Goal: Task Accomplishment & Management: Manage account settings

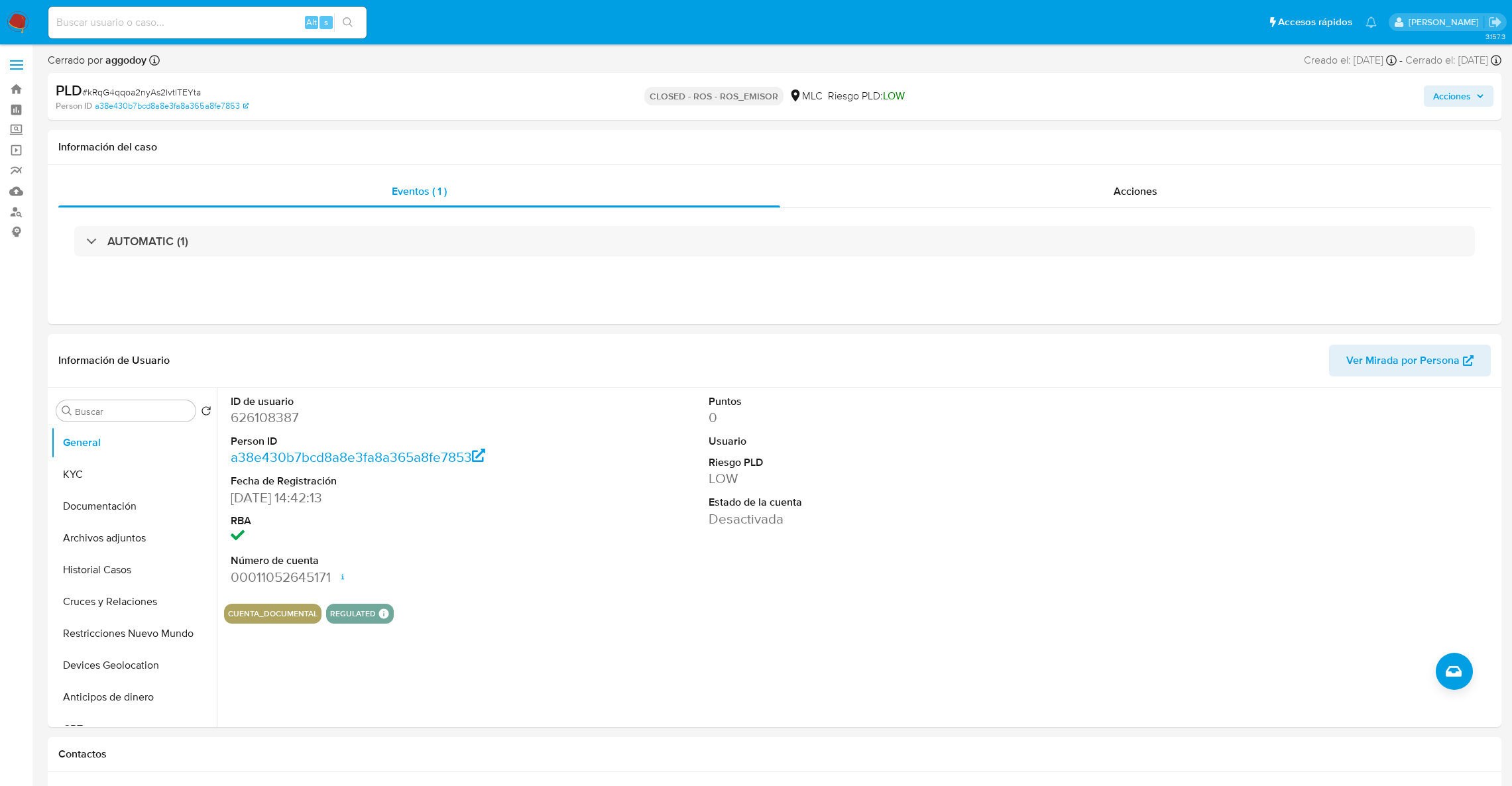
select select "10"
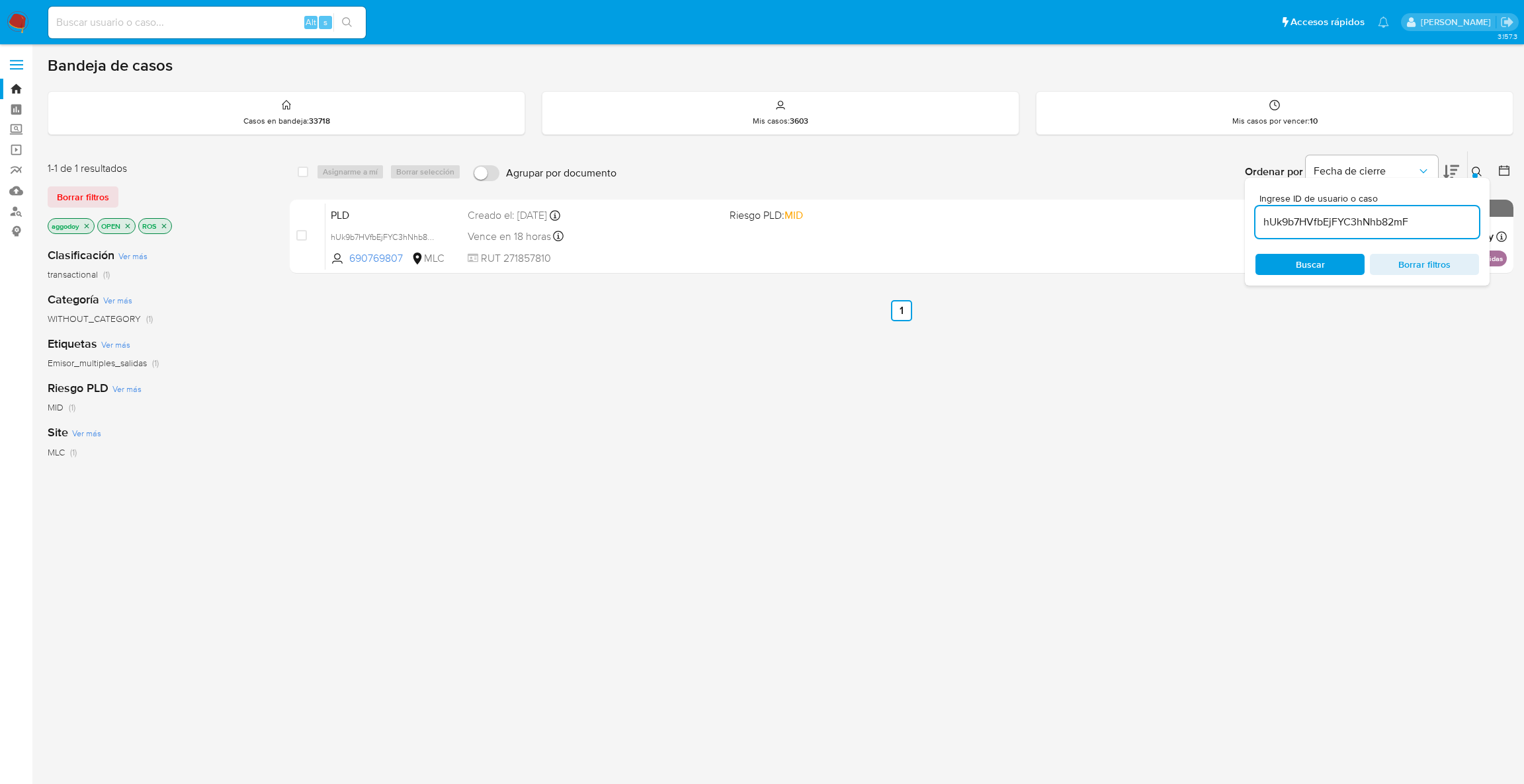
click at [1351, 224] on input "hUk9b7HVfbEjFYC3hNhb82mF" at bounding box center [1366, 222] width 224 height 18
paste input "690769807"
type input "690769807"
click at [1478, 173] on icon at bounding box center [1477, 172] width 10 height 10
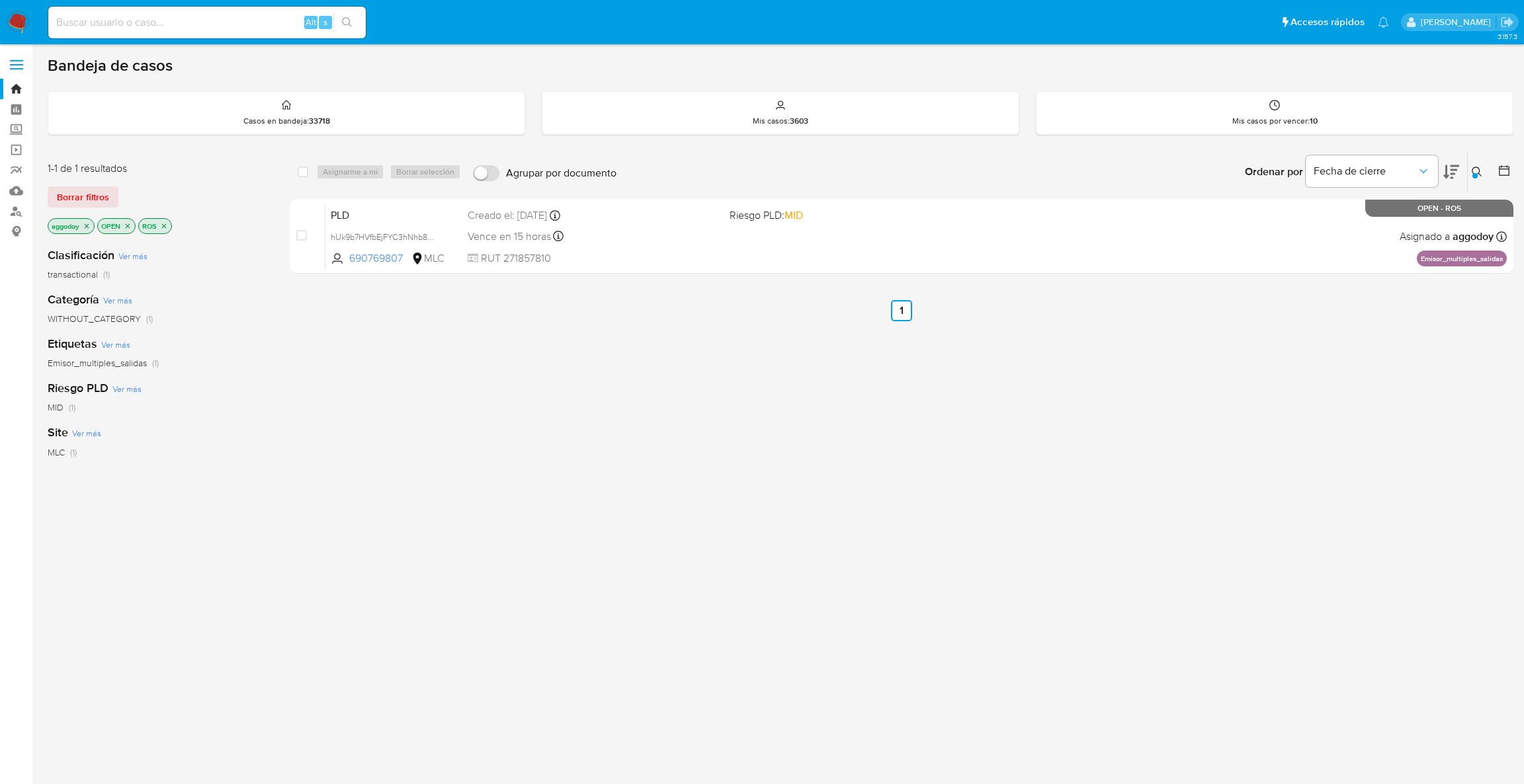
click at [734, 393] on div "select-all-cases-checkbox Asignarme a mí Borrar selección Agrupar por documento…" at bounding box center [901, 450] width 1223 height 599
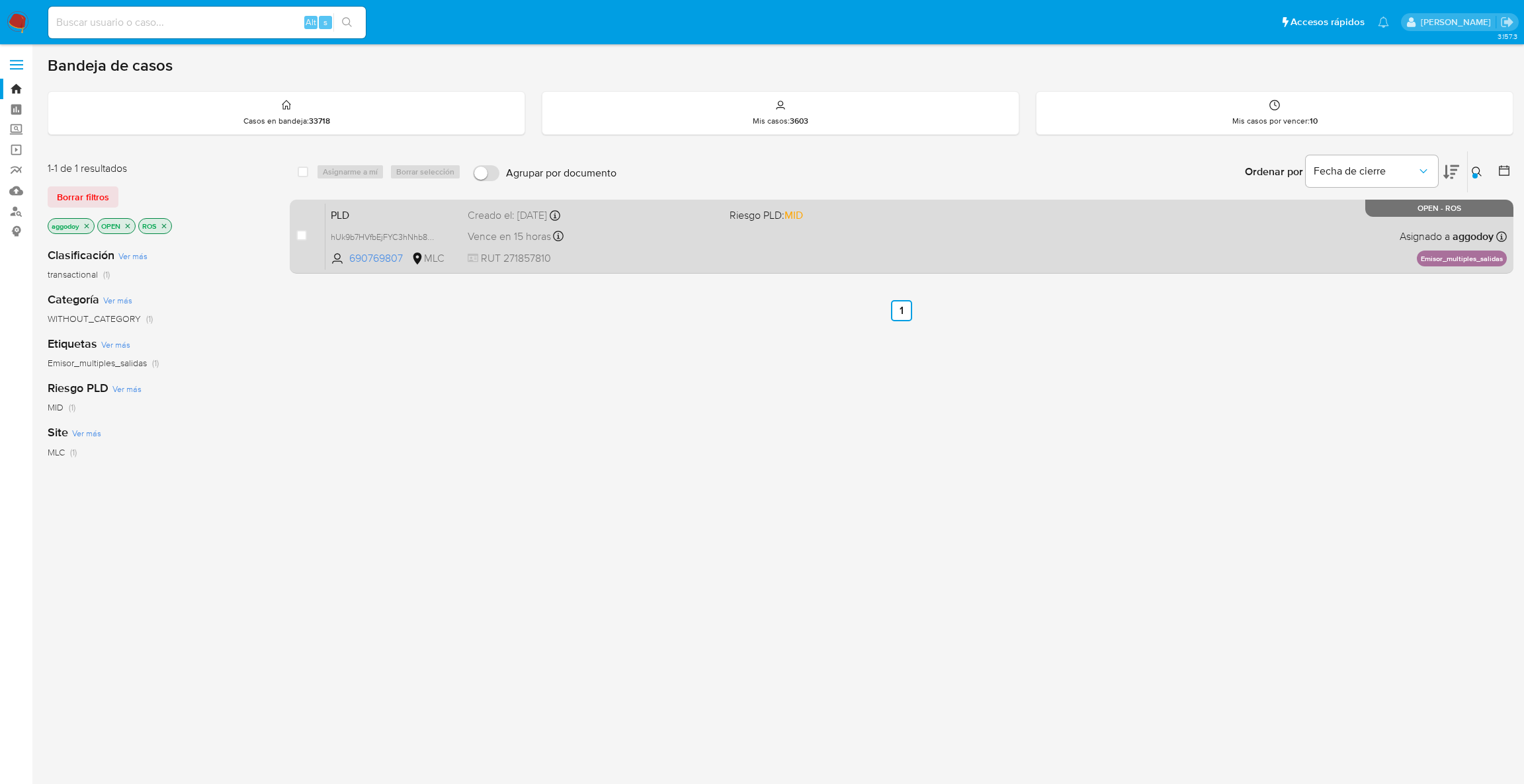
click at [633, 242] on div "Vence en 15 horas Vence el 10/09/2025 06:05:18" at bounding box center [593, 236] width 252 height 18
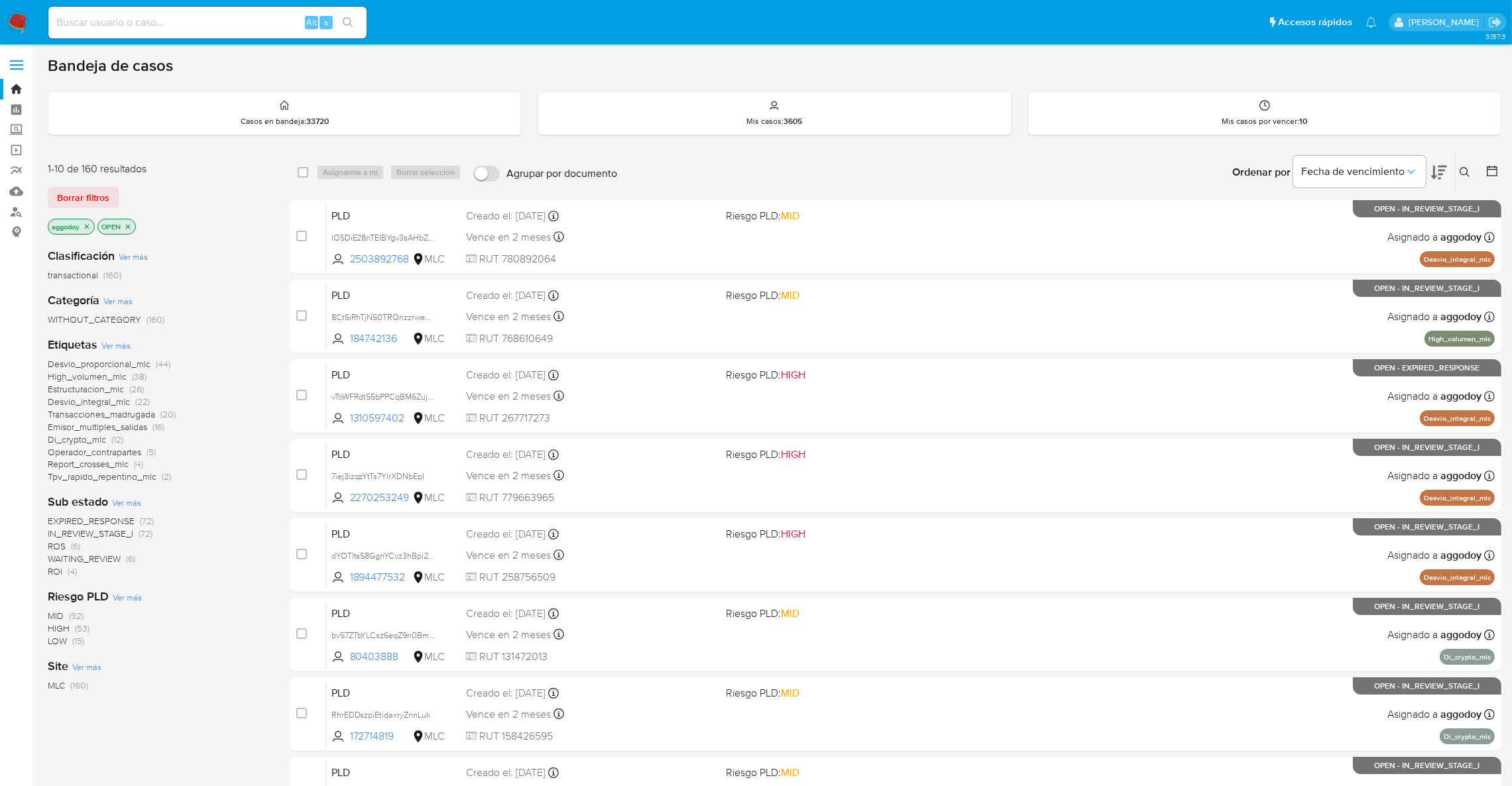
click at [65, 545] on span "ROS (6)" at bounding box center [64, 546] width 33 height 13
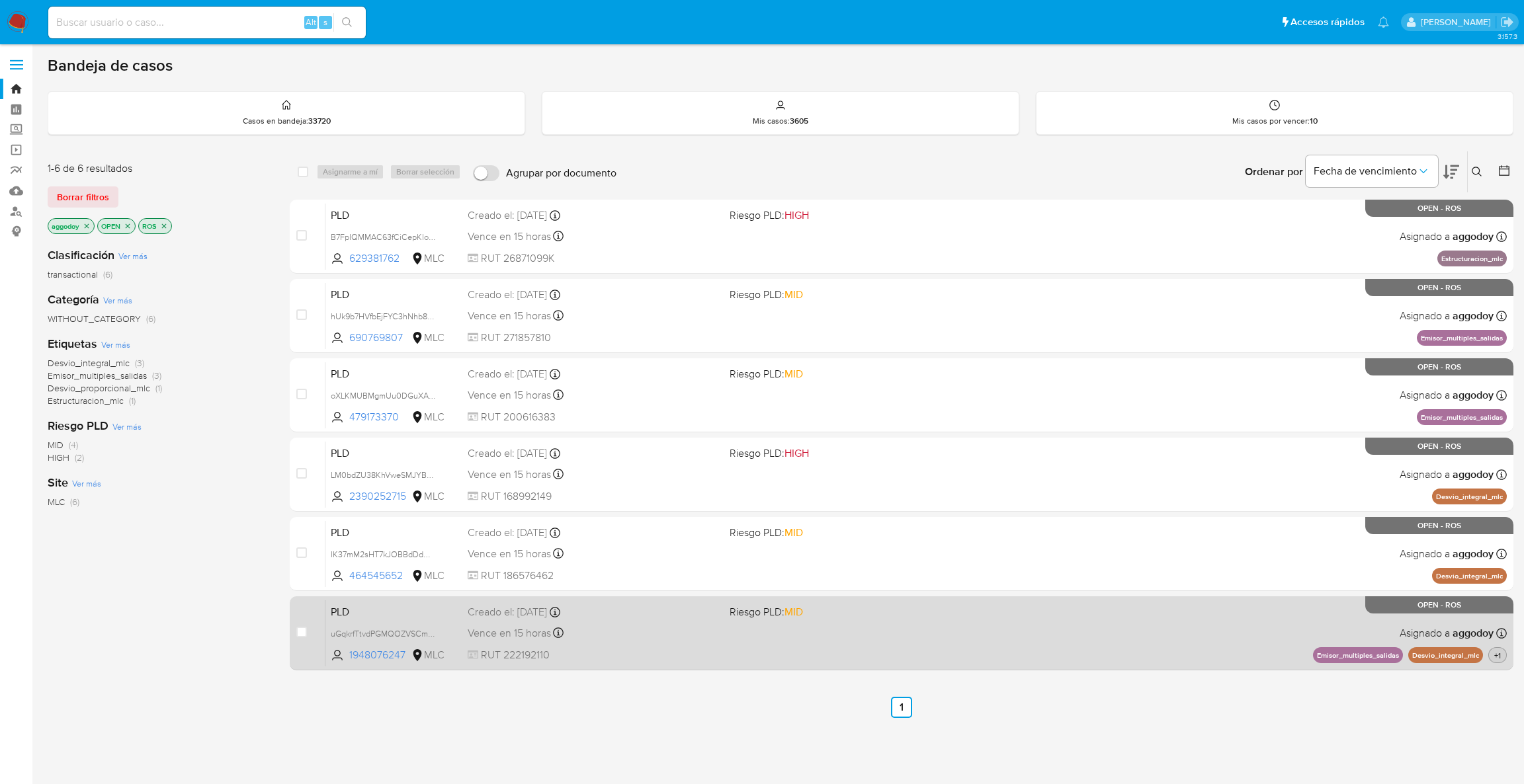
click at [1497, 655] on span "+1" at bounding box center [1497, 655] width 12 height 11
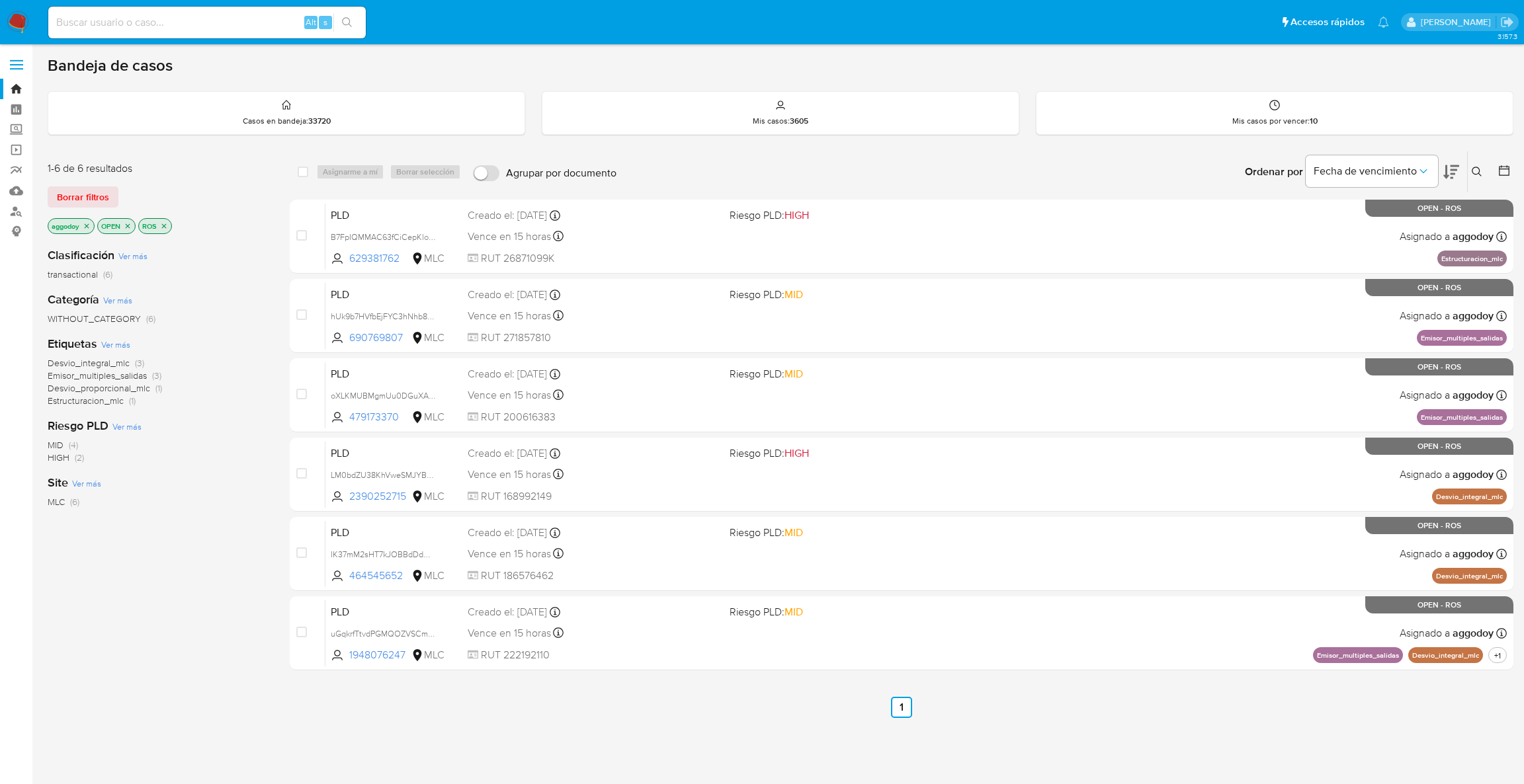
click at [1387, 716] on ul "Anterior 1 Siguiente" at bounding box center [901, 707] width 1223 height 21
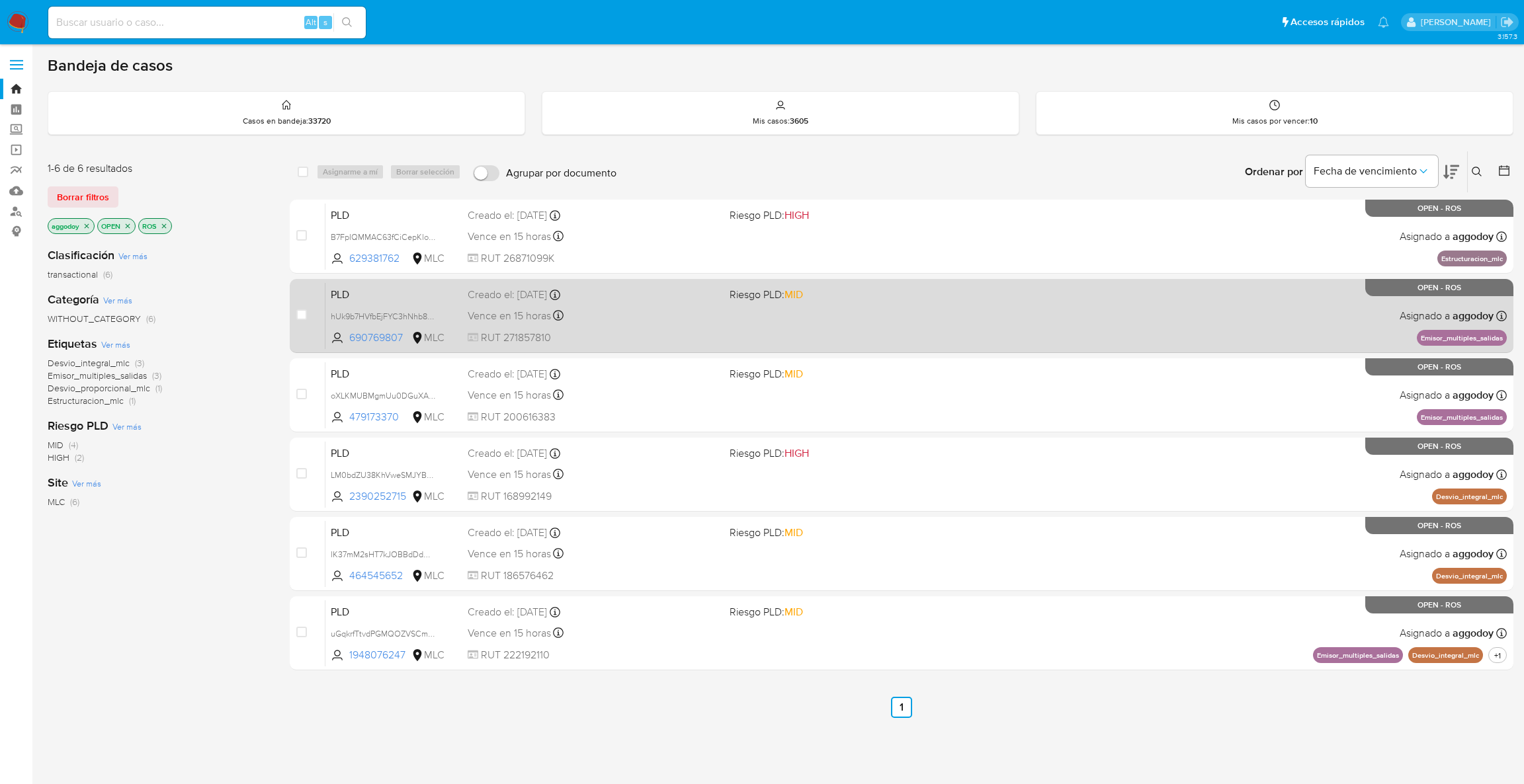
click at [762, 301] on span "Riesgo PLD: MID" at bounding box center [767, 294] width 74 height 14
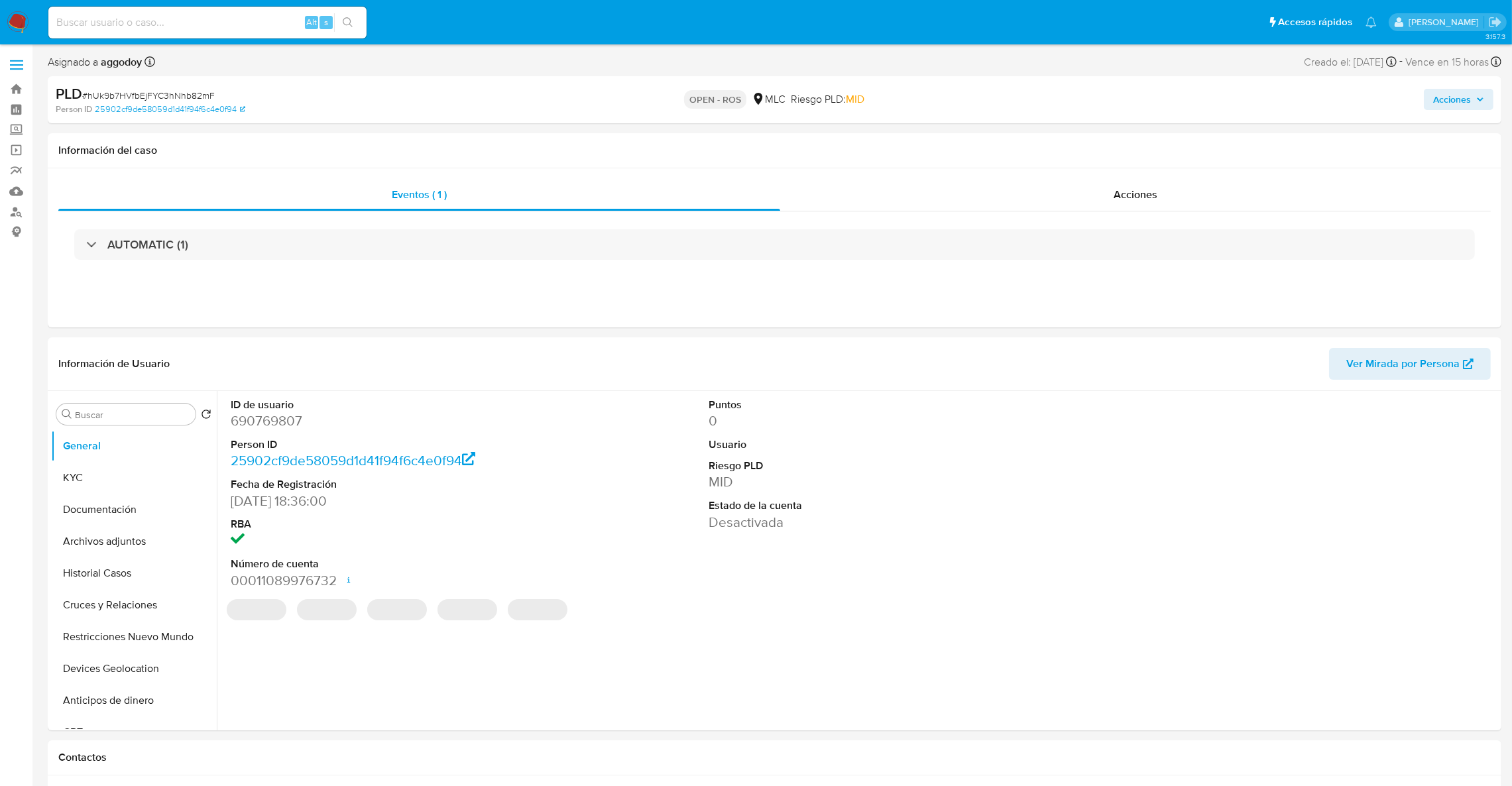
select select "10"
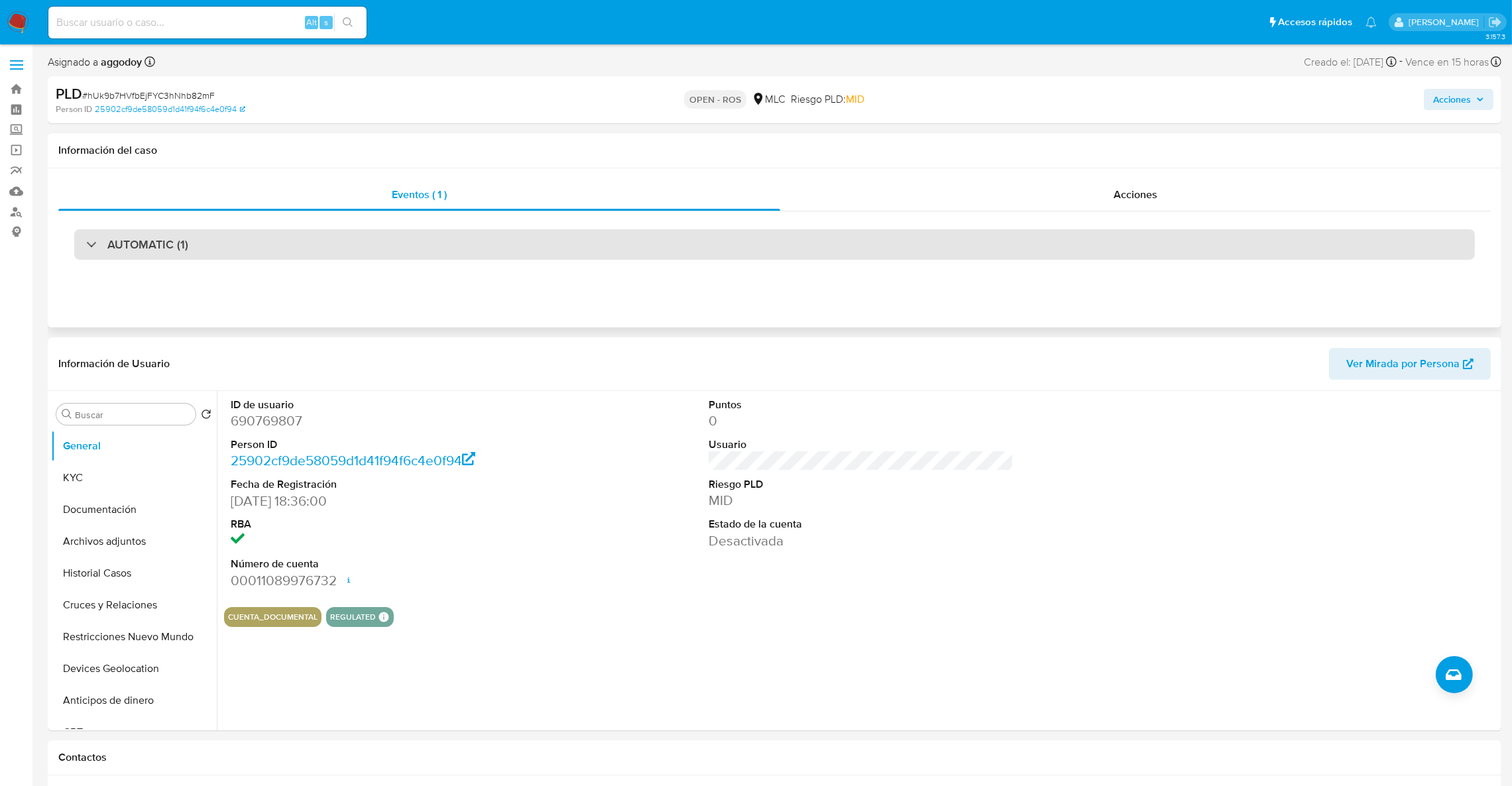
click at [603, 250] on div "AUTOMATIC (1)" at bounding box center [774, 244] width 1400 height 30
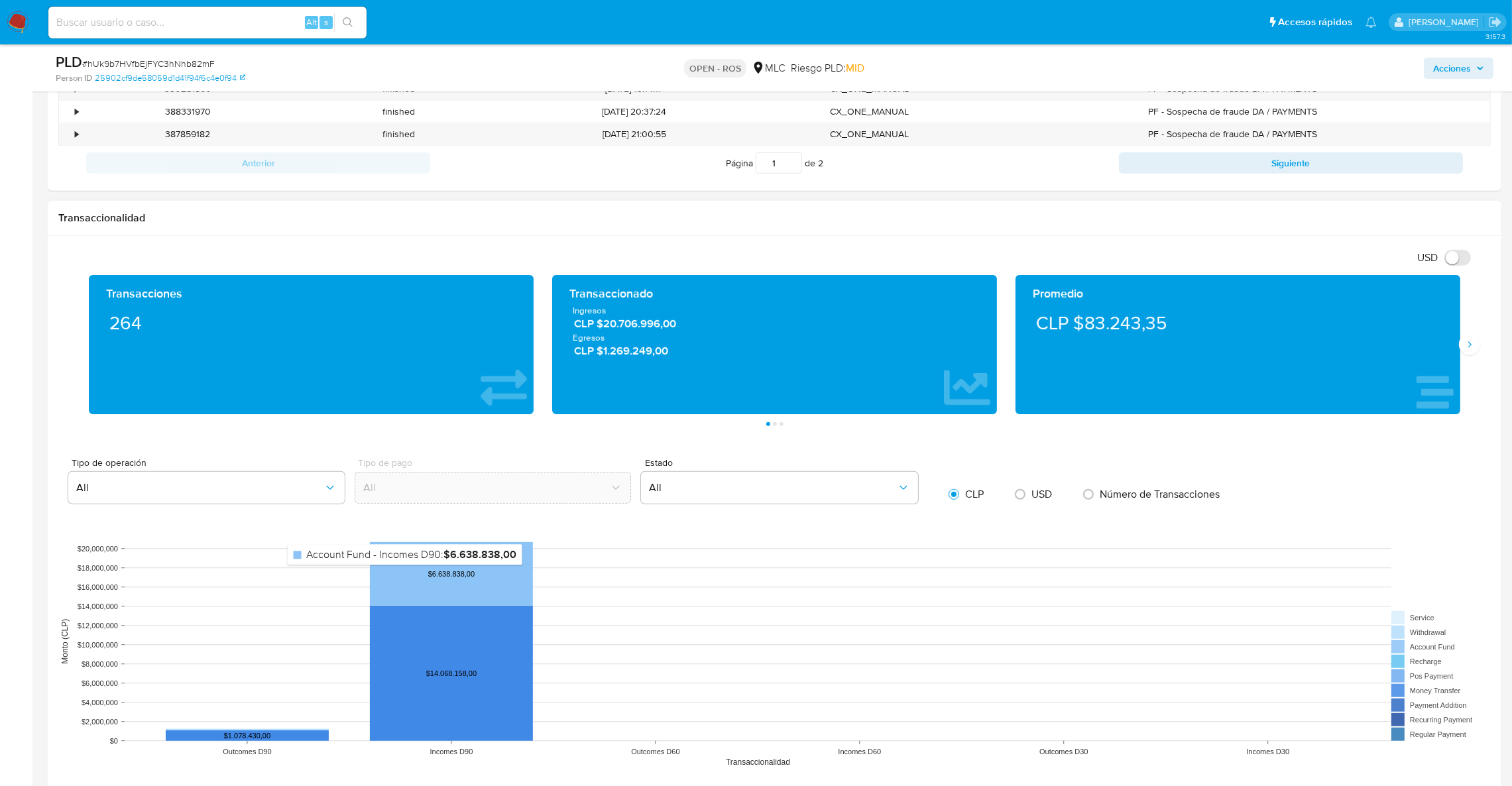
scroll to position [1491, 0]
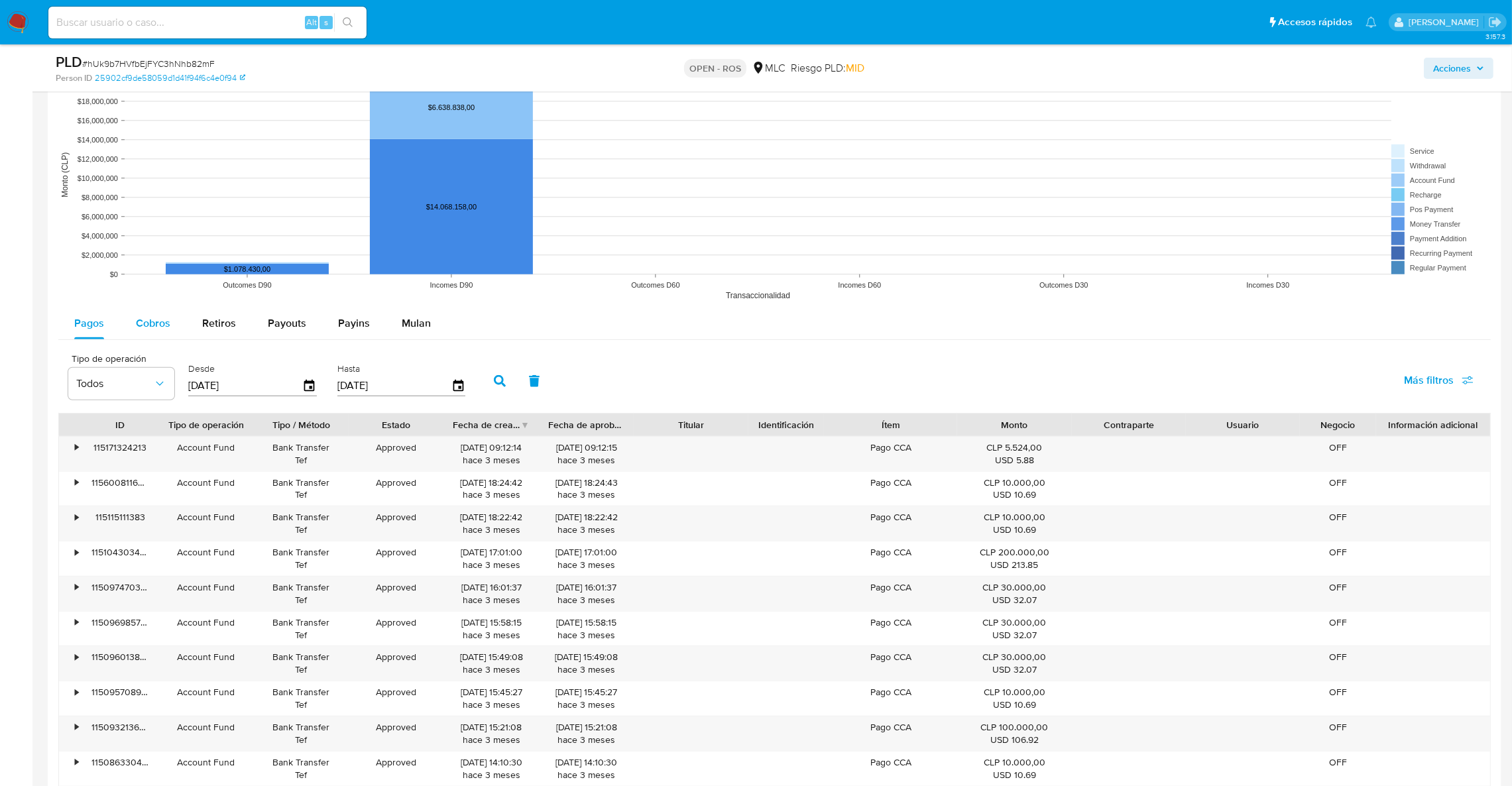
click at [144, 331] on span "Cobros" at bounding box center [153, 323] width 34 height 15
select select "10"
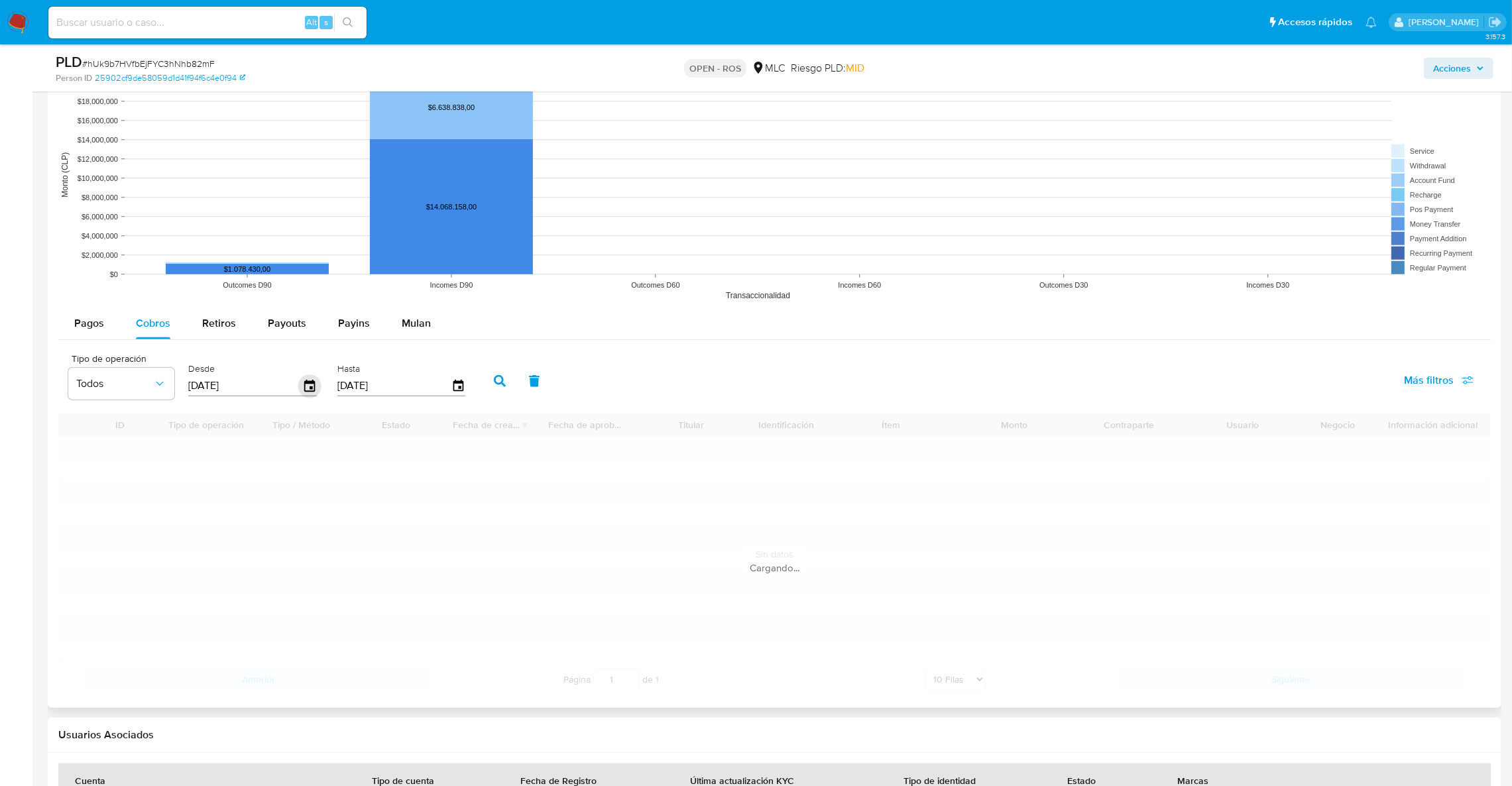
click at [311, 389] on icon "button" at bounding box center [309, 385] width 11 height 12
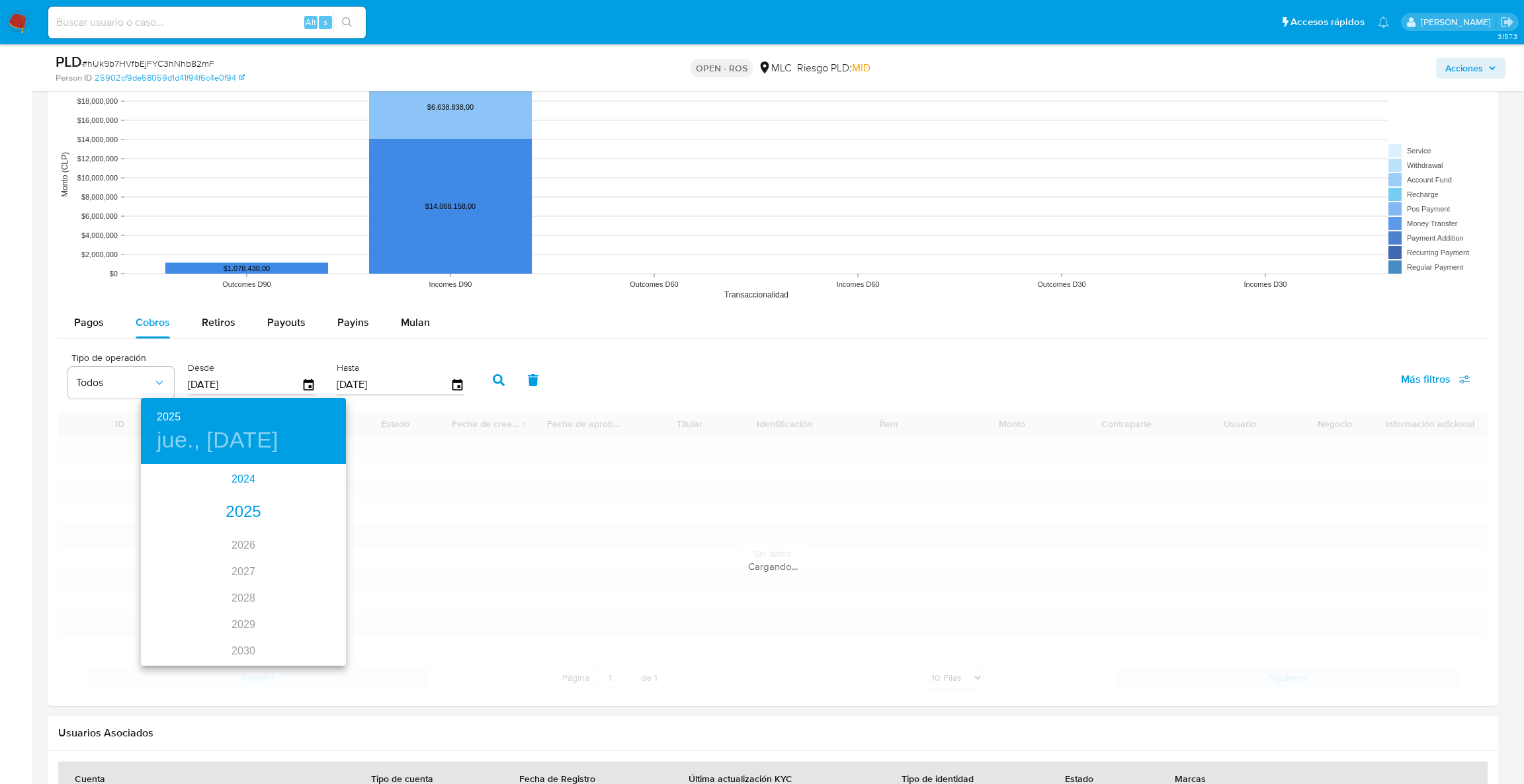
click at [239, 479] on div "2024" at bounding box center [243, 480] width 205 height 27
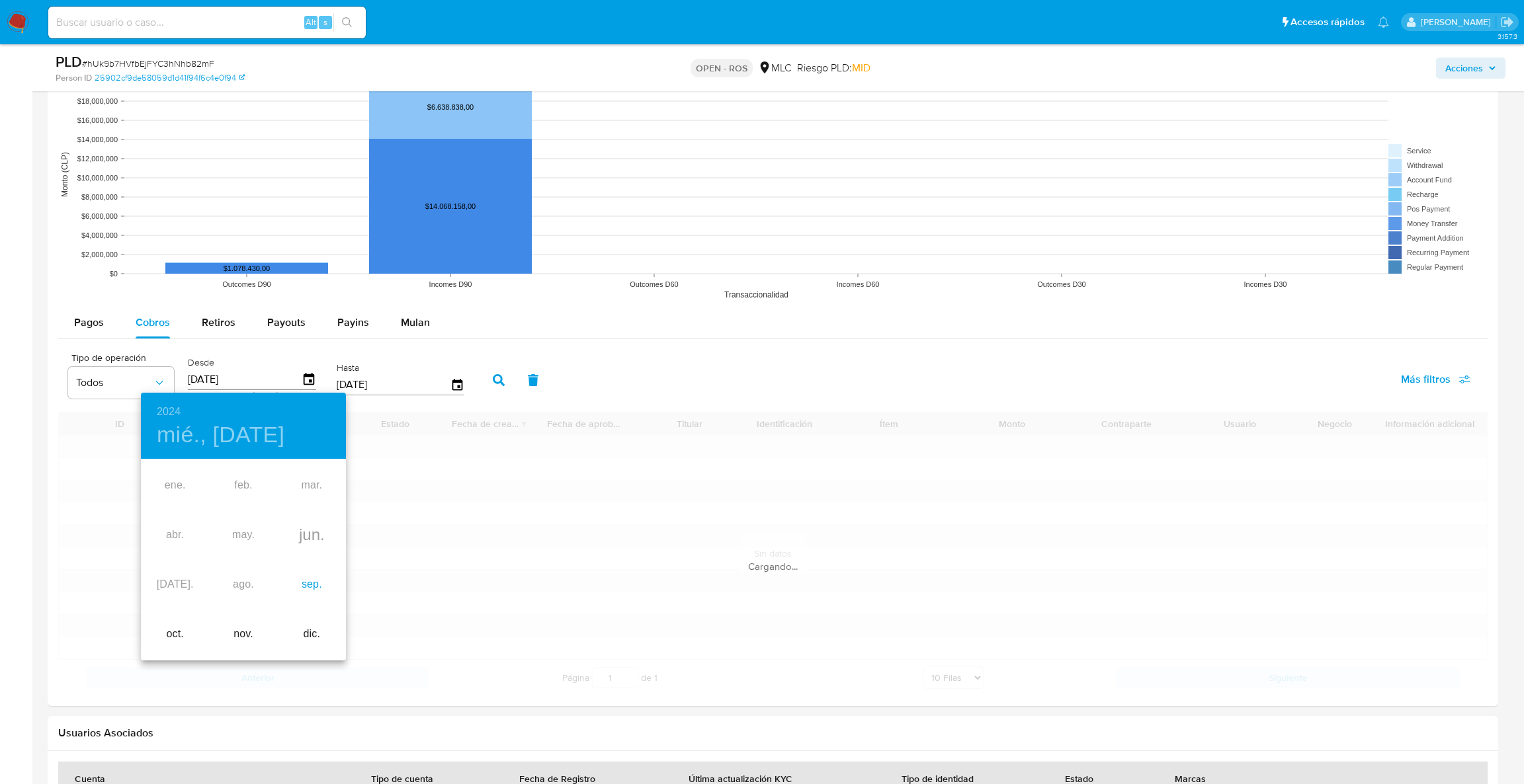
click at [313, 580] on div "sep." at bounding box center [312, 585] width 68 height 49
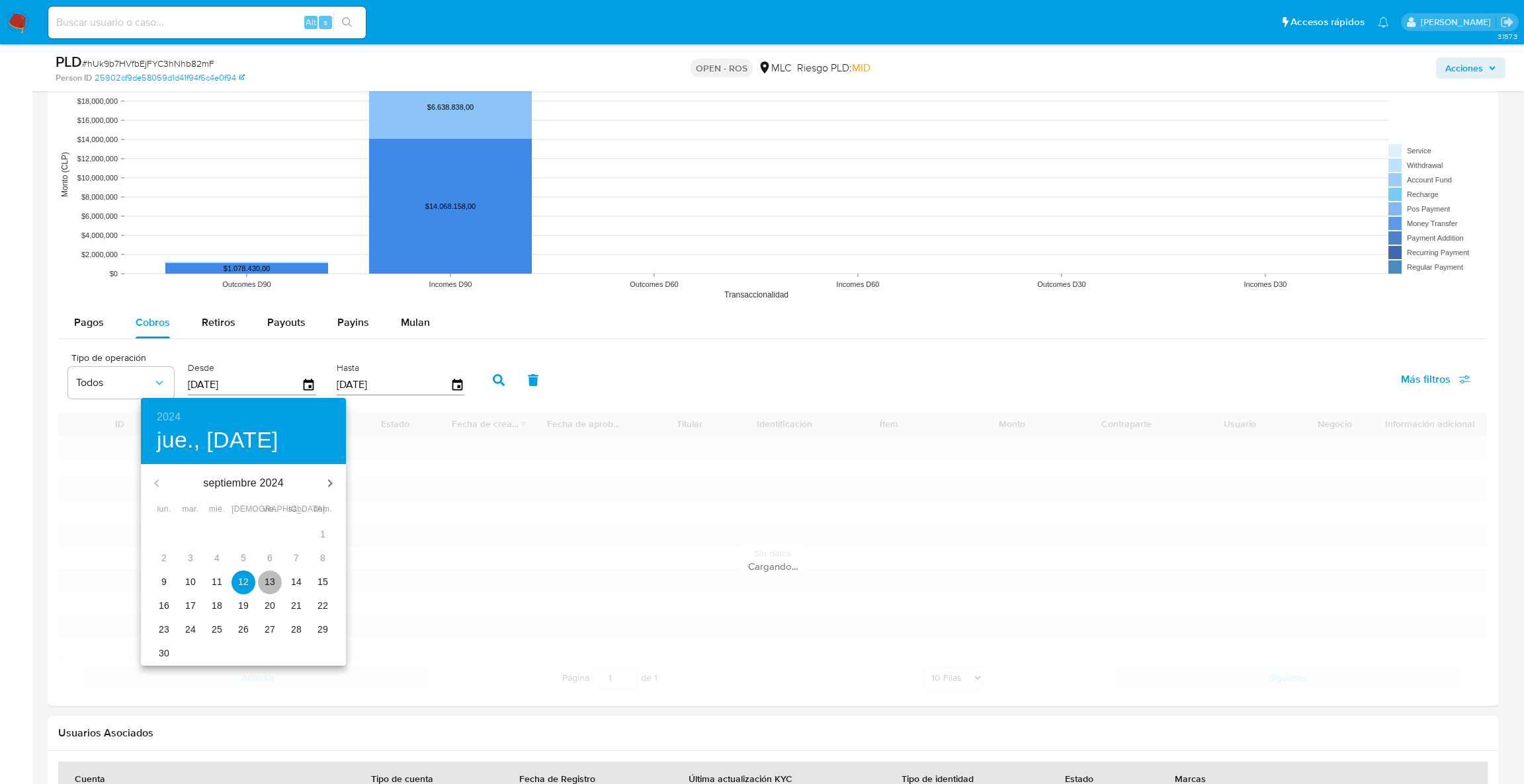
click at [263, 589] on button "13" at bounding box center [270, 582] width 23 height 23
type input "13/09/2024"
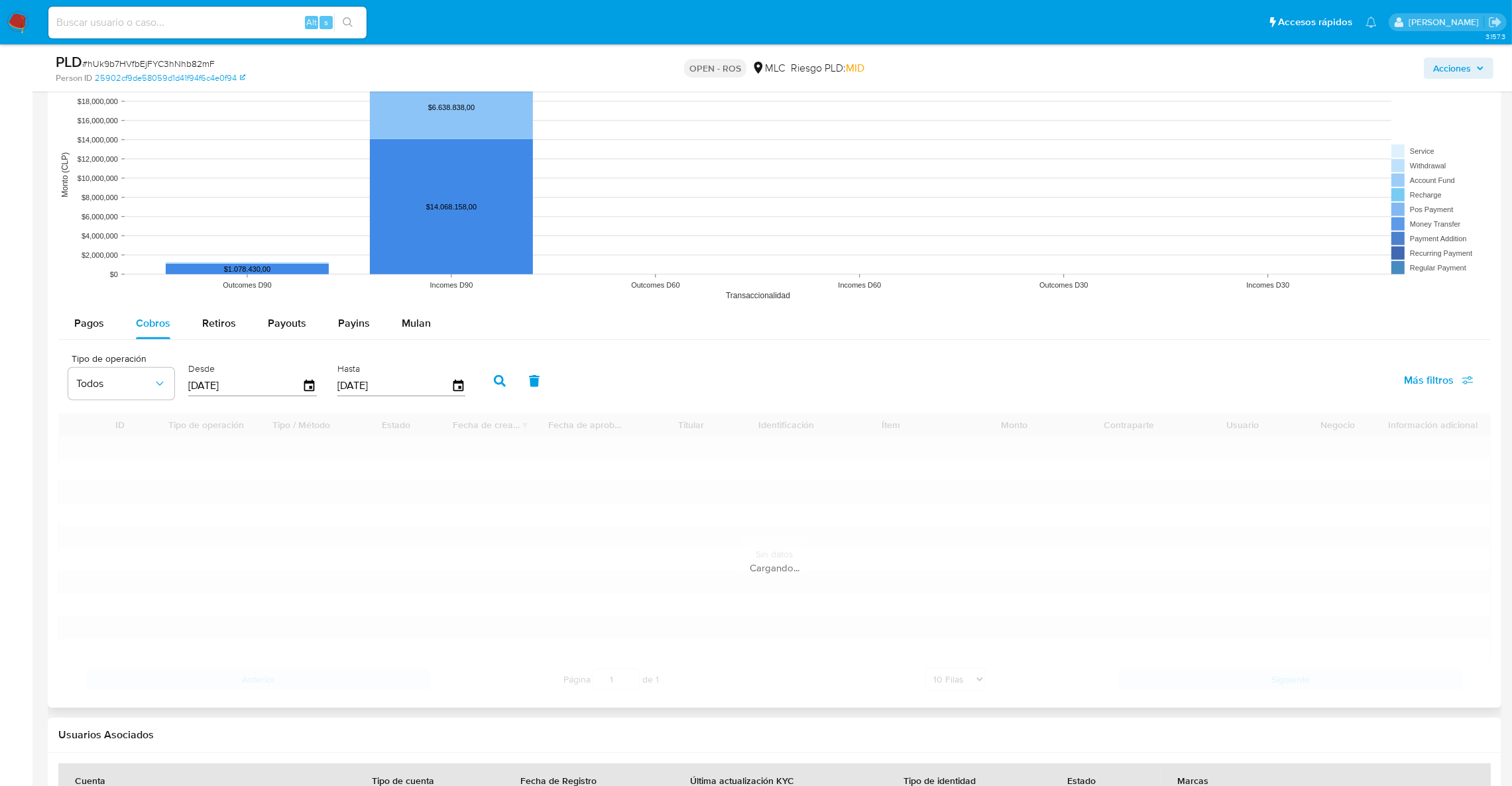
click at [500, 376] on button "button" at bounding box center [500, 381] width 34 height 32
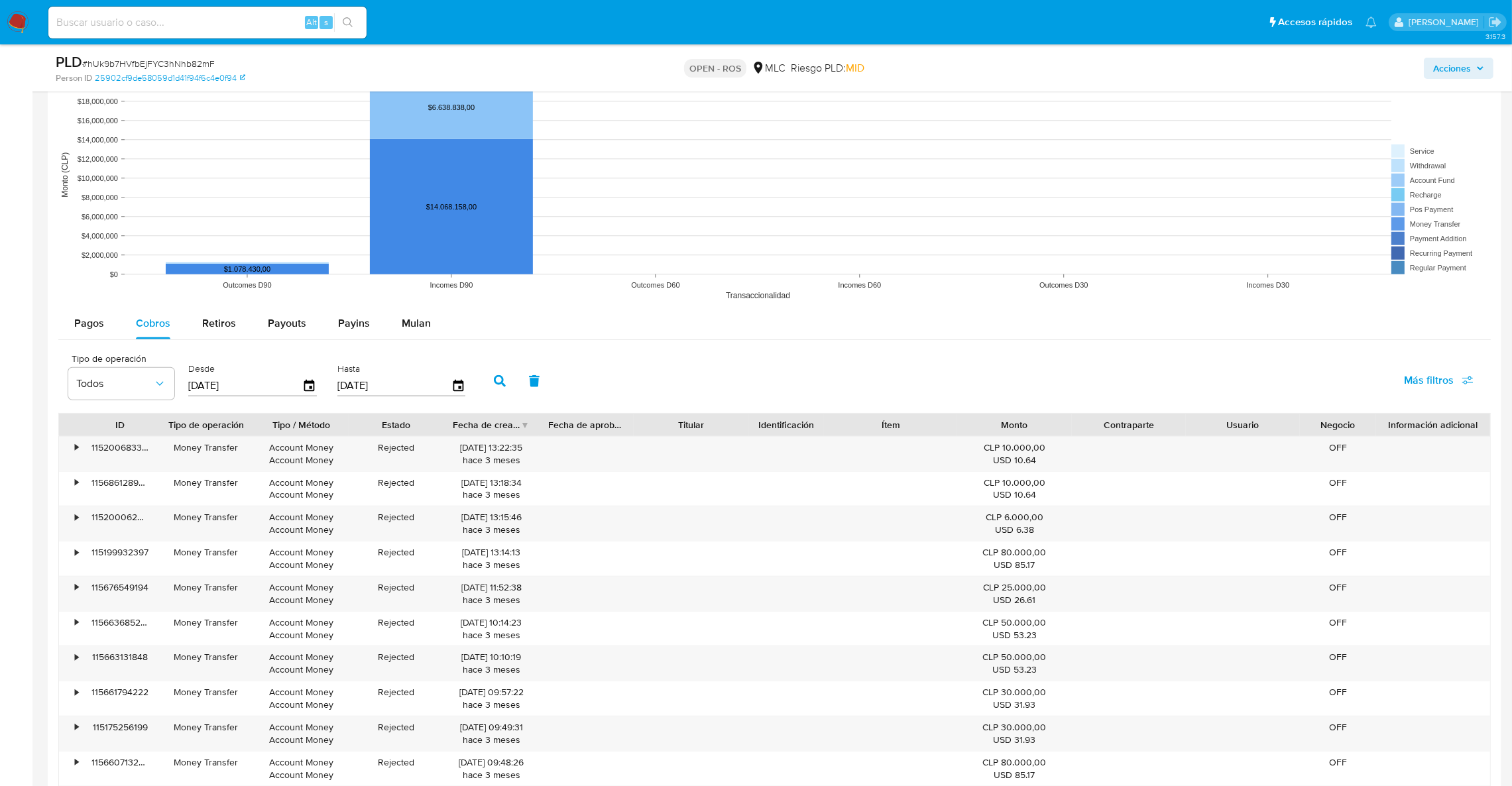
click at [495, 383] on icon "button" at bounding box center [500, 381] width 12 height 12
click at [526, 428] on div "Fecha de creación" at bounding box center [491, 425] width 96 height 23
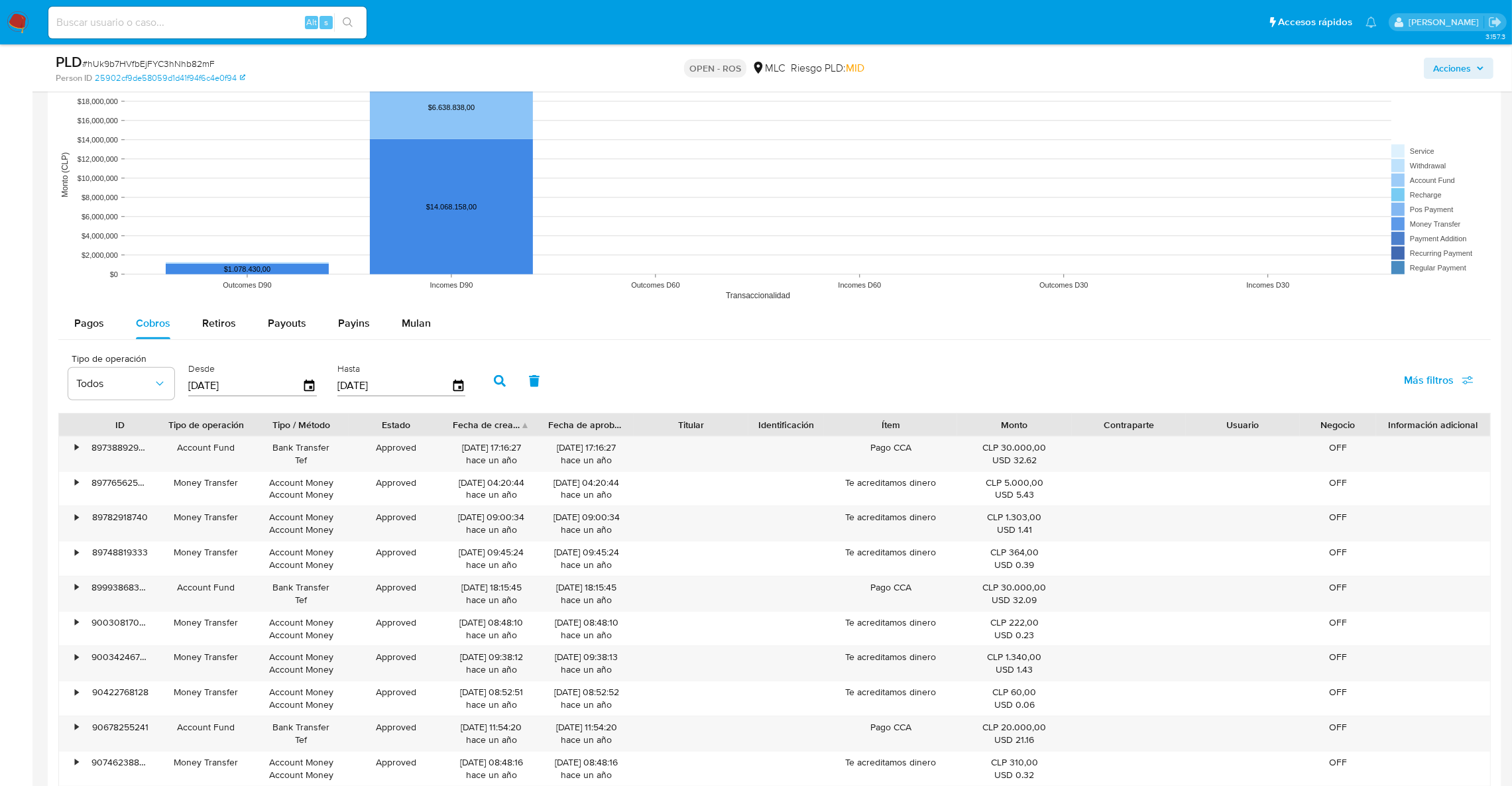
click at [526, 428] on div "Fecha de creación" at bounding box center [491, 425] width 96 height 23
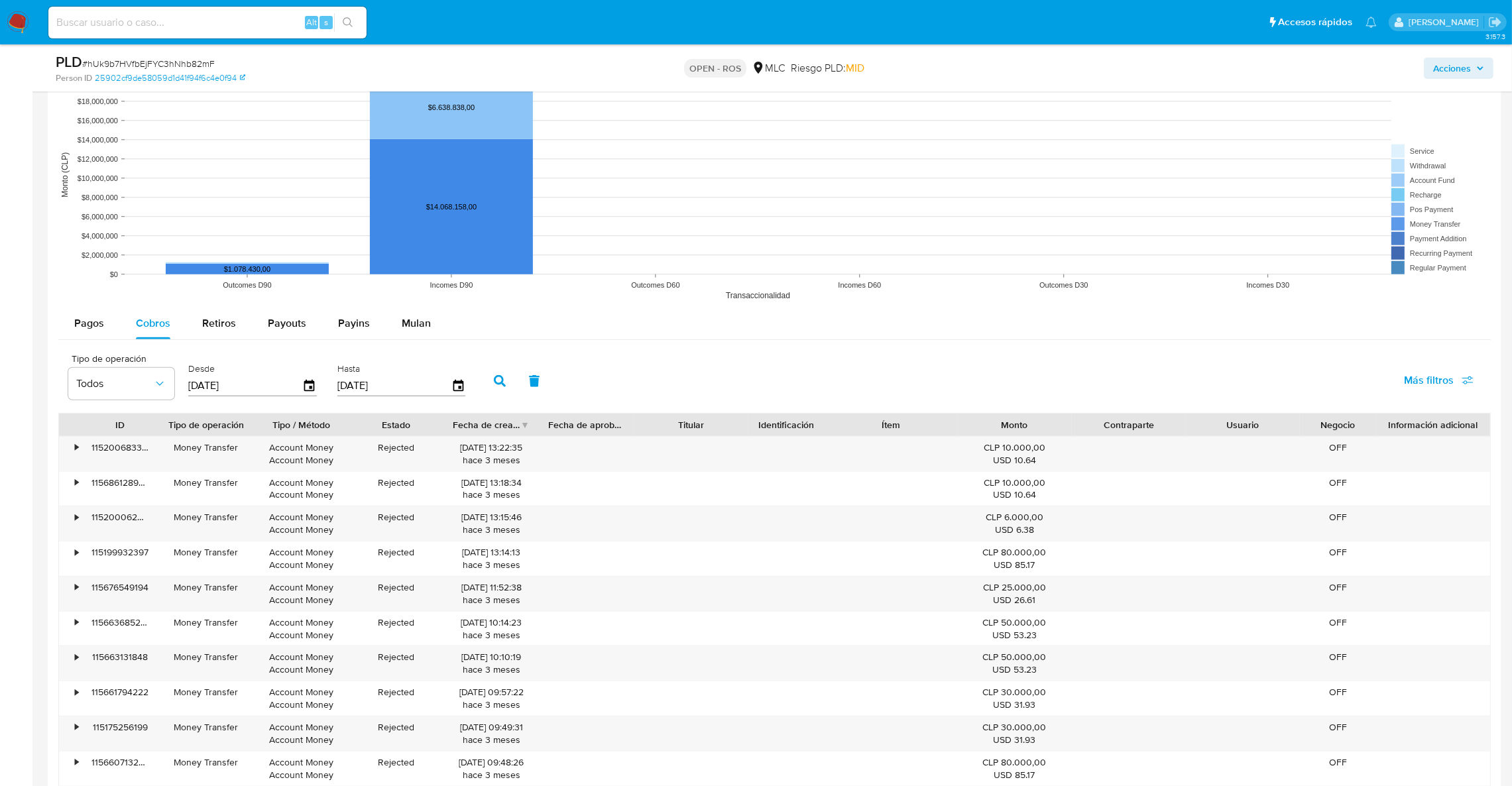
click at [526, 428] on div "Fecha de creación" at bounding box center [491, 425] width 96 height 23
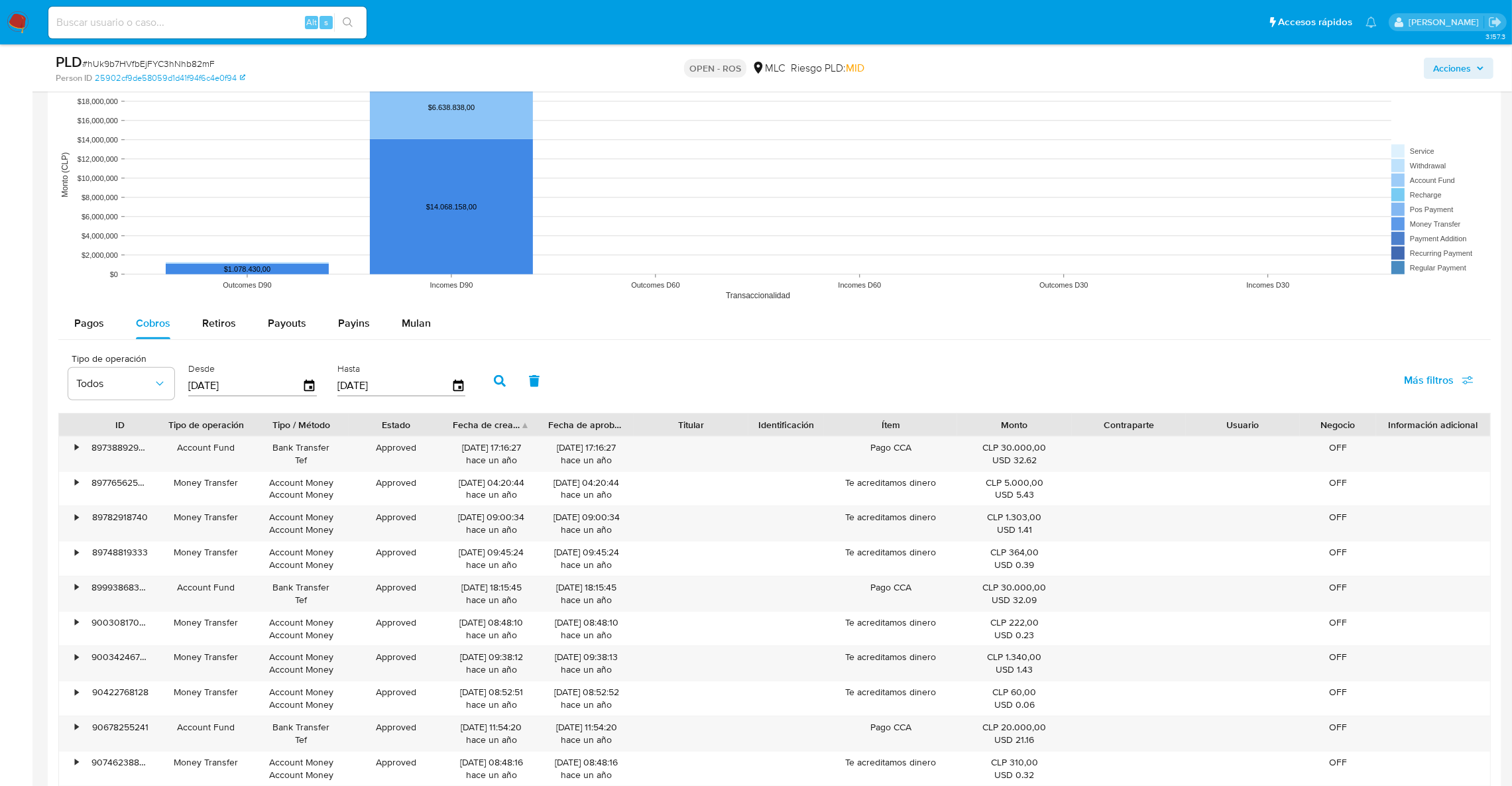
click at [526, 428] on div "Fecha de creación" at bounding box center [491, 425] width 96 height 23
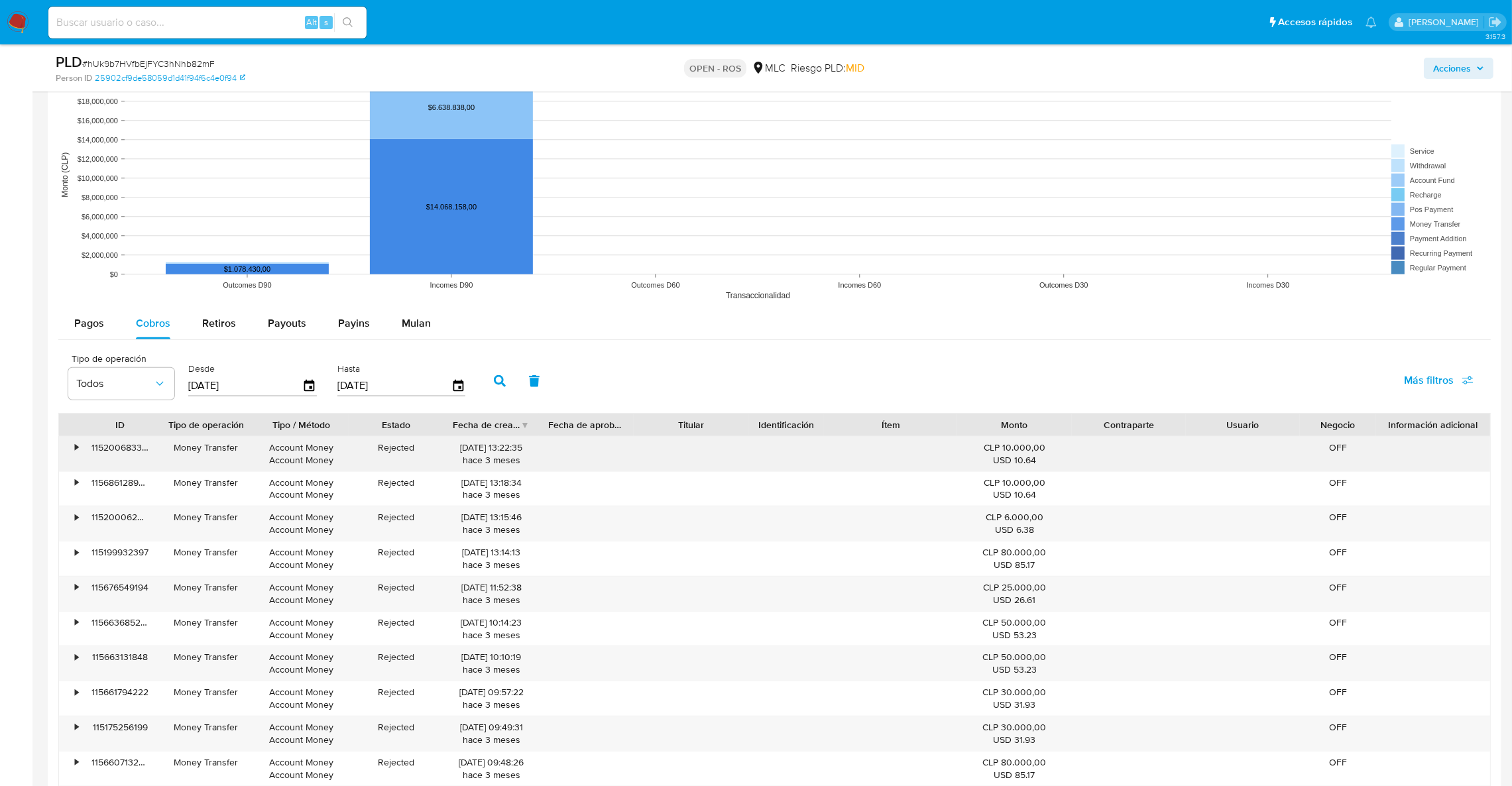
click at [505, 448] on div "19/06/2025 13:22:35 hace 3 meses" at bounding box center [491, 454] width 77 height 25
drag, startPoint x: 503, startPoint y: 448, endPoint x: 416, endPoint y: 448, distance: 87.0
click at [416, 448] on div "• 115200683309 Money Transfer Account Money Account Money Rejected 19/06/2025 1…" at bounding box center [774, 453] width 1431 height 34
click at [527, 424] on div at bounding box center [539, 425] width 24 height 23
click at [521, 424] on div "Fecha de creación" at bounding box center [491, 425] width 96 height 23
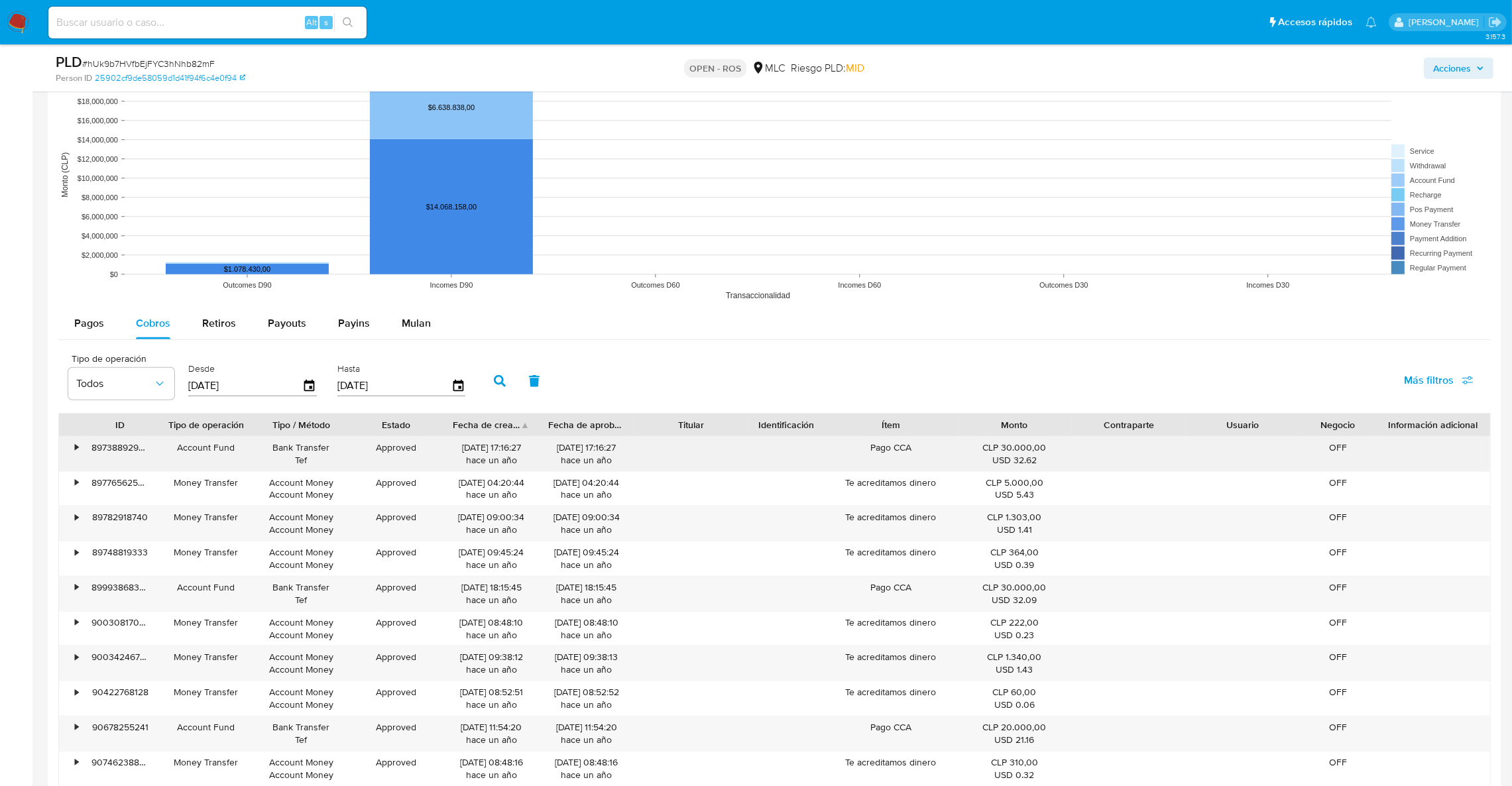
drag, startPoint x: 502, startPoint y: 446, endPoint x: 426, endPoint y: 455, distance: 76.5
click at [426, 455] on div "• 89738892942 Account Fund Bank Transfer Tef Approved 05/10/2024 17:16:27 hace …" at bounding box center [774, 453] width 1431 height 34
drag, startPoint x: 534, startPoint y: 420, endPoint x: 521, endPoint y: 424, distance: 13.6
click at [531, 420] on div at bounding box center [539, 425] width 24 height 23
click at [521, 425] on div "Fecha de creación" at bounding box center [491, 425] width 96 height 23
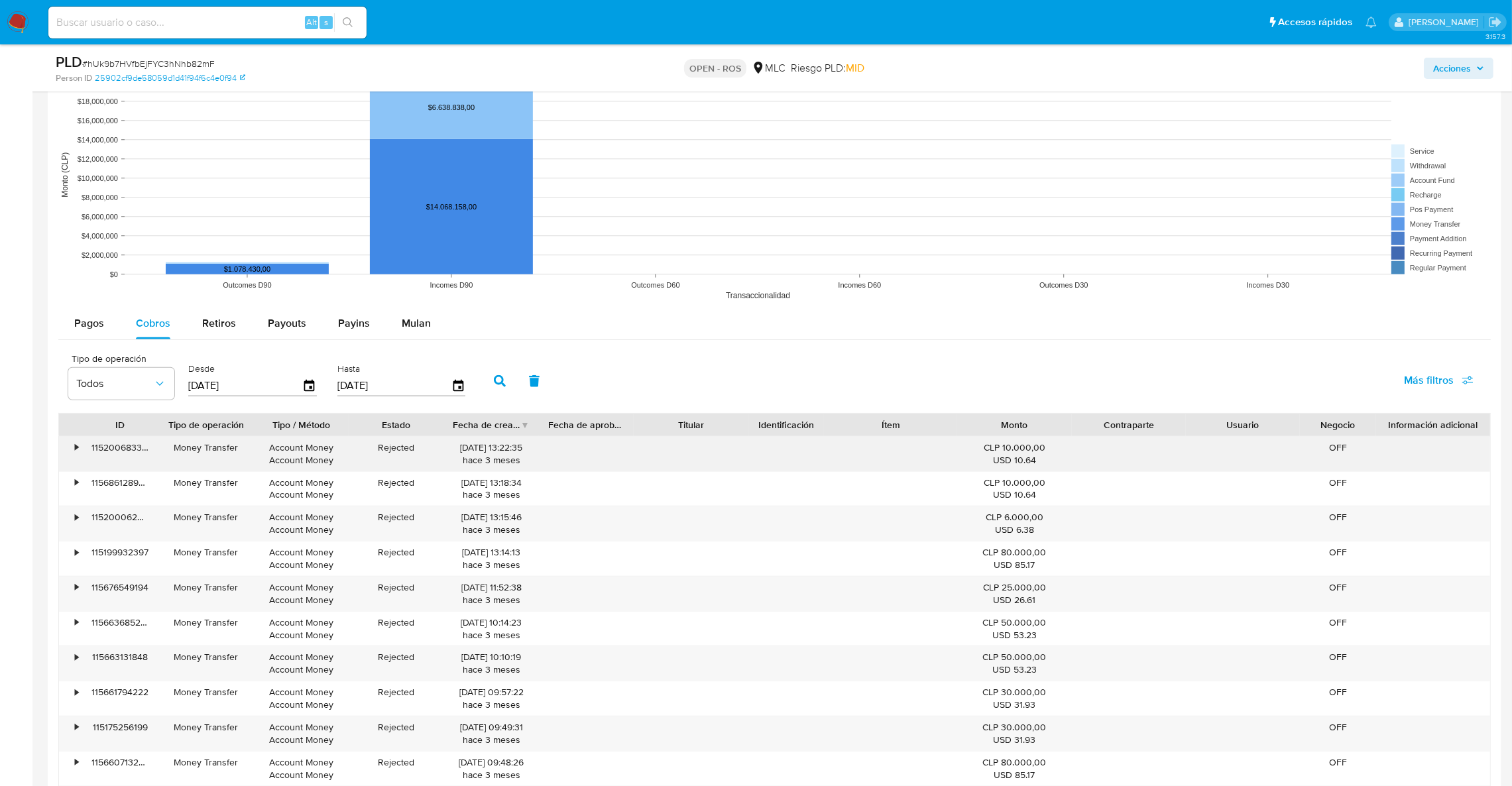
drag, startPoint x: 505, startPoint y: 455, endPoint x: 468, endPoint y: 448, distance: 37.7
click at [468, 448] on div "19/06/2025 13:22:35 hace 3 meses" at bounding box center [491, 454] width 77 height 25
click at [477, 448] on div "19/06/2025 13:22:35 hace 3 meses" at bounding box center [491, 454] width 77 height 25
drag, startPoint x: 452, startPoint y: 452, endPoint x: 498, endPoint y: 455, distance: 46.1
click at [498, 455] on div "19/06/2025 13:22:35 hace 3 meses" at bounding box center [491, 453] width 96 height 34
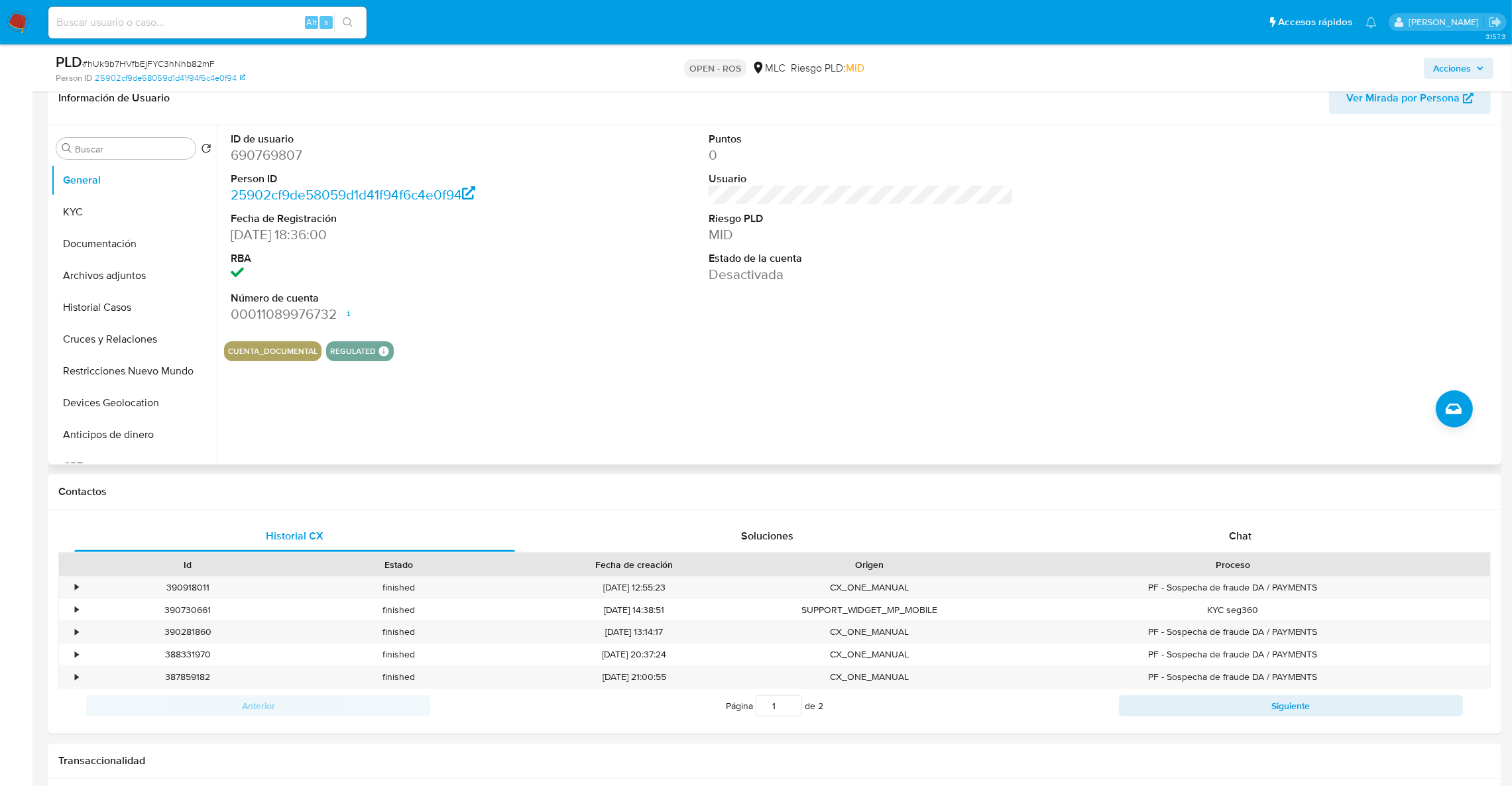
scroll to position [398, 0]
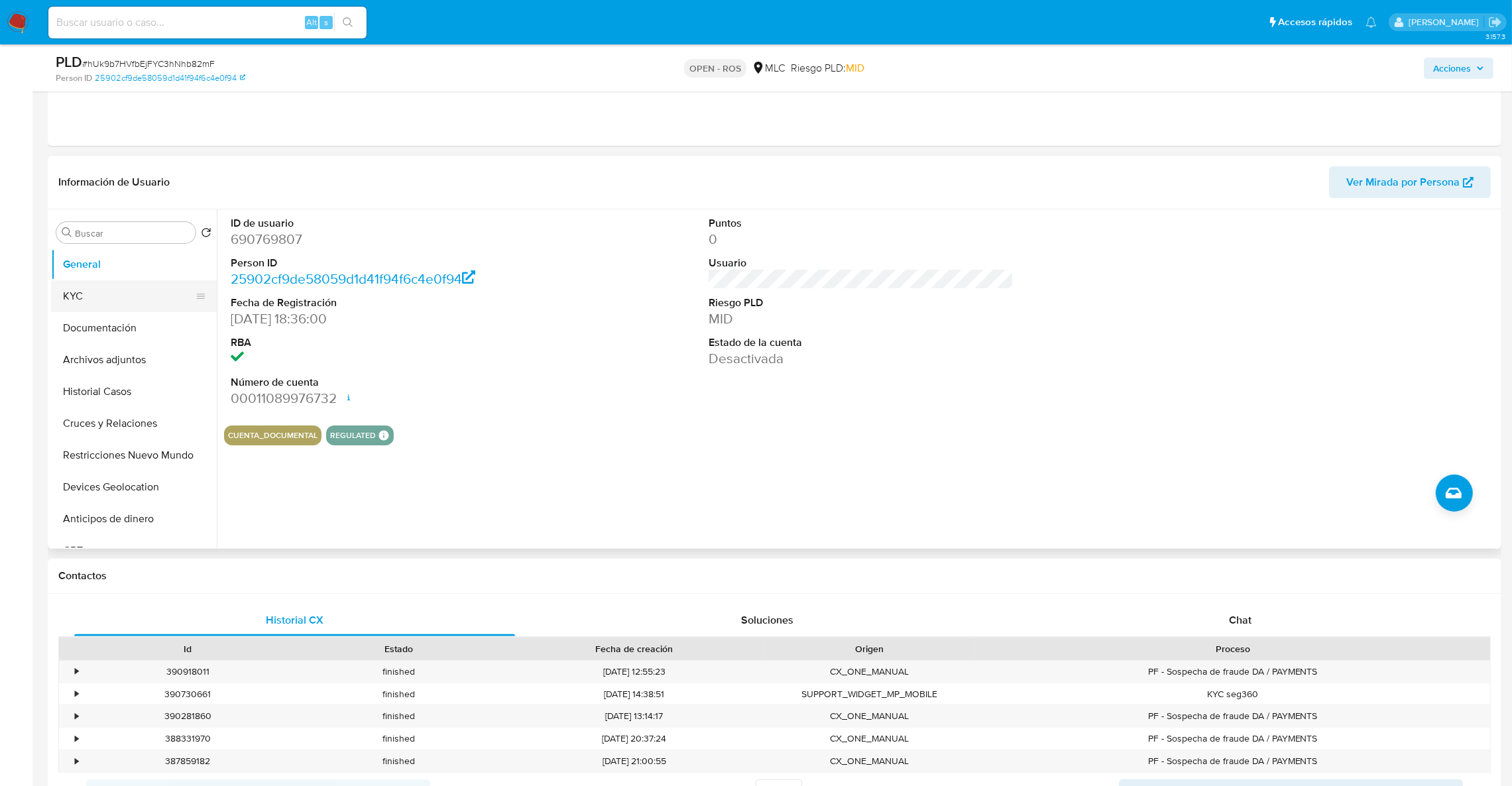
click at [85, 301] on button "KYC" at bounding box center [128, 296] width 155 height 32
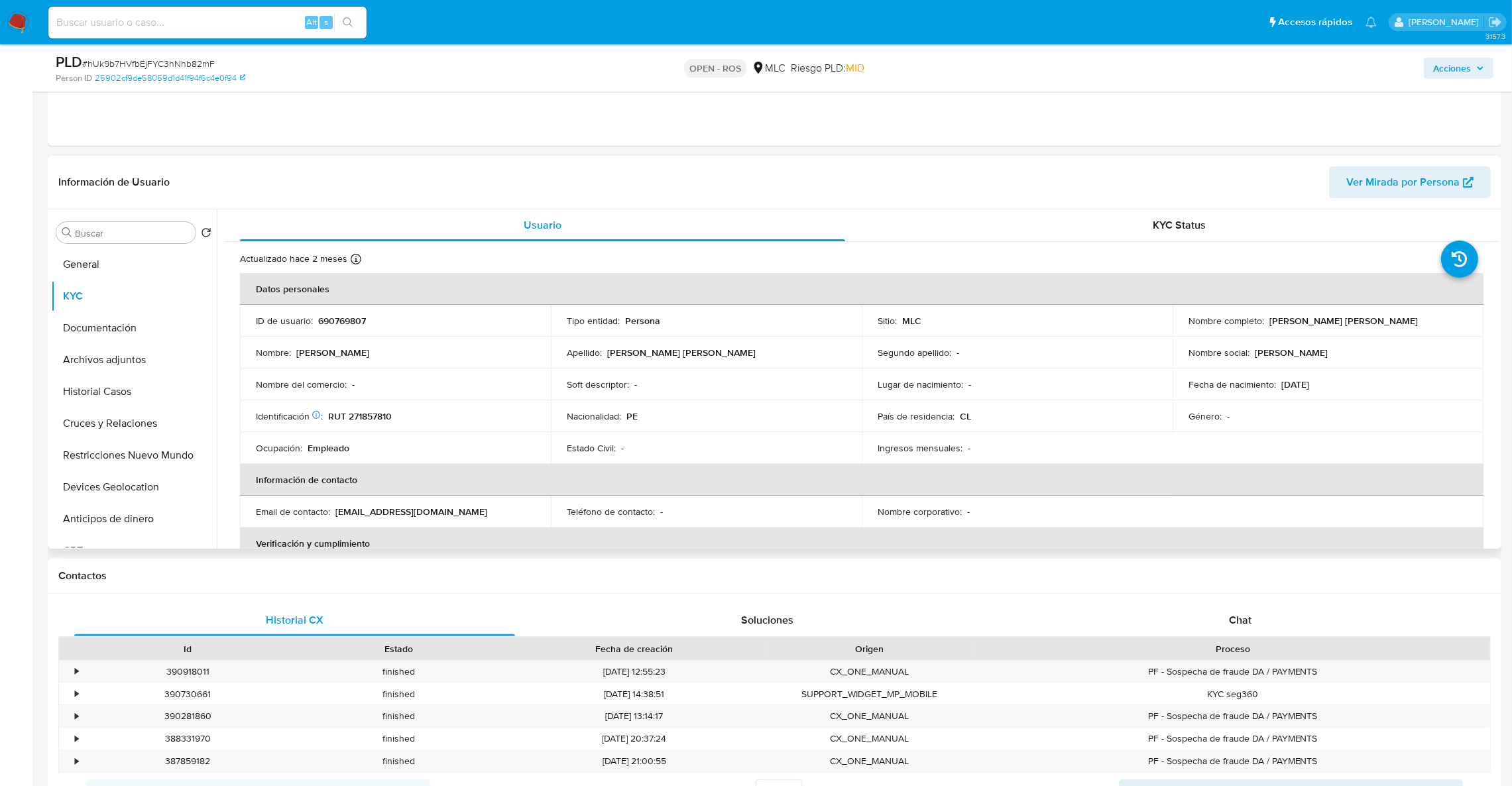
click at [386, 417] on p "RUT 271857810" at bounding box center [360, 417] width 64 height 12
copy p "271857810"
click at [124, 401] on button "Historial Casos" at bounding box center [128, 392] width 155 height 32
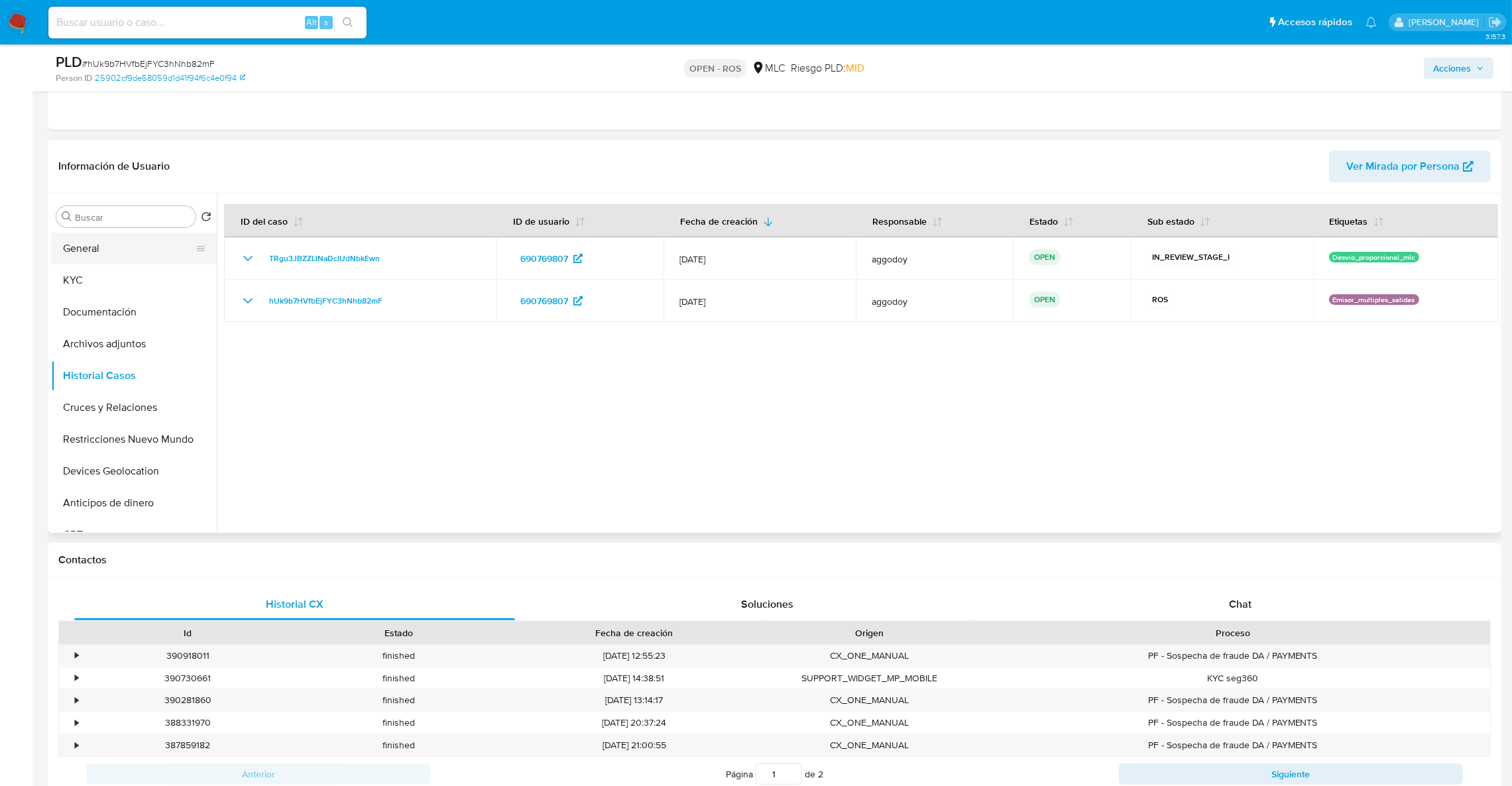
click at [91, 250] on button "General" at bounding box center [128, 249] width 155 height 32
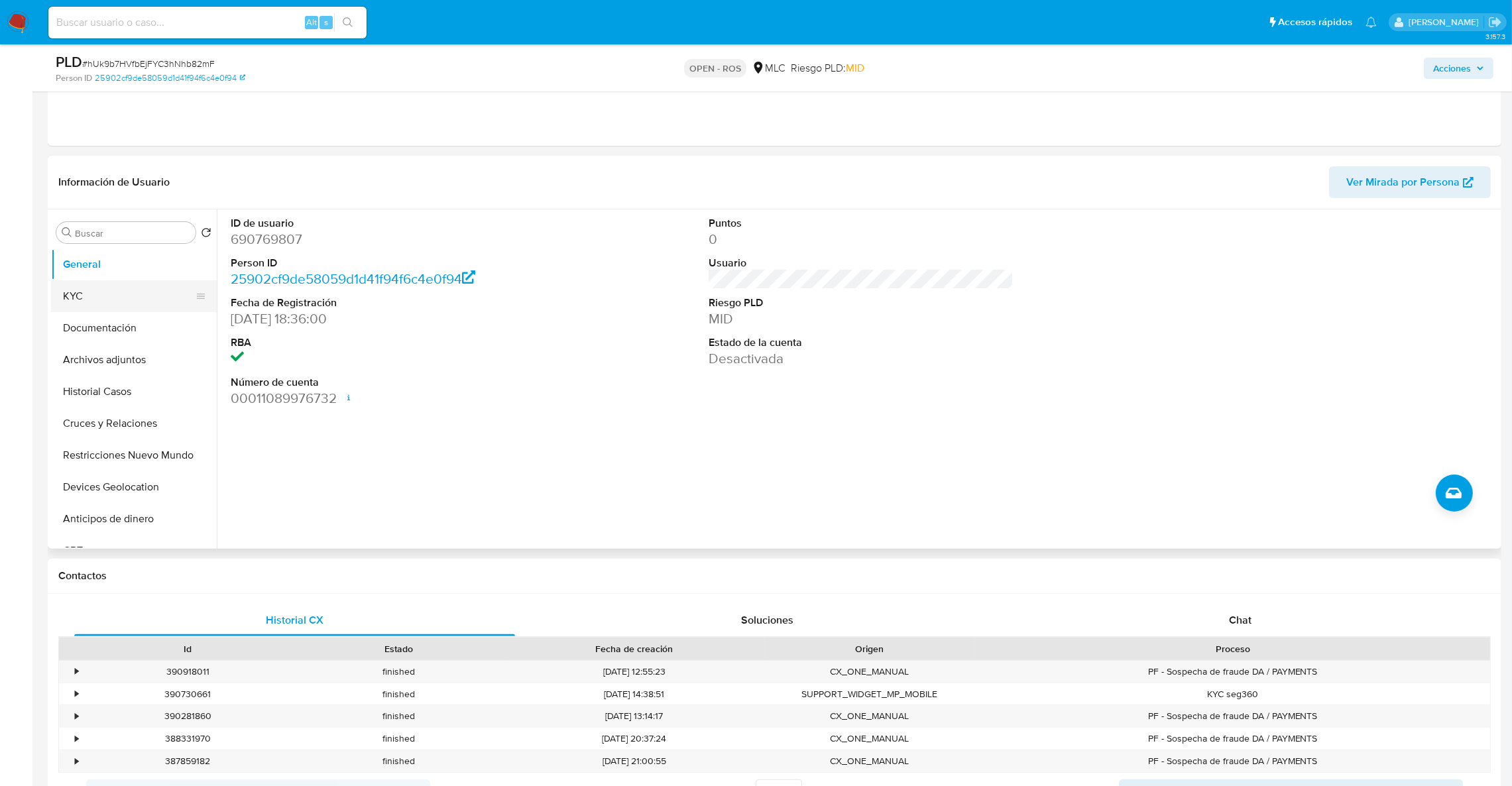
click at [118, 296] on button "KYC" at bounding box center [128, 296] width 155 height 32
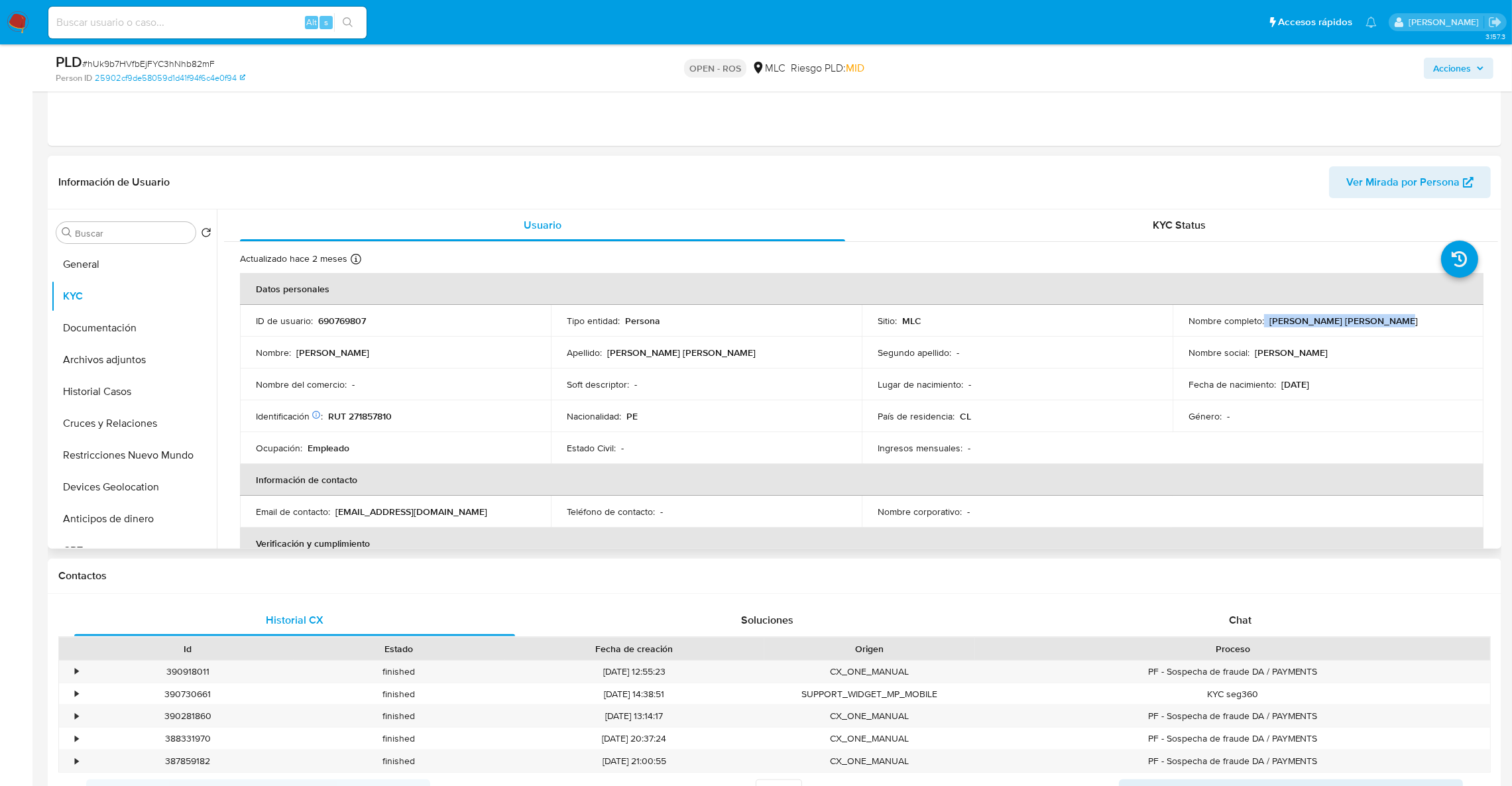
drag, startPoint x: 1261, startPoint y: 321, endPoint x: 1416, endPoint y: 317, distance: 155.1
click at [1416, 317] on div "Nombre completo : Erick Raul Cueva Sarmiento" at bounding box center [1327, 321] width 279 height 12
copy div "Erick Raul Cueva Sarmiento"
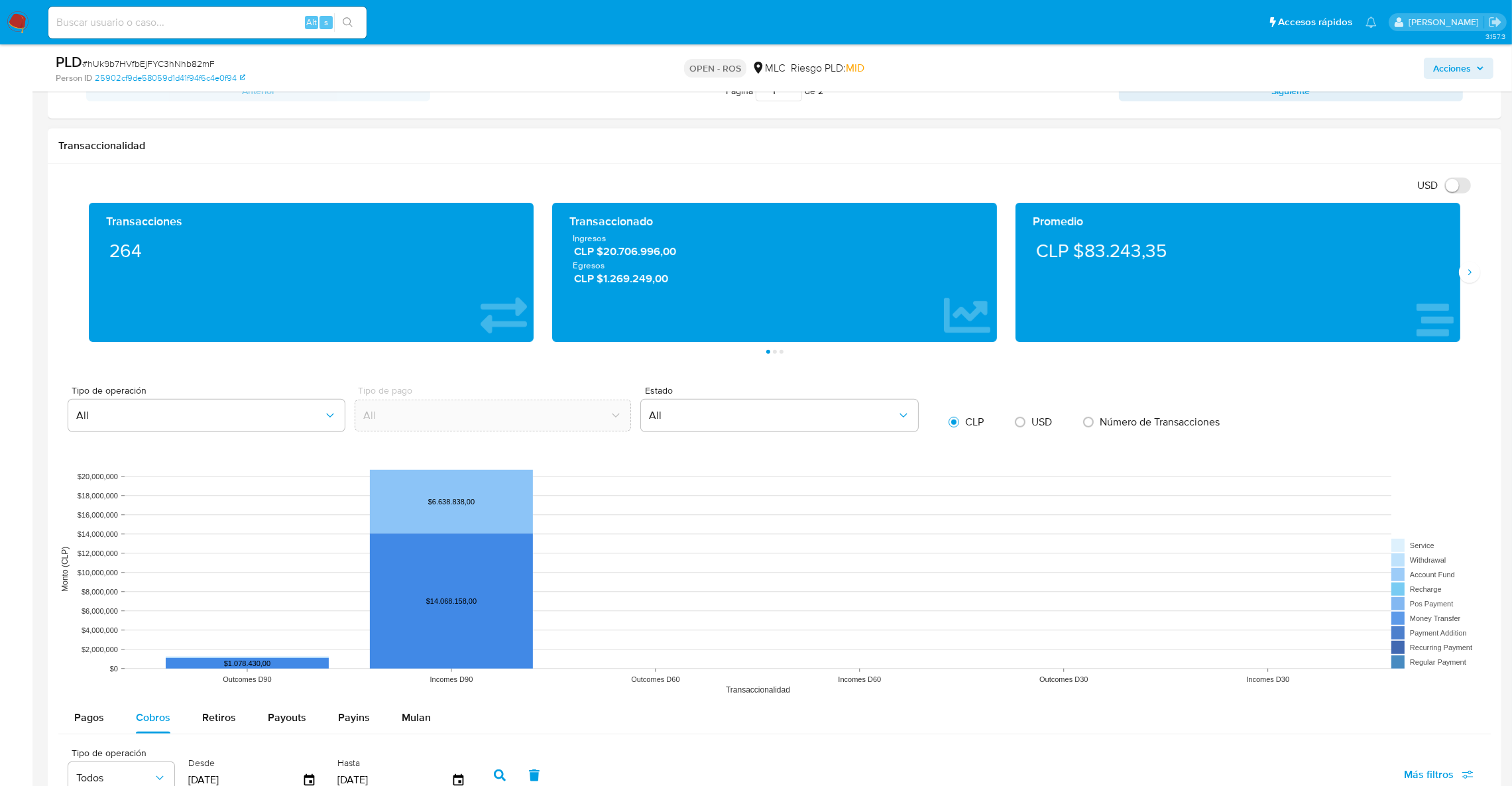
scroll to position [1591, 0]
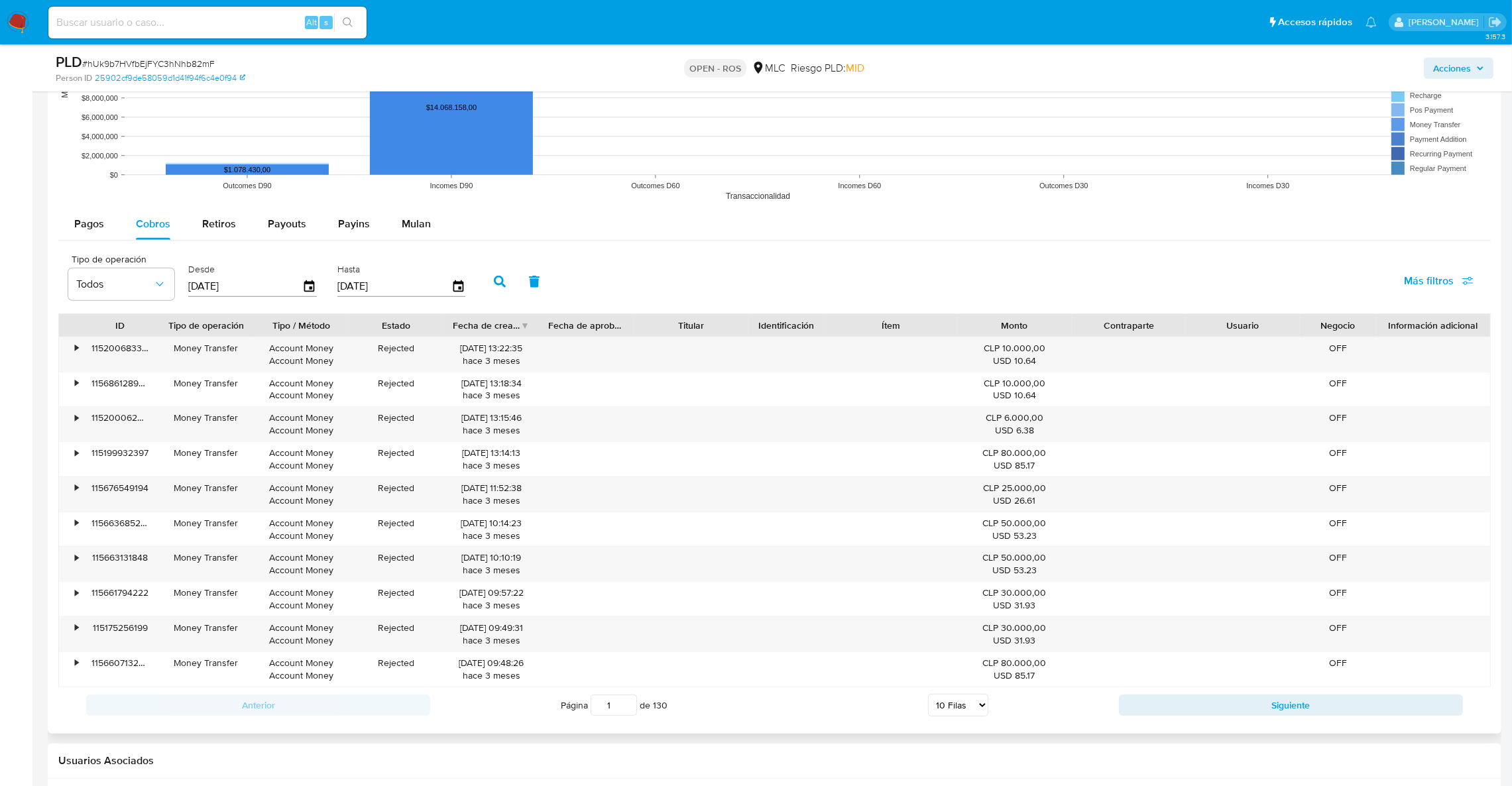
click at [516, 329] on div "Fecha de creación" at bounding box center [486, 326] width 68 height 13
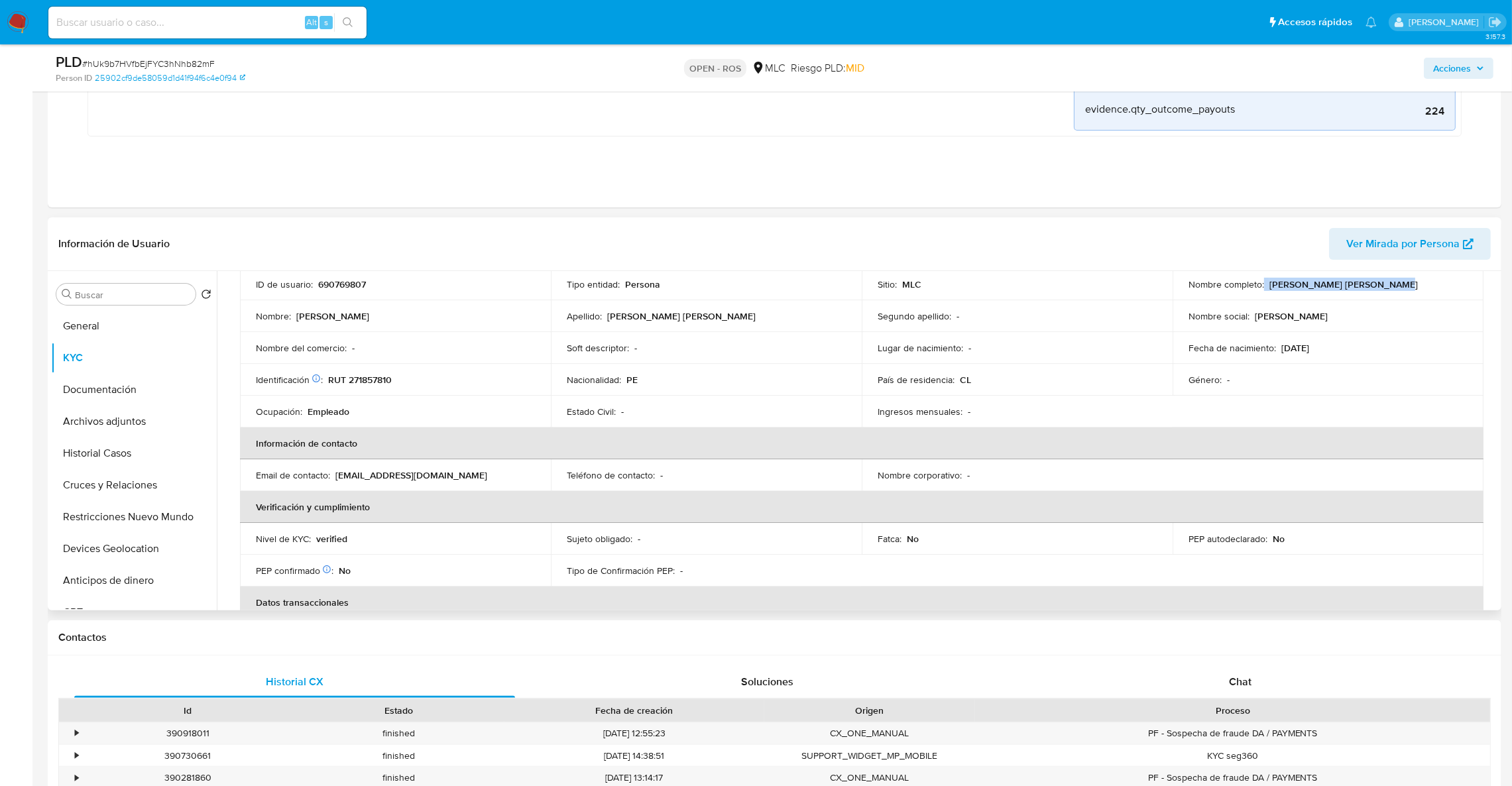
scroll to position [22, 0]
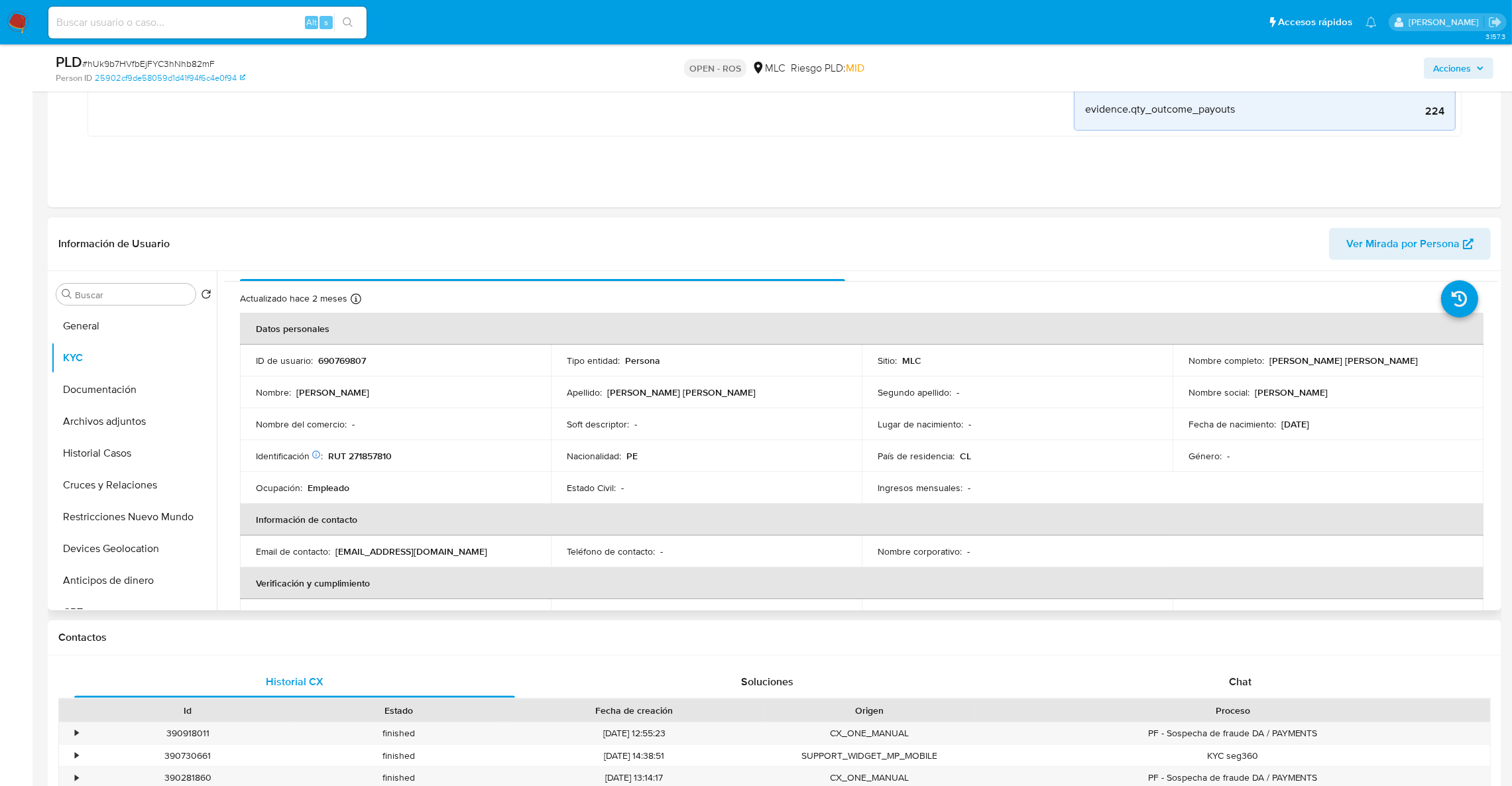
drag, startPoint x: 1279, startPoint y: 368, endPoint x: 1382, endPoint y: 360, distance: 103.3
click at [1373, 361] on p "Erick Raul Cueva Sarmiento" at bounding box center [1343, 360] width 149 height 12
drag, startPoint x: 1387, startPoint y: 360, endPoint x: 1266, endPoint y: 355, distance: 121.1
click at [1266, 355] on div "Nombre completo : Erick Raul Cueva Sarmiento" at bounding box center [1327, 360] width 279 height 12
copy p "Erick Raul Cueva Sarmiento"
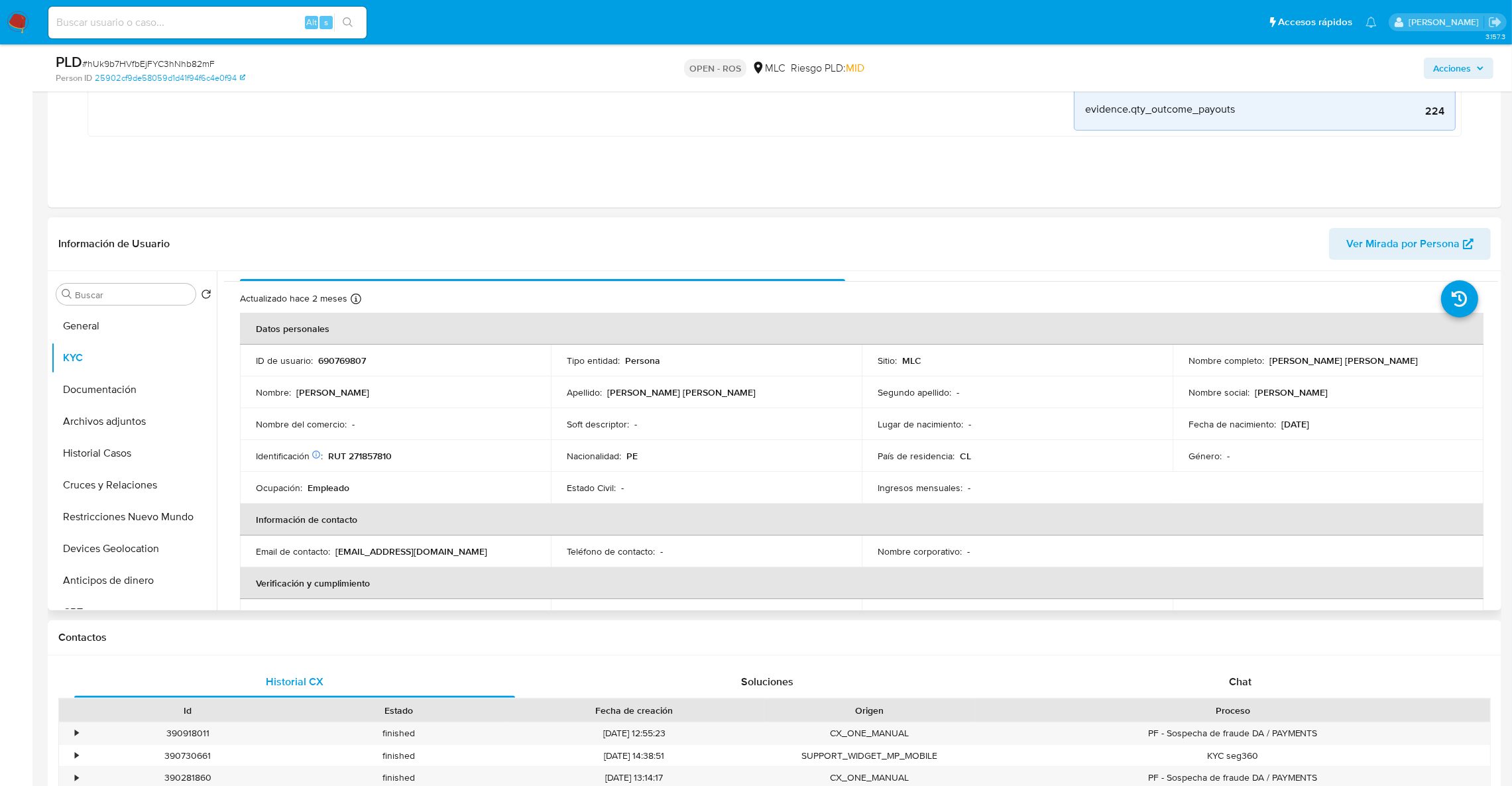
click at [393, 455] on div "Identificación Nº de serie: 603822739 : RUT 271857810" at bounding box center [395, 456] width 279 height 12
click at [389, 455] on p "RUT 271857810" at bounding box center [360, 456] width 64 height 12
copy p "271857810"
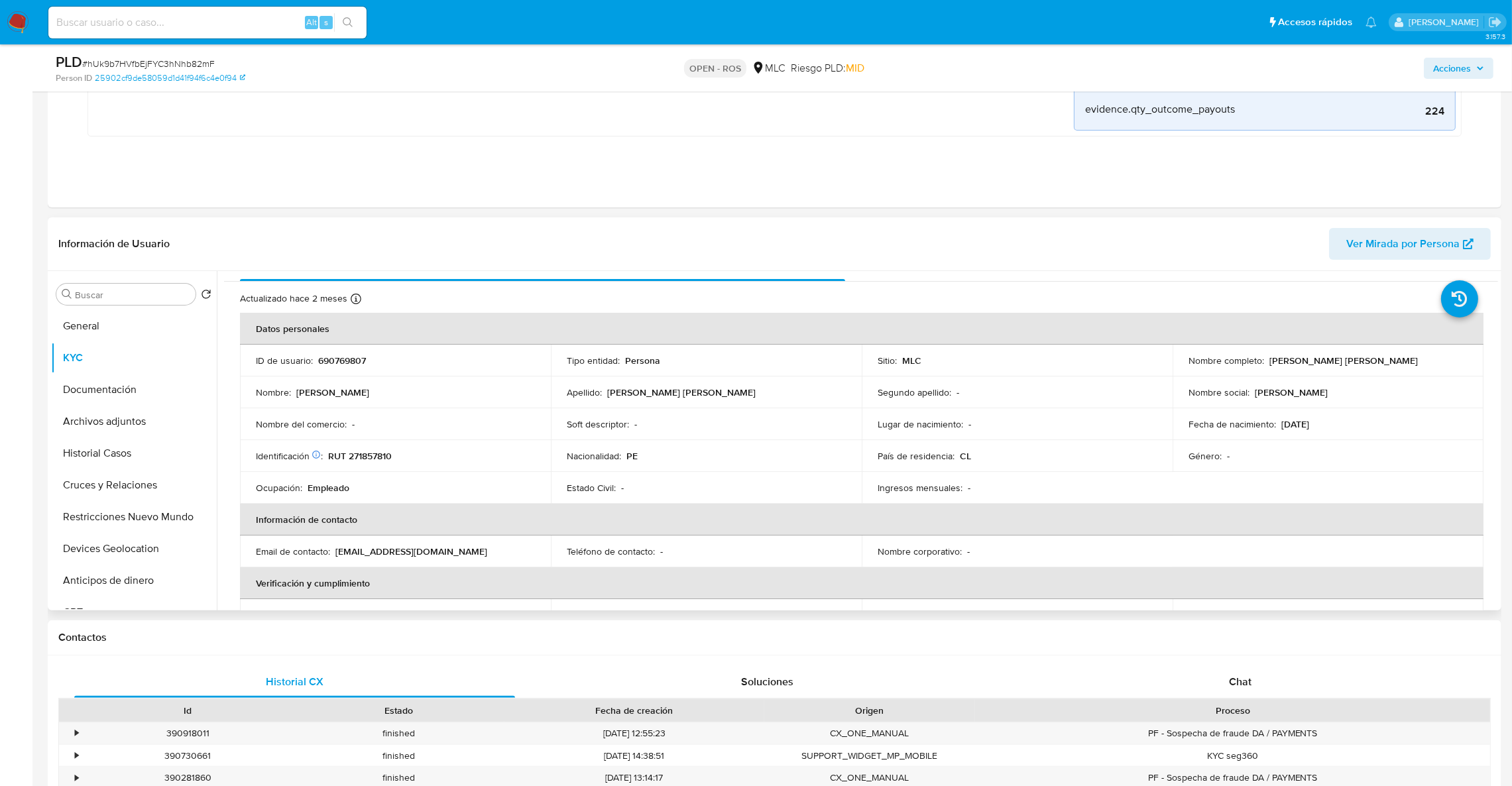
click at [381, 458] on p "RUT 271857810" at bounding box center [360, 456] width 64 height 12
copy p "271857810"
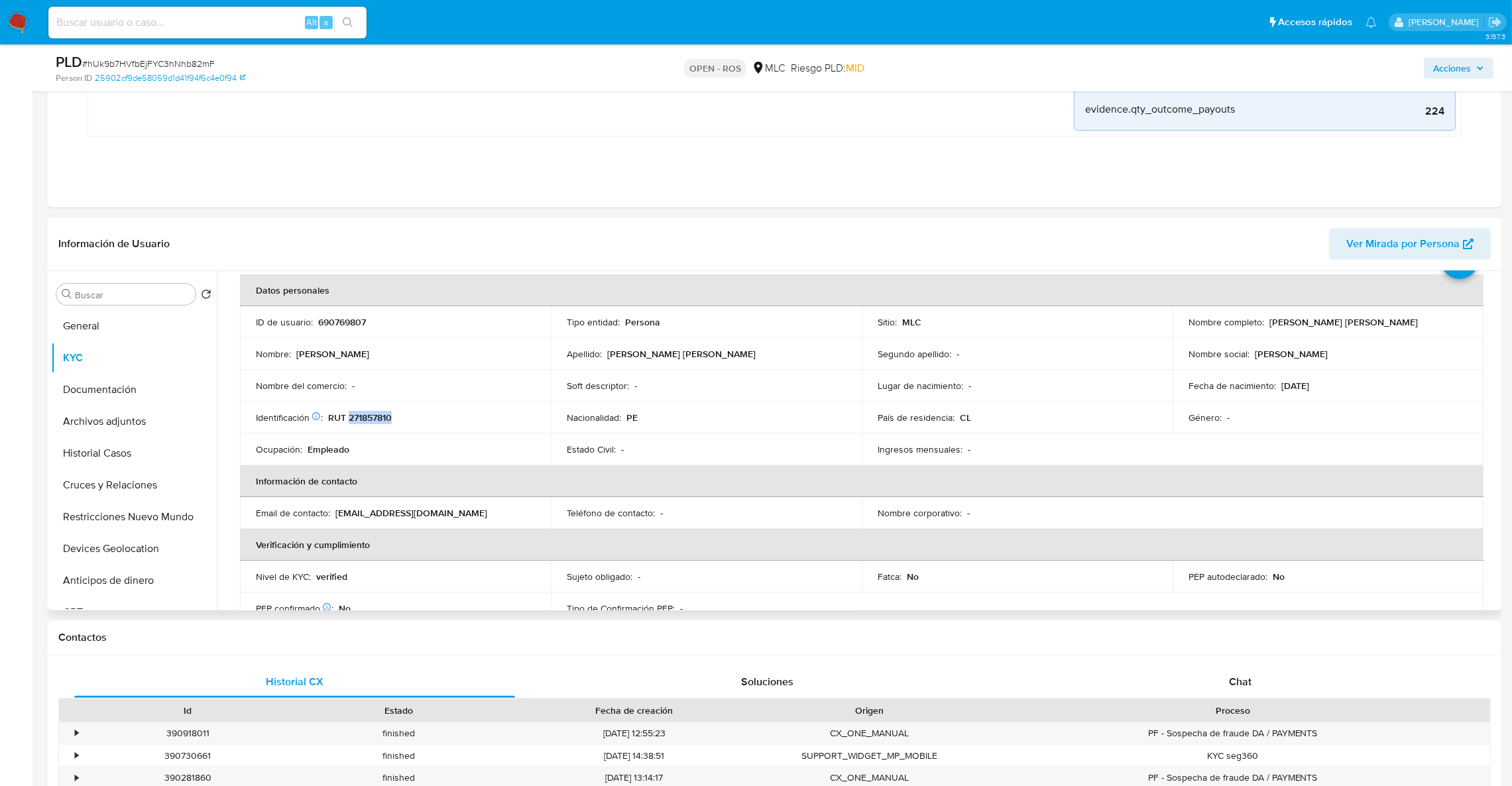
scroll to position [121, 0]
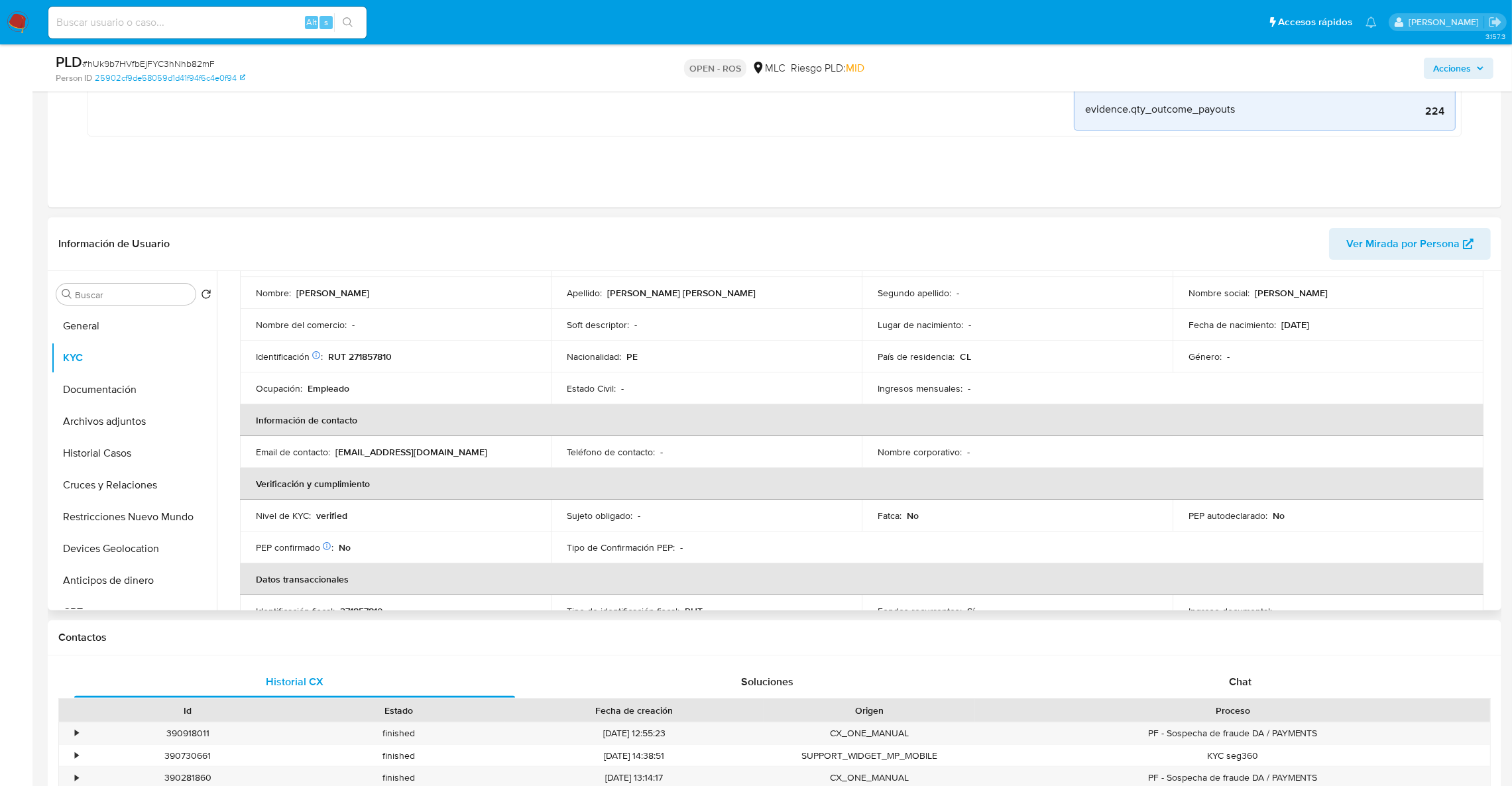
click at [364, 456] on p "erickrcs95@gmail.com" at bounding box center [411, 452] width 152 height 12
click at [365, 456] on p "erickrcs95@gmail.com" at bounding box center [411, 452] width 152 height 12
drag, startPoint x: 445, startPoint y: 455, endPoint x: 336, endPoint y: 452, distance: 109.0
click at [336, 452] on div "Email de contacto : erickrcs95@gmail.com" at bounding box center [395, 452] width 279 height 12
copy p "erickrcs95@gmail.com"
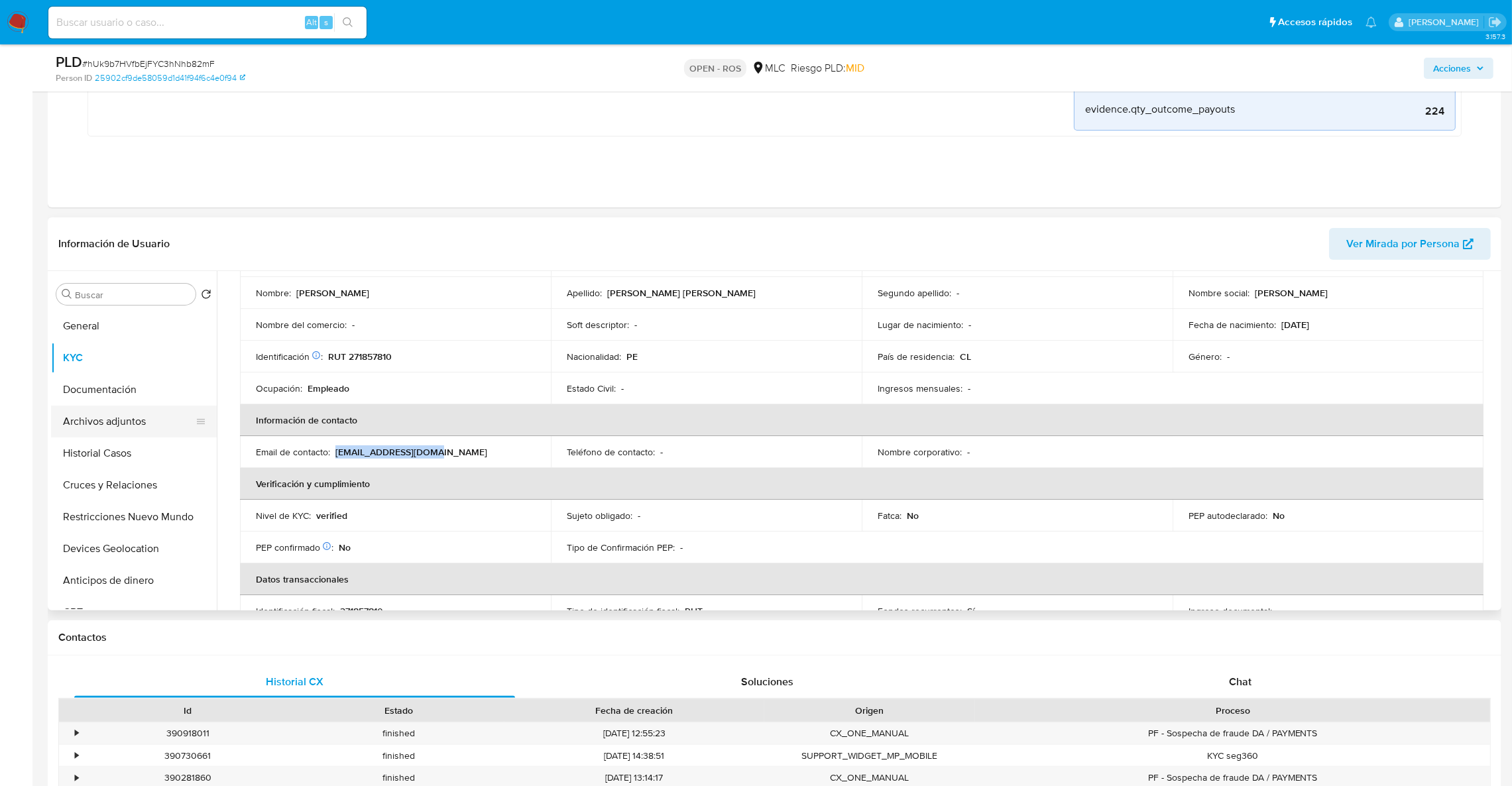
click at [92, 409] on button "Archivos adjuntos" at bounding box center [128, 422] width 155 height 32
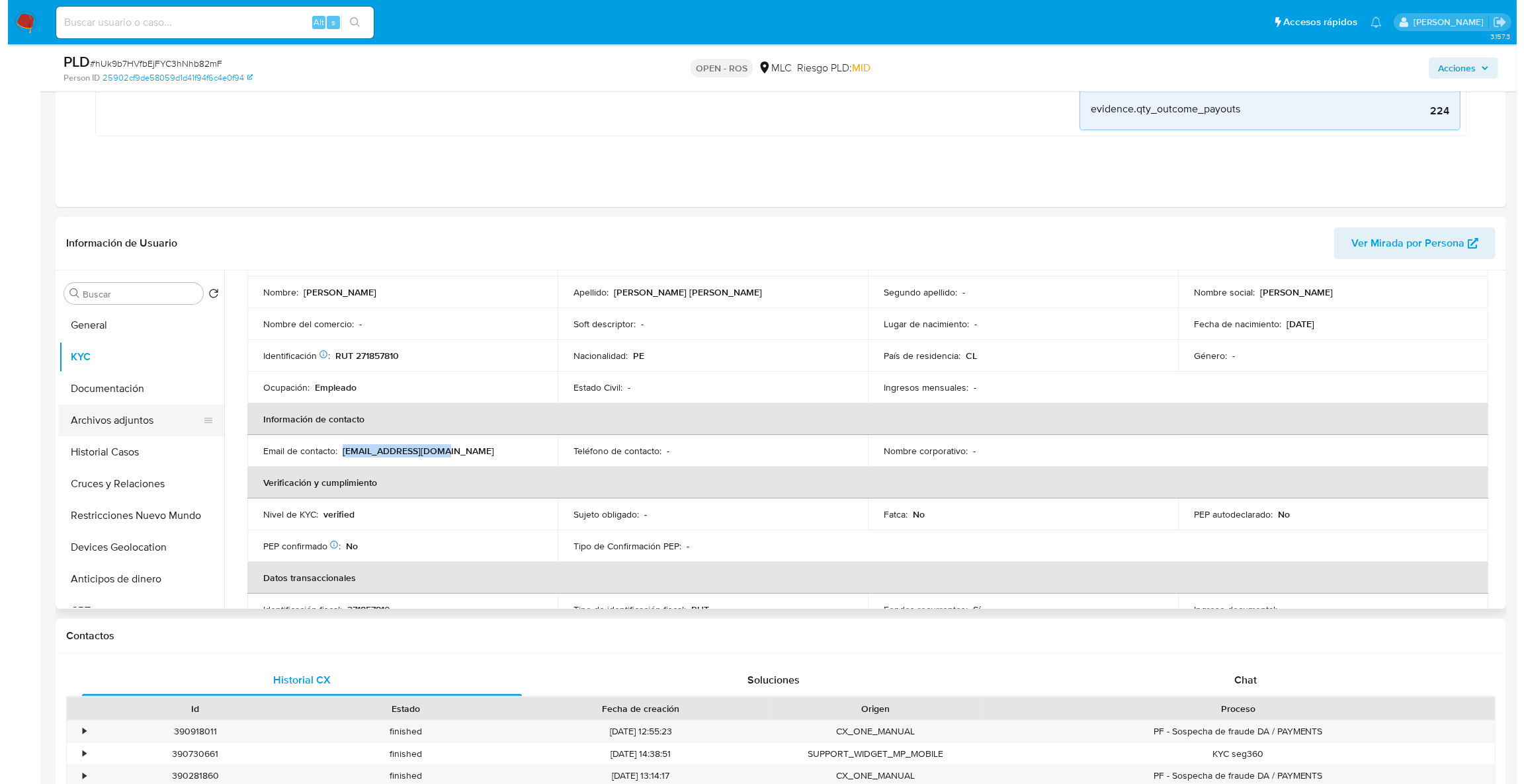
scroll to position [0, 0]
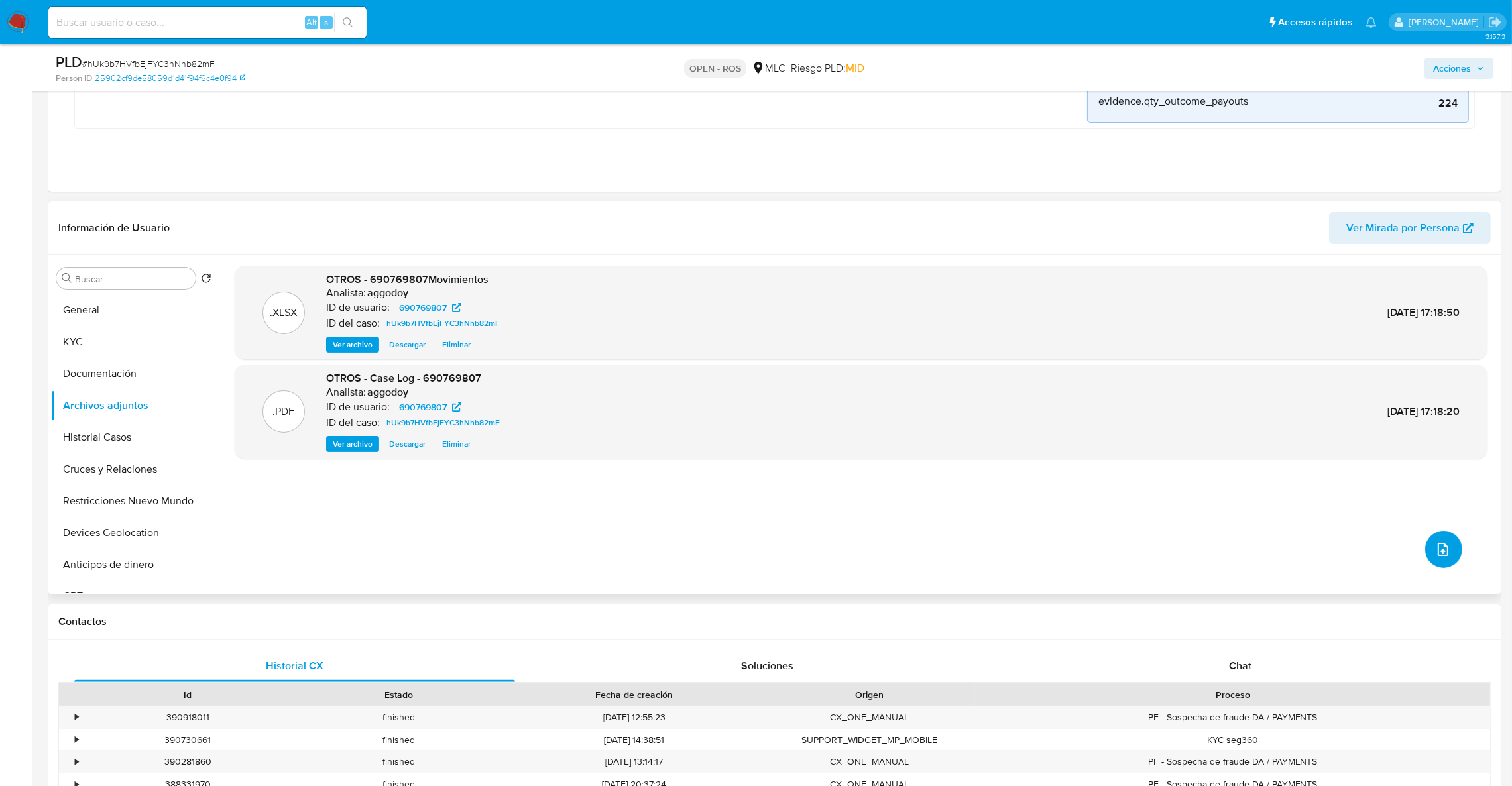
click at [1442, 543] on icon "upload-file" at bounding box center [1442, 549] width 16 height 16
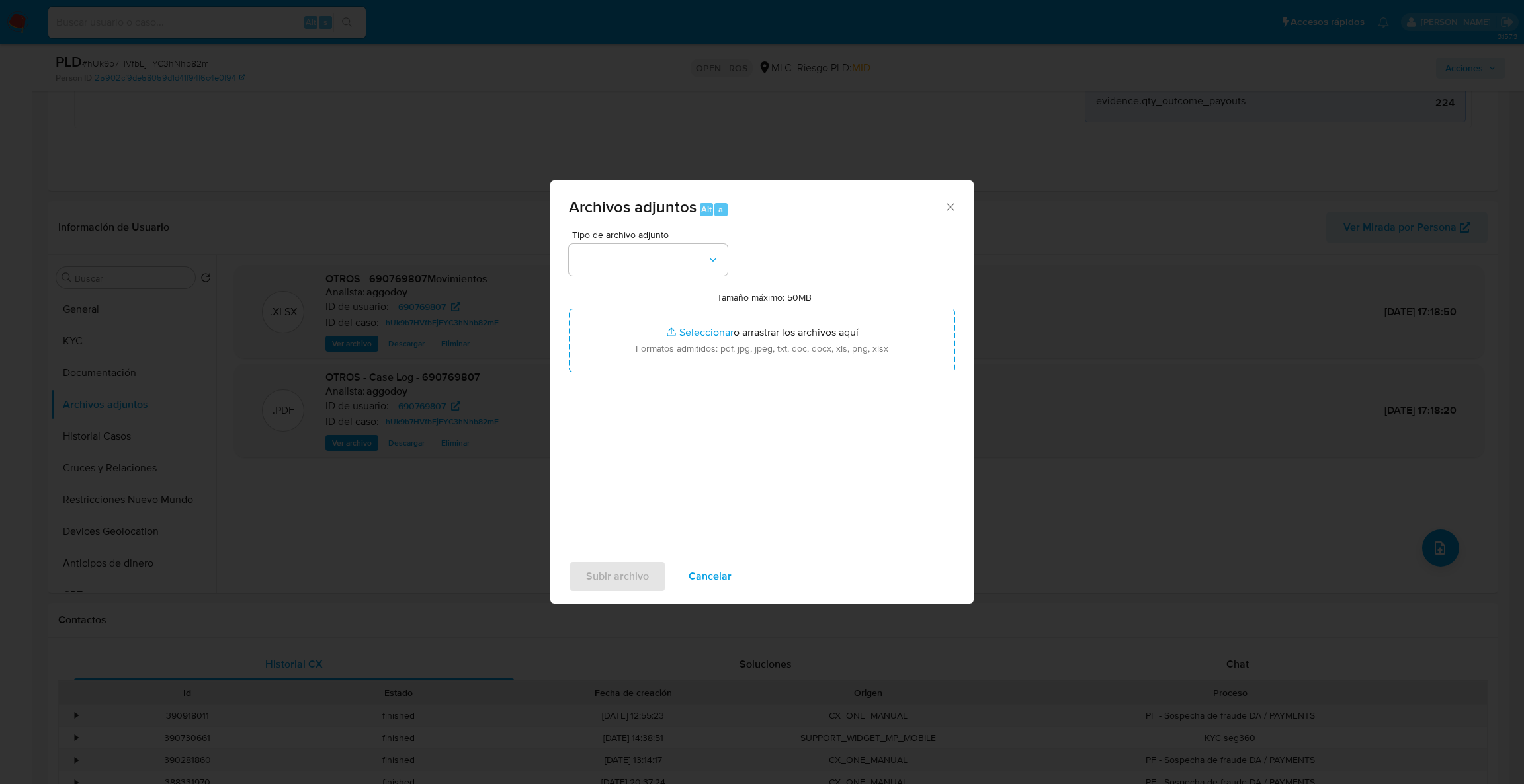
click at [674, 236] on span "Tipo de archivo adjunto" at bounding box center [651, 235] width 158 height 9
click at [674, 246] on button "button" at bounding box center [648, 260] width 158 height 32
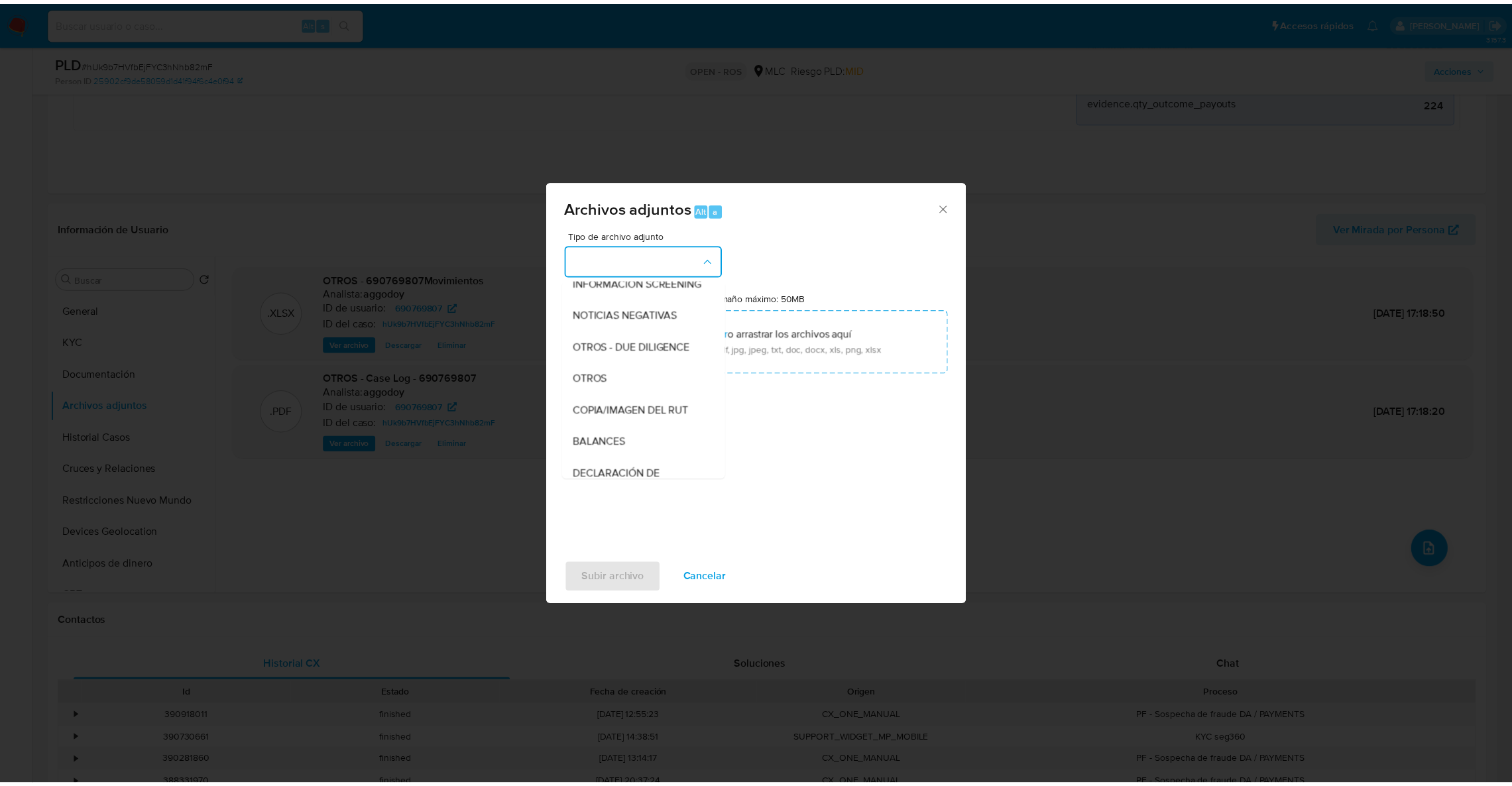
scroll to position [144, 0]
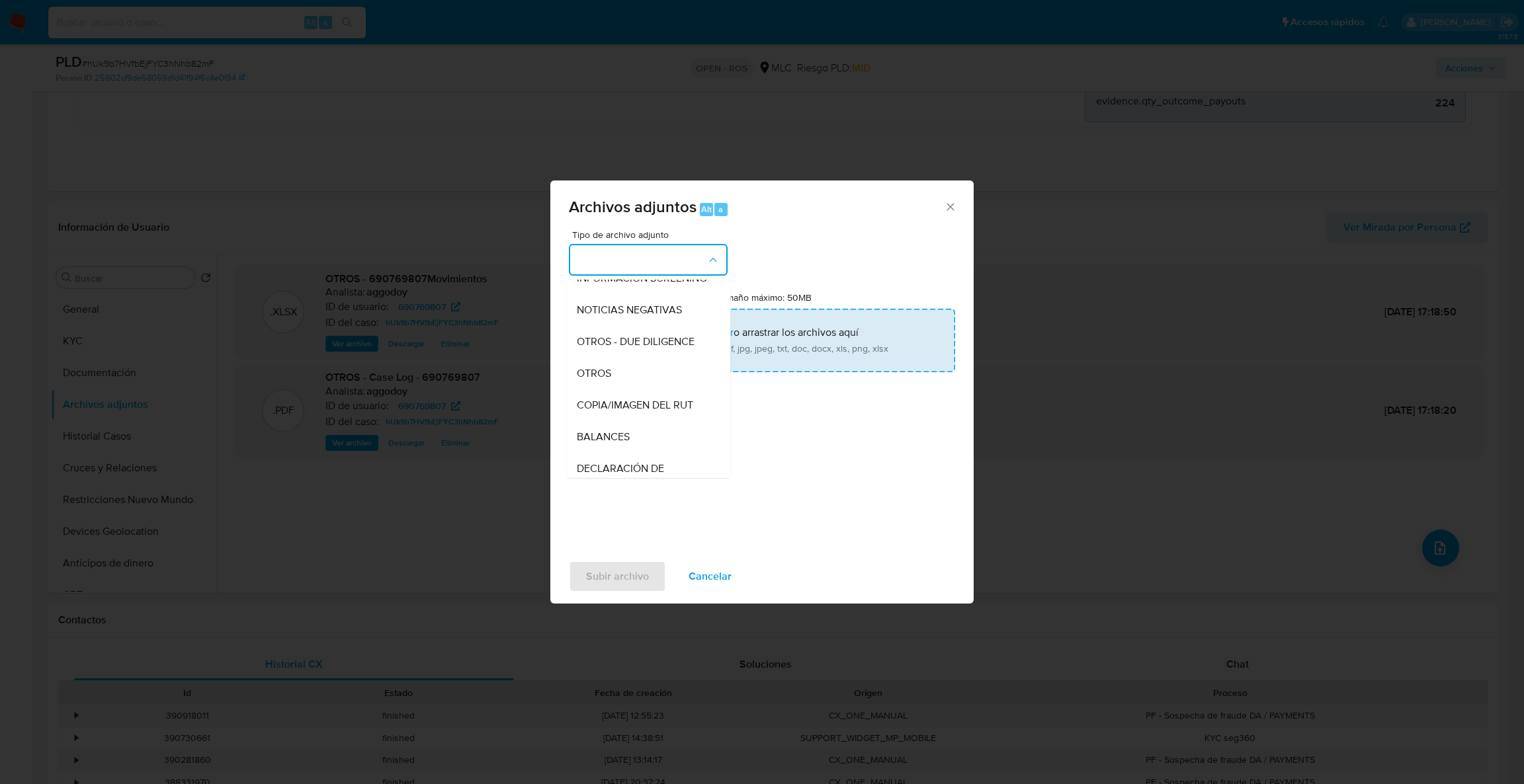
drag, startPoint x: 652, startPoint y: 379, endPoint x: 664, endPoint y: 351, distance: 30.5
click at [652, 377] on div "OTROS" at bounding box center [643, 374] width 135 height 32
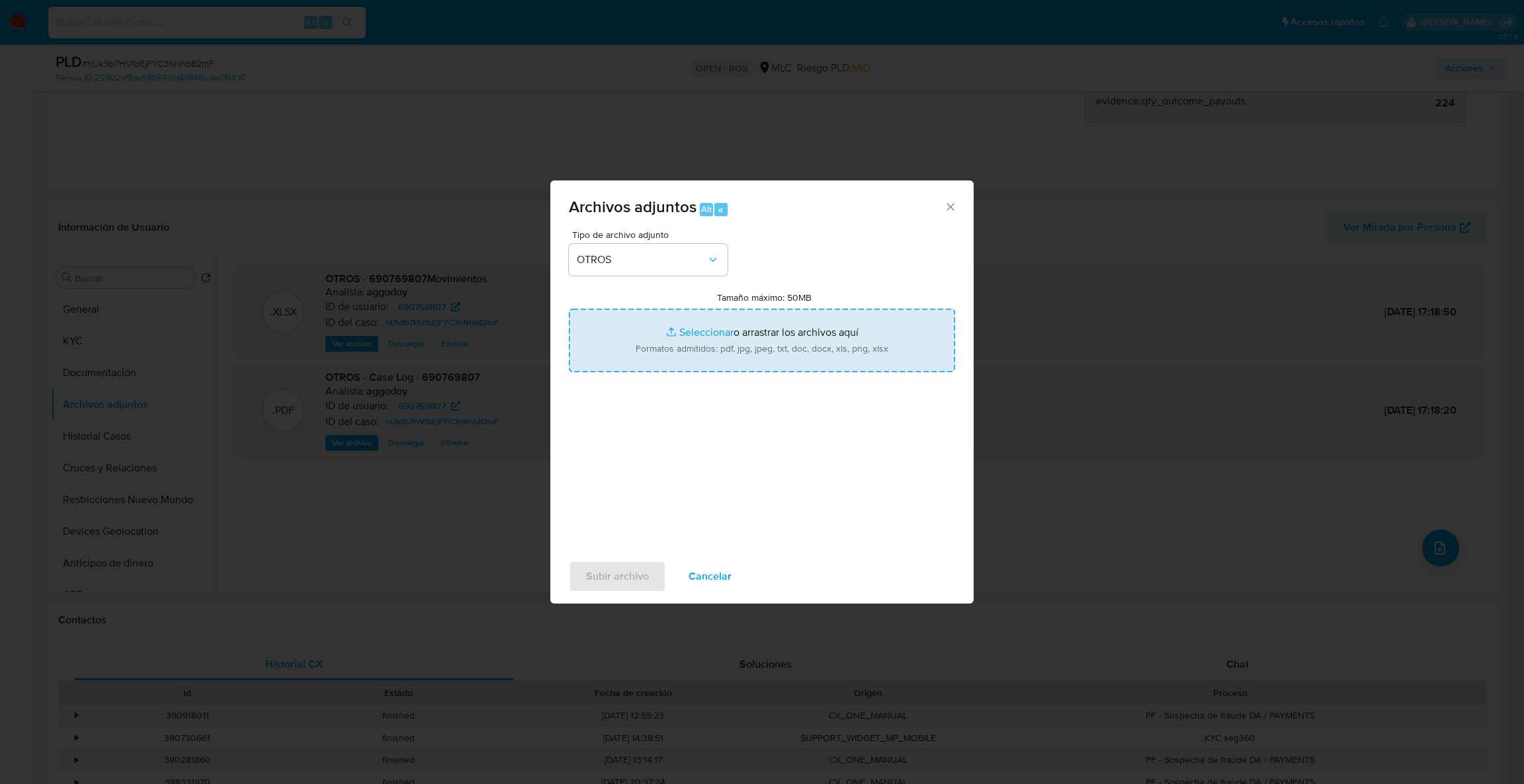
click at [664, 351] on input "Tamaño máximo: 50MB Seleccionar archivos" at bounding box center [762, 341] width 386 height 64
type input "C:\fakepath\UAF #1285.pdf"
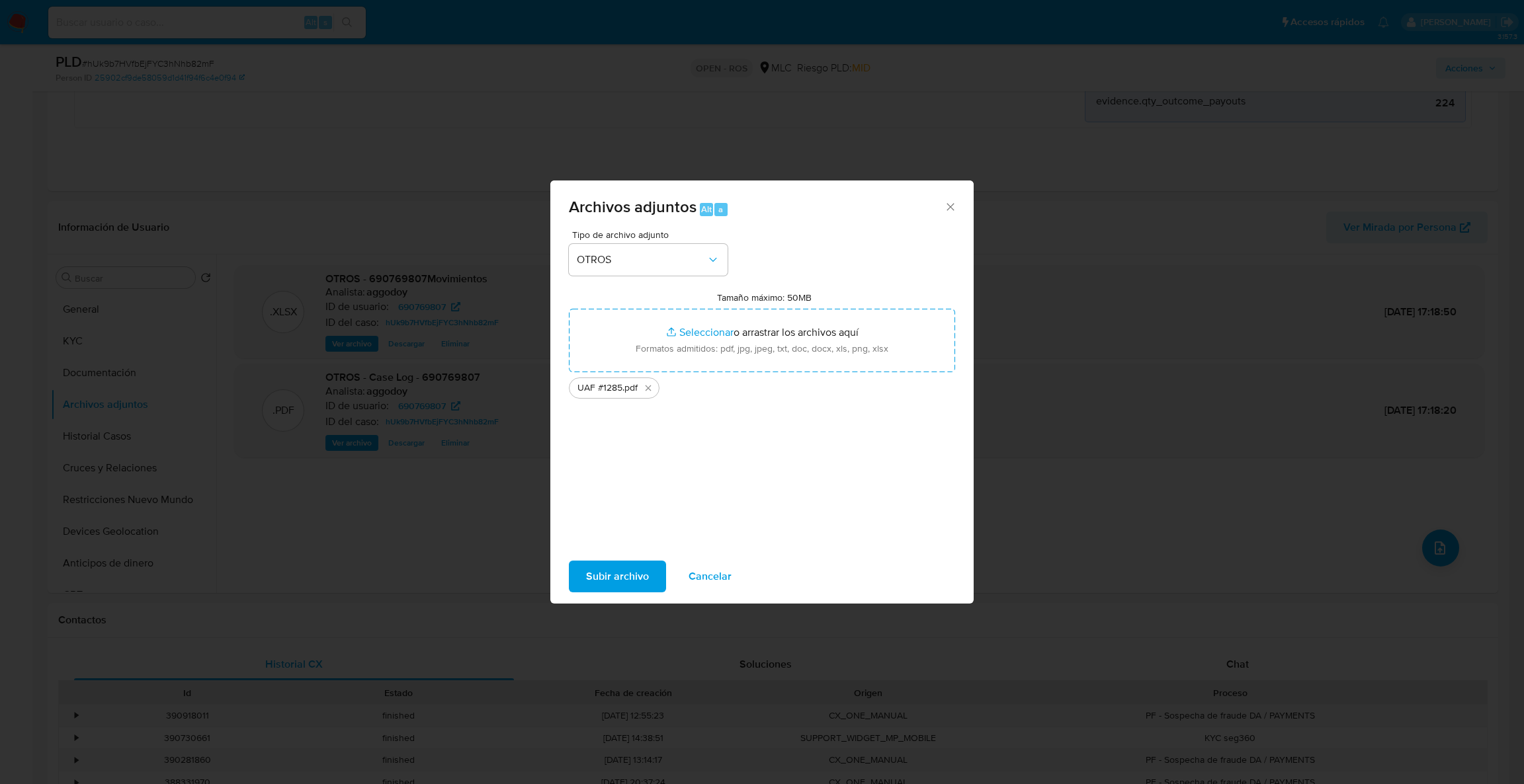
click at [614, 575] on span "Subir archivo" at bounding box center [617, 576] width 63 height 29
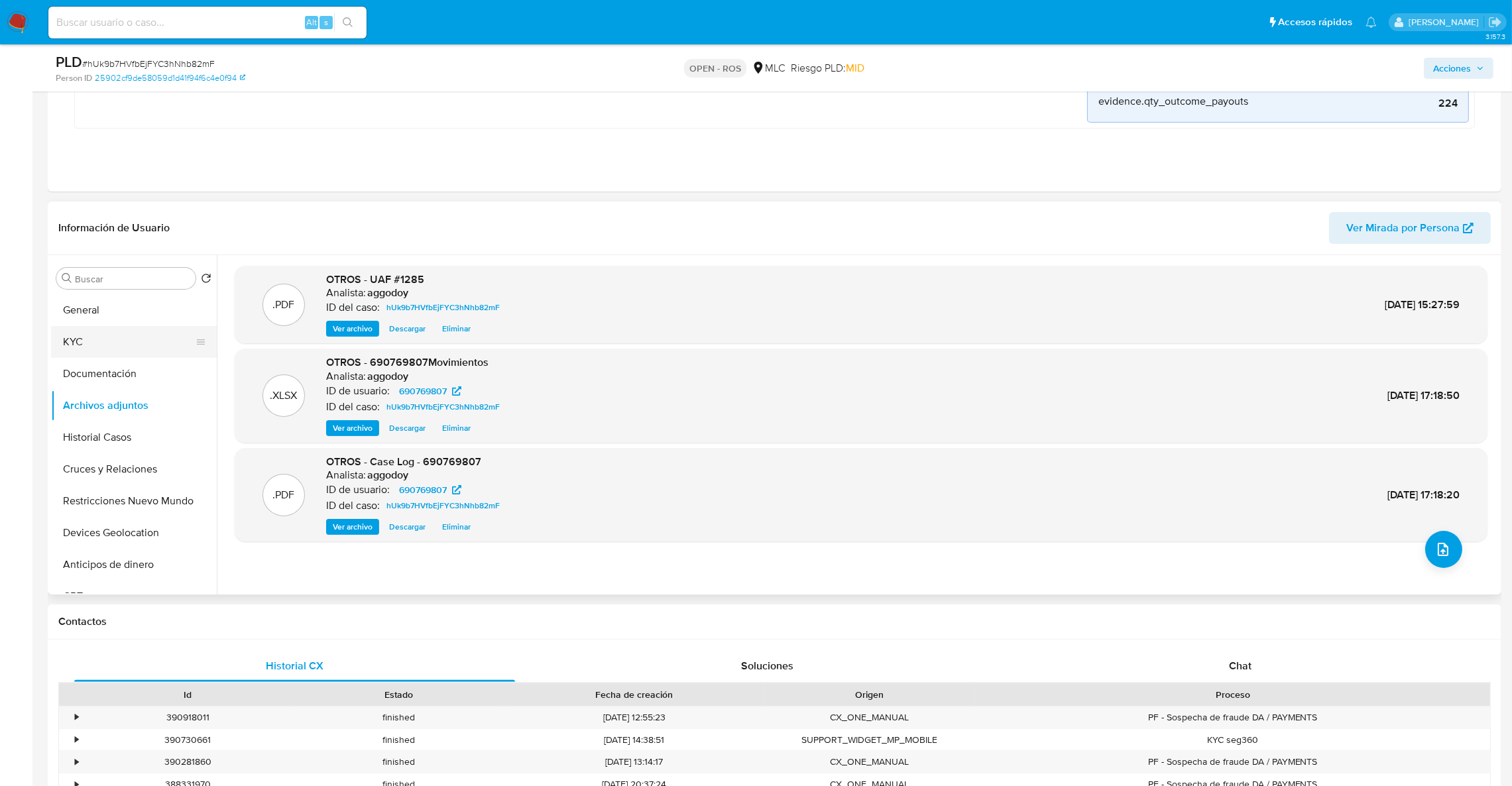
click at [81, 333] on button "KYC" at bounding box center [128, 342] width 155 height 32
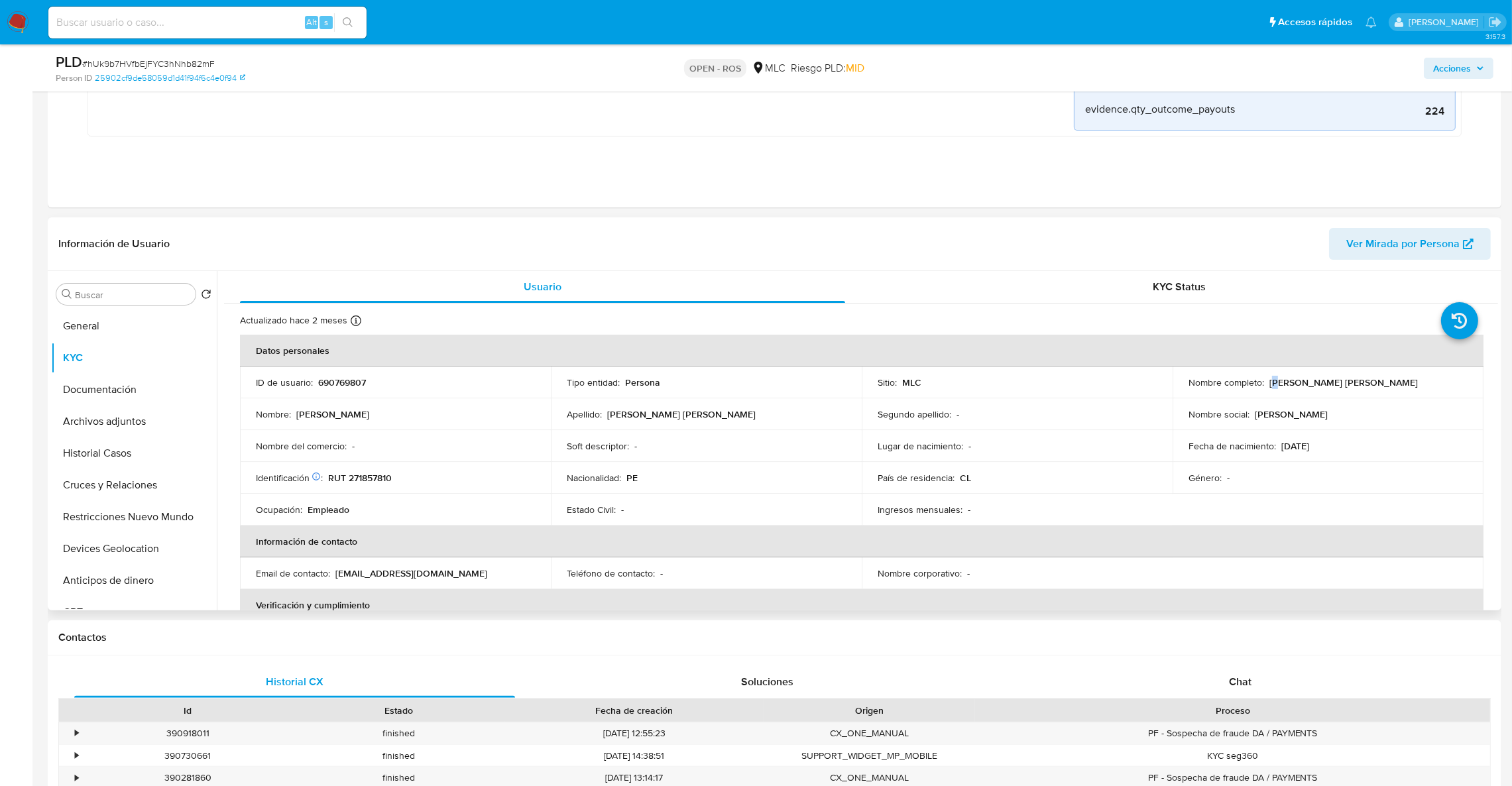
drag, startPoint x: 1274, startPoint y: 385, endPoint x: 1266, endPoint y: 385, distance: 8.0
click at [1269, 385] on p "Erick Raul Cueva Sarmiento" at bounding box center [1343, 382] width 149 height 12
drag, startPoint x: 1265, startPoint y: 385, endPoint x: 1379, endPoint y: 380, distance: 114.1
click at [1379, 380] on div "Nombre completo : Erick Raul Cueva Sarmiento" at bounding box center [1327, 382] width 279 height 12
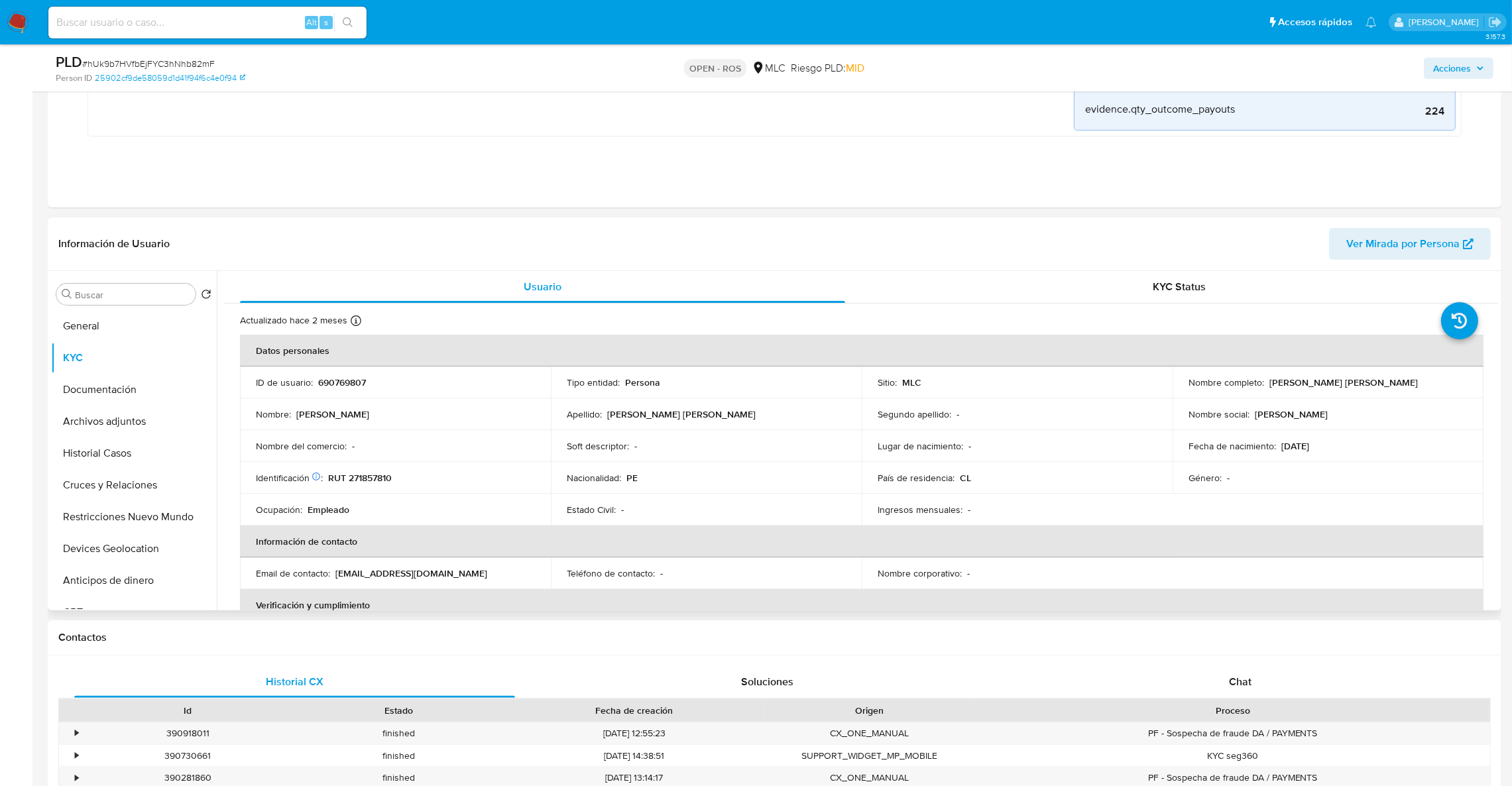
click at [351, 485] on td "Identificación Nº de serie: 603822739 : RUT 271857810" at bounding box center [395, 478] width 311 height 32
click at [360, 475] on p "RUT 271857810" at bounding box center [360, 478] width 64 height 12
copy p "271857810"
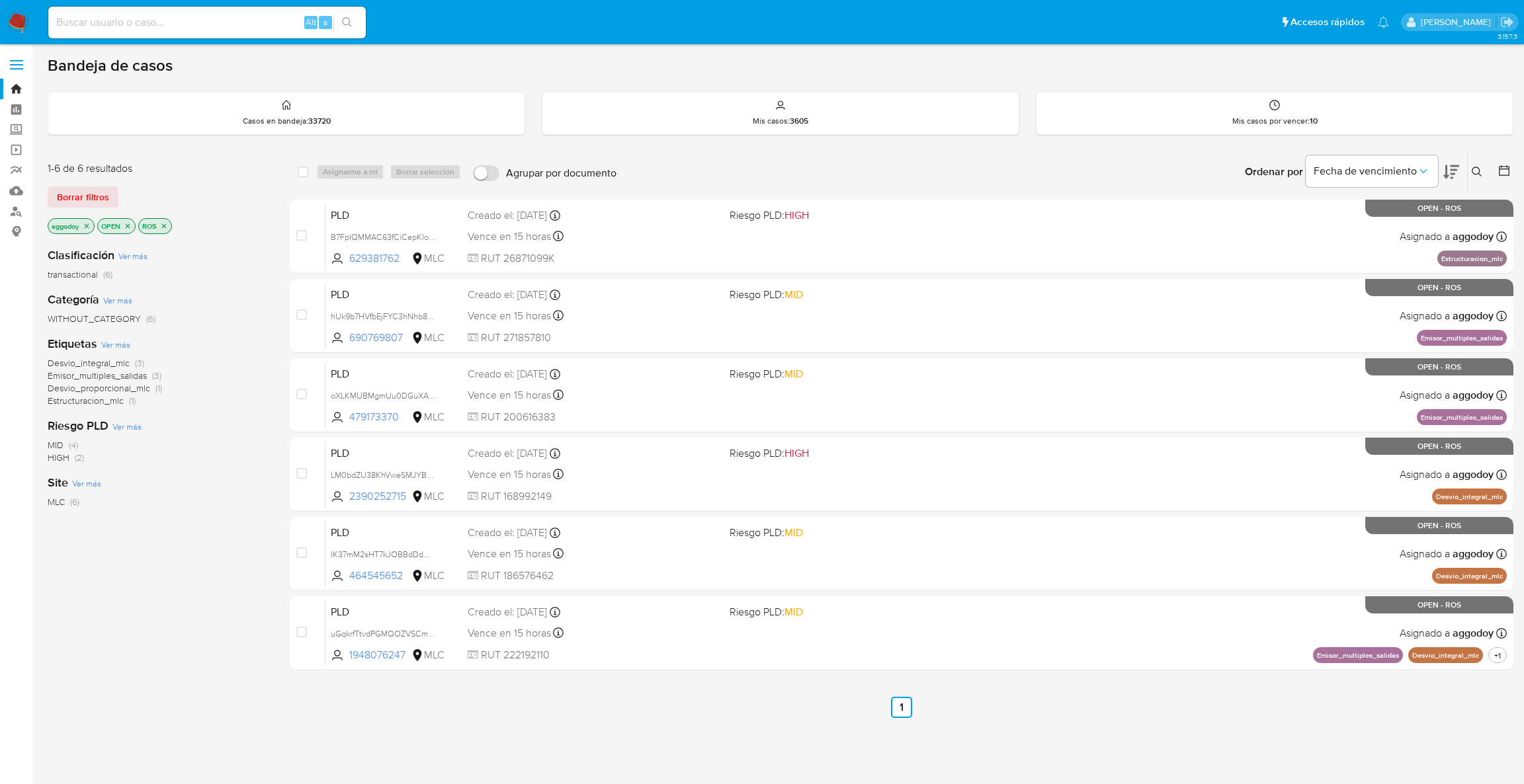
click at [1472, 173] on icon at bounding box center [1477, 172] width 11 height 11
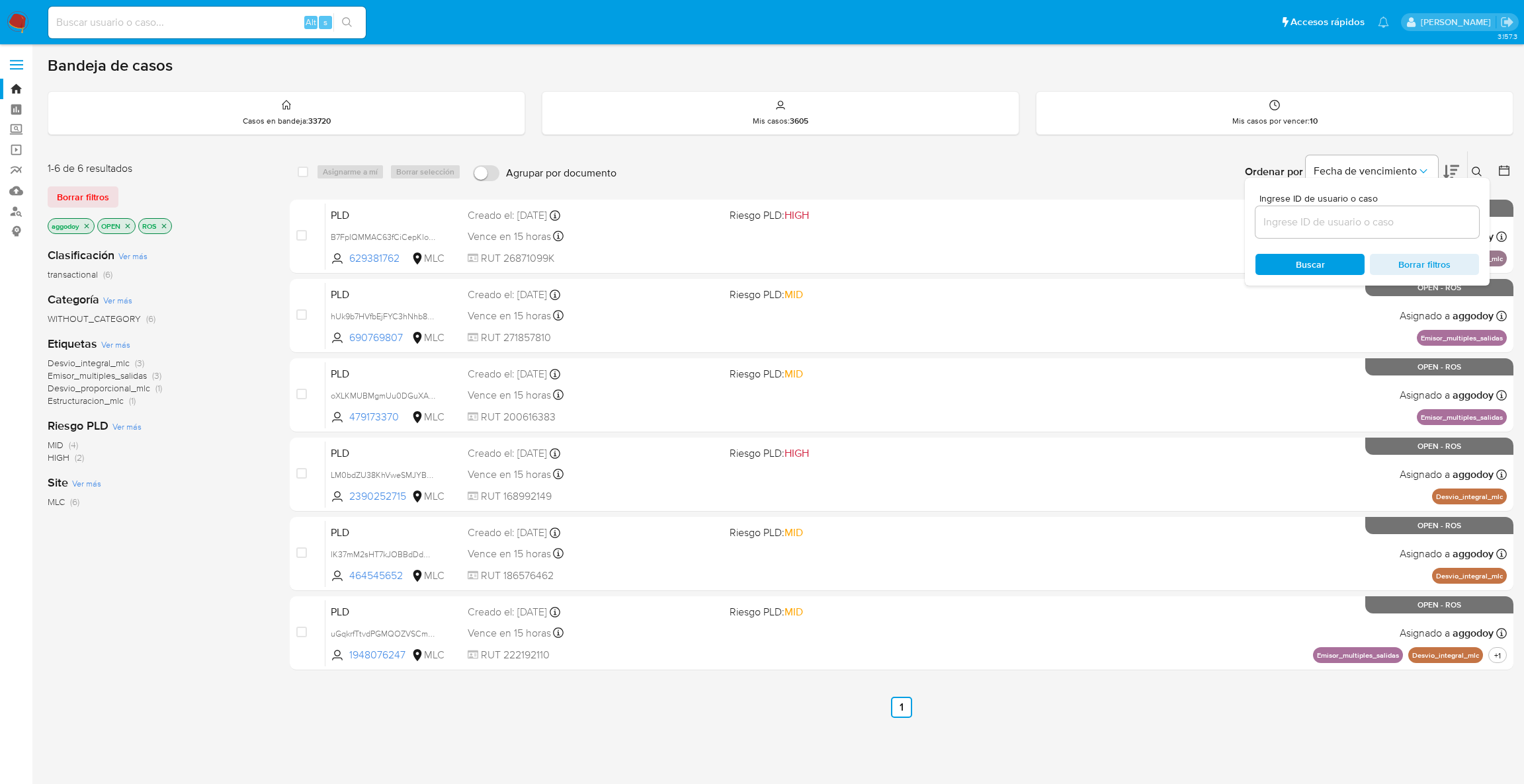
click at [1418, 242] on div "Ingrese ID de usuario o caso Buscar Borrar filtros" at bounding box center [1367, 231] width 245 height 108
click at [1406, 228] on input at bounding box center [1366, 222] width 224 height 18
paste input "oXLKMUBMgmUu0DGuXAOQwzkr"
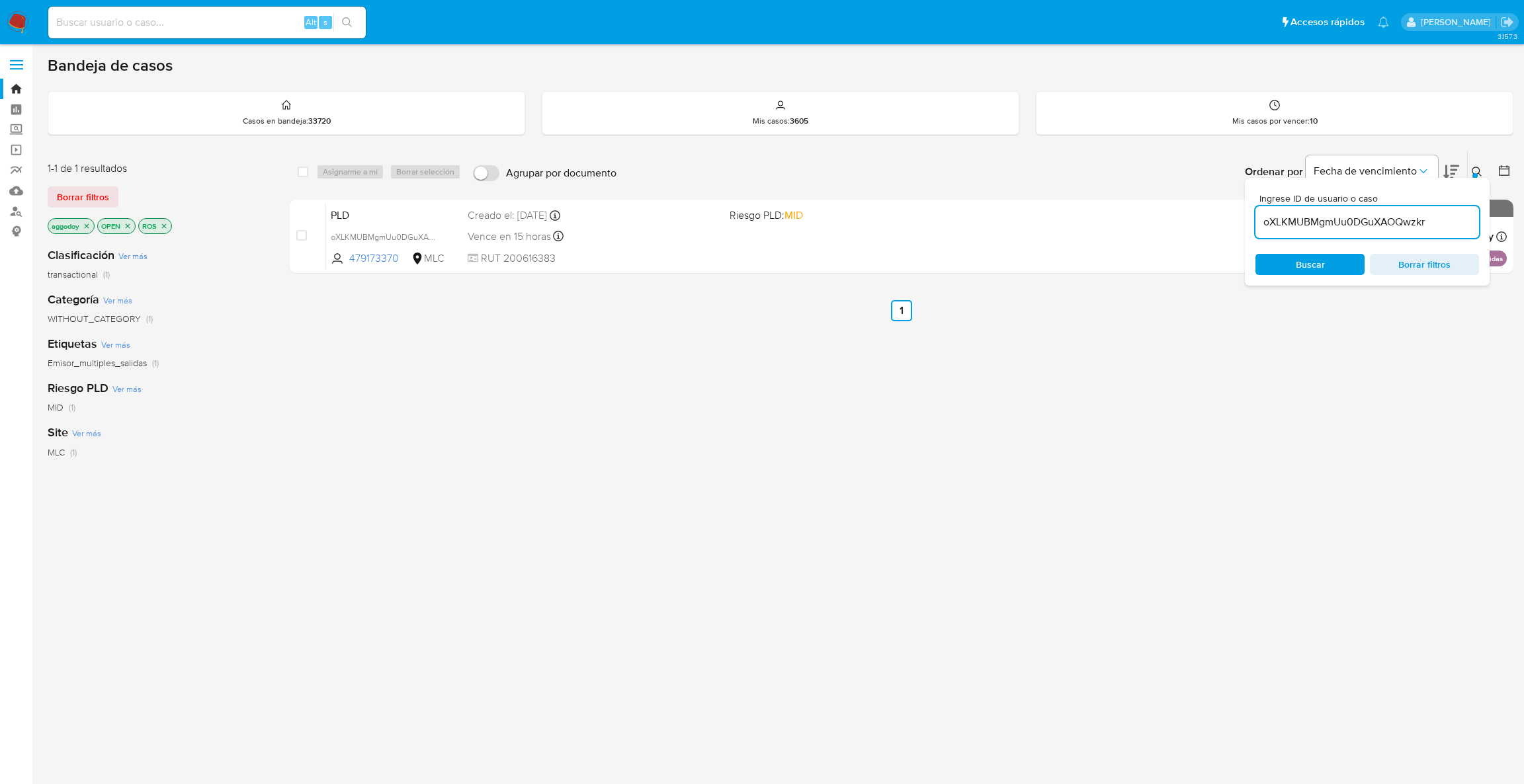
click at [1470, 172] on button at bounding box center [1479, 172] width 22 height 16
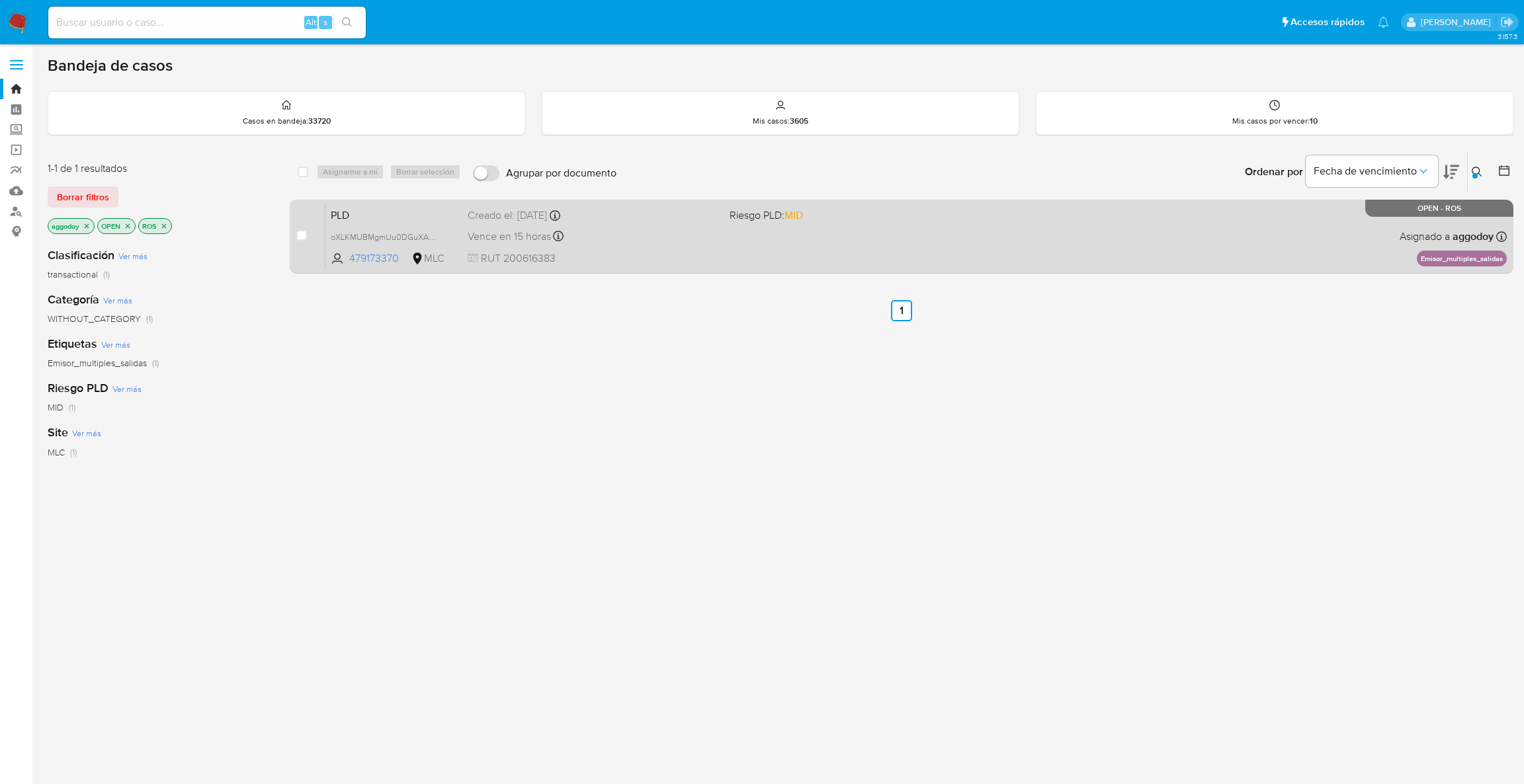
click at [950, 244] on div "PLD oXLKMUBMgmUu0DGuXAOQwzkr 479173370 MLC Riesgo PLD: MID Creado el: 12/06/202…" at bounding box center [916, 236] width 1181 height 67
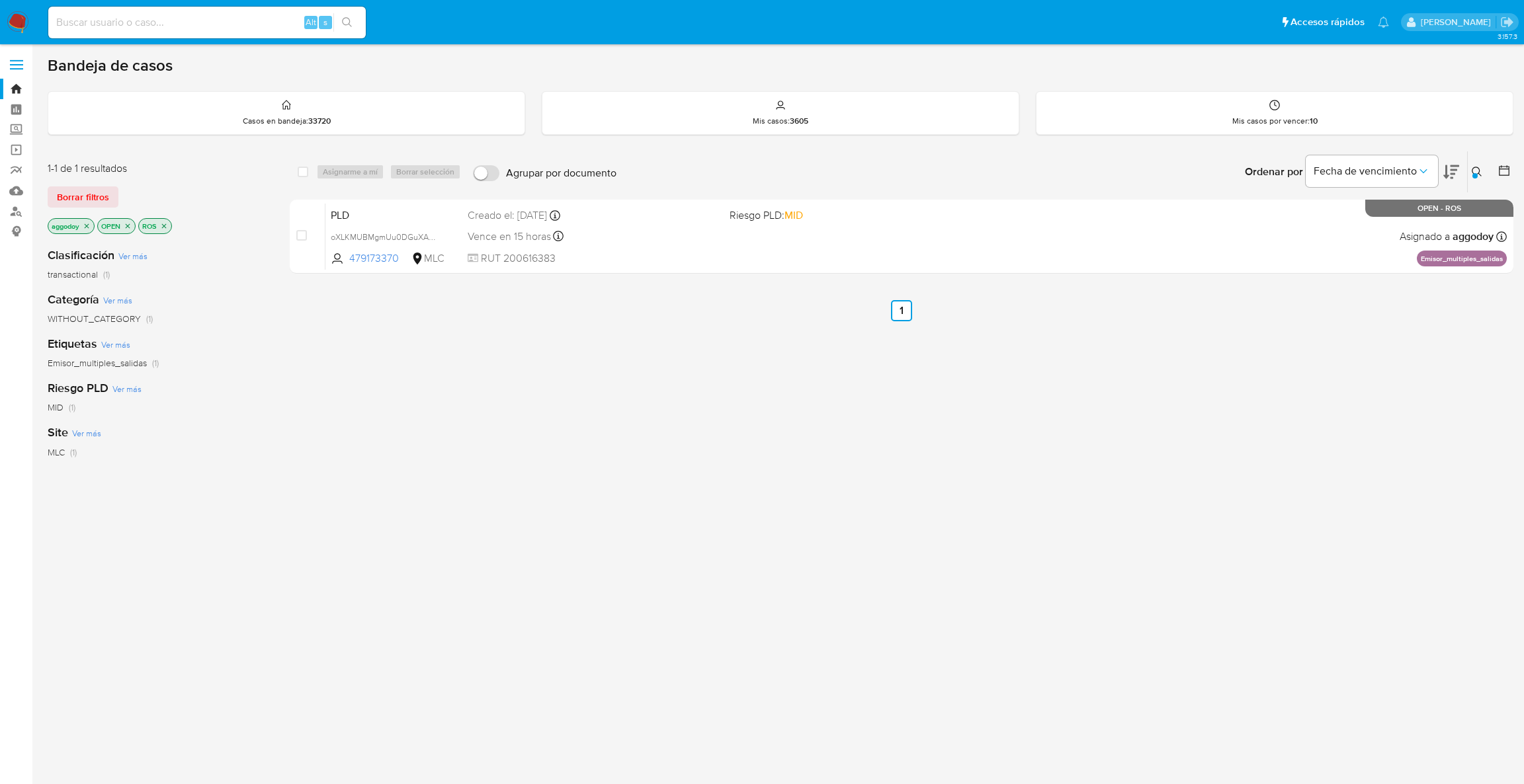
click at [1475, 171] on icon at bounding box center [1477, 172] width 11 height 11
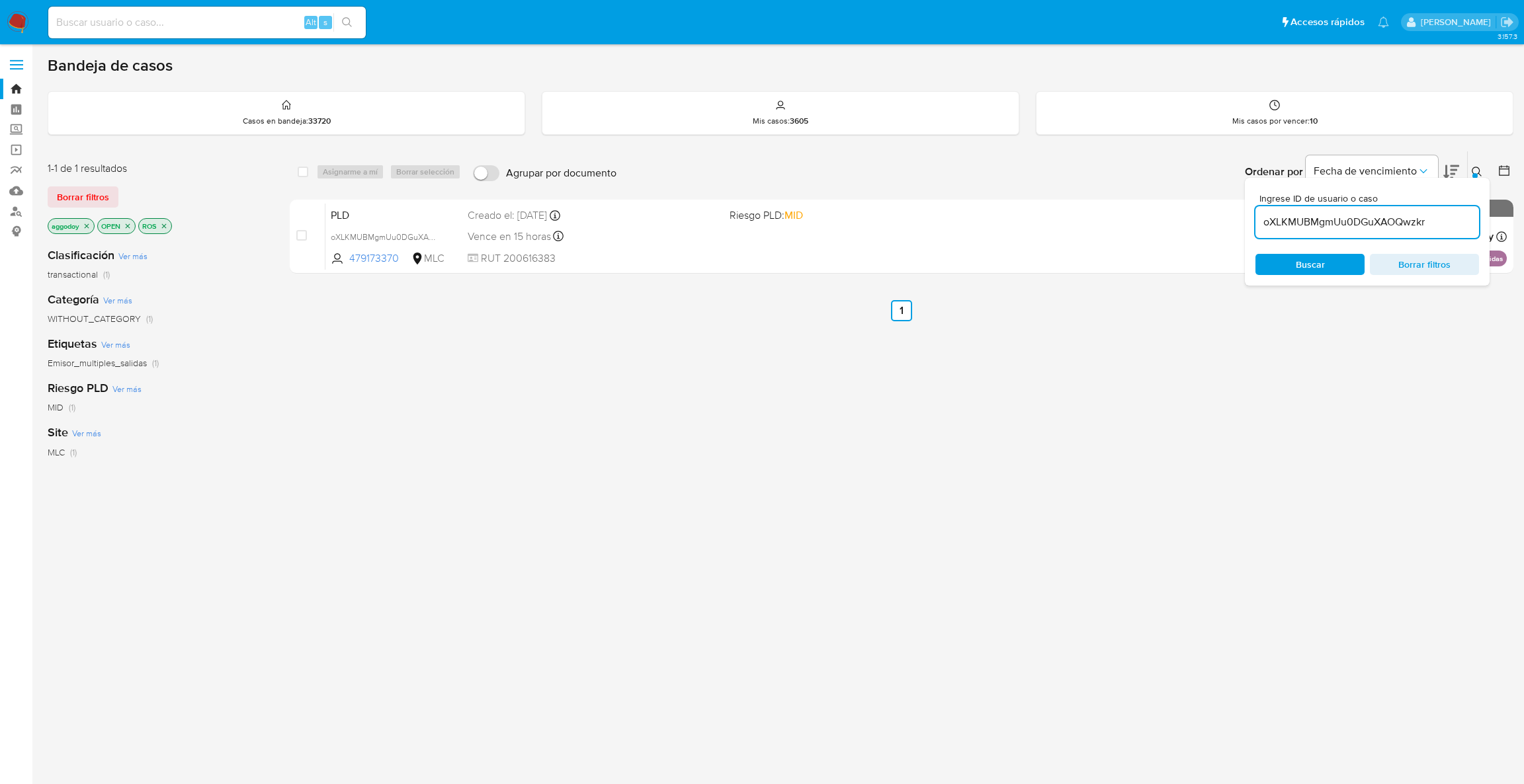
click at [1428, 224] on input "oXLKMUBMgmUu0DGuXAOQwzkr" at bounding box center [1366, 222] width 224 height 18
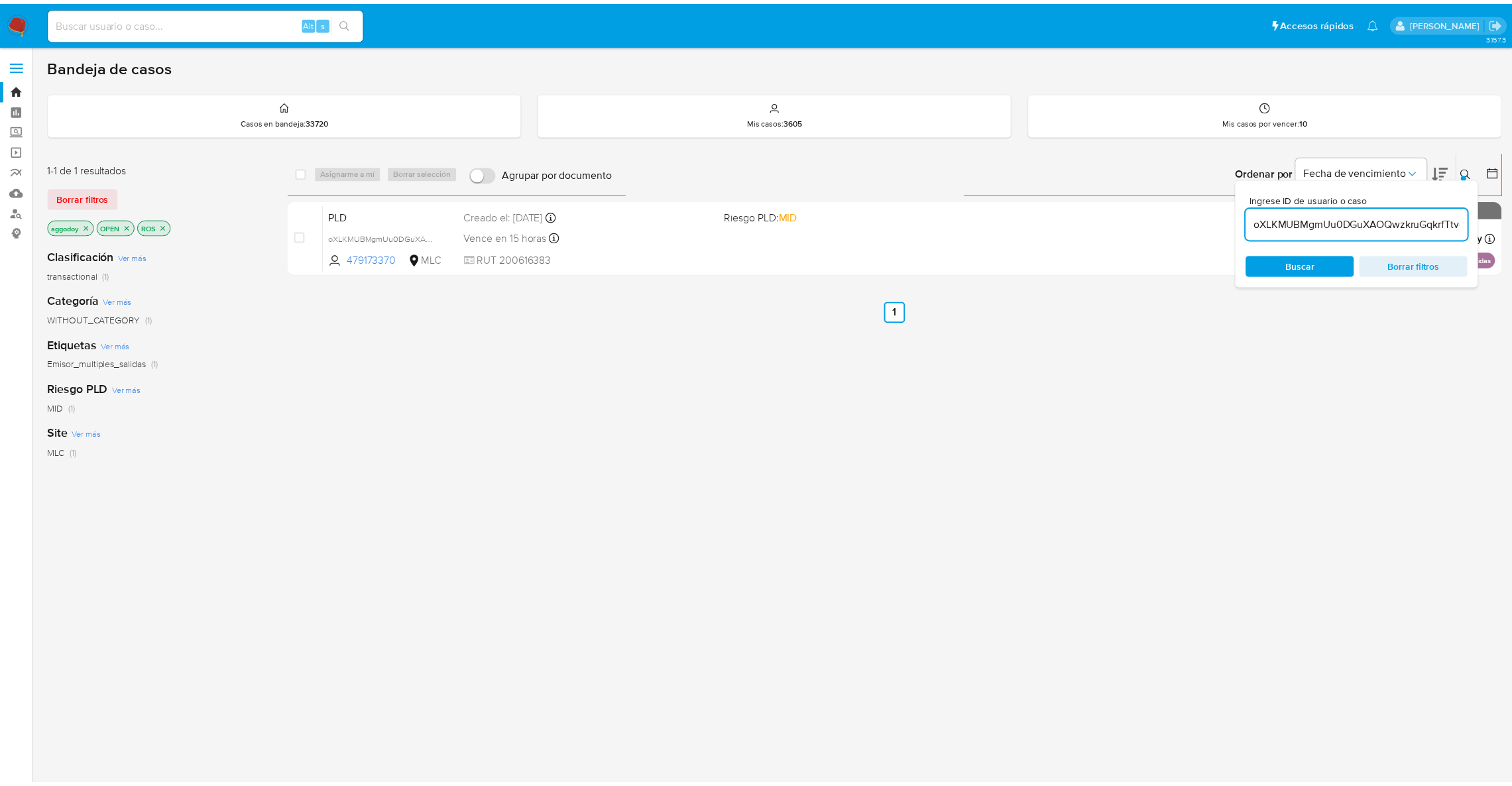
scroll to position [0, 102]
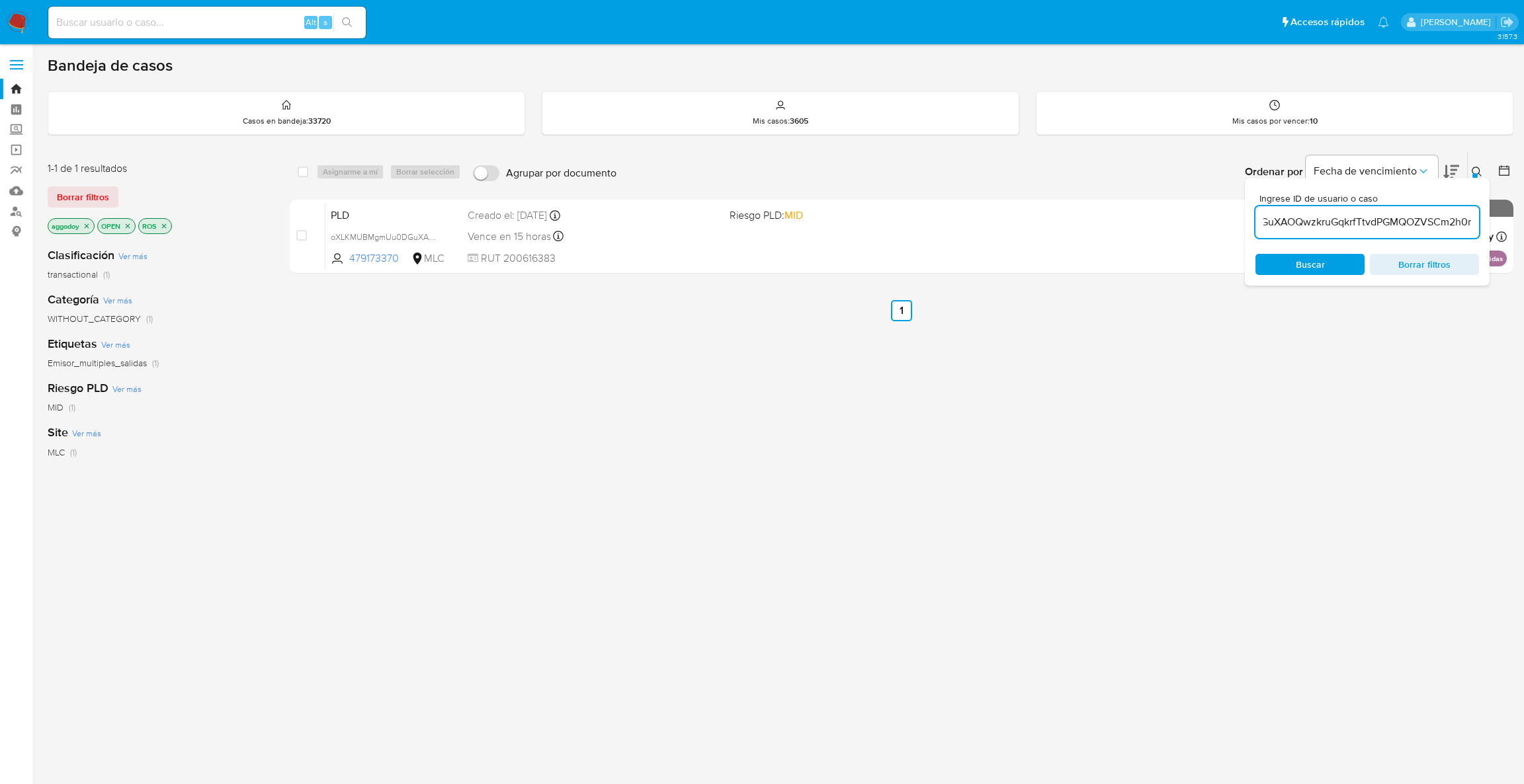
click at [1428, 224] on input "oXLKMUBMgmUu0DGuXAOQwzkruGqkrfTtvdPGMQOZVSCm2h0r" at bounding box center [1366, 222] width 224 height 18
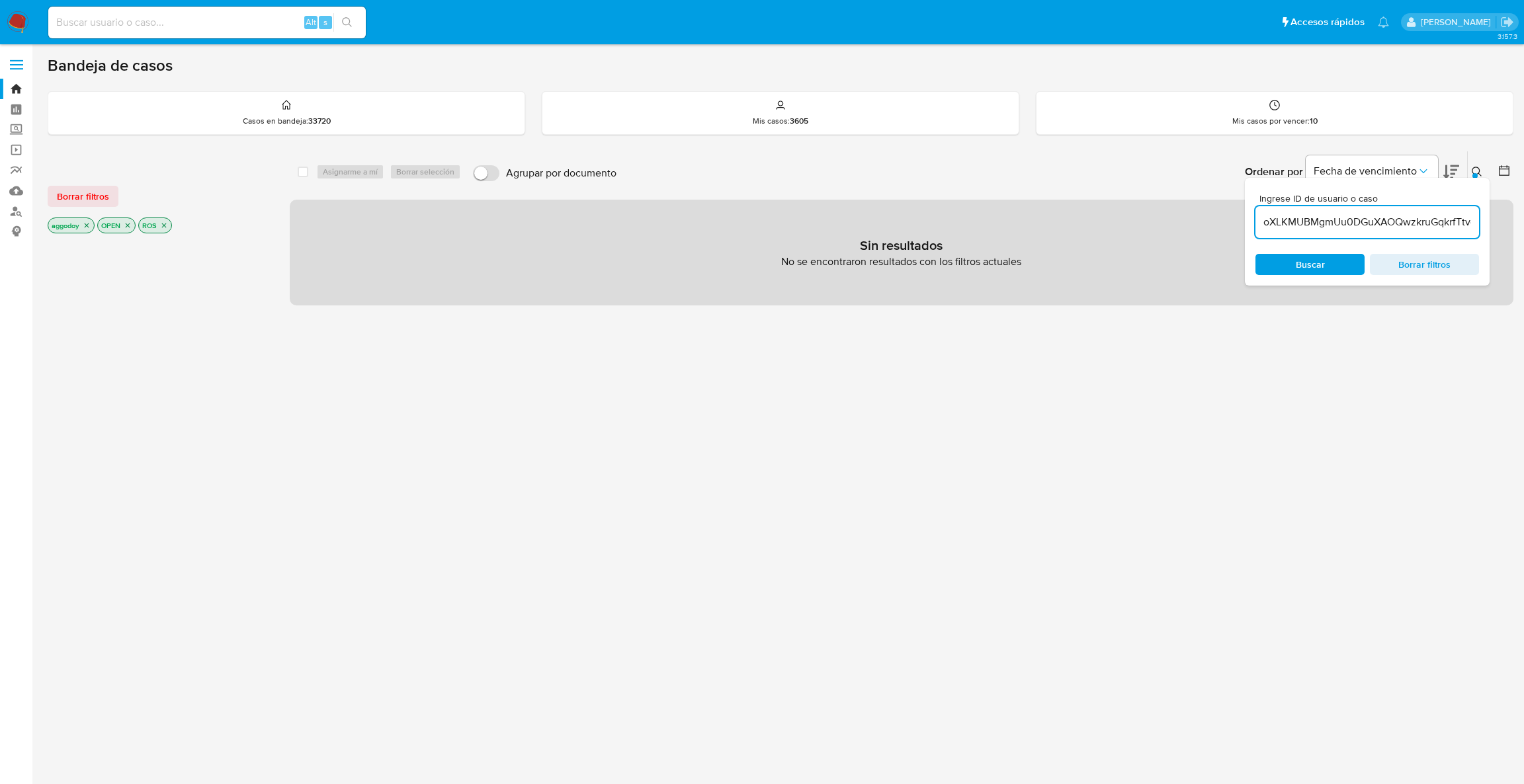
click at [1440, 214] on input "oXLKMUBMgmUu0DGuXAOQwzkruGqkrfTtvdPGMQOZVSCm2h0r" at bounding box center [1366, 222] width 224 height 18
paste input
type input "uGqkrfTtvdPGMQOZVSCm2h0r"
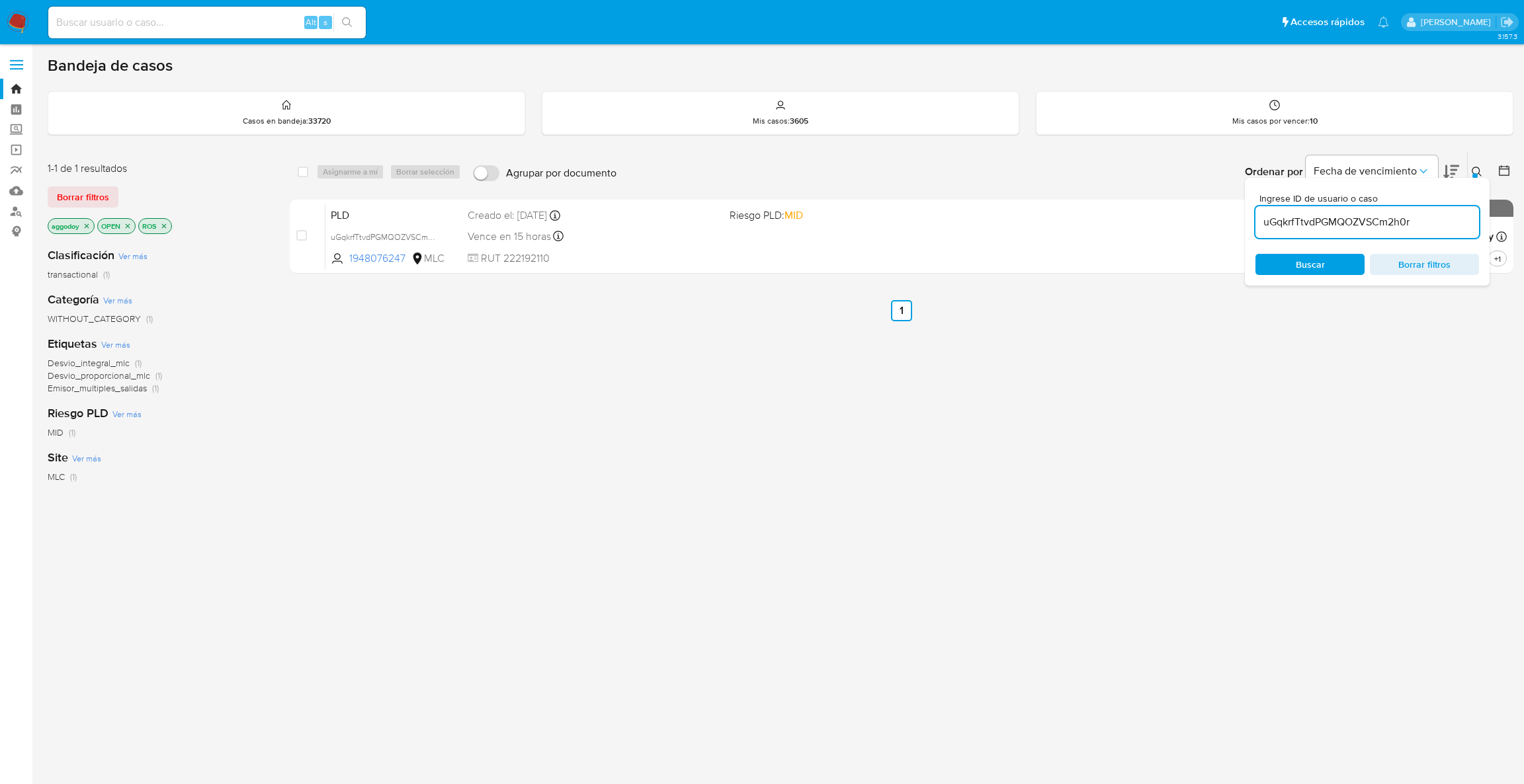
click at [1472, 171] on icon at bounding box center [1477, 172] width 10 height 10
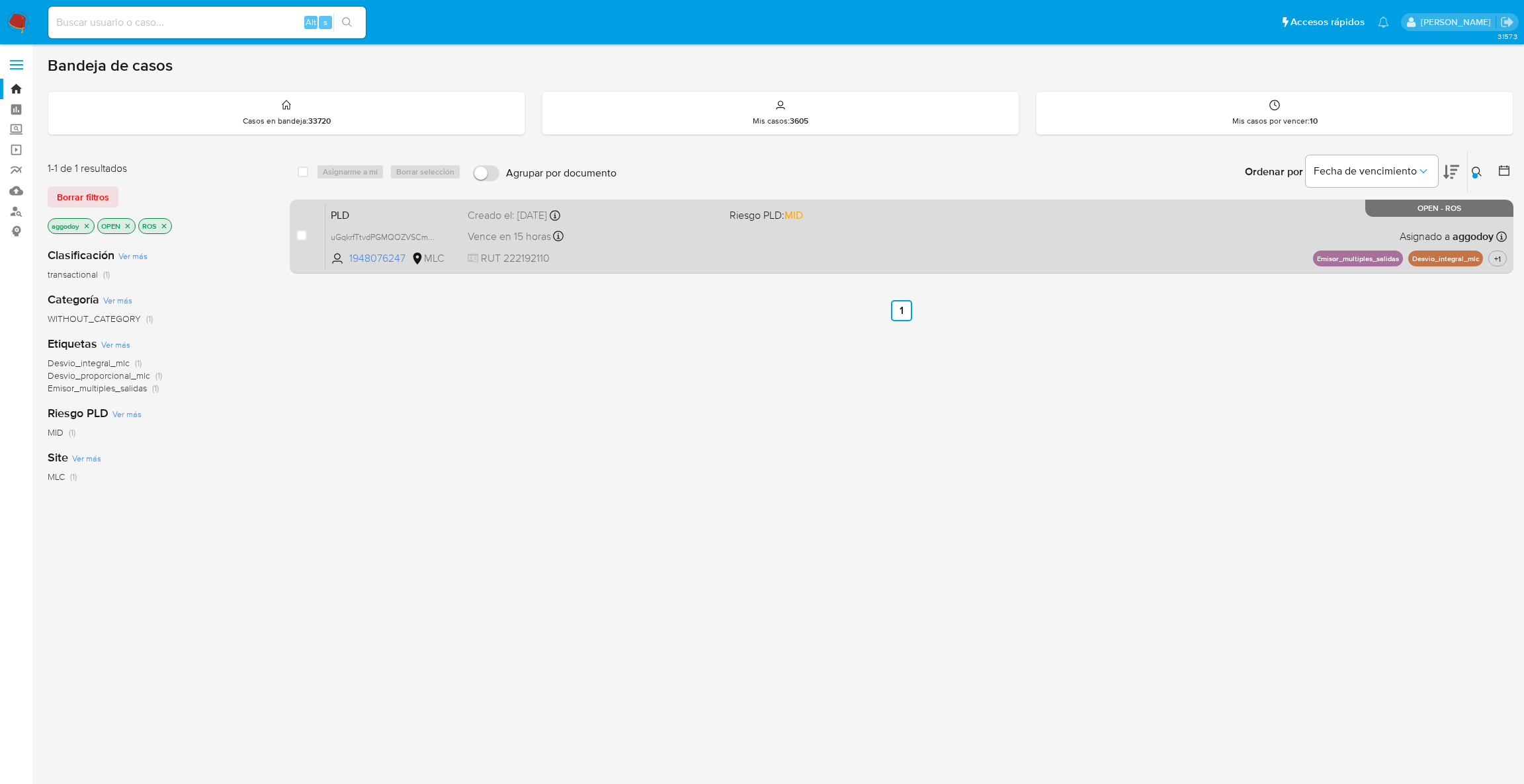
click at [1494, 249] on div "PLD uGqkrfTtvdPGMQOZVSCm2h0r 1948076247 MLC Riesgo PLD: MID Creado el: 12/06/20…" at bounding box center [916, 236] width 1181 height 67
click at [1498, 258] on span "+1" at bounding box center [1497, 258] width 12 height 11
click at [602, 248] on div "PLD uGqkrfTtvdPGMQOZVSCm2h0r 1948076247 MLC Riesgo PLD: MID Creado el: 12/06/20…" at bounding box center [916, 236] width 1181 height 67
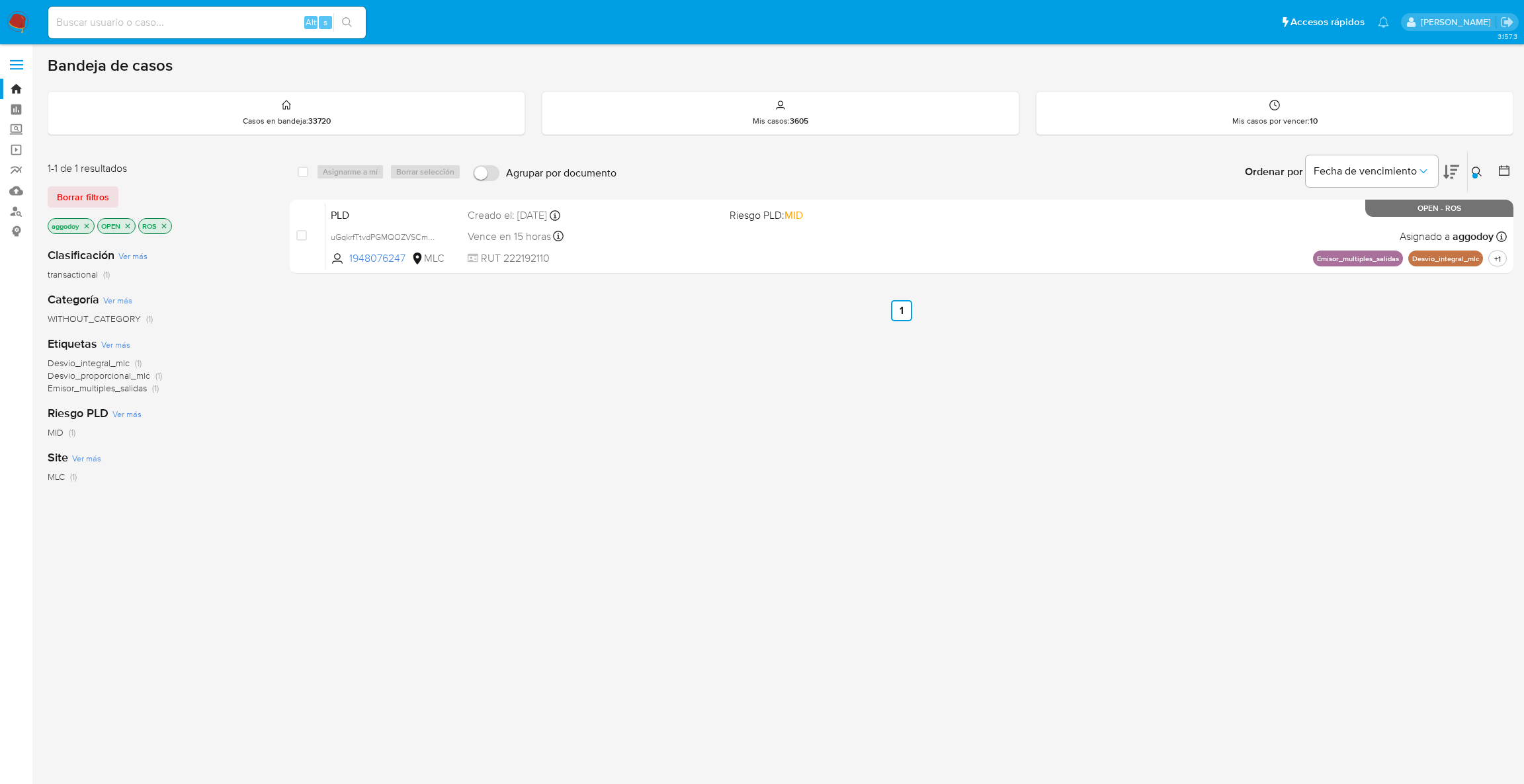
click at [168, 224] on icon "close-filter" at bounding box center [163, 225] width 8 height 8
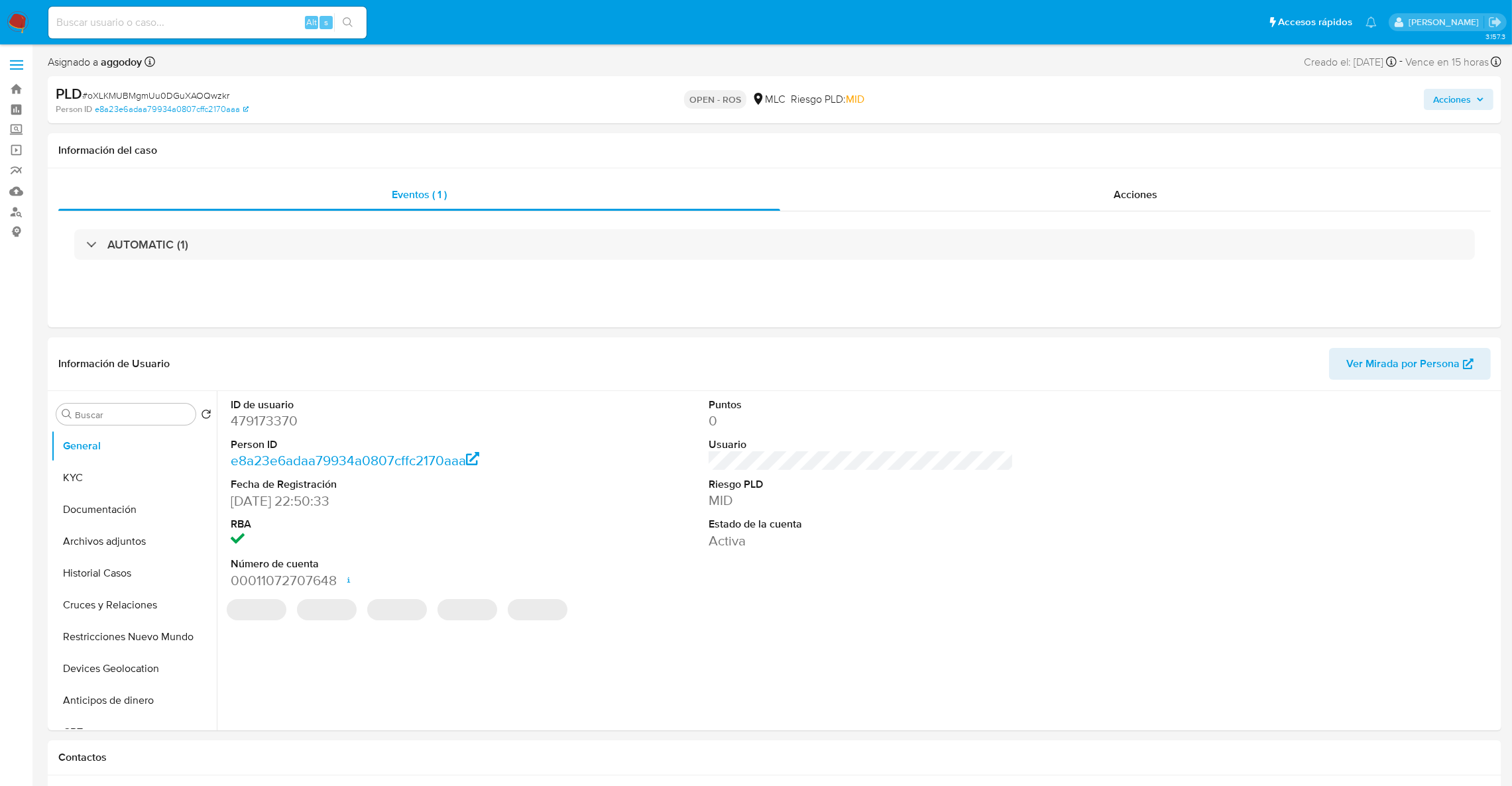
select select "10"
click at [277, 432] on dl "ID de usuario 479173370 Person ID e8a23e6adaa79934a0807cffc2170aaa Fecha de Reg…" at bounding box center [384, 494] width 306 height 192
click at [276, 427] on dd "479173370" at bounding box center [384, 421] width 306 height 18
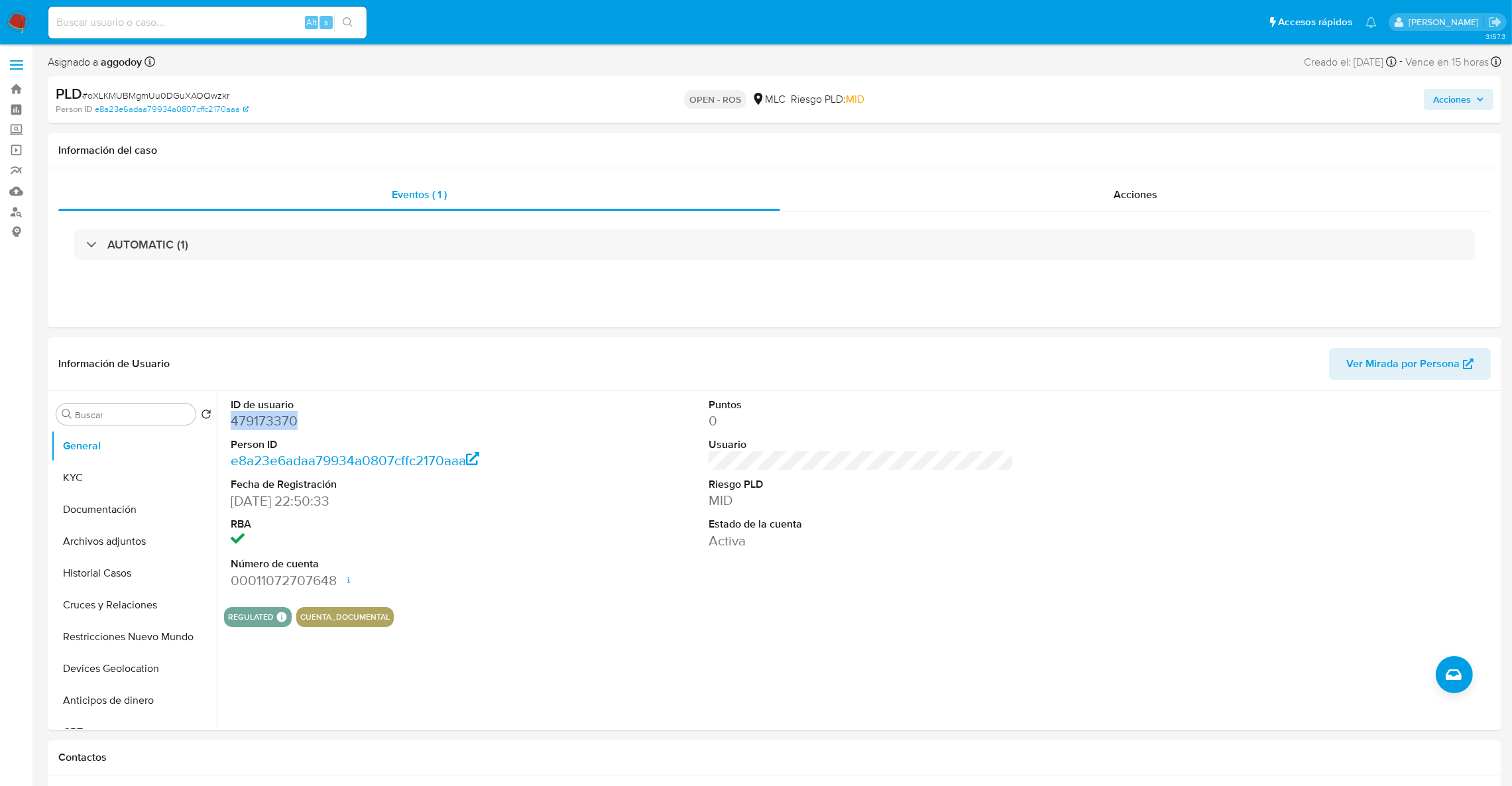
copy dd "479173370"
click at [72, 453] on button "General" at bounding box center [128, 446] width 155 height 32
click at [81, 486] on button "KYC" at bounding box center [128, 478] width 155 height 32
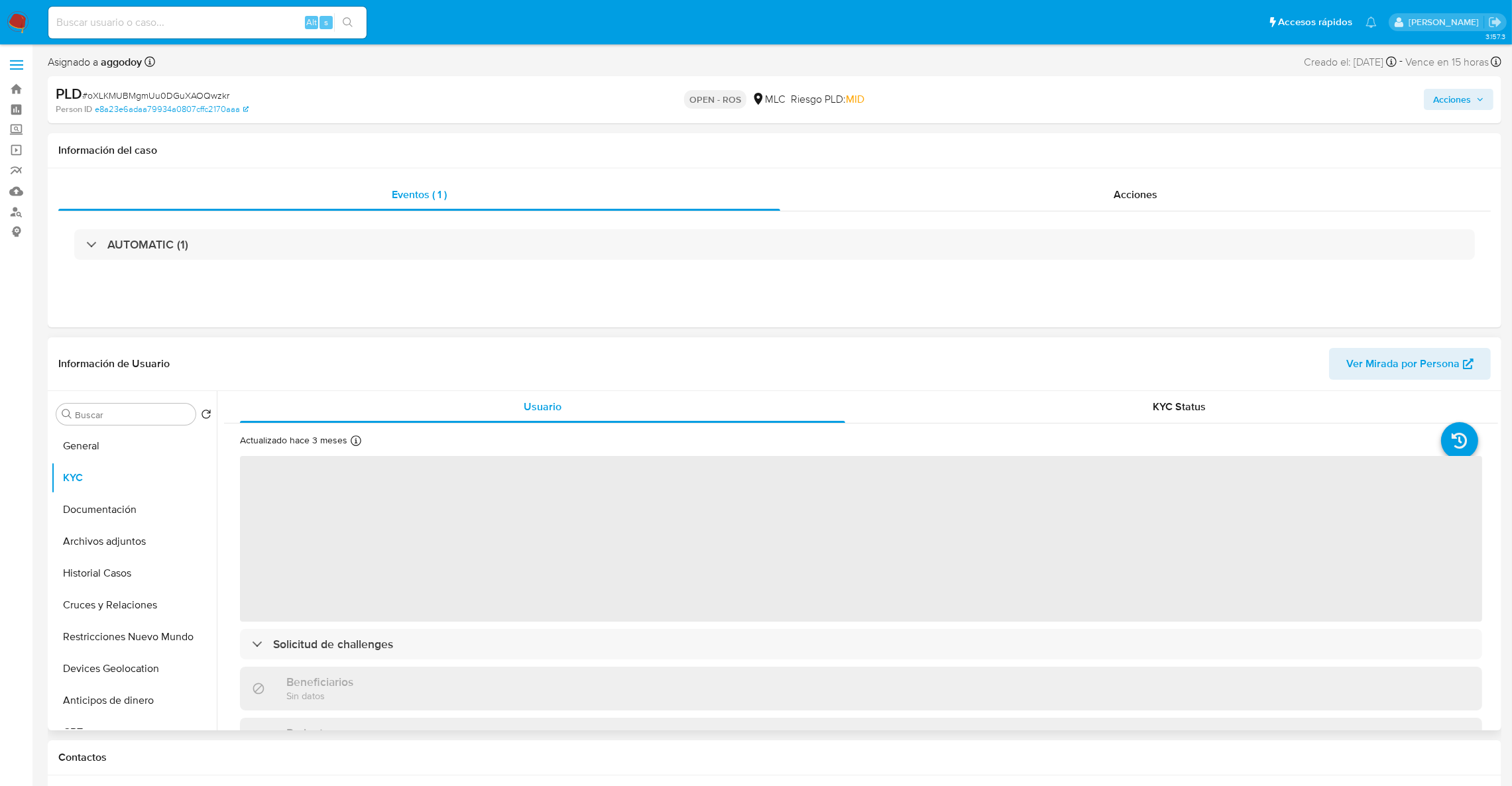
click at [1210, 484] on span "‌" at bounding box center [861, 538] width 1242 height 165
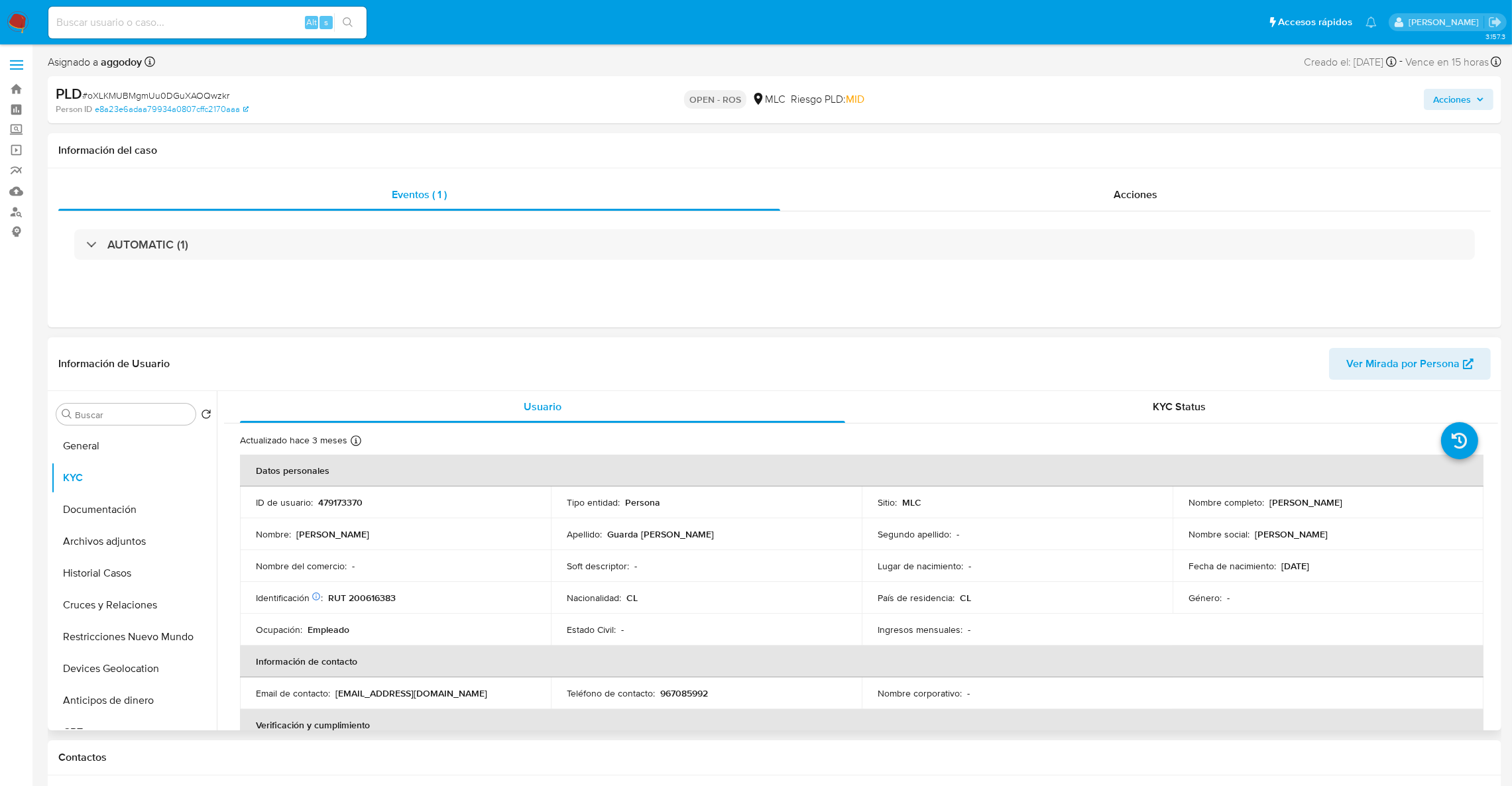
drag, startPoint x: 1263, startPoint y: 500, endPoint x: 1423, endPoint y: 496, distance: 160.0
click at [1423, 496] on div "Nombre completo : María José Guarda Bustos" at bounding box center [1327, 502] width 279 height 12
copy p "María José Guarda Bustos"
click at [534, 225] on div "AUTOMATIC (1)" at bounding box center [774, 244] width 1432 height 66
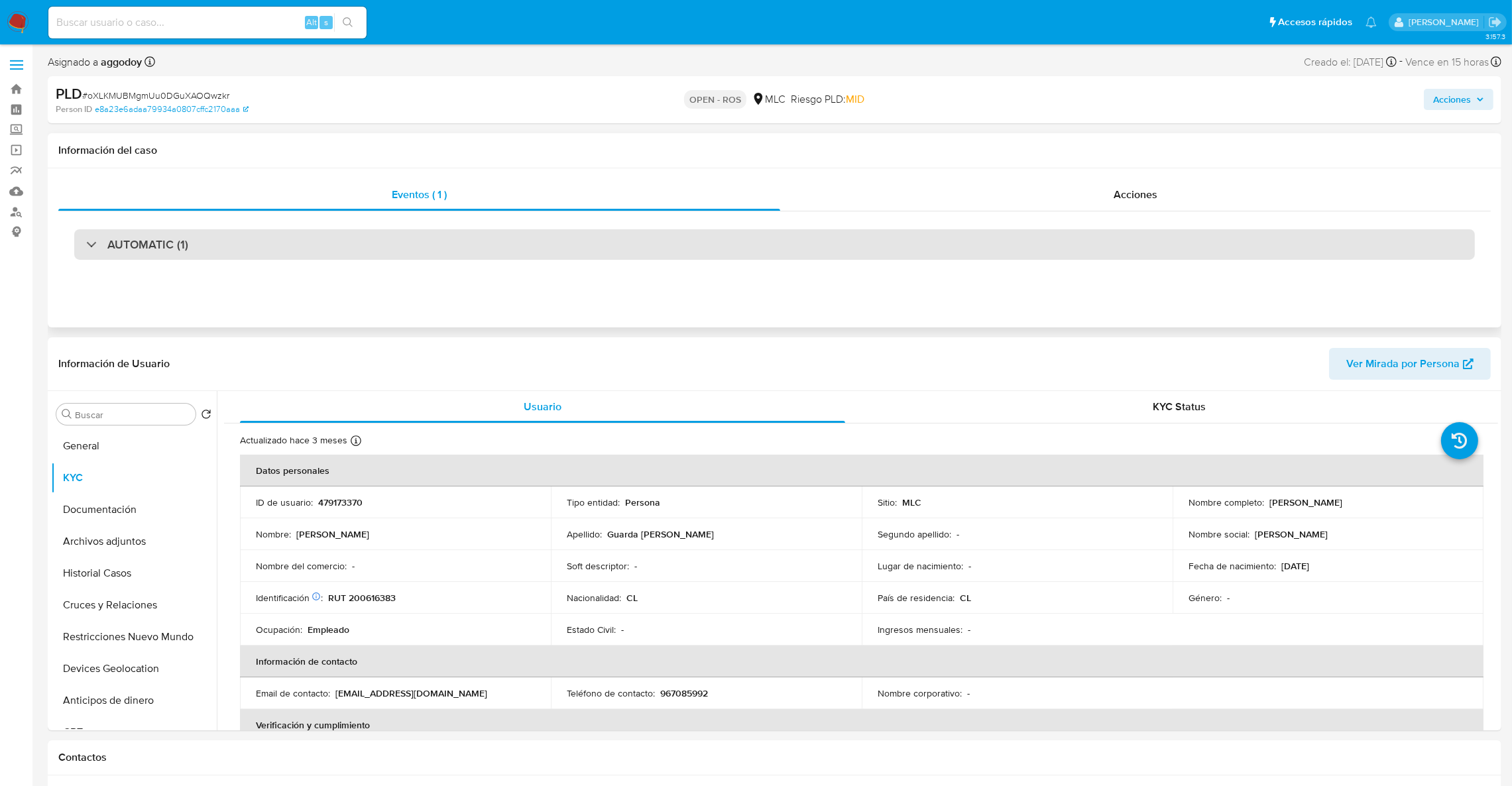
click at [524, 238] on div "AUTOMATIC (1)" at bounding box center [774, 244] width 1400 height 30
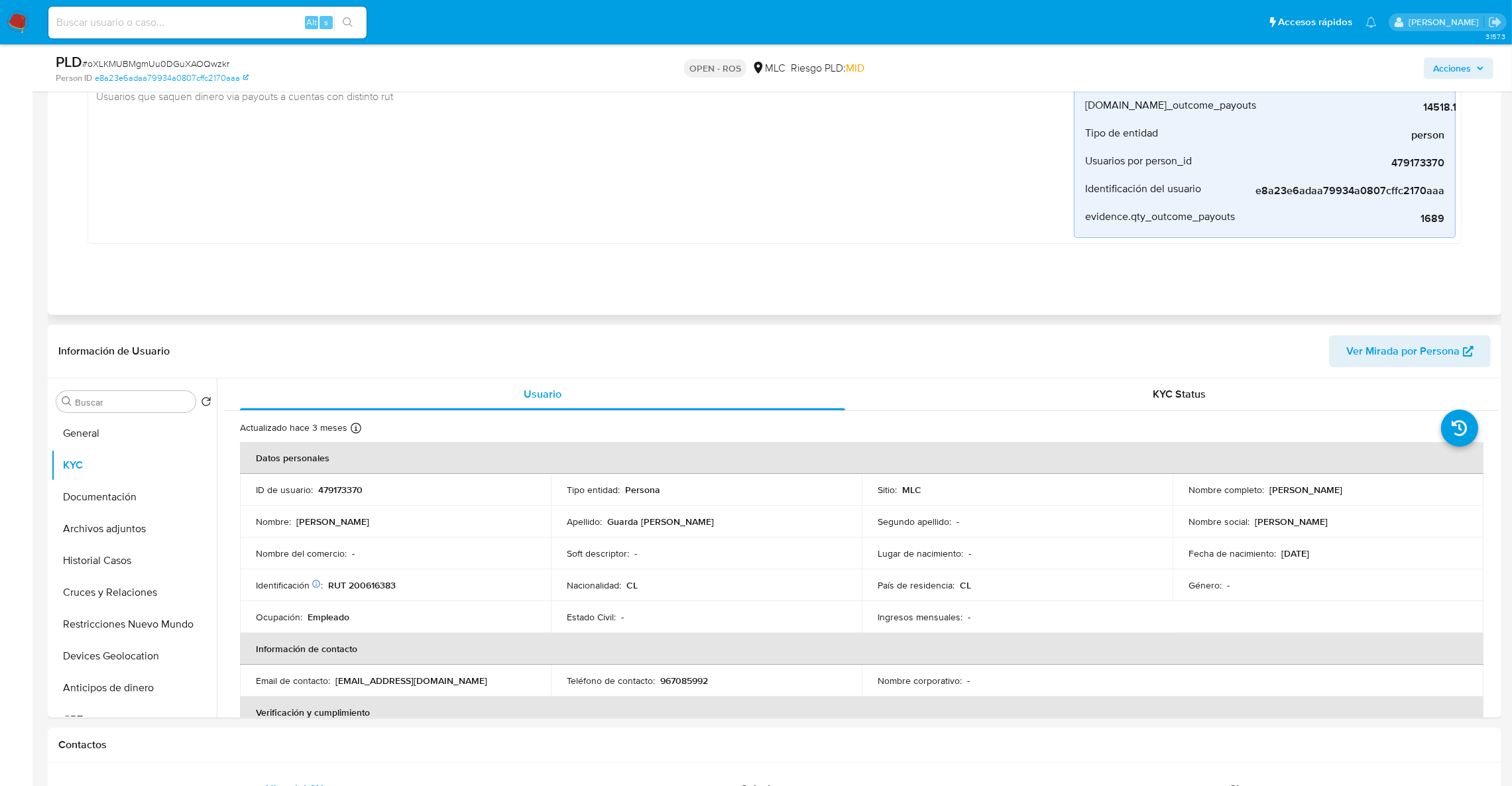
scroll to position [496, 0]
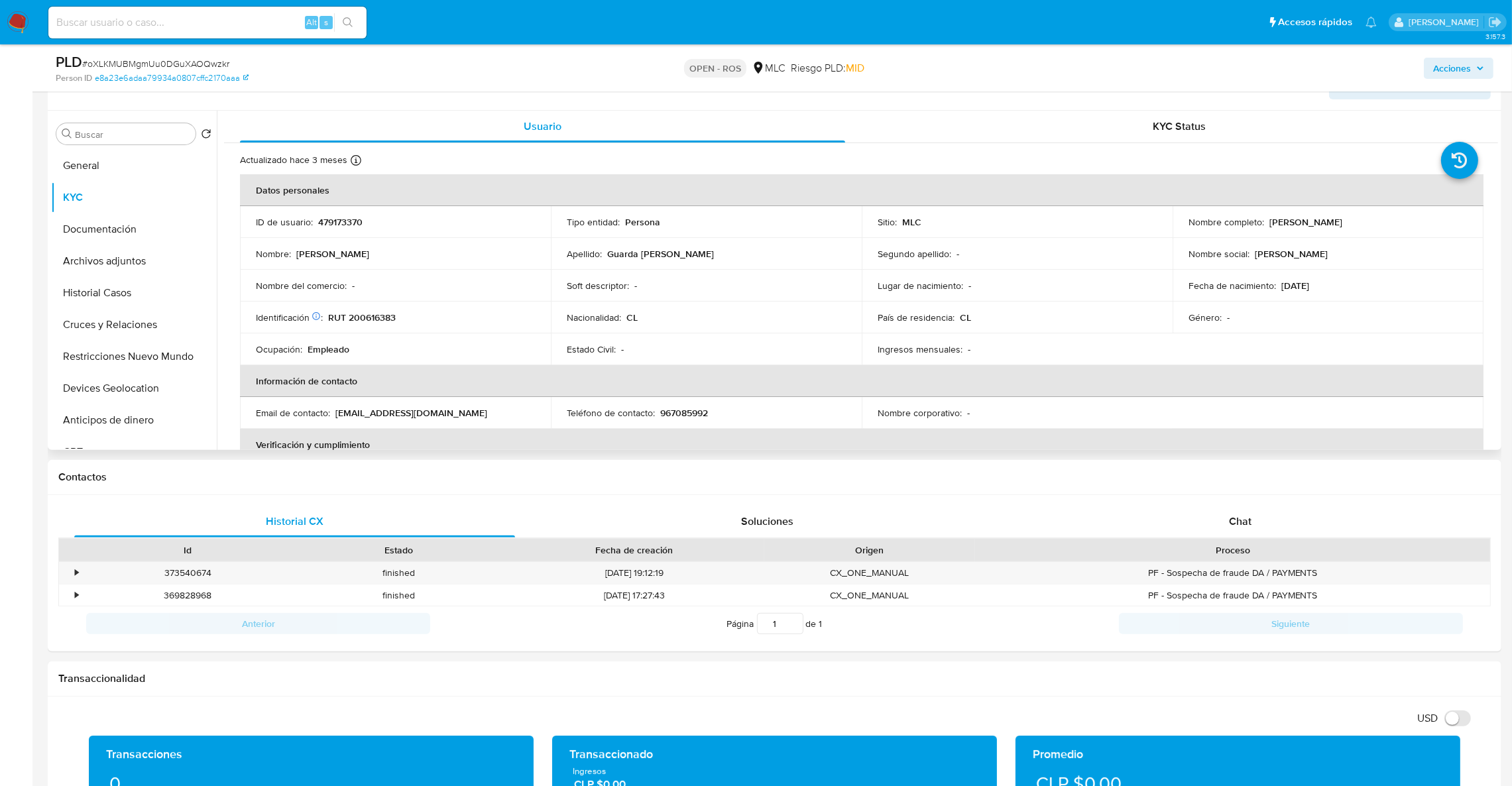
click at [361, 326] on td "Identificación Nº de serie: 105221113 : RUT 200616383" at bounding box center [395, 317] width 311 height 32
drag, startPoint x: 363, startPoint y: 326, endPoint x: 358, endPoint y: 320, distance: 7.8
click at [361, 326] on td "Identificación Nº de serie: 105221113 : RUT 200616383" at bounding box center [395, 317] width 311 height 32
click at [358, 320] on p "RUT 200616383" at bounding box center [362, 317] width 68 height 12
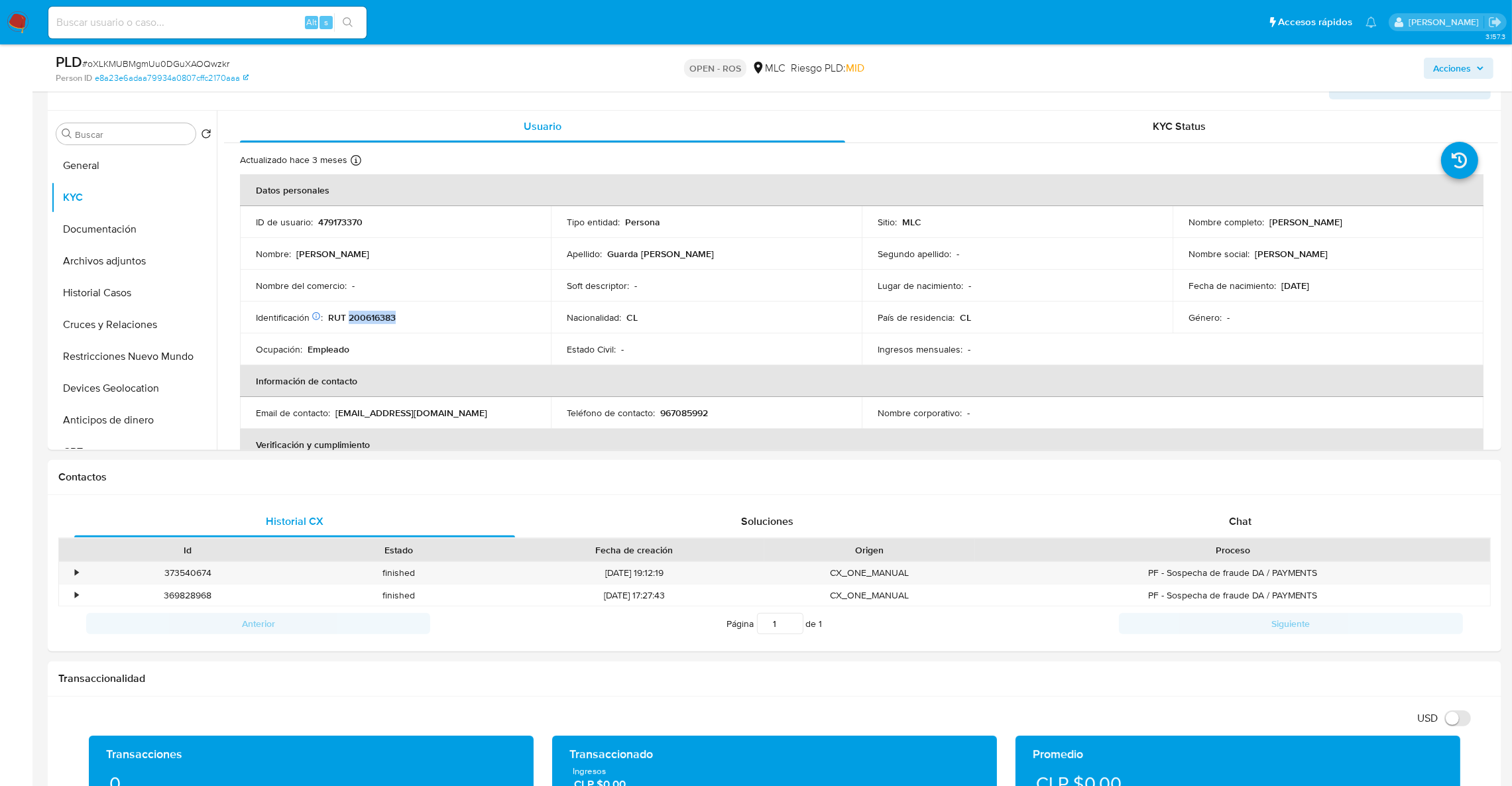
copy p "200616383"
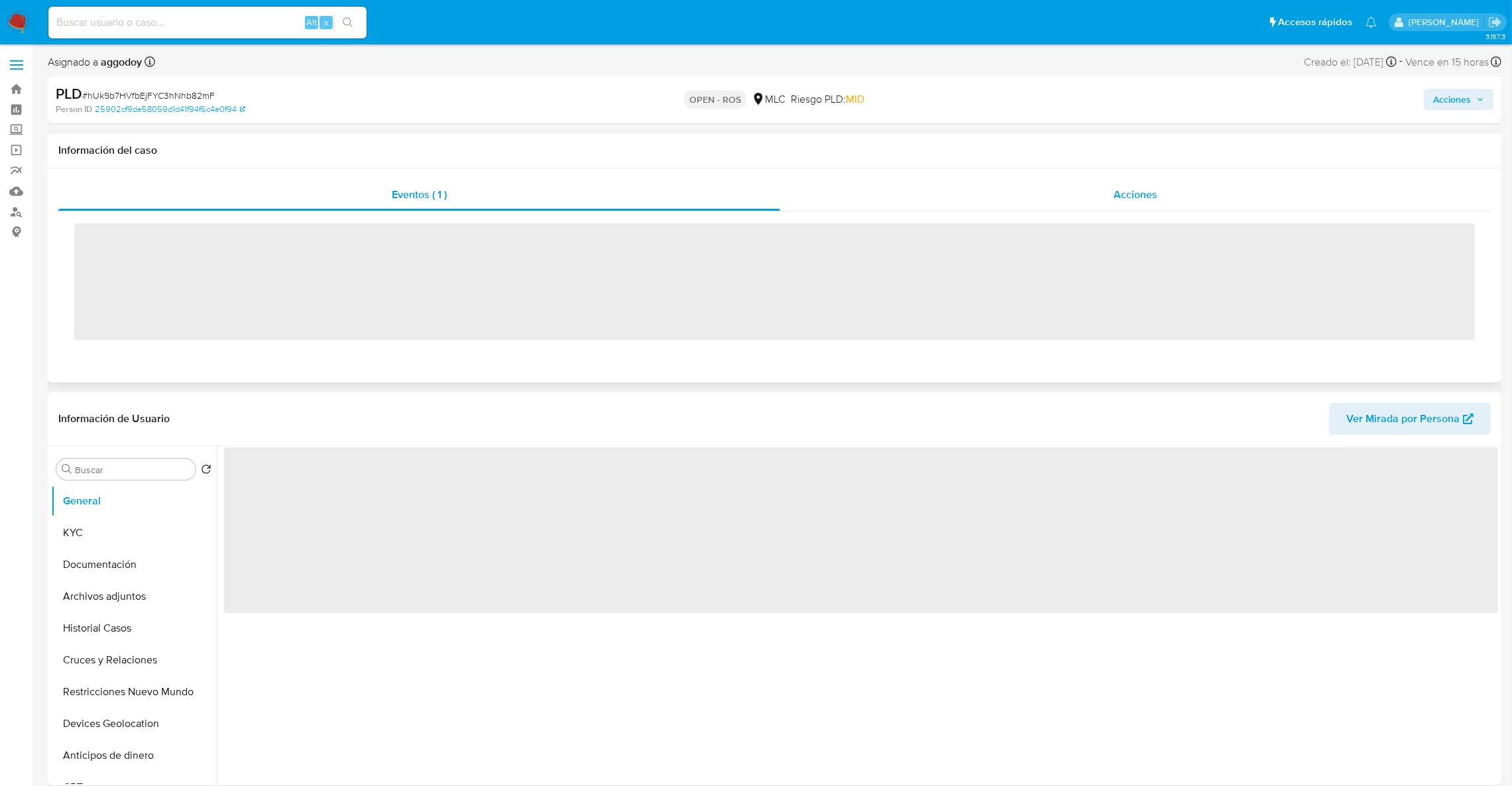
click at [1158, 206] on div "Acciones" at bounding box center [1135, 195] width 710 height 32
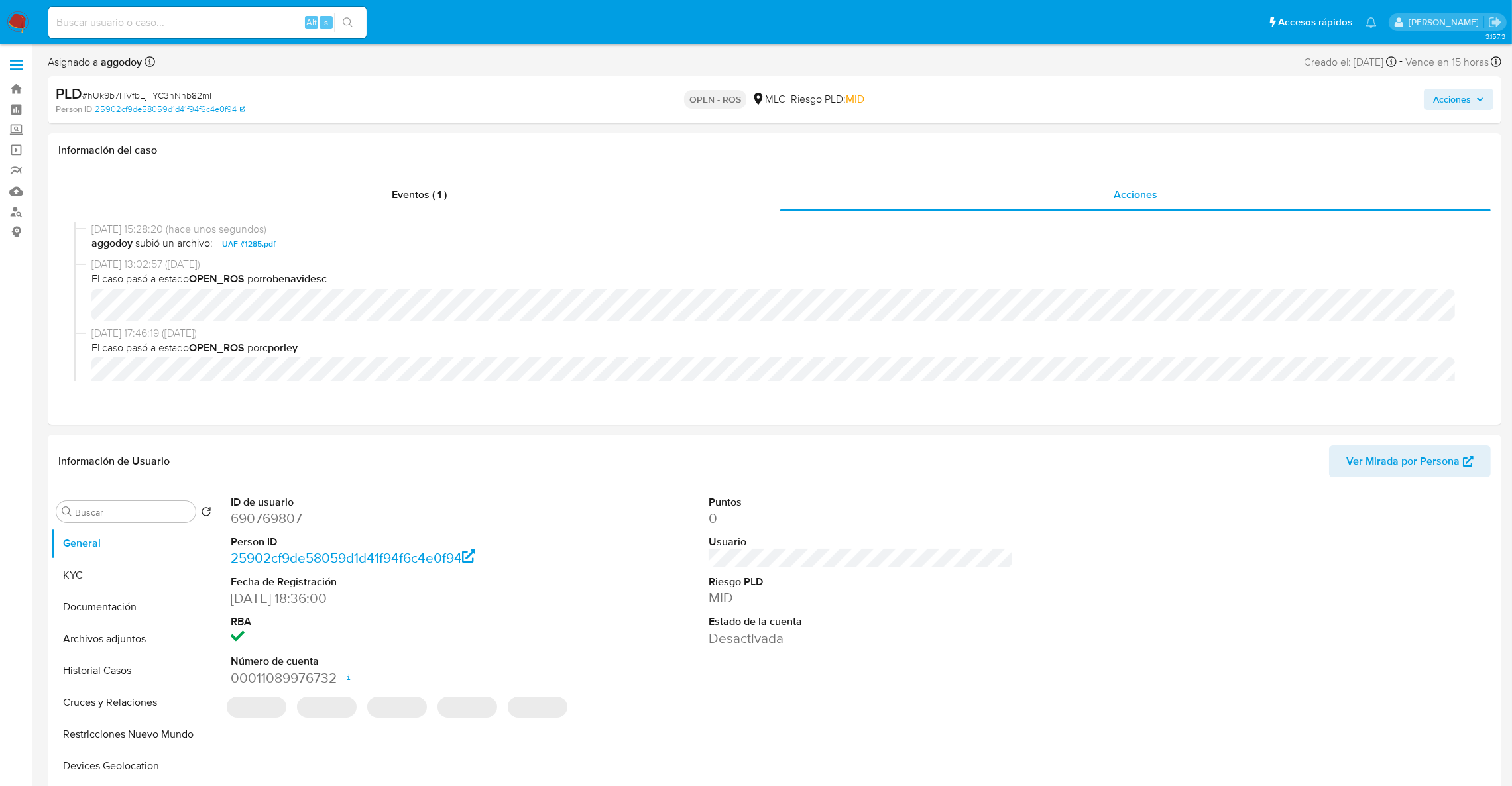
select select "10"
click at [1450, 106] on span "Acciones" at bounding box center [1452, 99] width 38 height 21
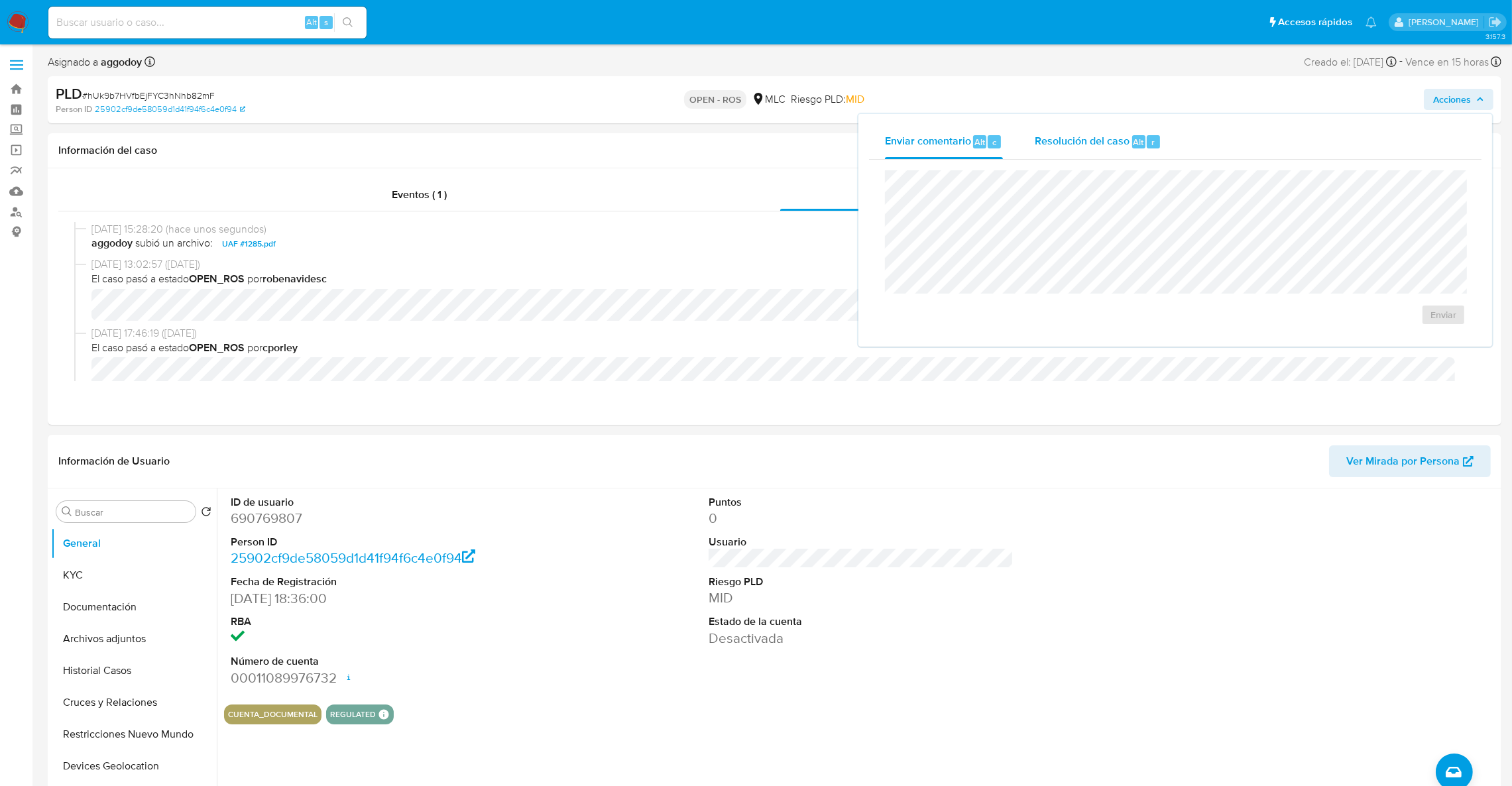
click at [1083, 156] on div "Resolución del caso Alt r" at bounding box center [1097, 141] width 127 height 34
click at [1415, 337] on span "ROS" at bounding box center [1405, 328] width 65 height 29
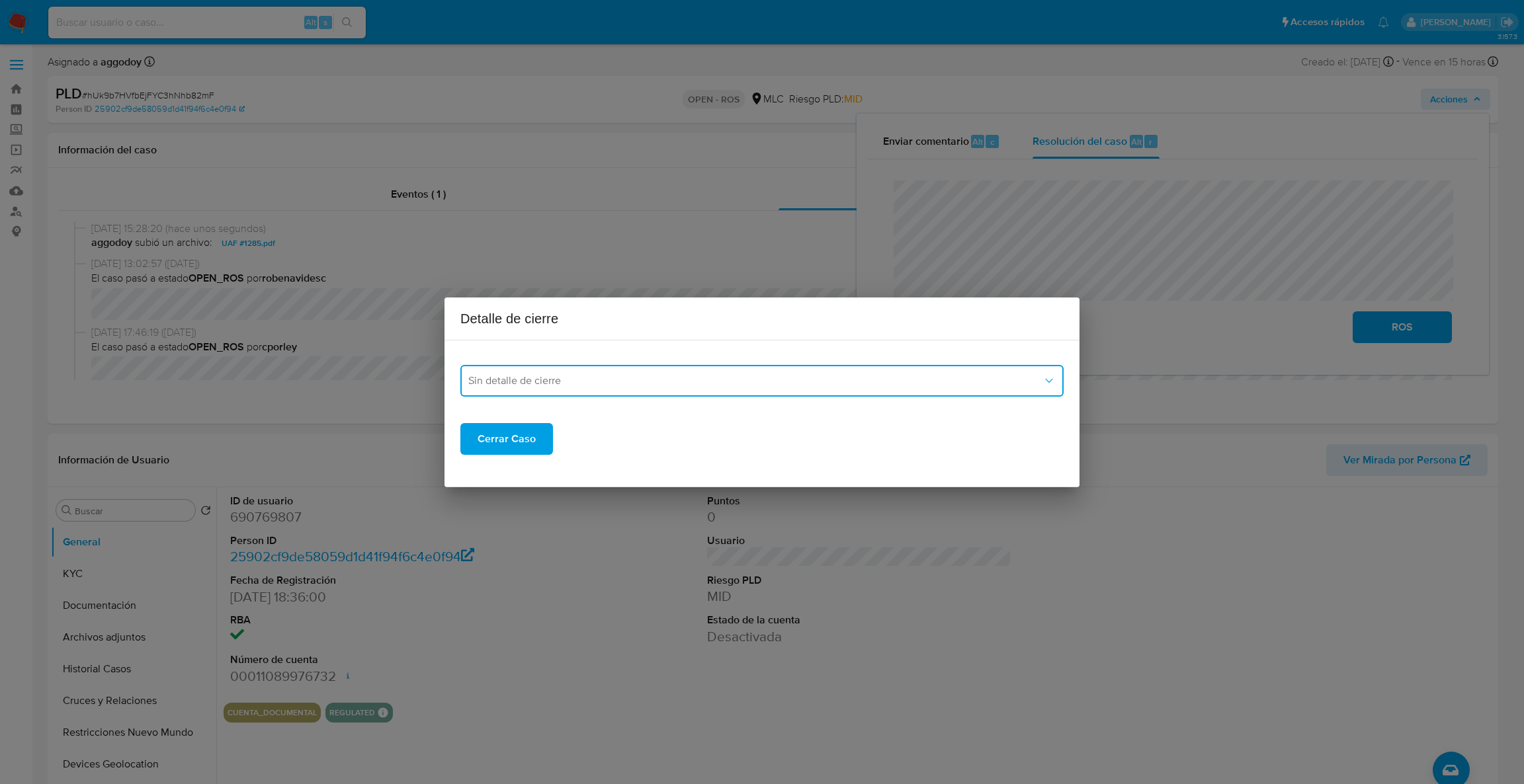
click at [902, 376] on span "Sin detalle de cierre" at bounding box center [755, 381] width 574 height 13
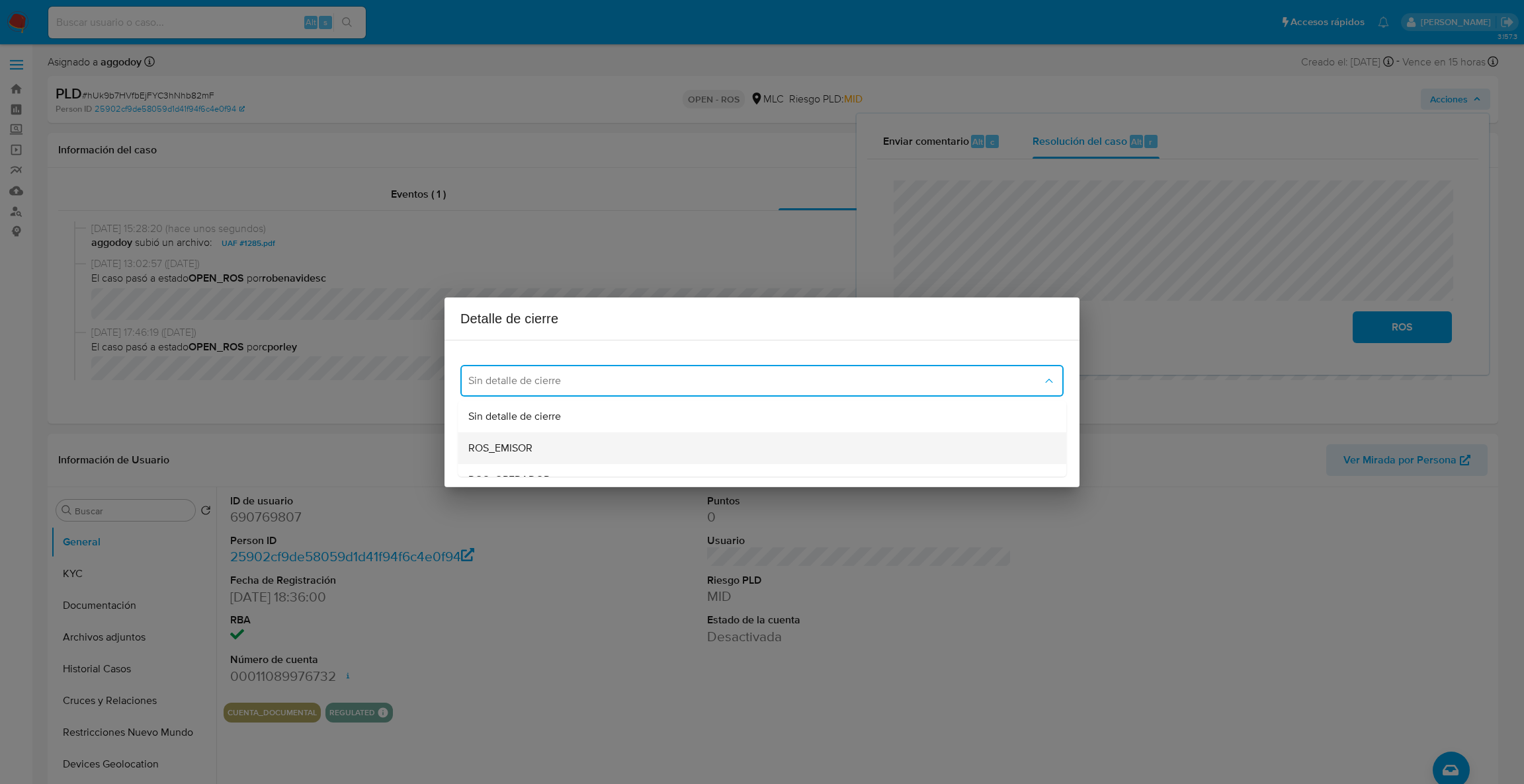
click at [498, 454] on span "ROS_EMISOR" at bounding box center [500, 448] width 65 height 13
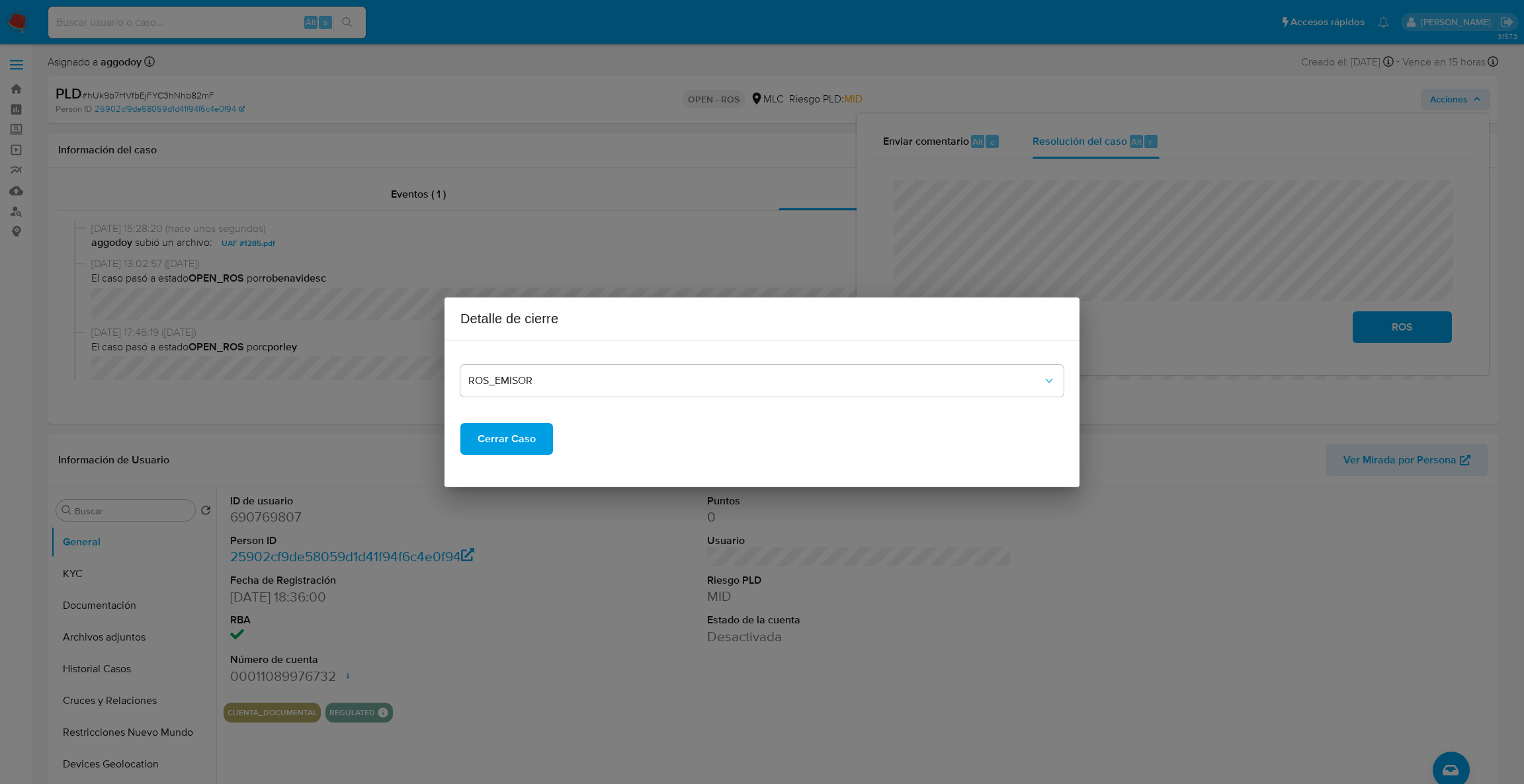
click at [499, 432] on span "Cerrar Caso" at bounding box center [506, 439] width 58 height 29
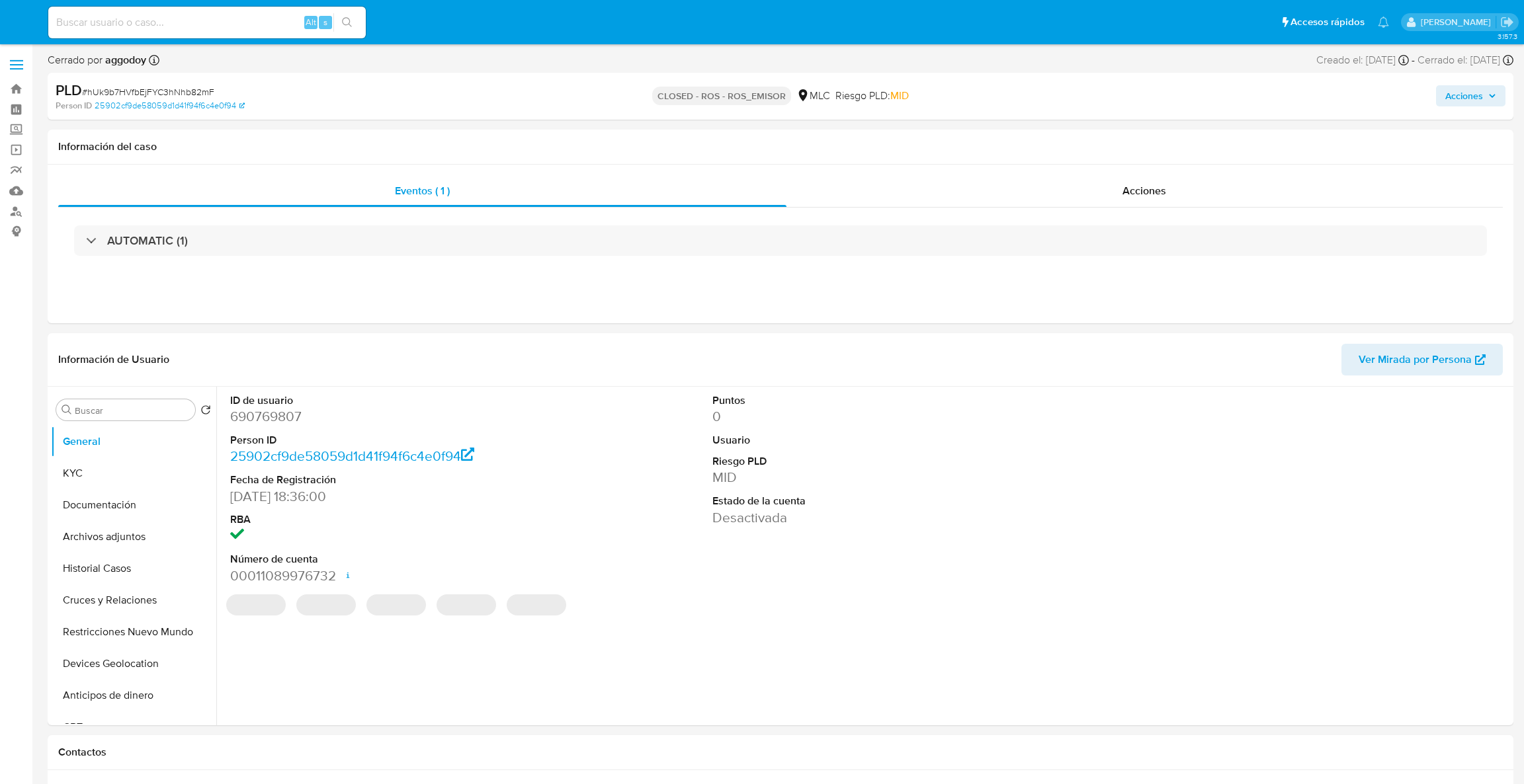
select select "10"
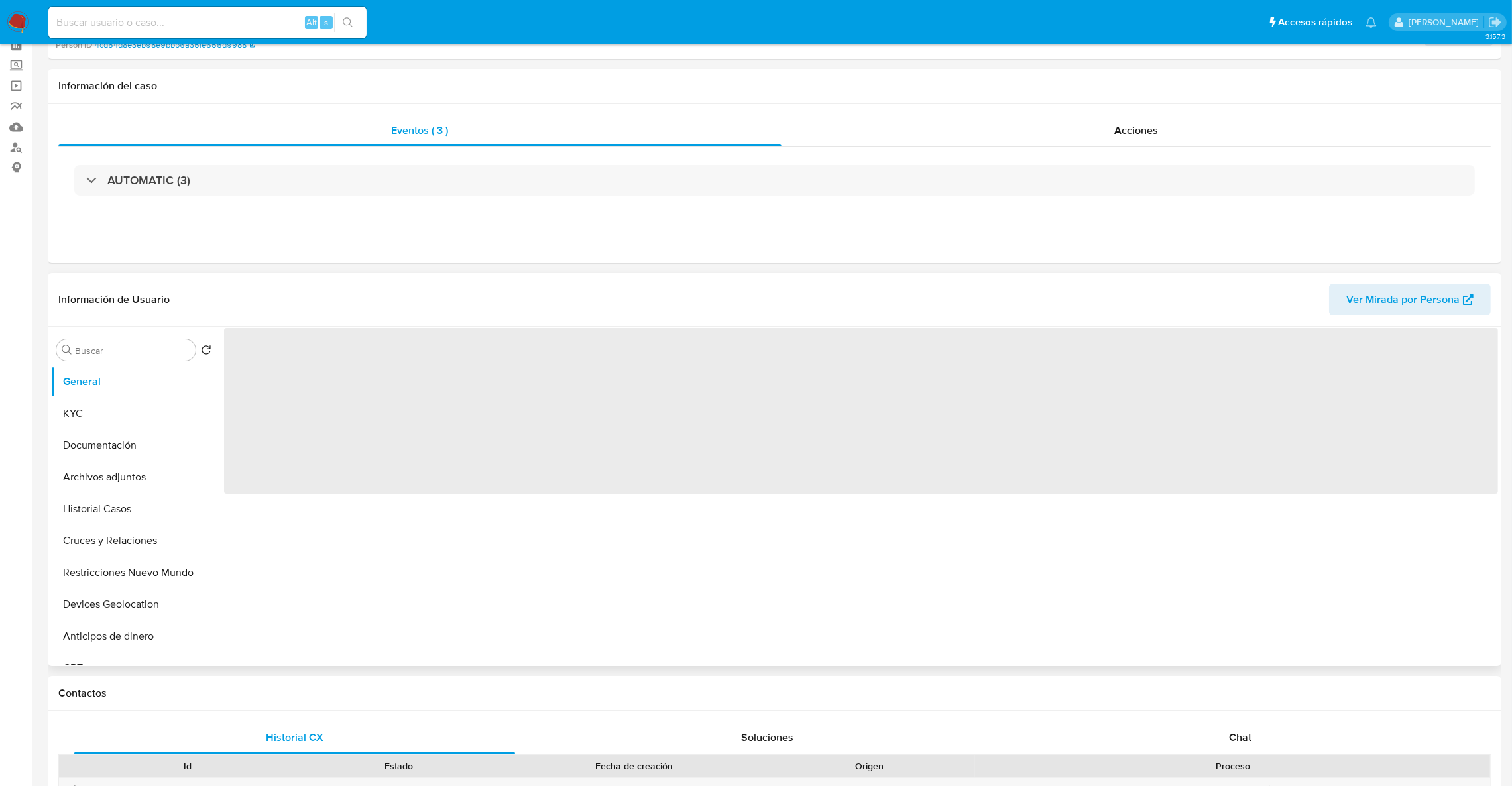
scroll to position [99, 0]
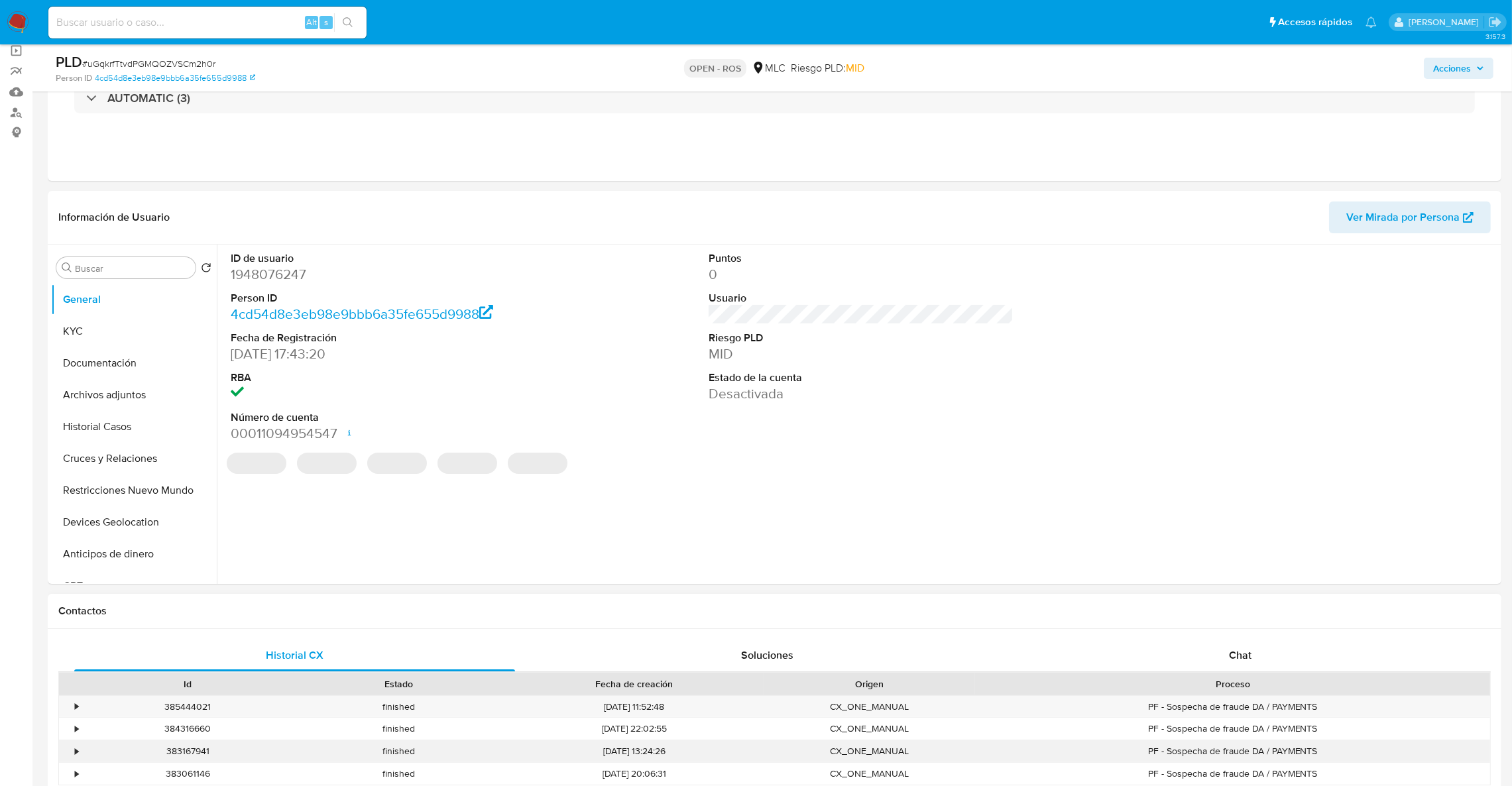
select select "10"
click at [70, 337] on button "KYC" at bounding box center [128, 332] width 155 height 32
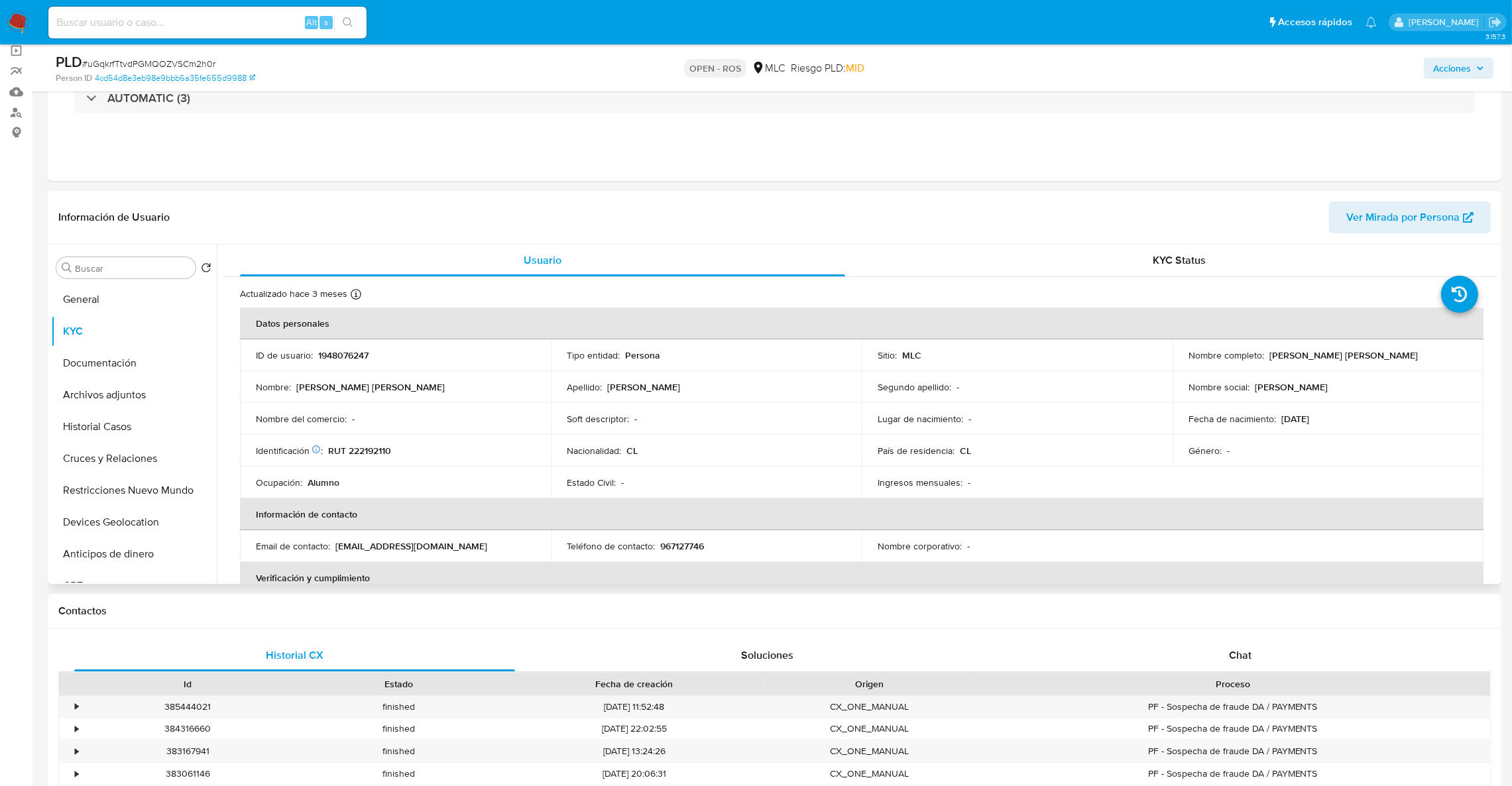
drag, startPoint x: 1262, startPoint y: 360, endPoint x: 1456, endPoint y: 361, distance: 194.0
click at [1456, 361] on div "Nombre completo : [PERSON_NAME] [PERSON_NAME]" at bounding box center [1327, 355] width 279 height 12
copy div "[PERSON_NAME] [PERSON_NAME]"
click at [385, 448] on p "RUT 222192110" at bounding box center [359, 451] width 63 height 12
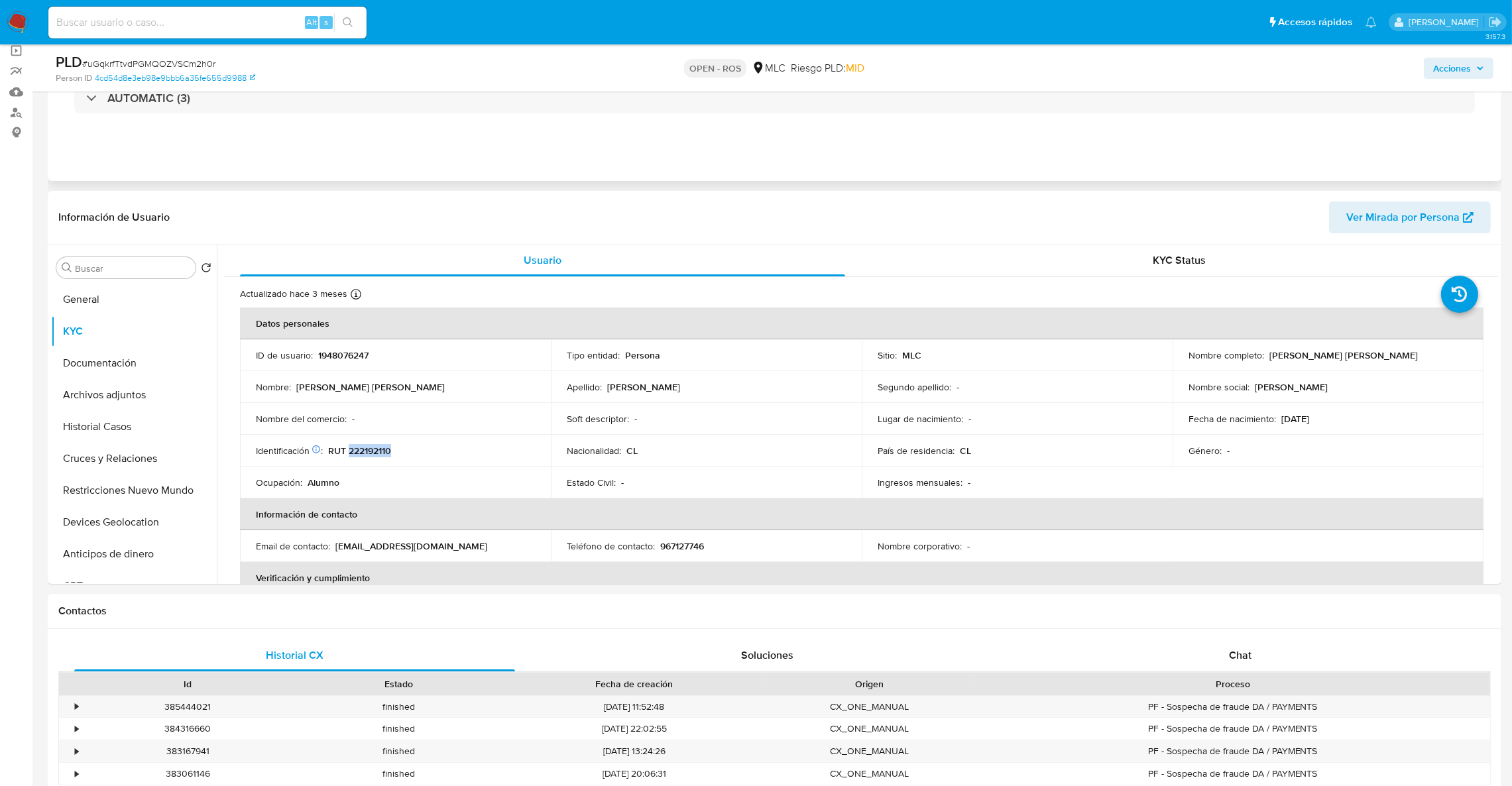
copy p "222192110"
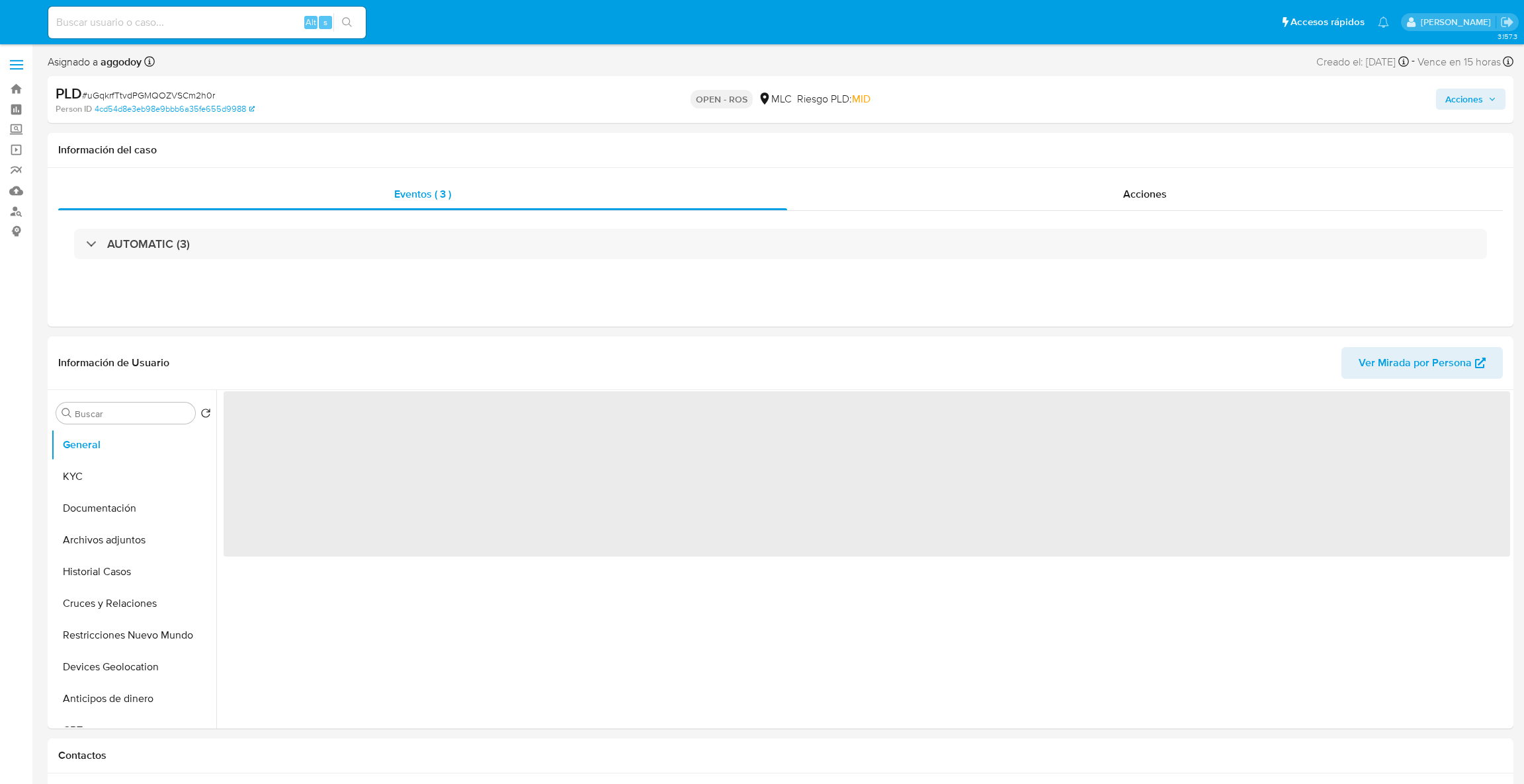
select select "10"
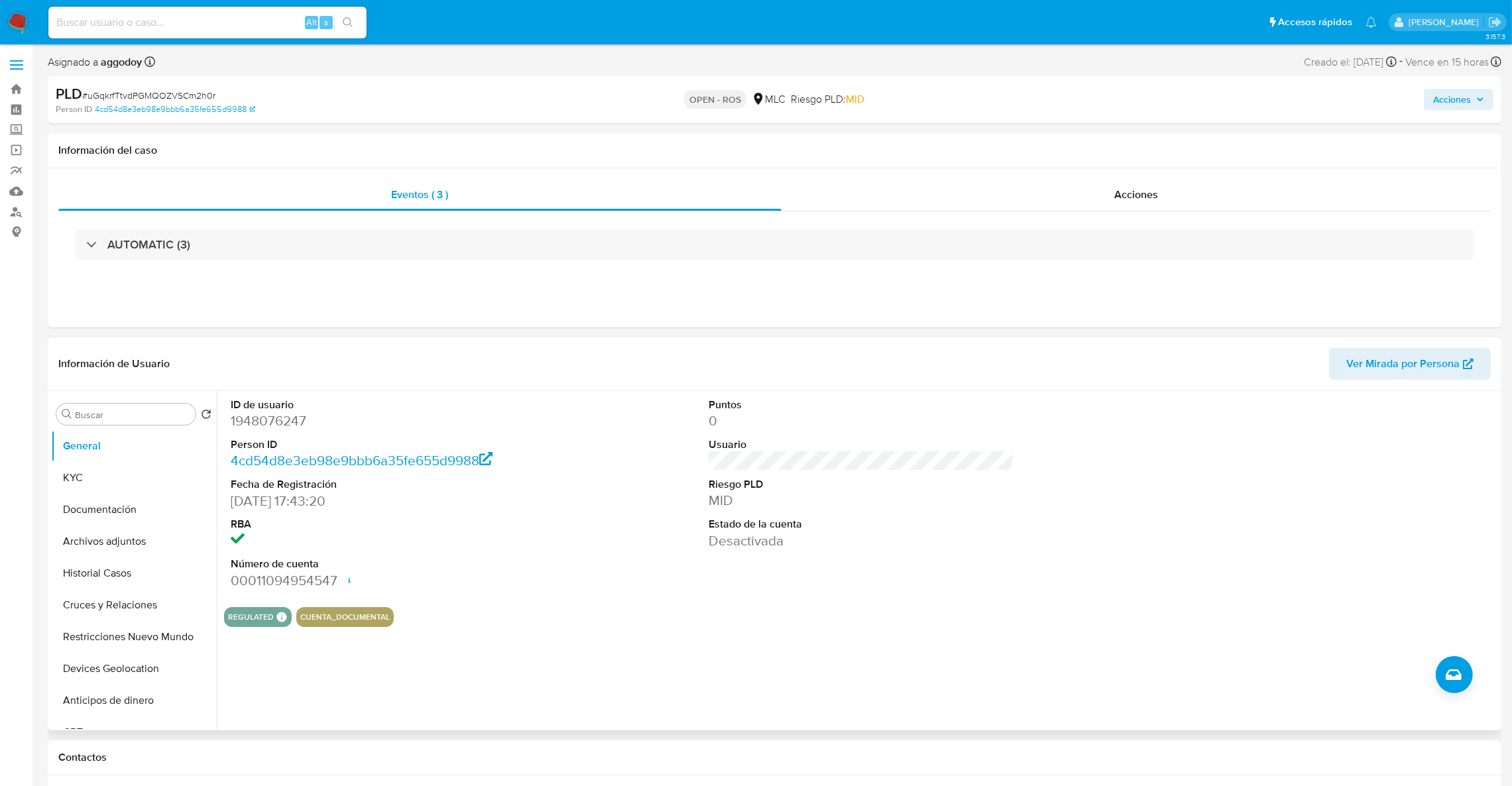
click at [248, 441] on dt "Person ID" at bounding box center [384, 444] width 306 height 14
click at [247, 424] on dd "1948076247" at bounding box center [384, 421] width 306 height 18
copy dd "1948076247"
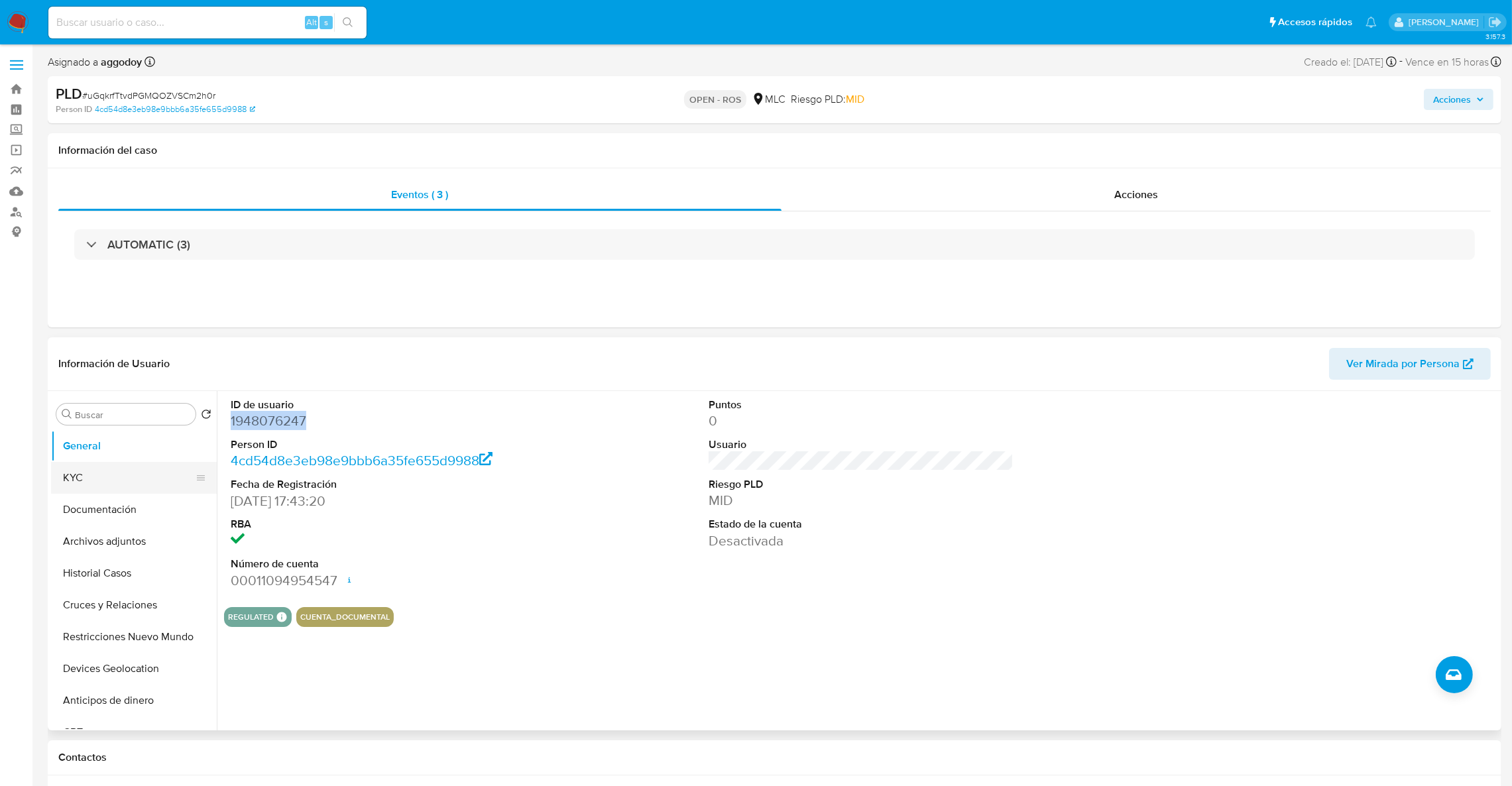
click at [93, 480] on button "KYC" at bounding box center [128, 478] width 155 height 32
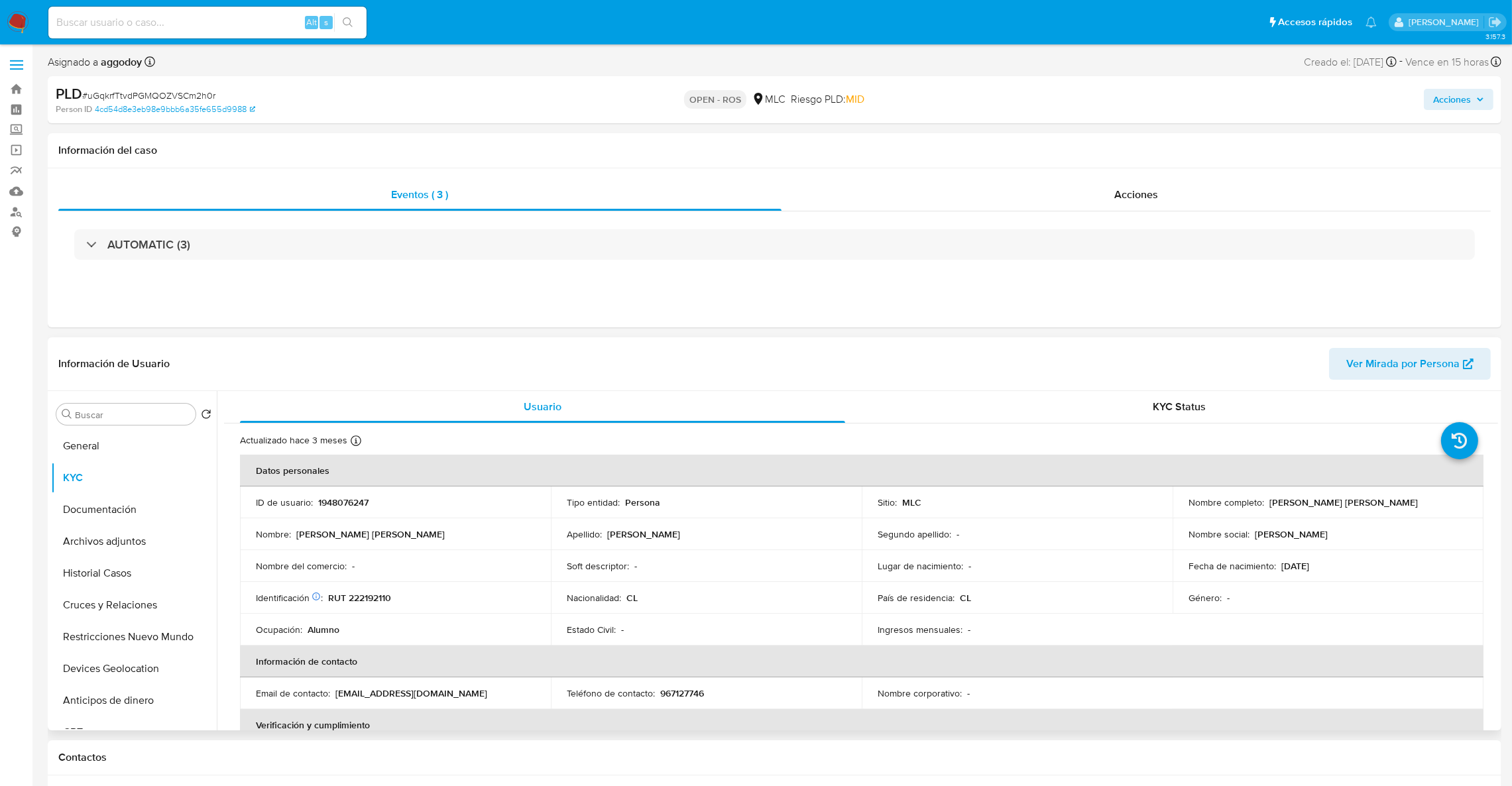
click at [379, 596] on p "RUT 222192110" at bounding box center [359, 598] width 63 height 12
copy p "222192110"
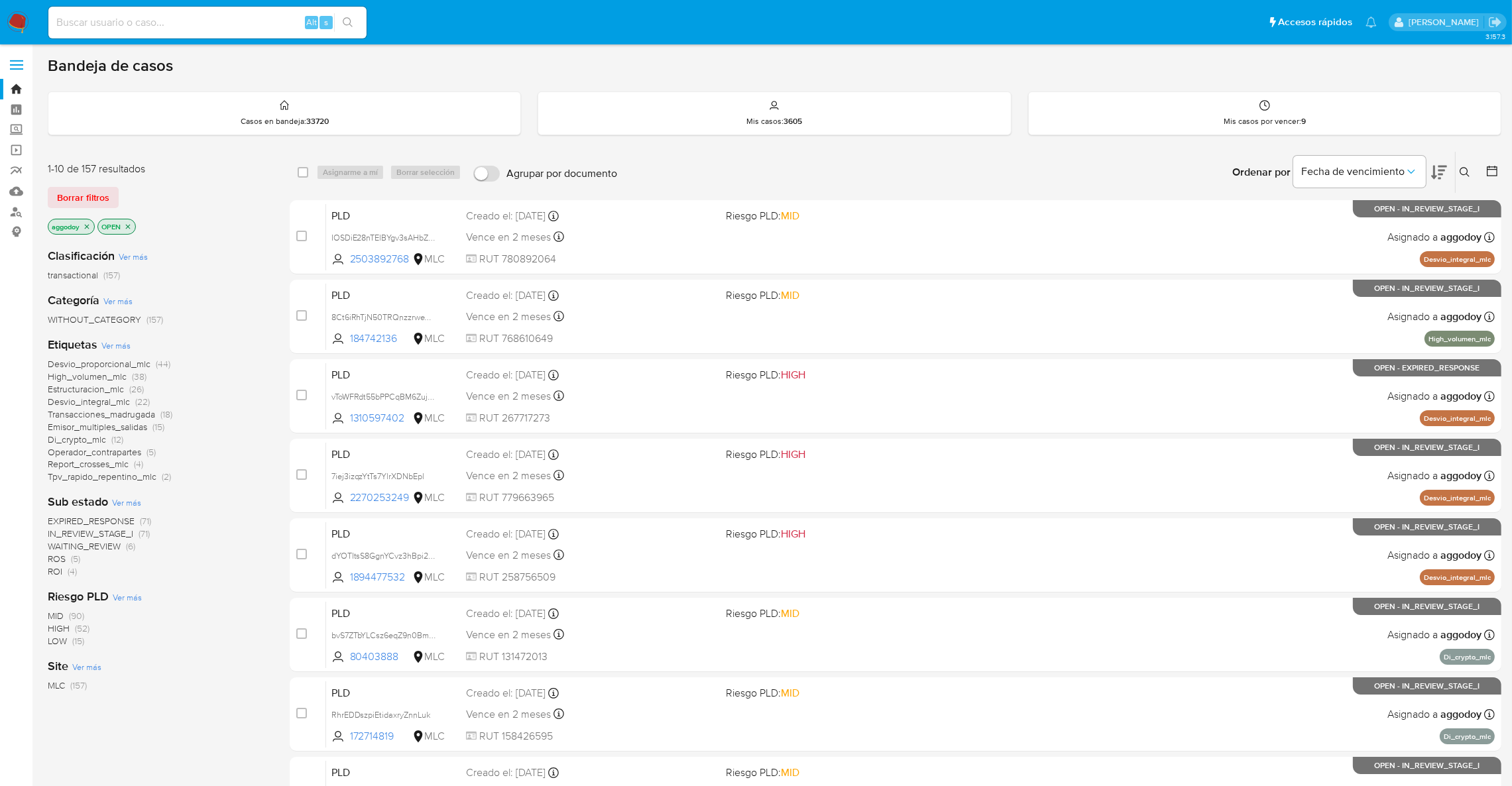
click at [55, 562] on span "ROS" at bounding box center [56, 559] width 18 height 13
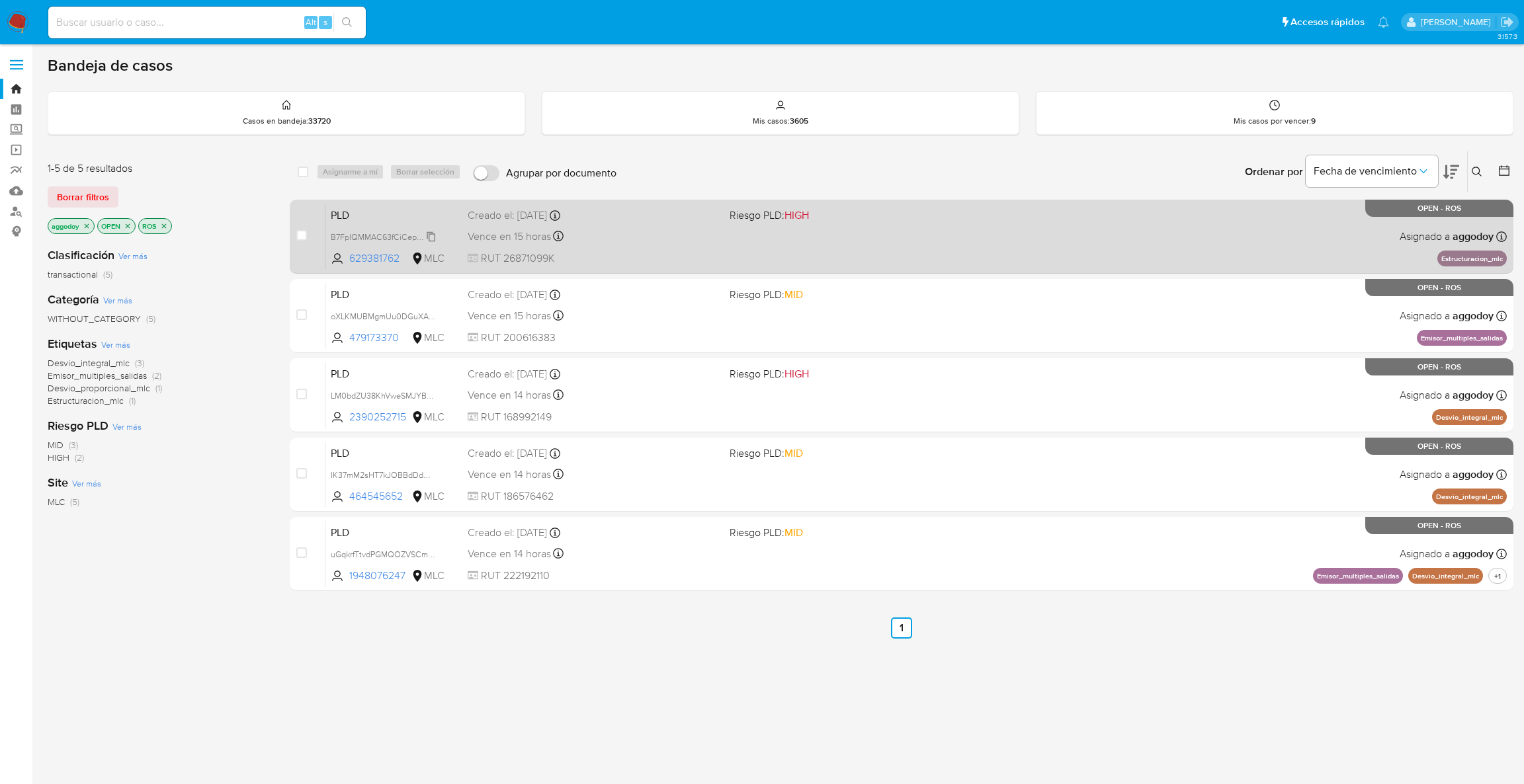
click at [391, 237] on span "B7FpIQMMAC63fCiCepKlo5aG" at bounding box center [387, 235] width 113 height 14
click at [1041, 209] on div "PLD B7FpIQMMAC63fCiCepKlo5aG 629381762 MLC Riesgo PLD: HIGH Creado el: 12/06/20…" at bounding box center [916, 236] width 1181 height 67
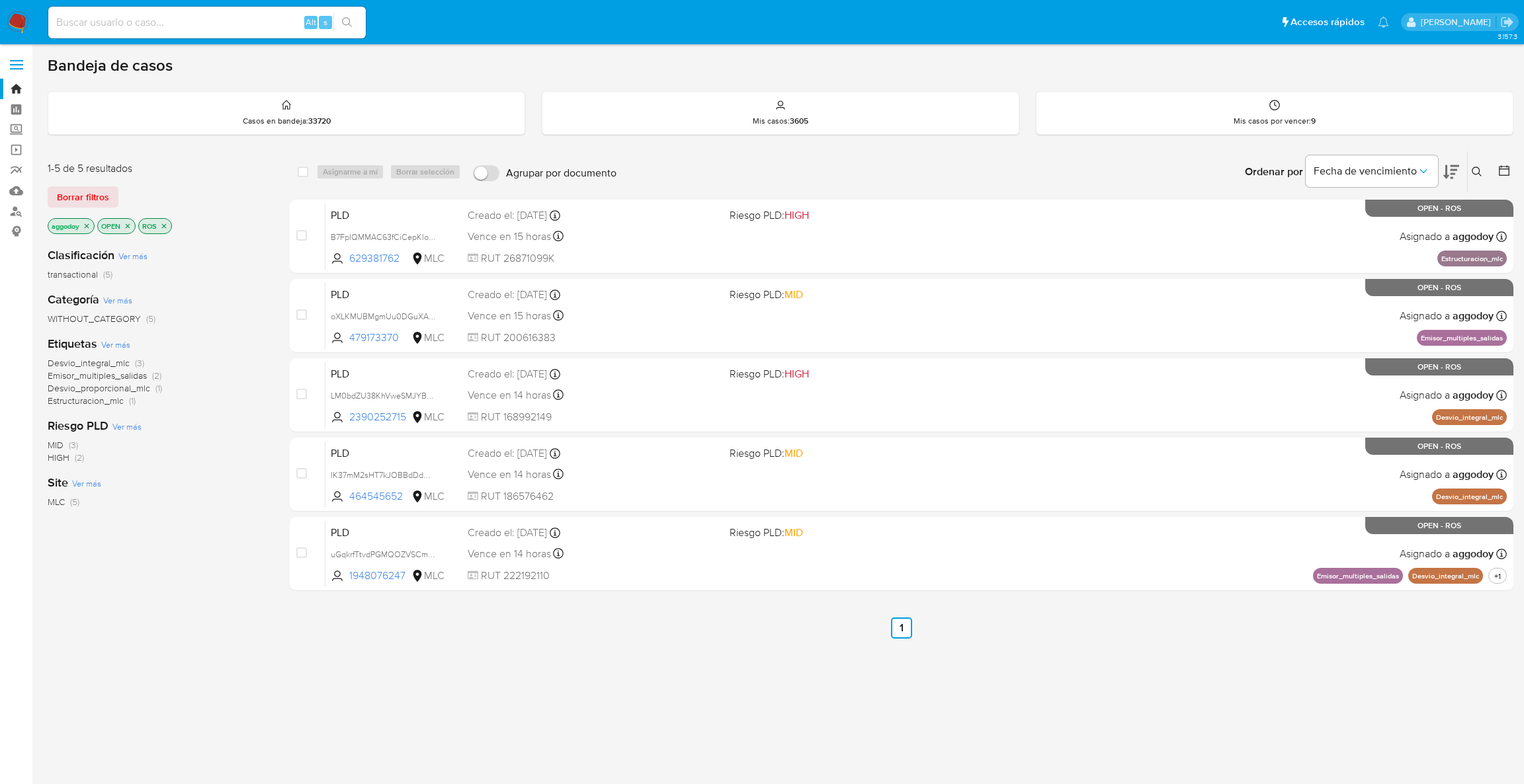
click at [89, 228] on icon "close-filter" at bounding box center [86, 225] width 8 height 8
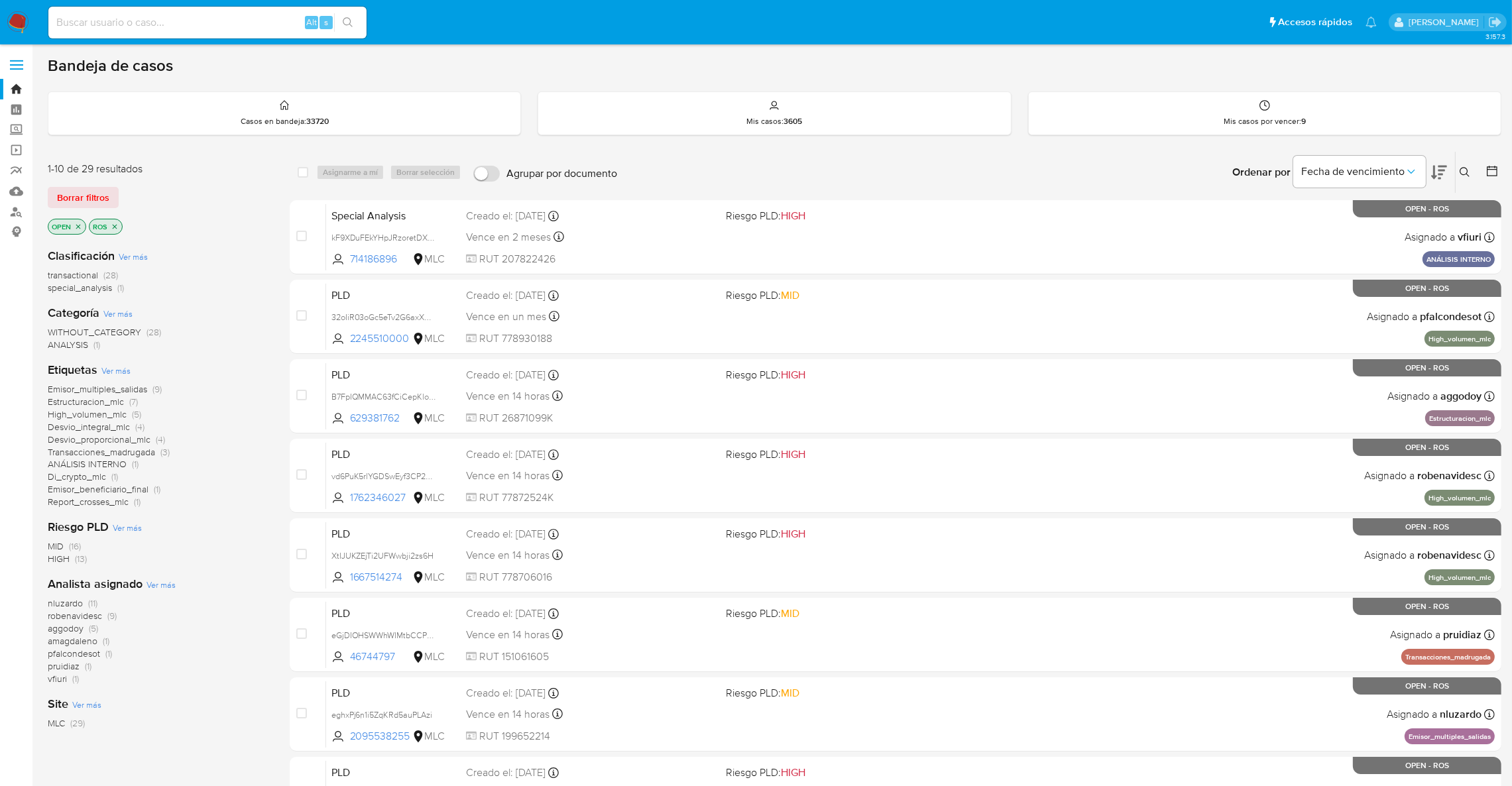
click at [105, 616] on span "robenavidesc (9)" at bounding box center [82, 616] width 69 height 13
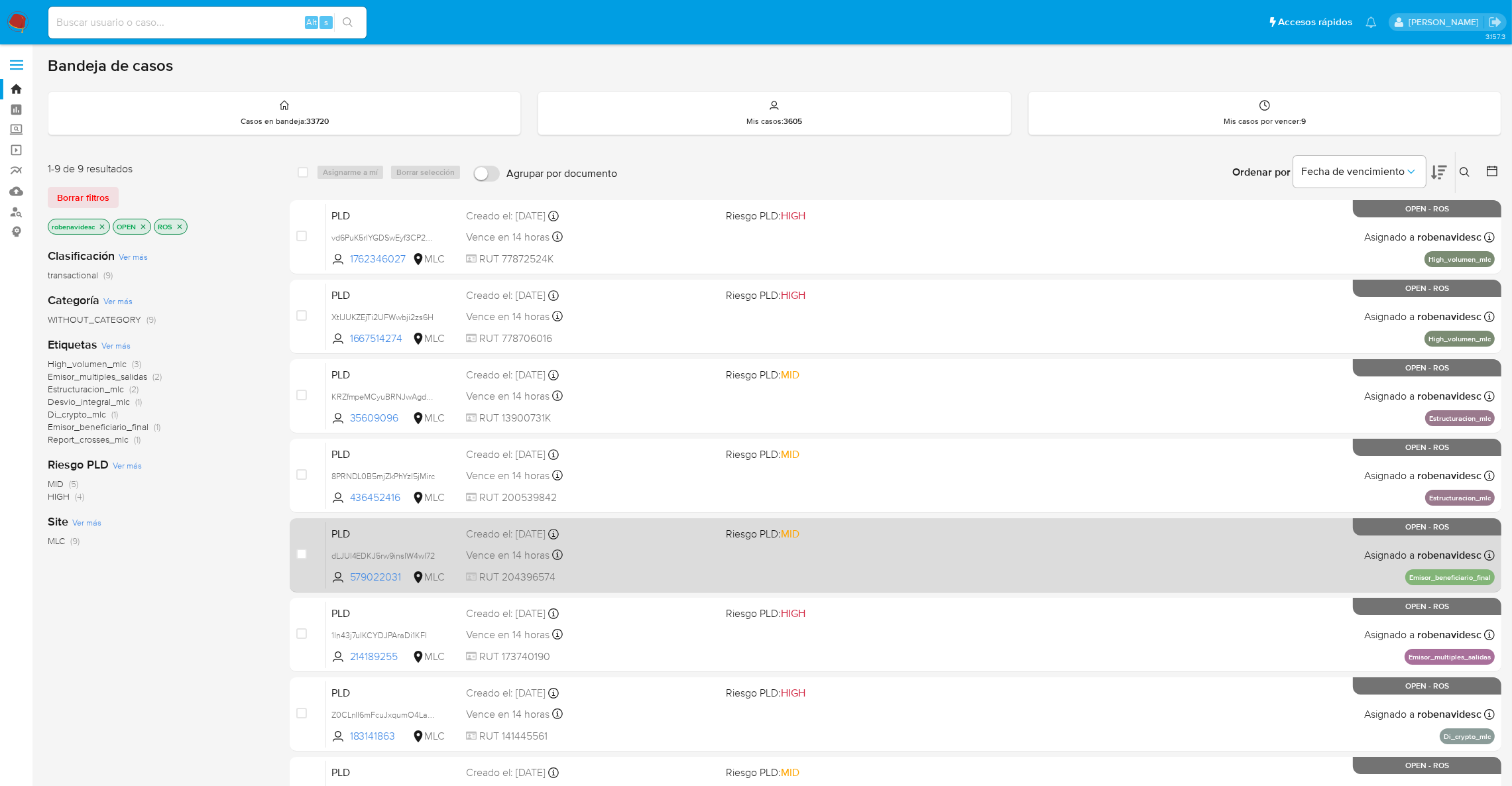
scroll to position [180, 0]
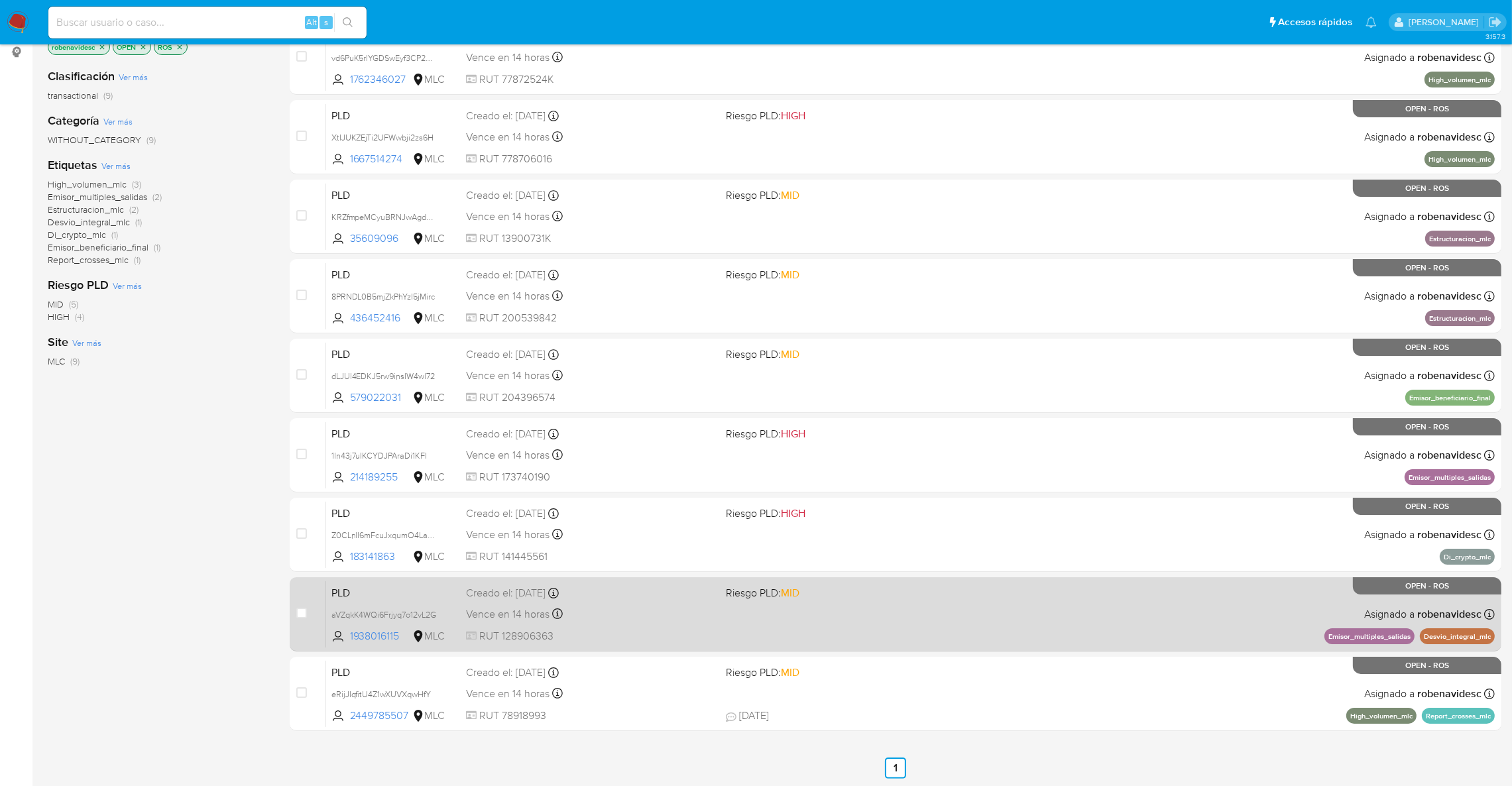
click at [641, 621] on div "Vence en 14 horas Vence el 10/09/2025 06:04:22" at bounding box center [590, 614] width 249 height 18
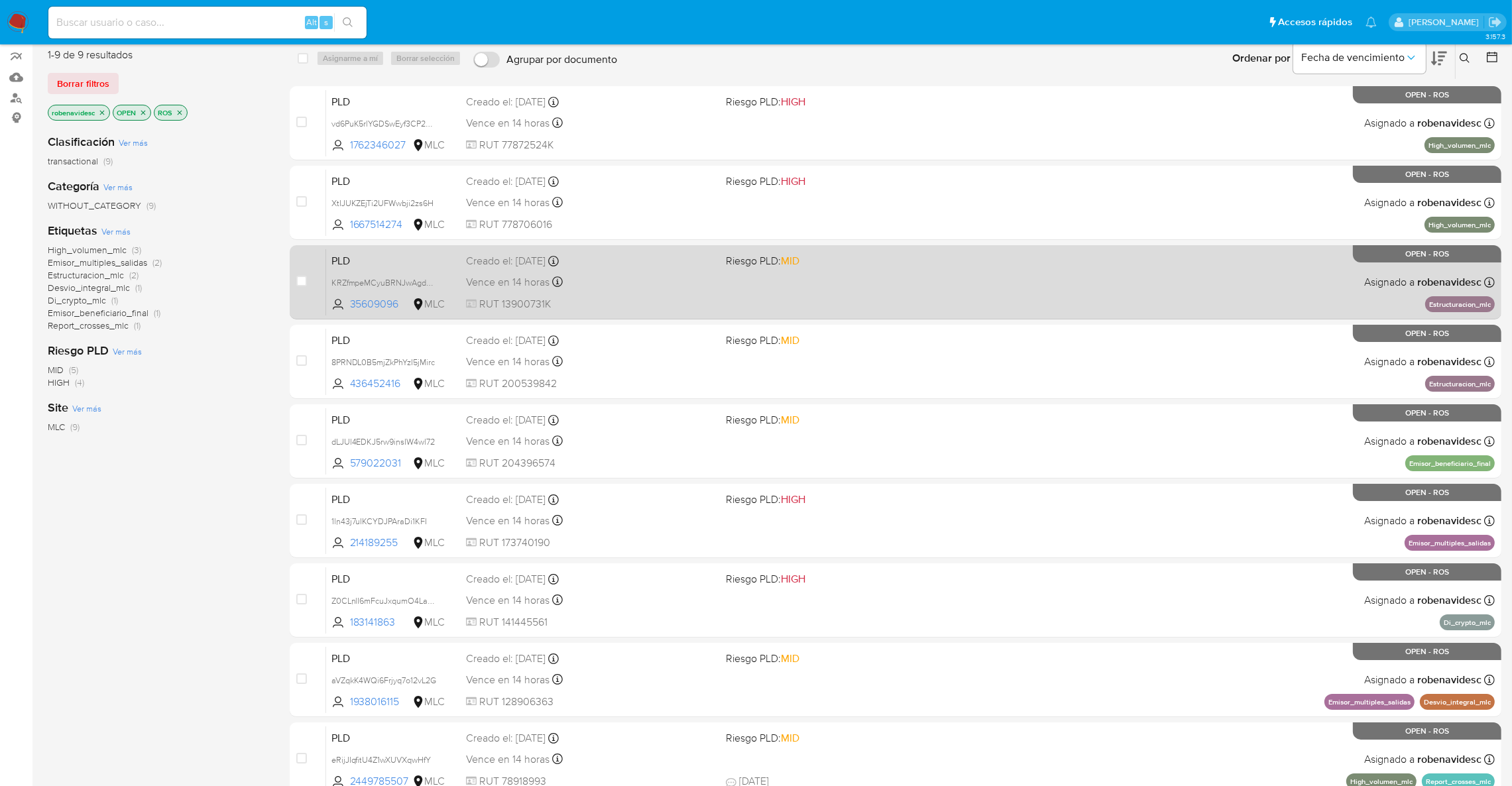
scroll to position [81, 0]
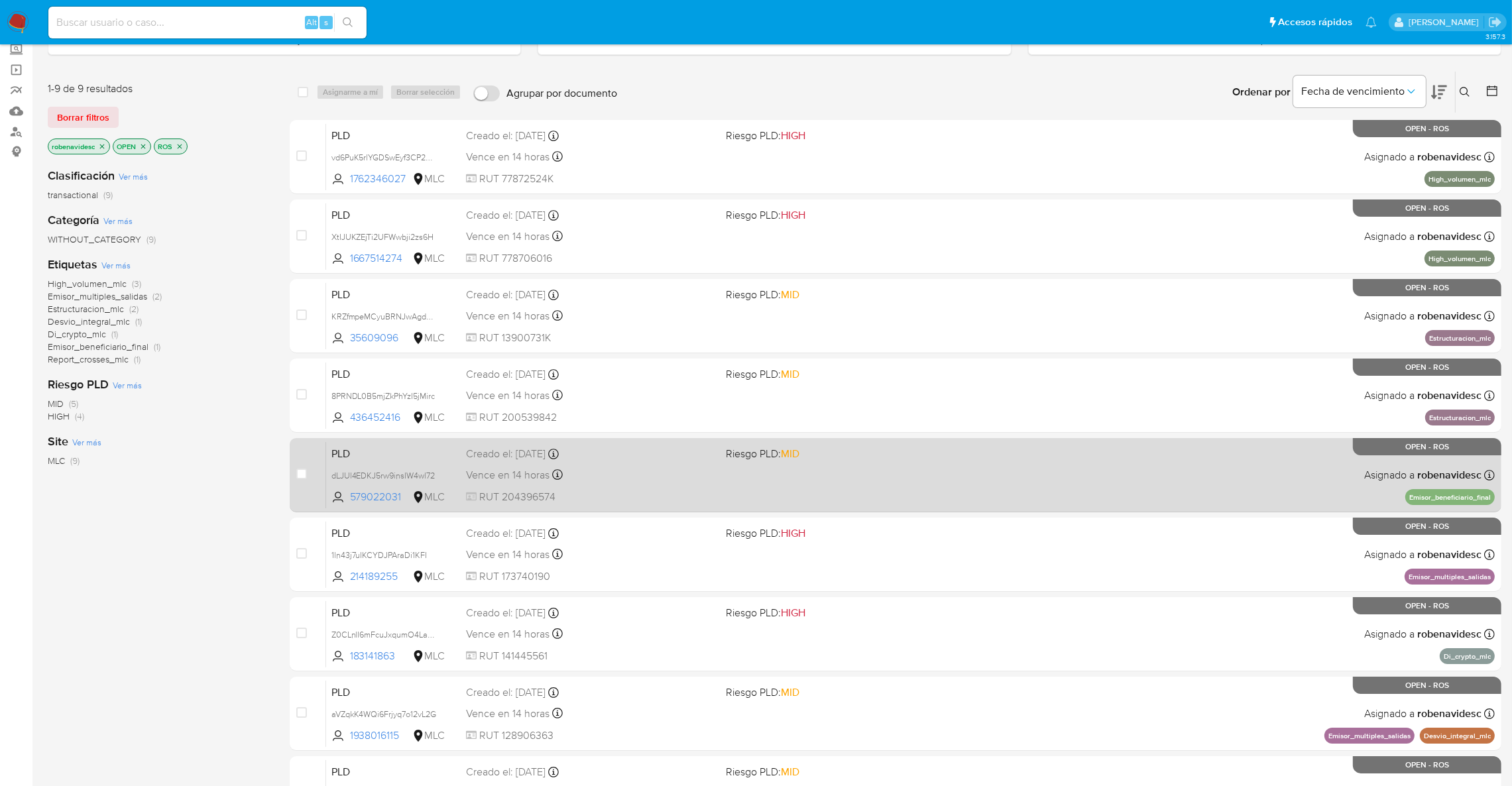
click at [965, 459] on span "Riesgo PLD: MID" at bounding box center [850, 453] width 249 height 18
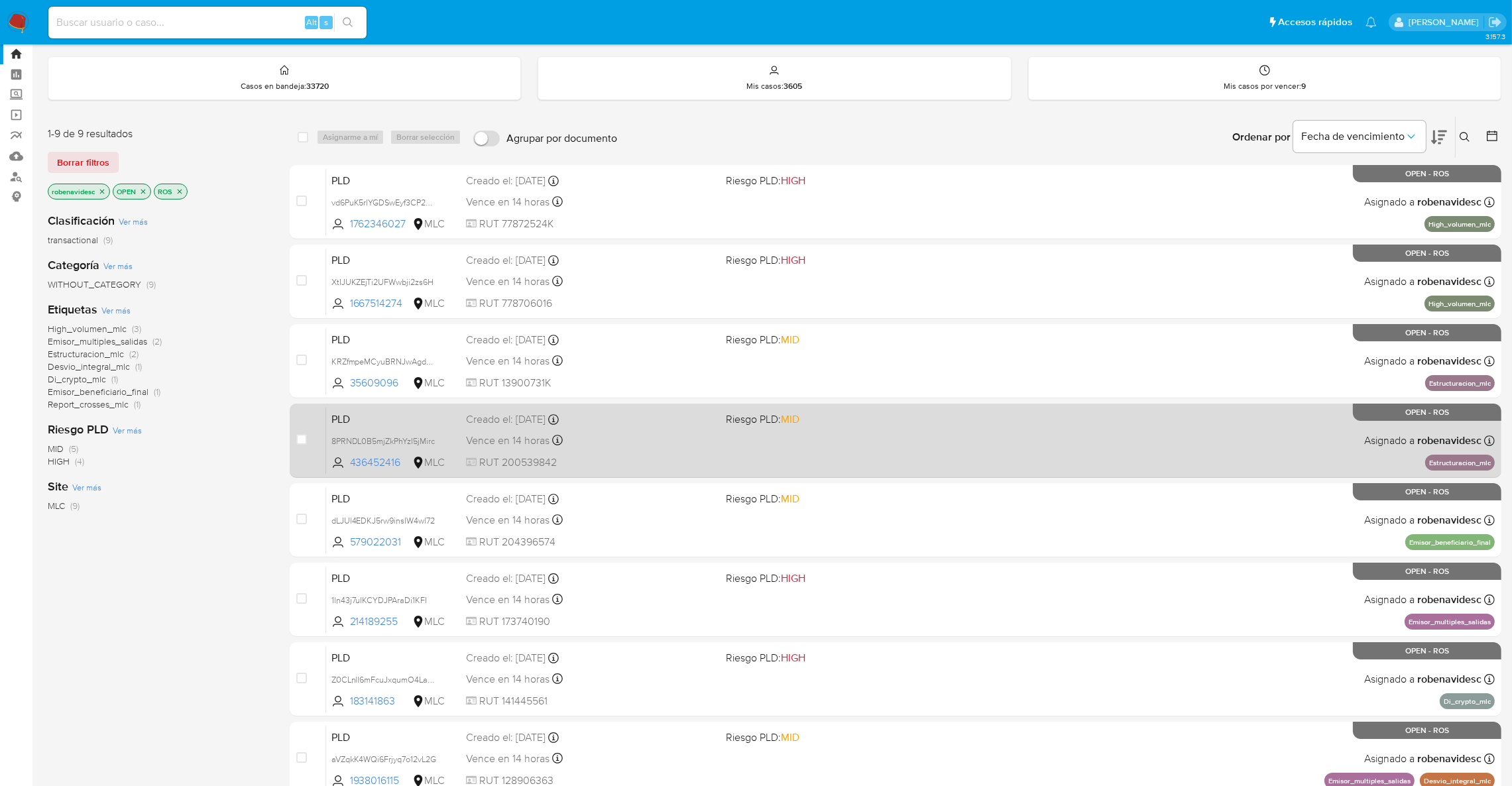
scroll to position [0, 0]
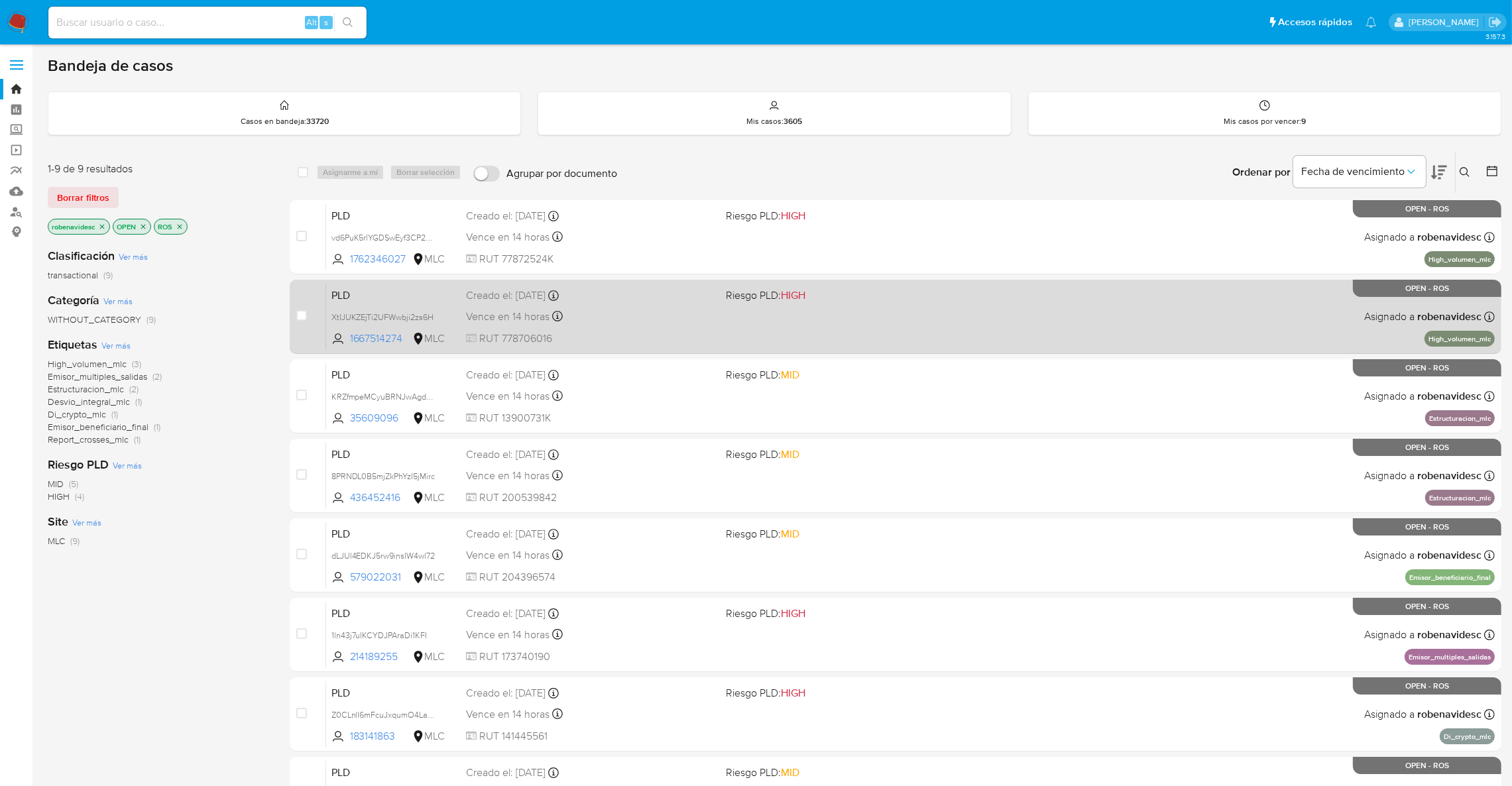
click at [995, 343] on div "PLD XtIJUKZEjTi2UFWwbji2zs6H 1667514274 MLC Riesgo PLD: HIGH Creado el: 12/06/2…" at bounding box center [910, 317] width 1169 height 67
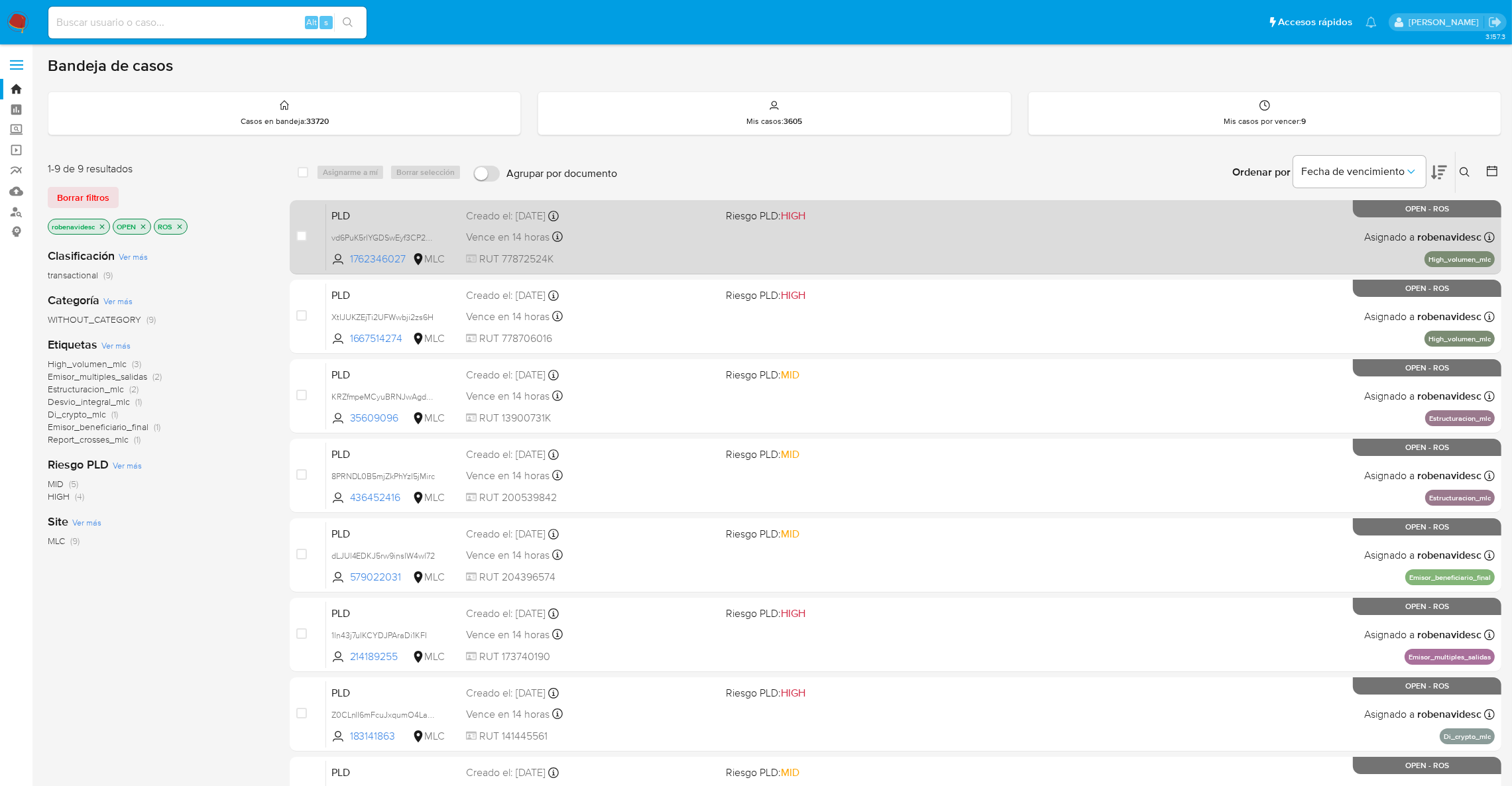
click at [943, 200] on div "case-item-checkbox No es posible asignar el caso PLD vd6PuK5rlYGDSwEyf3CP2Ngk 1…" at bounding box center [895, 237] width 1211 height 74
click at [814, 203] on div "PLD vd6PuK5rlYGDSwEyf3CP2Ngk 1762346027 MLC Riesgo PLD: HIGH Creado el: 12/06/2…" at bounding box center [910, 237] width 1169 height 67
click at [937, 240] on div "PLD vd6PuK5rlYGDSwEyf3CP2Ngk 1762346027 MLC Riesgo PLD: HIGH Creado el: 12/06/2…" at bounding box center [910, 237] width 1169 height 67
click at [805, 295] on span "HIGH" at bounding box center [793, 296] width 24 height 15
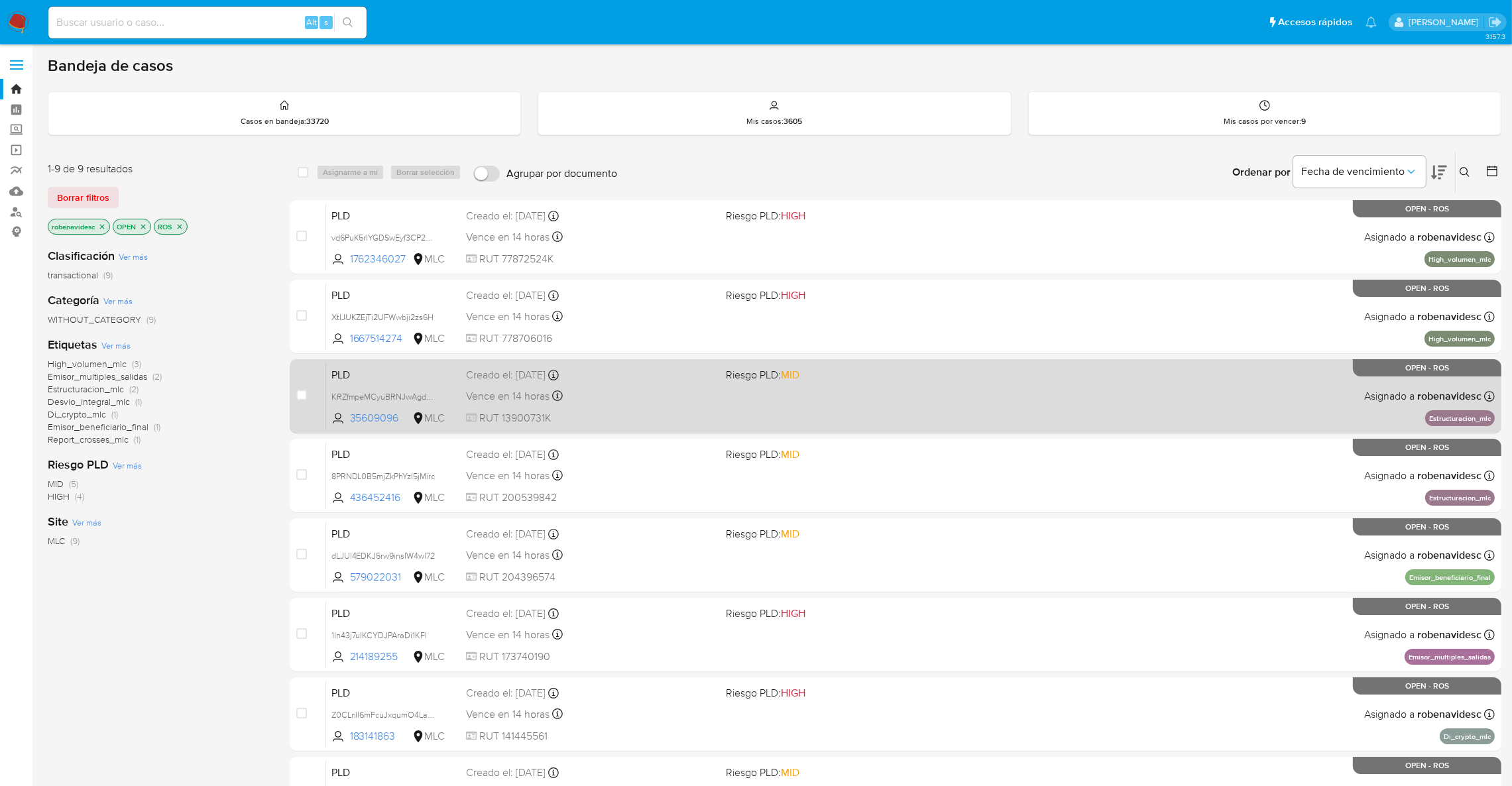
click at [681, 368] on div "Creado el: 12/06/2025 Creado el: 12/06/2025 06:08:26" at bounding box center [590, 375] width 249 height 14
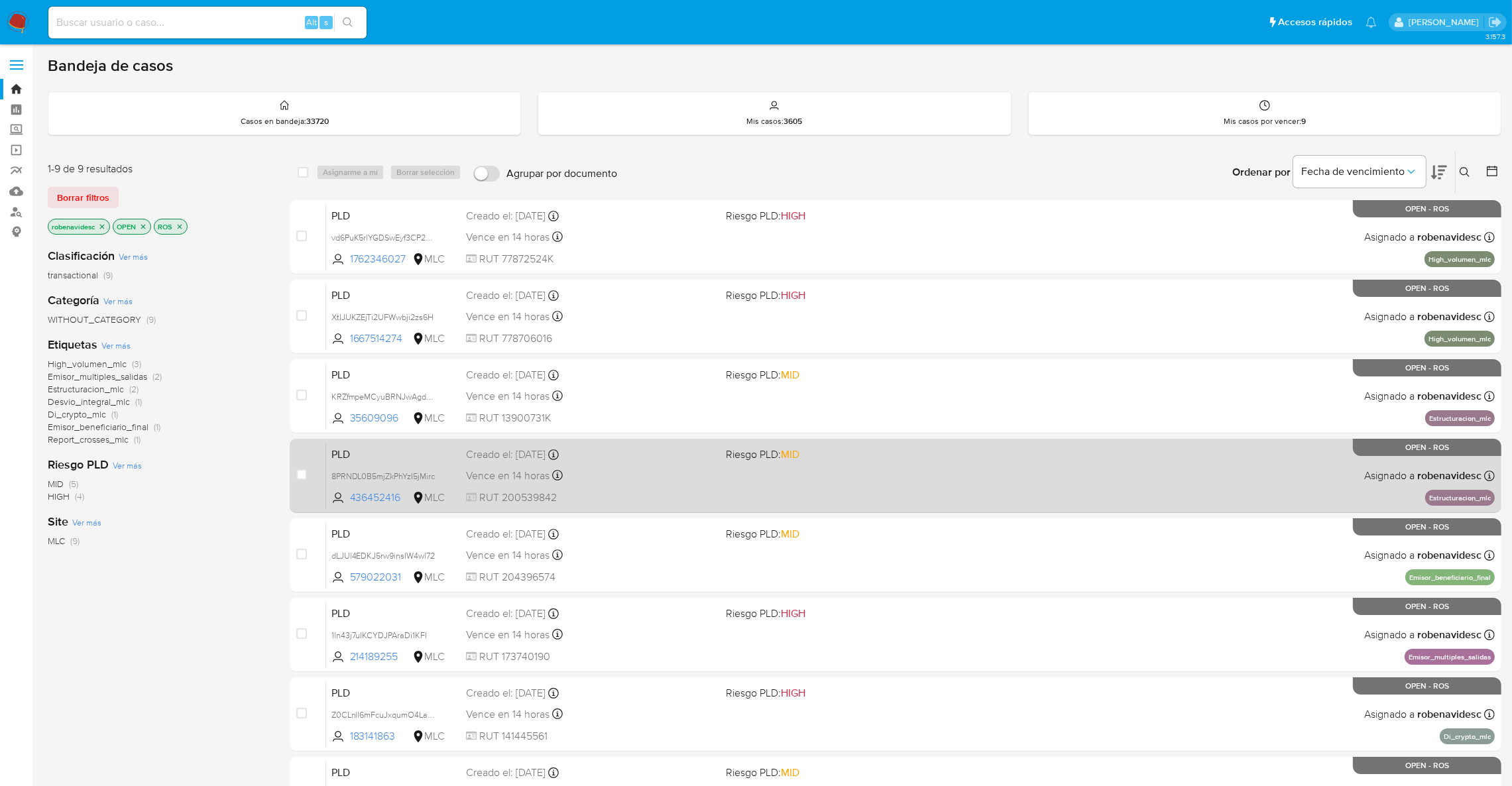
click at [793, 474] on div "PLD 8PRNDL0B5mjZkPhYzI5jMirc 436452416 MLC Riesgo PLD: MID Creado el: 12/06/202…" at bounding box center [910, 476] width 1169 height 67
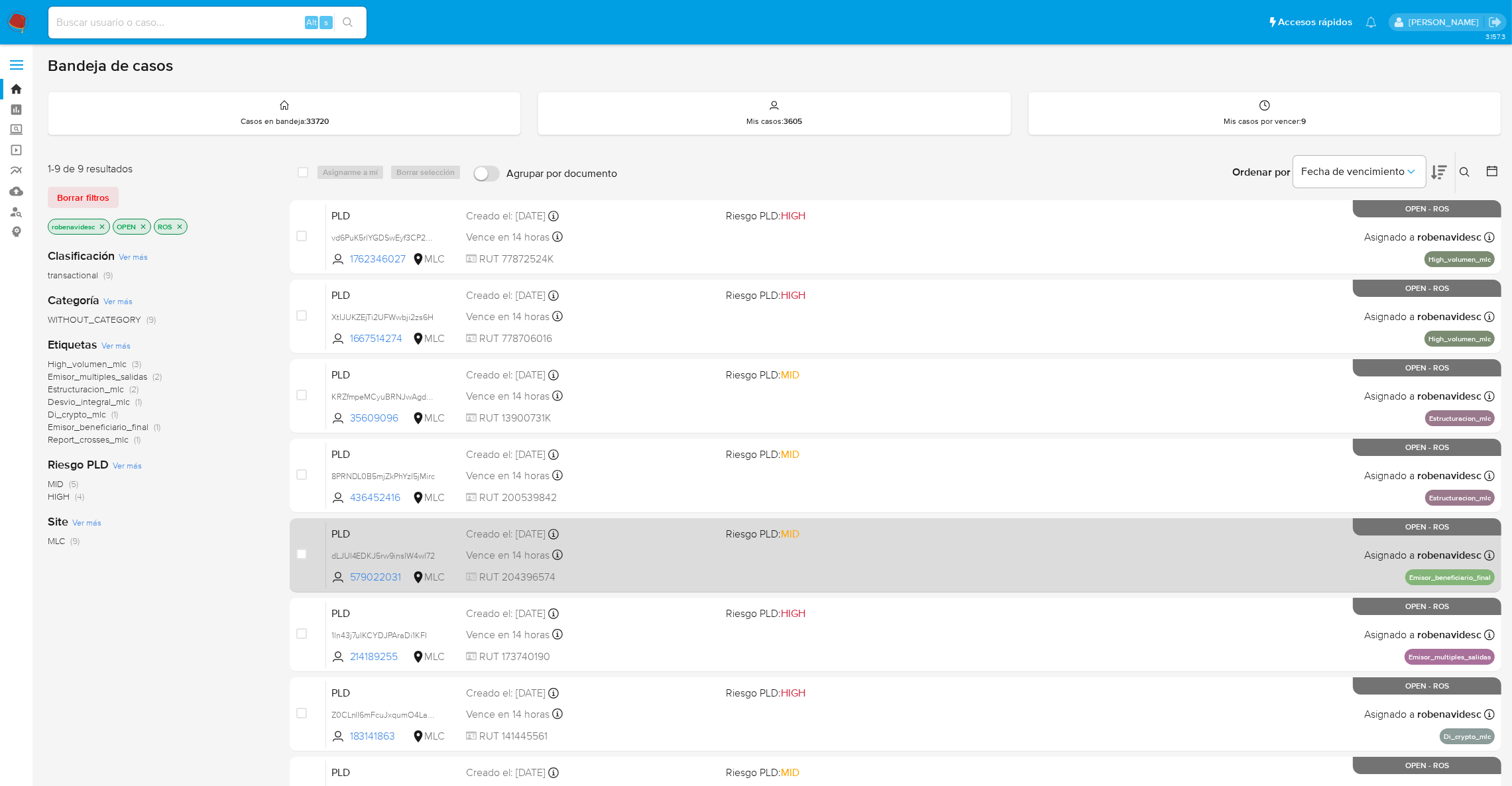
click at [855, 575] on div "PLD dLJUl4EDKJ5rw9insIW4wl72 579022031 MLC Riesgo PLD: MID Creado el: 12/06/202…" at bounding box center [910, 555] width 1169 height 67
click at [871, 605] on span "Riesgo PLD: HIGH" at bounding box center [850, 612] width 249 height 18
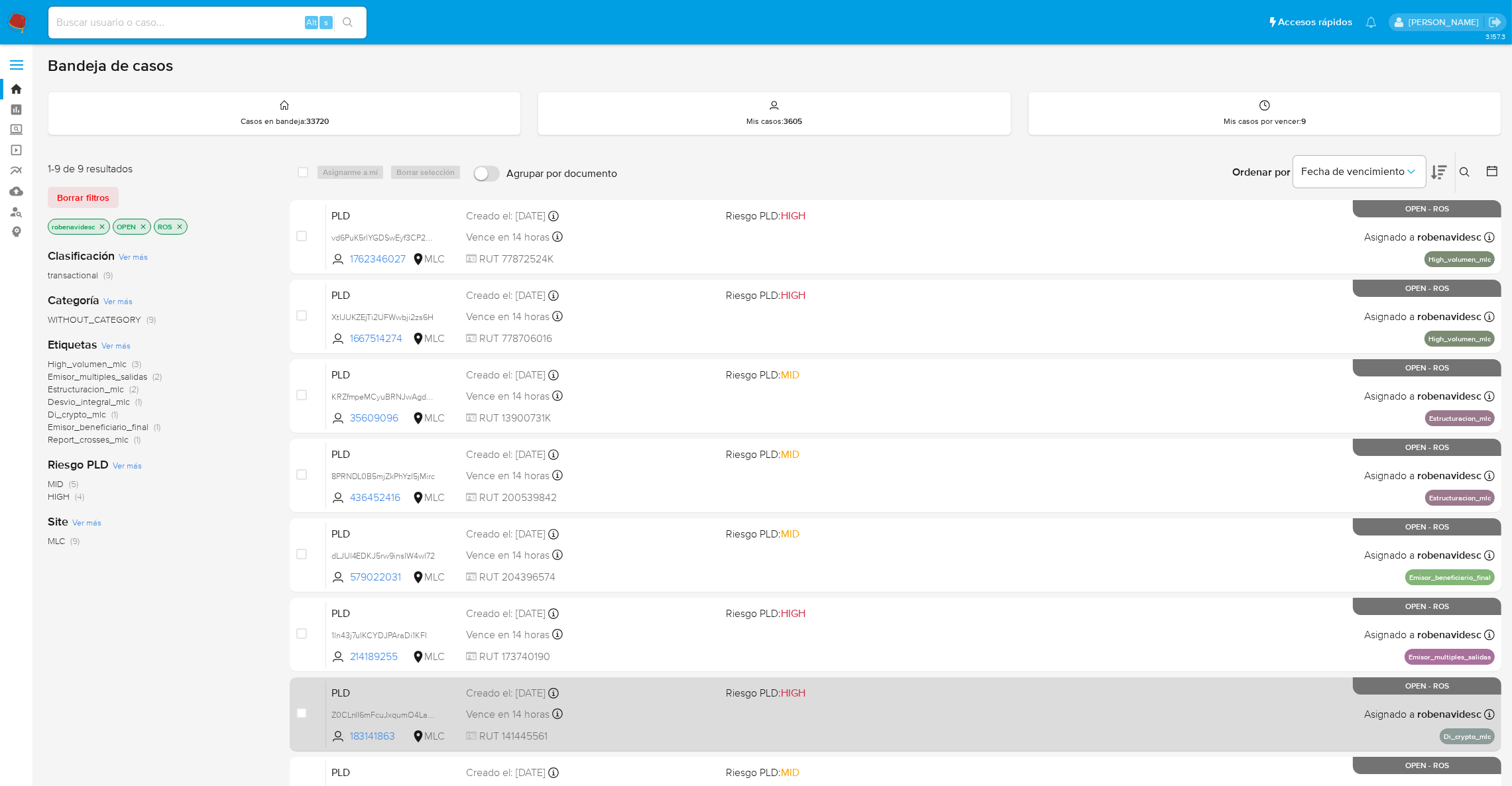
click at [900, 700] on span "Riesgo PLD: HIGH" at bounding box center [850, 692] width 249 height 18
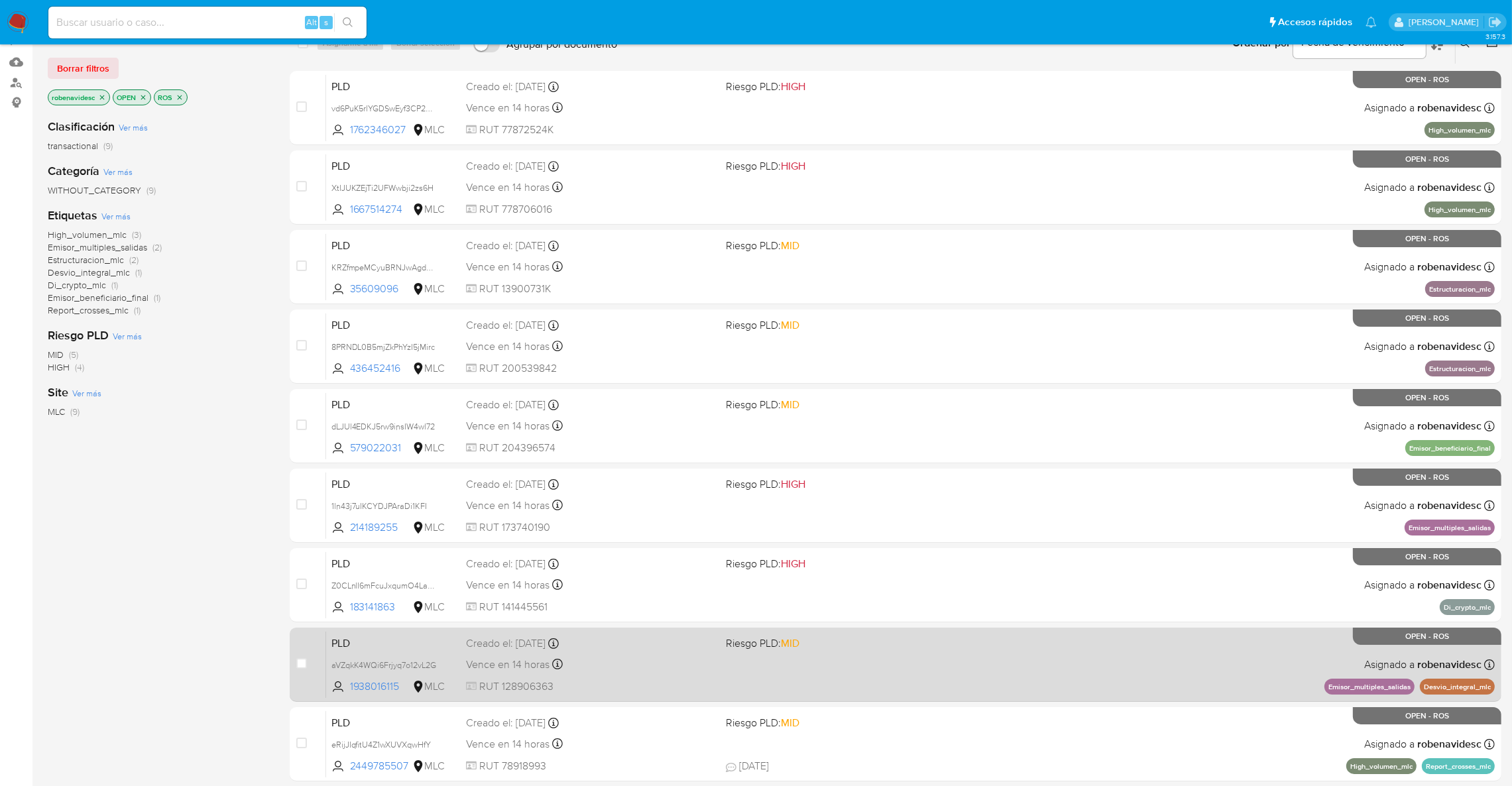
scroll to position [180, 0]
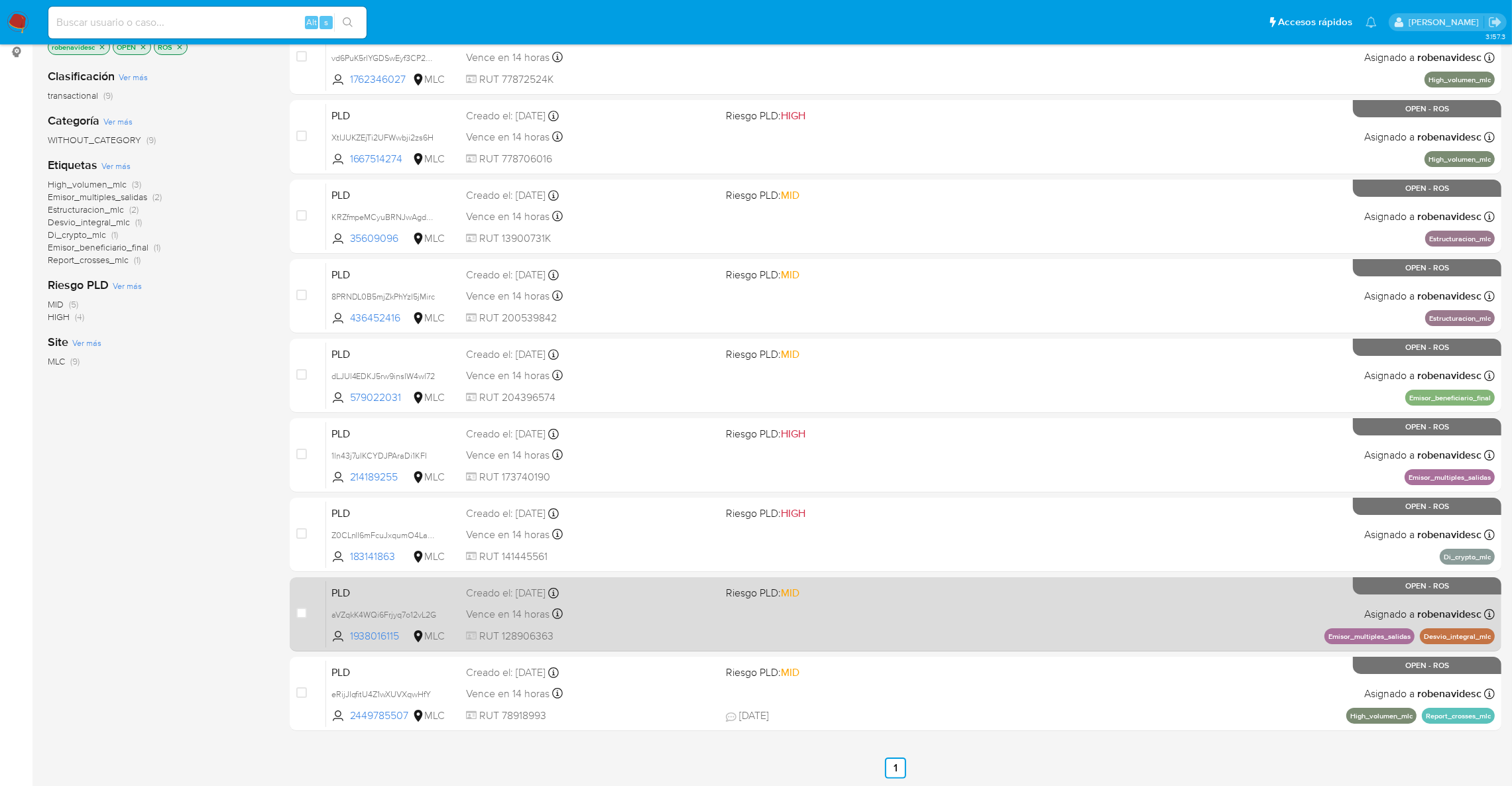
click at [887, 638] on div "PLD aVZqkK4WQi6Frjyq7o12vL2G 1938016115 MLC Riesgo PLD: MID Creado el: 12/06/20…" at bounding box center [910, 615] width 1169 height 67
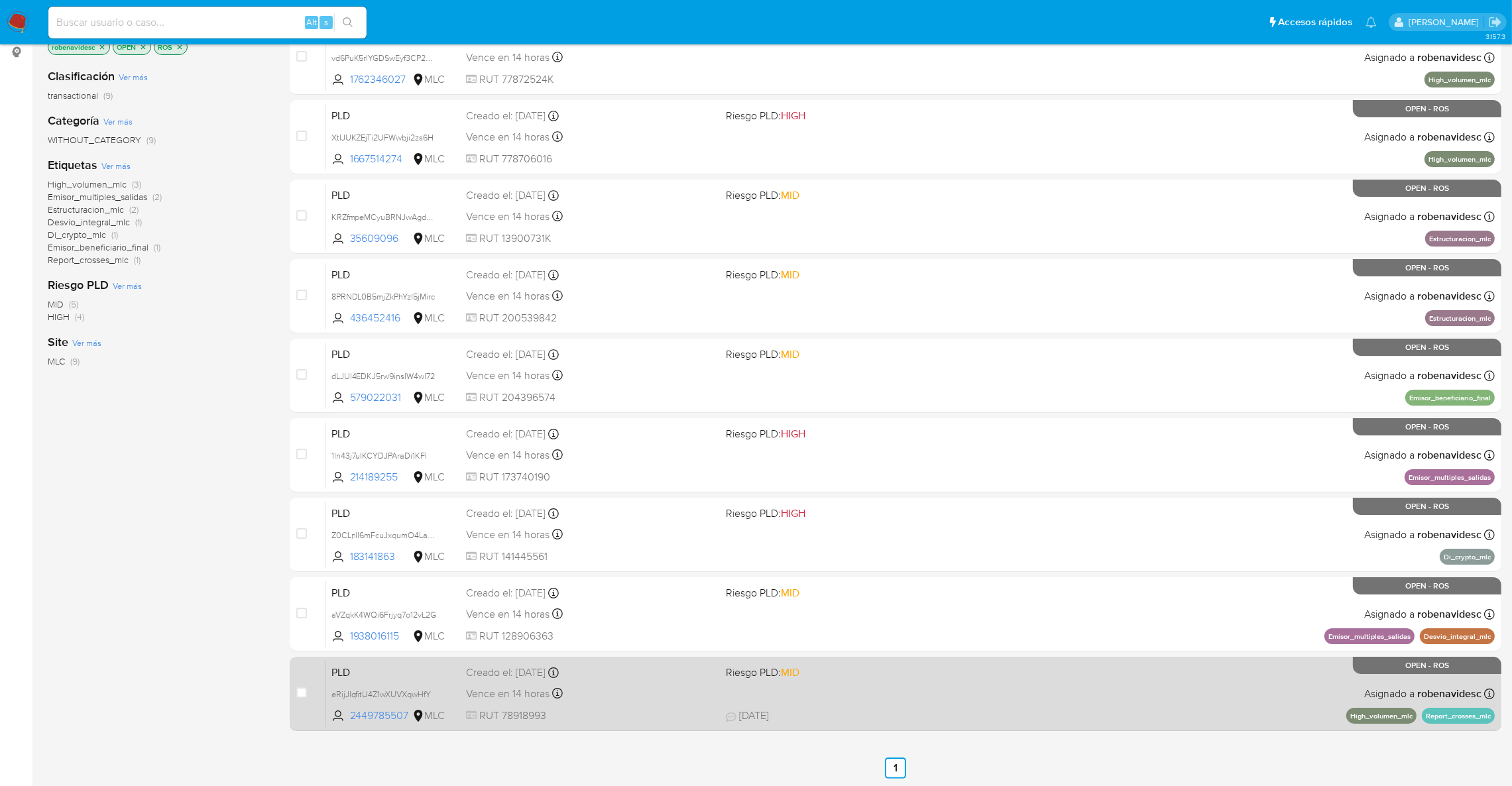
click at [943, 684] on div "PLD eRijJIqfitU4Z1wXUVXqwHfY 2449785507 MLC Riesgo PLD: MID Creado el: 12/06/20…" at bounding box center [910, 694] width 1169 height 67
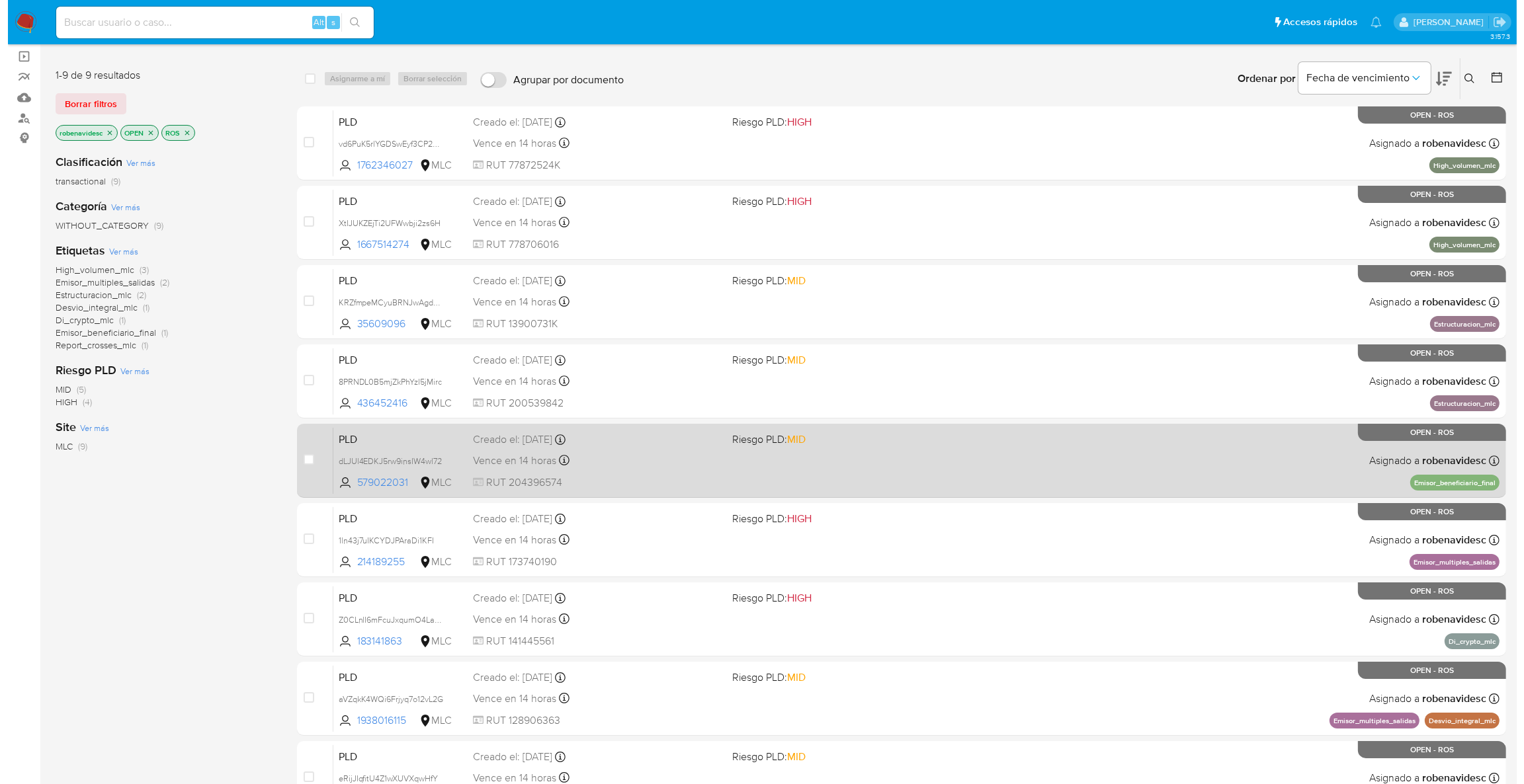
scroll to position [0, 0]
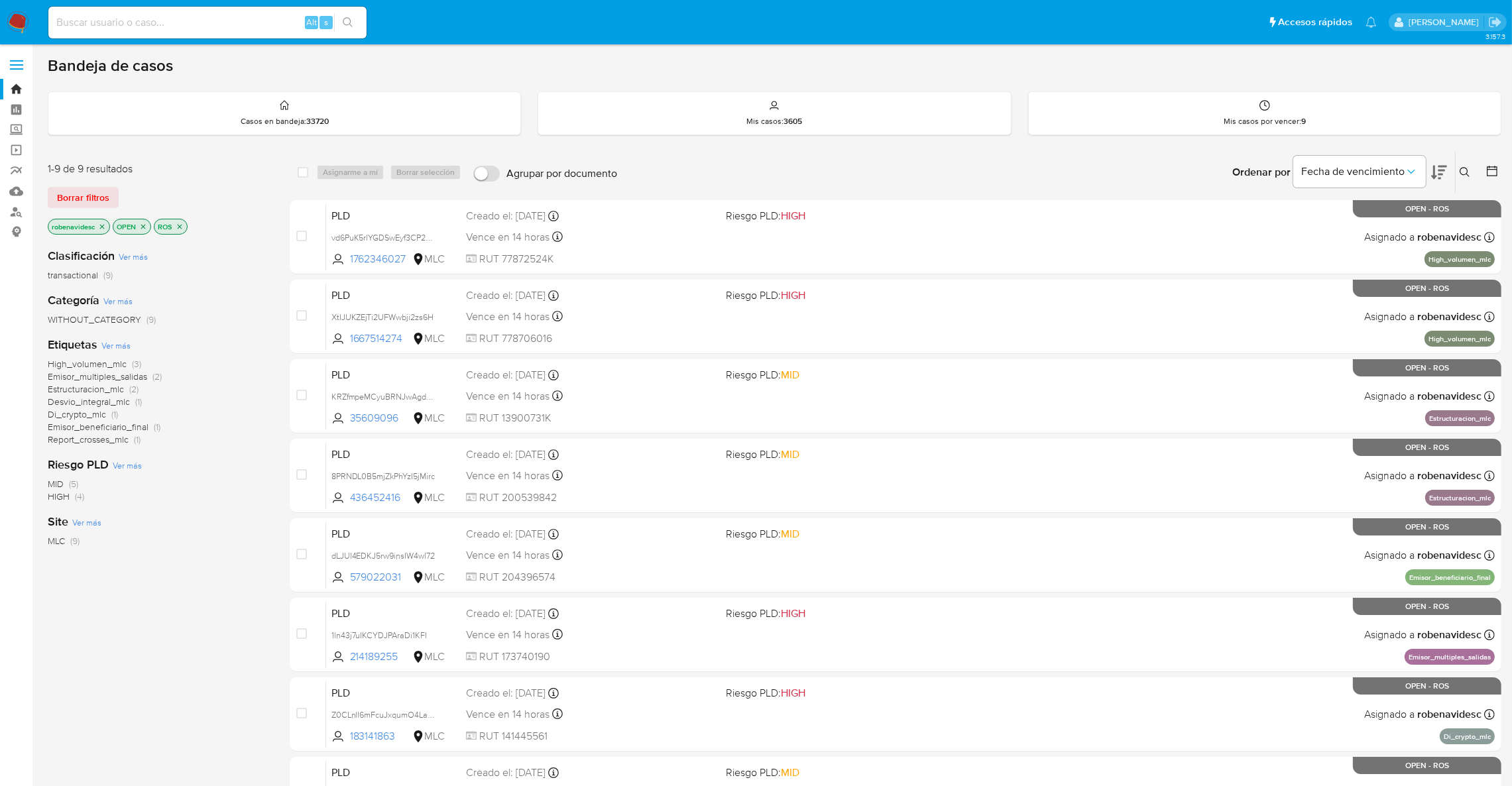
click at [100, 223] on icon "close-filter" at bounding box center [102, 226] width 8 height 8
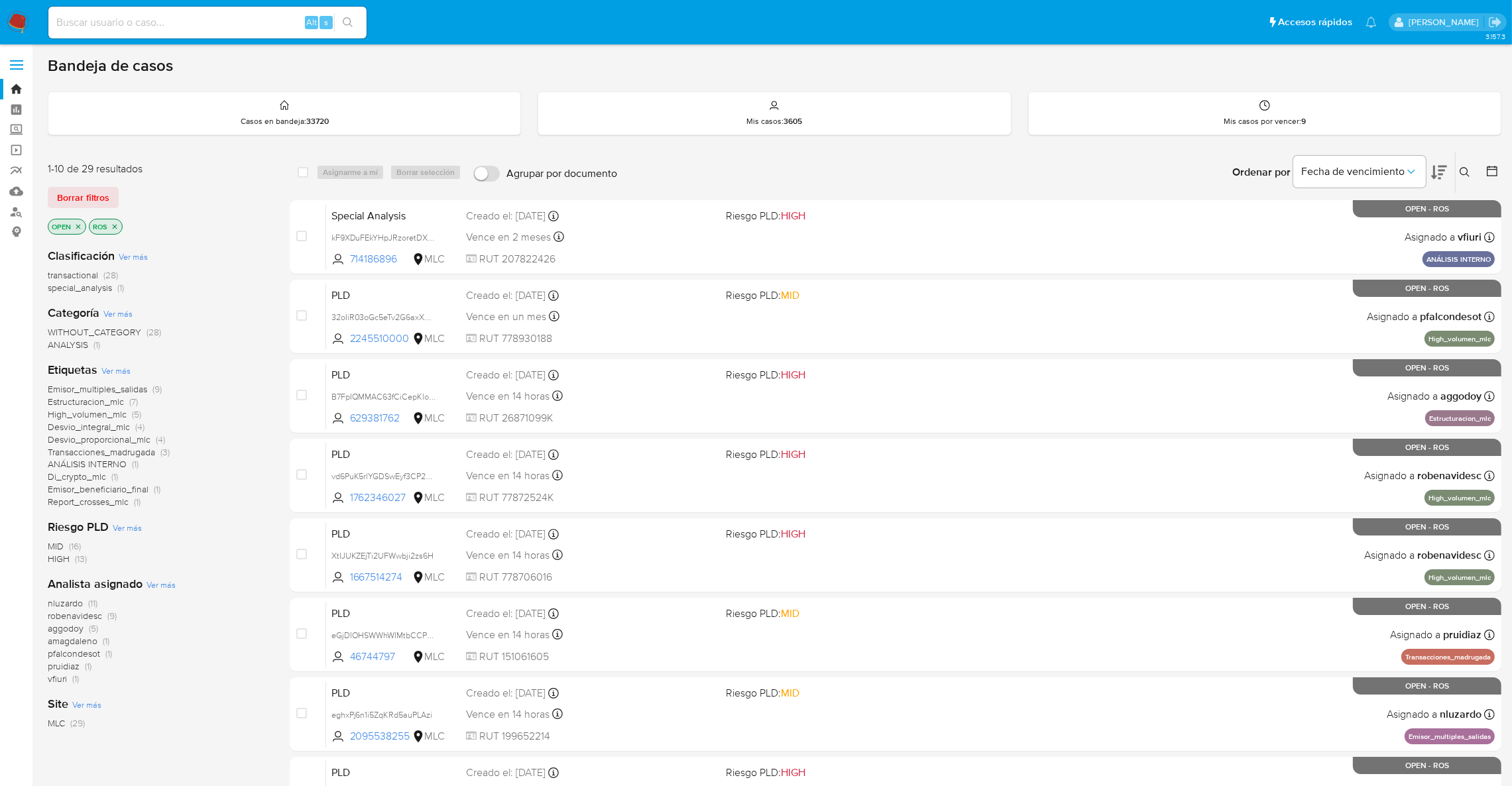
click at [81, 631] on span "aggodoy" at bounding box center [65, 629] width 36 height 13
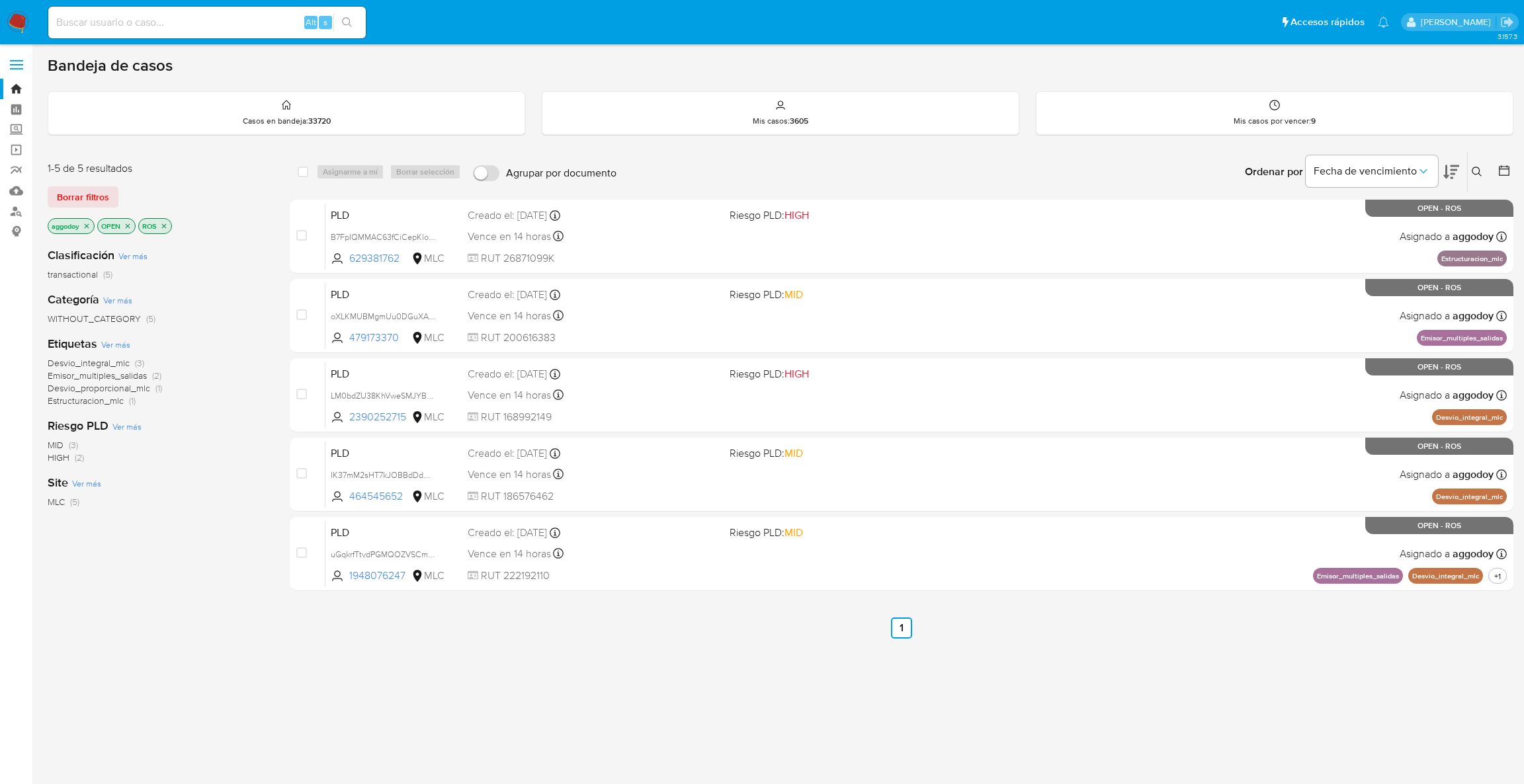
drag, startPoint x: 987, startPoint y: 774, endPoint x: 965, endPoint y: 797, distance: 31.8
click at [965, 784] on html "Pausado Ver notificaciones Alt s Accesos rápidos Presiona las siguientes teclas…" at bounding box center [762, 392] width 1524 height 784
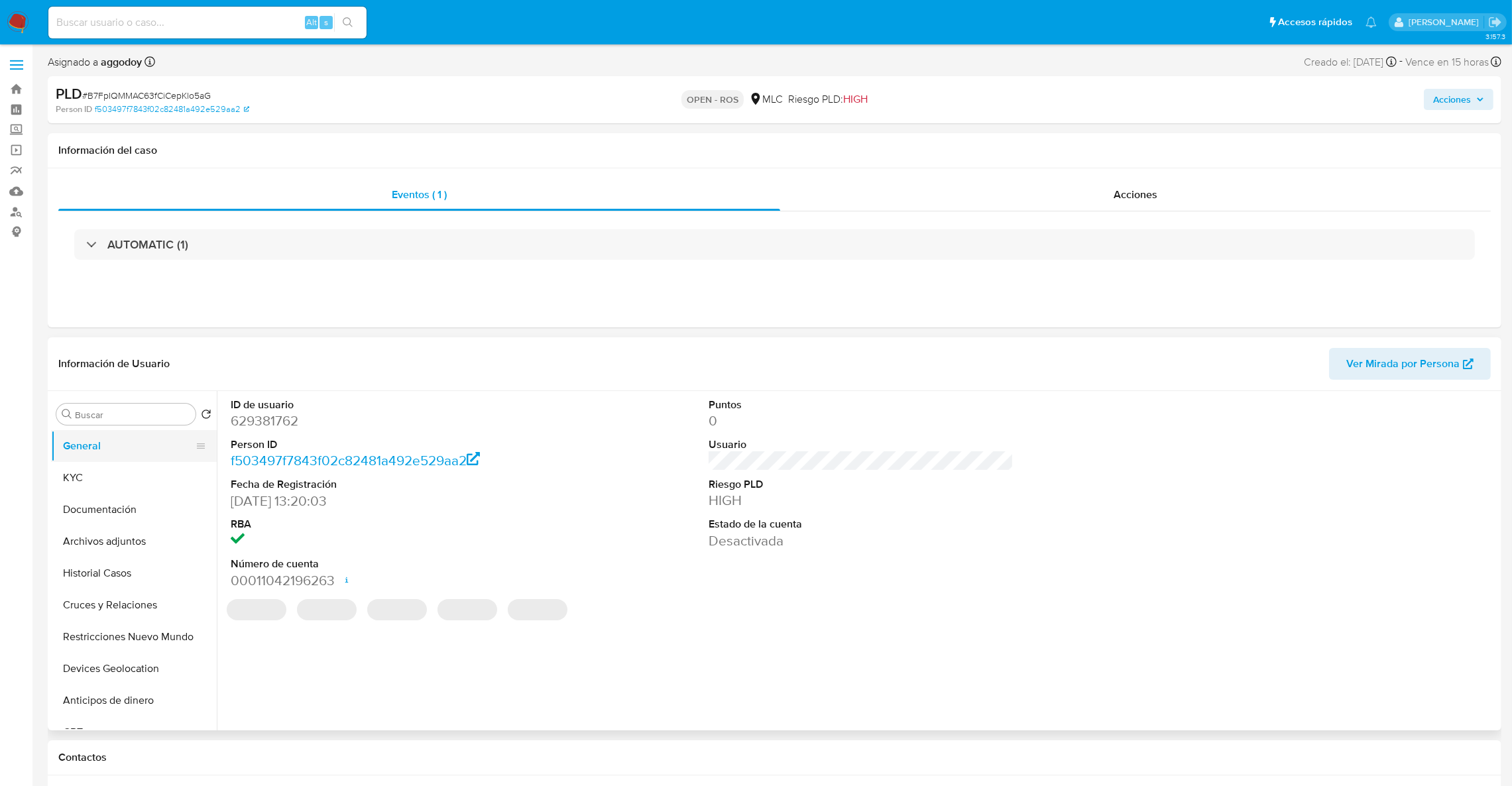
select select "10"
click at [247, 425] on dd "629381762" at bounding box center [384, 421] width 306 height 18
copy dd "629381762"
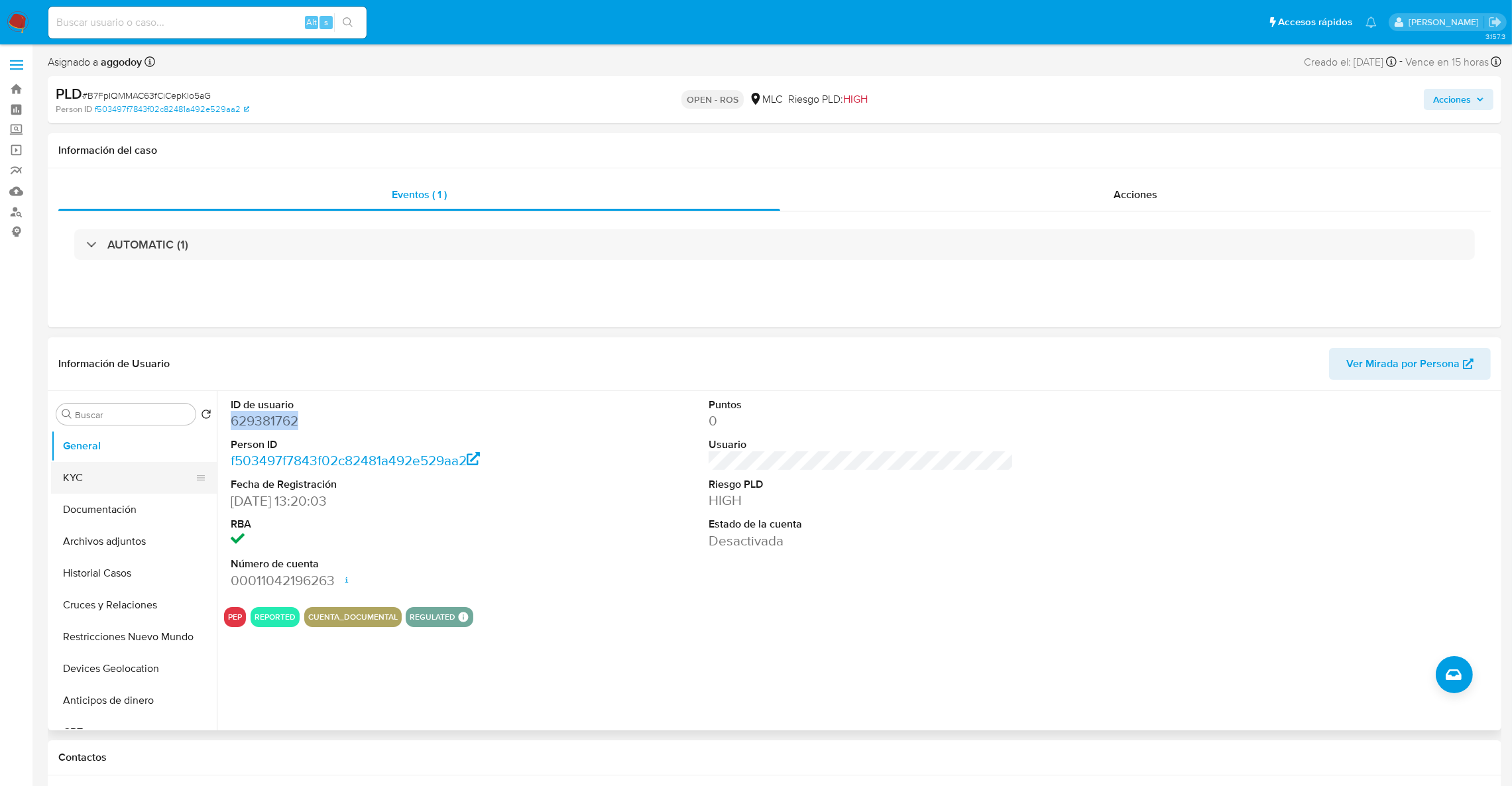
click at [76, 480] on button "KYC" at bounding box center [128, 478] width 155 height 32
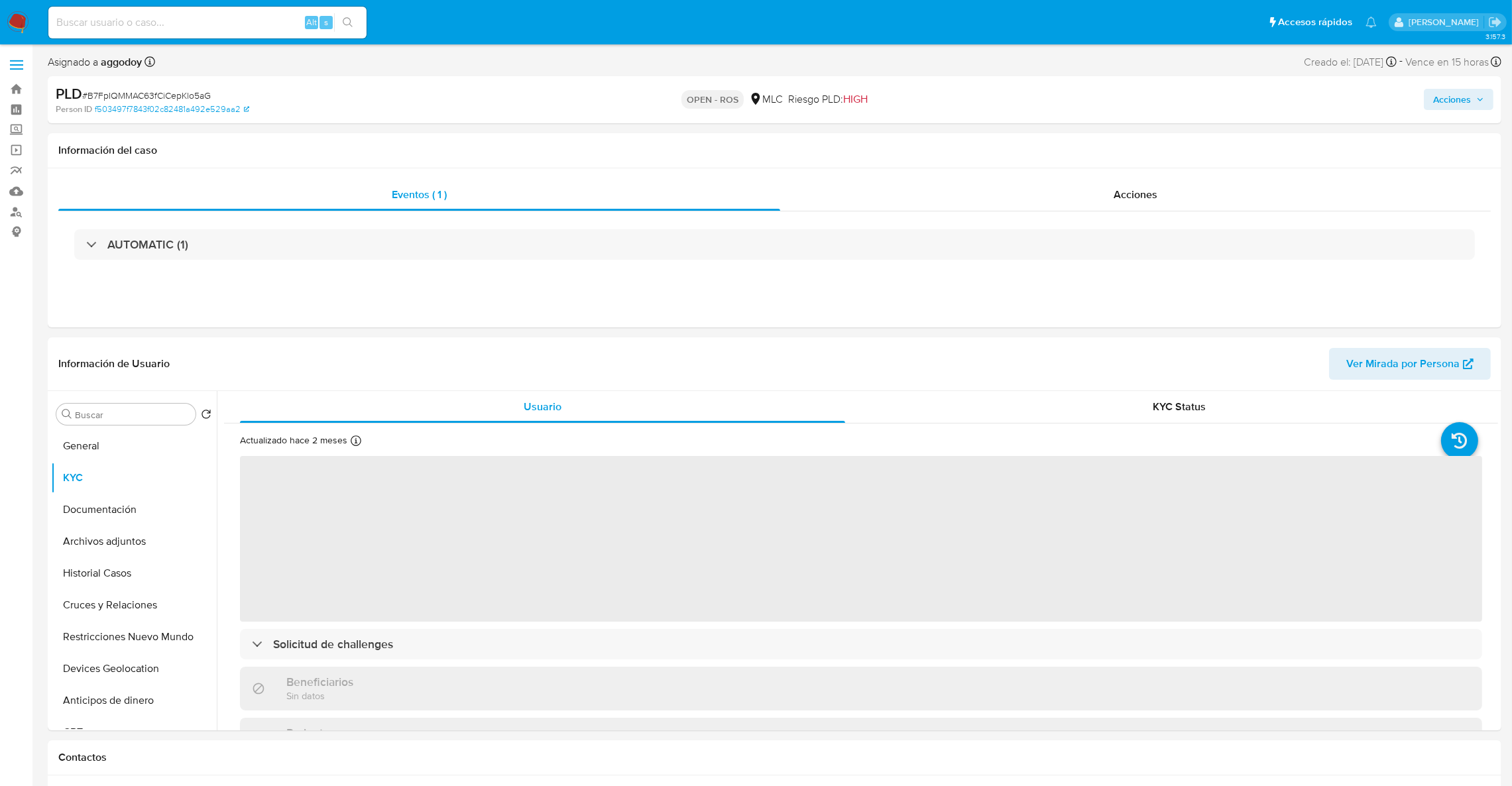
scroll to position [39, 0]
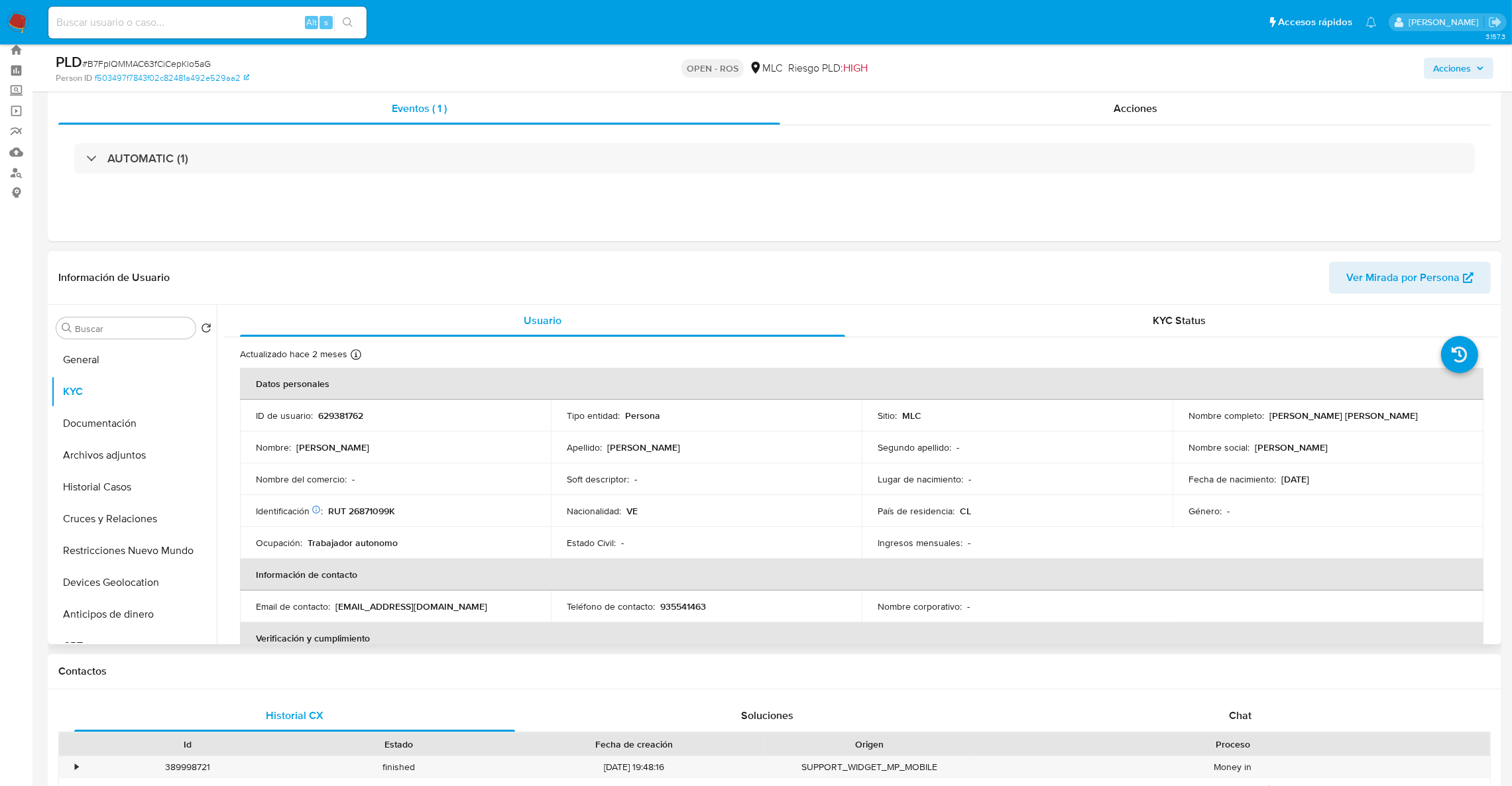
drag, startPoint x: 1263, startPoint y: 417, endPoint x: 1473, endPoint y: 411, distance: 210.1
click at [1473, 411] on td "Nombre completo : Jeimy Nakary Marrero Gavidia" at bounding box center [1328, 416] width 311 height 32
copy div "Jeimy Nakary Marrero Gavidia"
click at [363, 513] on p "RUT 26871099K" at bounding box center [362, 511] width 67 height 12
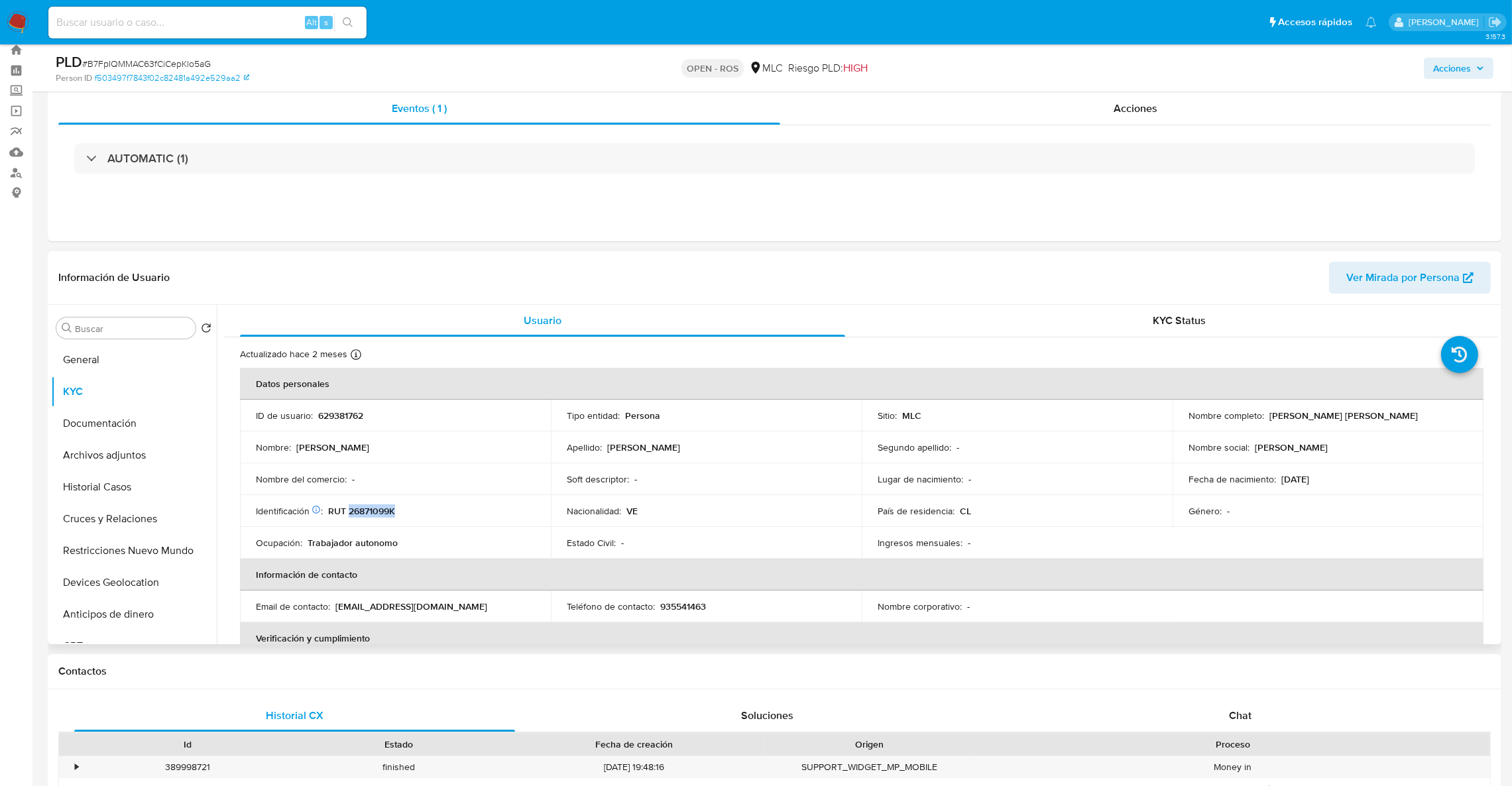
copy p "26871099K"
click at [1066, 110] on div "Acciones" at bounding box center [1135, 109] width 710 height 32
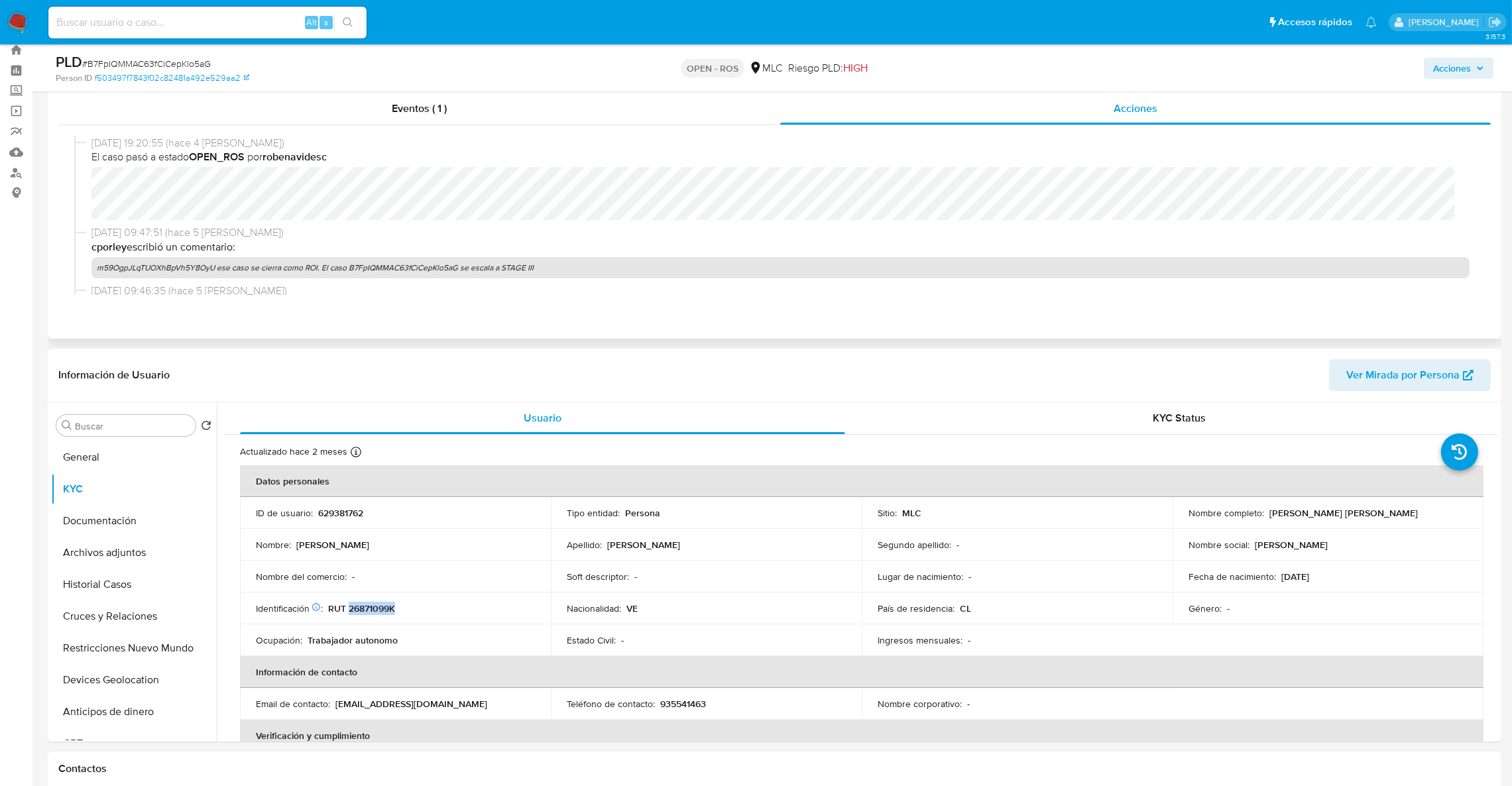
scroll to position [496, 0]
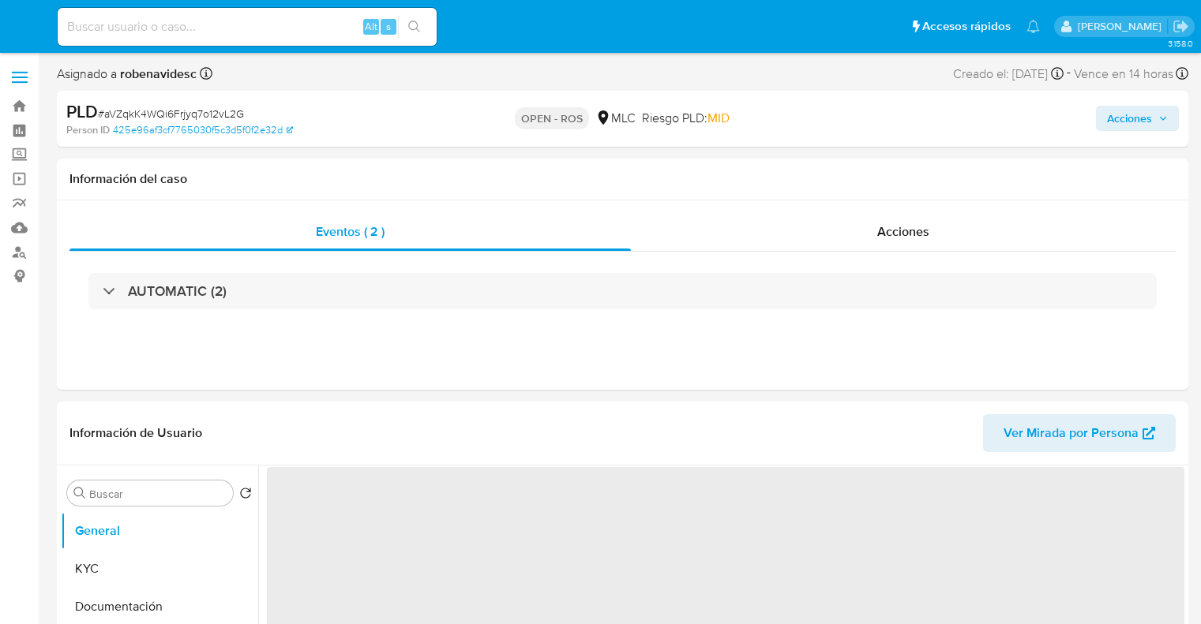
select select "10"
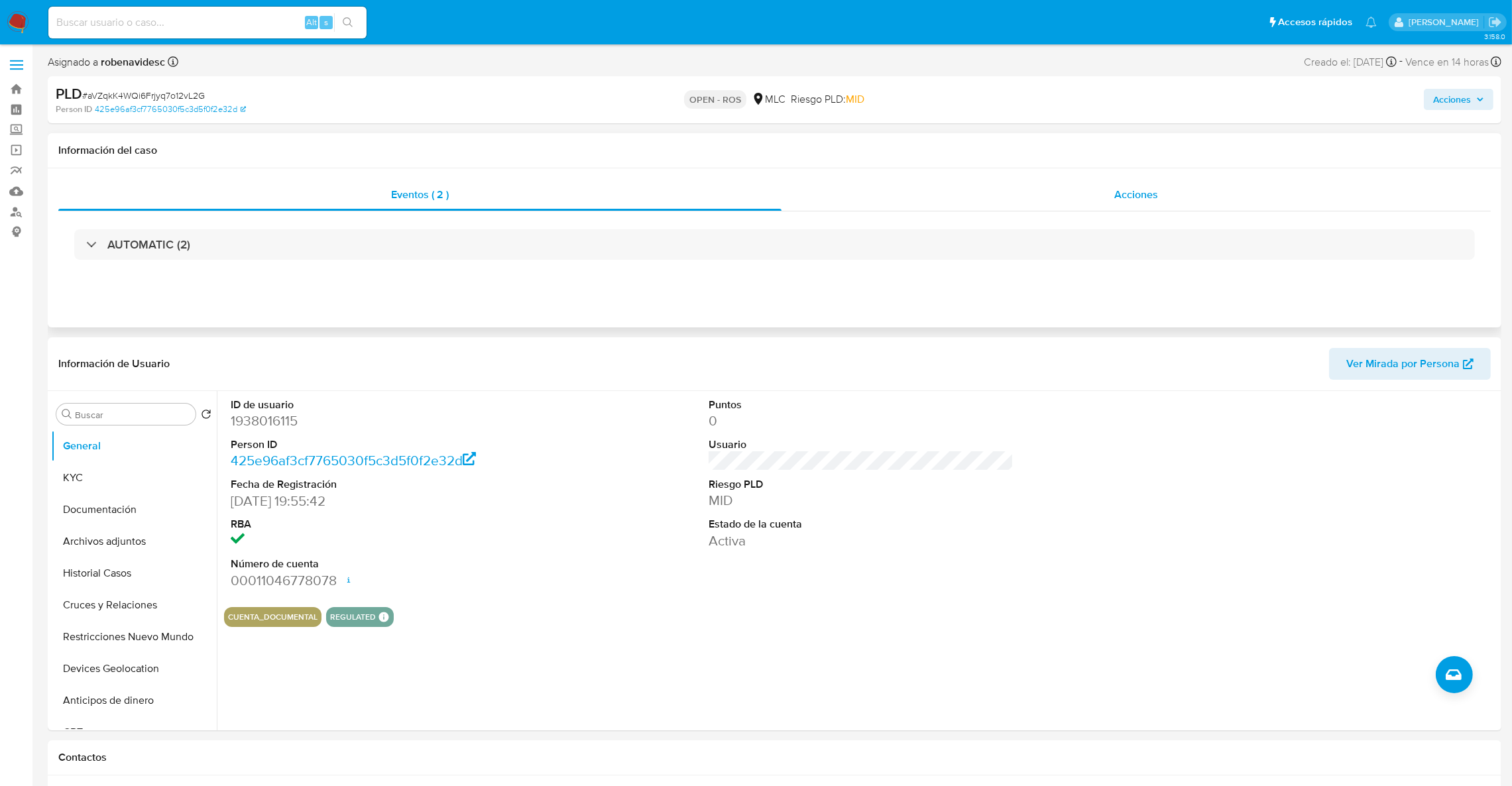
click at [1007, 196] on div "Acciones" at bounding box center [1136, 195] width 709 height 32
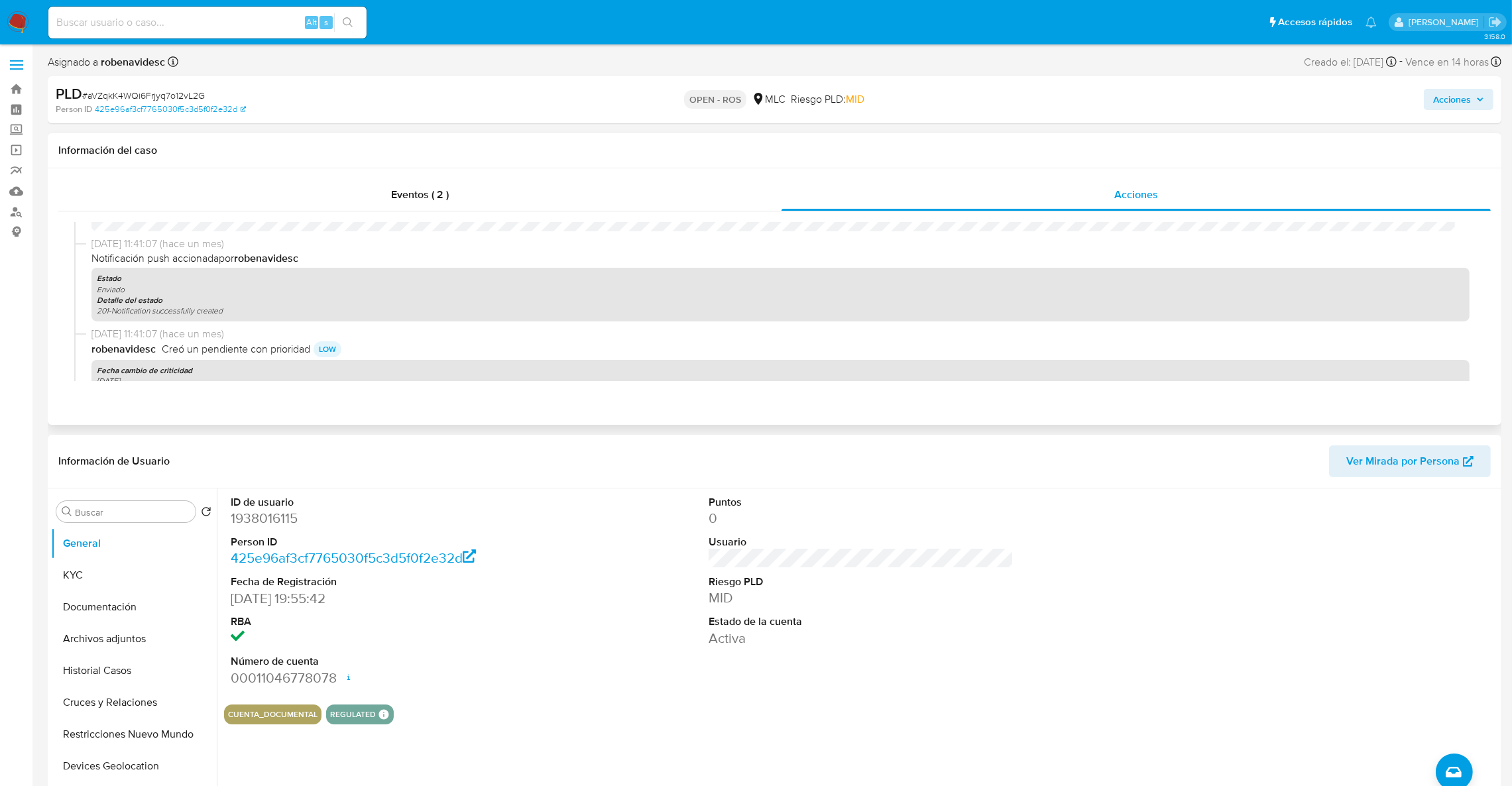
scroll to position [894, 0]
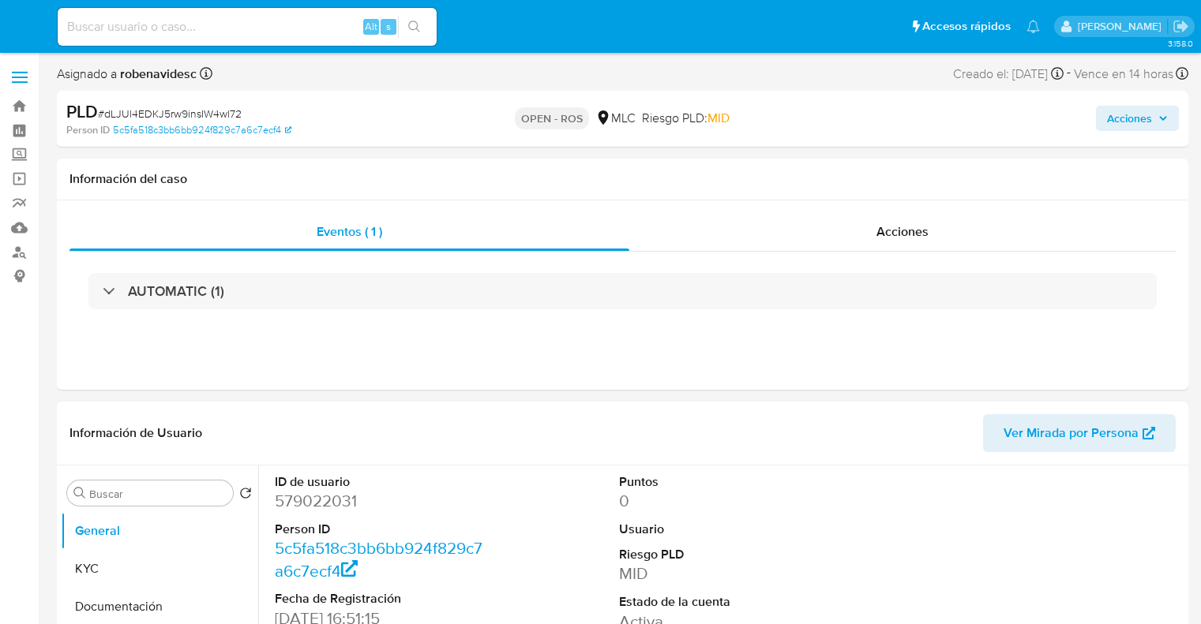
select select "10"
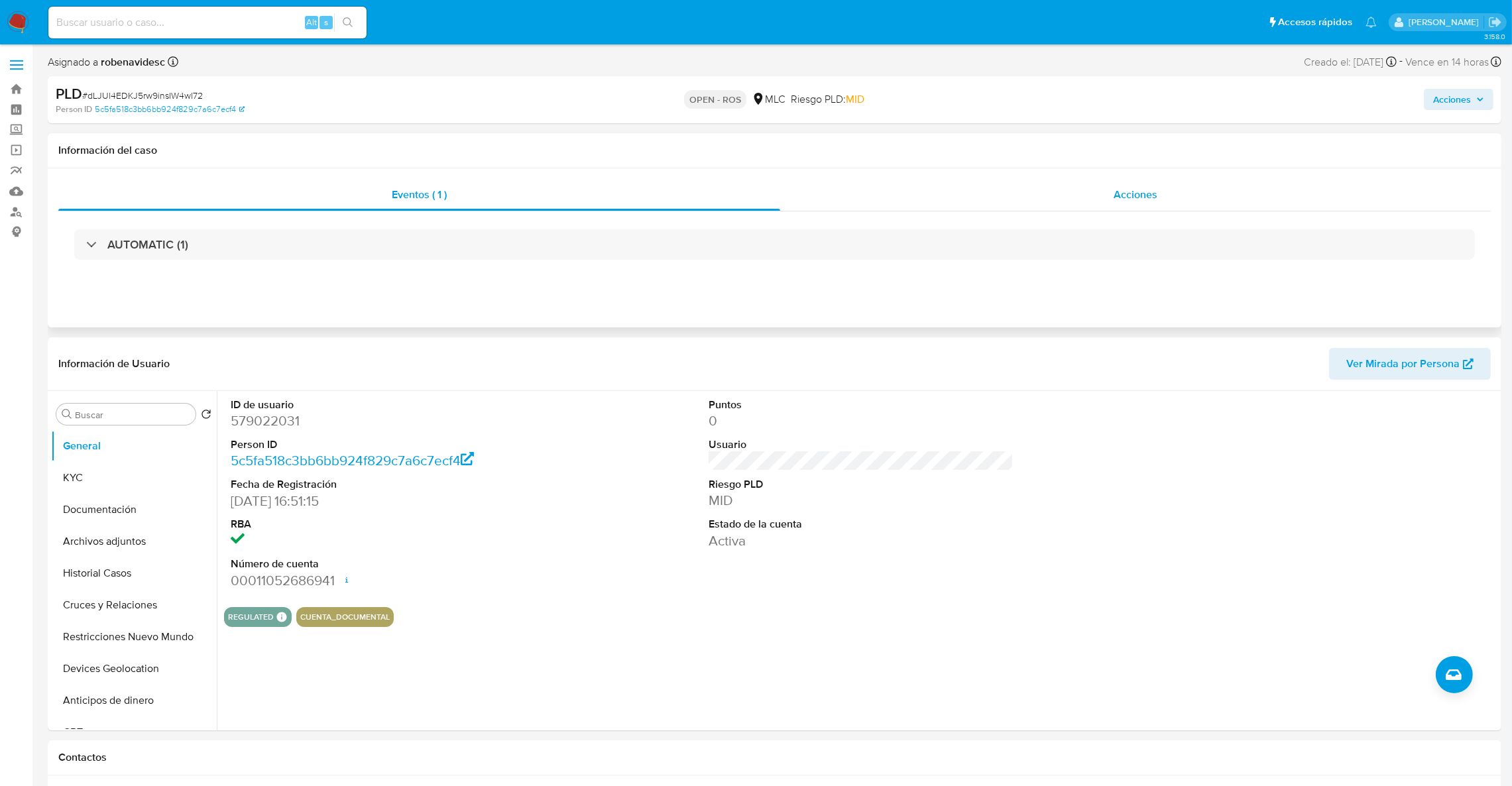
click at [1007, 209] on div "Acciones" at bounding box center [1135, 195] width 710 height 32
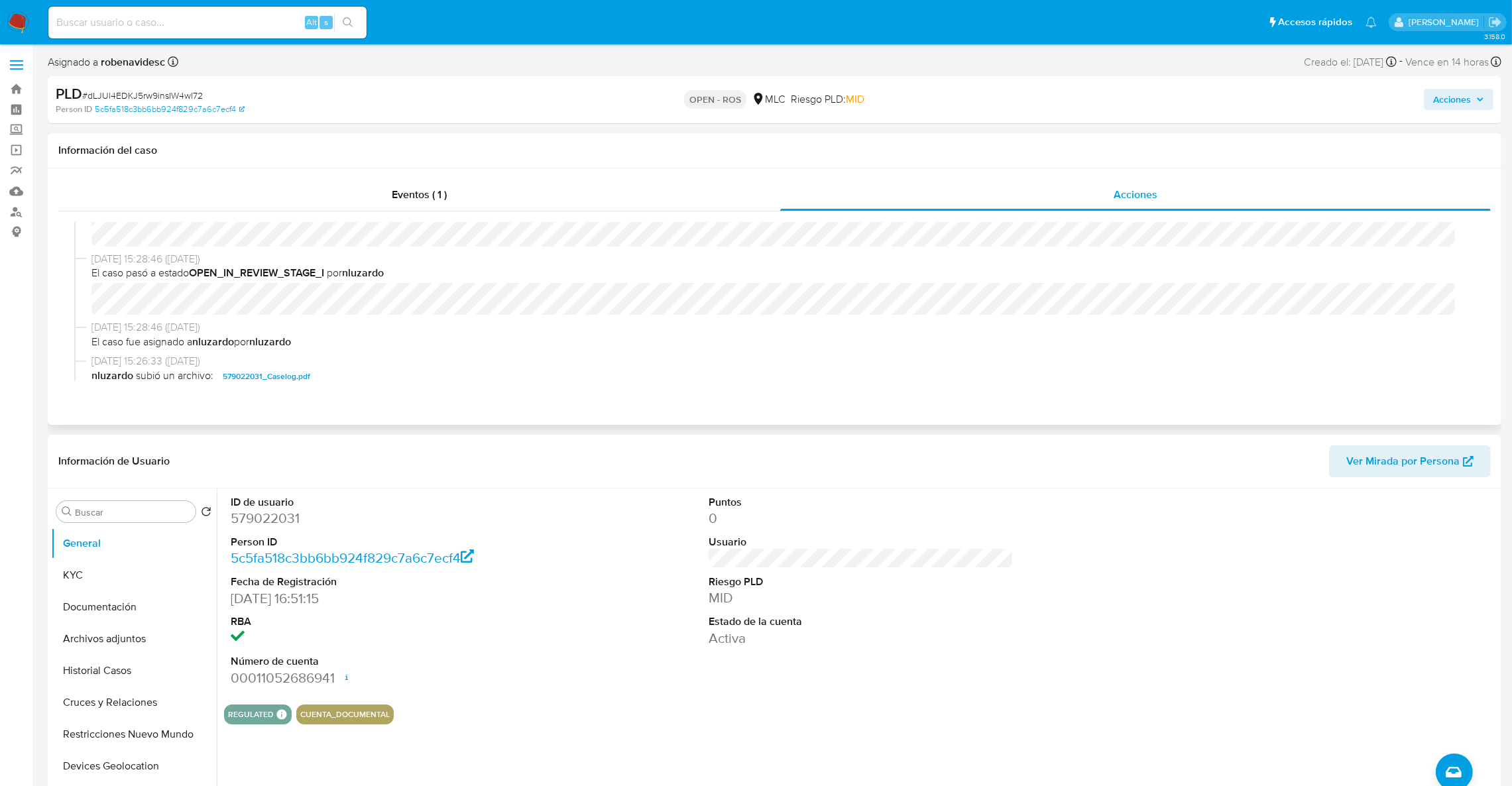
scroll to position [496, 0]
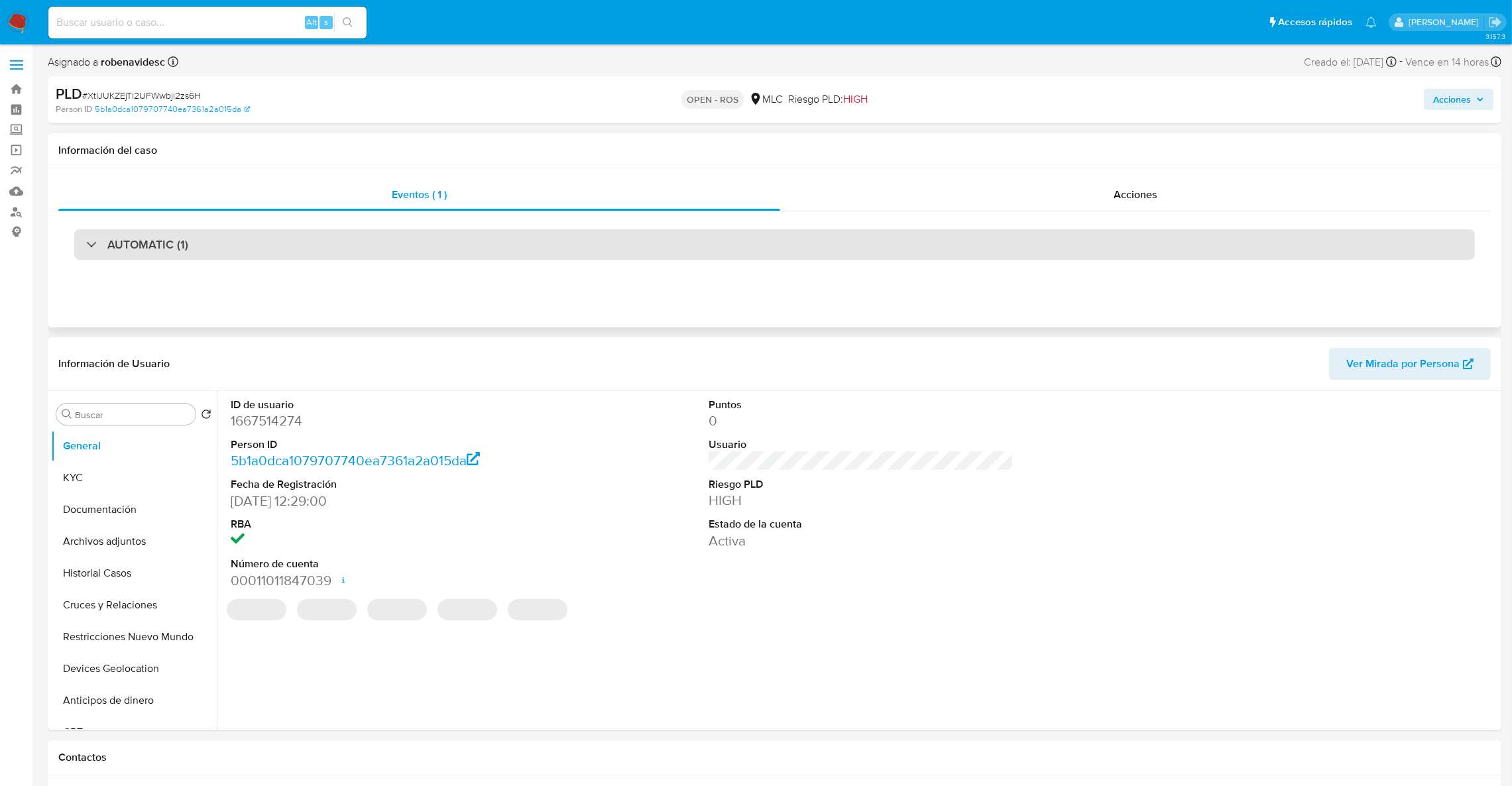
click at [528, 242] on div "AUTOMATIC (1)" at bounding box center [774, 244] width 1400 height 30
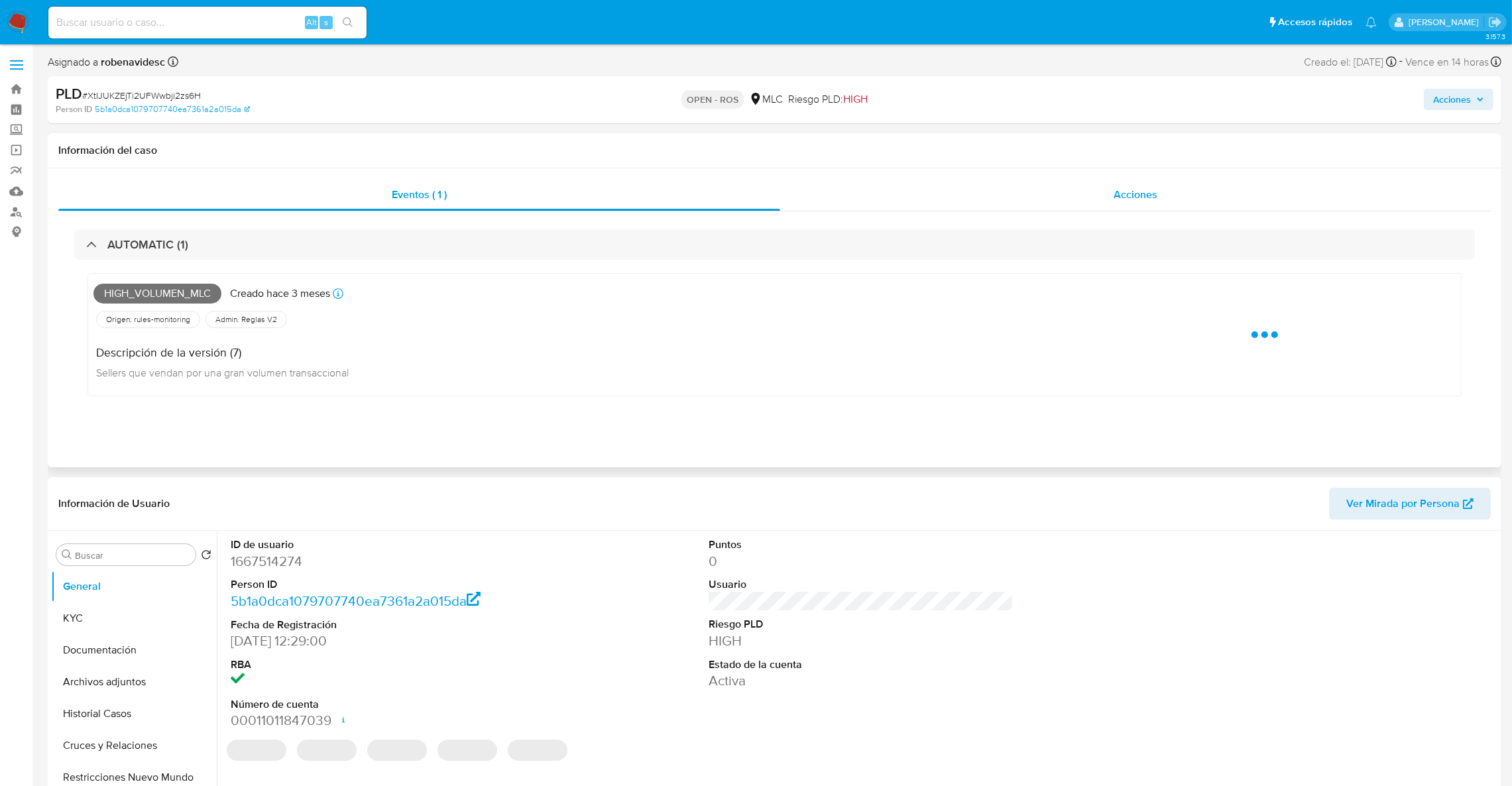
select select "10"
click at [782, 203] on div "Eventos ( 1 ) Acciones" at bounding box center [774, 195] width 1432 height 32
click at [782, 197] on div "Acciones" at bounding box center [1135, 195] width 710 height 32
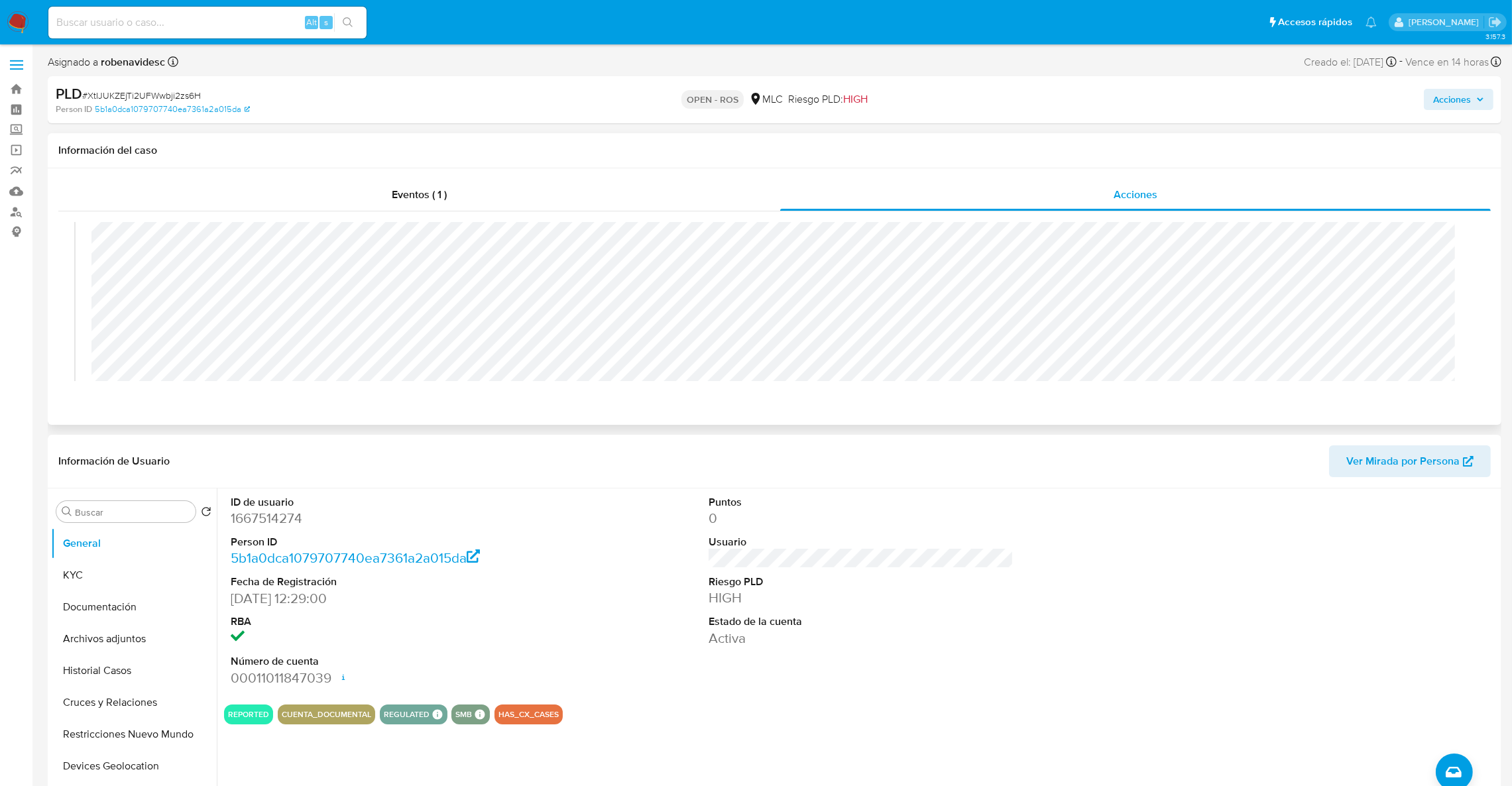
scroll to position [1192, 0]
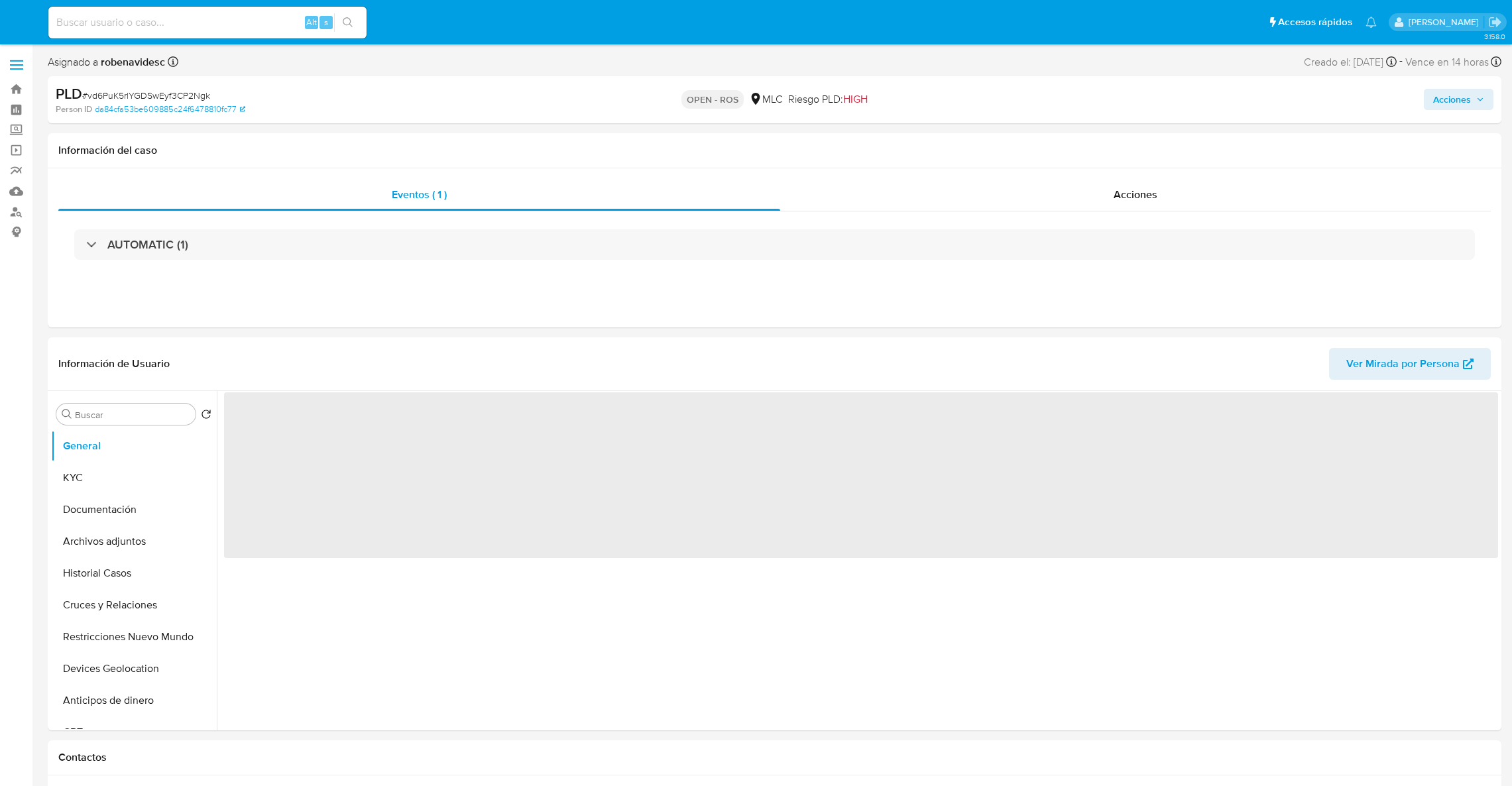
select select "10"
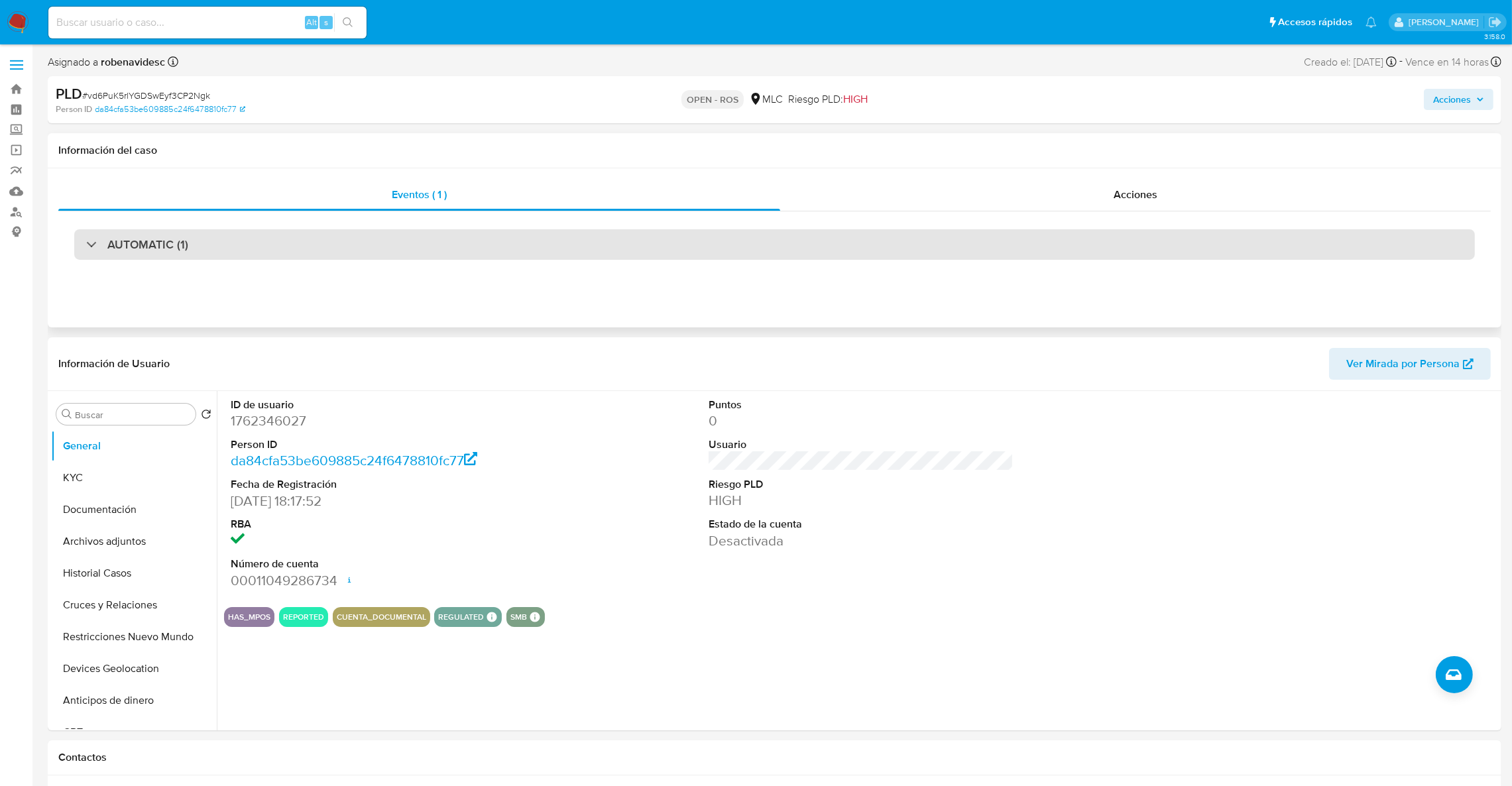
click at [1009, 241] on div "AUTOMATIC (1)" at bounding box center [774, 244] width 1400 height 30
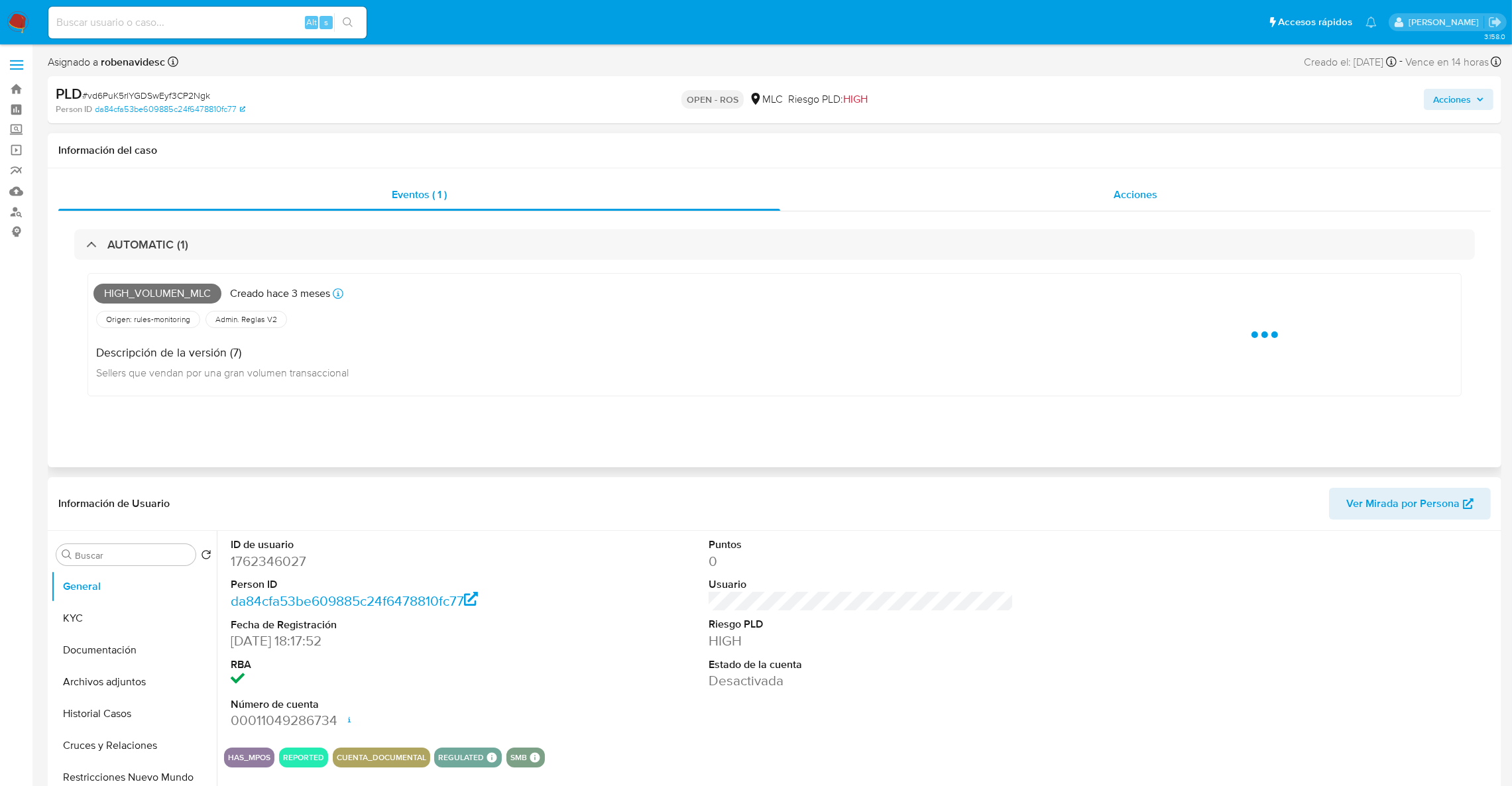
click at [1005, 196] on div "Acciones" at bounding box center [1135, 195] width 710 height 32
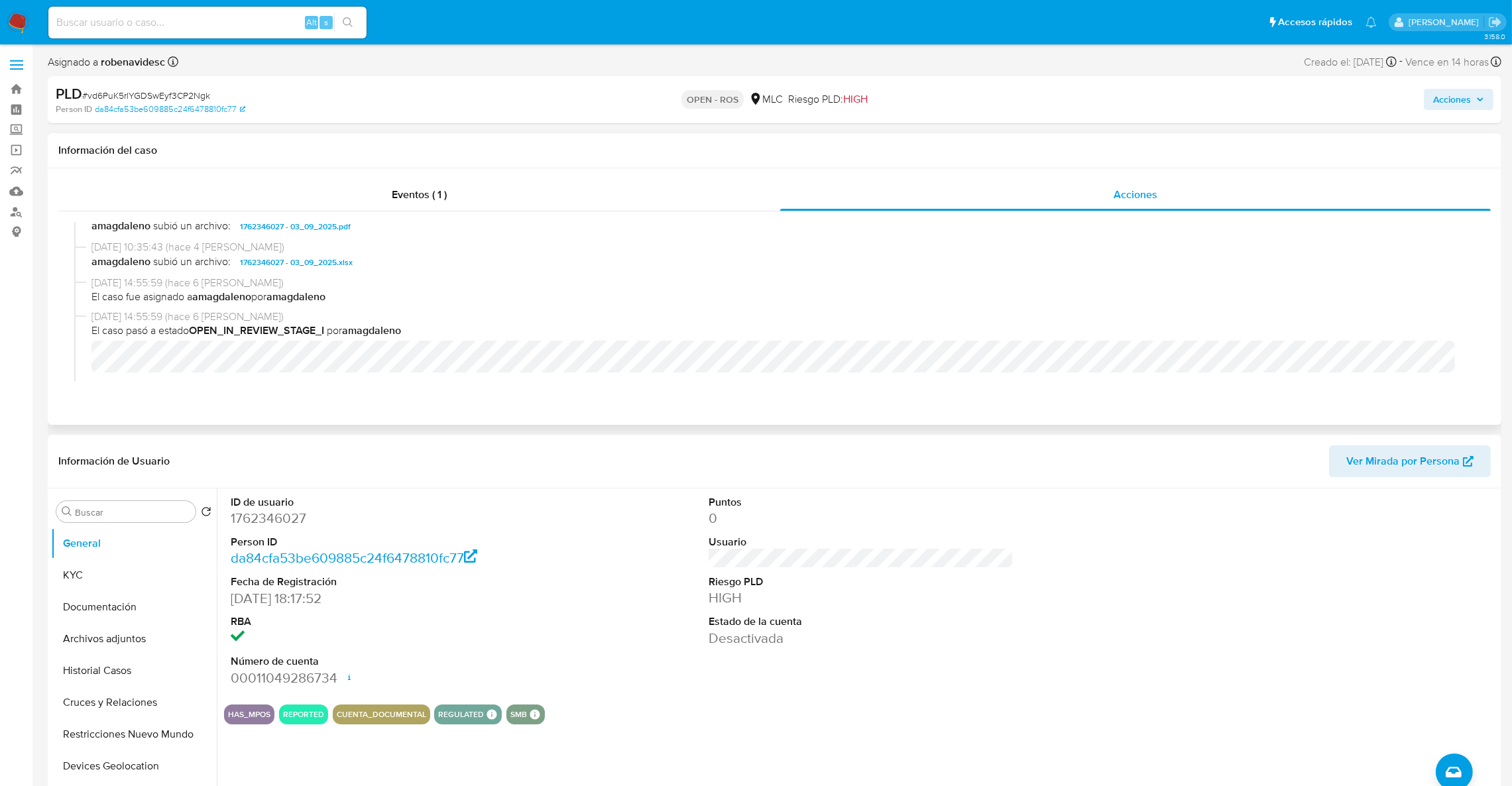
scroll to position [219, 0]
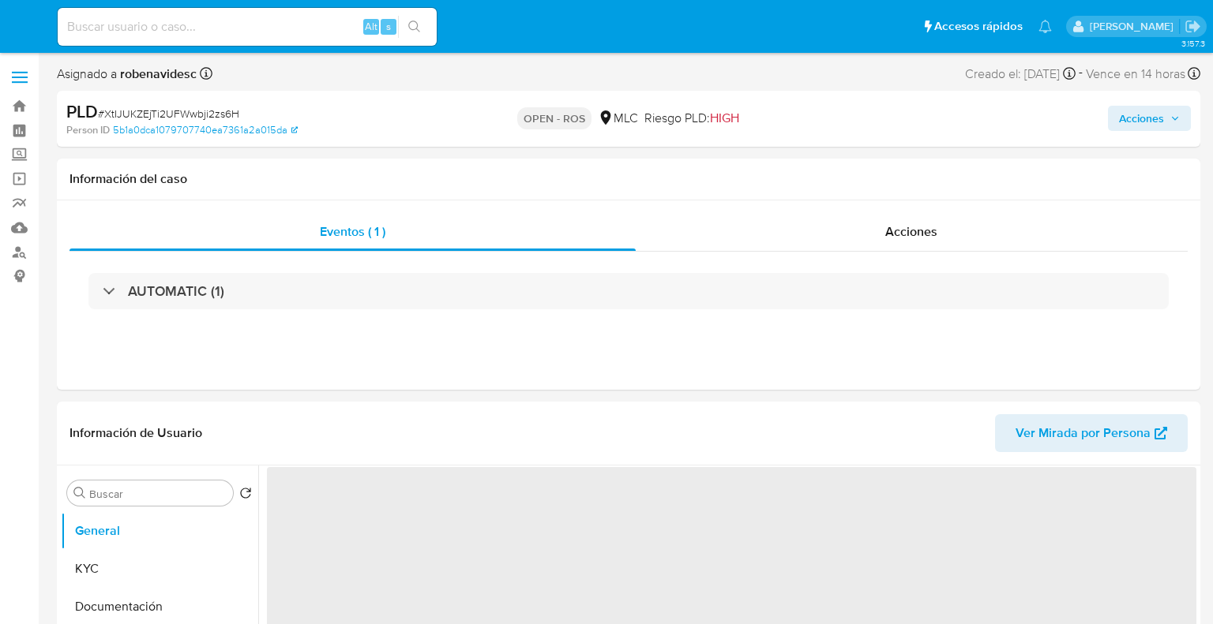
select select "10"
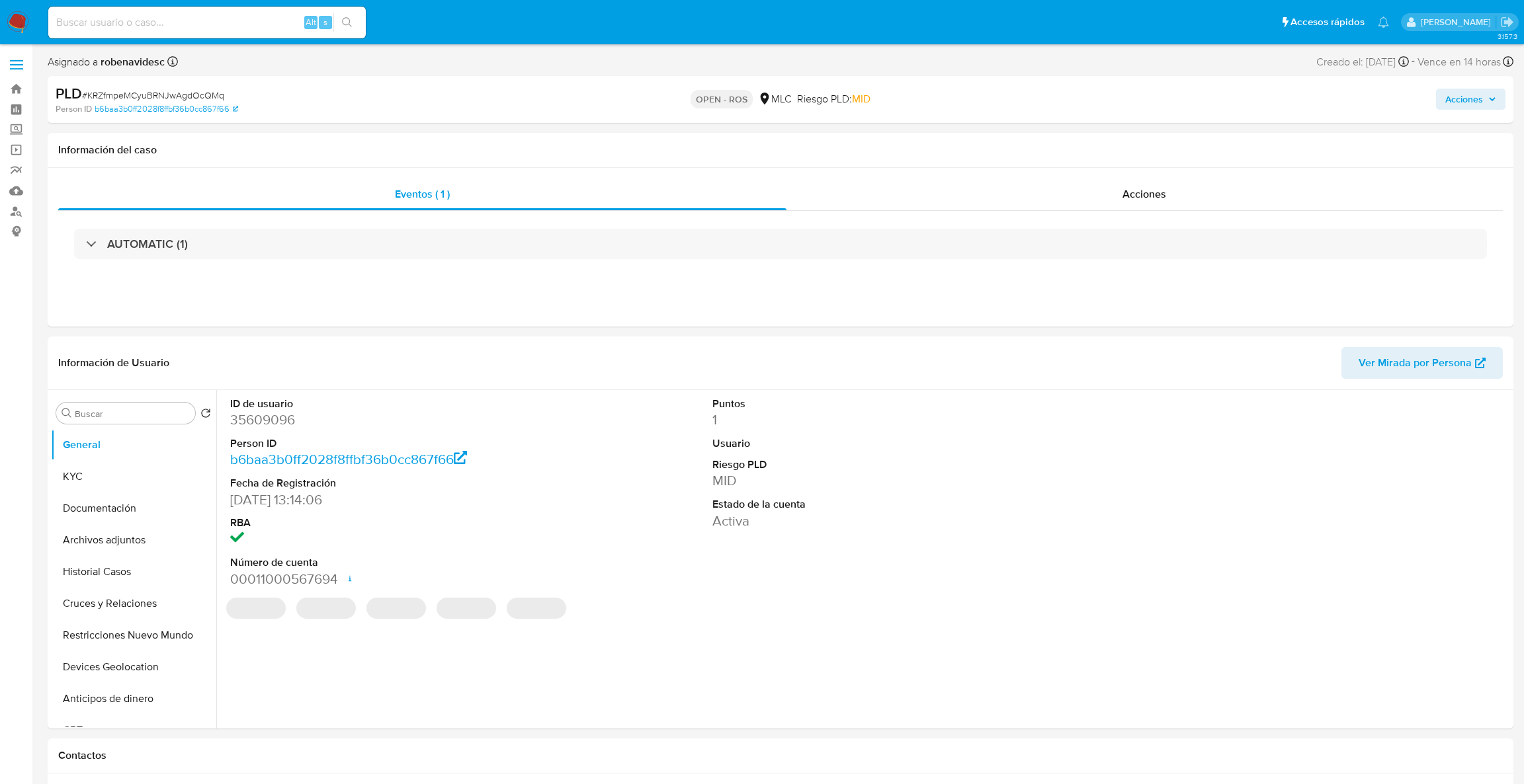
select select "10"
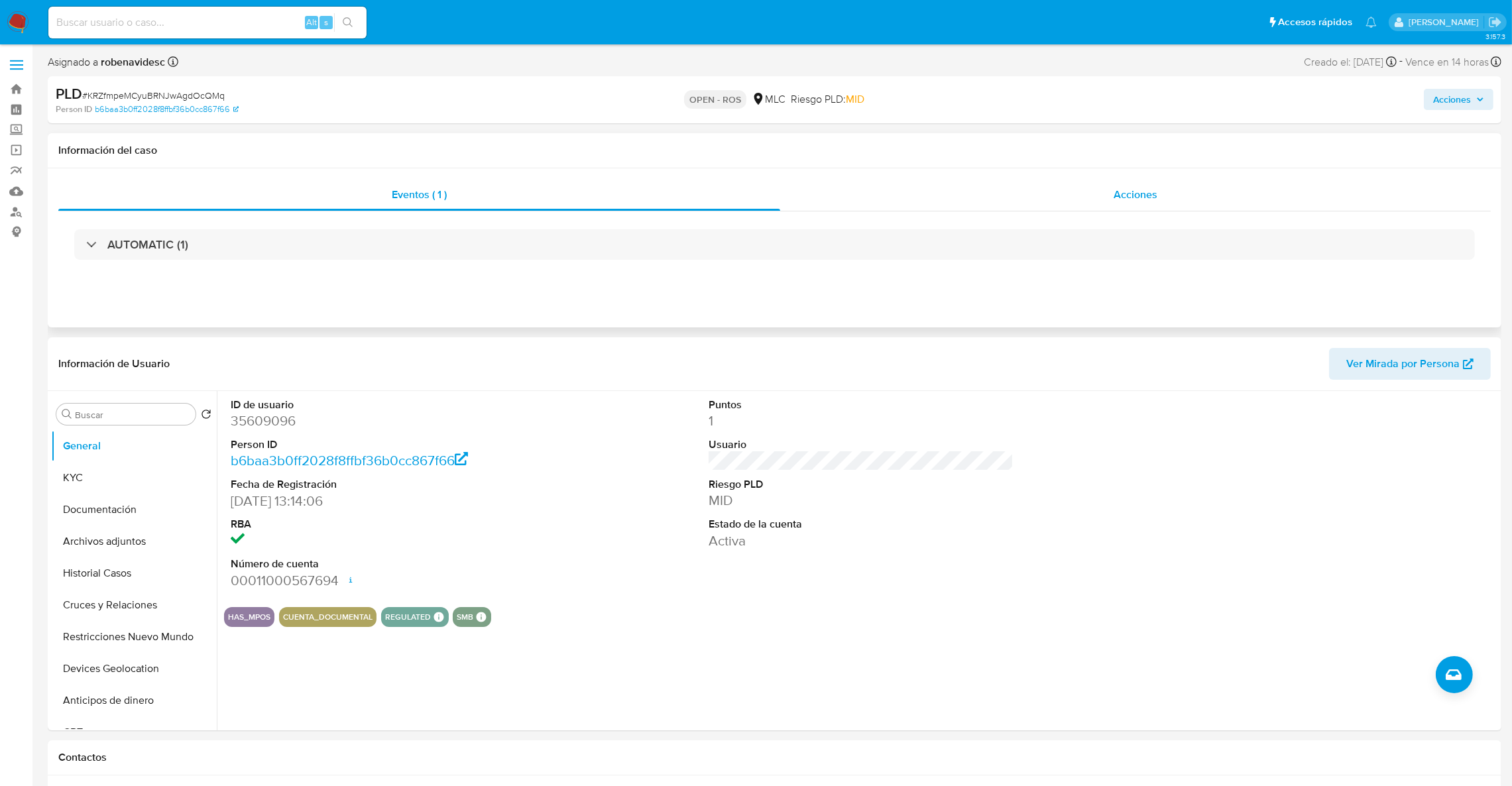
click at [952, 191] on div "Acciones" at bounding box center [1135, 195] width 710 height 32
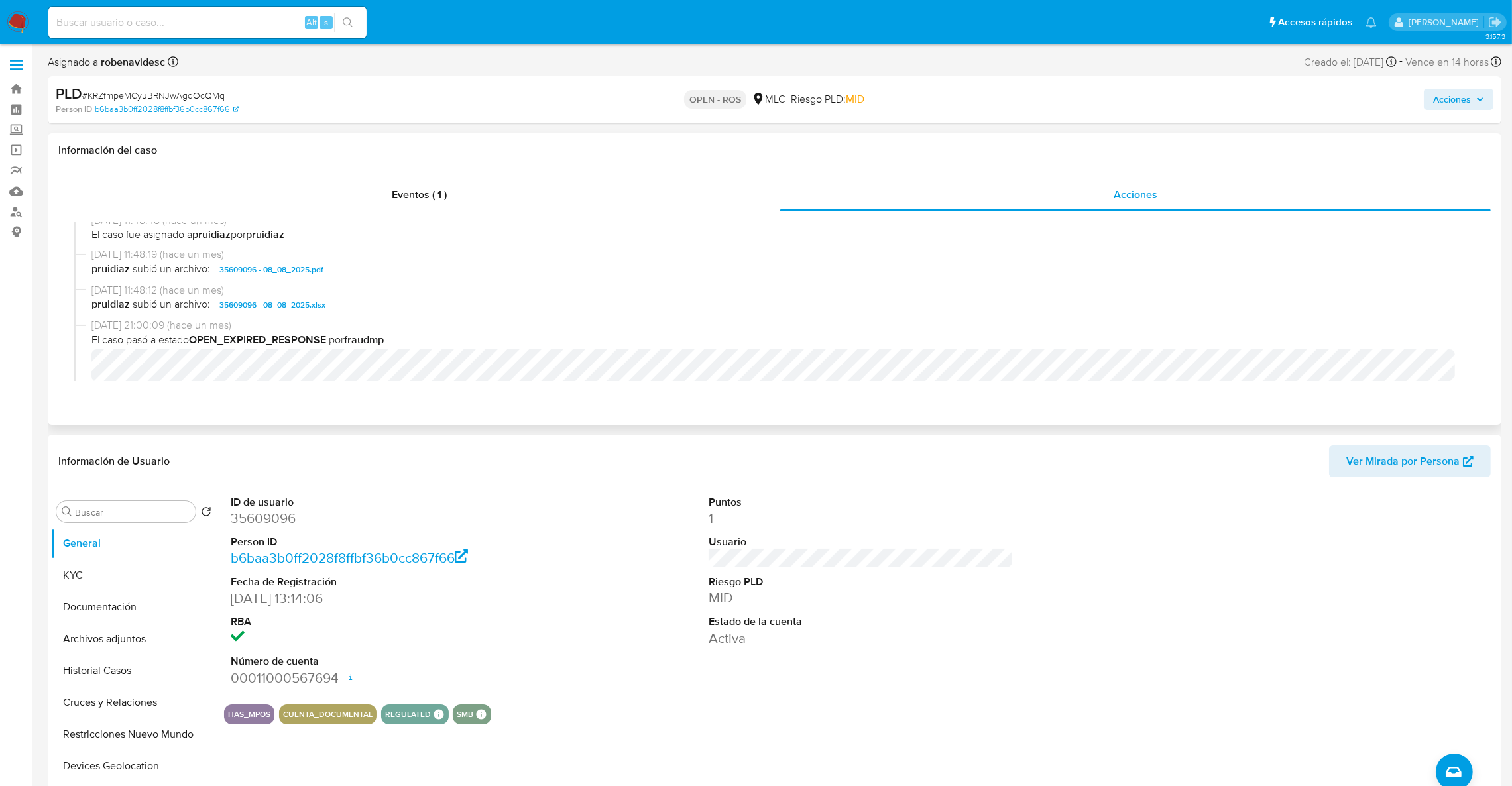
scroll to position [1192, 0]
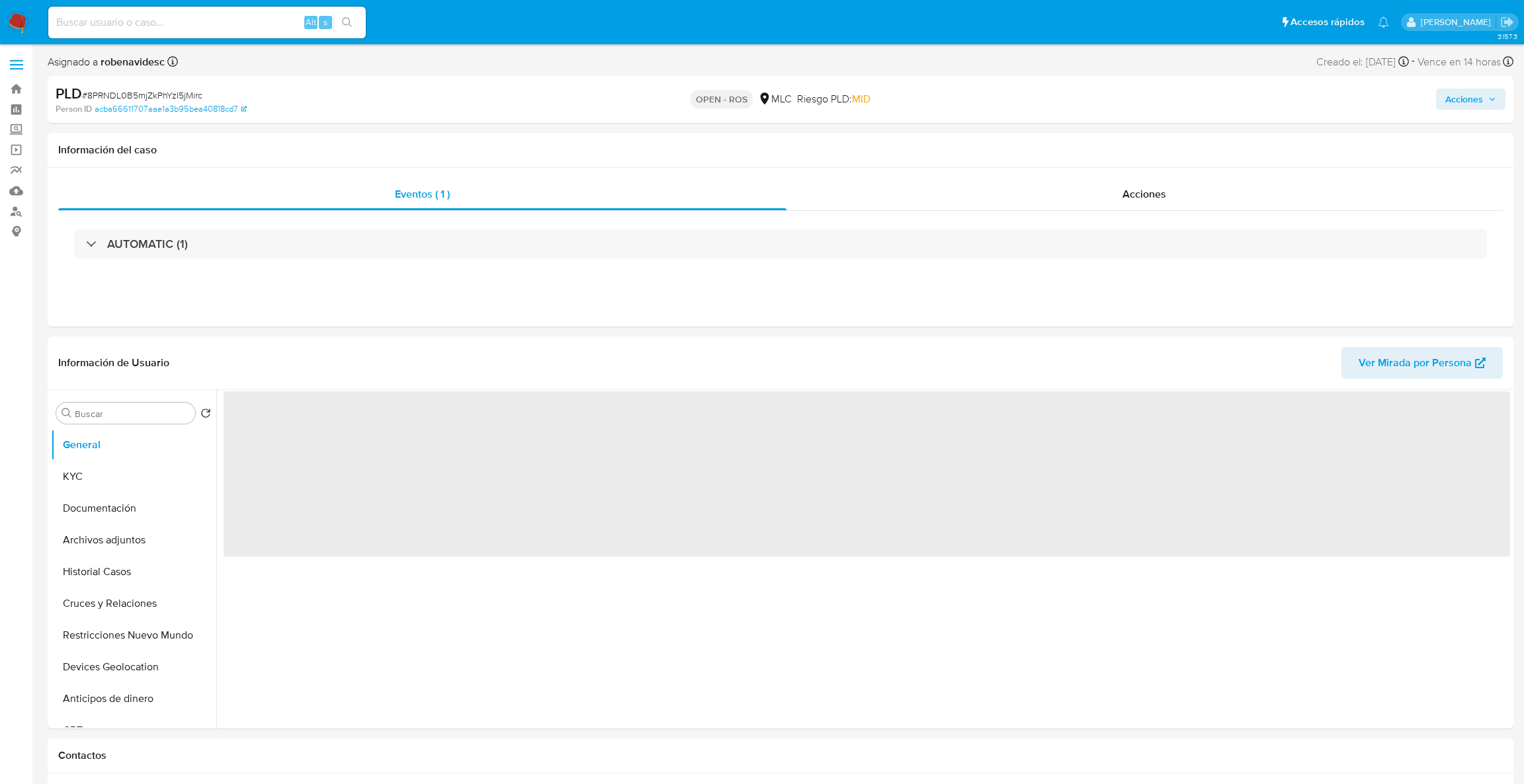
select select "10"
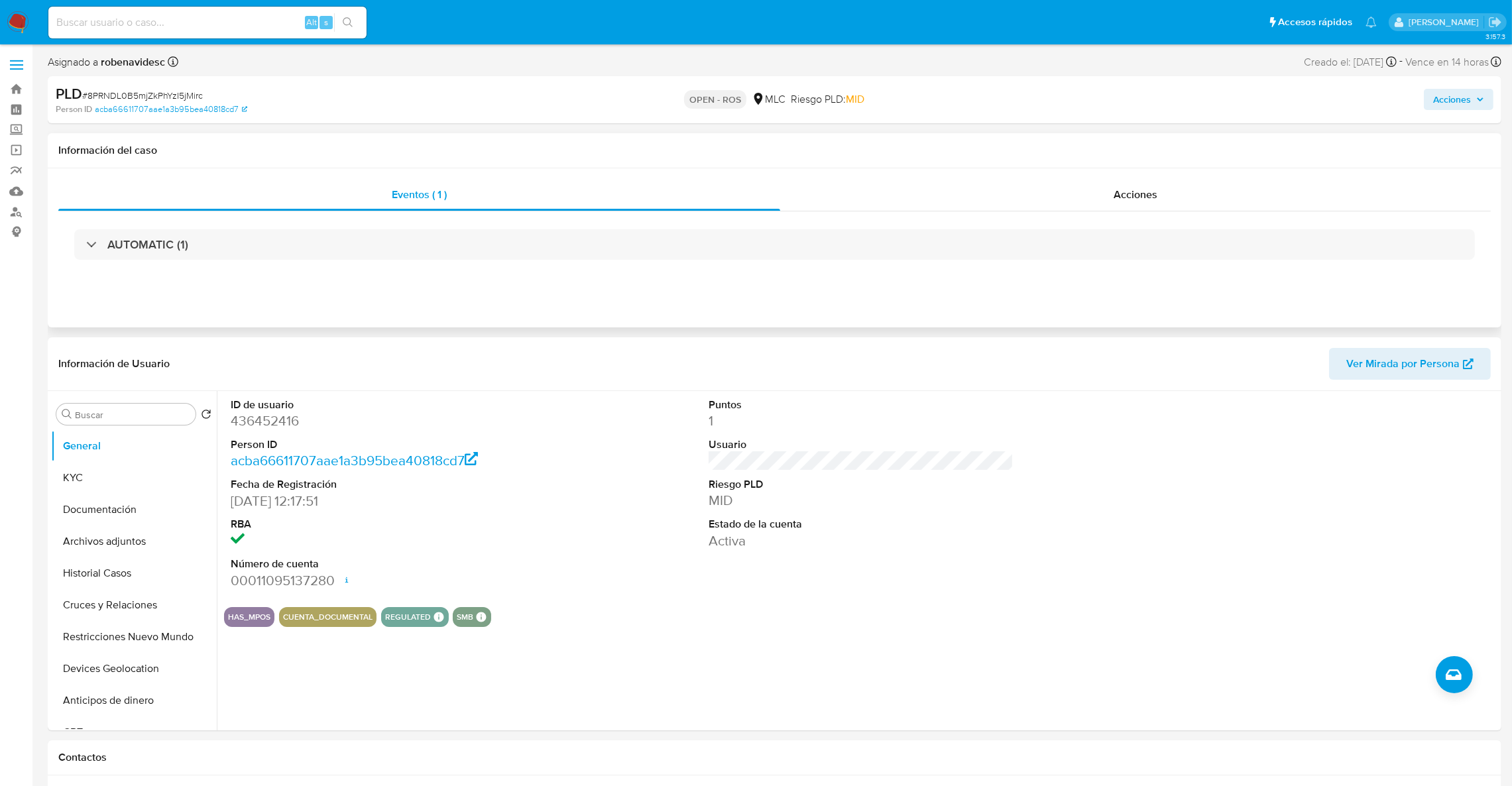
click at [1082, 171] on div "Eventos ( 1 ) Acciones AUTOMATIC (1)" at bounding box center [774, 248] width 1453 height 159
click at [1085, 182] on div "Acciones" at bounding box center [1135, 195] width 710 height 32
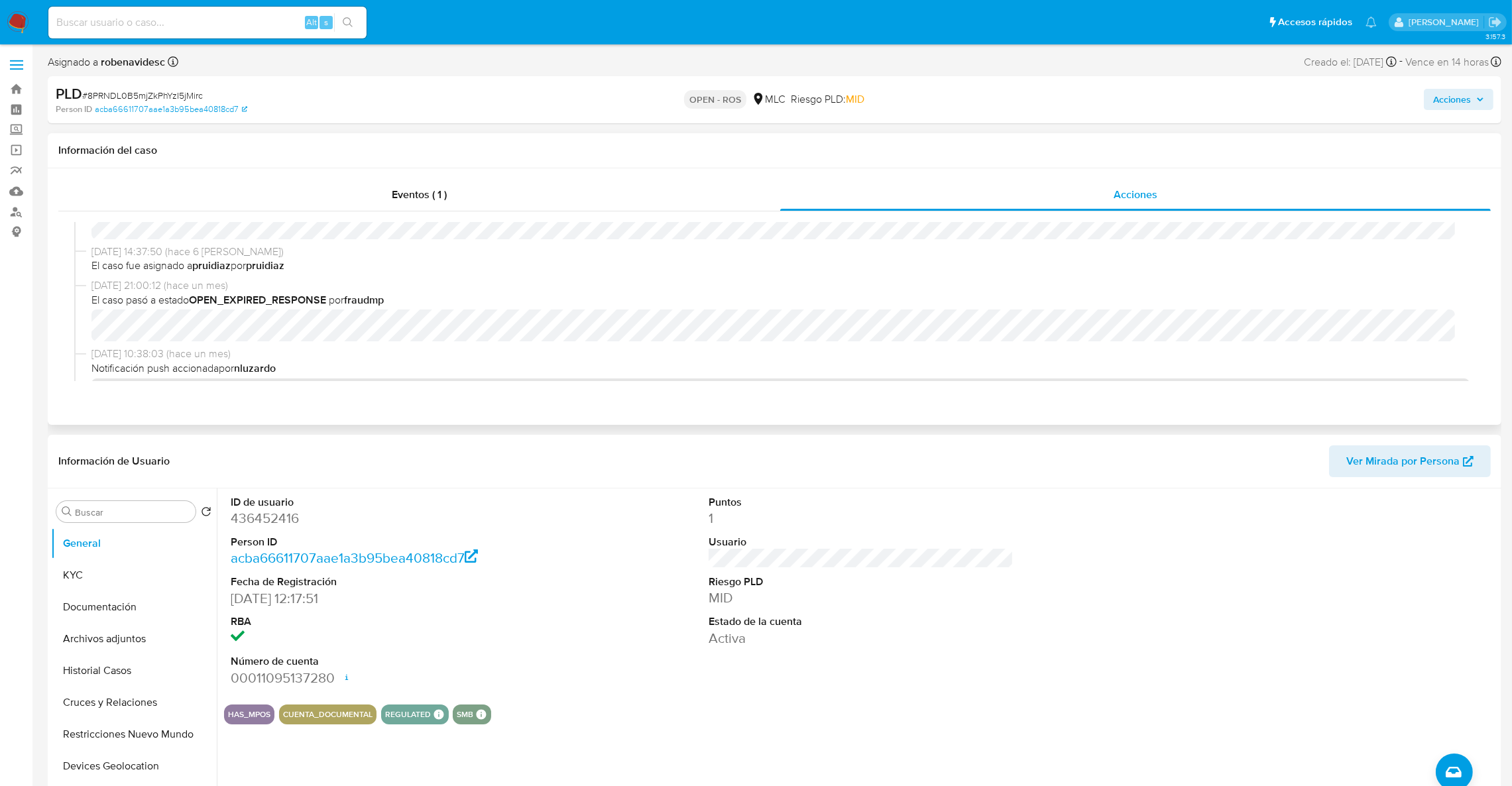
scroll to position [596, 0]
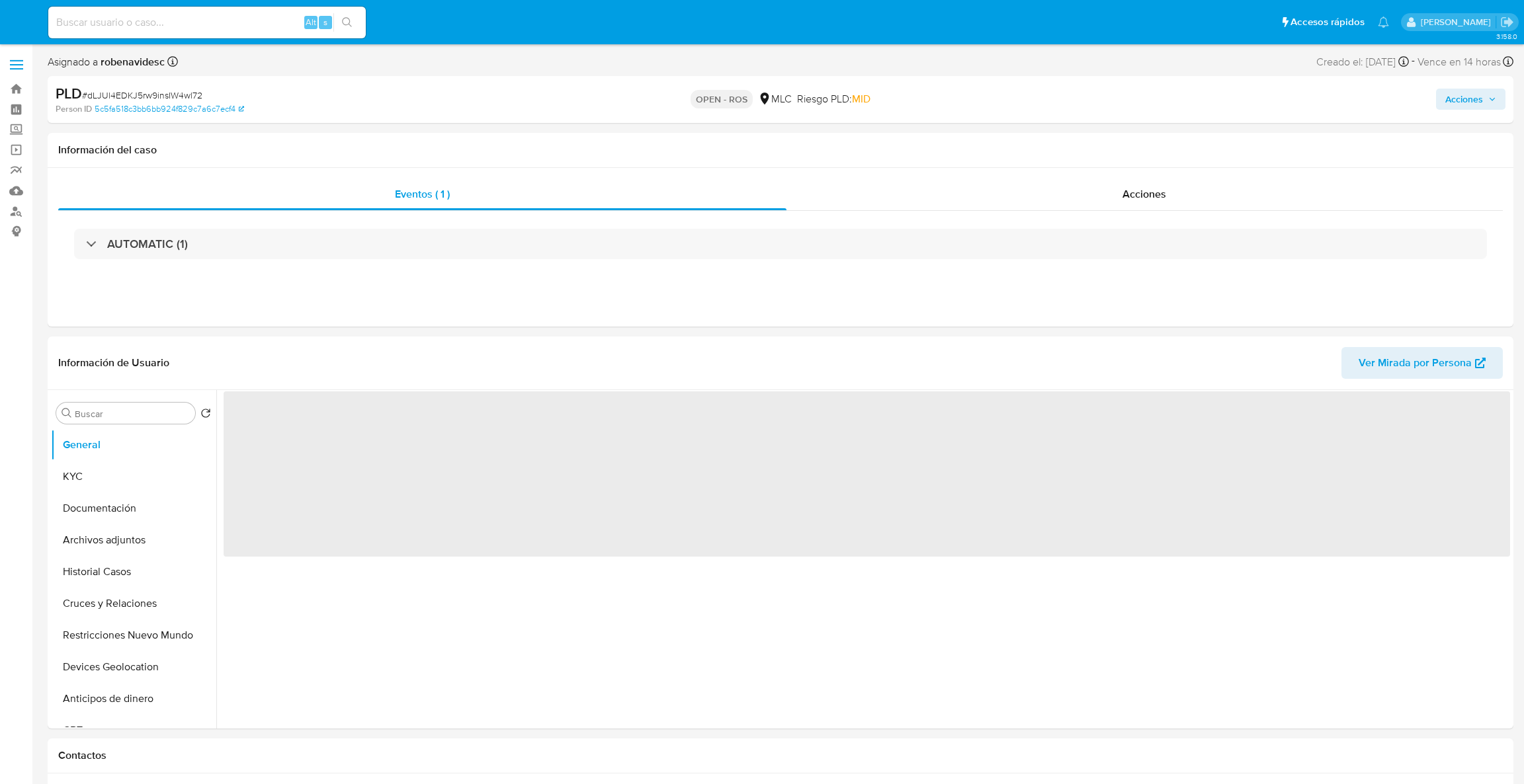
select select "10"
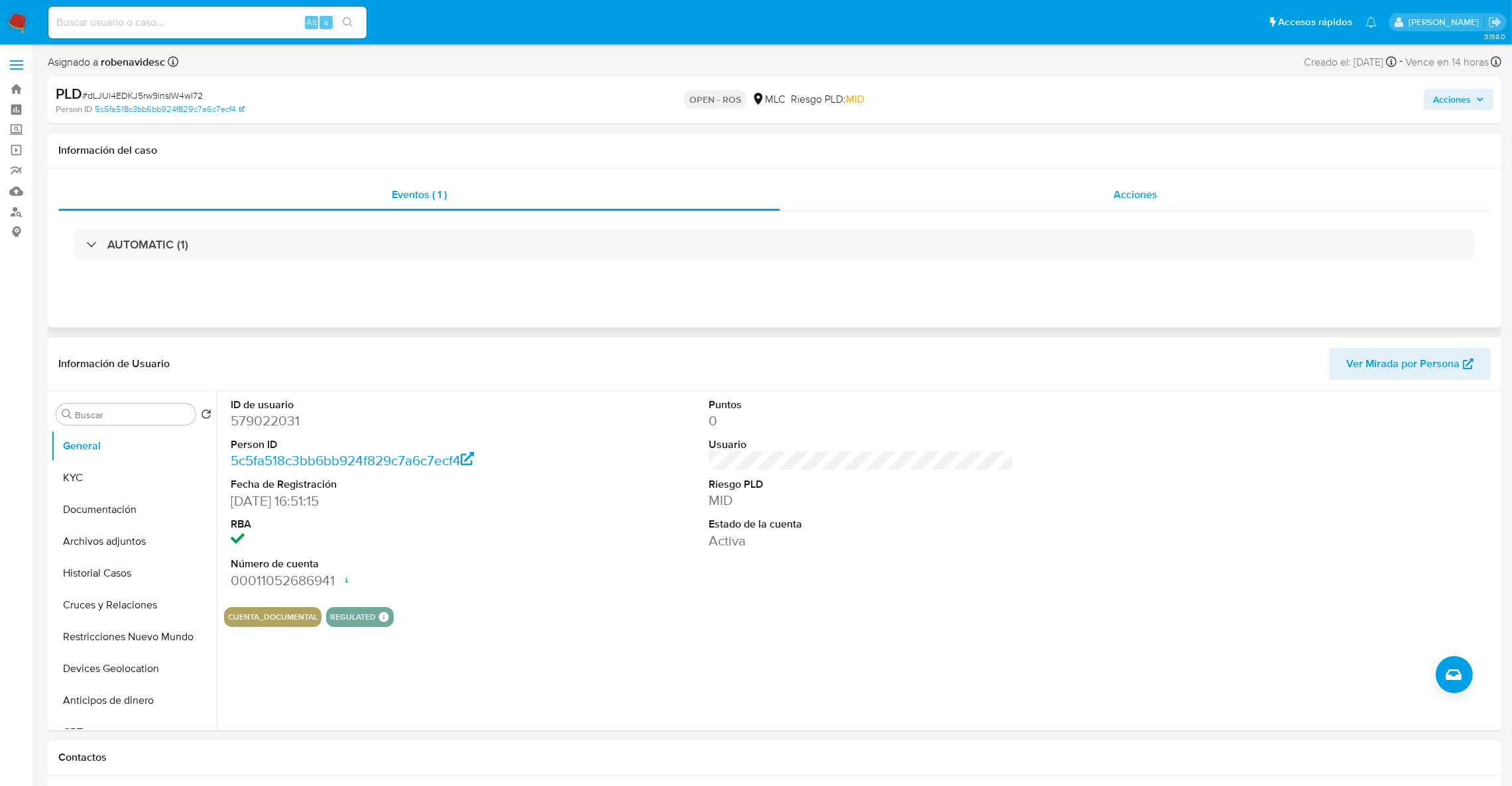
click at [1043, 194] on div "Acciones" at bounding box center [1135, 195] width 710 height 32
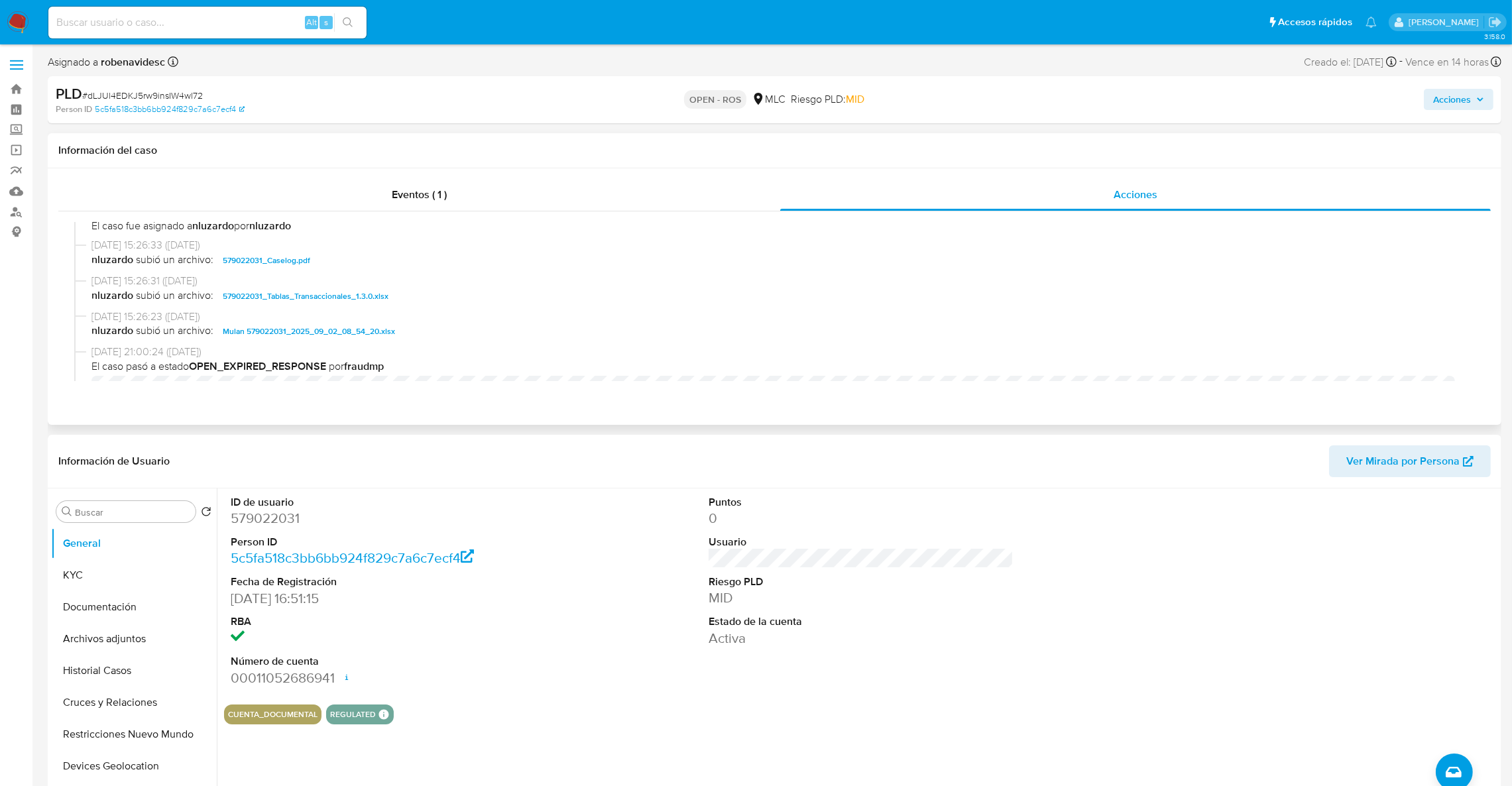
scroll to position [422, 0]
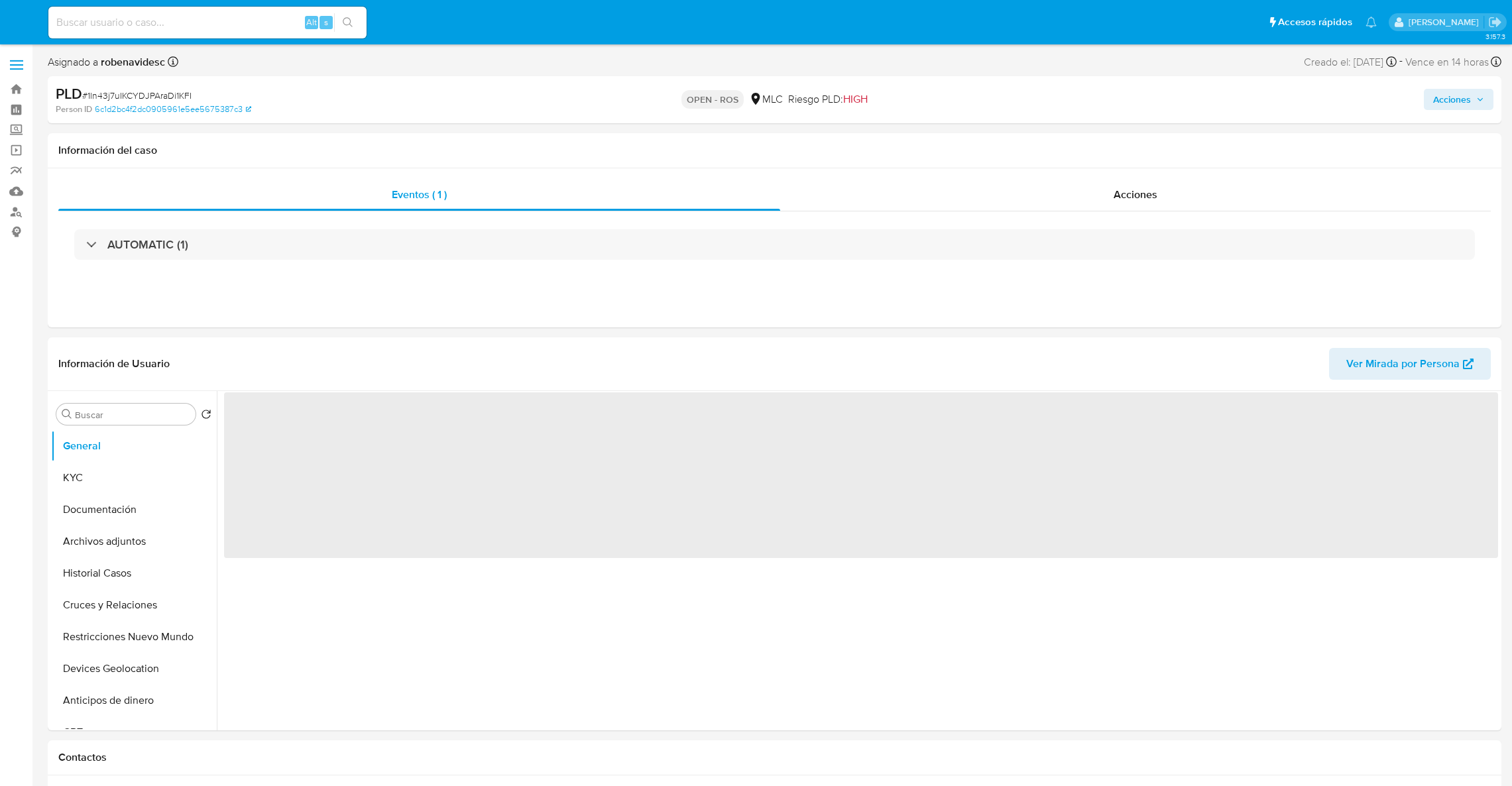
select select "10"
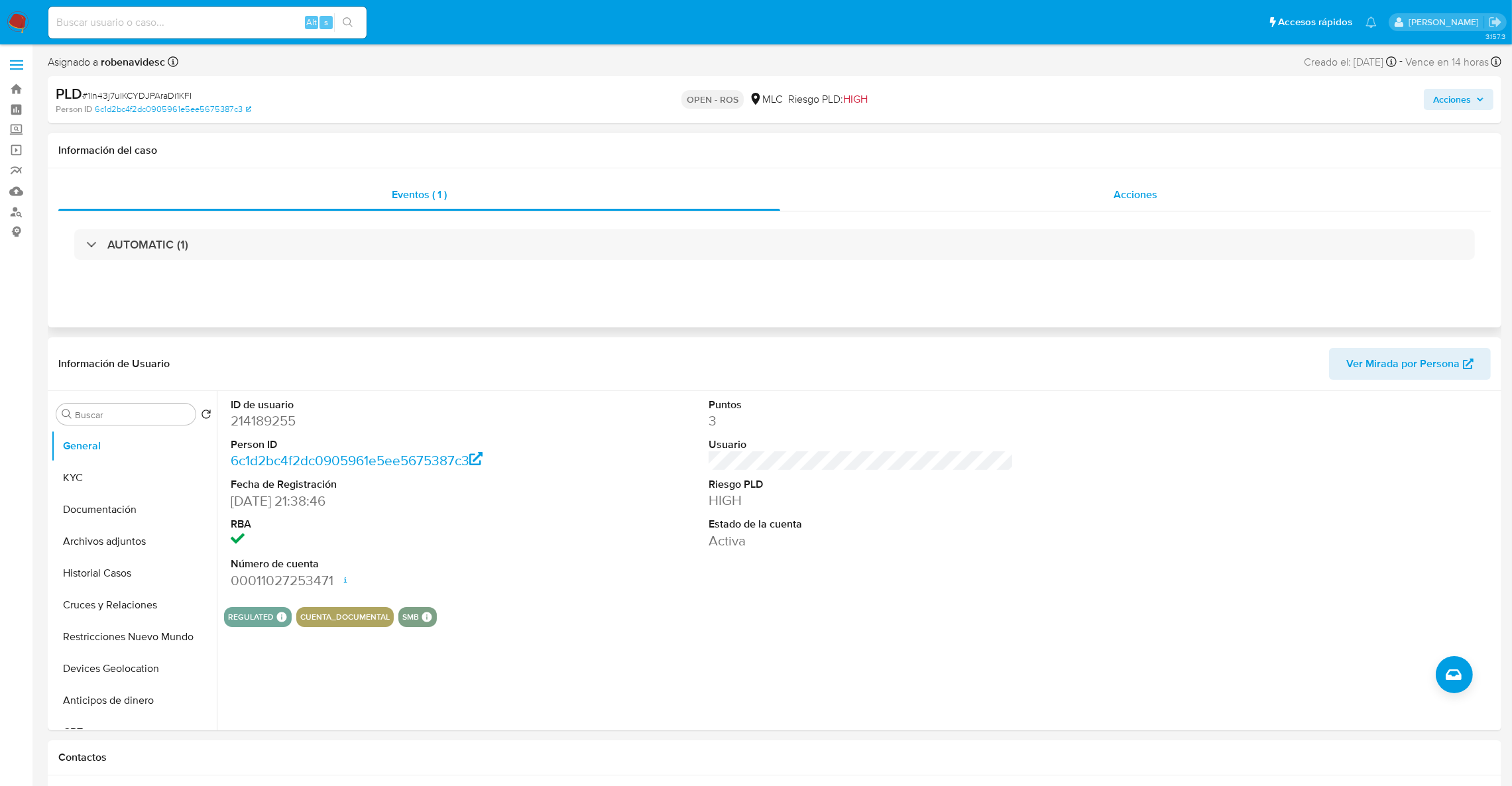
click at [1037, 191] on div "Acciones" at bounding box center [1135, 195] width 710 height 32
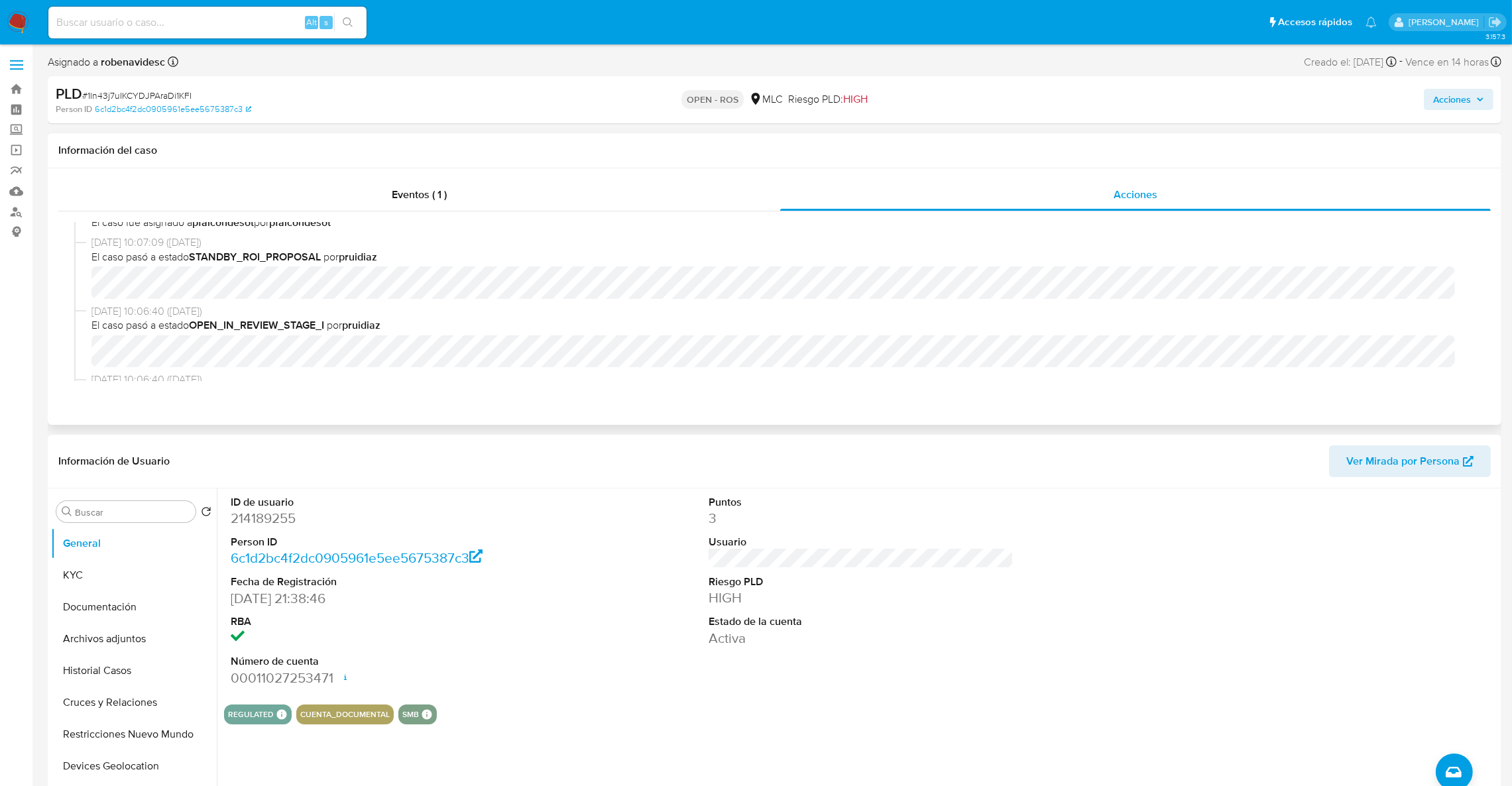
scroll to position [1392, 0]
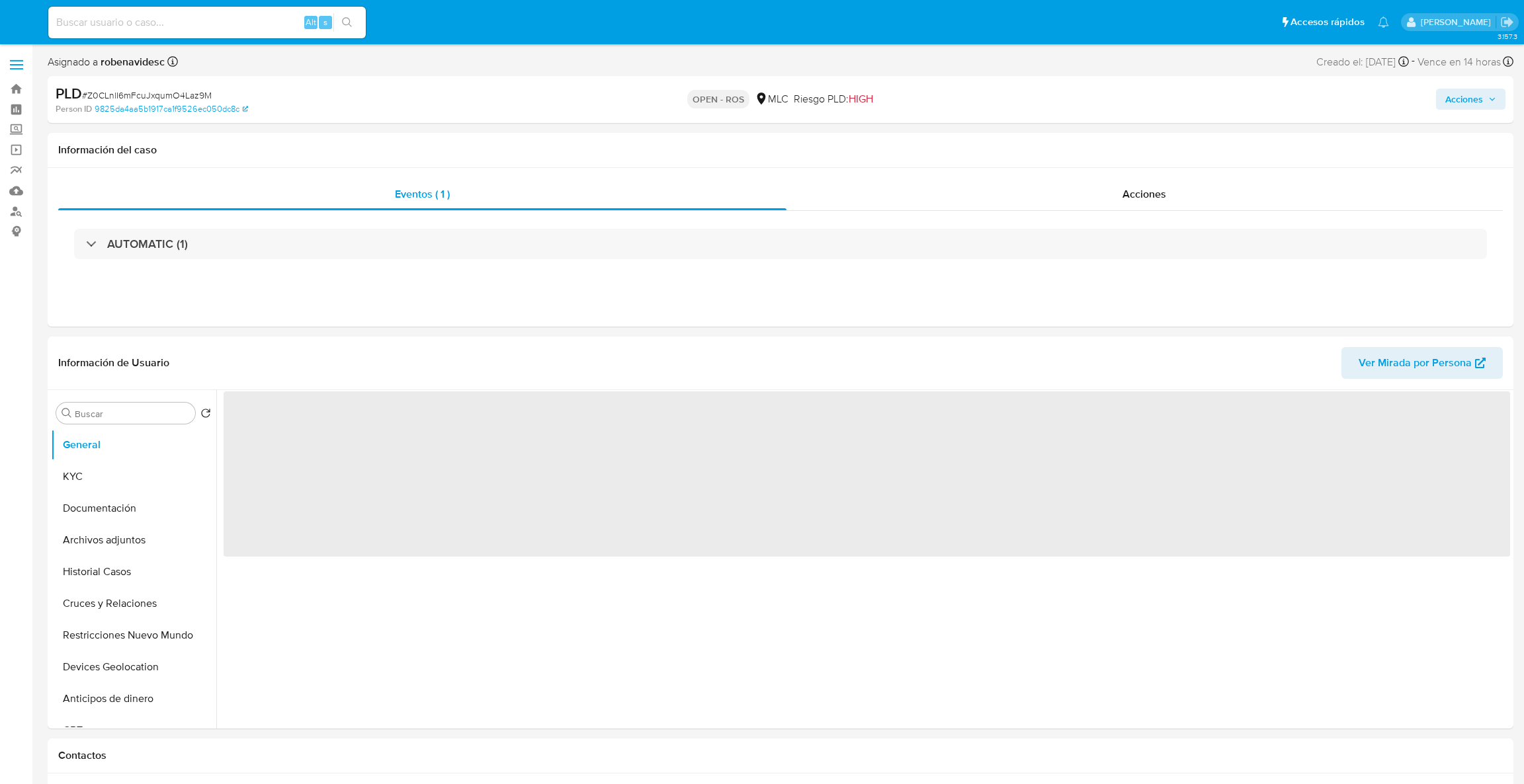
select select "10"
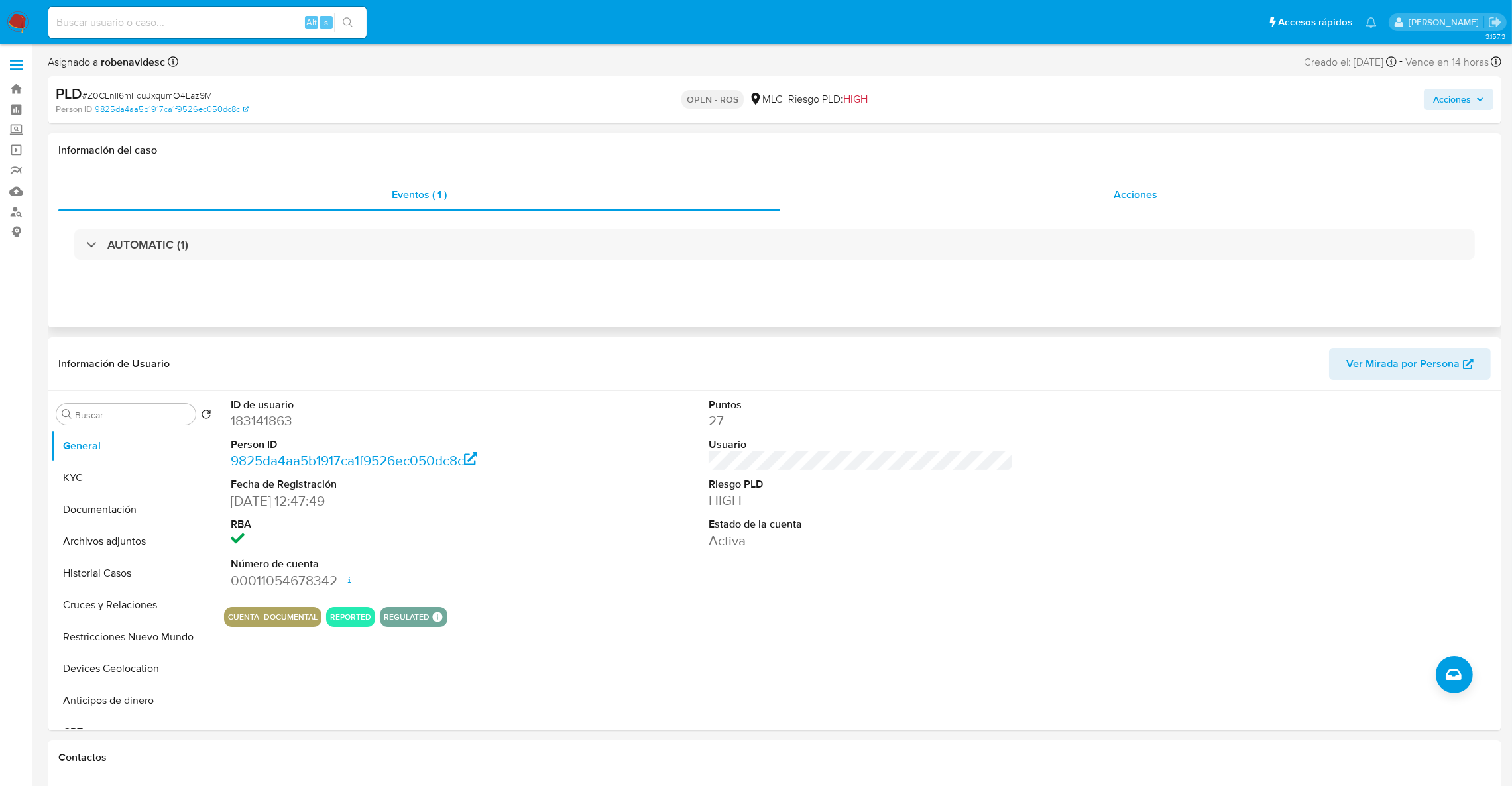
click at [1122, 204] on div "Acciones" at bounding box center [1135, 195] width 710 height 32
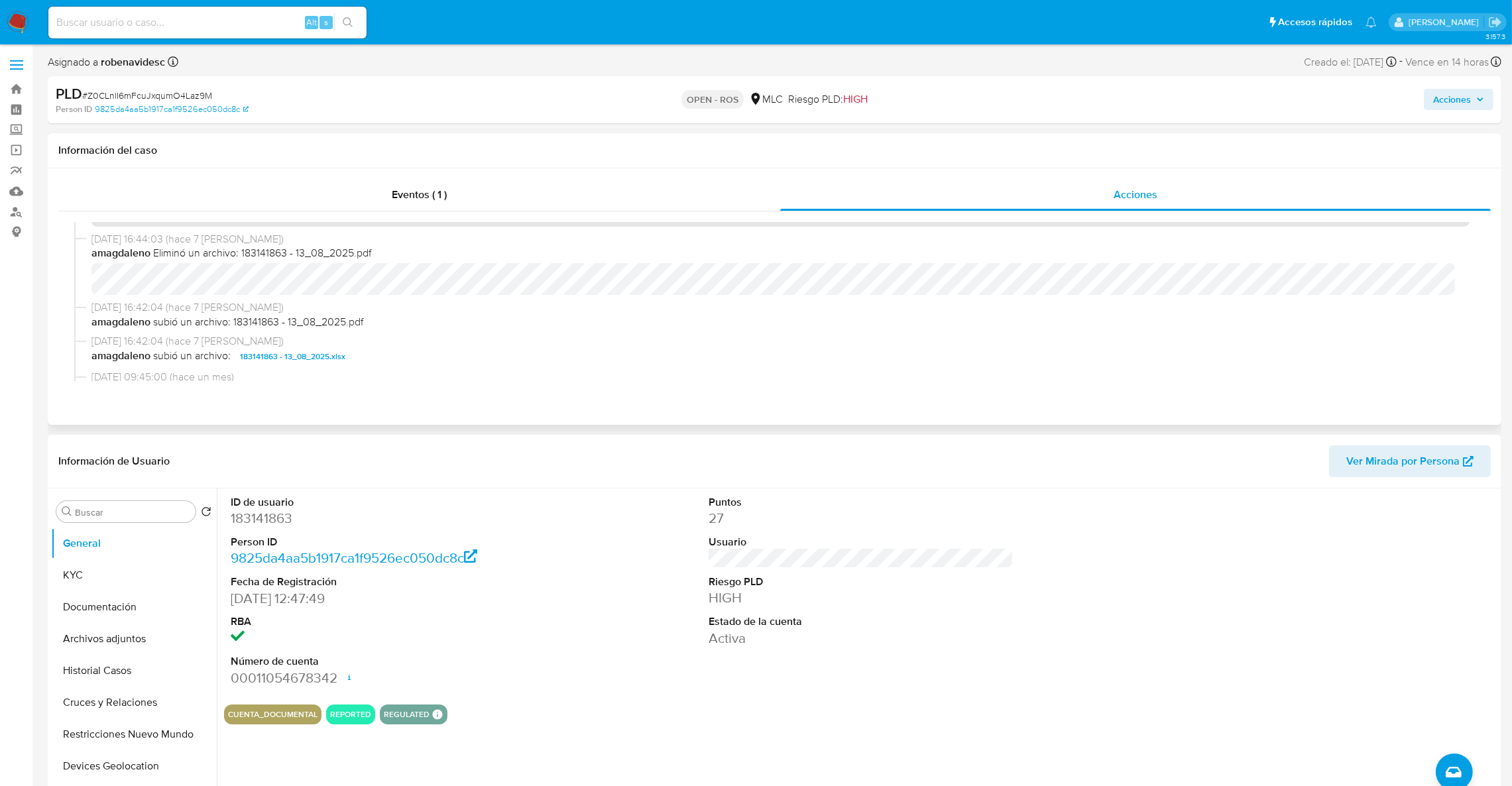
scroll to position [993, 0]
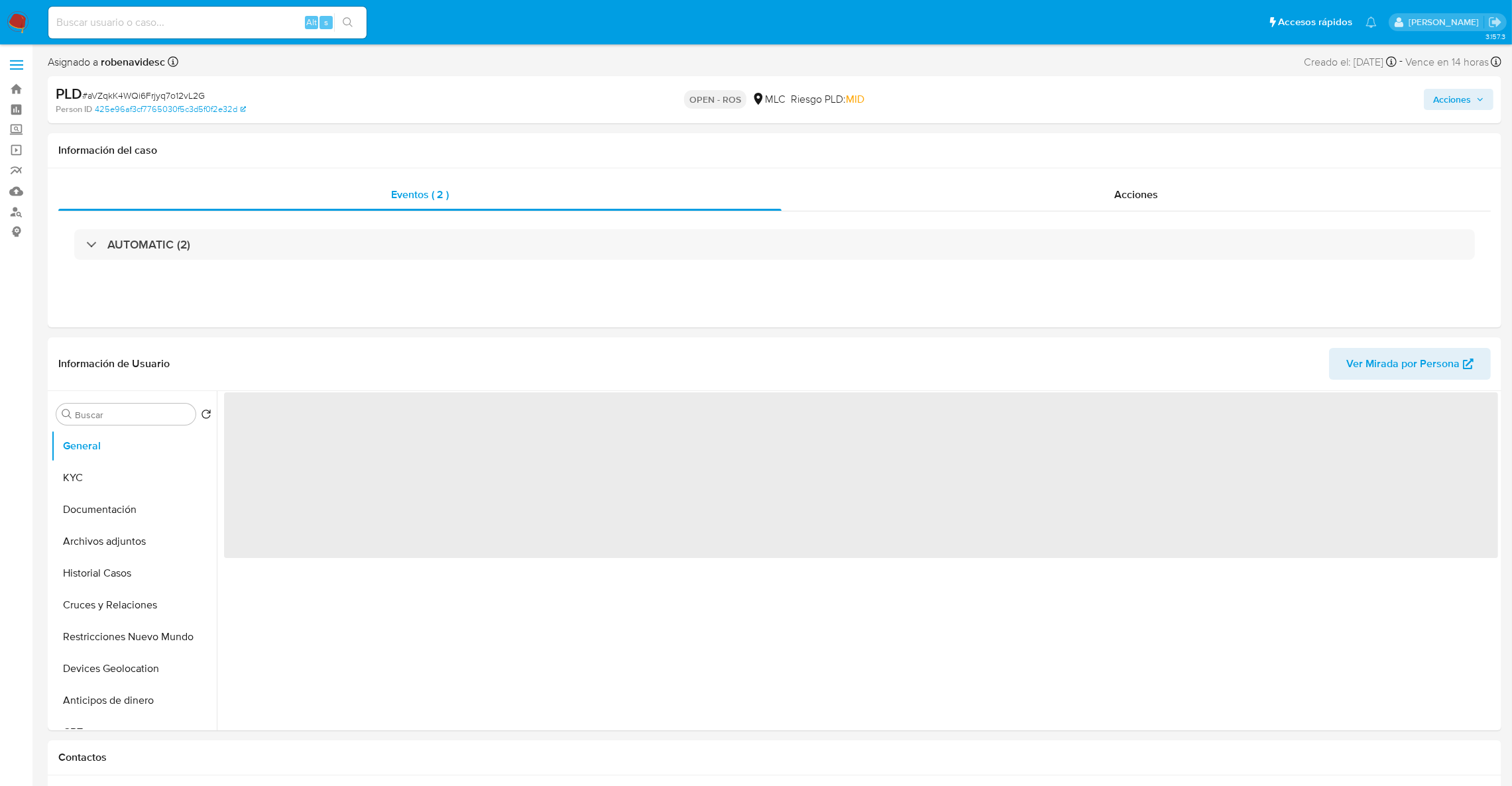
select select "10"
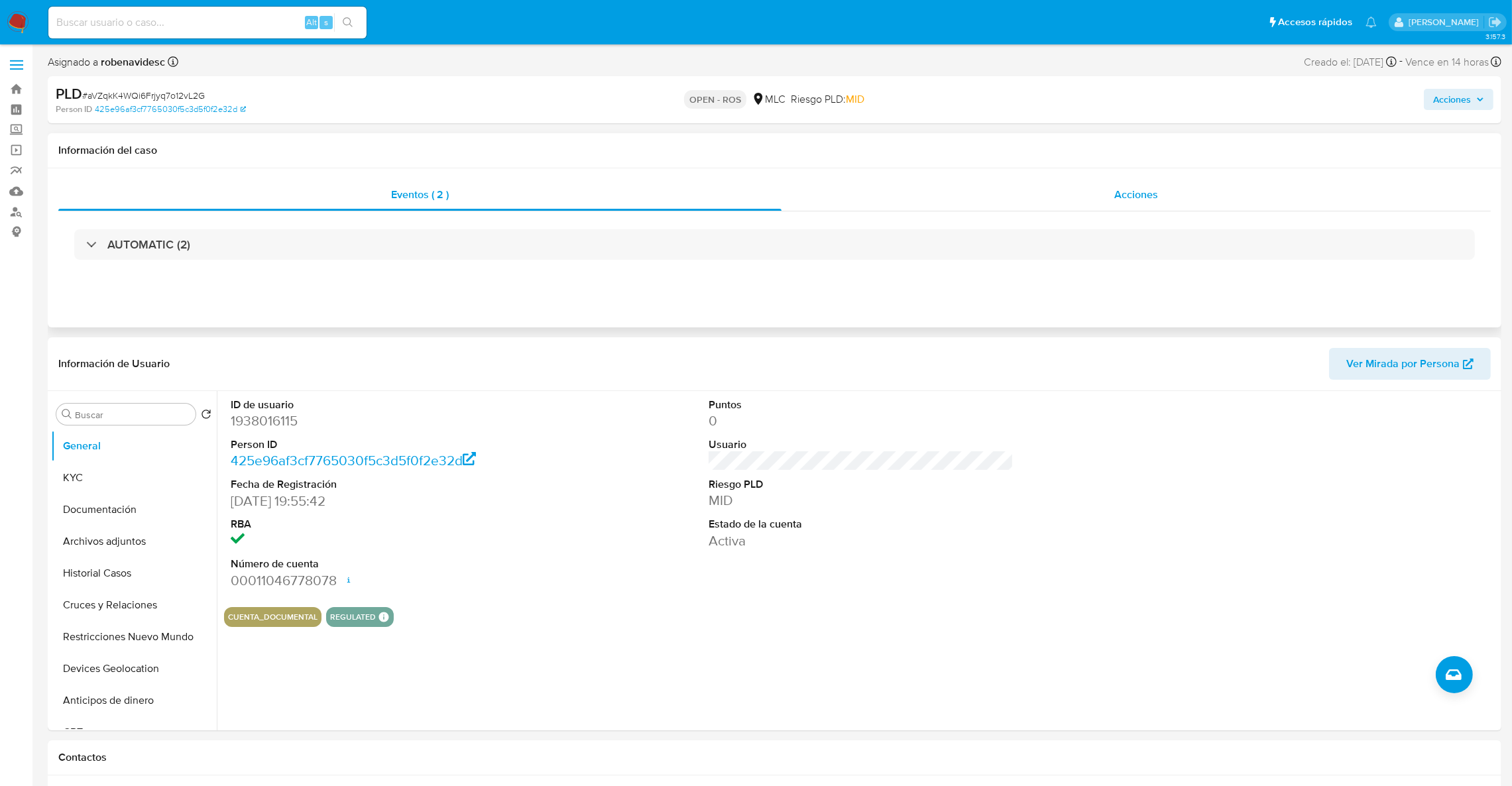
click at [1012, 155] on h1 "Información del caso" at bounding box center [774, 150] width 1432 height 13
click at [1039, 203] on div "Acciones" at bounding box center [1136, 195] width 709 height 32
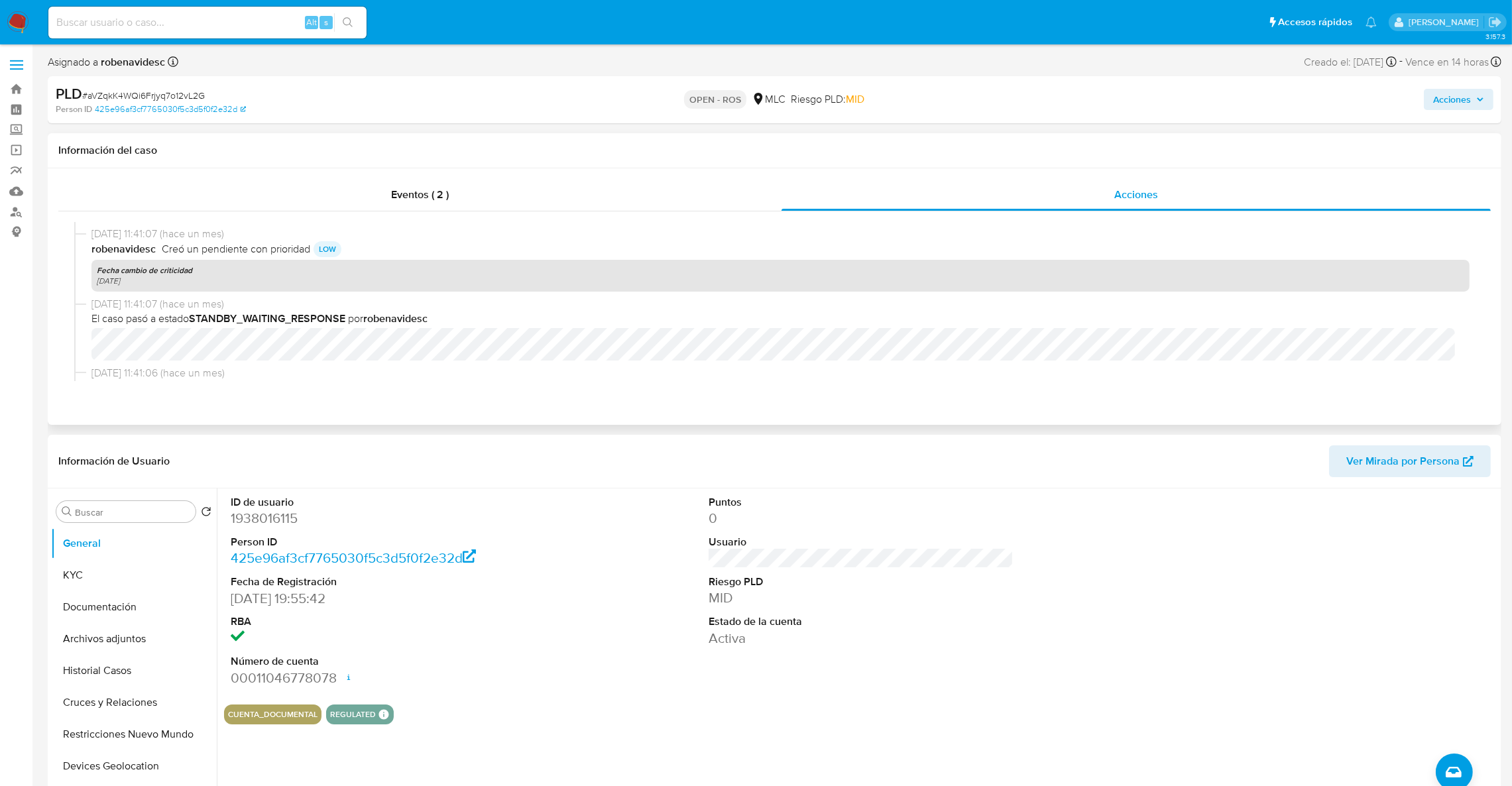
scroll to position [894, 0]
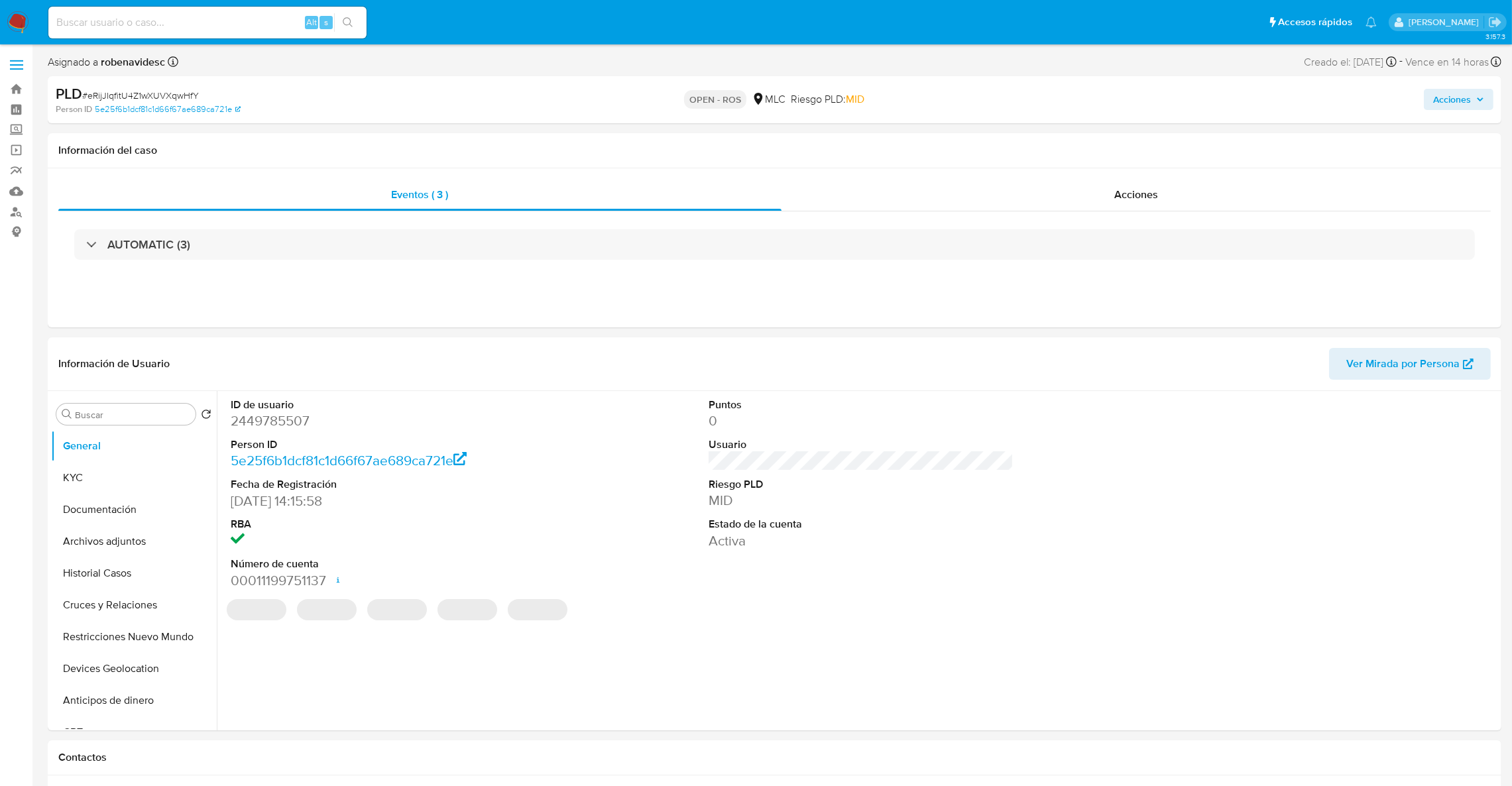
select select "10"
click at [1112, 218] on div "AUTOMATIC (3)" at bounding box center [774, 244] width 1432 height 66
click div "Acciones"
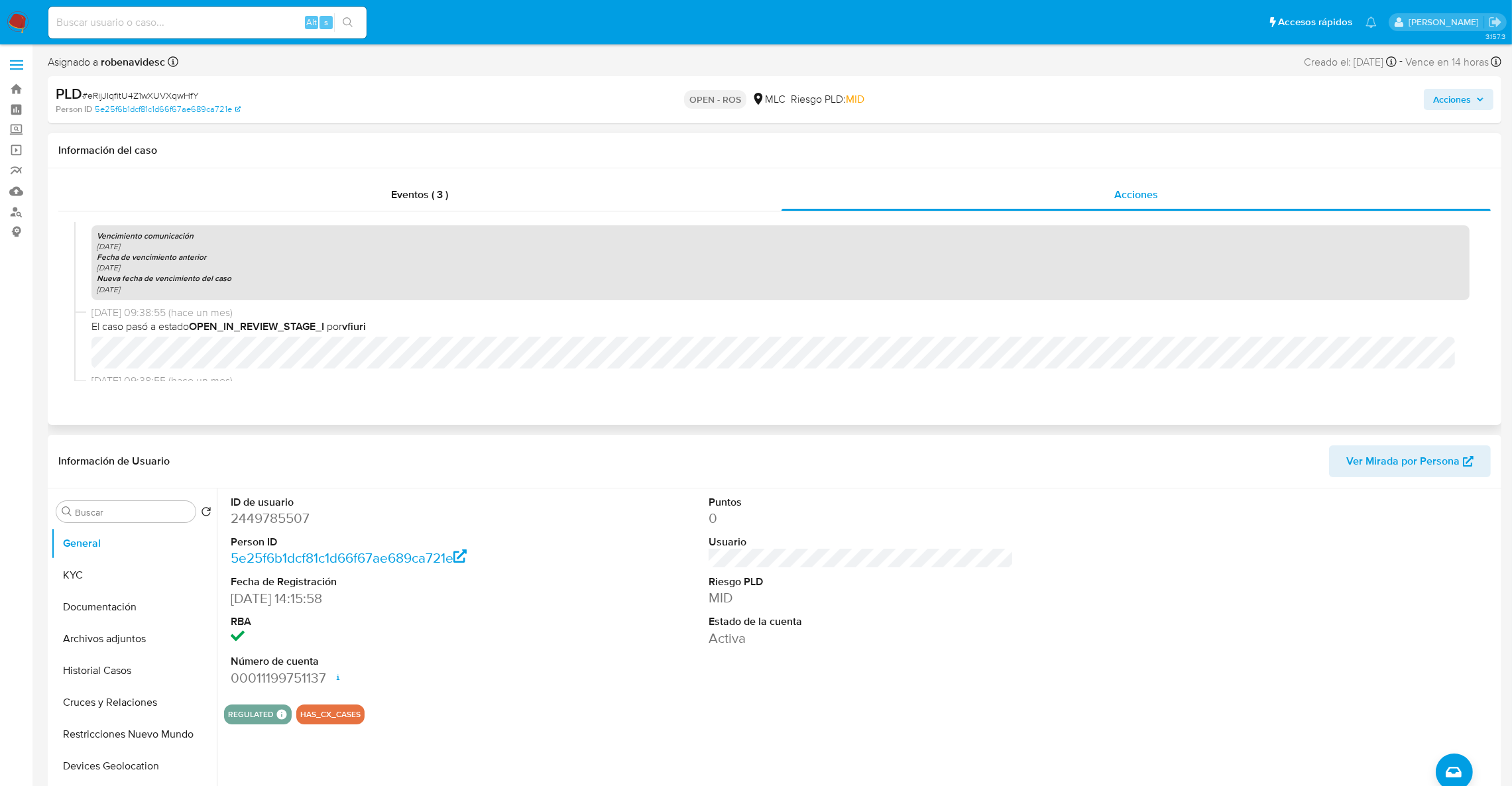
scroll to position [993, 0]
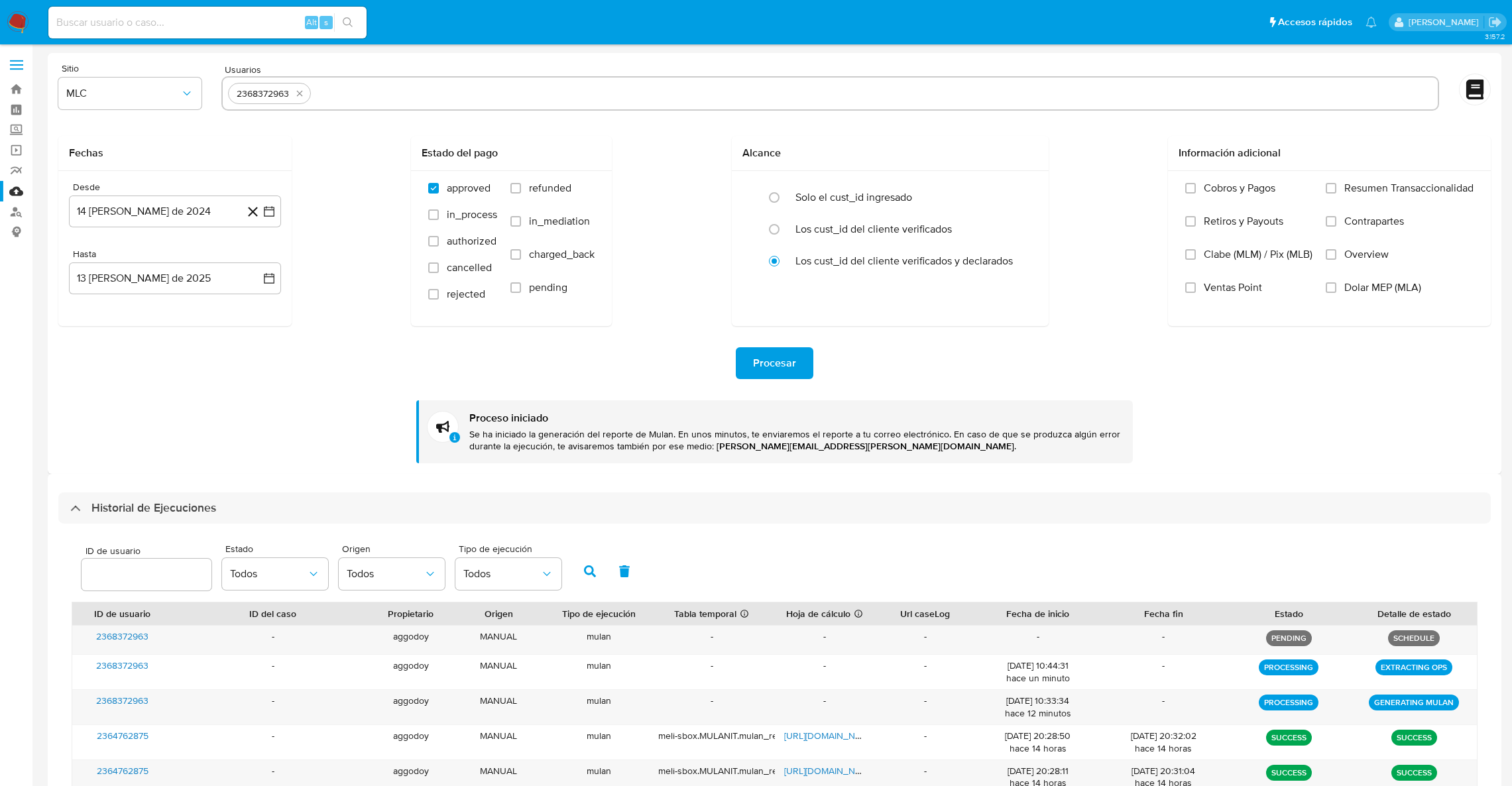
select select "10"
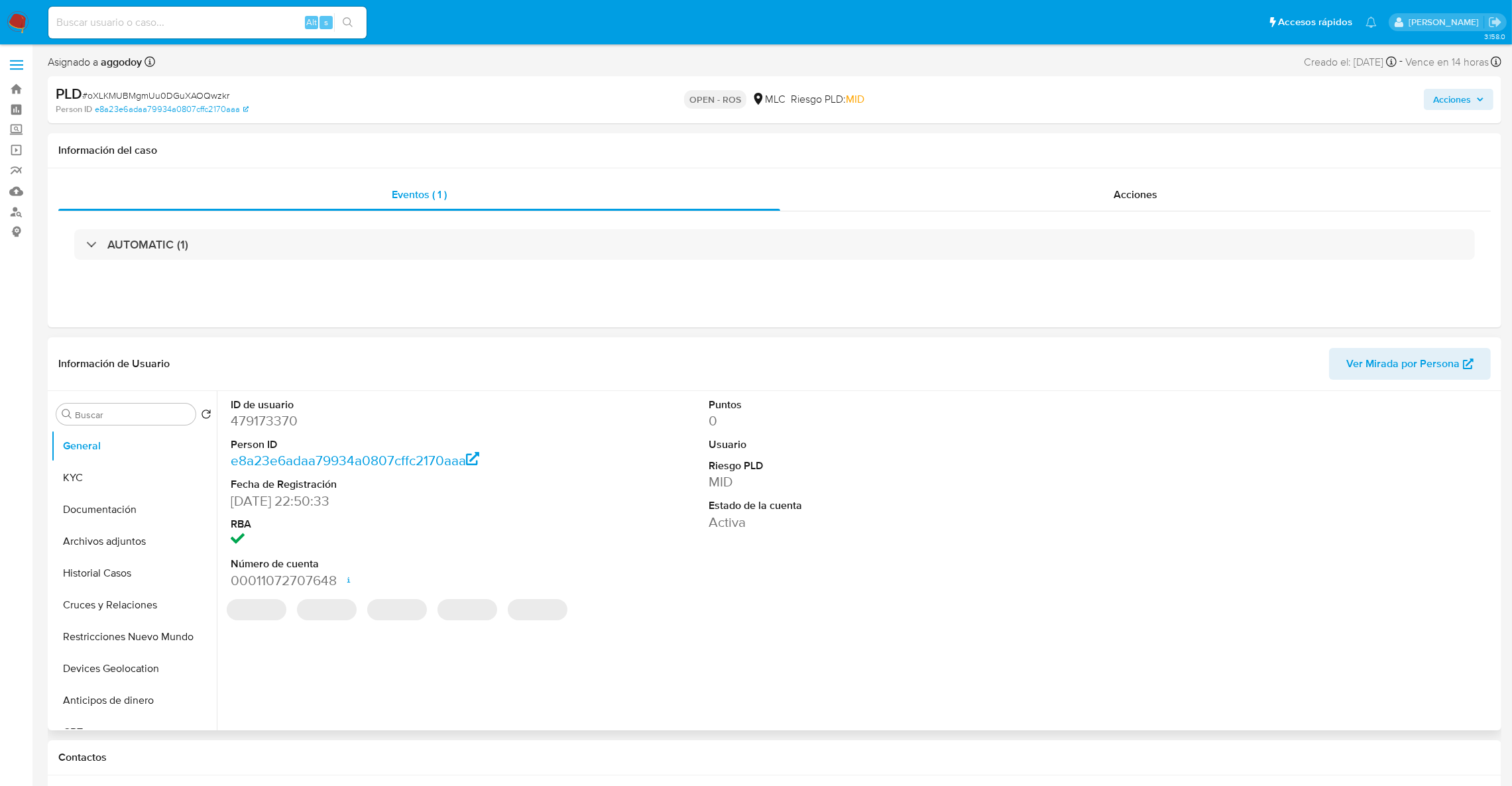
select select "10"
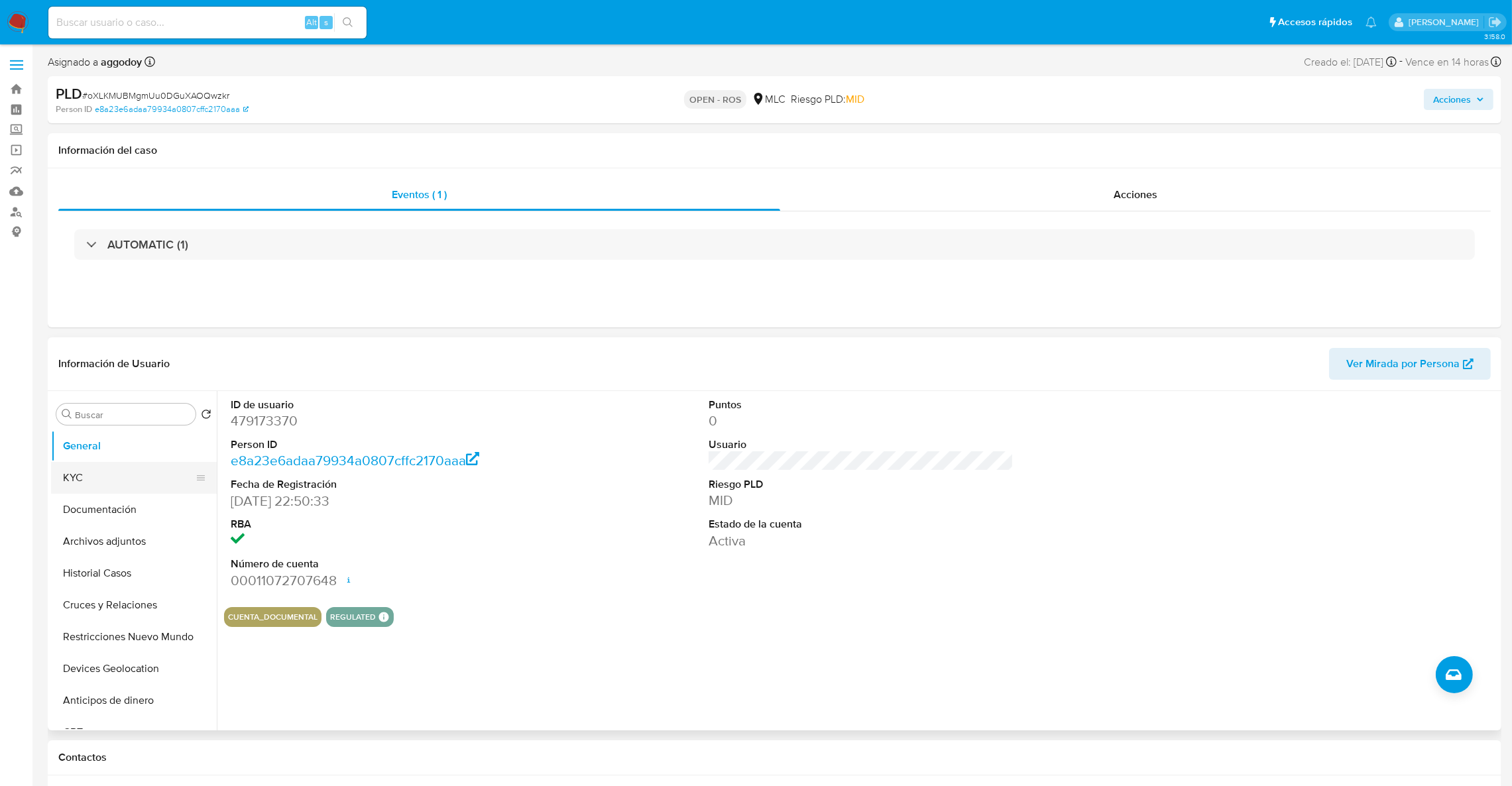
click at [121, 471] on button "KYC" at bounding box center [128, 478] width 155 height 32
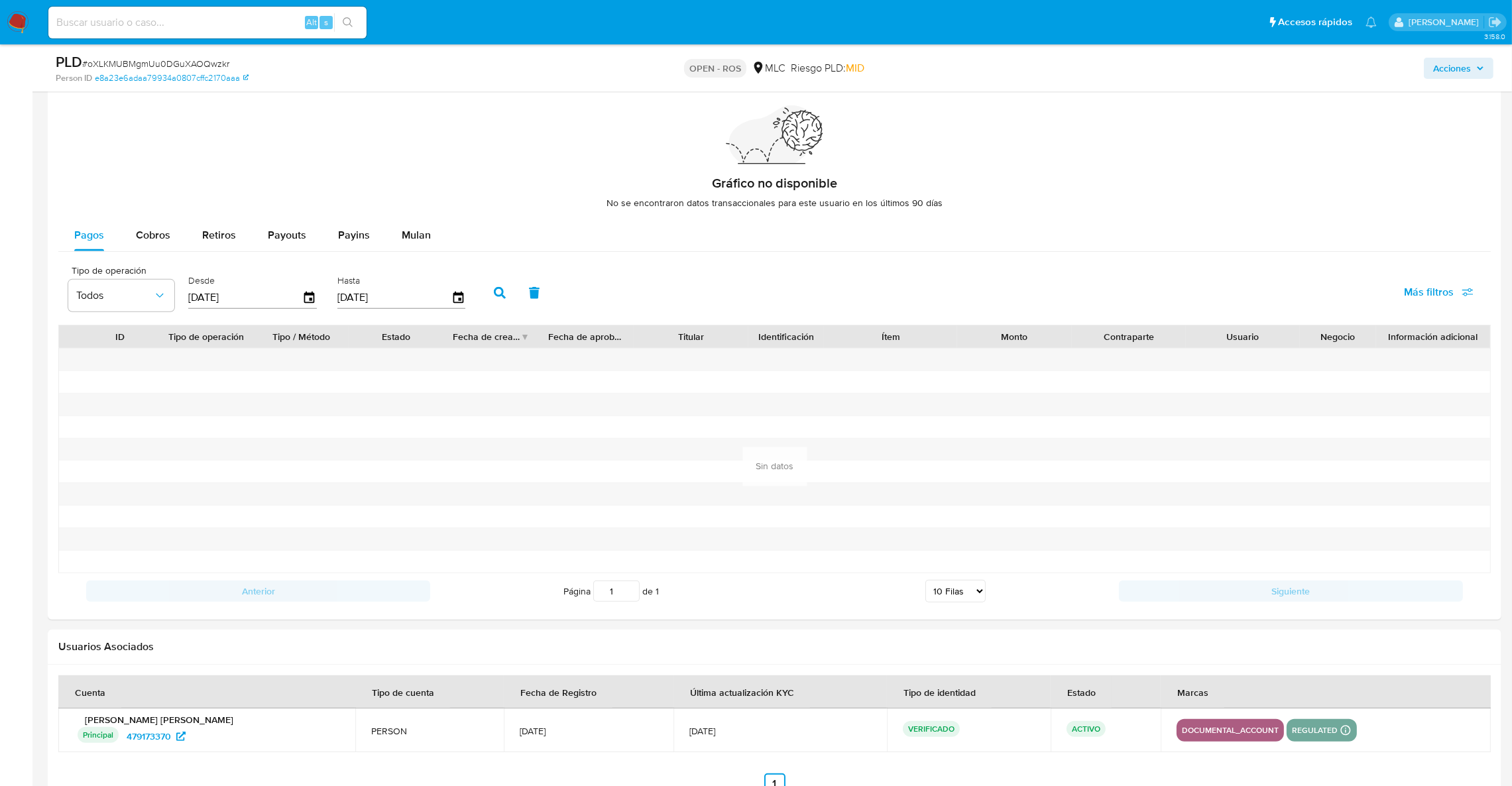
scroll to position [993, 0]
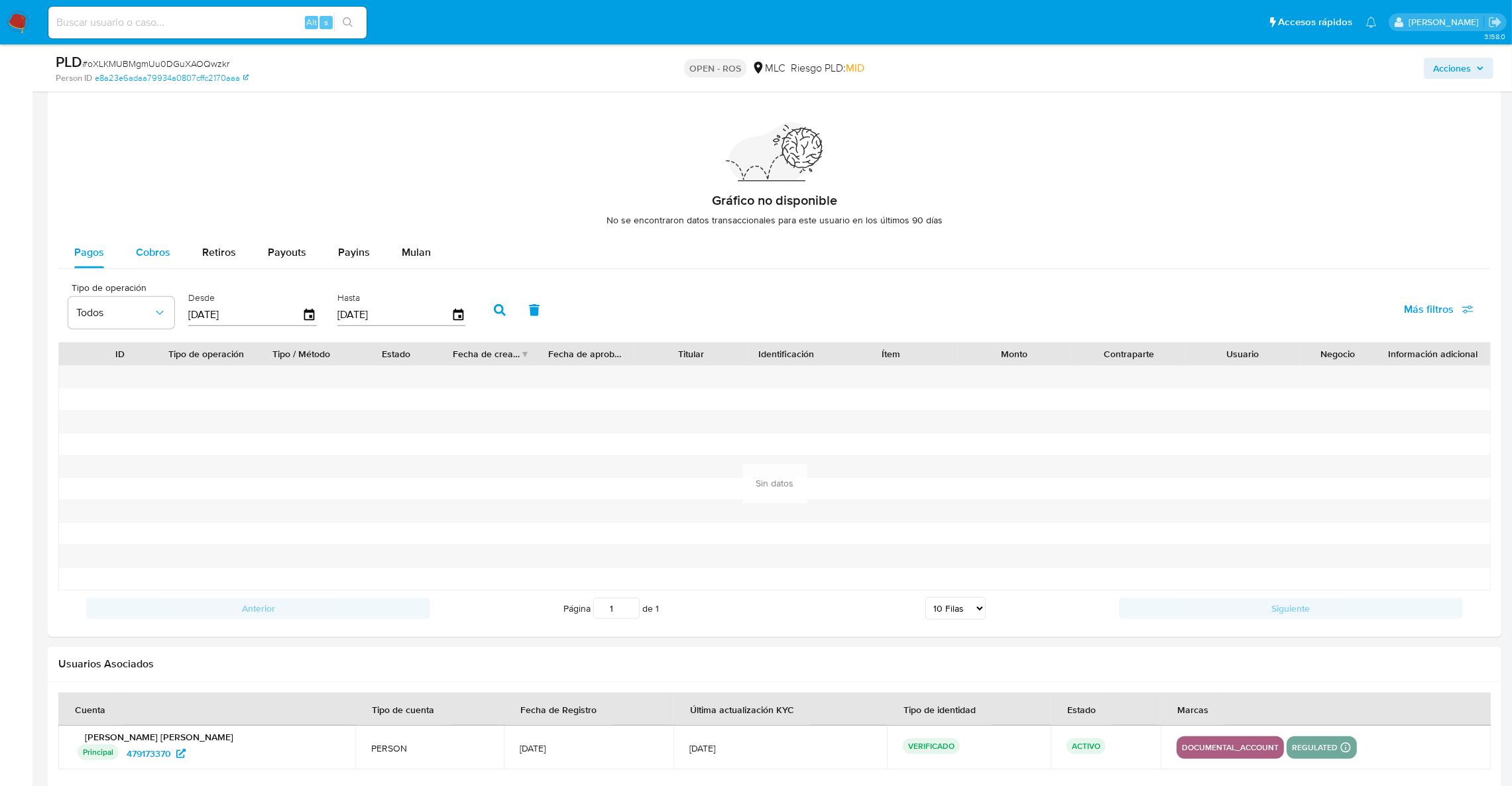
click at [175, 260] on button "Cobros" at bounding box center [153, 253] width 66 height 32
select select "10"
click at [307, 318] on icon "button" at bounding box center [309, 315] width 11 height 12
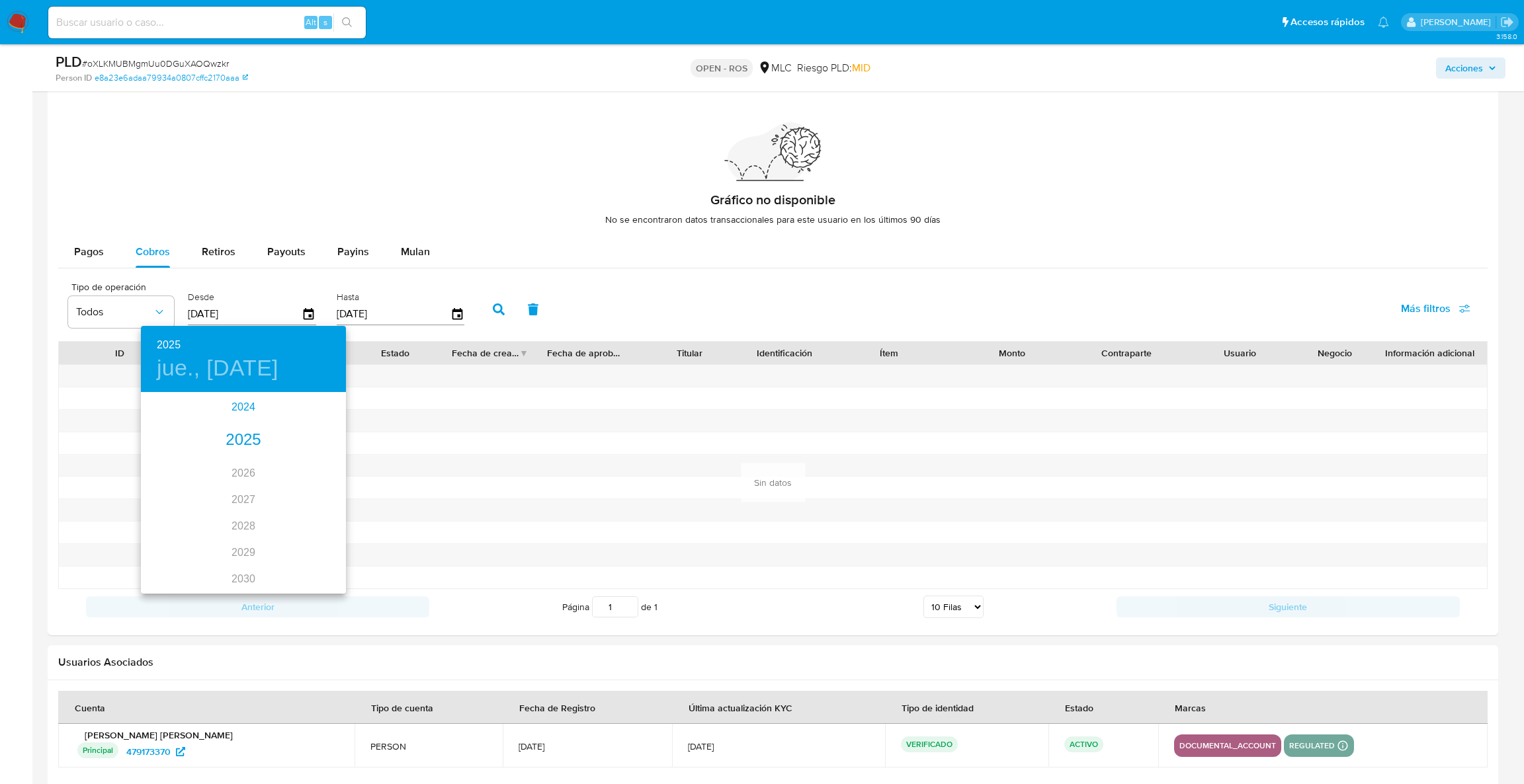
click at [240, 405] on div "2024" at bounding box center [243, 408] width 205 height 27
click at [317, 528] on div "sep." at bounding box center [312, 513] width 68 height 49
click at [267, 506] on p "13" at bounding box center [270, 510] width 11 height 13
type input "13/09/2024"
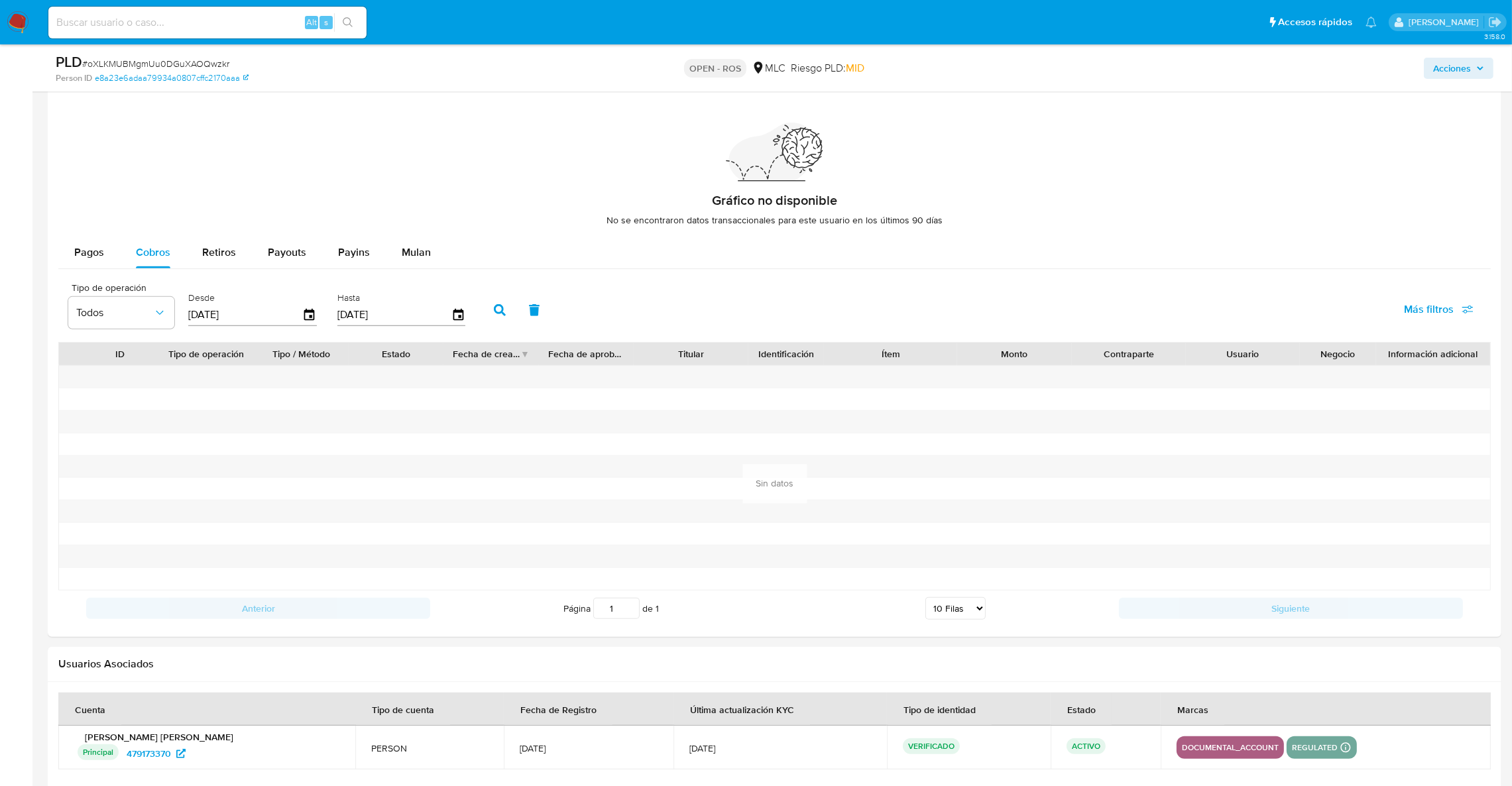
click at [483, 313] on button "button" at bounding box center [500, 311] width 34 height 32
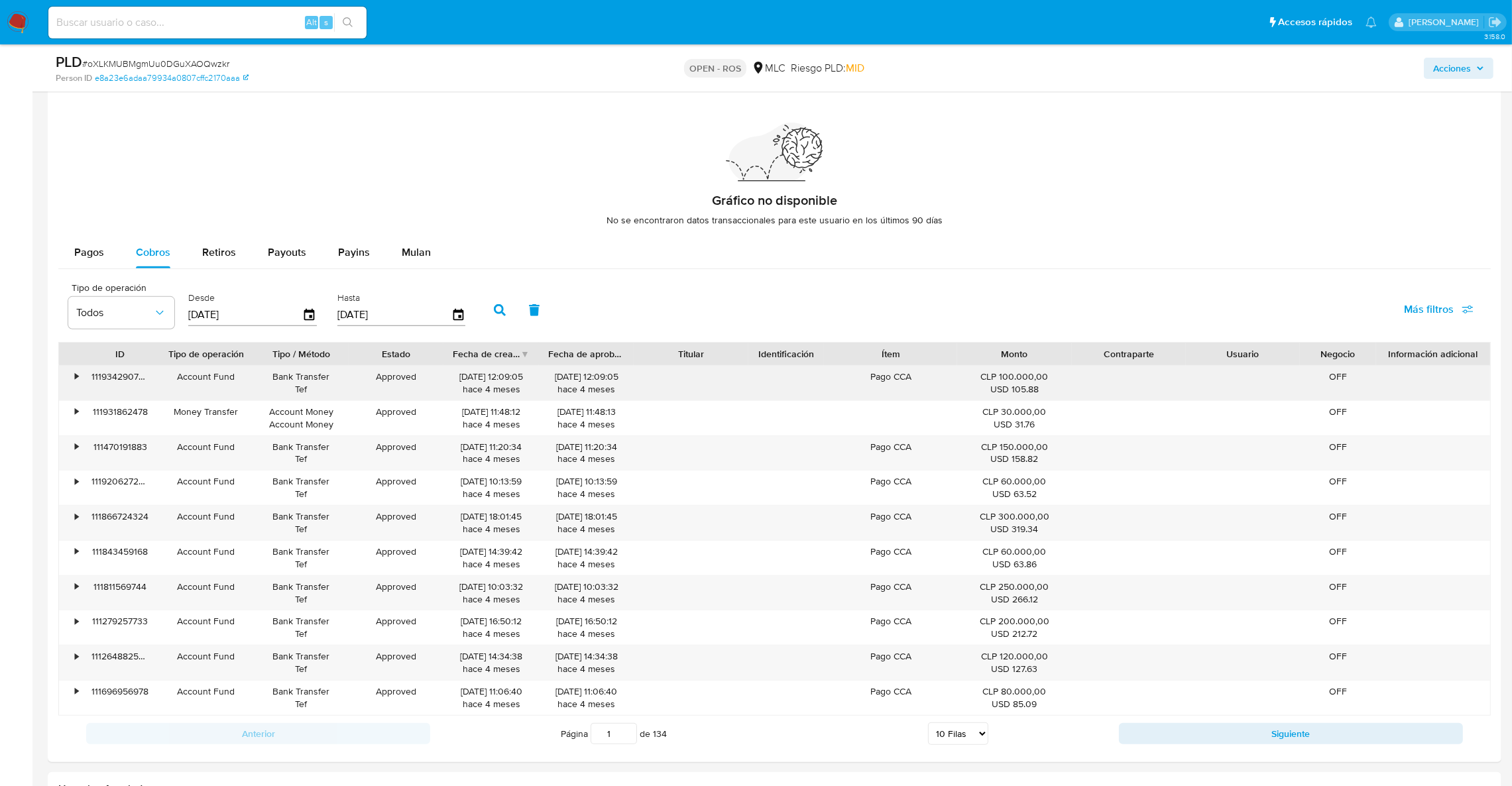
drag, startPoint x: 502, startPoint y: 375, endPoint x: 395, endPoint y: 375, distance: 107.0
click at [395, 375] on div "• 111934290706 Account Fund Bank Transfer Tef Approved 17/05/2025 12:09:05 hace…" at bounding box center [774, 383] width 1431 height 34
click at [508, 354] on div "Fecha de creación" at bounding box center [486, 354] width 68 height 13
drag, startPoint x: 592, startPoint y: 380, endPoint x: 542, endPoint y: 380, distance: 50.0
click at [542, 380] on div "12/12/2024 09:46:30 hace 9 meses" at bounding box center [587, 383] width 96 height 34
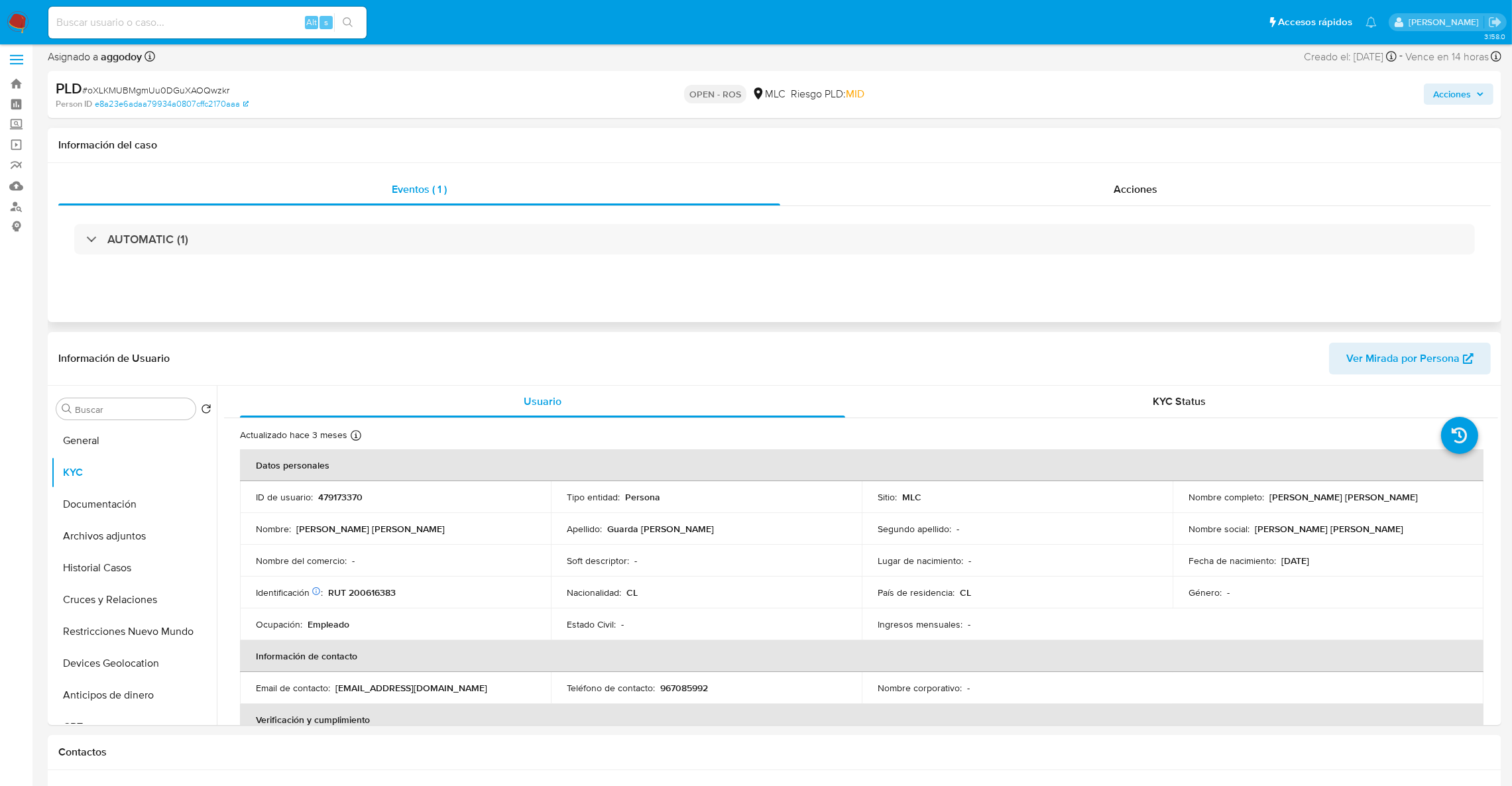
scroll to position [0, 0]
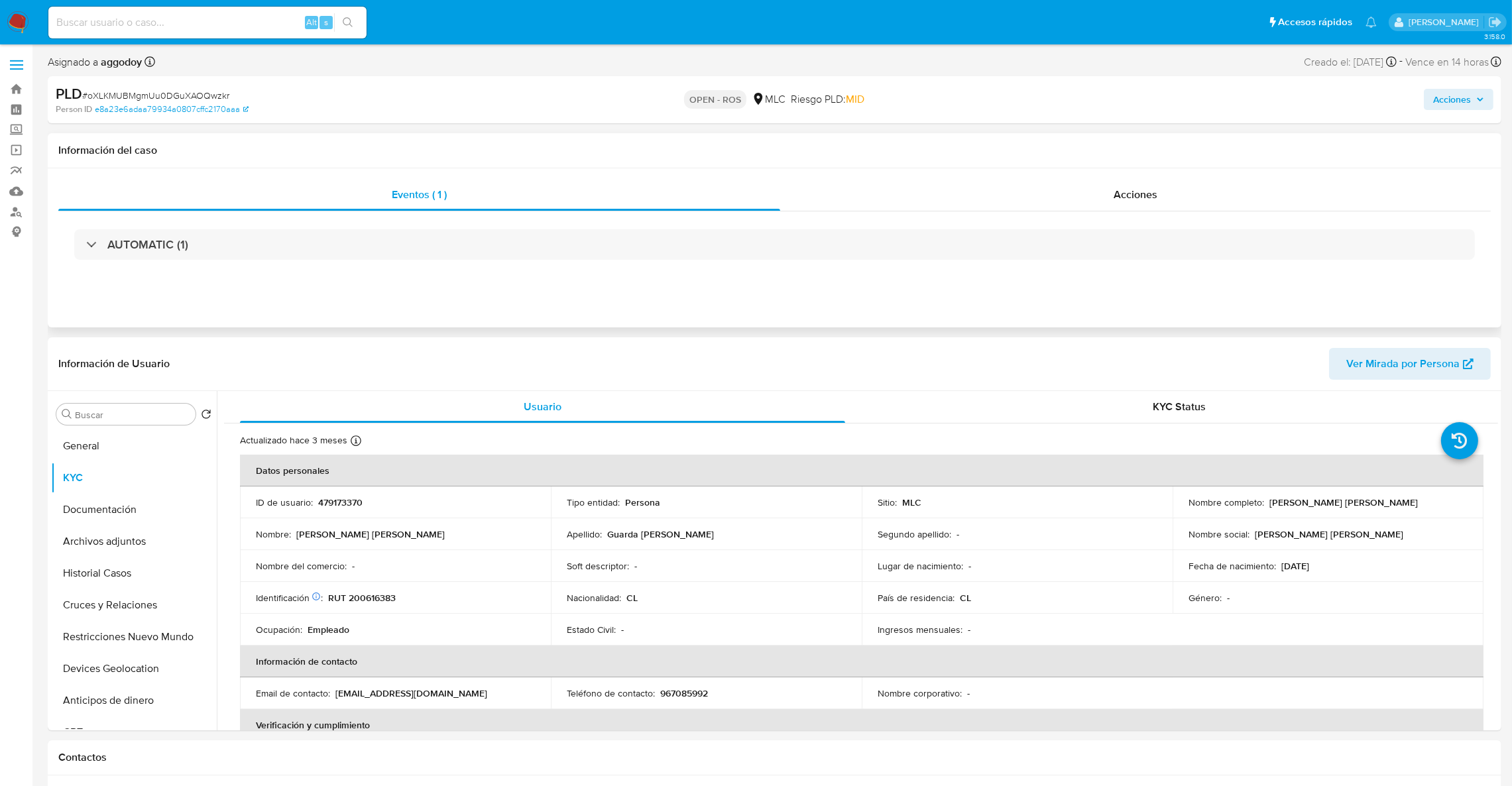
click at [563, 228] on div "AUTOMATIC (1)" at bounding box center [774, 244] width 1432 height 66
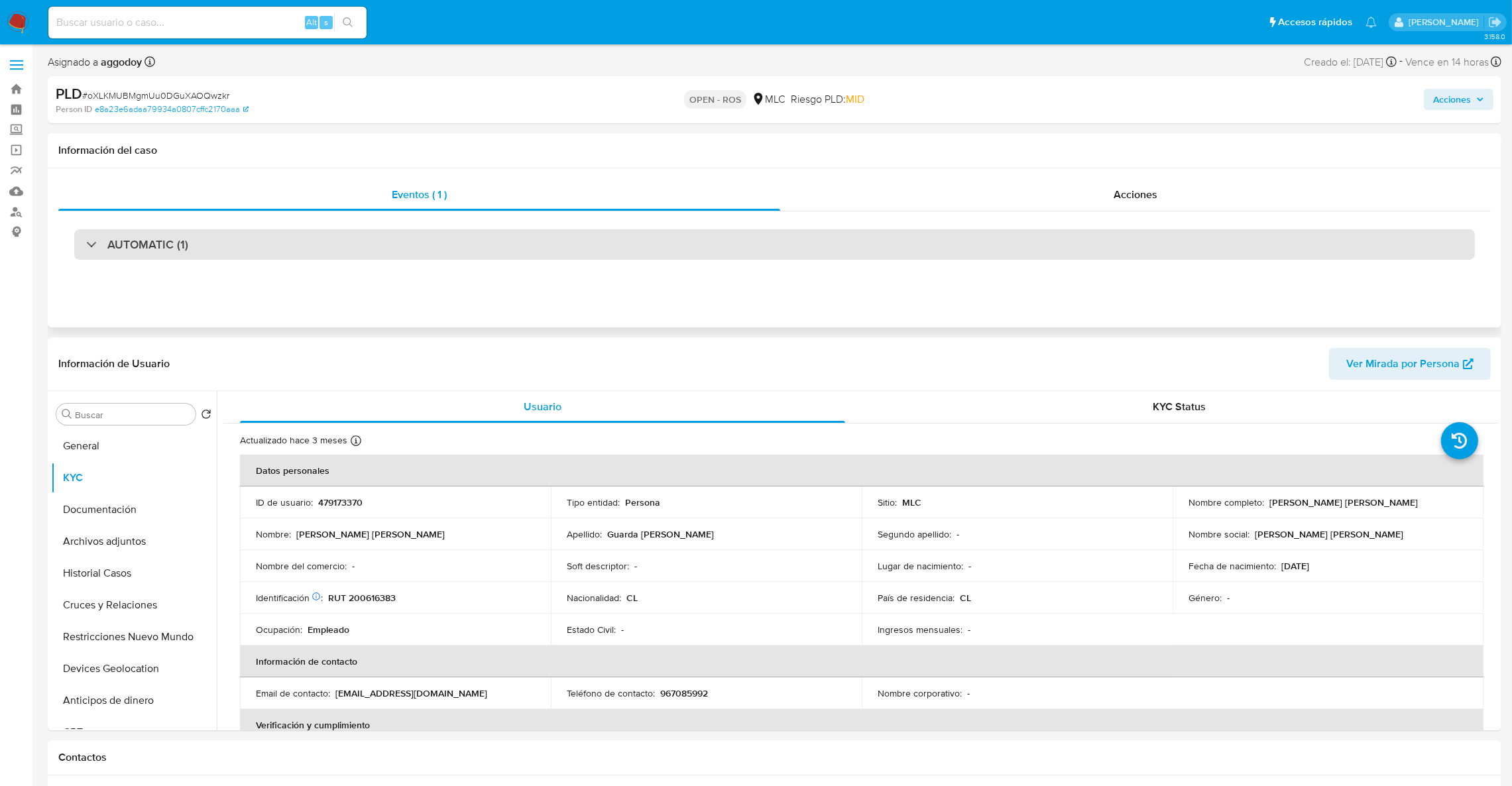
click at [569, 254] on div "AUTOMATIC (1)" at bounding box center [774, 244] width 1400 height 30
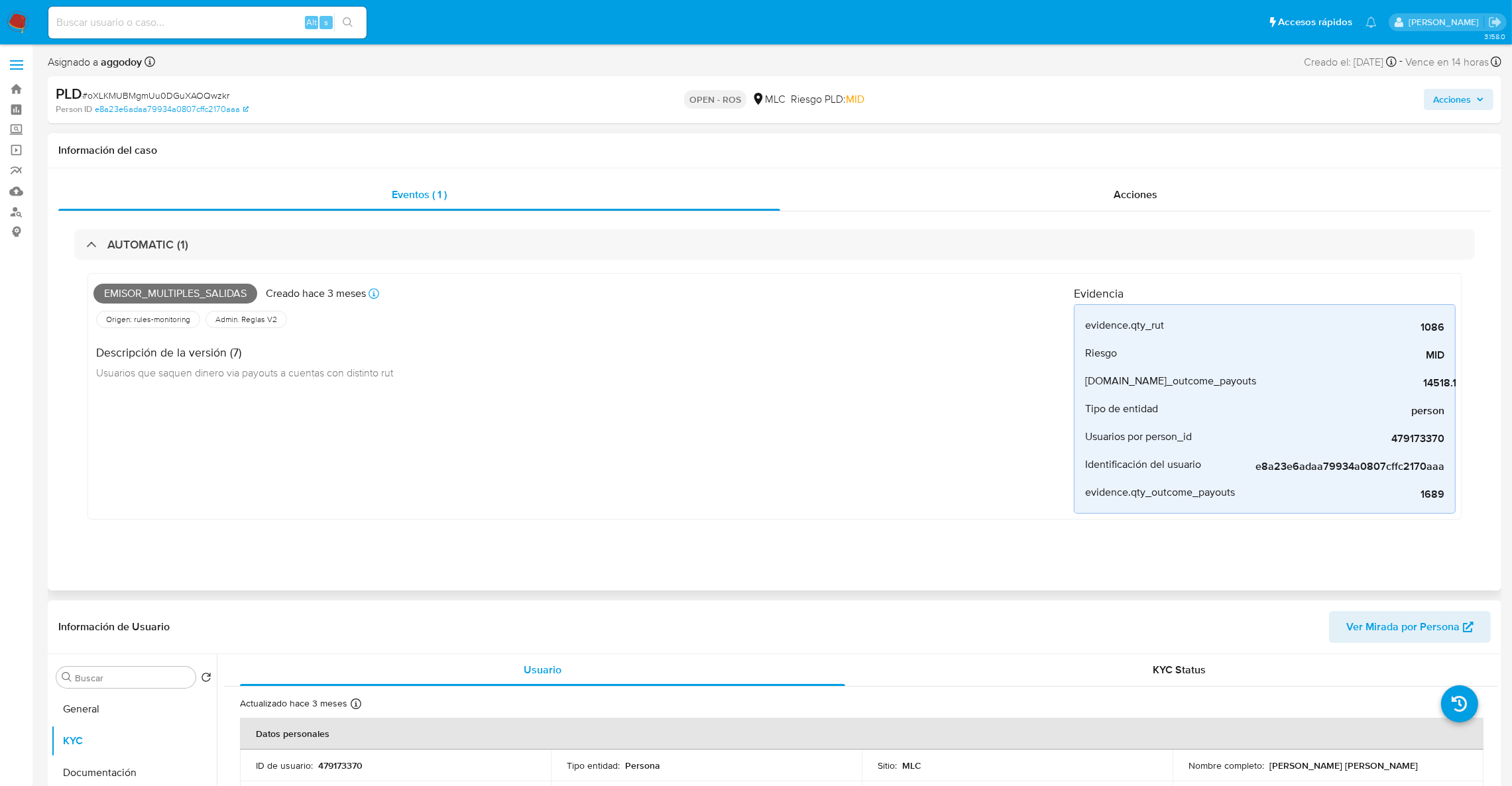
scroll to position [199, 0]
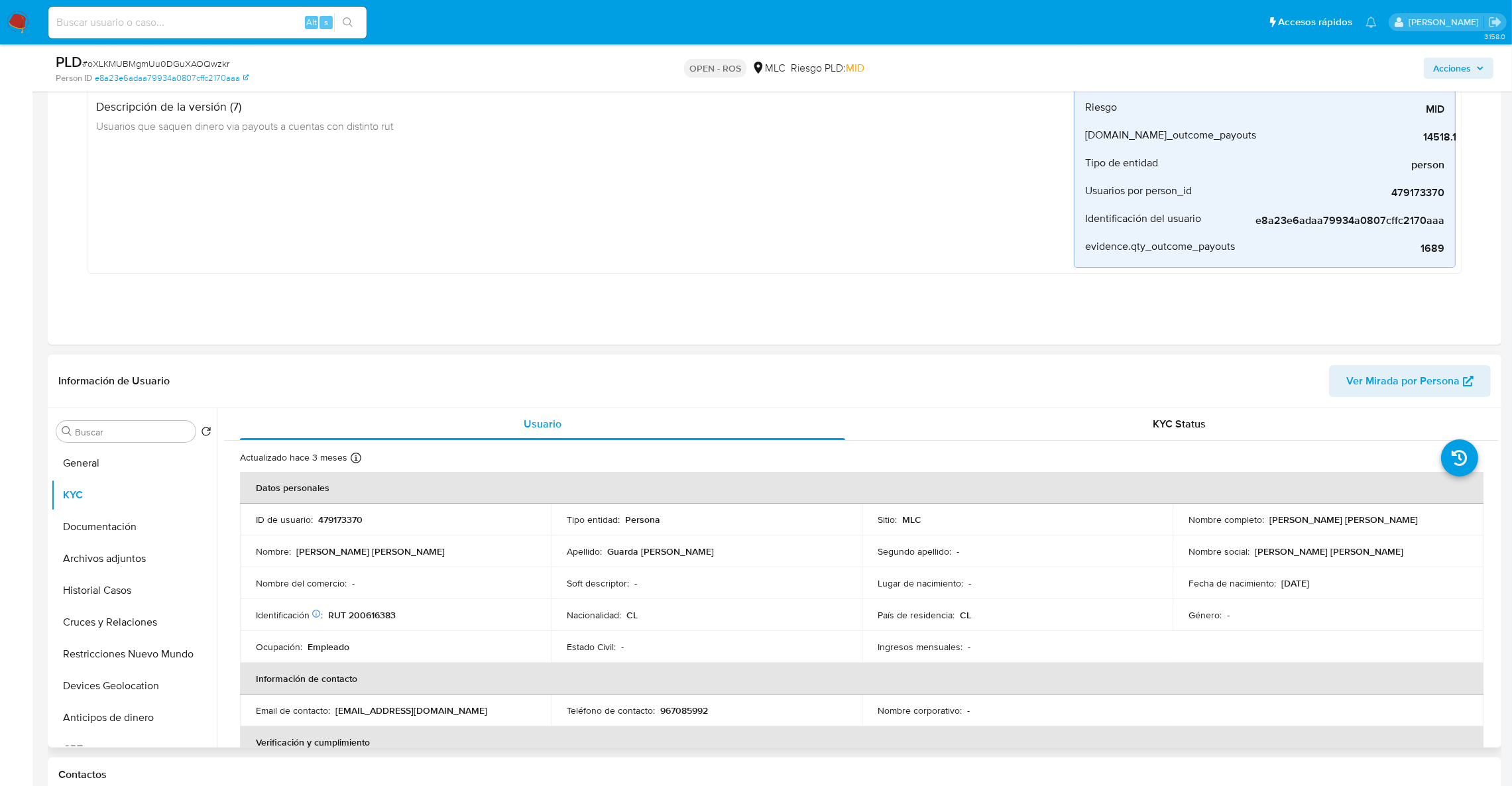
drag, startPoint x: 385, startPoint y: 723, endPoint x: 351, endPoint y: 713, distance: 35.4
click at [383, 720] on td "Email de contacto : mariaguarda1818@gmail.com" at bounding box center [395, 710] width 311 height 32
drag, startPoint x: 332, startPoint y: 714, endPoint x: 473, endPoint y: 708, distance: 141.1
click at [473, 708] on div "Email de contacto : mariaguarda1818@gmail.com" at bounding box center [395, 710] width 279 height 12
copy div "mariaguarda1818@gmail.com"
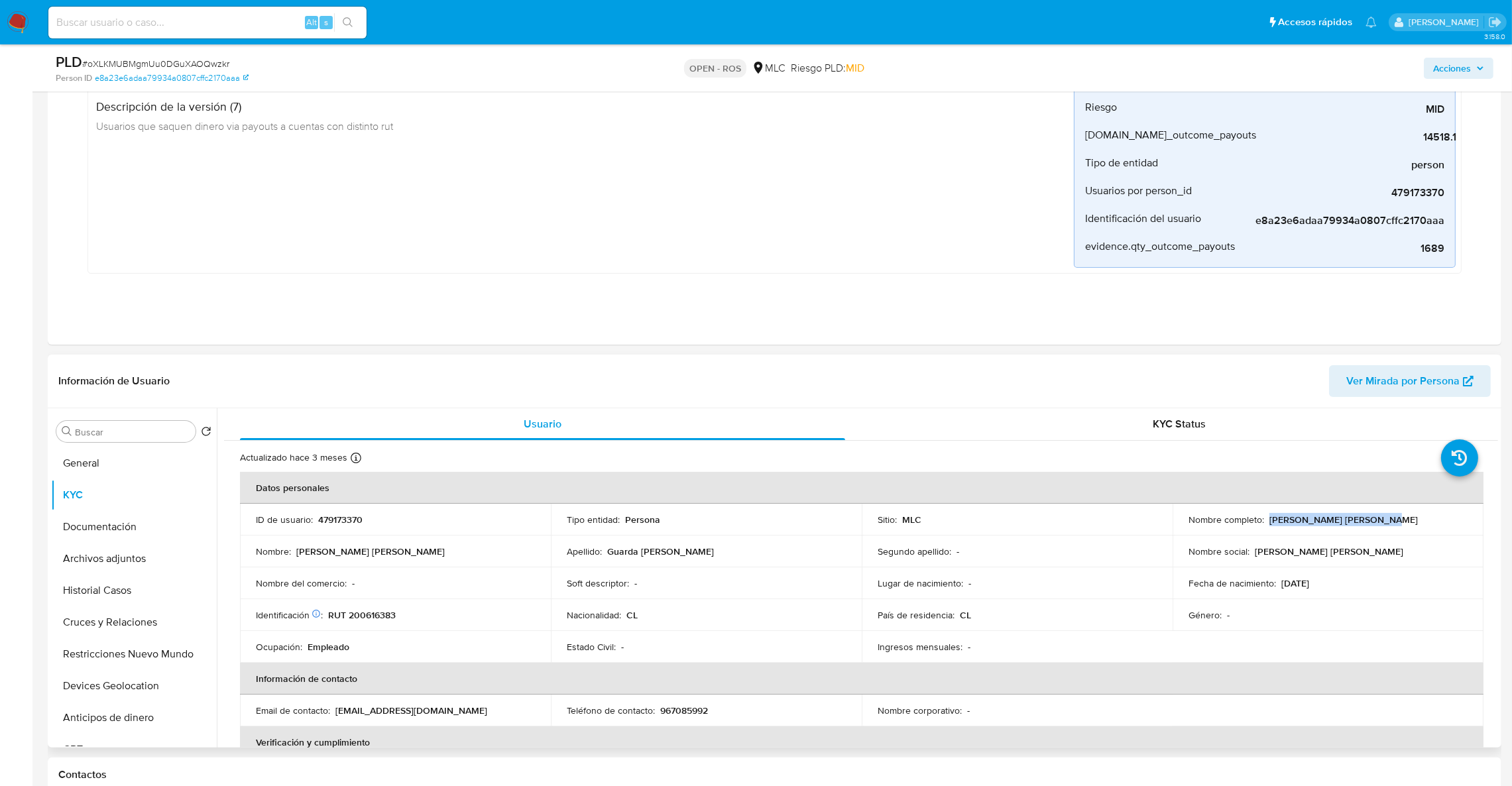
drag, startPoint x: 1265, startPoint y: 521, endPoint x: 1393, endPoint y: 511, distance: 128.4
click at [1393, 511] on td "Nombre completo : María José Guarda Bustos" at bounding box center [1328, 520] width 311 height 32
copy p "María José Guarda Bustos"
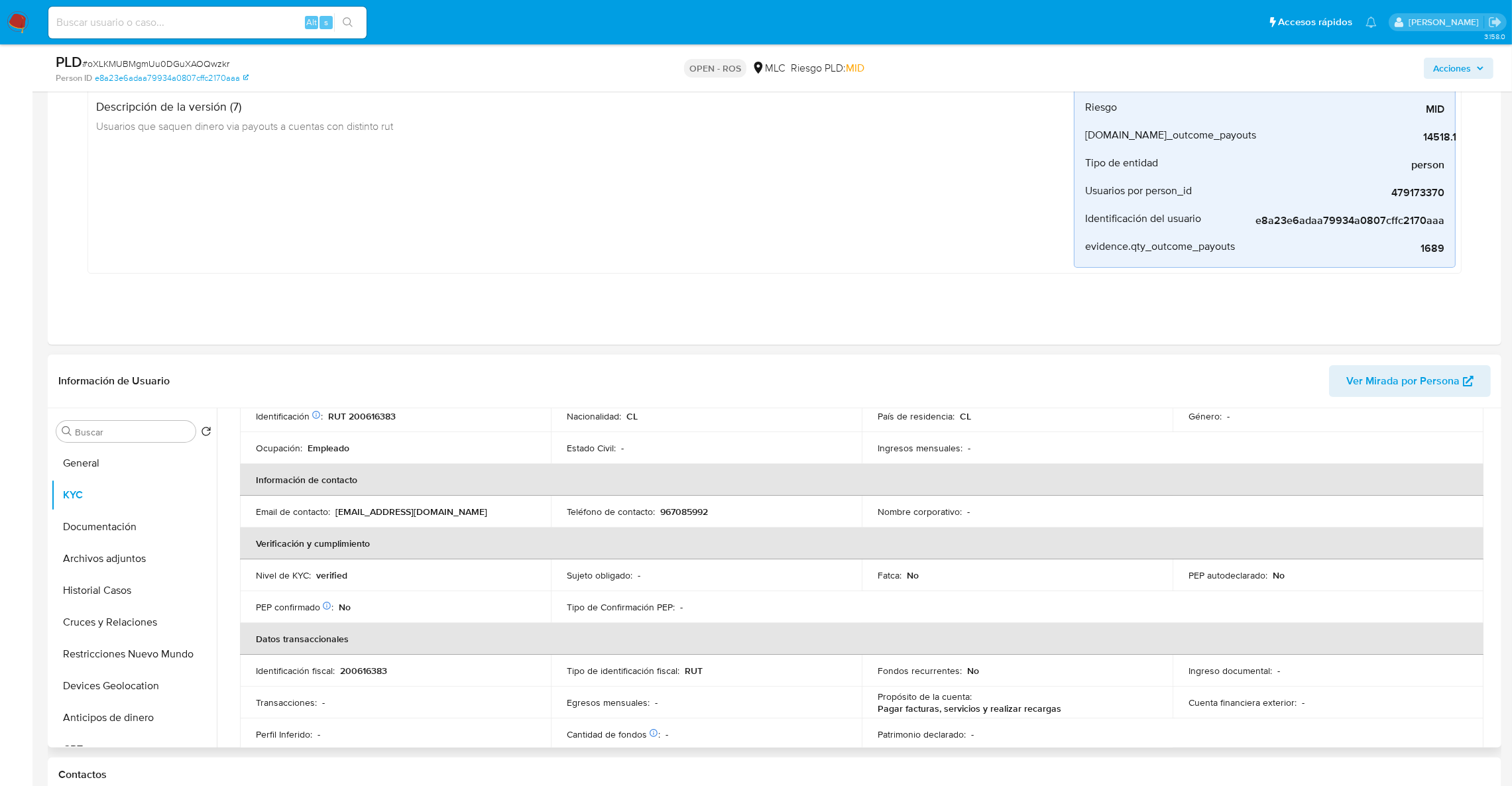
click at [666, 512] on p "967085992" at bounding box center [683, 511] width 48 height 12
copy p "967085992"
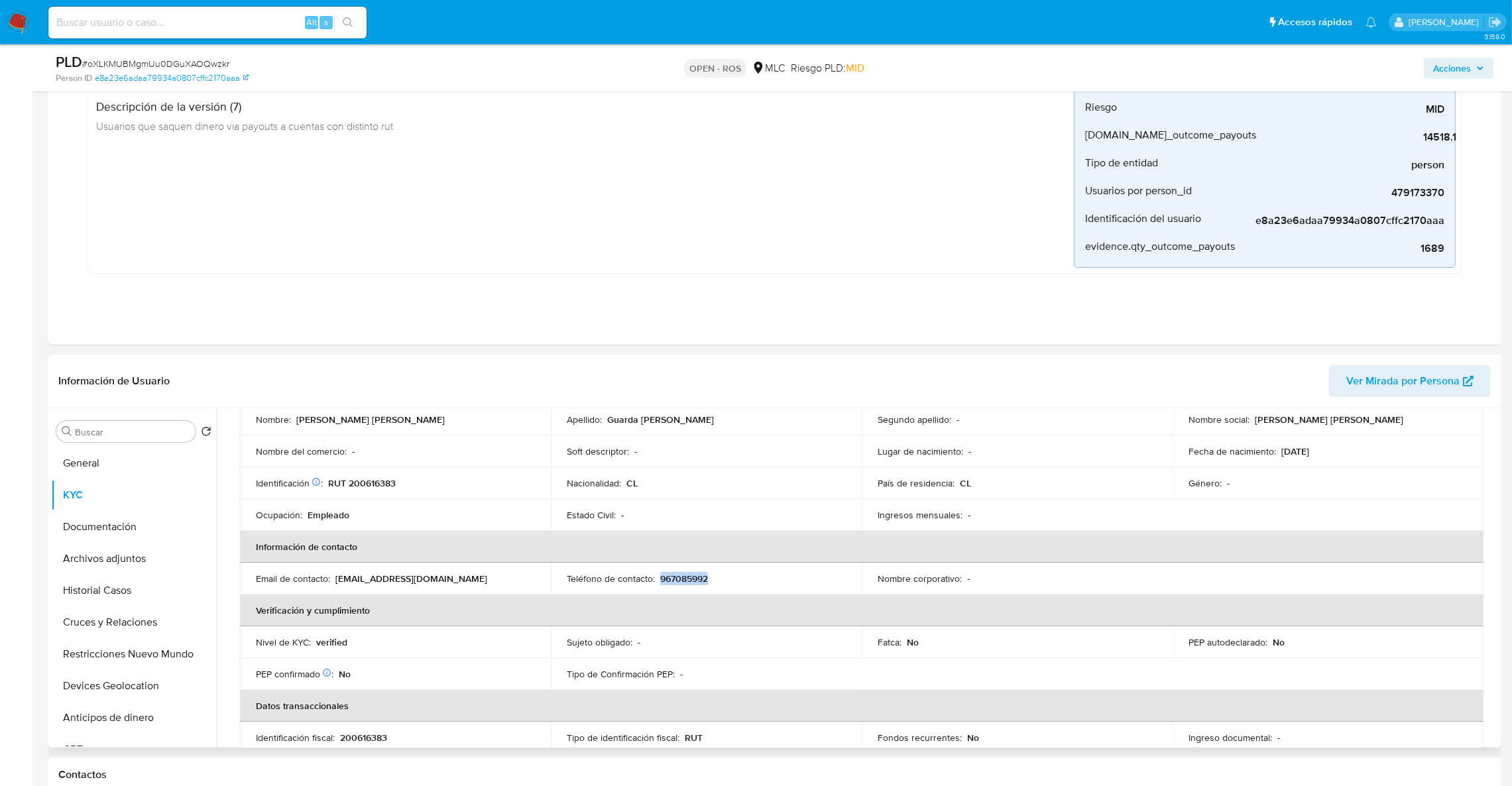
scroll to position [99, 0]
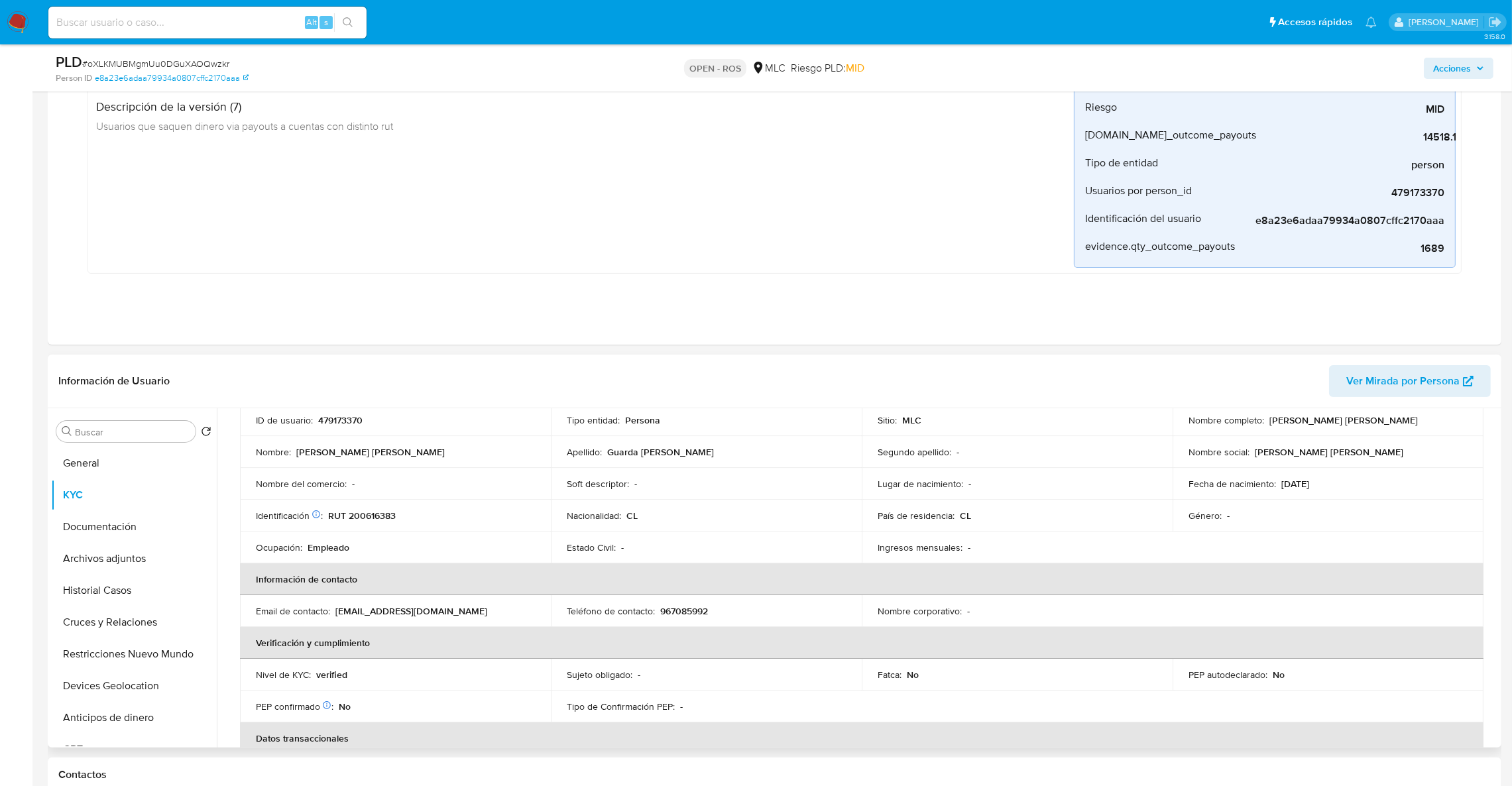
click at [357, 527] on td "Identificación Nº de serie: 105221113 : RUT 200616383" at bounding box center [395, 516] width 311 height 32
click at [358, 521] on p "RUT 200616383" at bounding box center [362, 516] width 68 height 12
copy p "200616383"
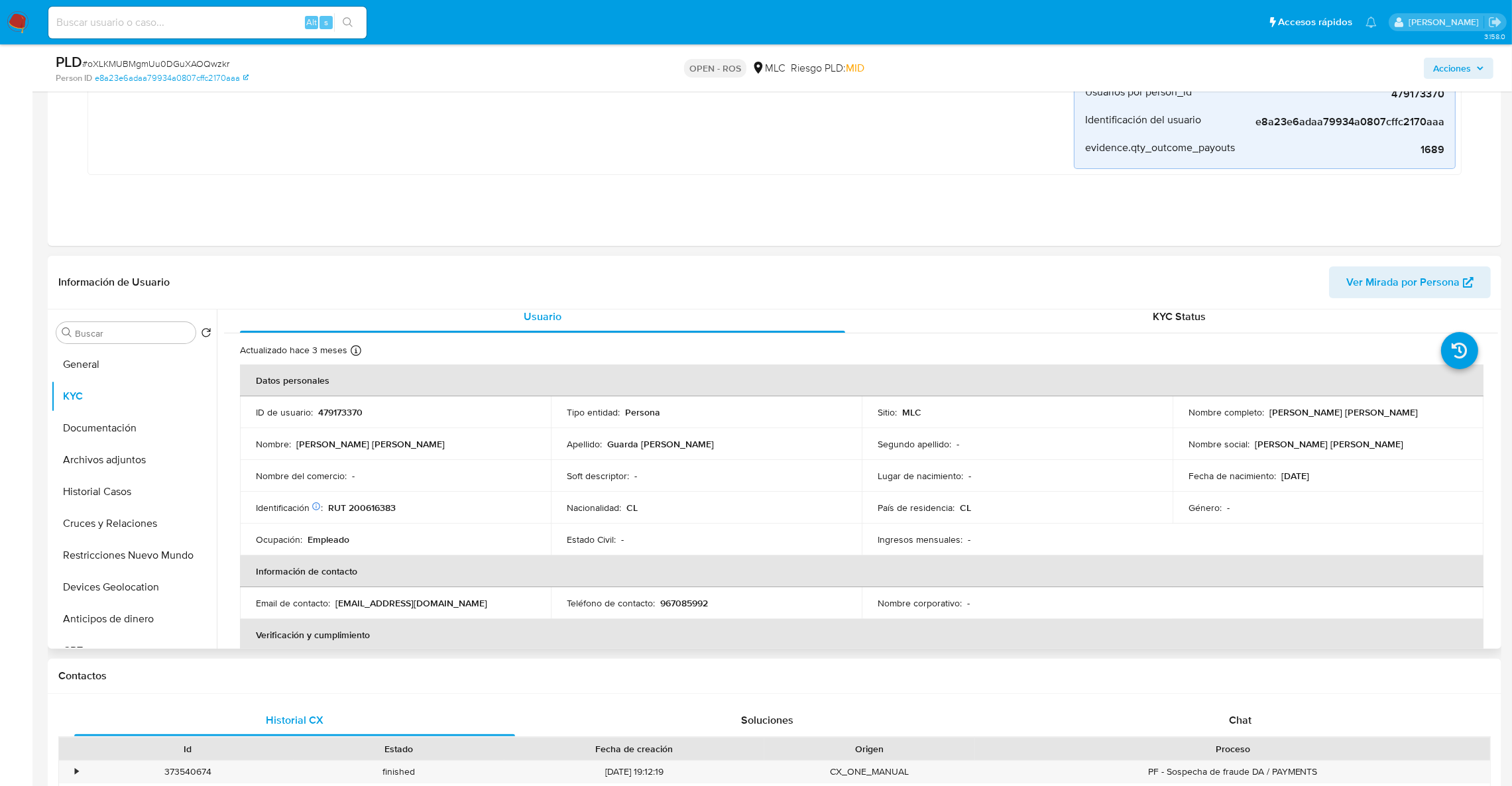
scroll to position [0, 0]
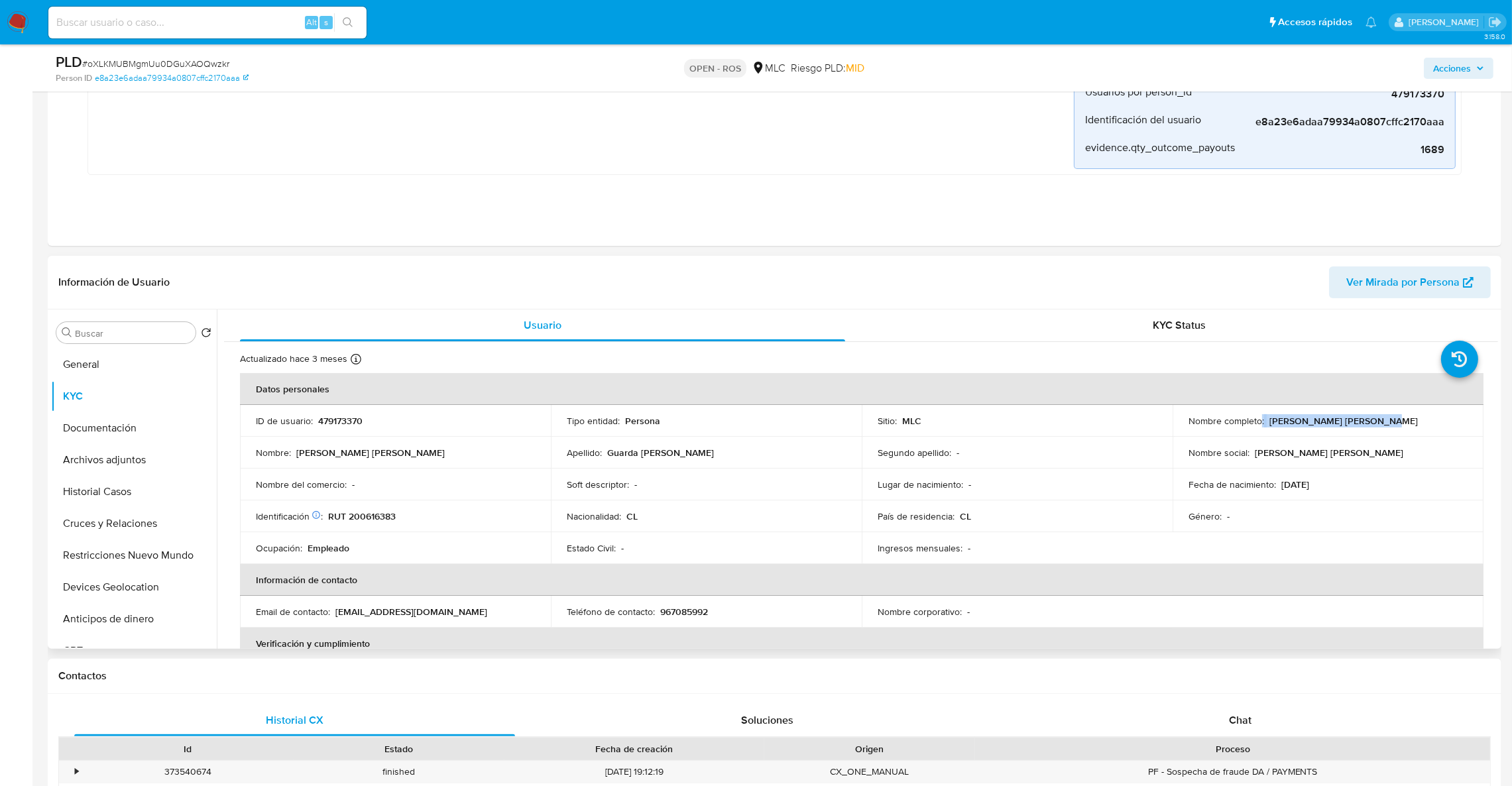
drag, startPoint x: 1256, startPoint y: 427, endPoint x: 1414, endPoint y: 427, distance: 158.0
click at [1414, 427] on td "Nombre completo : María José Guarda Bustos" at bounding box center [1328, 421] width 311 height 32
copy div ": María José Guarda Bustos"
click at [385, 512] on p "RUT 200616383" at bounding box center [362, 516] width 68 height 12
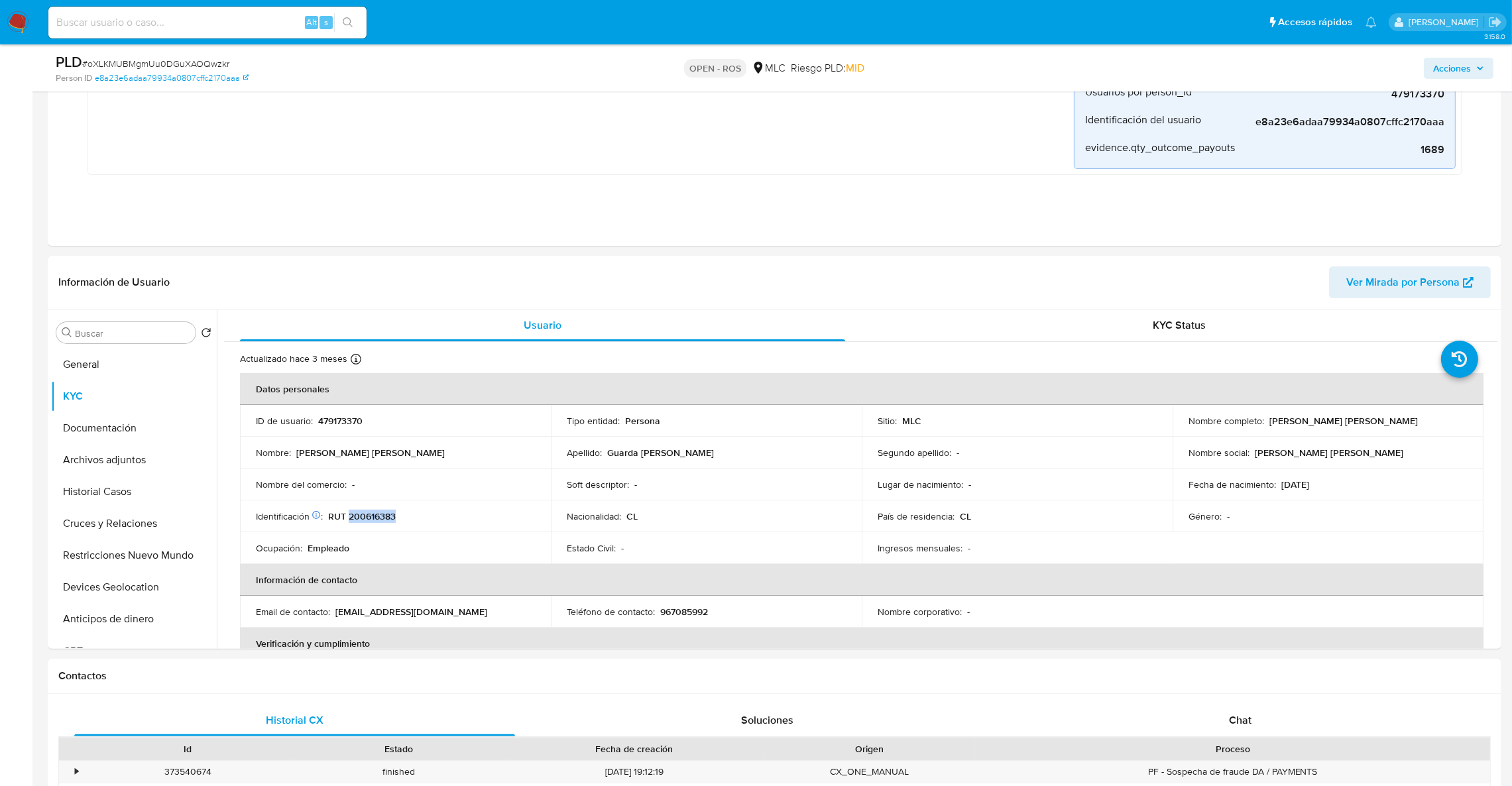
copy p "200616383"
click at [691, 615] on p "967085992" at bounding box center [683, 612] width 48 height 12
copy p "967085992"
drag, startPoint x: 337, startPoint y: 612, endPoint x: 377, endPoint y: 615, distance: 40.1
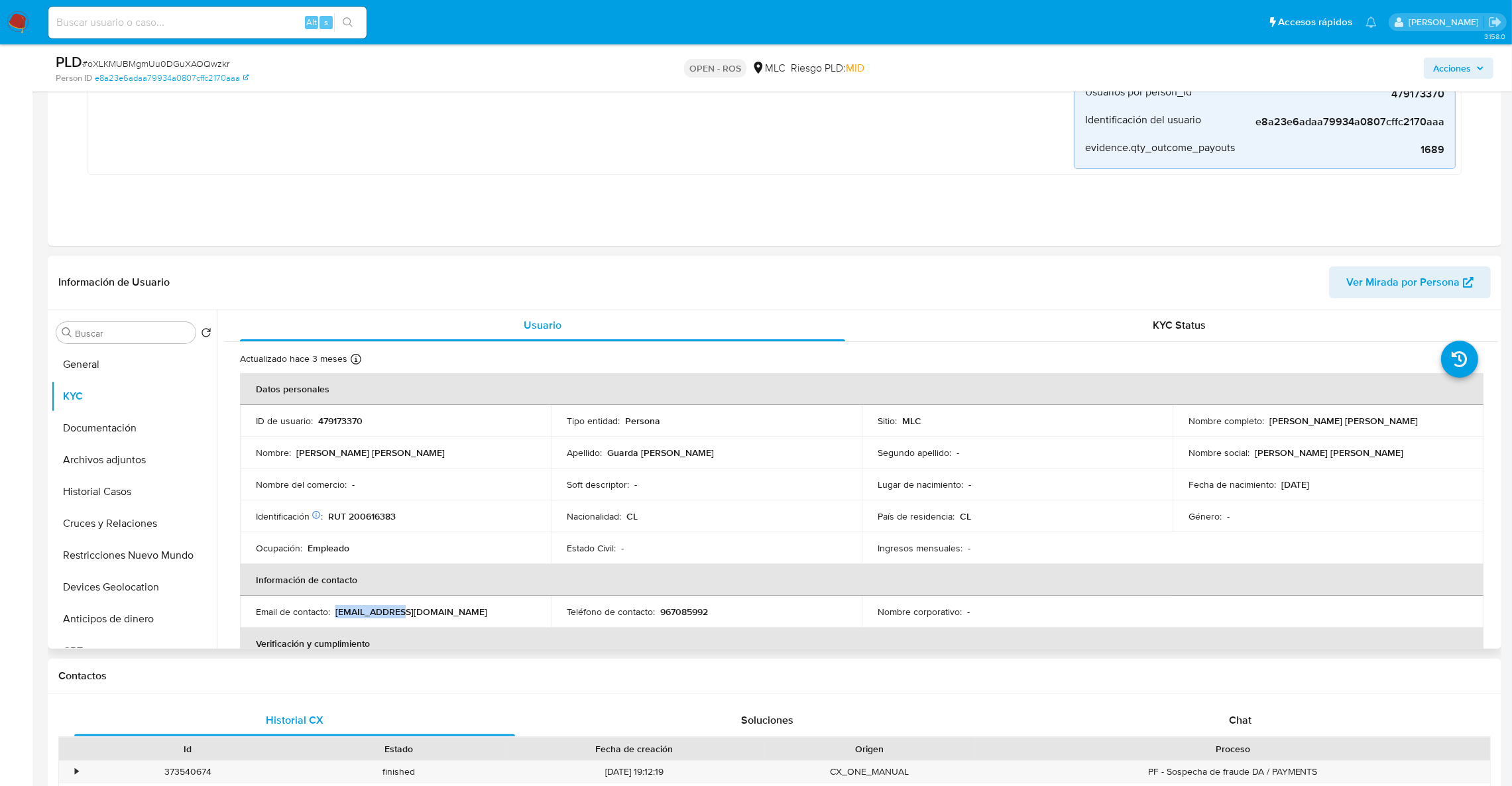
click at [391, 616] on p "mariaguarda1818@gmail.com" at bounding box center [411, 612] width 152 height 12
click at [353, 606] on p "mariaguarda1818@gmail.com" at bounding box center [411, 612] width 152 height 12
drag, startPoint x: 337, startPoint y: 612, endPoint x: 491, endPoint y: 618, distance: 154.1
click at [491, 618] on td "Email de contacto : mariaguarda1818@gmail.com" at bounding box center [395, 612] width 311 height 32
copy p "mariaguarda1818@gmail.com"
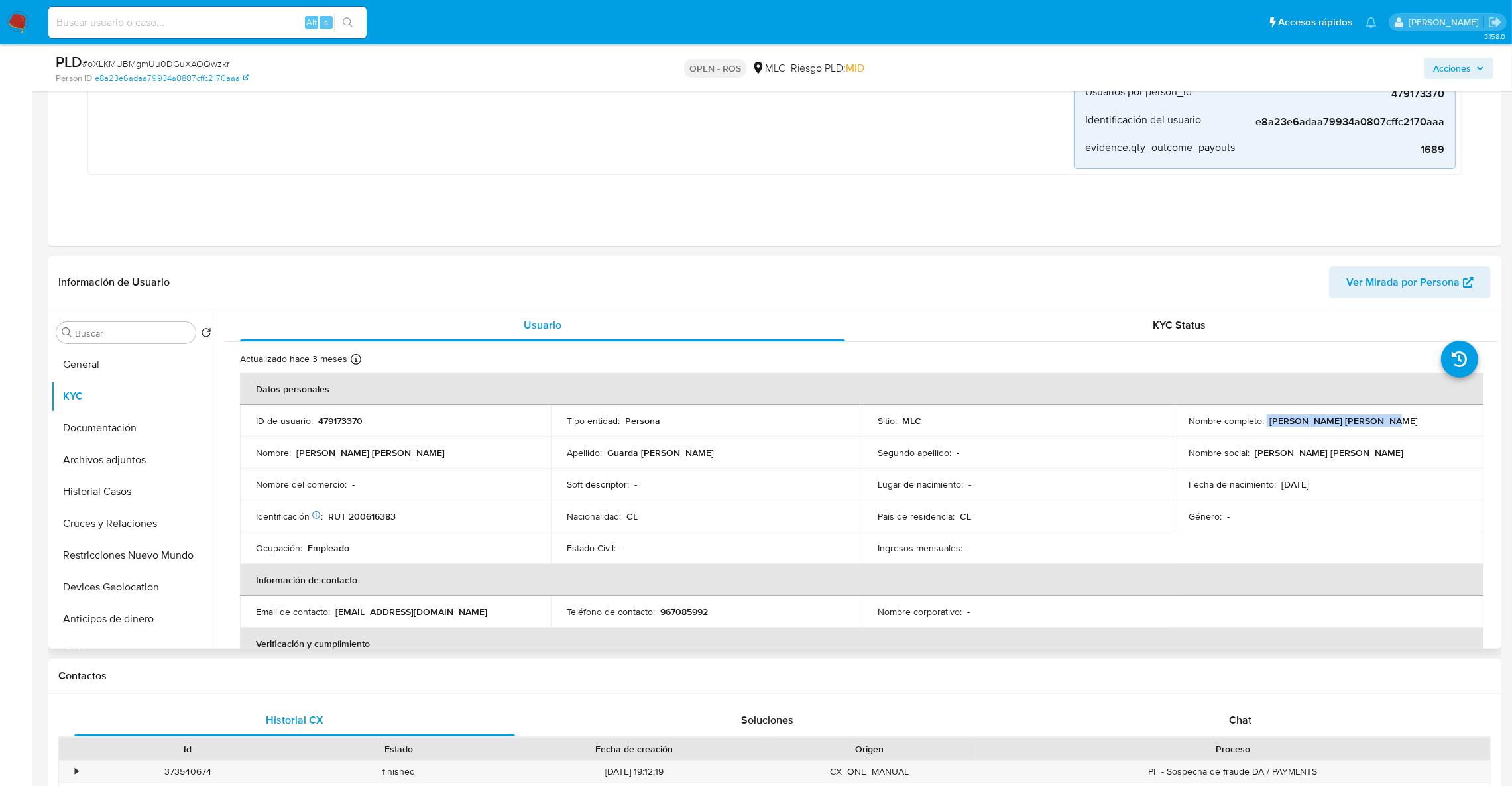
drag, startPoint x: 1262, startPoint y: 417, endPoint x: 1398, endPoint y: 416, distance: 136.0
click at [1398, 416] on div "Nombre completo : María José Guarda Bustos" at bounding box center [1327, 421] width 279 height 12
copy div "María José Guarda Bustos"
click at [392, 517] on p "RUT 200616383" at bounding box center [362, 516] width 68 height 12
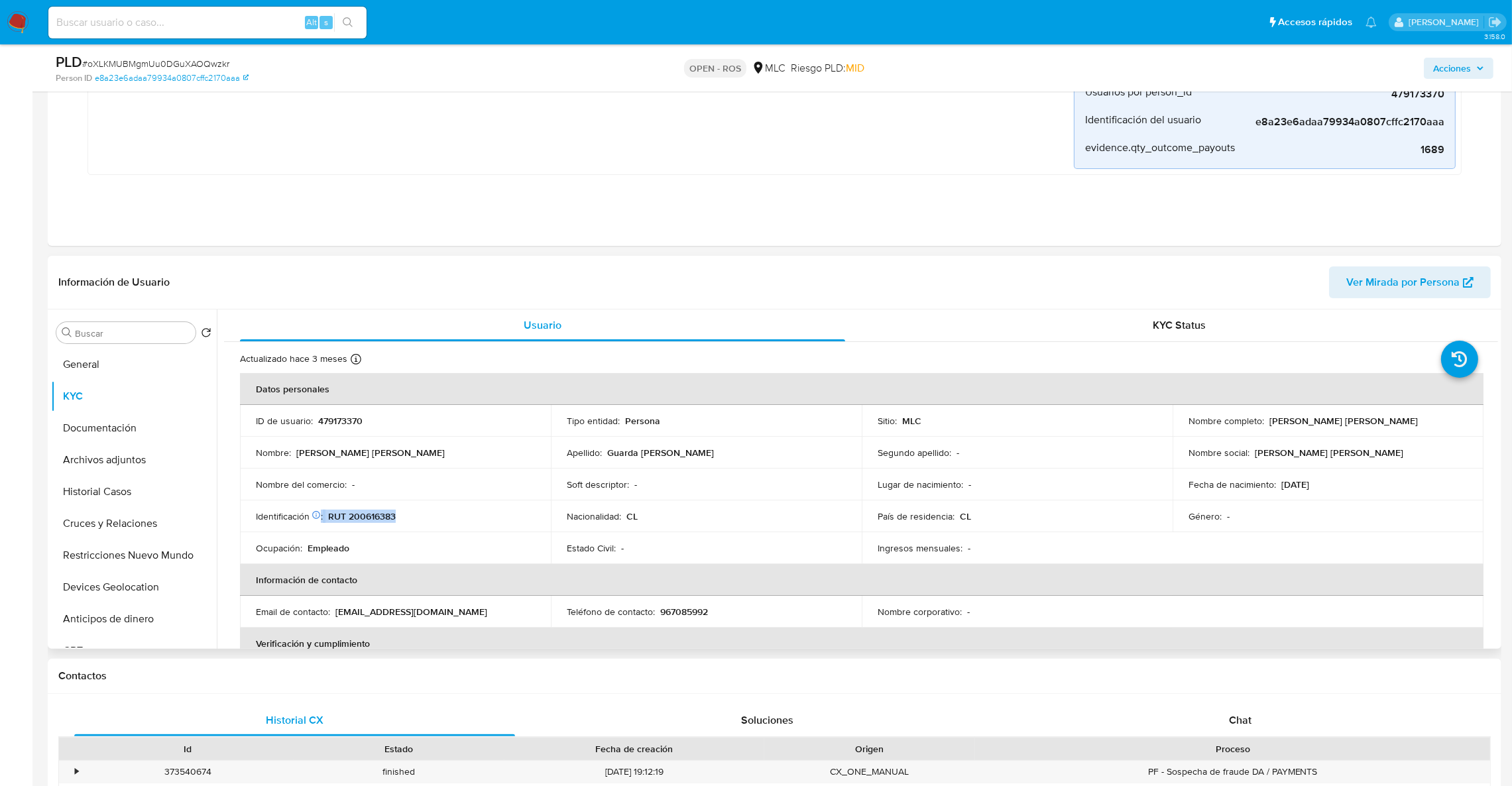
click at [392, 517] on p "RUT 200616383" at bounding box center [362, 516] width 68 height 12
click at [396, 527] on td "Identificación Nº de serie: 105221113 : RUT 200616383" at bounding box center [395, 516] width 311 height 32
click at [376, 512] on p "RUT 200616383" at bounding box center [362, 516] width 68 height 12
copy p "200616383"
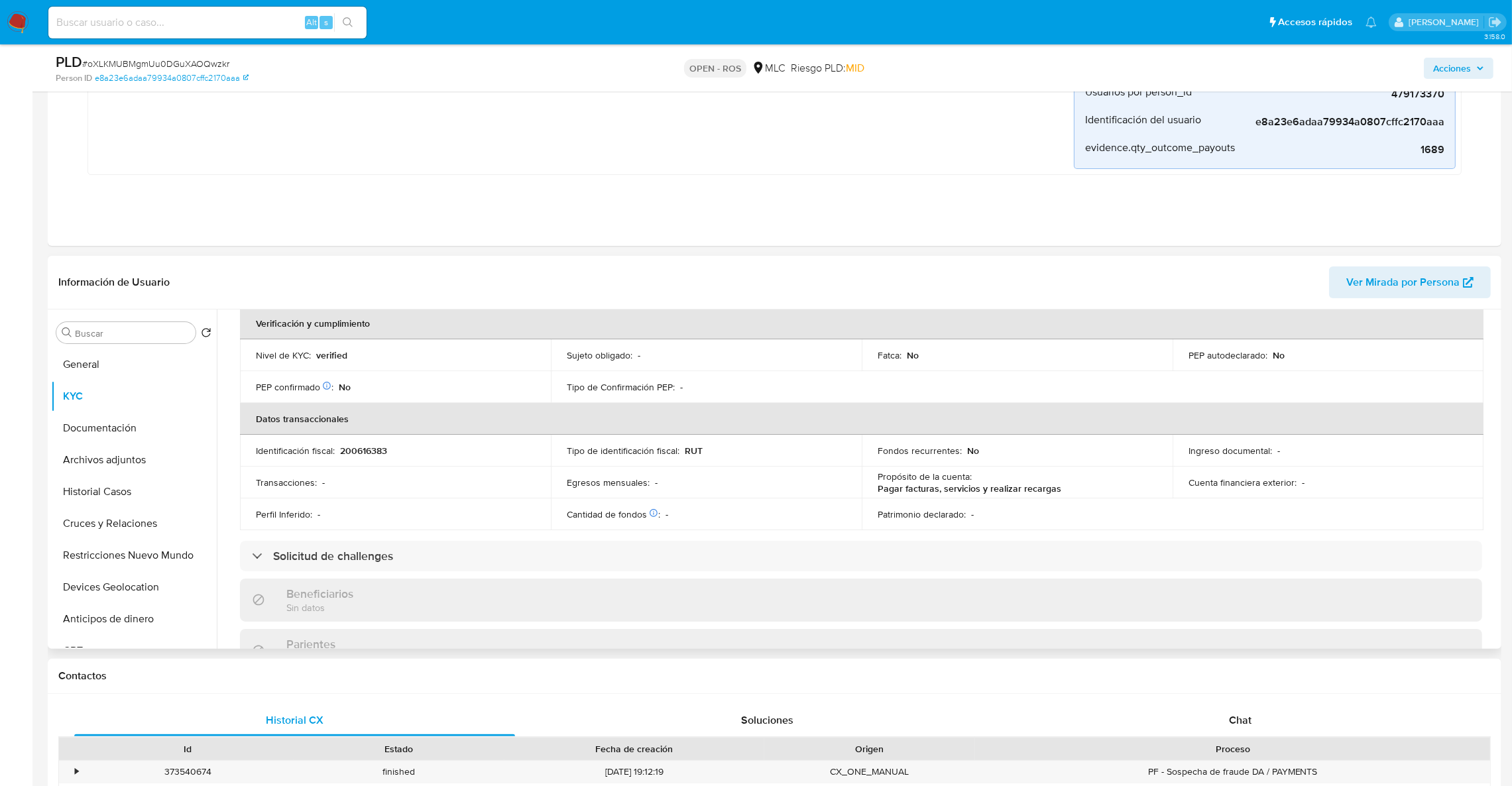
scroll to position [121, 0]
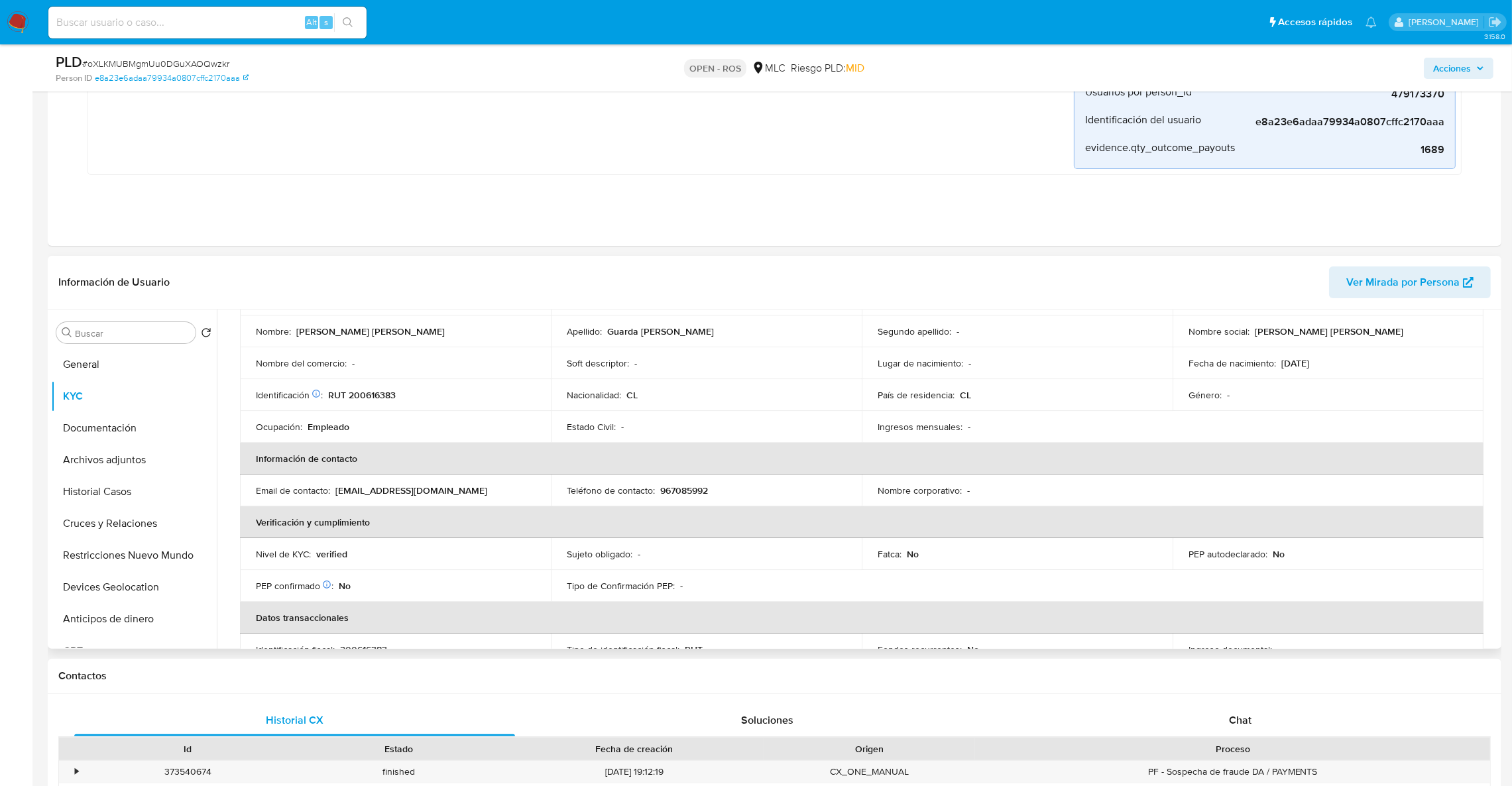
click at [709, 493] on div "Teléfono de contacto : 967085992" at bounding box center [706, 490] width 279 height 12
drag, startPoint x: 709, startPoint y: 493, endPoint x: 695, endPoint y: 490, distance: 14.3
click at [707, 493] on div "Teléfono de contacto : 967085992" at bounding box center [706, 490] width 279 height 12
click at [695, 490] on p "967085992" at bounding box center [683, 490] width 48 height 12
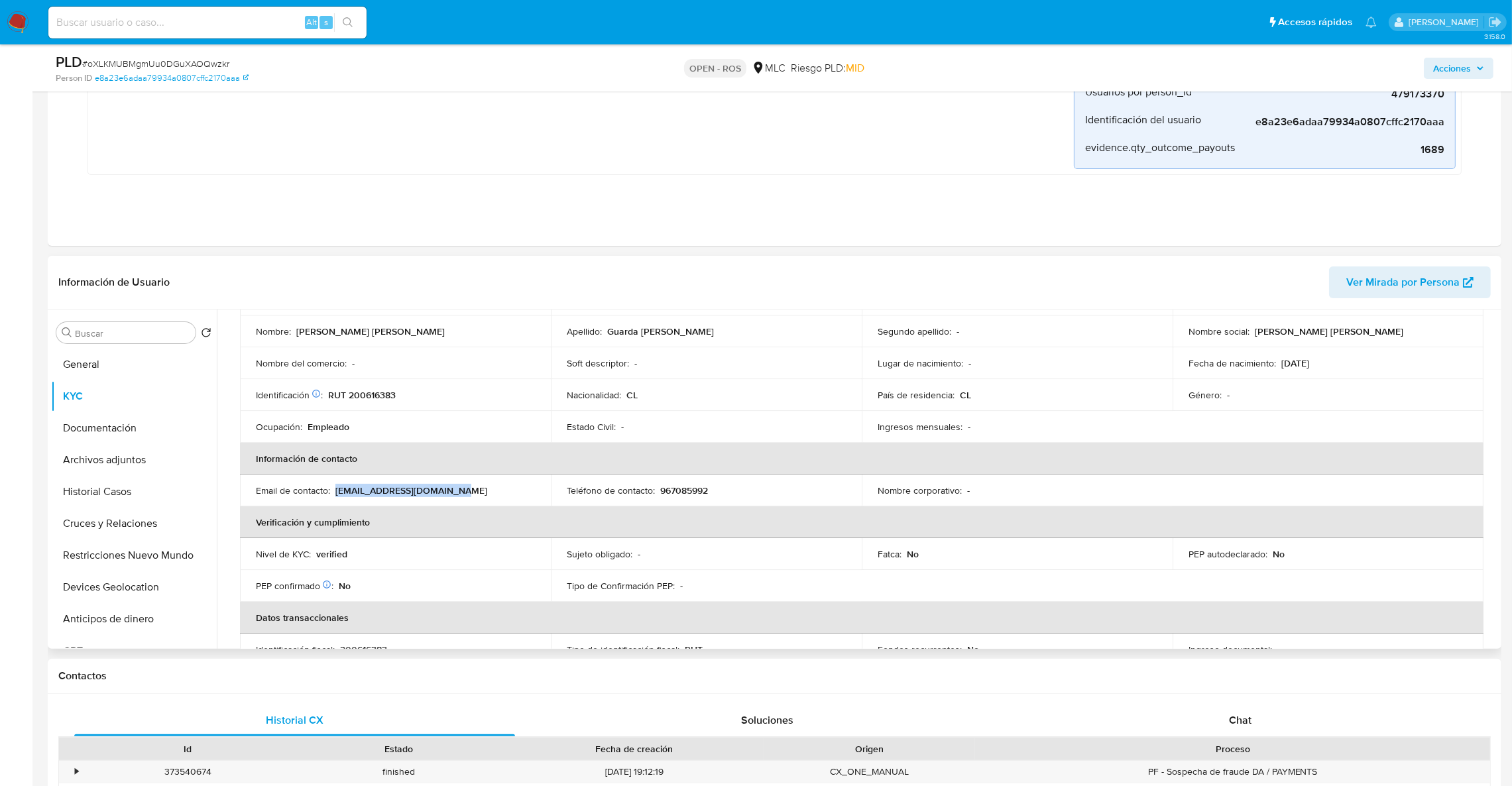
drag, startPoint x: 442, startPoint y: 488, endPoint x: 337, endPoint y: 485, distance: 105.0
click at [337, 485] on td "Email de contacto : mariaguarda1818@gmail.com" at bounding box center [395, 490] width 311 height 32
click at [108, 463] on button "Archivos adjuntos" at bounding box center [128, 460] width 155 height 32
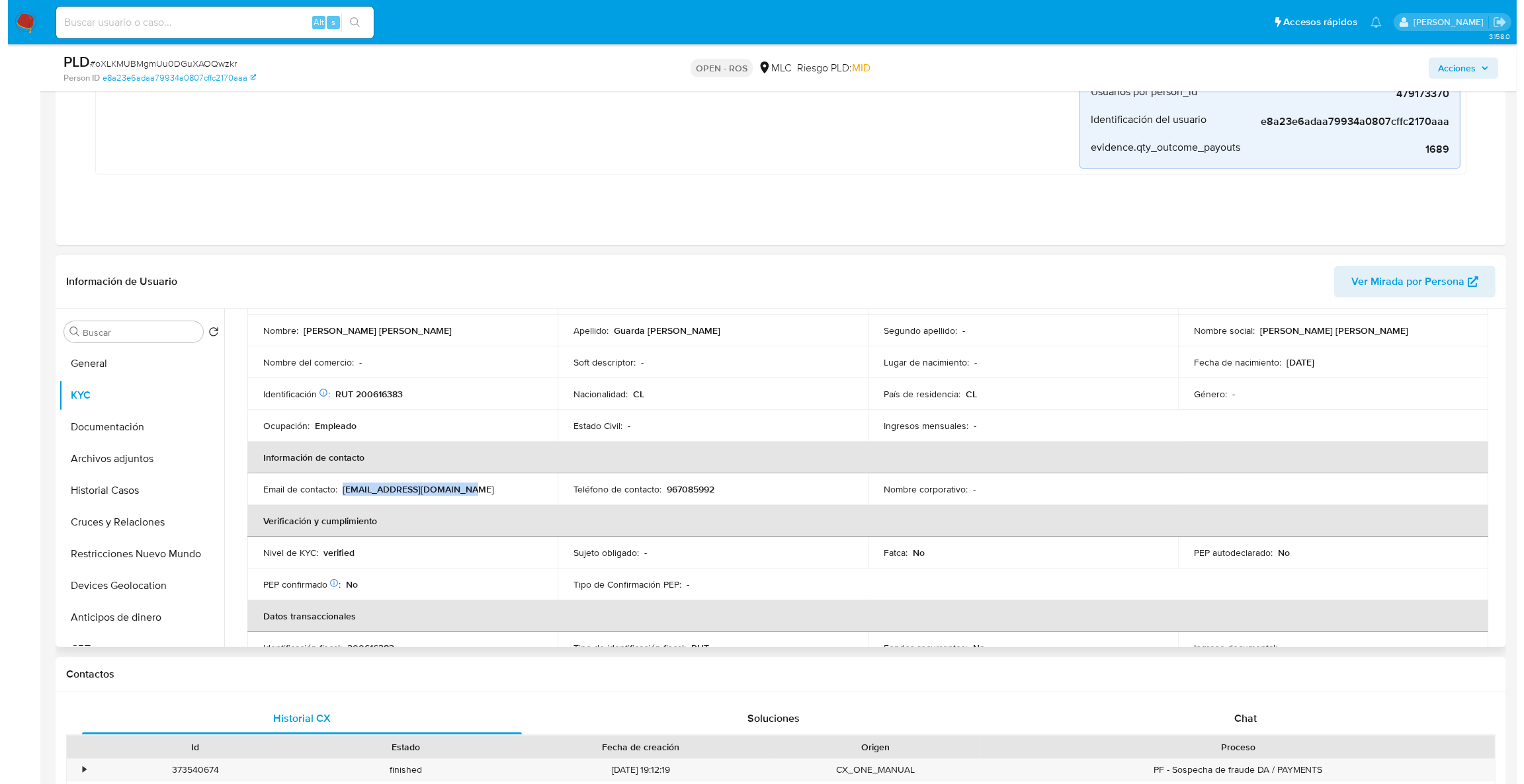
scroll to position [0, 0]
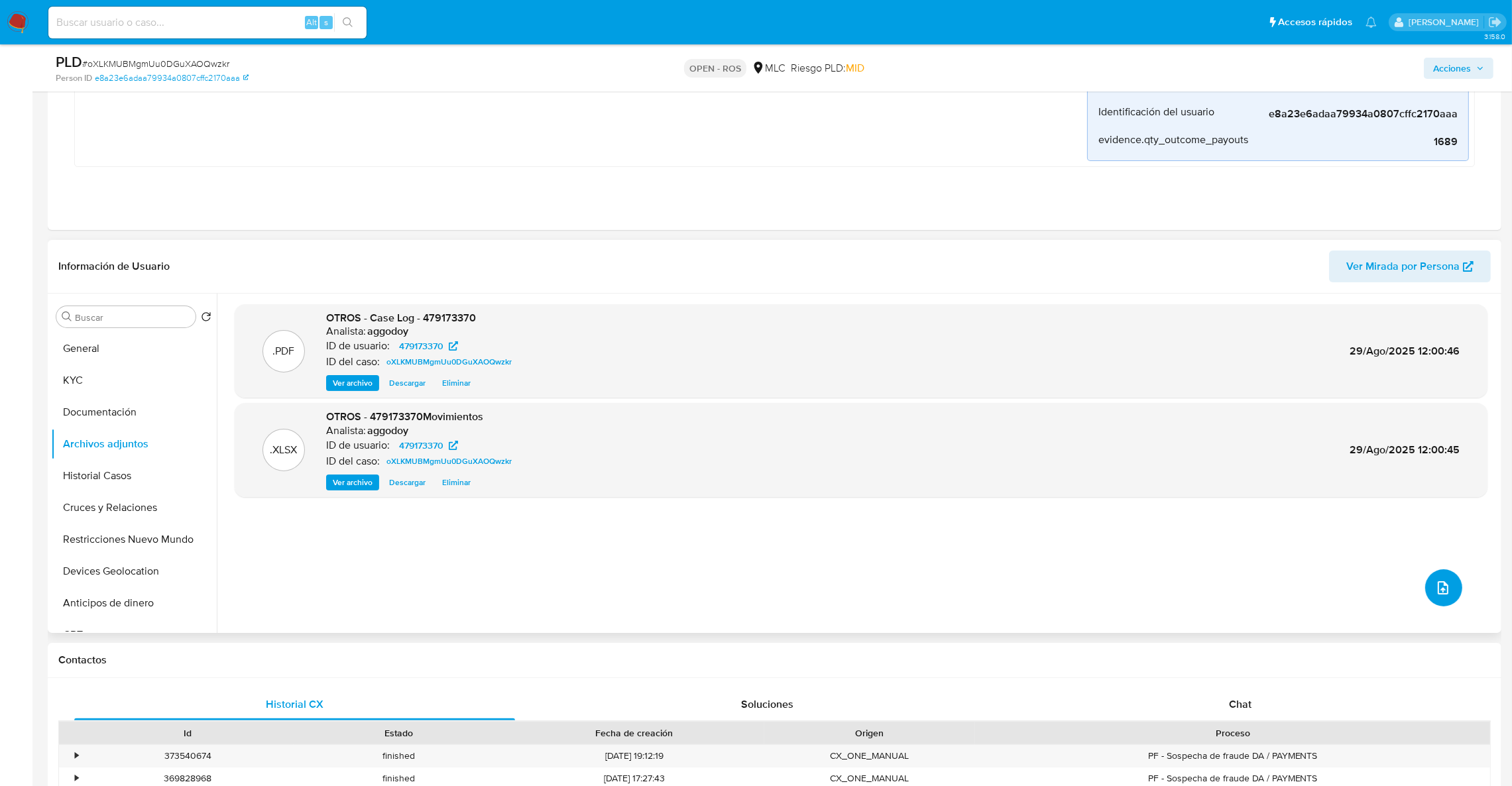
click at [1441, 580] on span "upload-file" at bounding box center [1442, 588] width 16 height 16
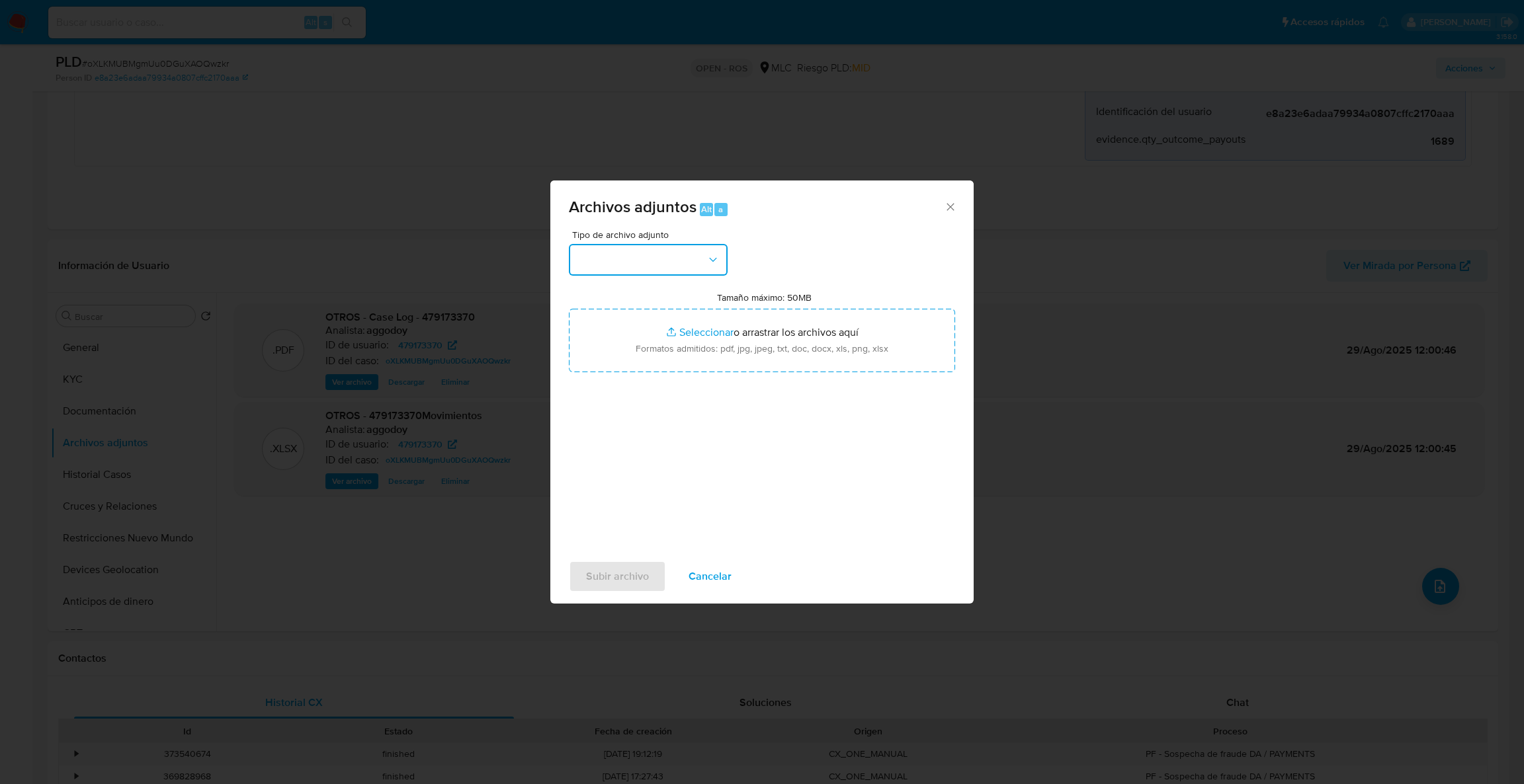
click at [586, 266] on button "button" at bounding box center [648, 260] width 158 height 32
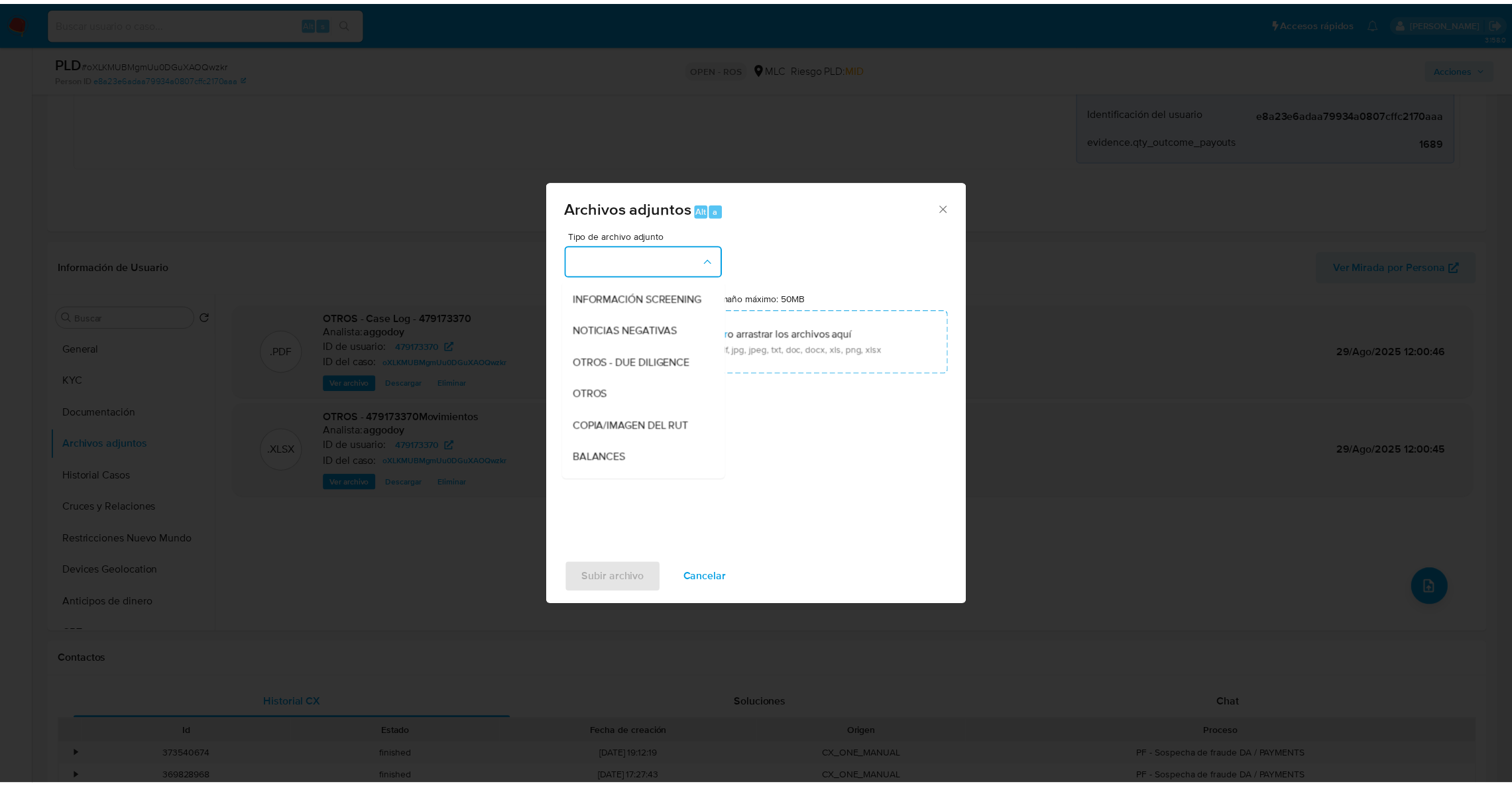
scroll to position [144, 0]
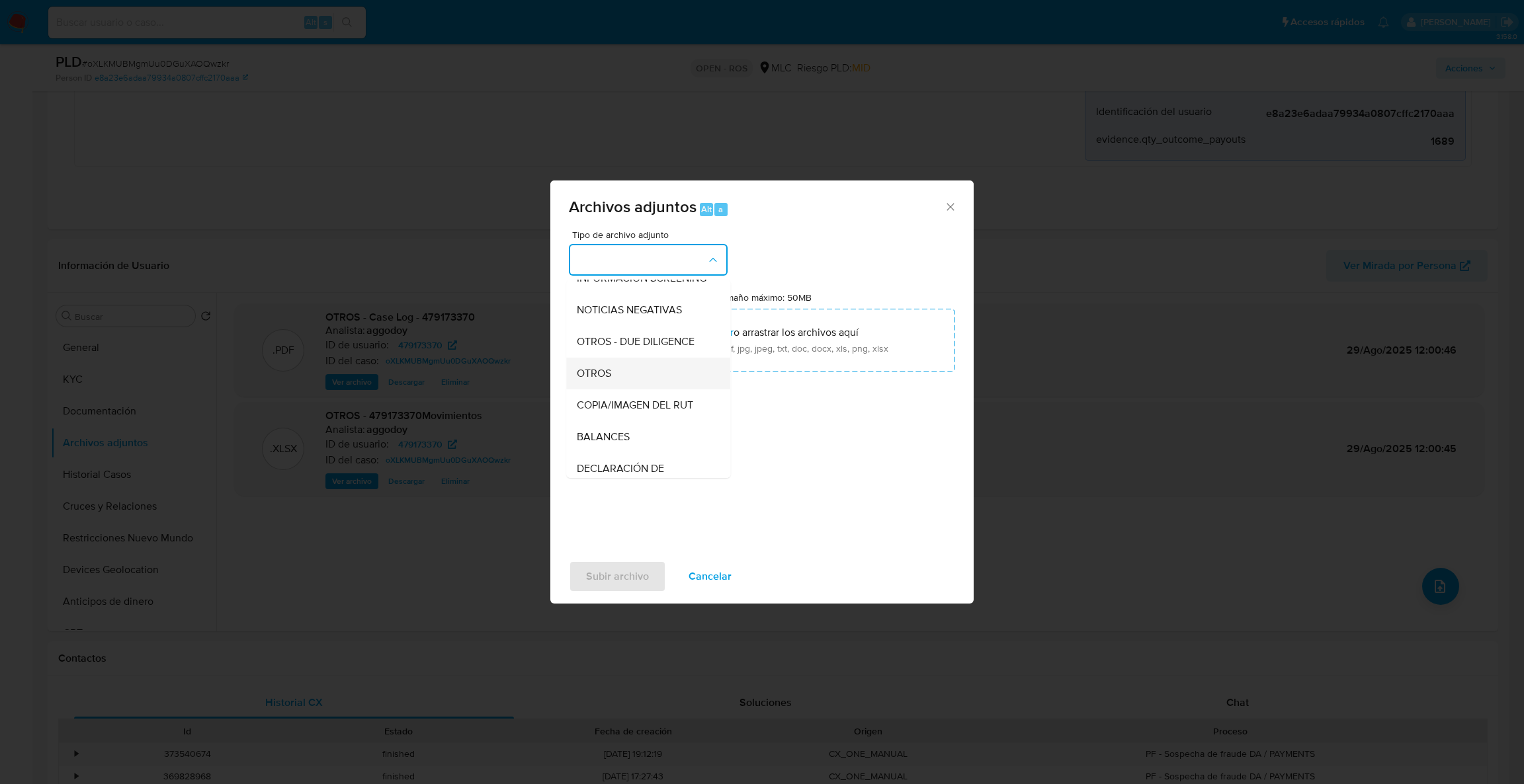
click at [637, 375] on div "OTROS" at bounding box center [643, 374] width 135 height 32
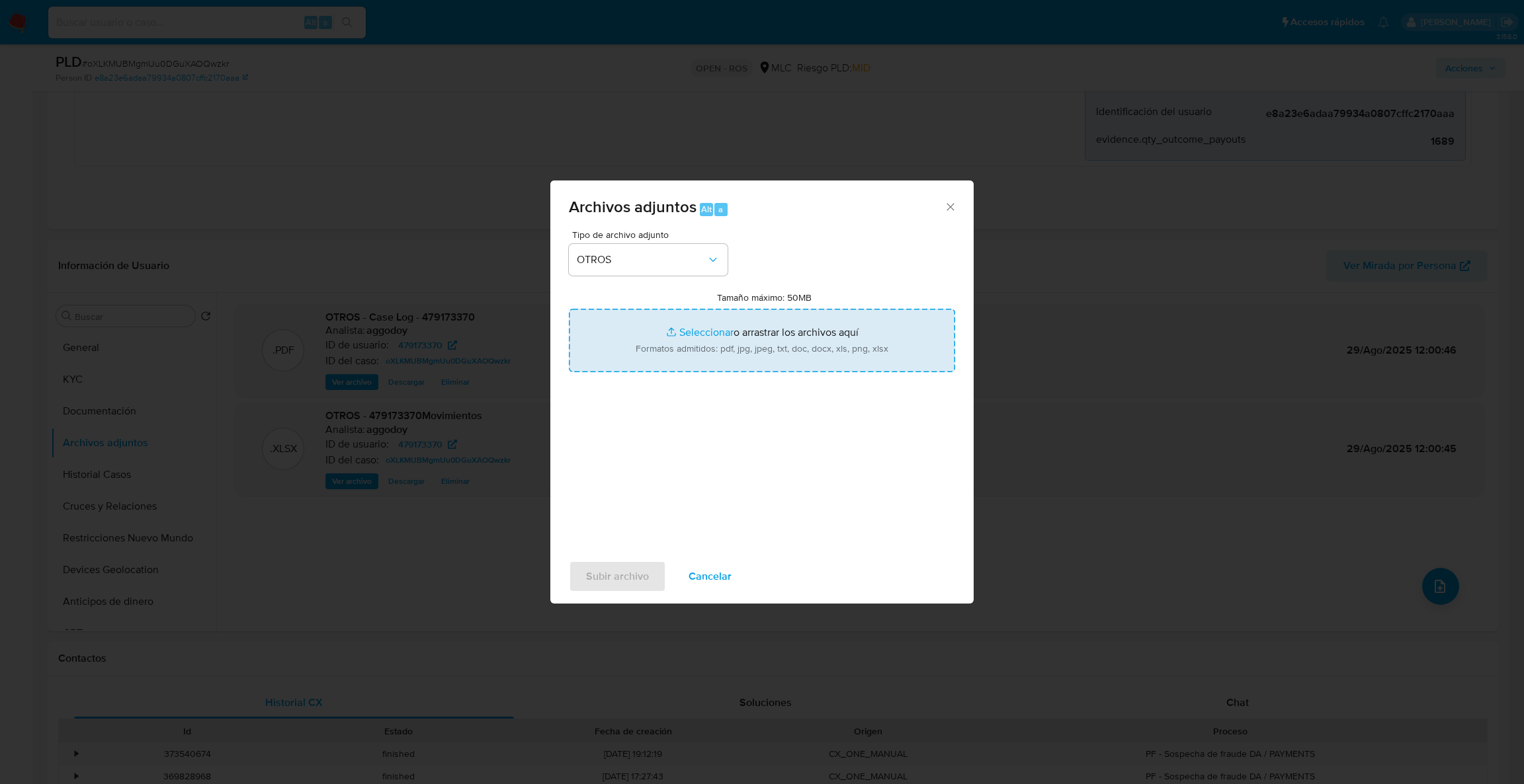
click at [639, 371] on input "Tamaño máximo: 50MB Seleccionar archivos" at bounding box center [762, 341] width 386 height 64
type input "C:\fakepath\UAF #1286.pdf"
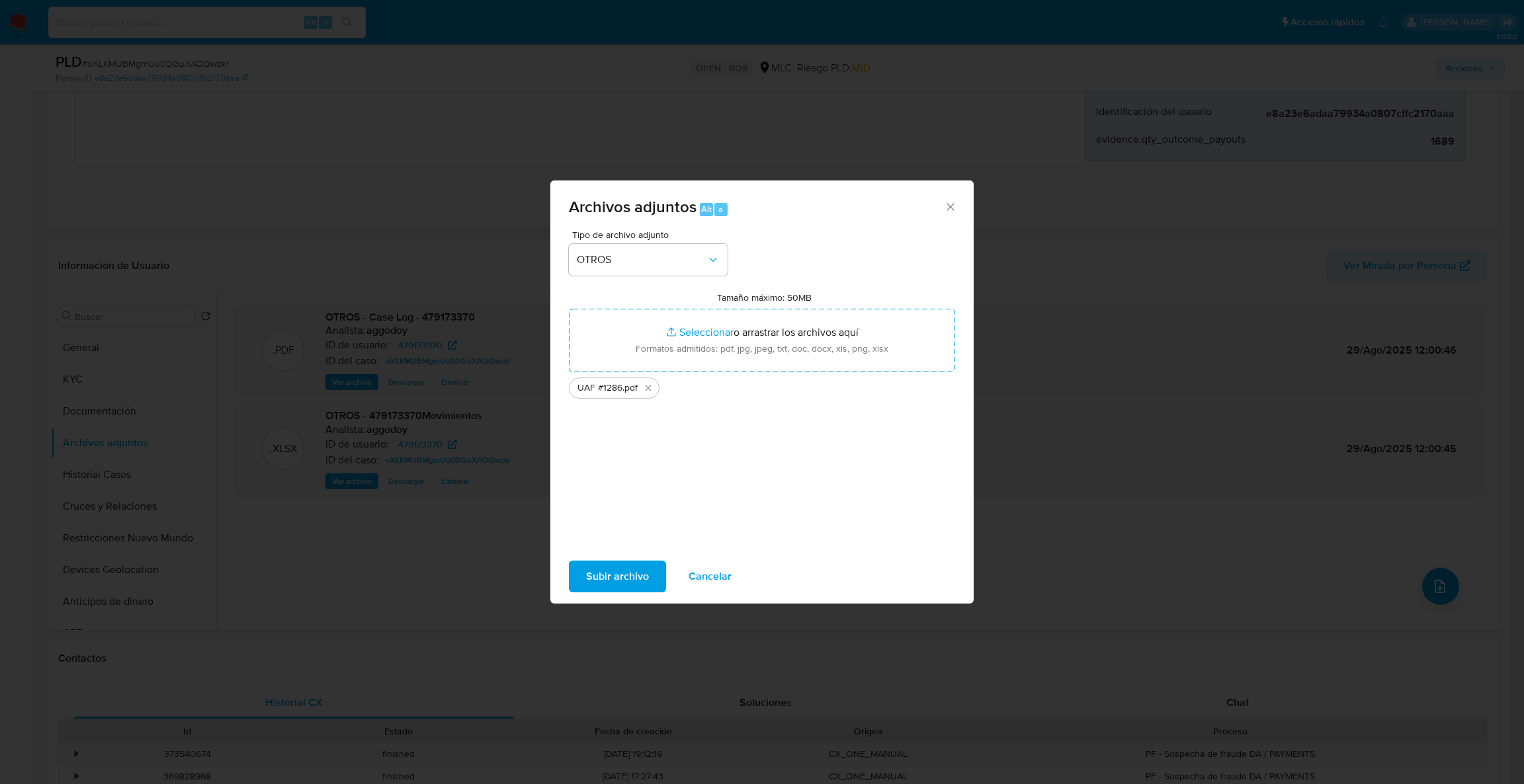
click at [621, 578] on span "Subir archivo" at bounding box center [617, 576] width 63 height 29
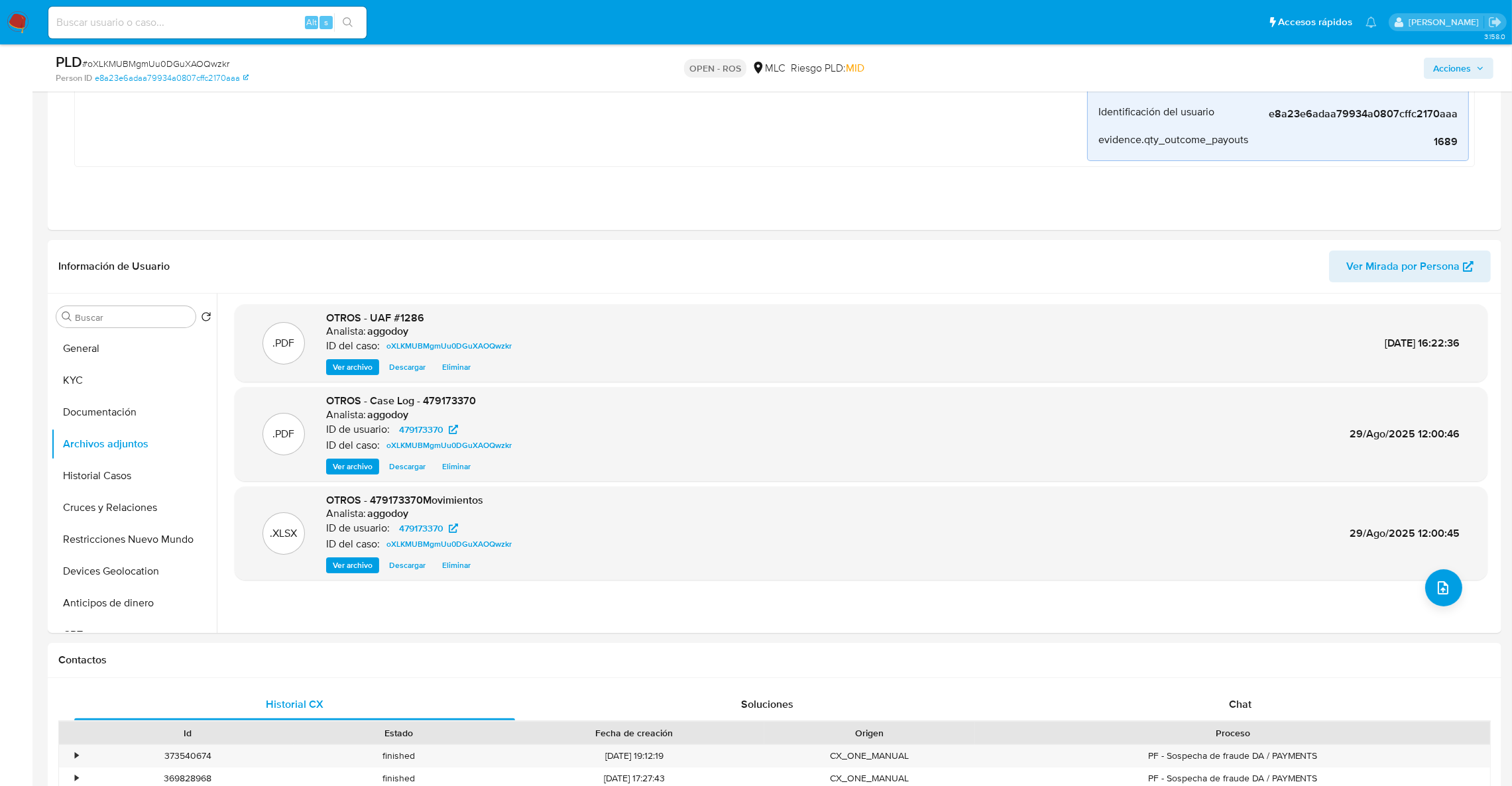
click at [1461, 66] on span "Acciones" at bounding box center [1452, 68] width 38 height 21
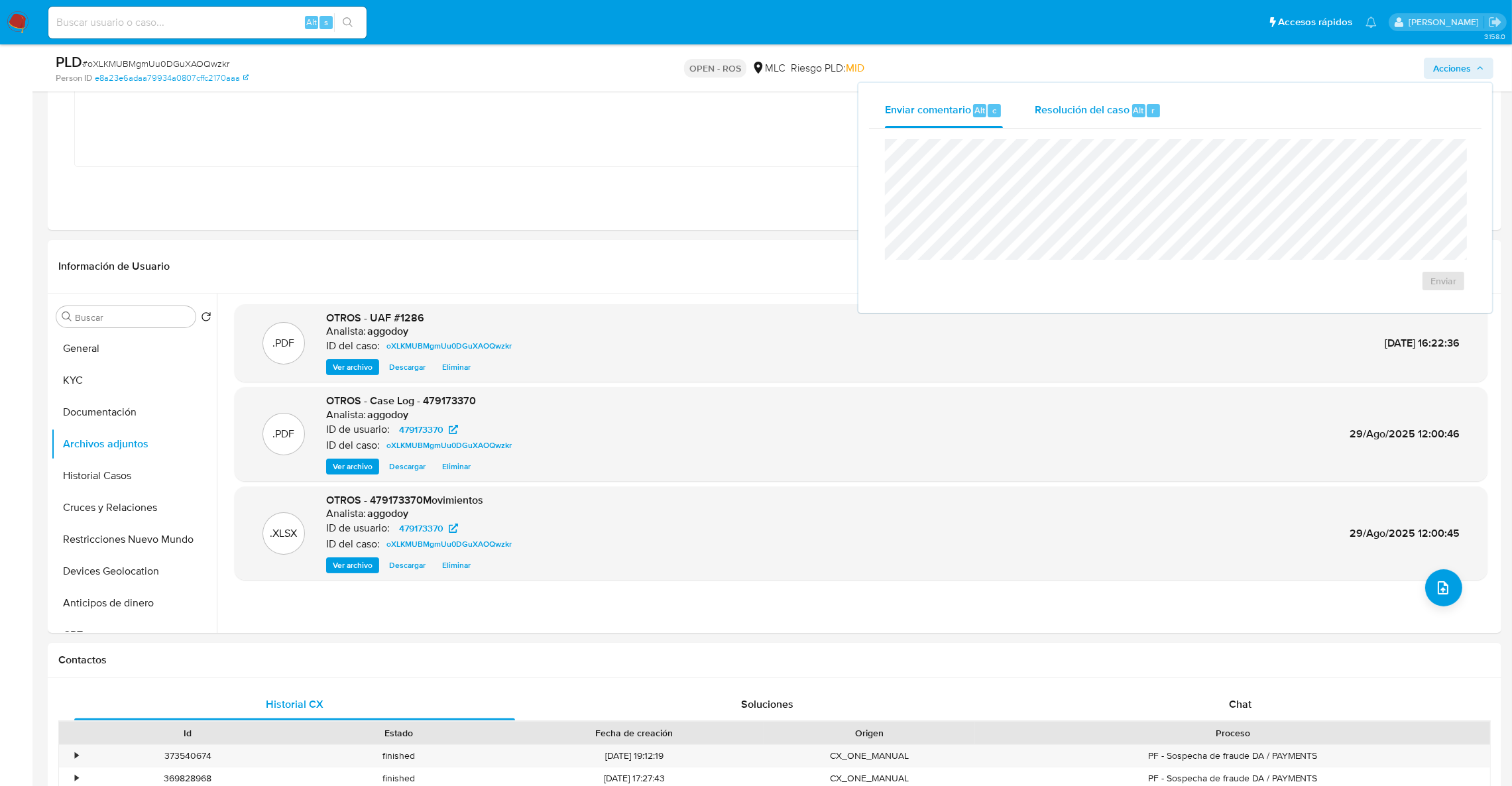
click at [1158, 102] on div "Resolución del caso Alt r" at bounding box center [1097, 110] width 127 height 34
click at [1387, 295] on span "ROS" at bounding box center [1405, 294] width 65 height 29
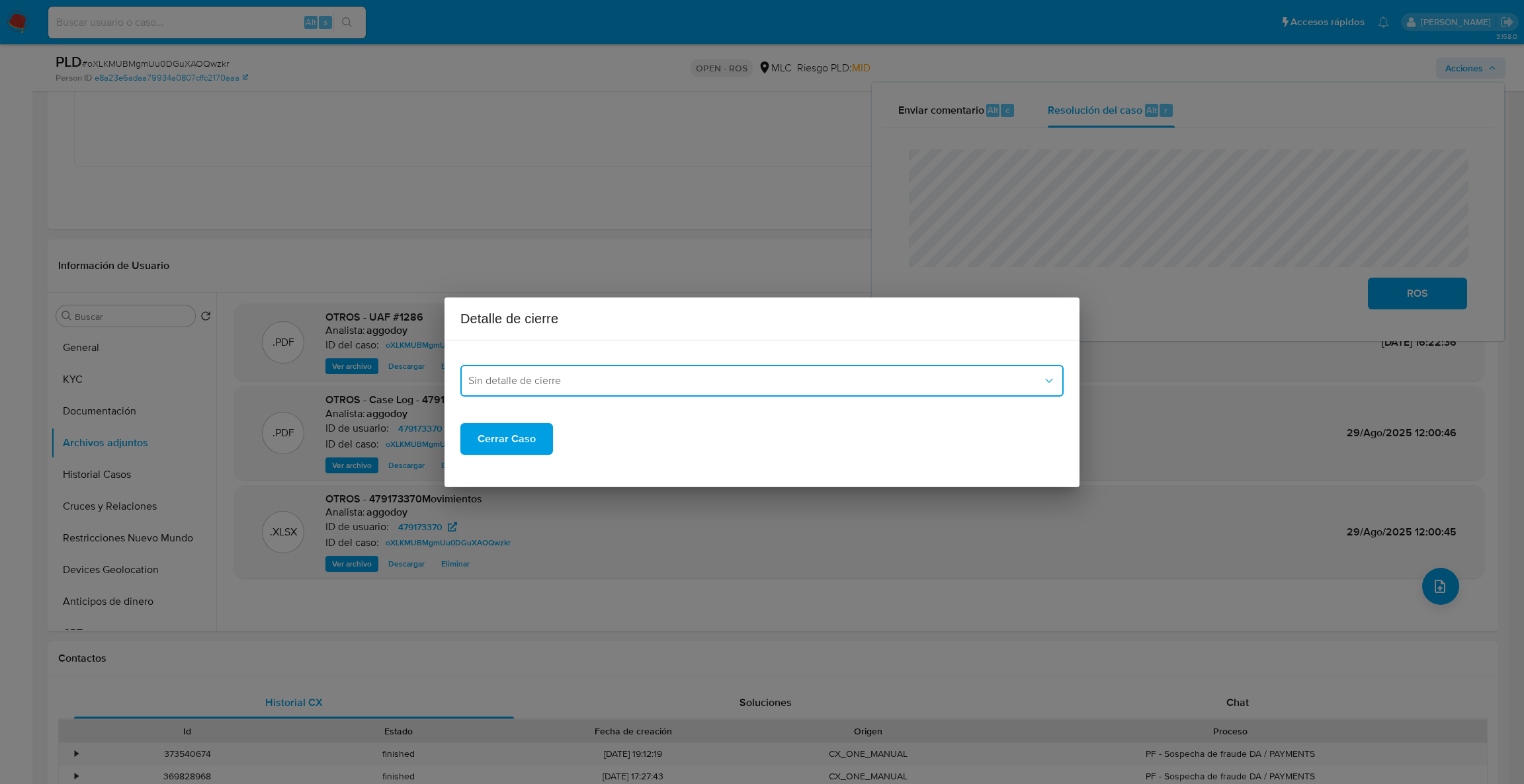
click at [664, 374] on span "Sin detalle de cierre" at bounding box center [755, 381] width 574 height 13
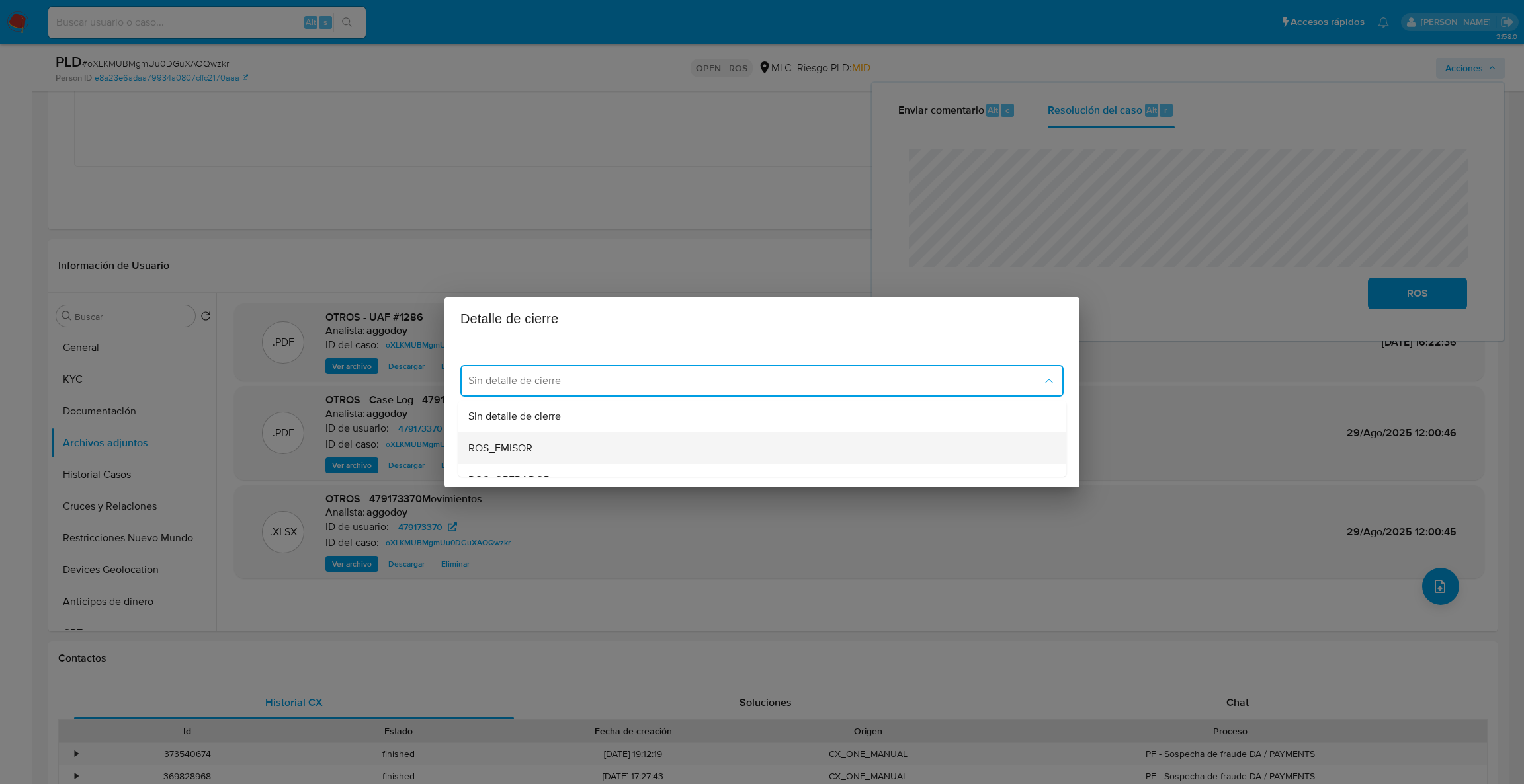
click at [494, 443] on span "ROS_EMISOR" at bounding box center [500, 448] width 65 height 13
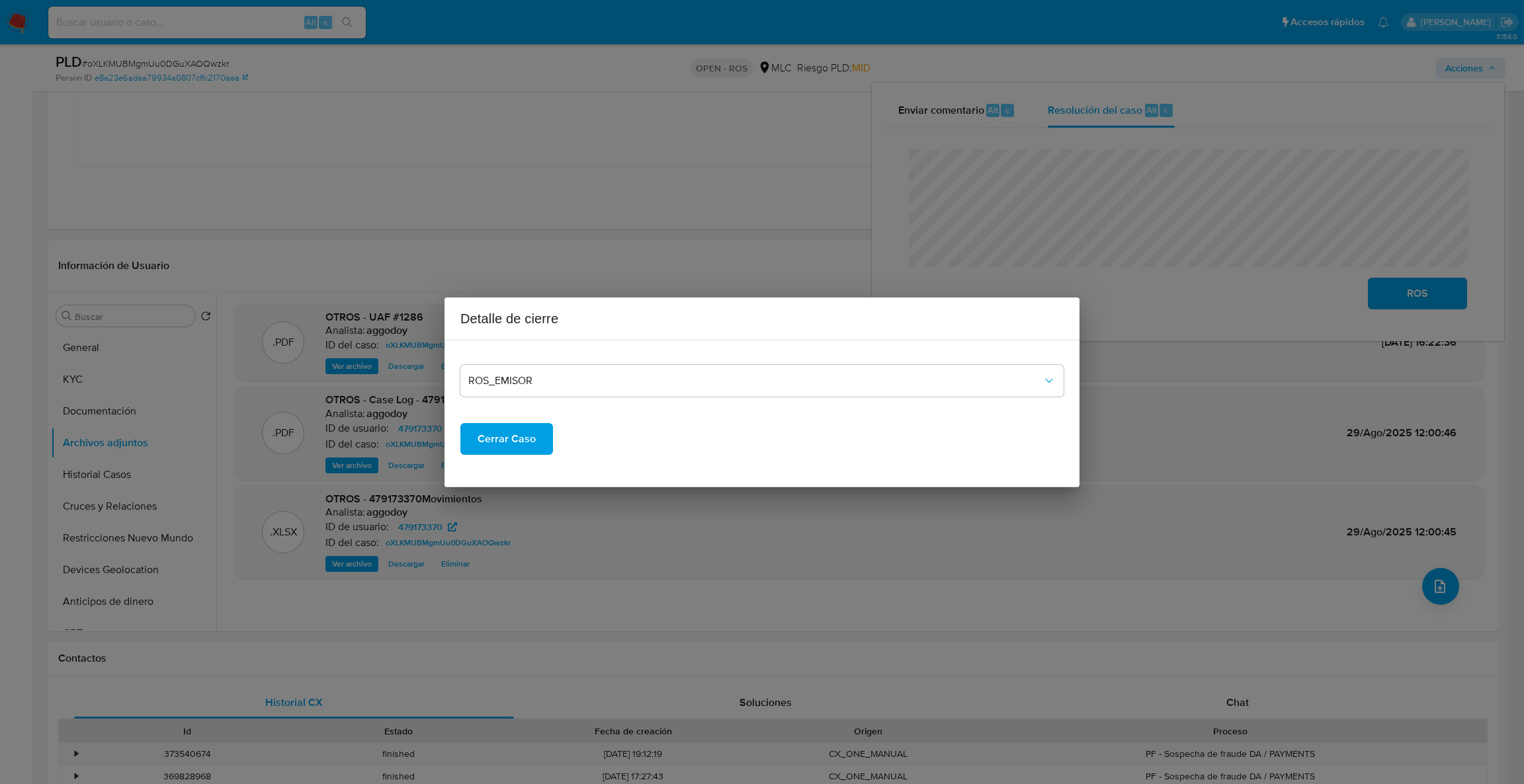
click at [494, 444] on span "Cerrar Caso" at bounding box center [506, 439] width 58 height 29
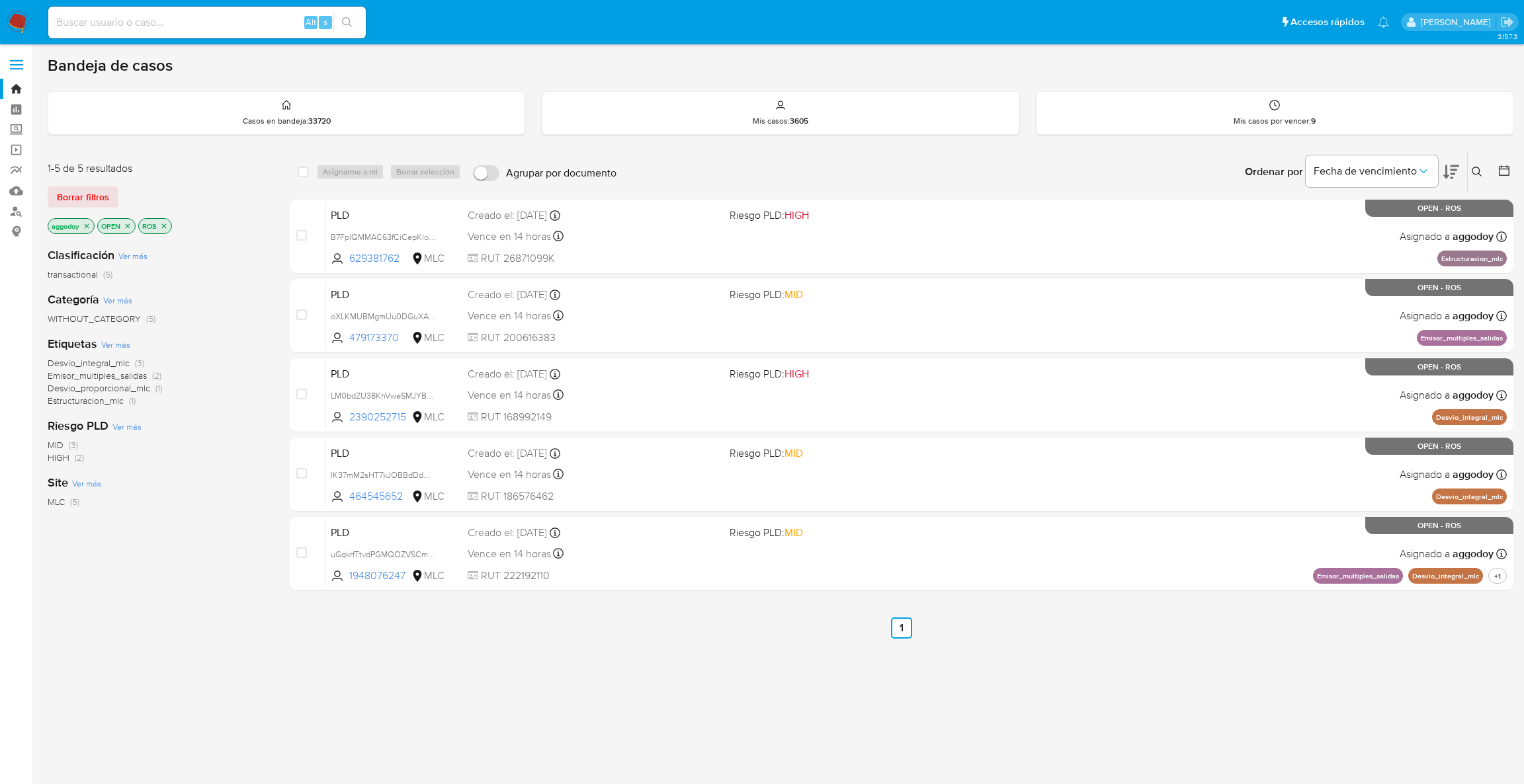
click at [171, 224] on p "ROS" at bounding box center [155, 225] width 33 height 14
click at [167, 224] on icon "close-filter" at bounding box center [164, 226] width 5 height 5
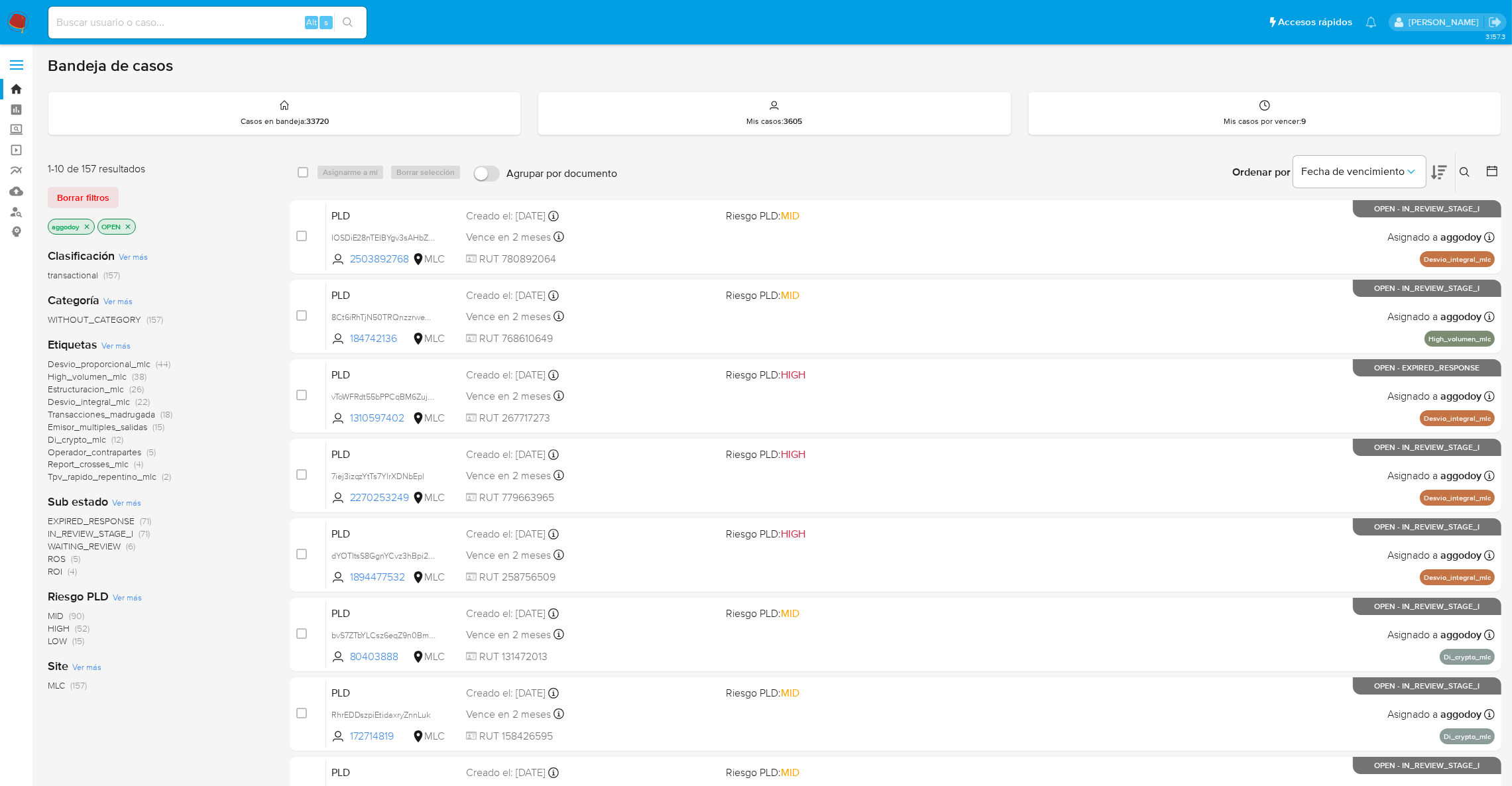
click at [71, 572] on span "(4)" at bounding box center [72, 572] width 9 height 13
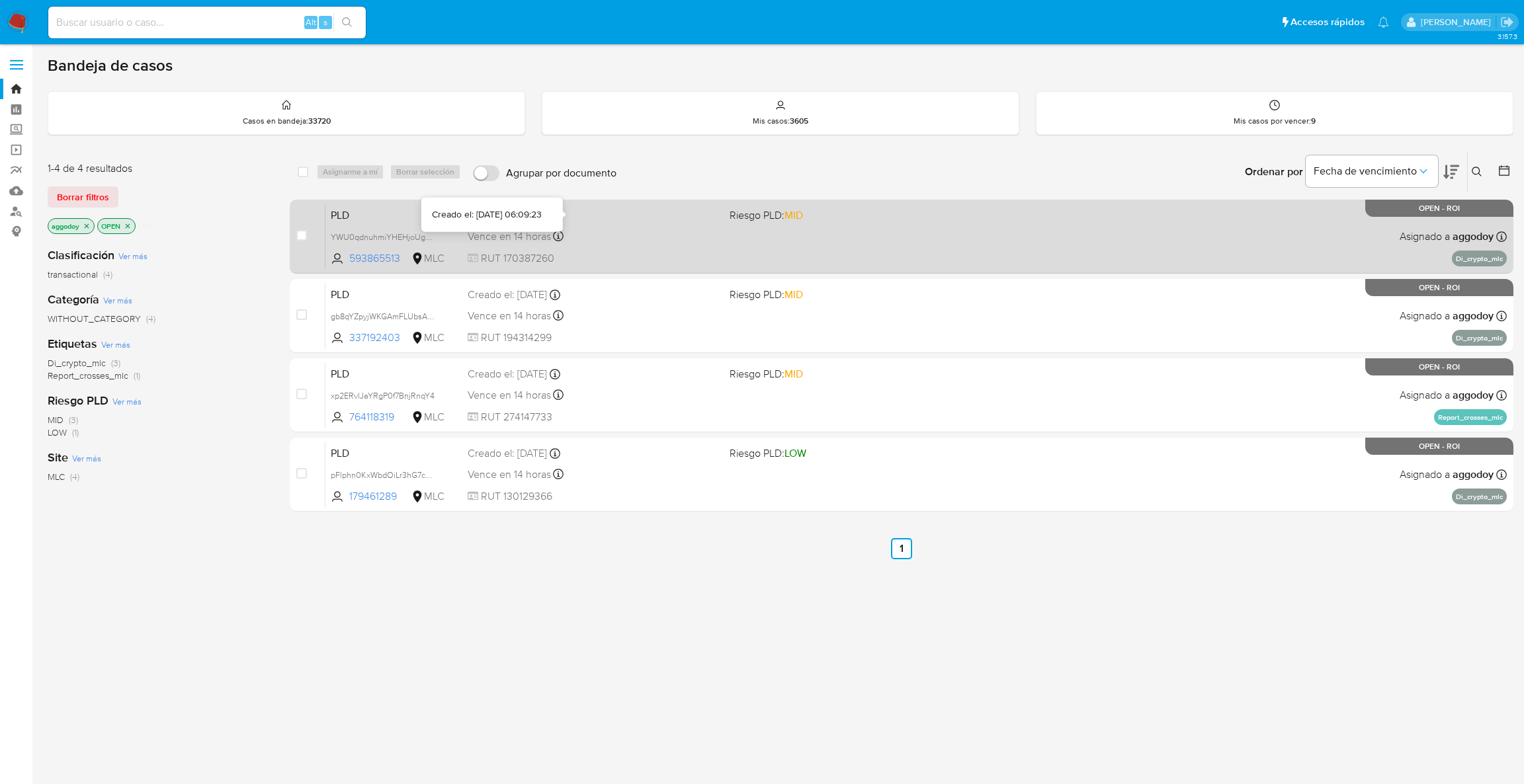
click at [633, 209] on div "Creado el: [DATE] Creado el: [DATE] 06:09:23" at bounding box center [593, 215] width 252 height 14
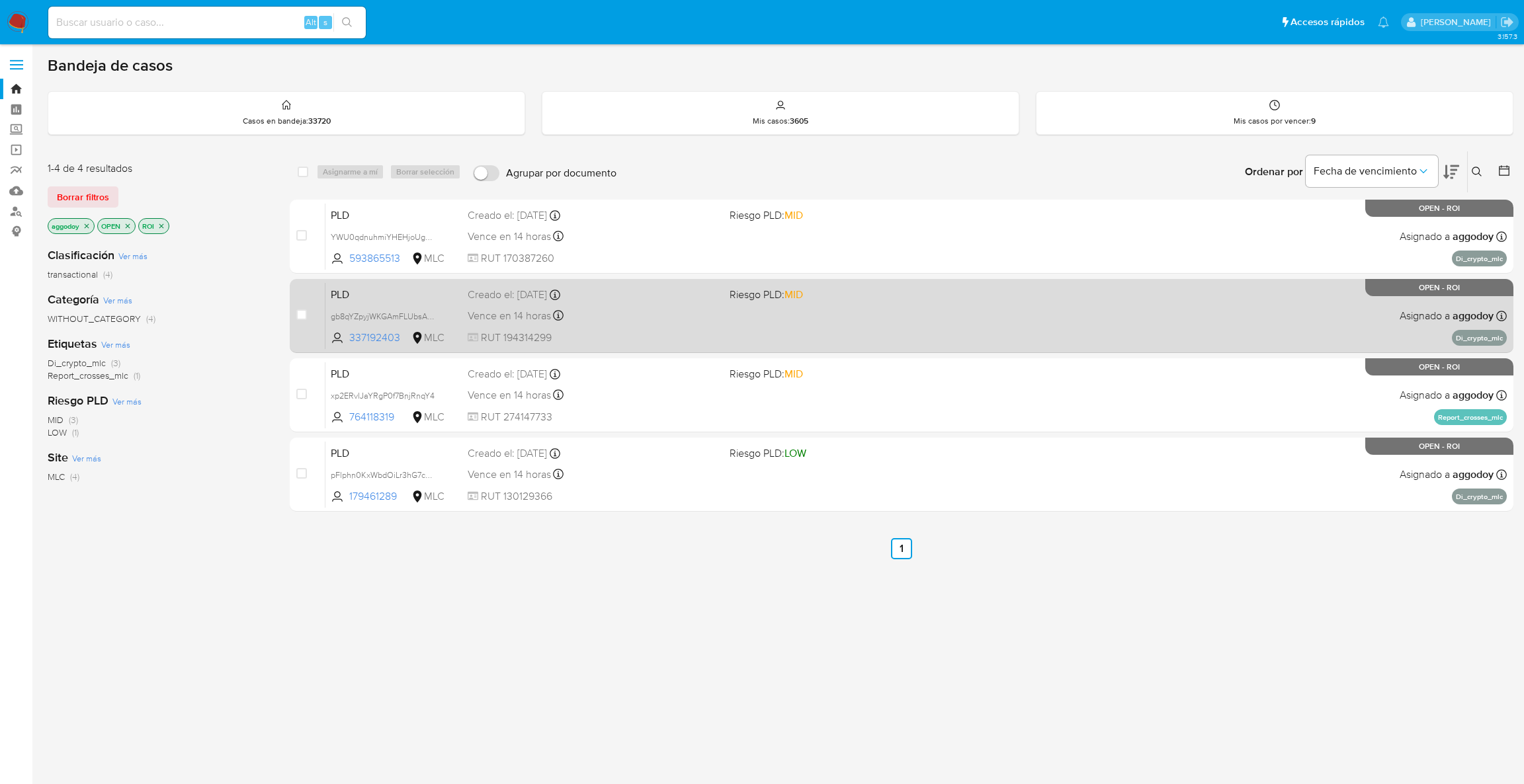
click at [608, 299] on div "Creado el: [DATE] Creado el: [DATE] 06:09:22" at bounding box center [593, 294] width 252 height 14
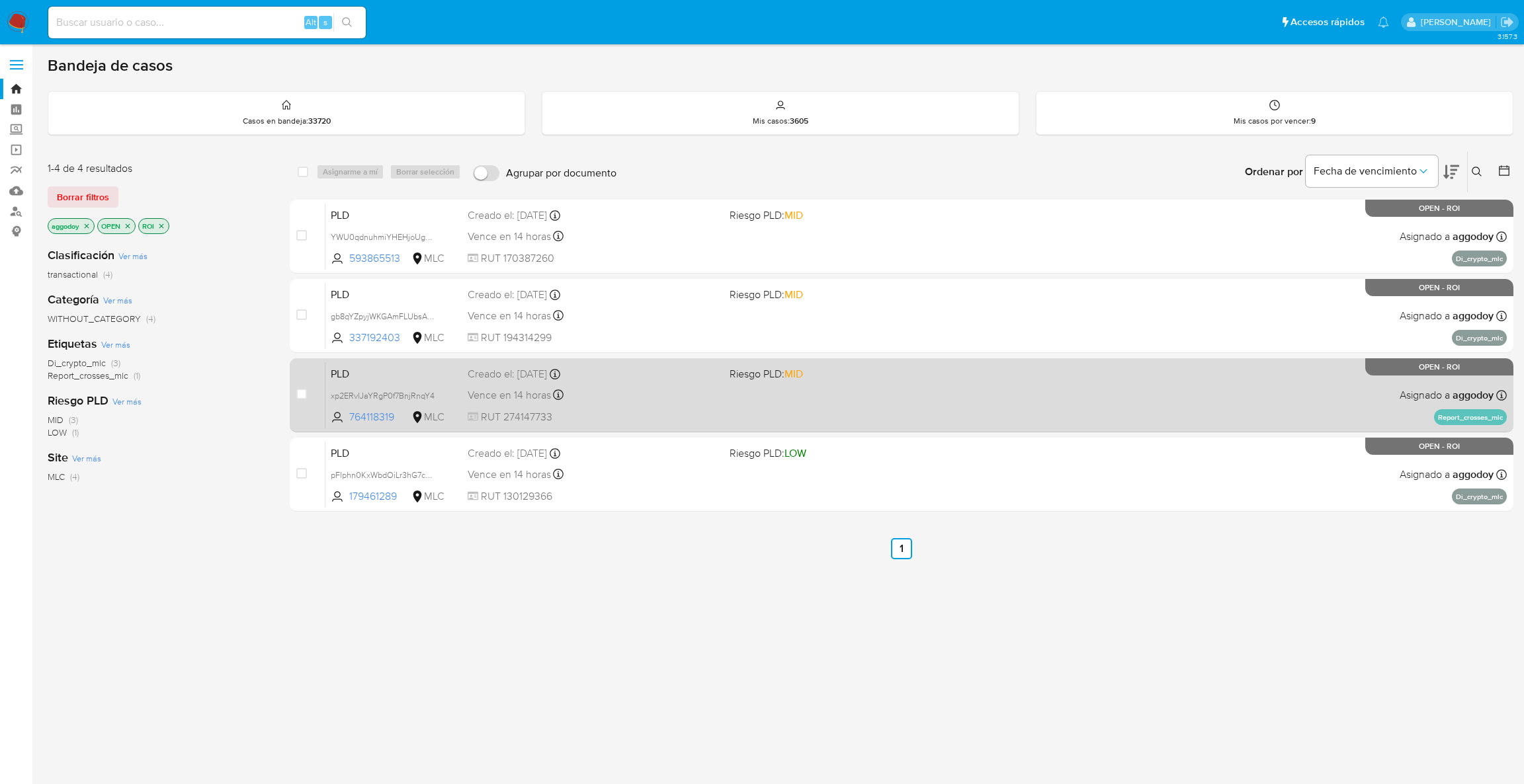
click at [617, 396] on div "Vence en 14 horas Vence el [DATE] 06:07:06" at bounding box center [593, 395] width 252 height 18
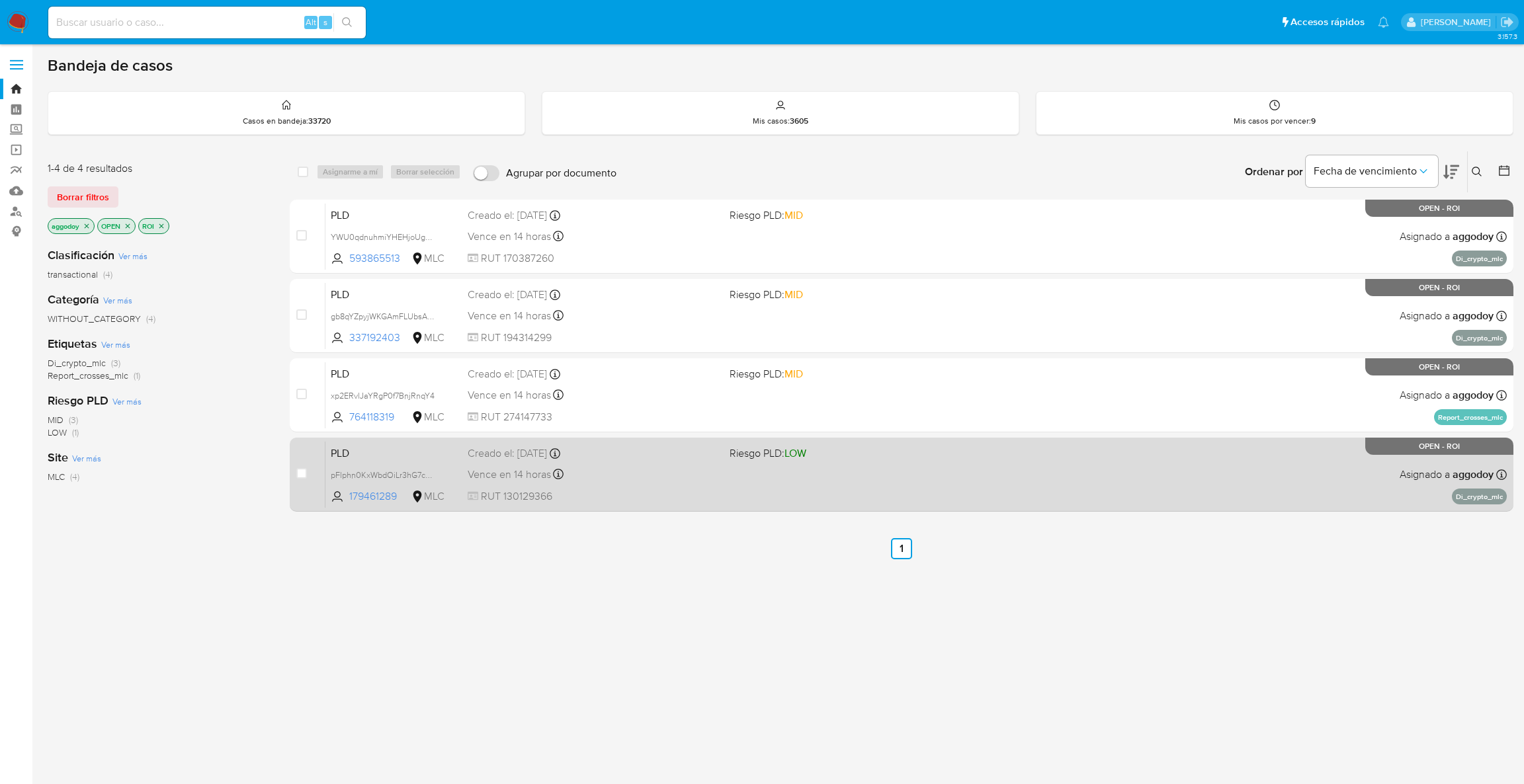
click at [617, 475] on div "Vence en 14 horas Vence el [DATE] 06:04:54" at bounding box center [593, 474] width 252 height 18
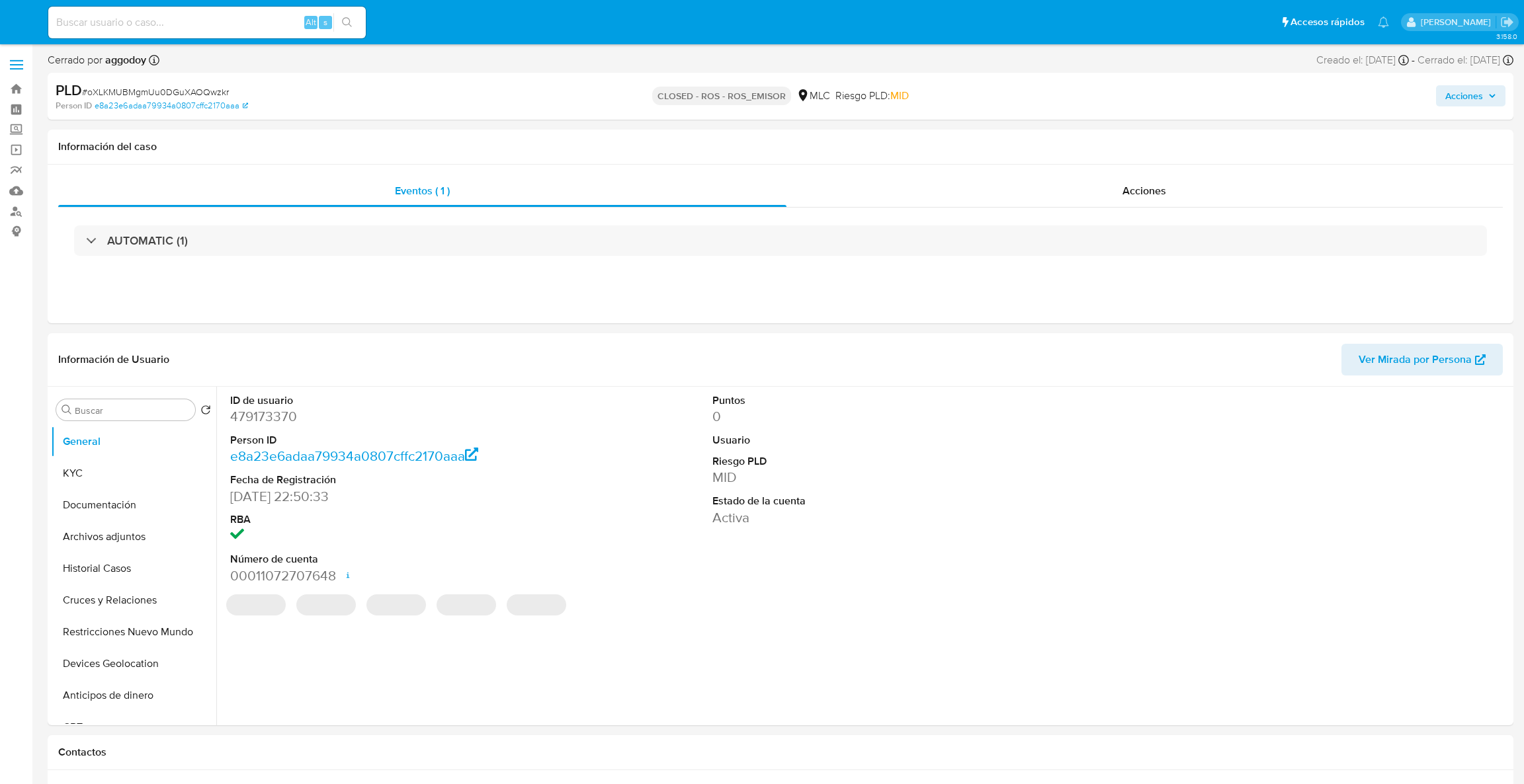
select select "10"
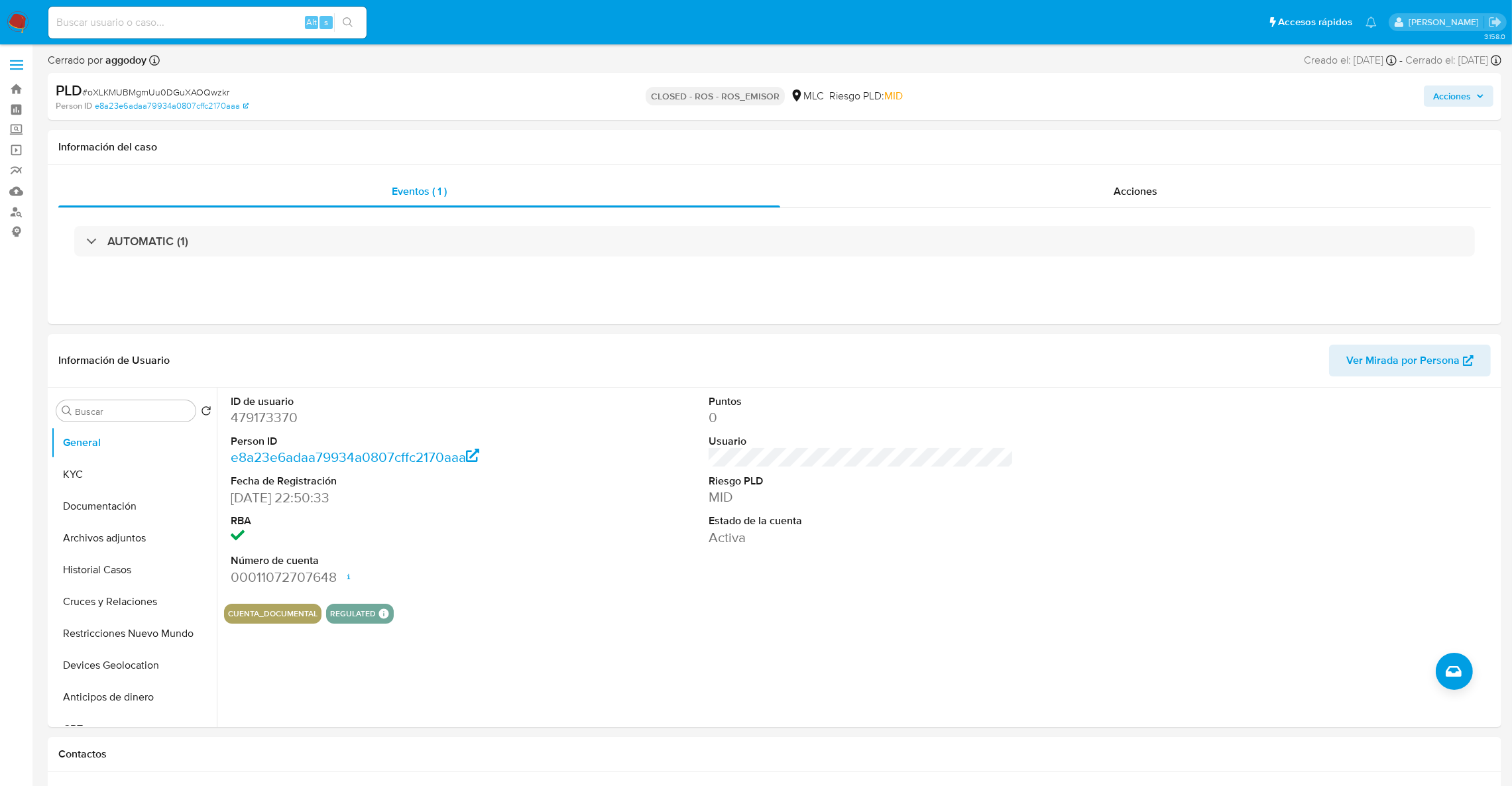
click at [162, 20] on input at bounding box center [207, 23] width 318 height 18
click at [7, 86] on link "Bandeja" at bounding box center [79, 89] width 158 height 20
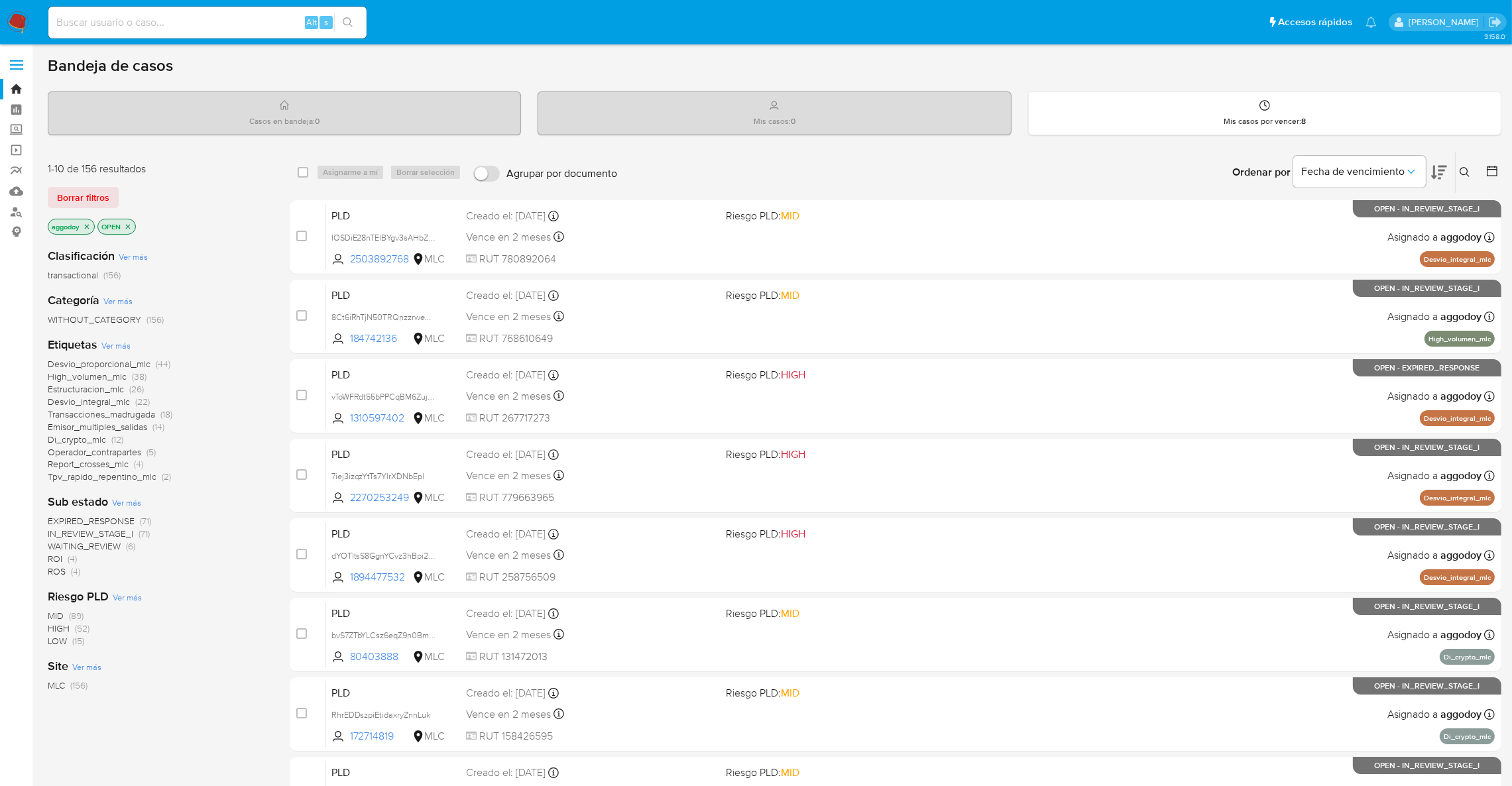
click at [1468, 169] on icon at bounding box center [1464, 172] width 11 height 11
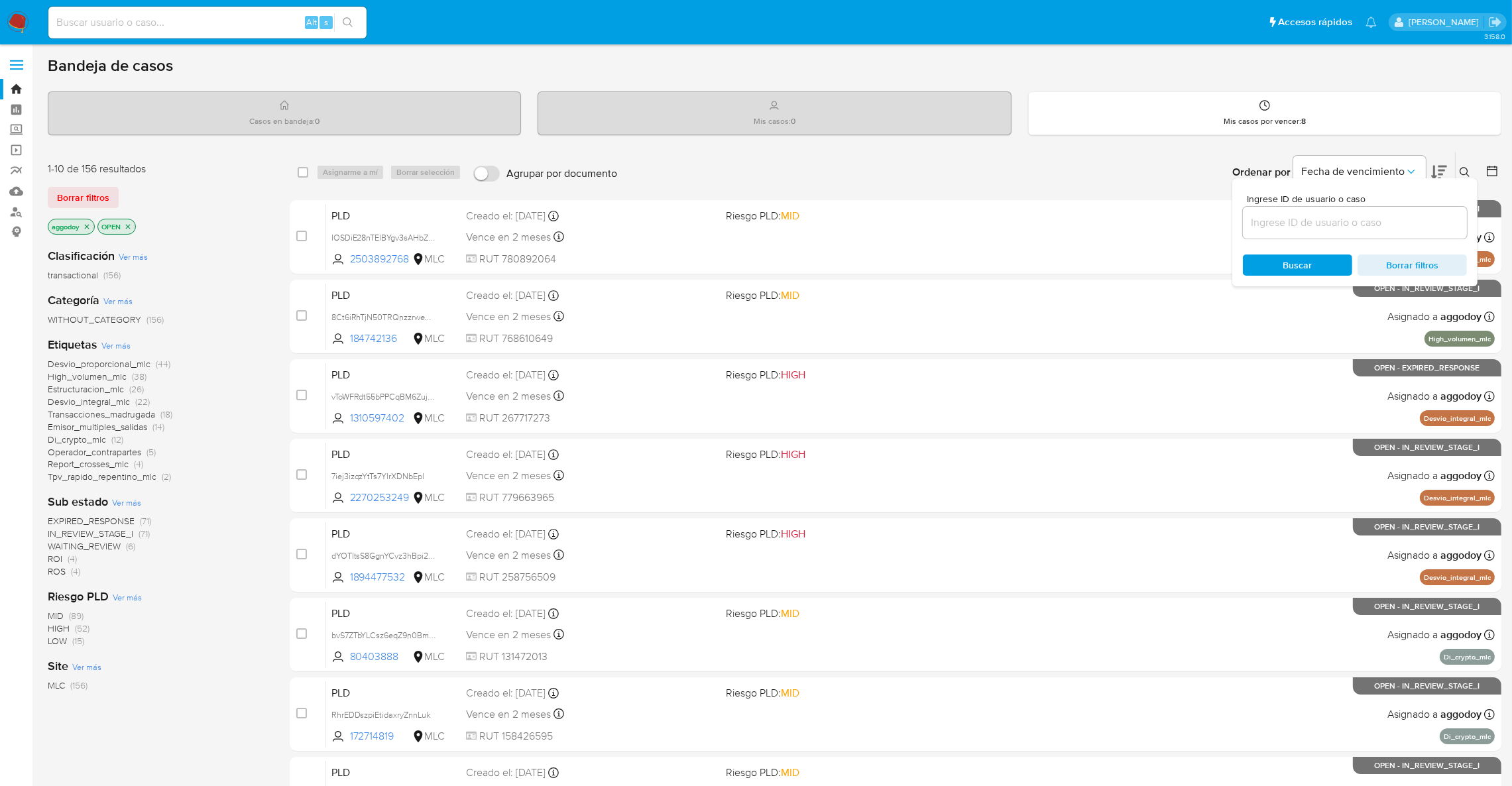
click at [1460, 169] on icon at bounding box center [1464, 172] width 10 height 10
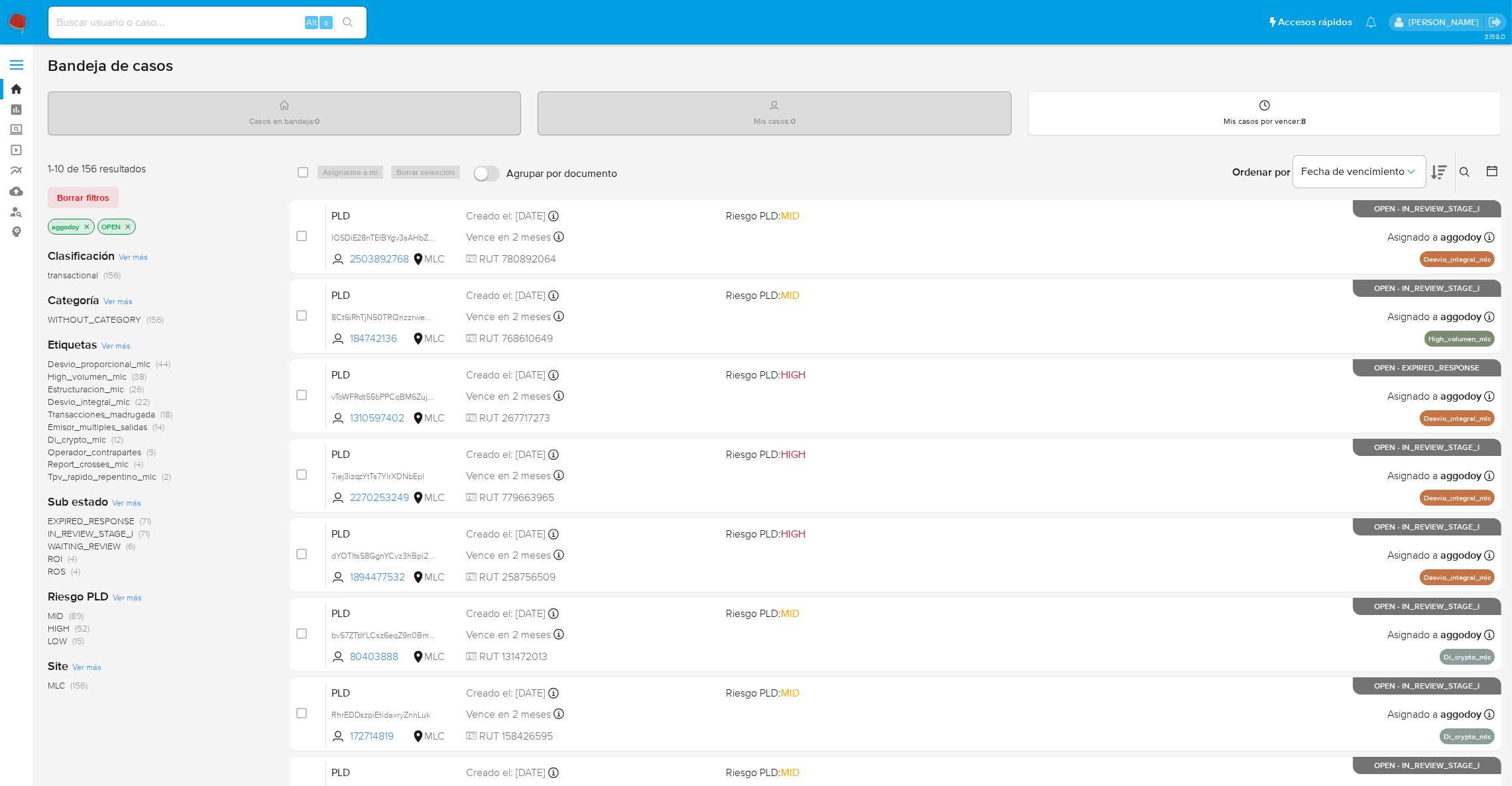
click at [1462, 165] on button at bounding box center [1467, 172] width 22 height 16
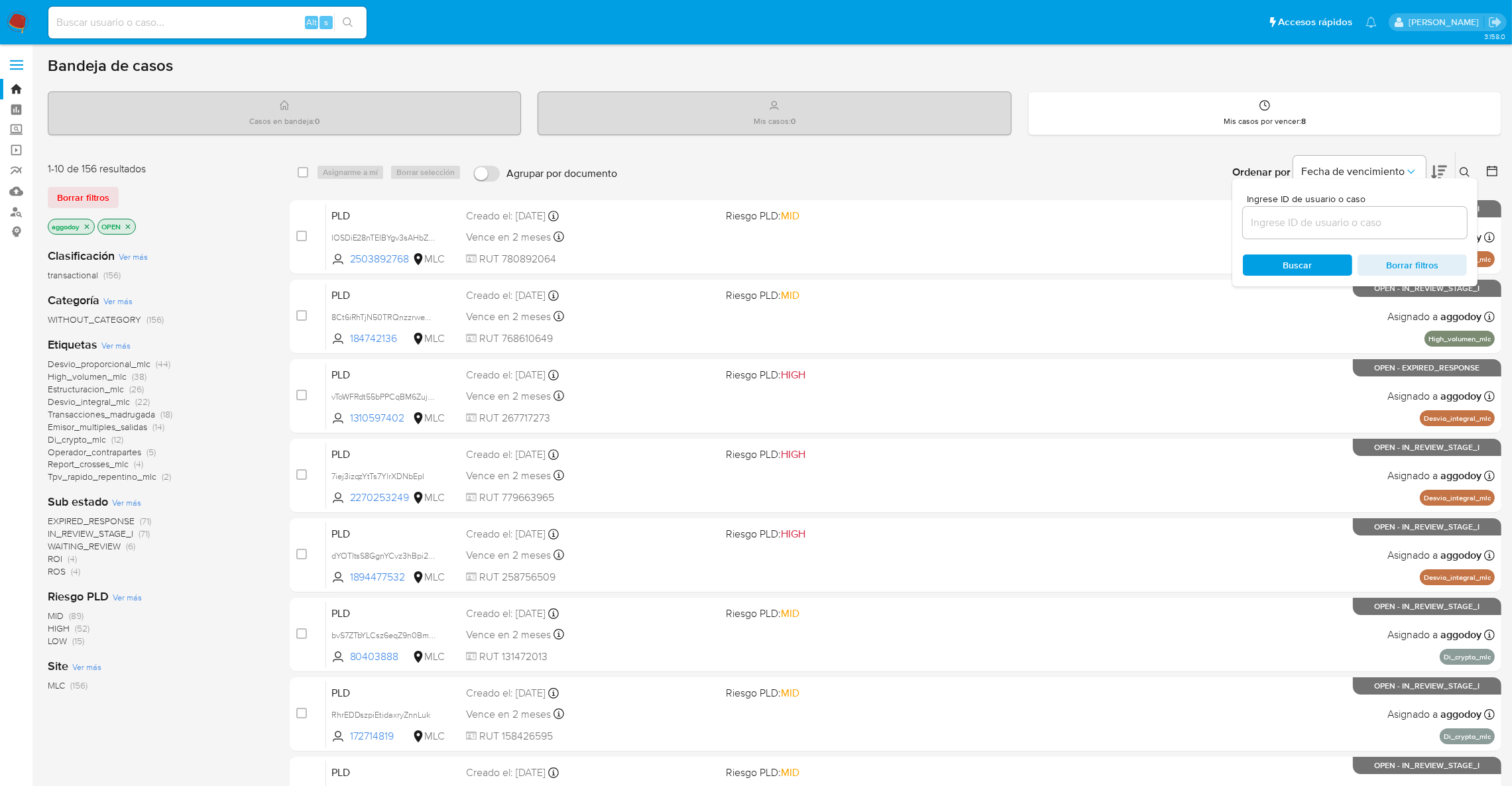
click at [1370, 208] on div at bounding box center [1354, 223] width 224 height 32
click at [1369, 214] on input at bounding box center [1354, 223] width 224 height 18
paste input "uGqkrfTtvdPGMQOZVSCm2h0r"
type input "uGqkrfTtvdPGMQOZVSCm2h0r"
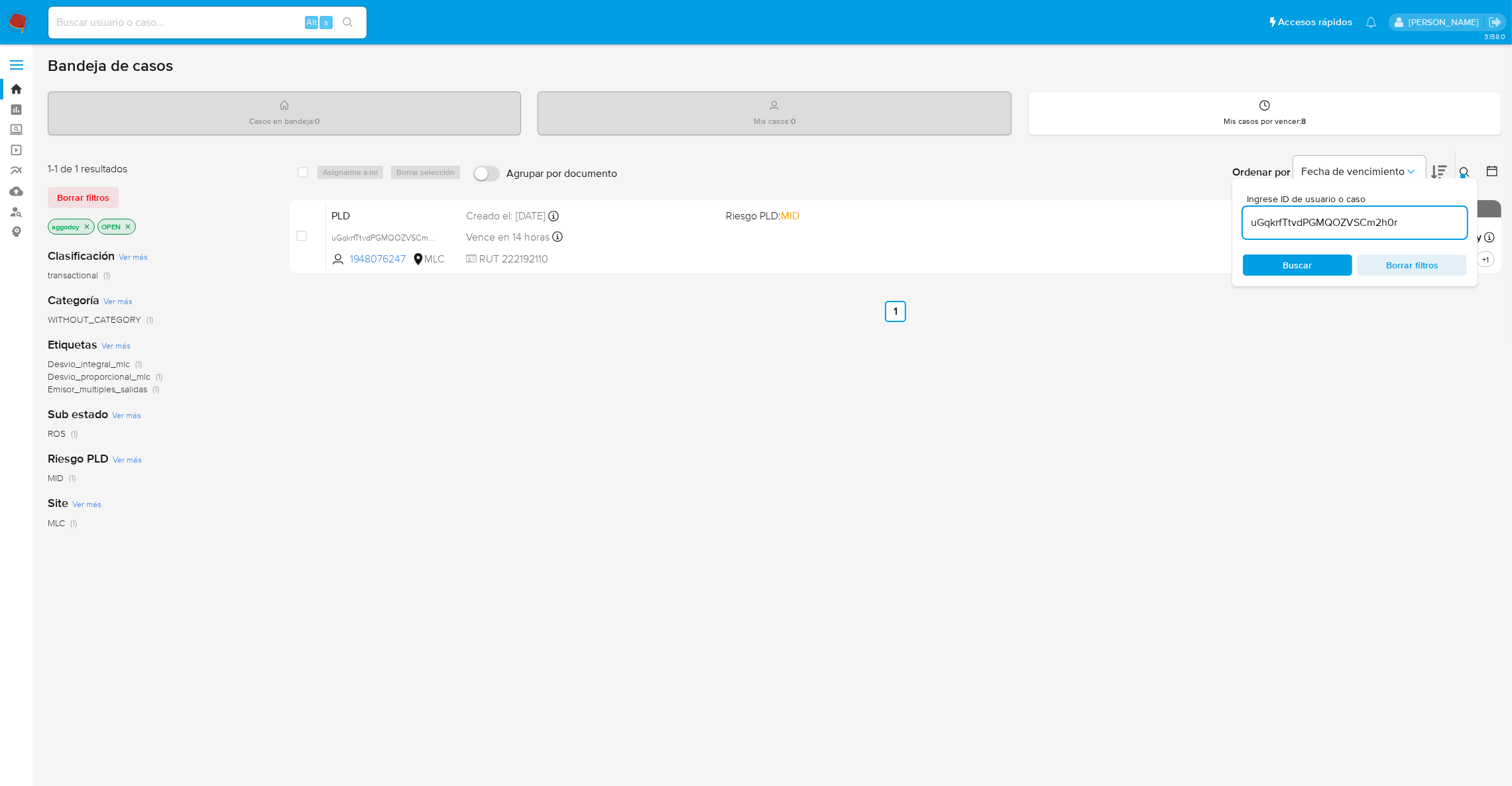
click at [1467, 173] on icon at bounding box center [1464, 172] width 11 height 11
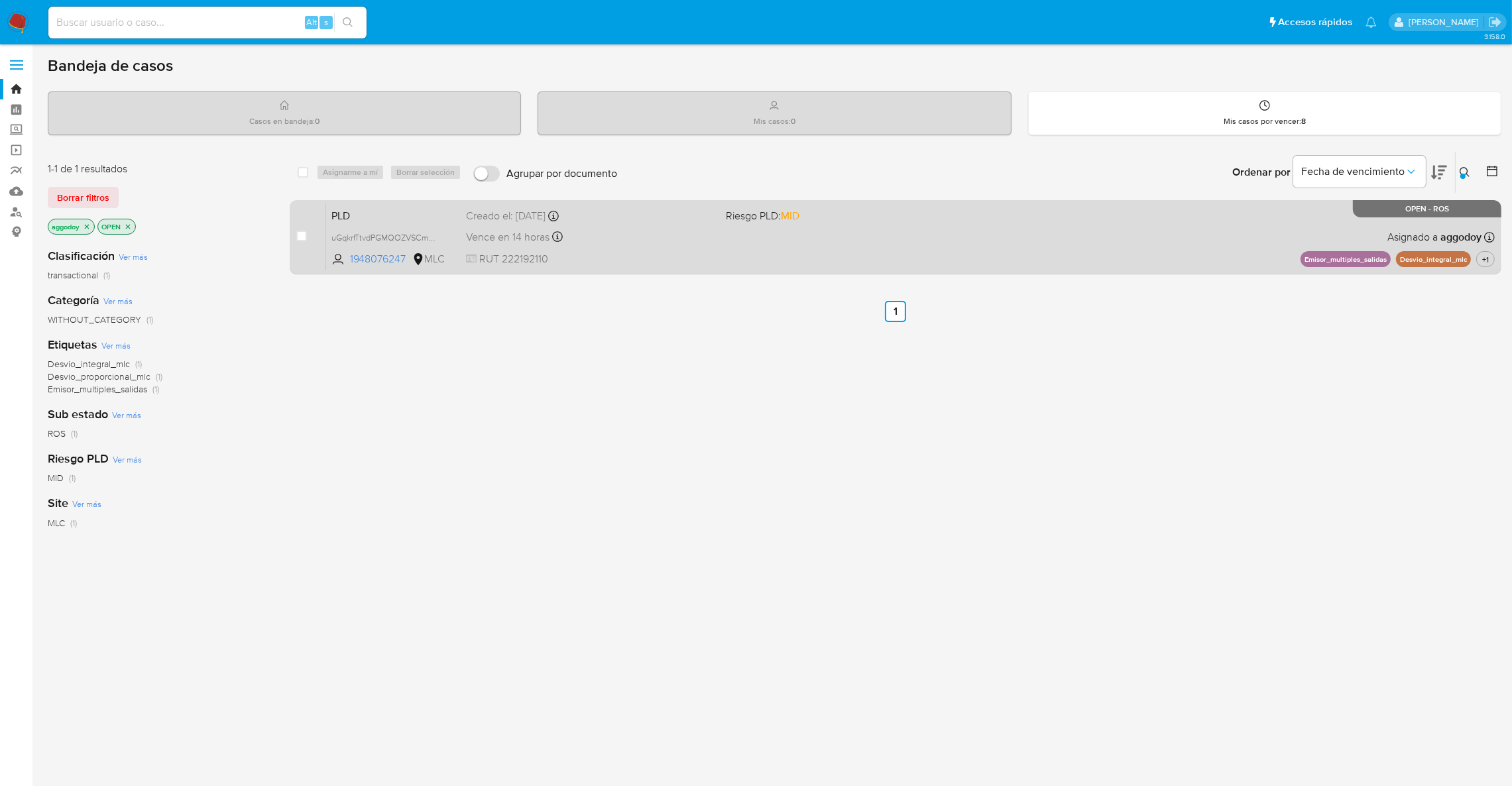
click at [944, 227] on div "PLD uGqkrfTtvdPGMQOZVSCm2h0r 1948076247 MLC Riesgo PLD: MID Creado el: 12/06/20…" at bounding box center [910, 237] width 1169 height 67
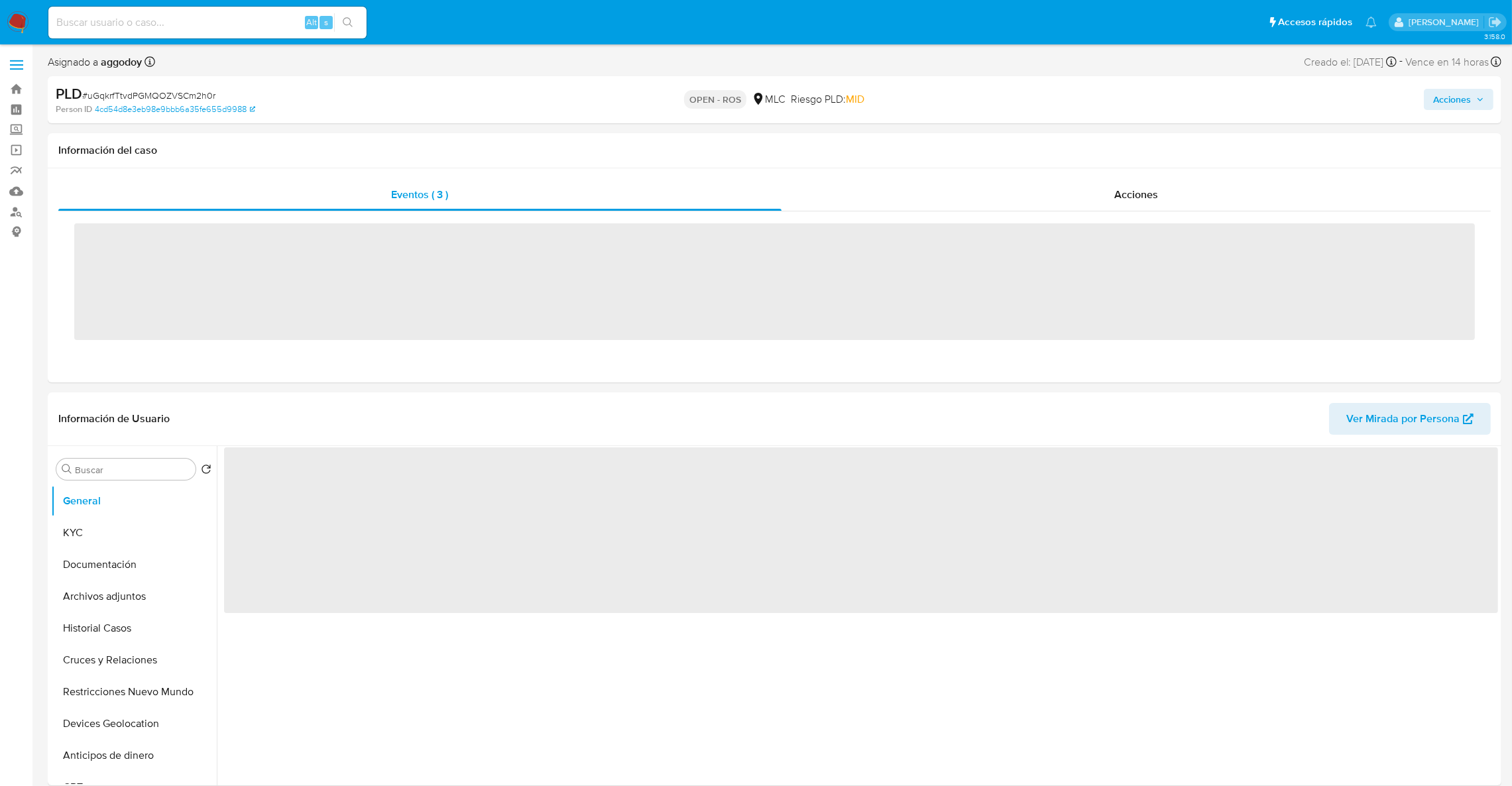
select select "10"
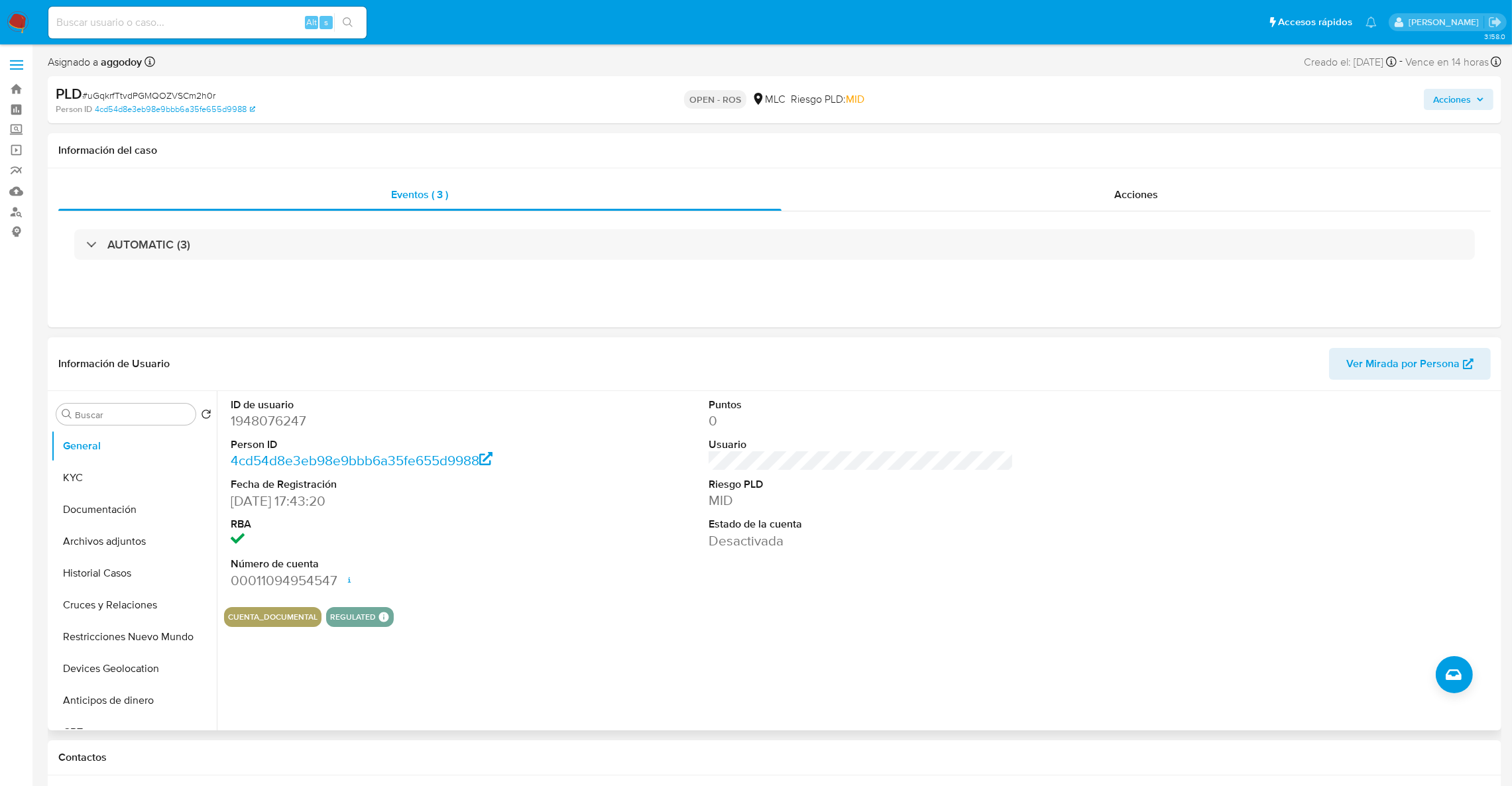
click at [246, 425] on dd "1948076247" at bounding box center [384, 421] width 306 height 18
copy dd "1948076247"
click at [408, 286] on div "Eventos ( 3 ) Acciones AUTOMATIC (3)" at bounding box center [774, 248] width 1453 height 159
click at [395, 266] on div "AUTOMATIC (3)" at bounding box center [774, 244] width 1432 height 66
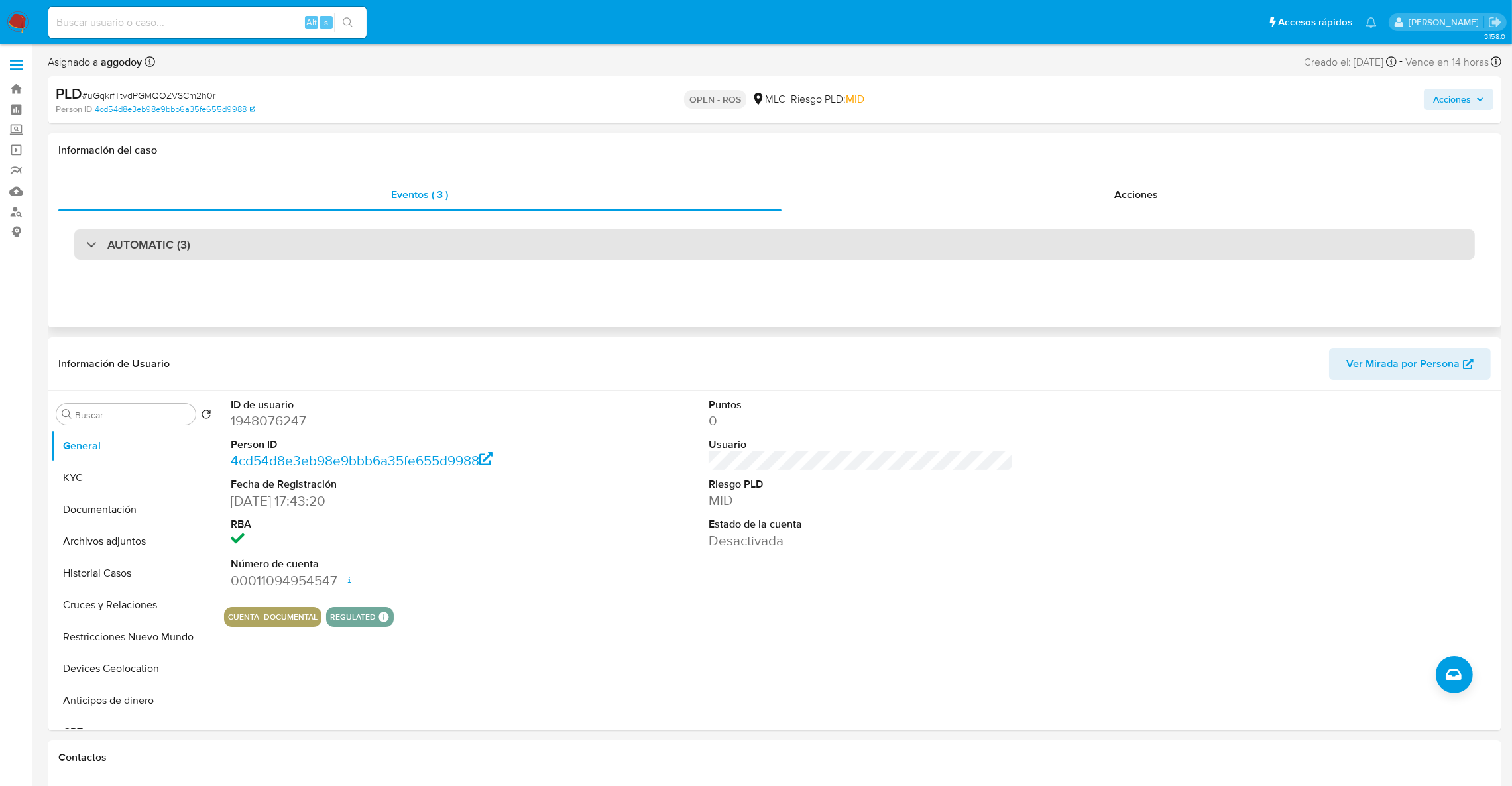
click at [367, 249] on div "AUTOMATIC (3)" at bounding box center [774, 244] width 1400 height 30
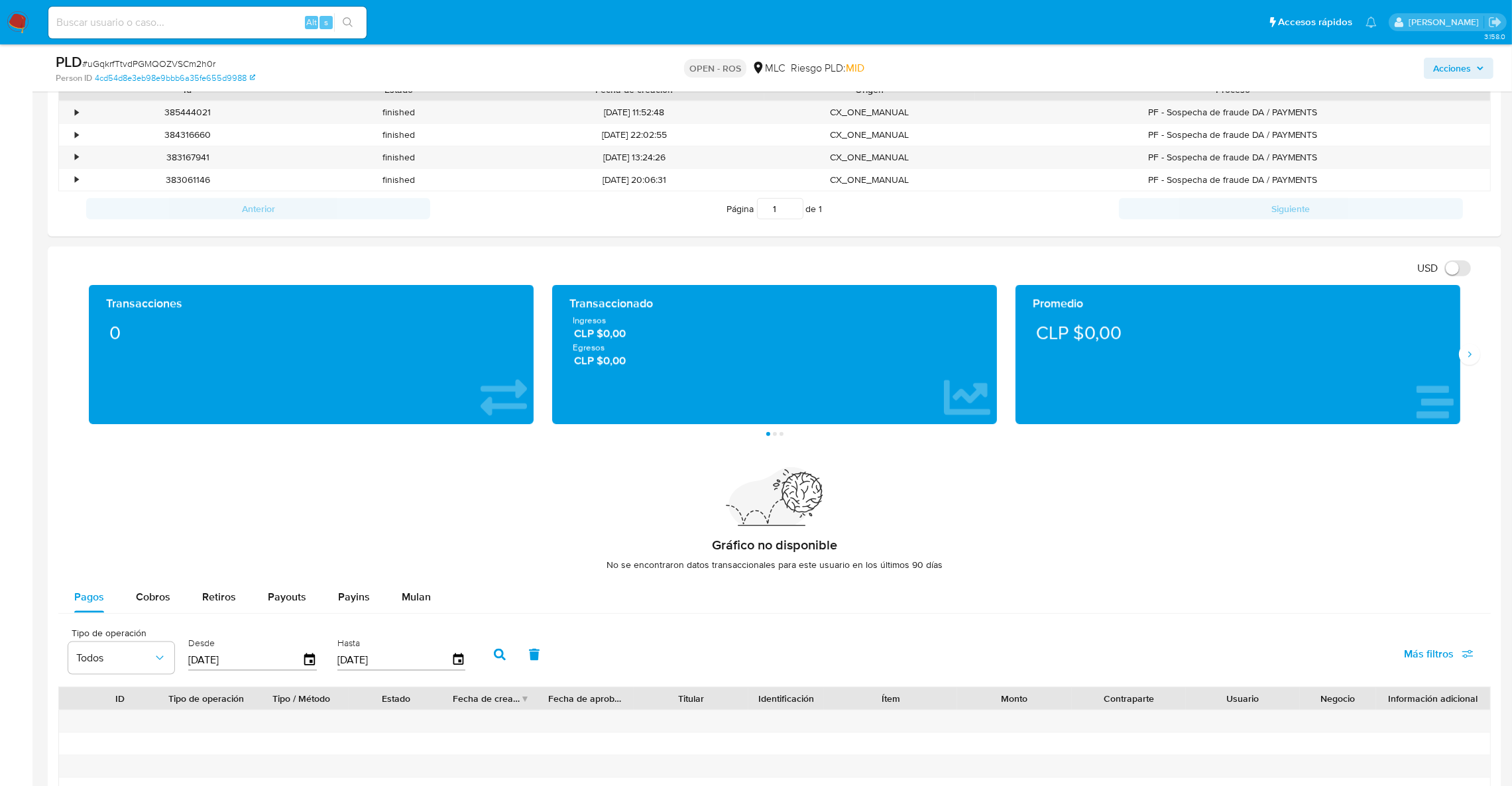
scroll to position [2386, 0]
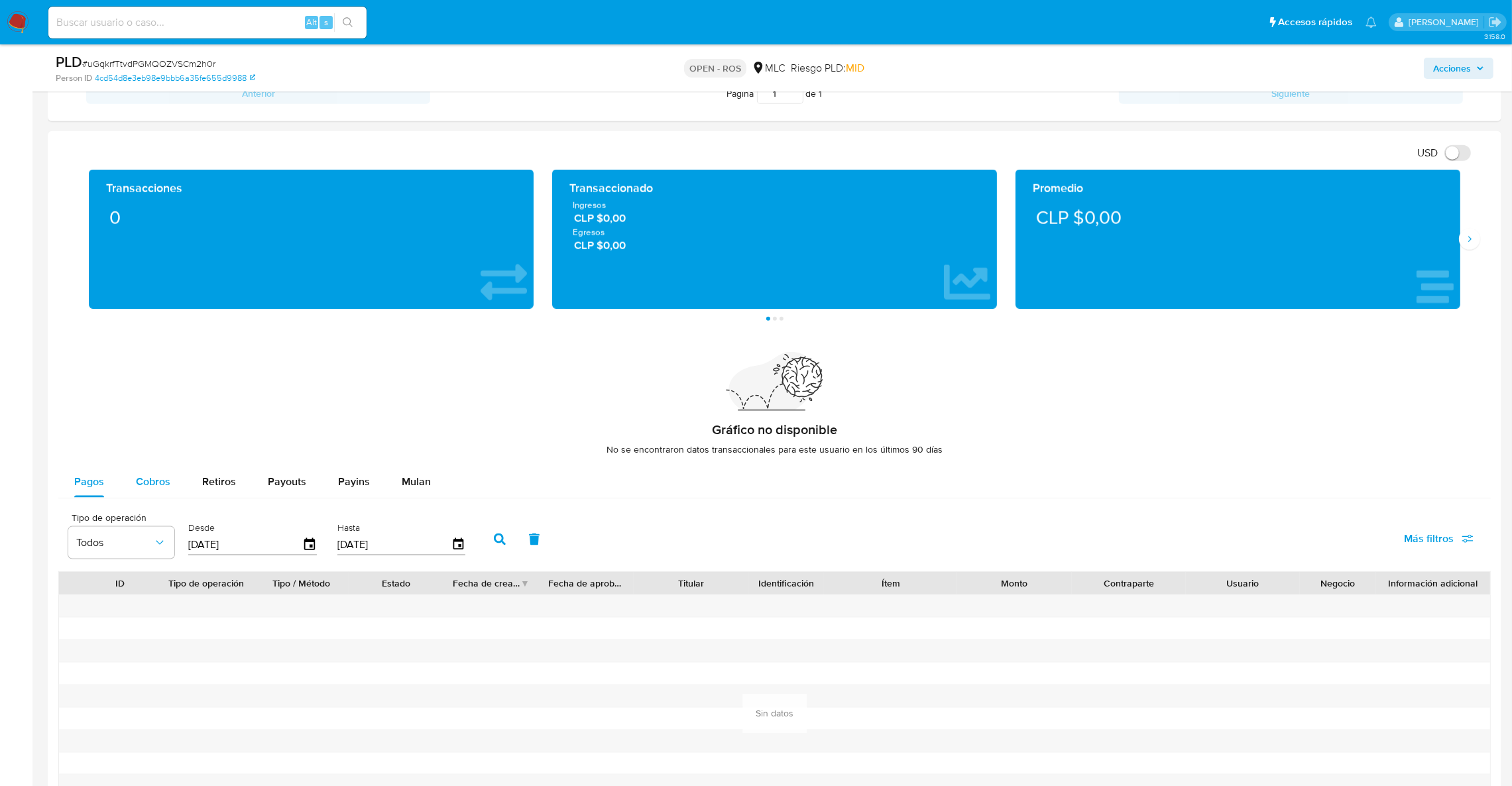
click at [173, 480] on button "Cobros" at bounding box center [153, 482] width 66 height 32
select select "10"
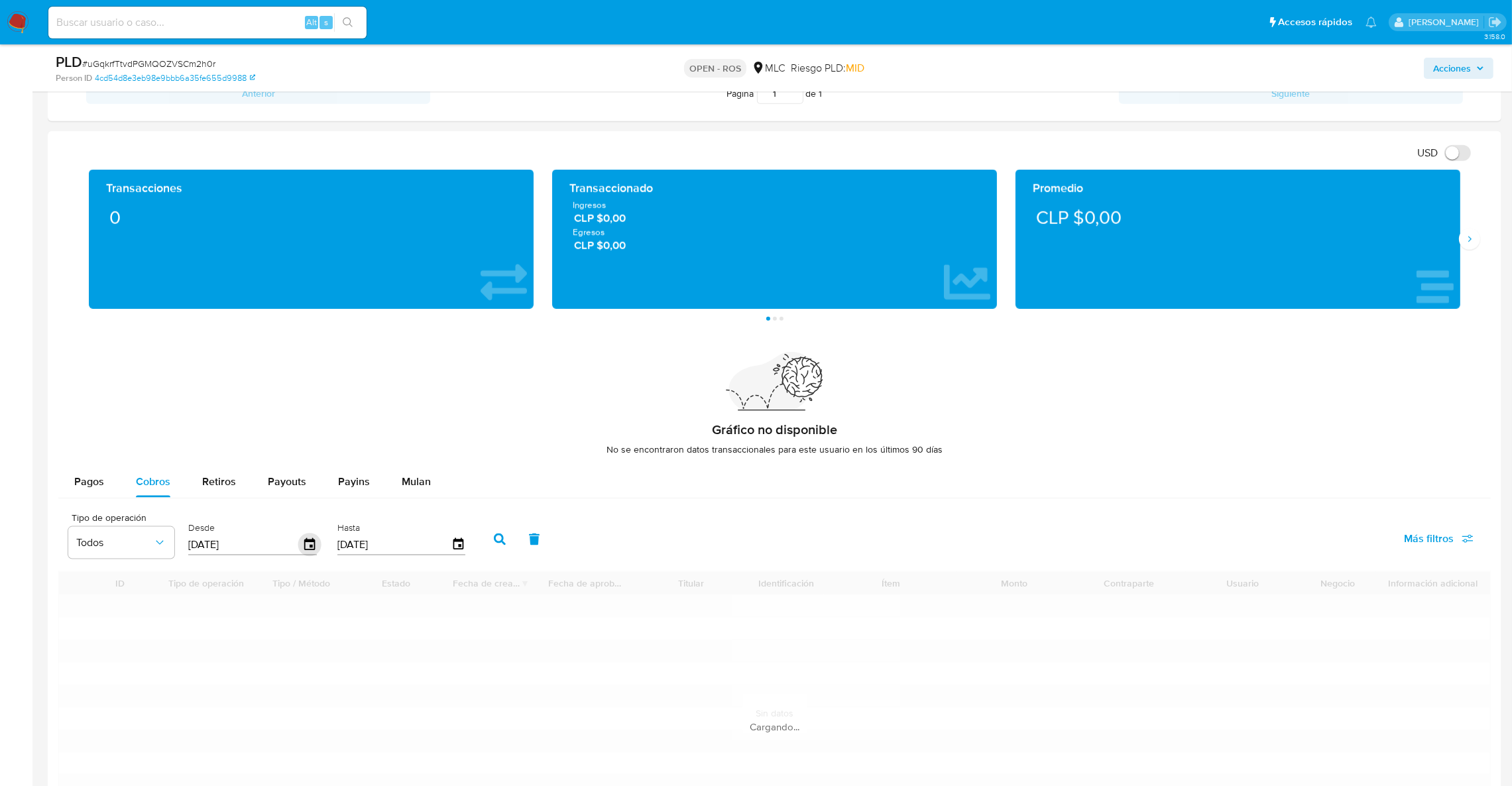
click at [304, 547] on icon "button" at bounding box center [310, 546] width 24 height 24
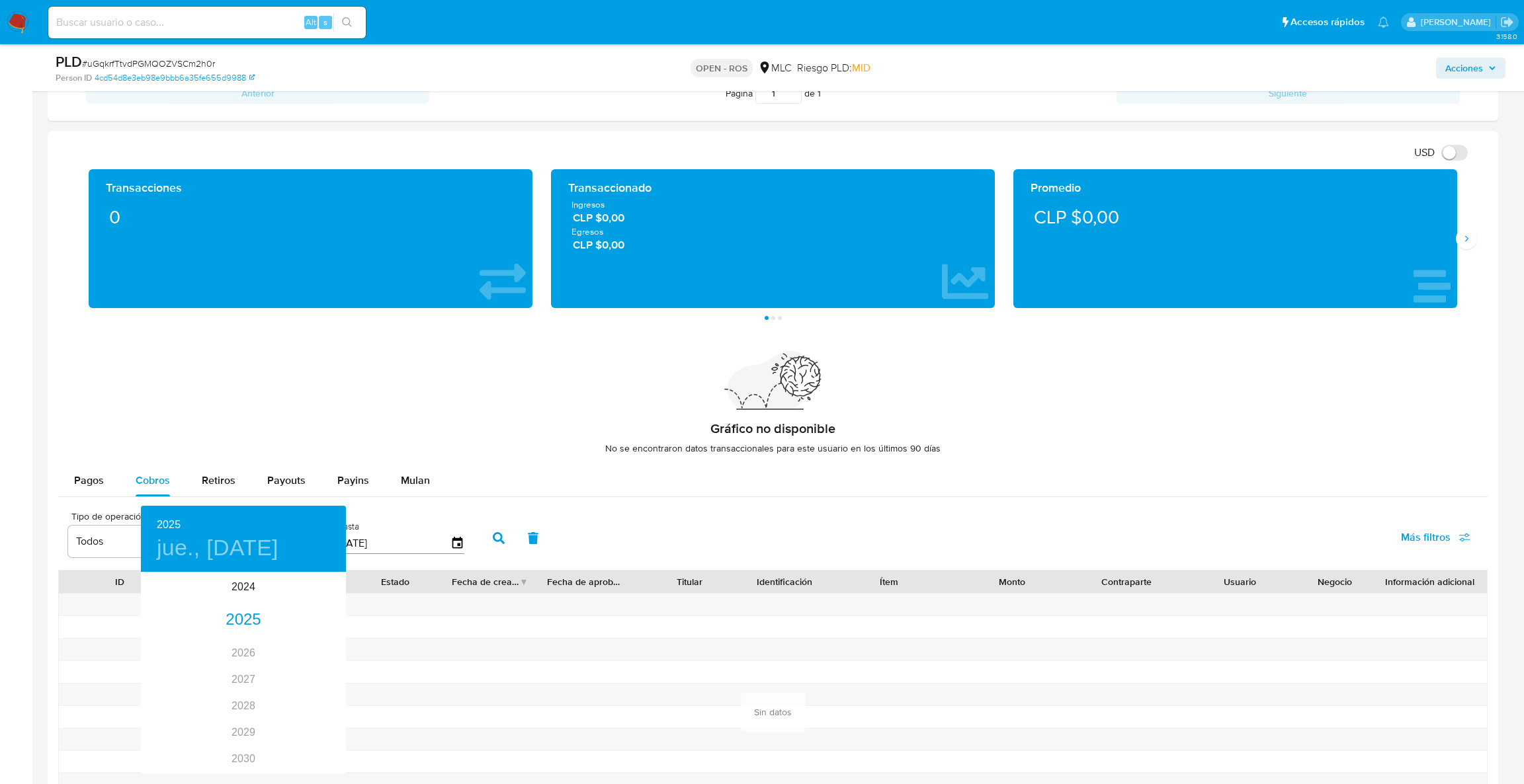
click at [478, 495] on div at bounding box center [762, 392] width 1524 height 784
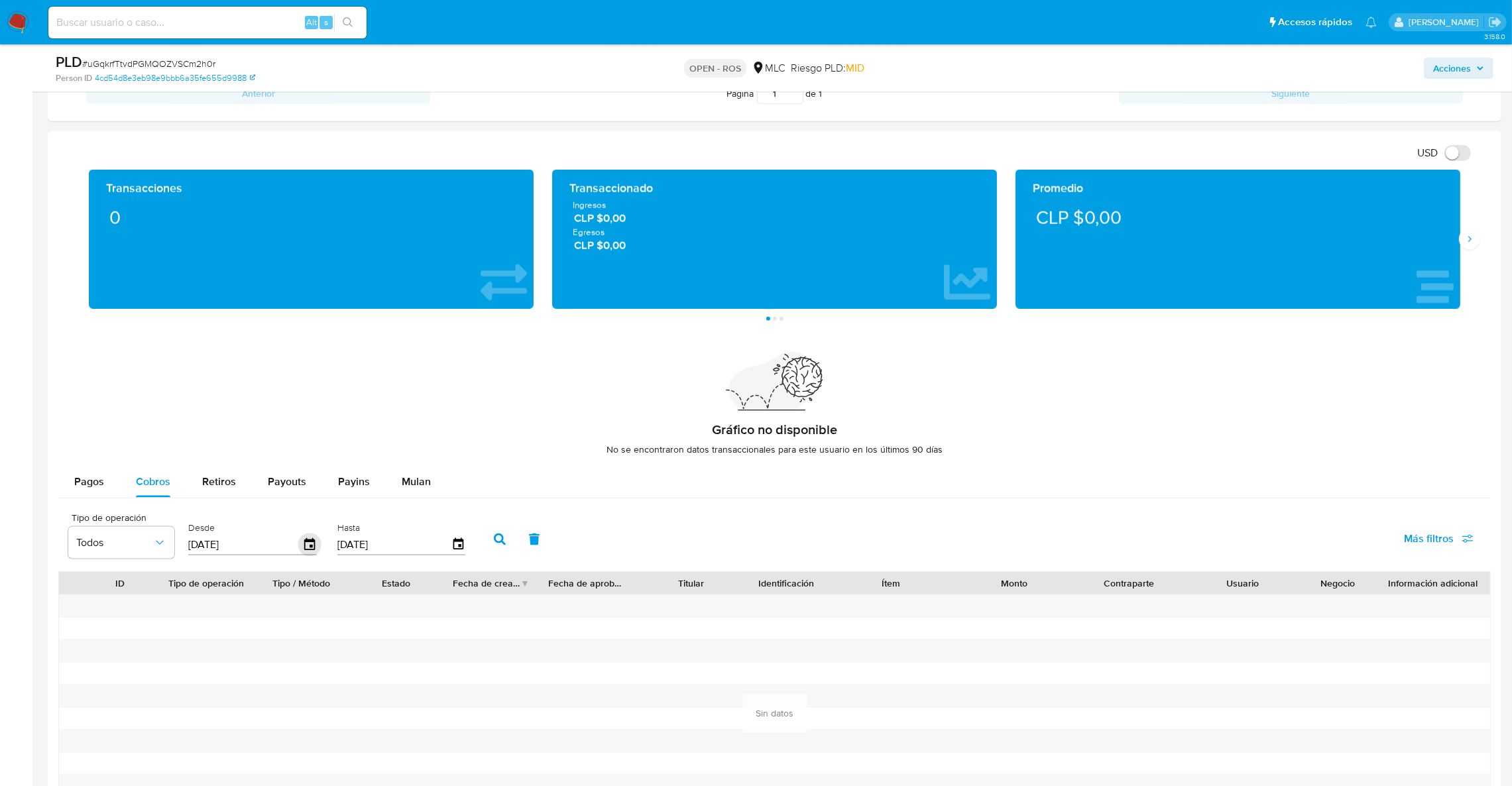
click at [301, 549] on icon "button" at bounding box center [310, 546] width 24 height 24
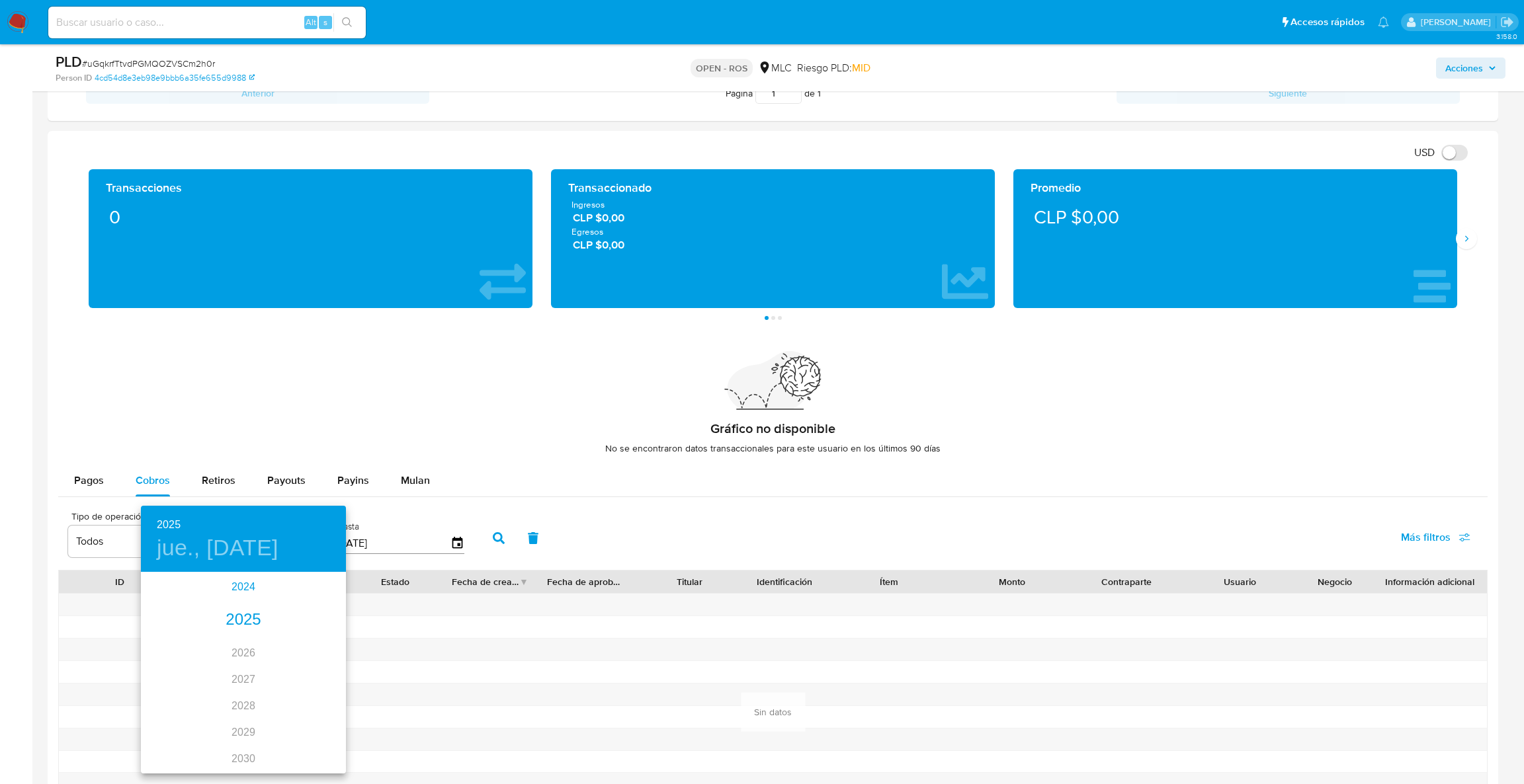
click at [232, 592] on div "2024" at bounding box center [243, 587] width 205 height 27
click at [313, 699] on div "sep." at bounding box center [312, 698] width 68 height 49
type input "12/09/2024"
drag, startPoint x: 259, startPoint y: 698, endPoint x: 240, endPoint y: 689, distance: 21.0
click at [256, 696] on div "9 10 11 12 13 14 15" at bounding box center [243, 690] width 205 height 23
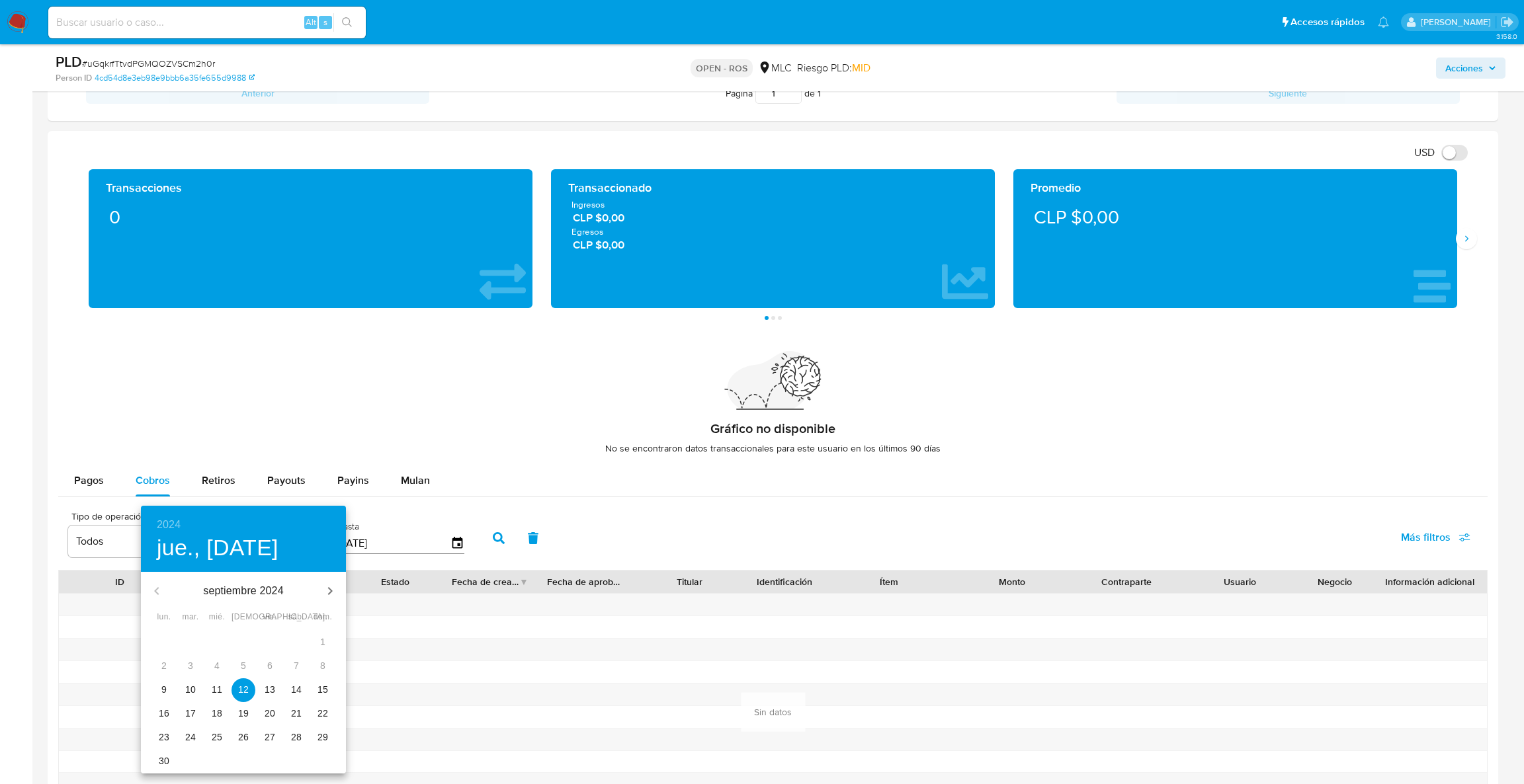
click at [238, 688] on p "12" at bounding box center [243, 690] width 11 height 13
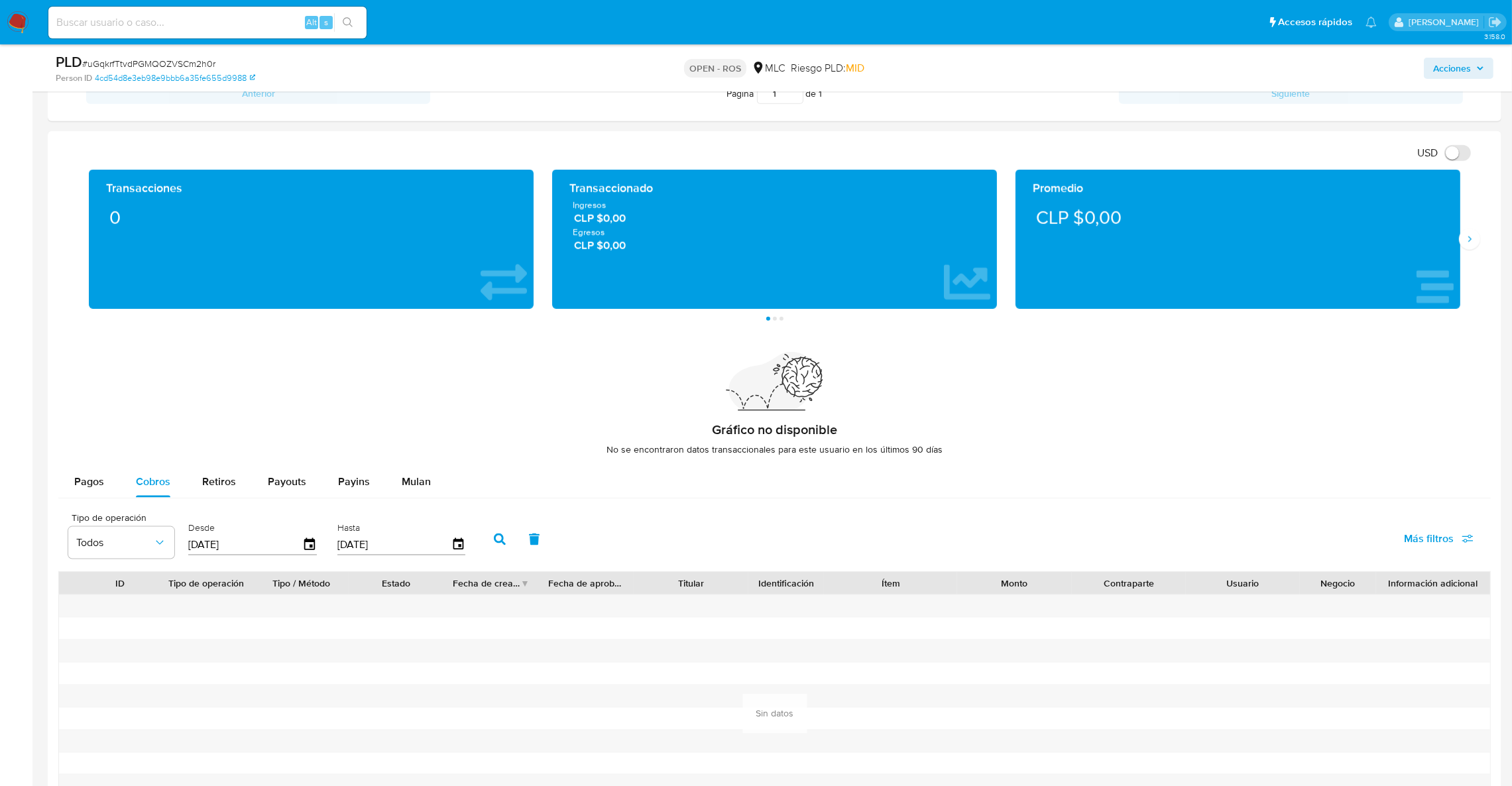
click at [494, 543] on icon "button" at bounding box center [500, 540] width 12 height 12
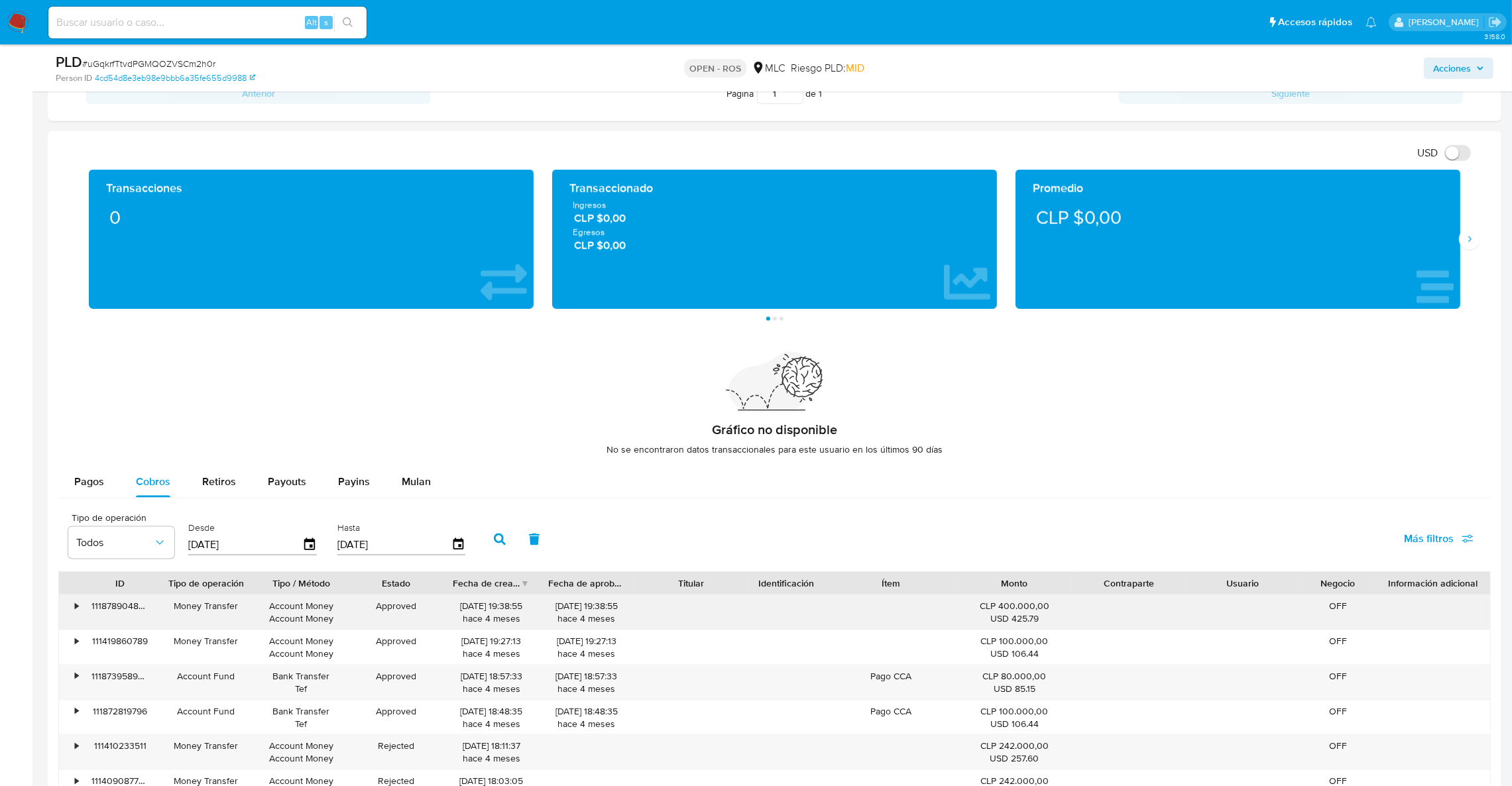
drag, startPoint x: 500, startPoint y: 606, endPoint x: 459, endPoint y: 615, distance: 42.0
click at [459, 615] on div "16/05/2025 19:38:55 hace 4 meses" at bounding box center [491, 612] width 77 height 25
drag, startPoint x: 450, startPoint y: 608, endPoint x: 494, endPoint y: 612, distance: 44.2
click at [495, 612] on div "16/05/2025 19:38:55 hace 4 meses" at bounding box center [491, 612] width 96 height 34
drag, startPoint x: 494, startPoint y: 612, endPoint x: 488, endPoint y: 616, distance: 7.2
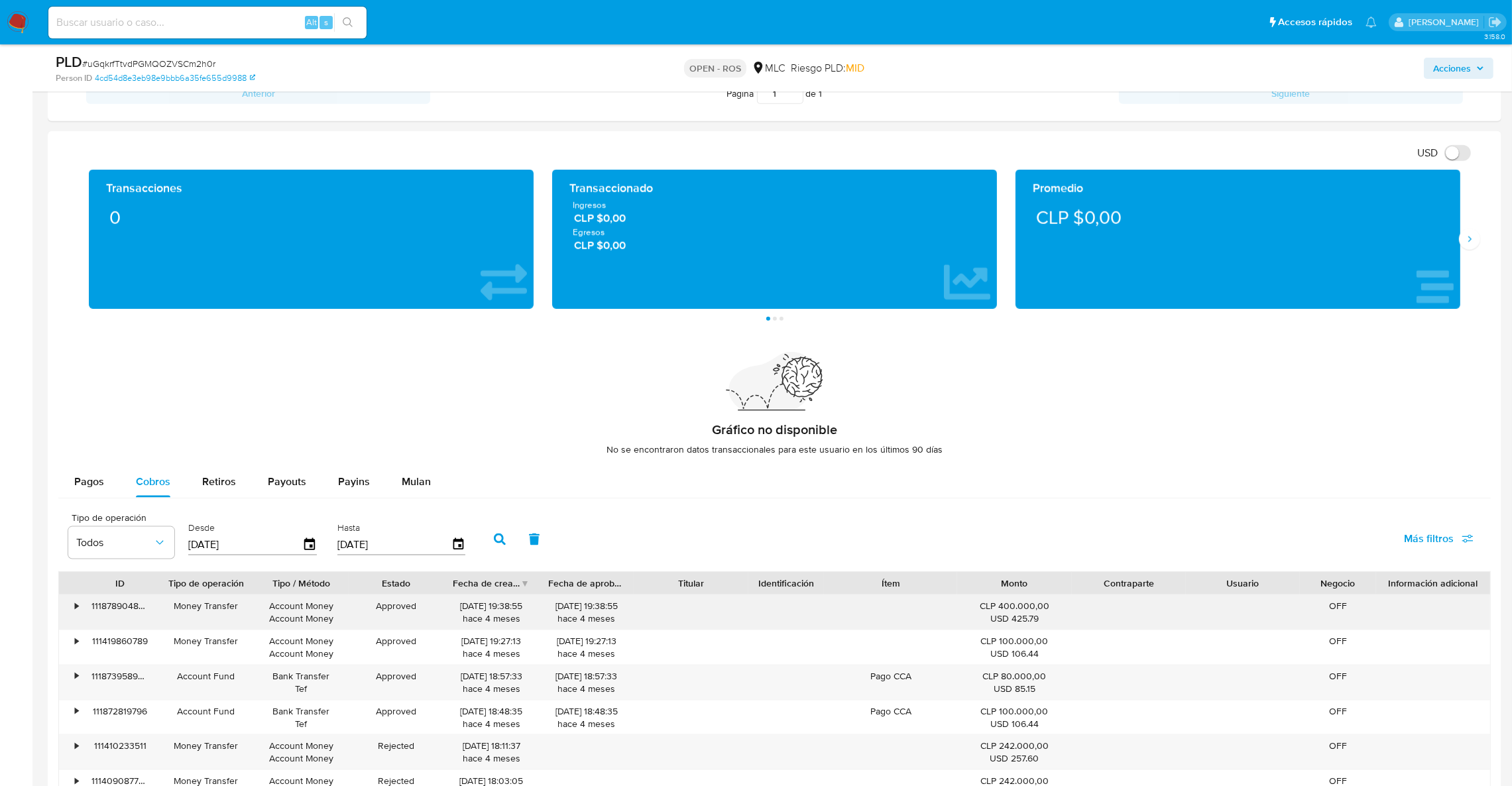
click at [486, 616] on div "16/05/2025 19:38:55 hace 4 meses" at bounding box center [491, 612] width 77 height 25
drag, startPoint x: 499, startPoint y: 612, endPoint x: 448, endPoint y: 606, distance: 51.4
click at [426, 607] on div "• 111878904858 Money Transfer Account Money Account Money Approved 16/05/2025 1…" at bounding box center [774, 612] width 1431 height 34
click at [520, 584] on div "Fecha de creación" at bounding box center [491, 583] width 96 height 23
drag, startPoint x: 461, startPoint y: 610, endPoint x: 439, endPoint y: 610, distance: 22.0
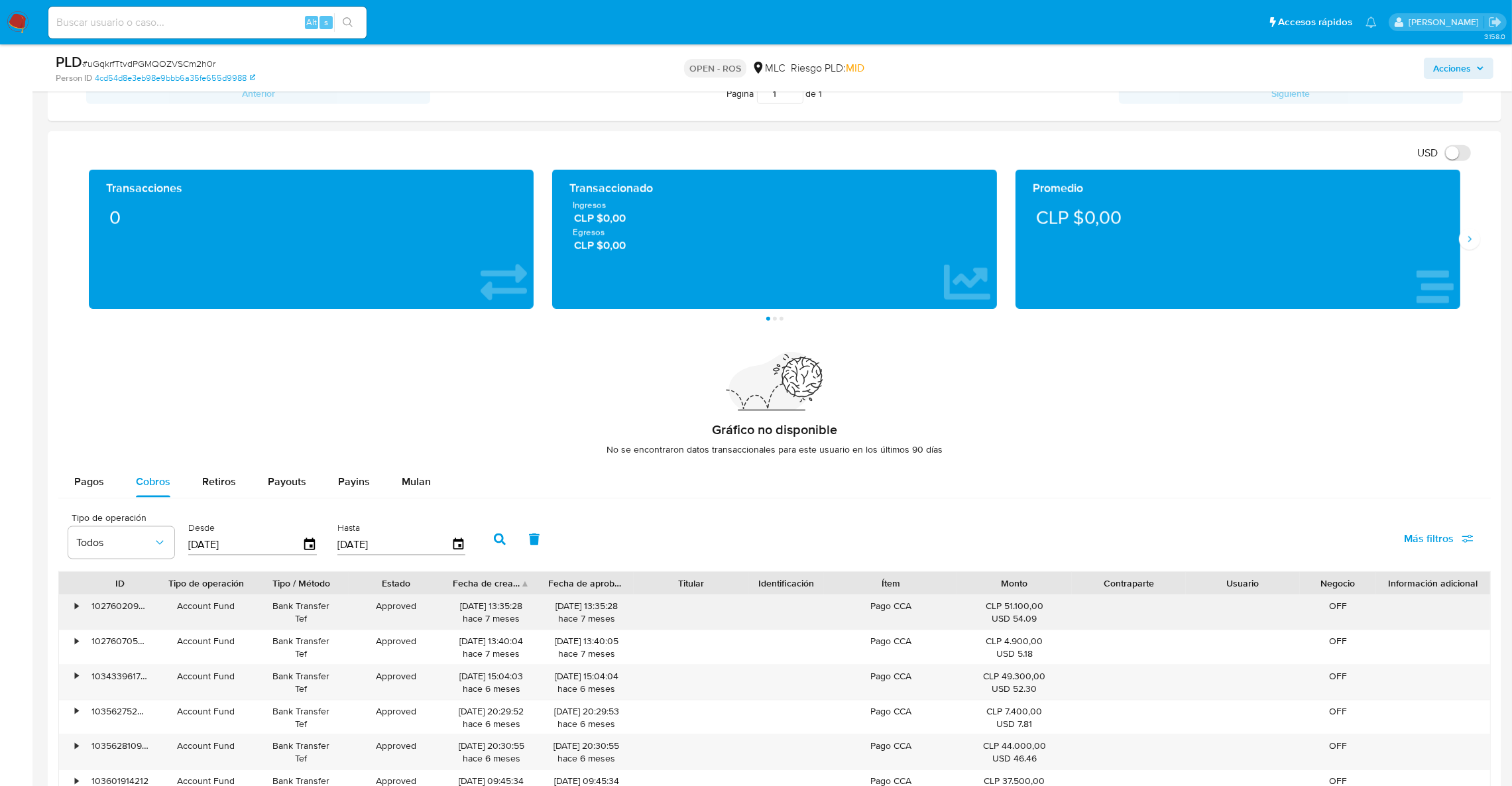
click at [439, 610] on div "• 102760209849 Account Fund Bank Transfer Tef Approved 22/02/2025 13:35:28 hace…" at bounding box center [774, 612] width 1431 height 34
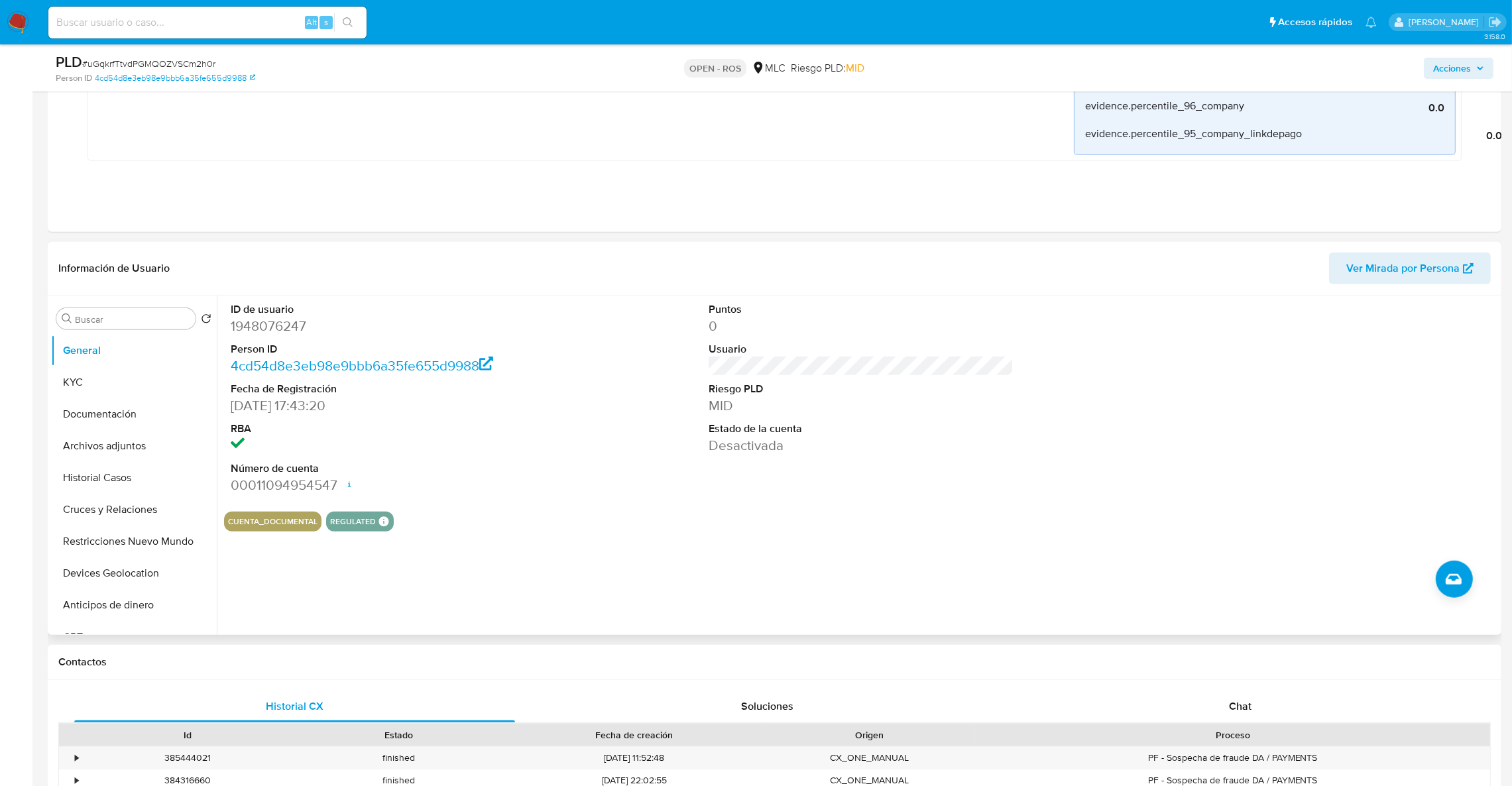
scroll to position [1392, 0]
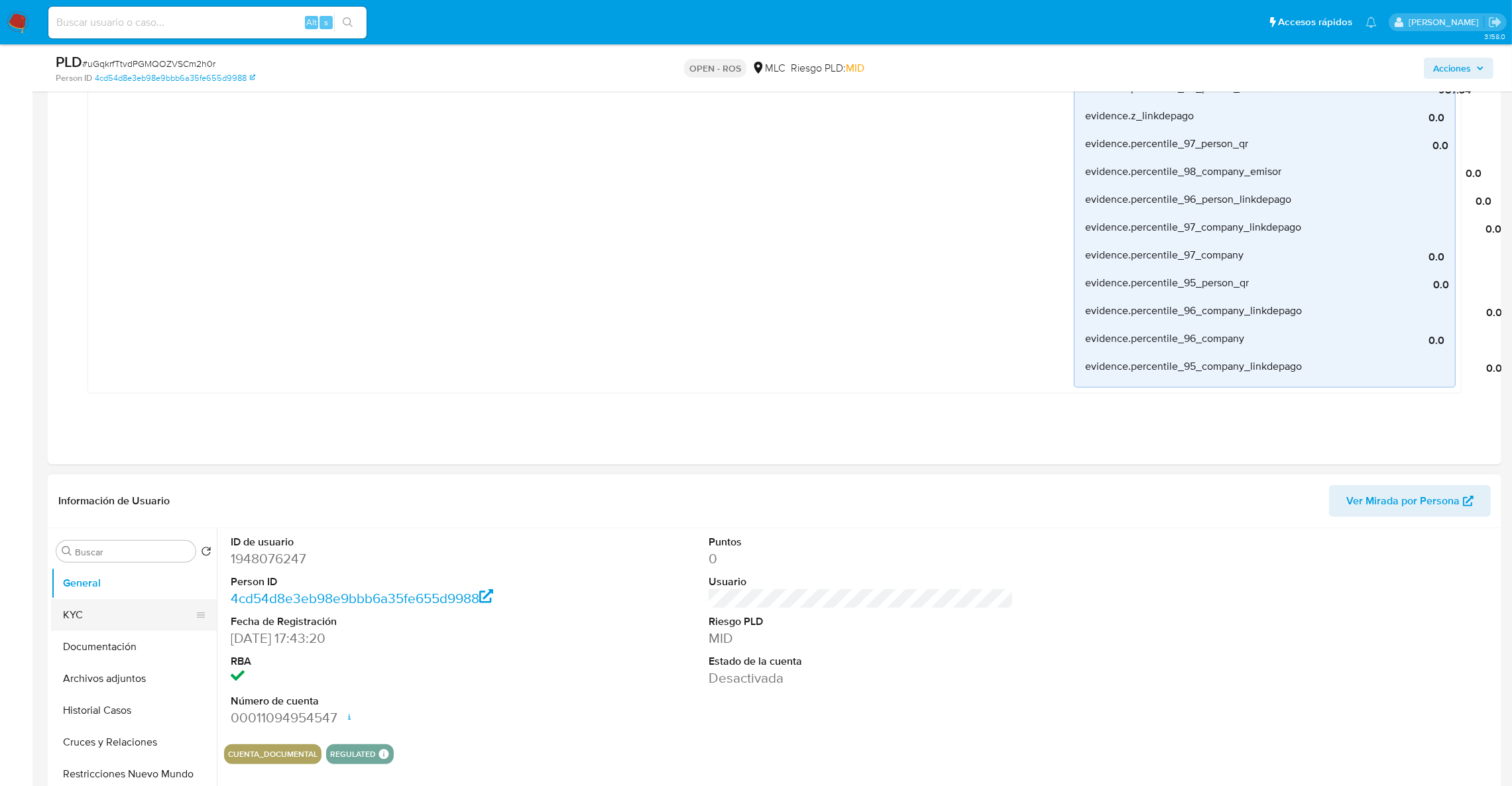
click at [162, 608] on button "KYC" at bounding box center [128, 616] width 155 height 32
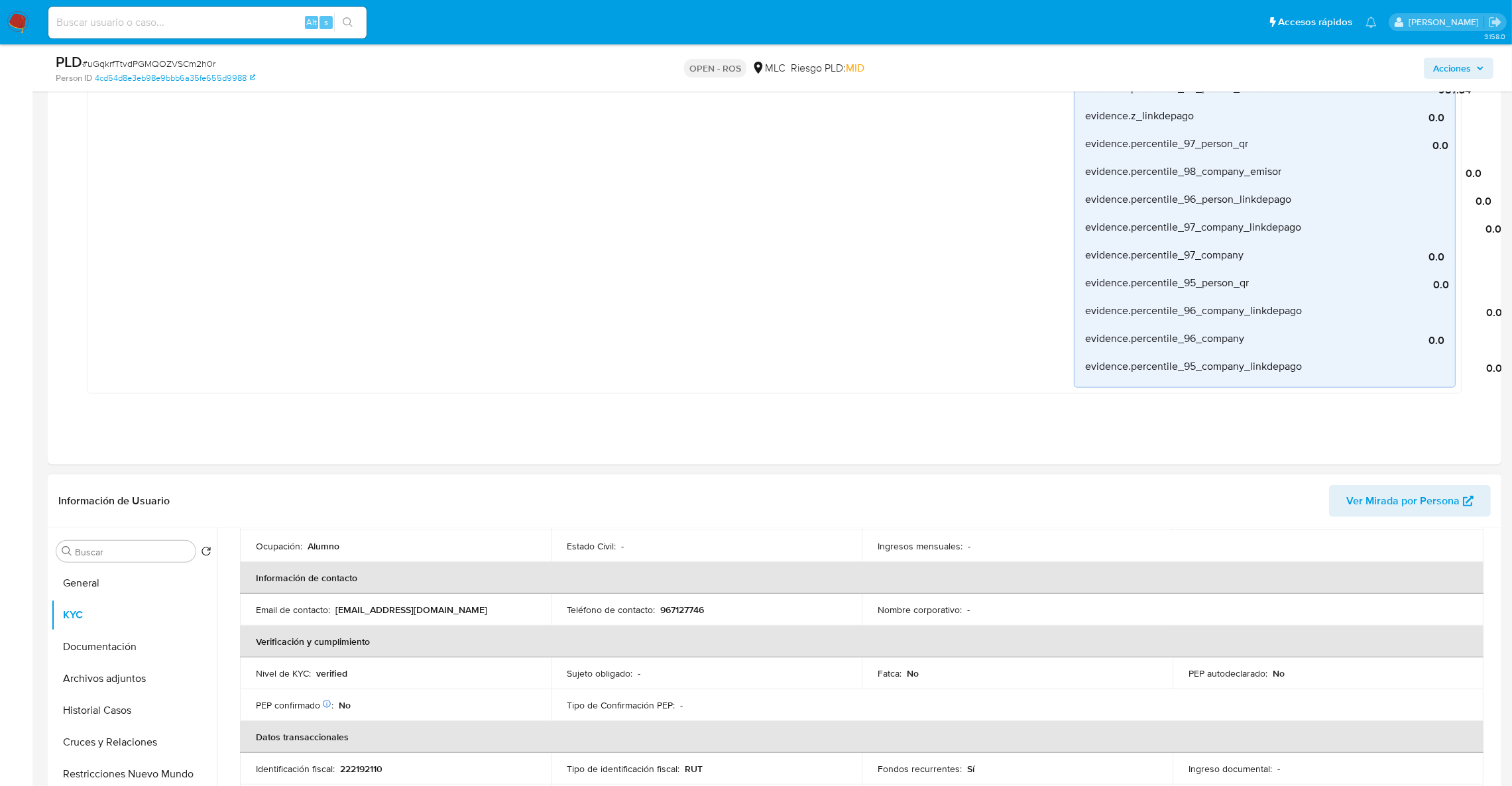
scroll to position [0, 0]
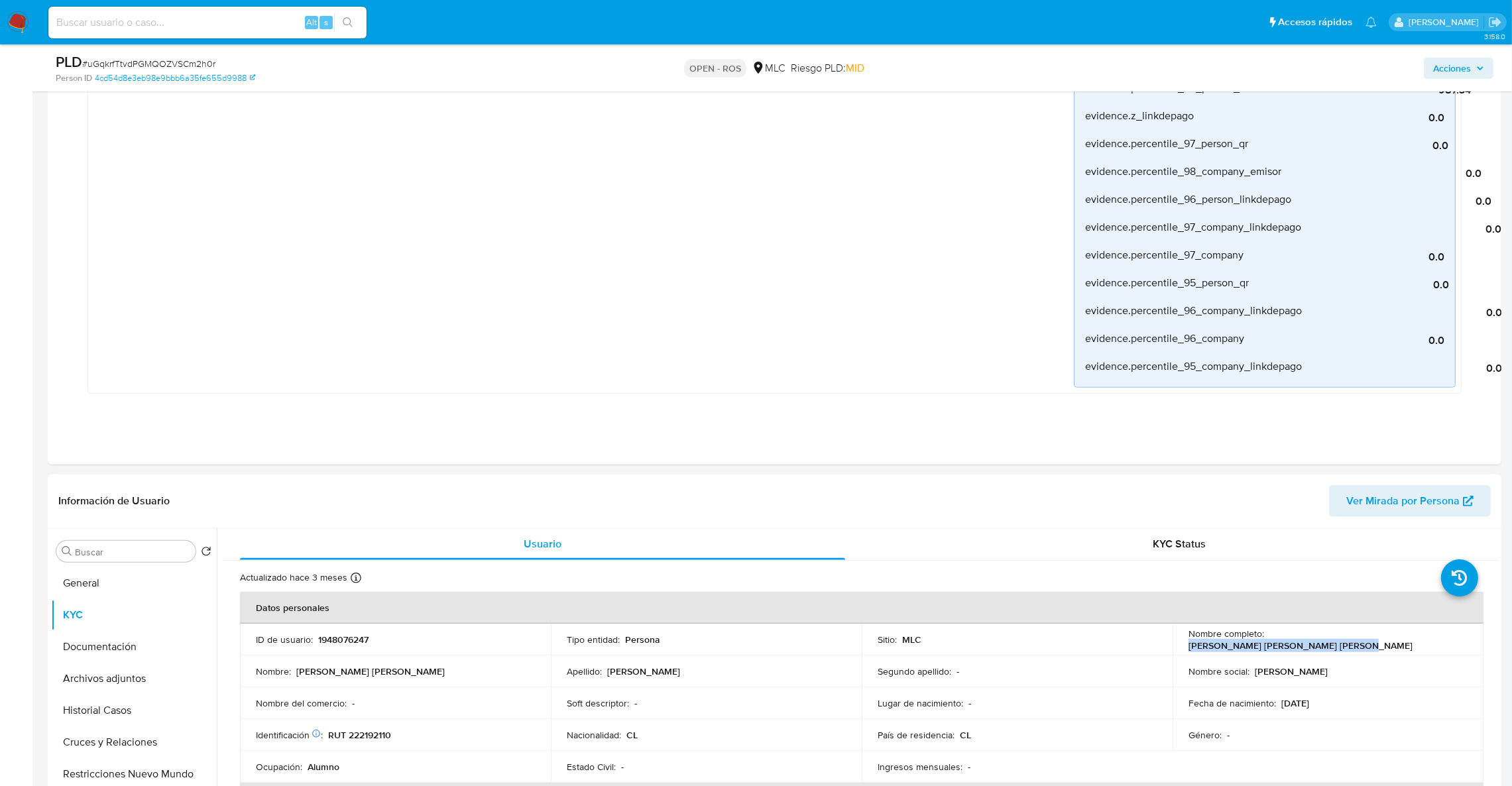
drag, startPoint x: 1265, startPoint y: 641, endPoint x: 1450, endPoint y: 628, distance: 185.5
click at [1450, 628] on td "Nombre completo : Alnahyr Eluney Andrea Merino Concha" at bounding box center [1328, 640] width 311 height 32
copy p "Alnahyr Eluney Andrea Merino Concha"
click at [133, 642] on button "Documentación" at bounding box center [128, 647] width 155 height 32
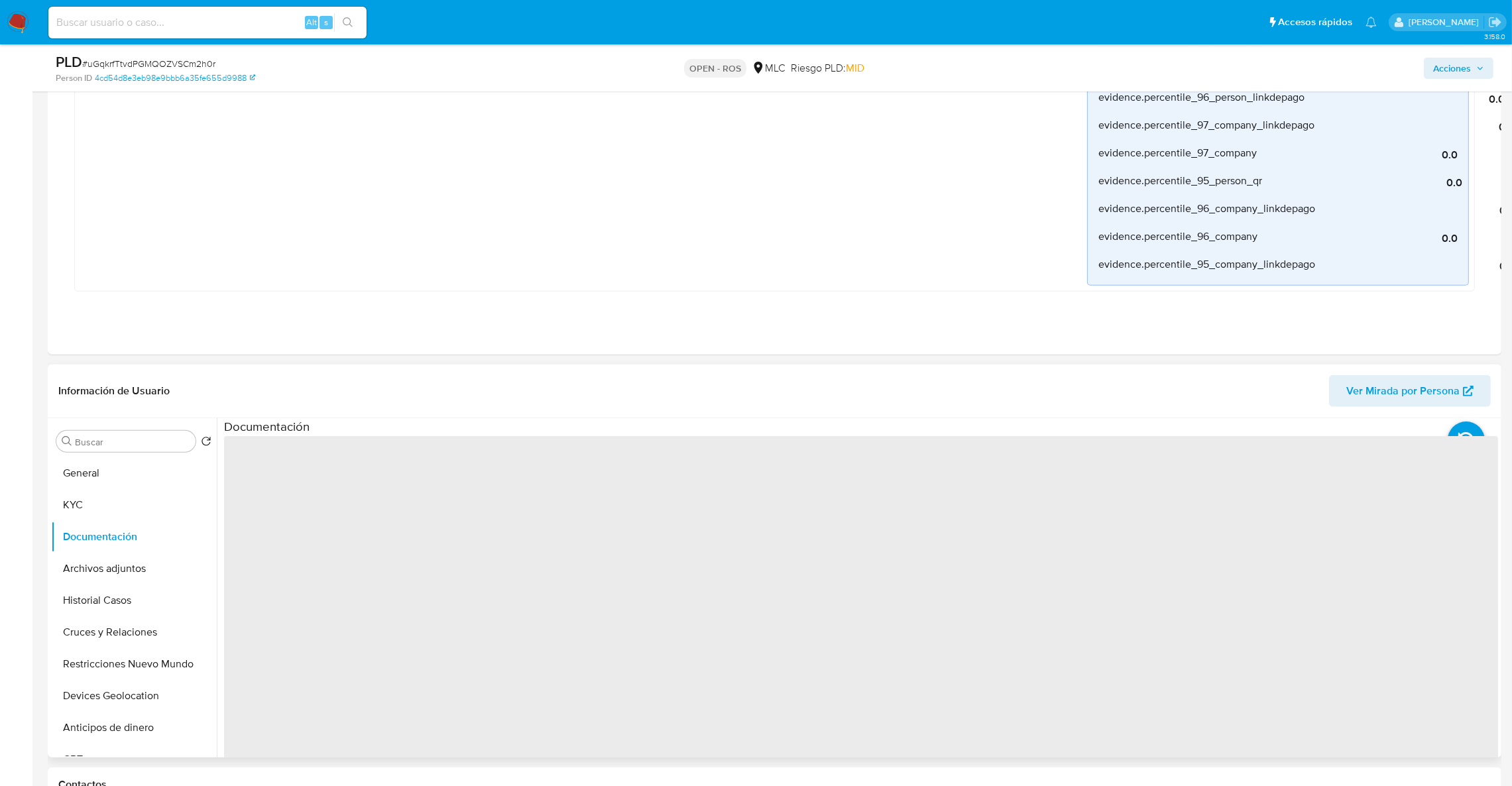
scroll to position [1491, 0]
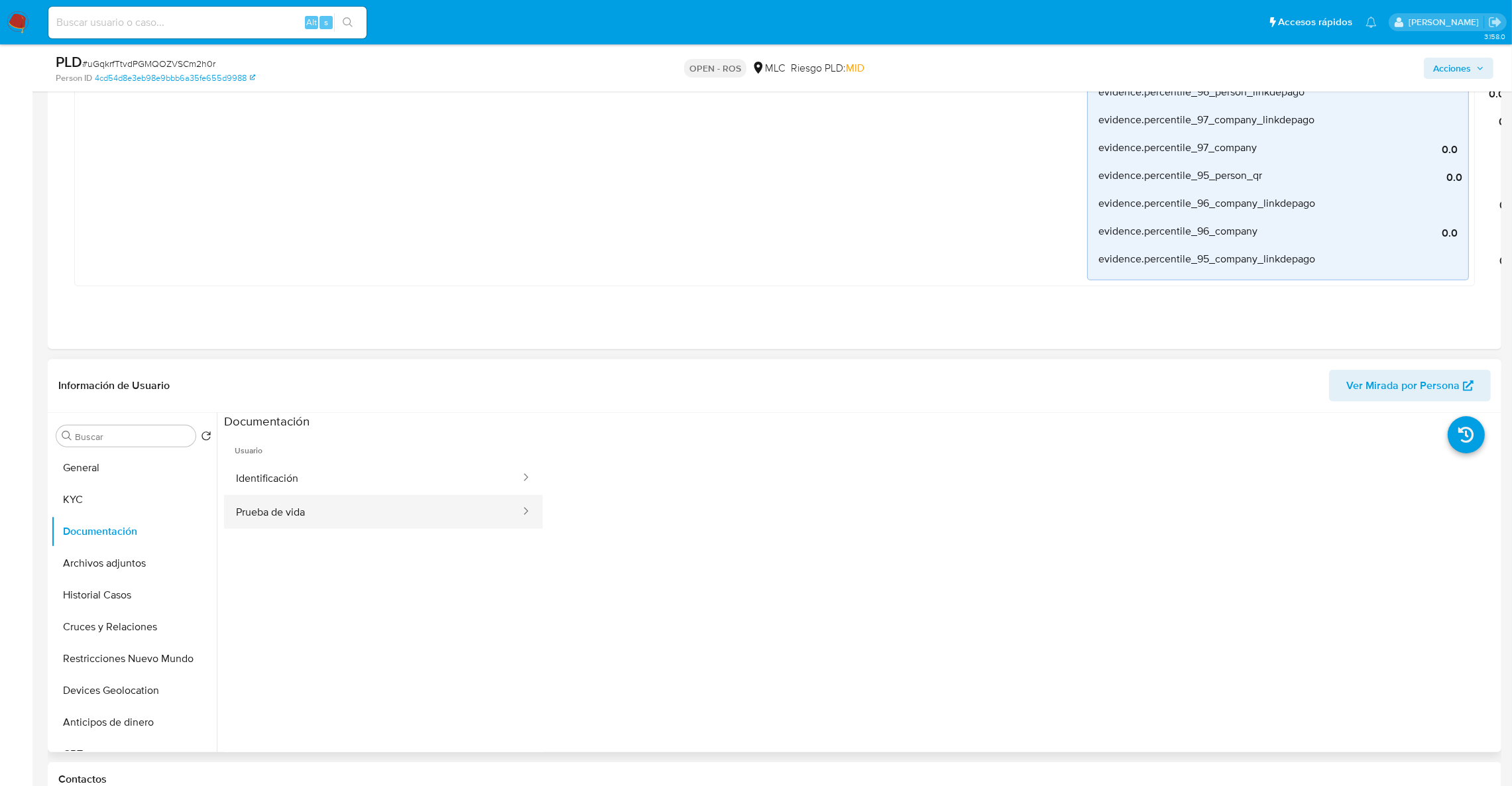
click at [297, 511] on button "Prueba de vida" at bounding box center [373, 512] width 297 height 34
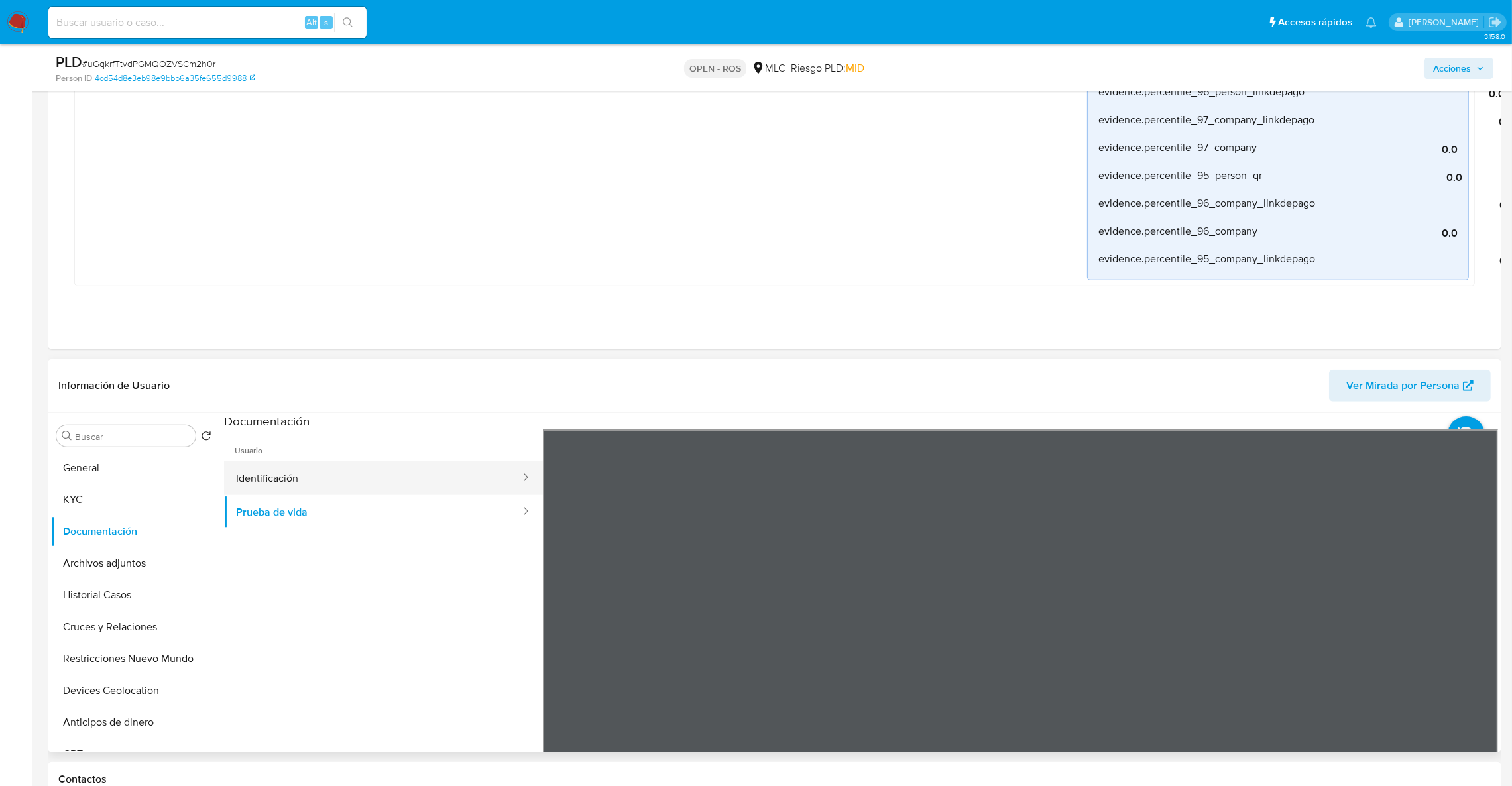
click at [340, 474] on button "Identificación" at bounding box center [373, 478] width 297 height 34
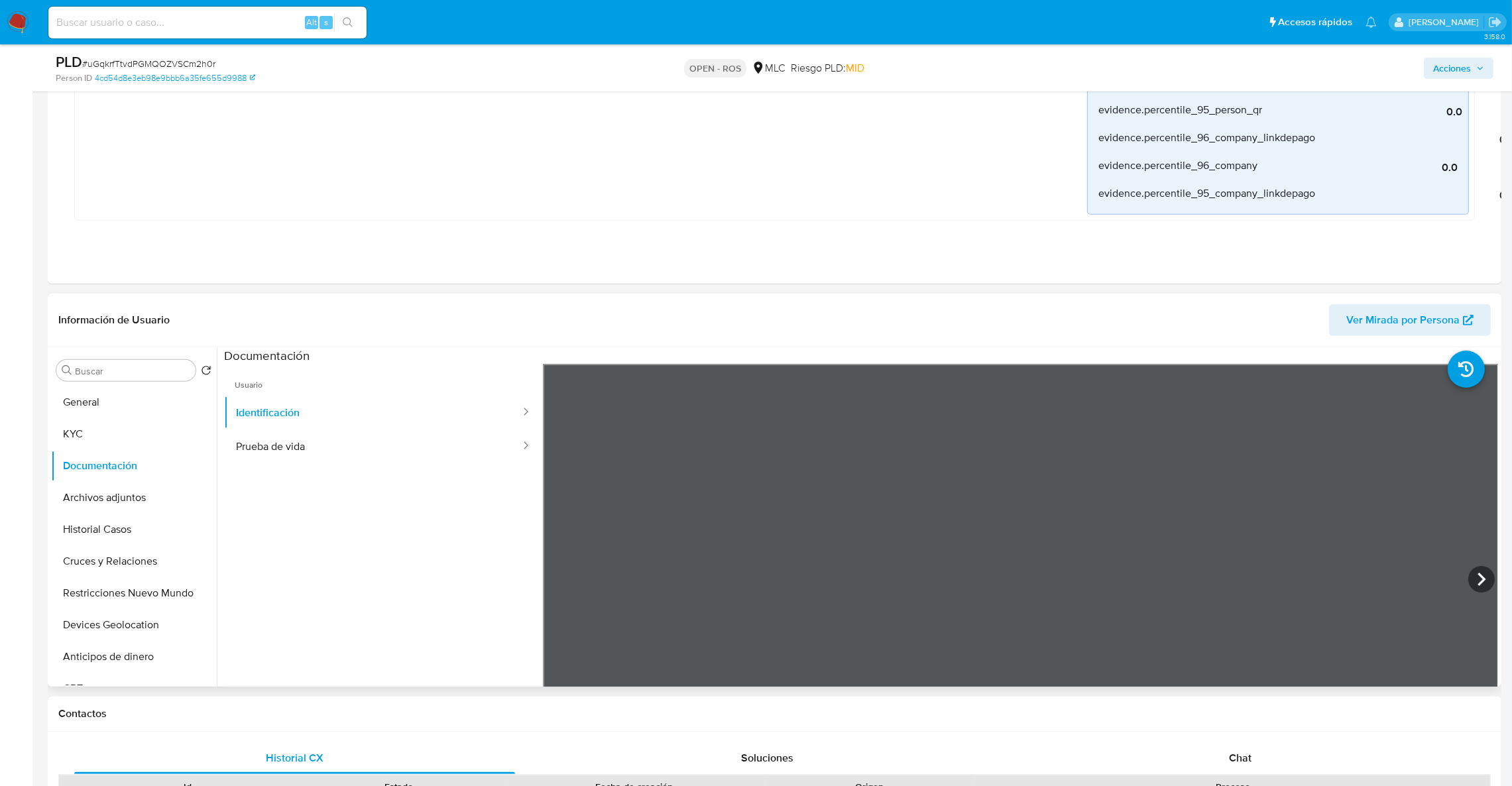
scroll to position [1591, 0]
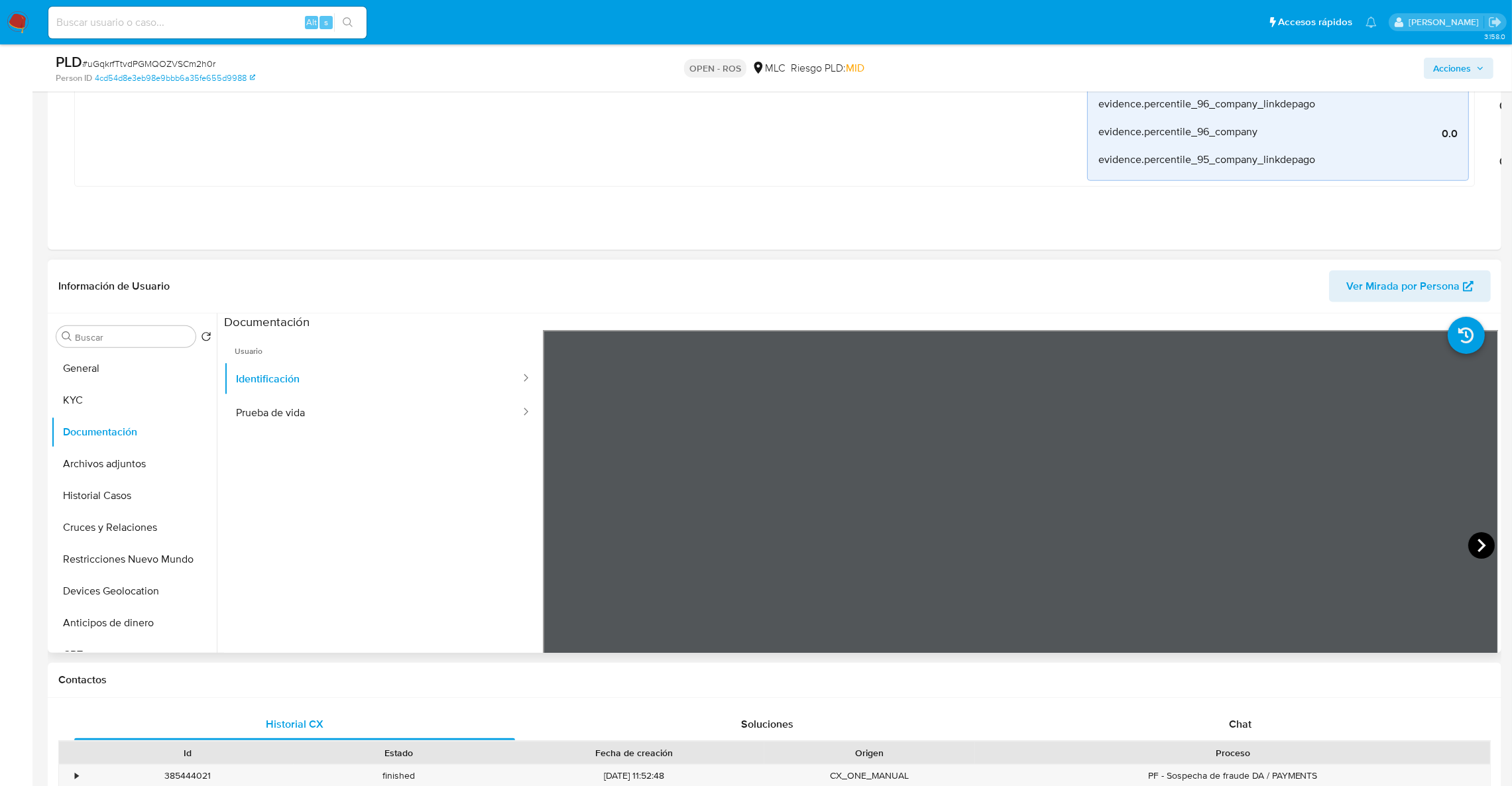
click at [1468, 543] on icon at bounding box center [1482, 546] width 27 height 27
click at [562, 552] on icon at bounding box center [560, 546] width 27 height 27
click at [142, 401] on button "KYC" at bounding box center [128, 401] width 155 height 32
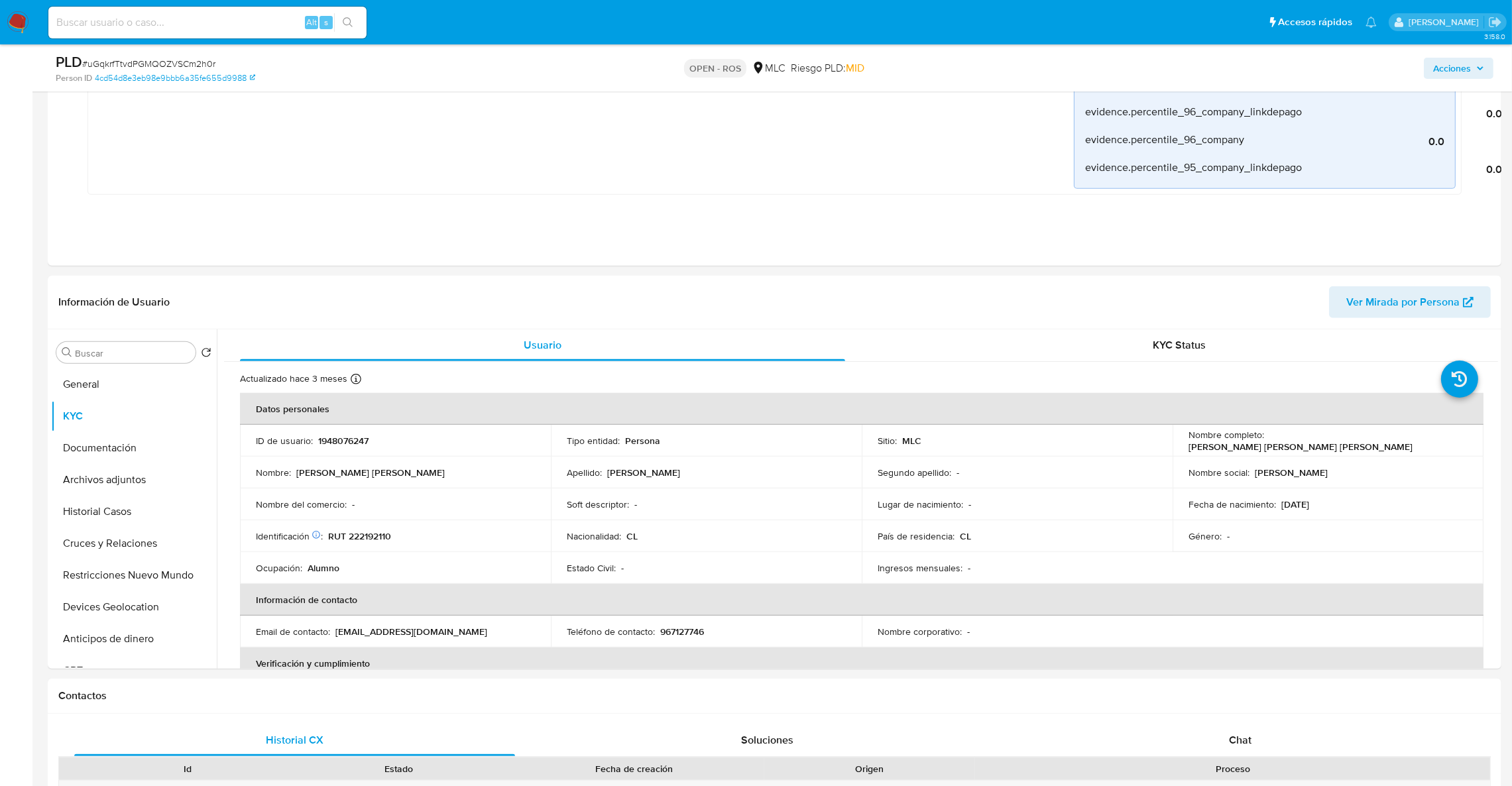
click at [369, 532] on p "RUT 222192110" at bounding box center [359, 537] width 63 height 12
copy p "222192110"
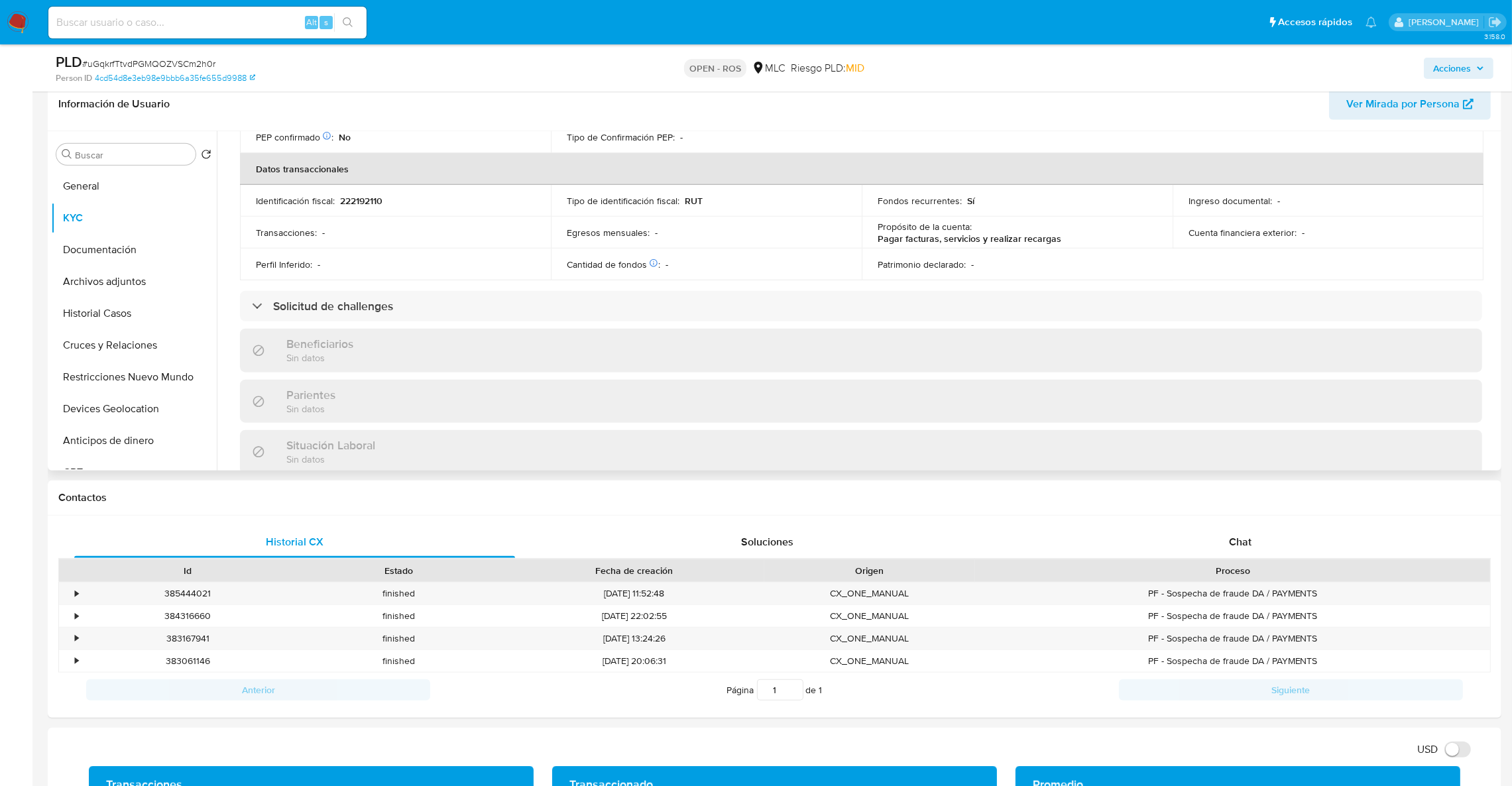
scroll to position [121, 0]
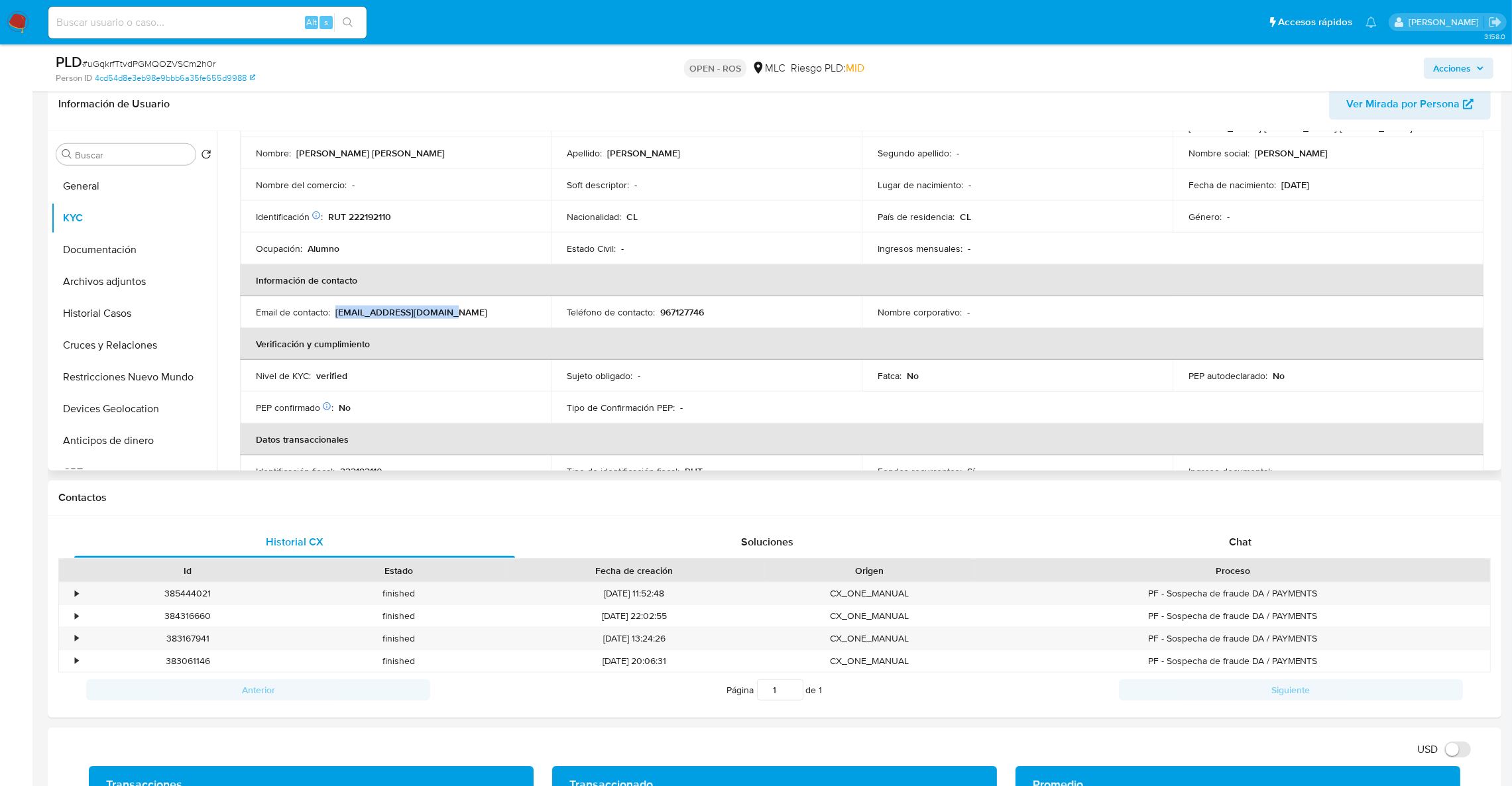
drag, startPoint x: 458, startPoint y: 314, endPoint x: 336, endPoint y: 312, distance: 122.0
click at [336, 312] on div "Email de contacto : nahyconcha989@gmail.com" at bounding box center [395, 312] width 279 height 12
copy p "nahyconcha989@gmail.com"
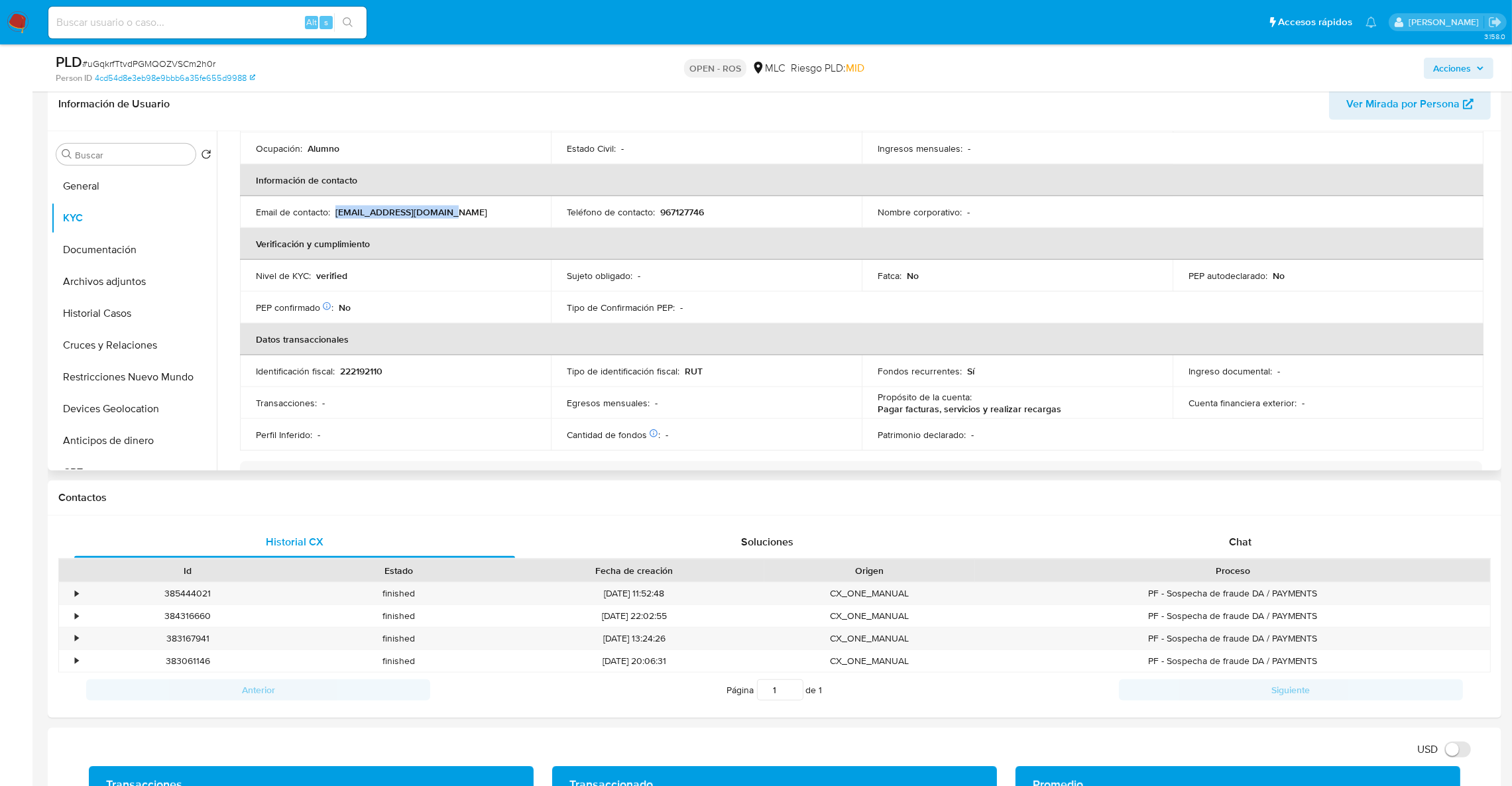
scroll to position [23, 0]
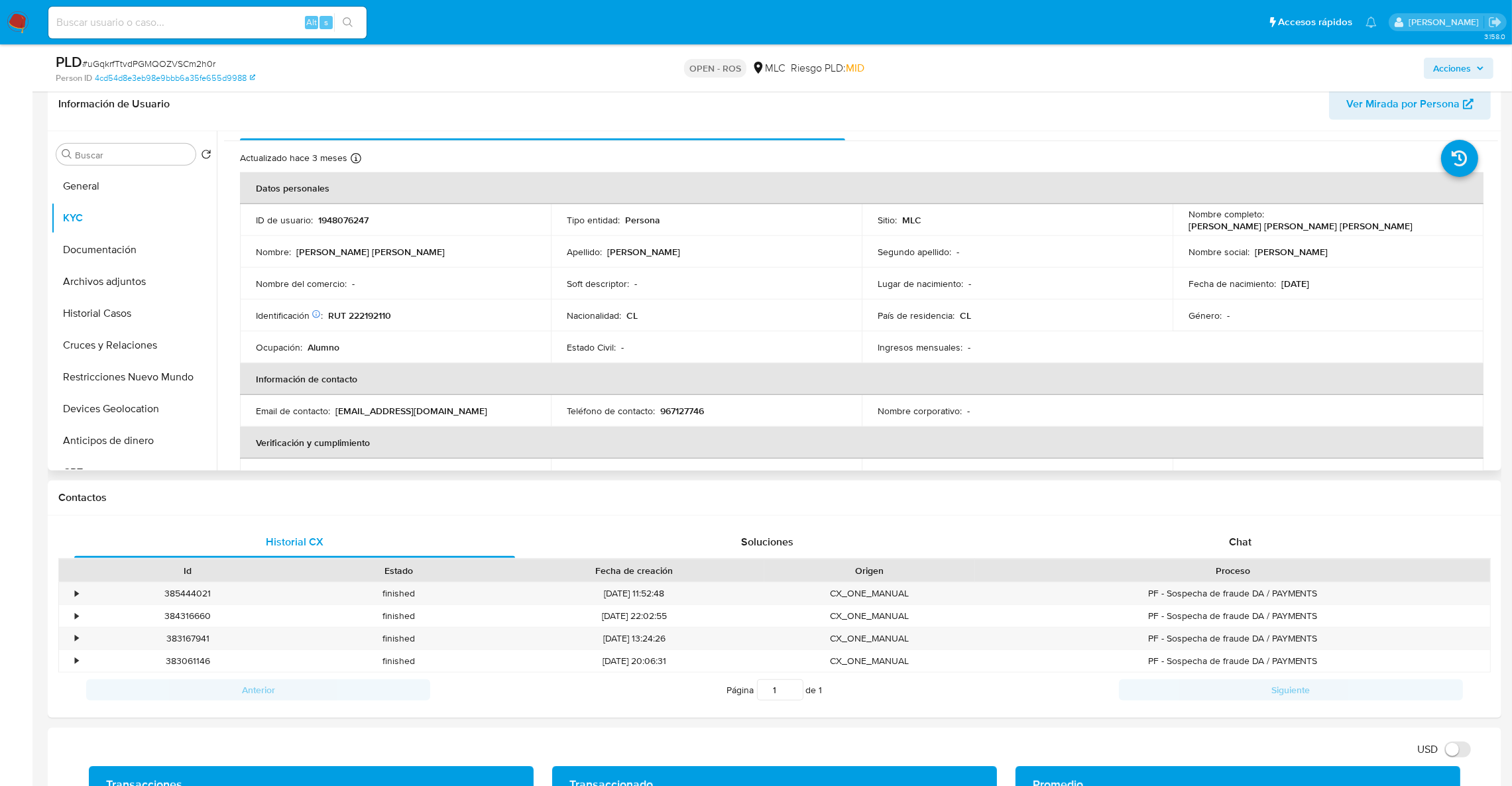
click at [698, 409] on p "967127746" at bounding box center [682, 411] width 44 height 12
copy p "967127746"
click at [129, 285] on button "Archivos adjuntos" at bounding box center [128, 282] width 155 height 32
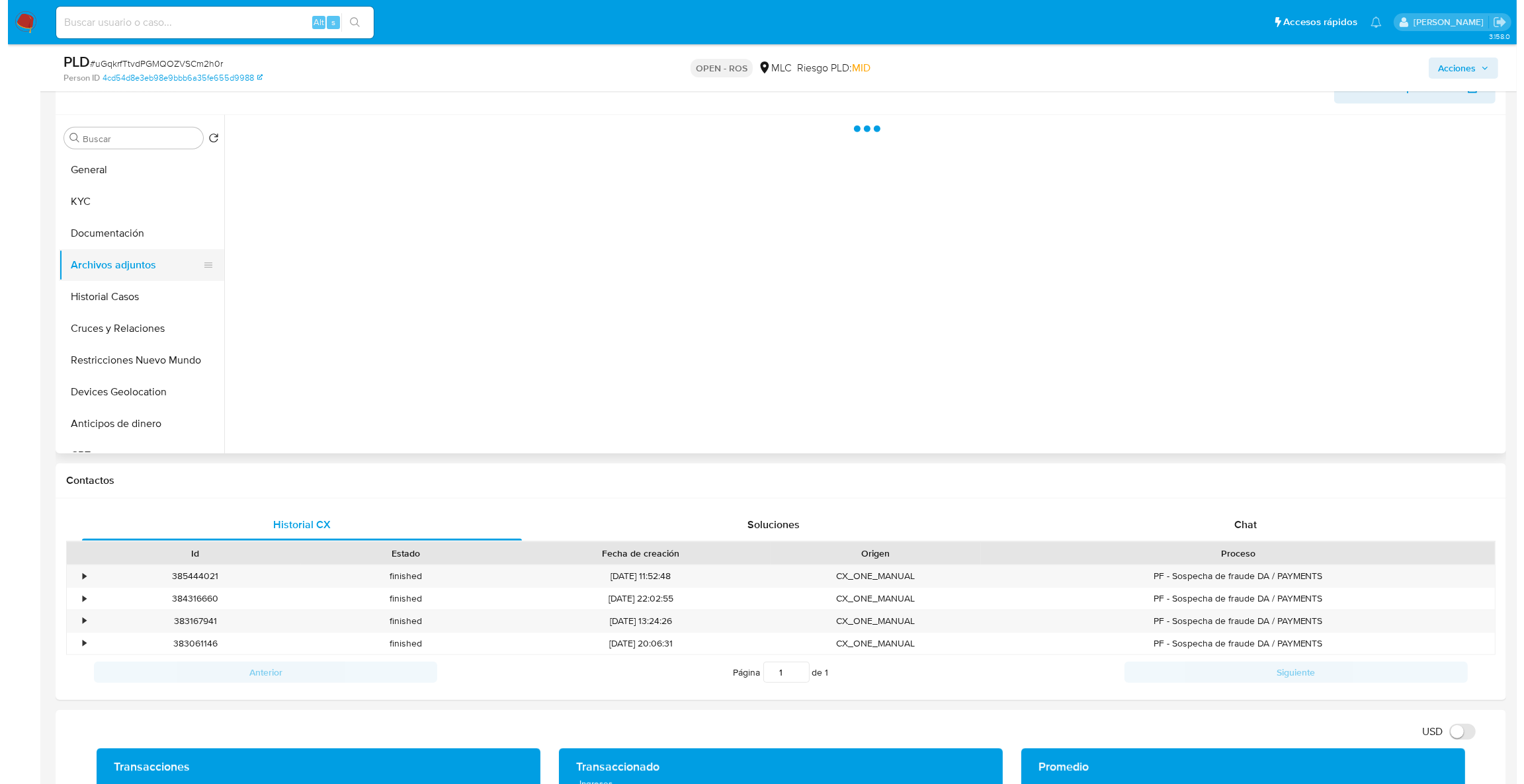
scroll to position [0, 0]
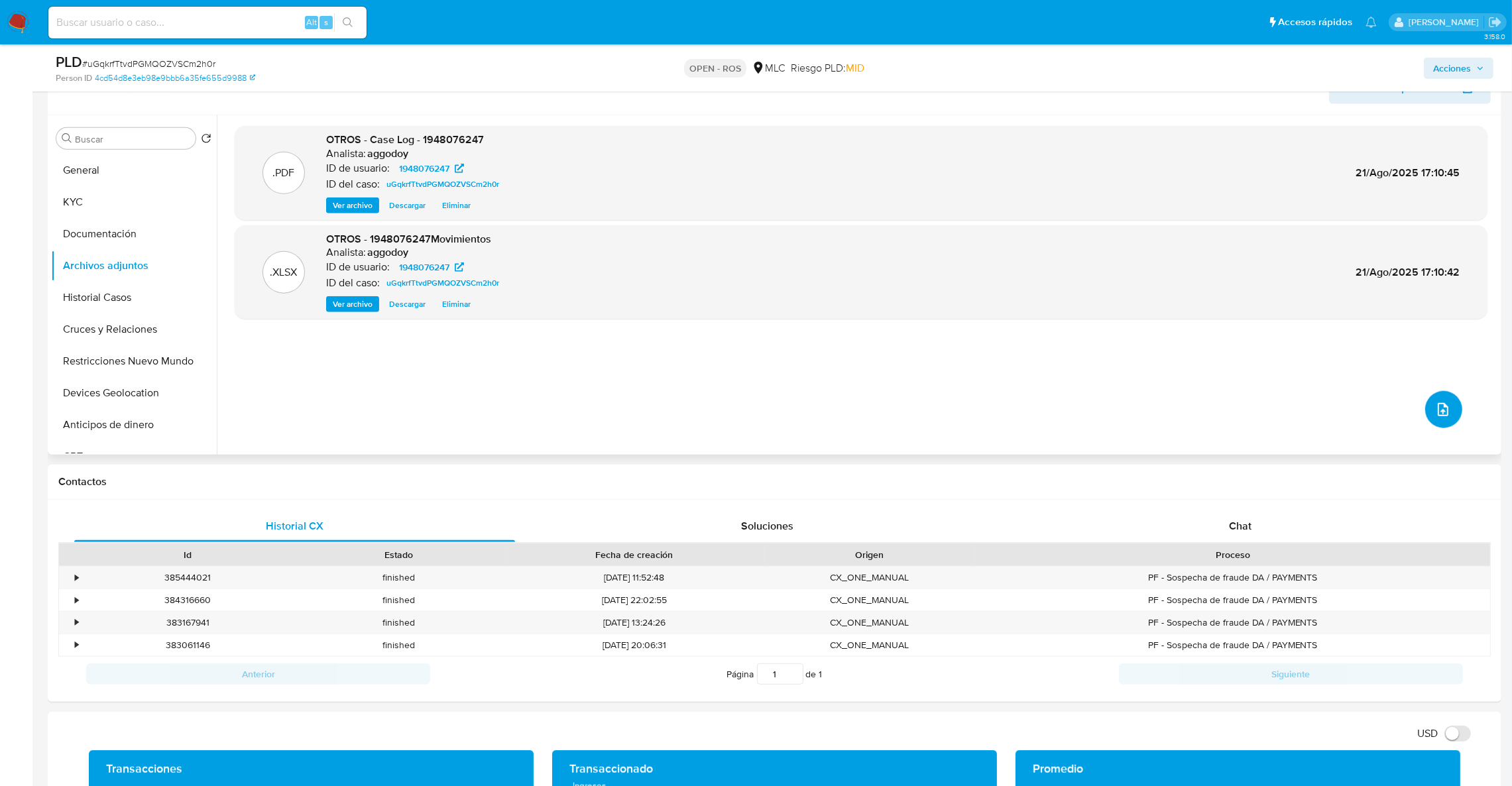
click at [1446, 401] on button "upload-file" at bounding box center [1443, 410] width 37 height 37
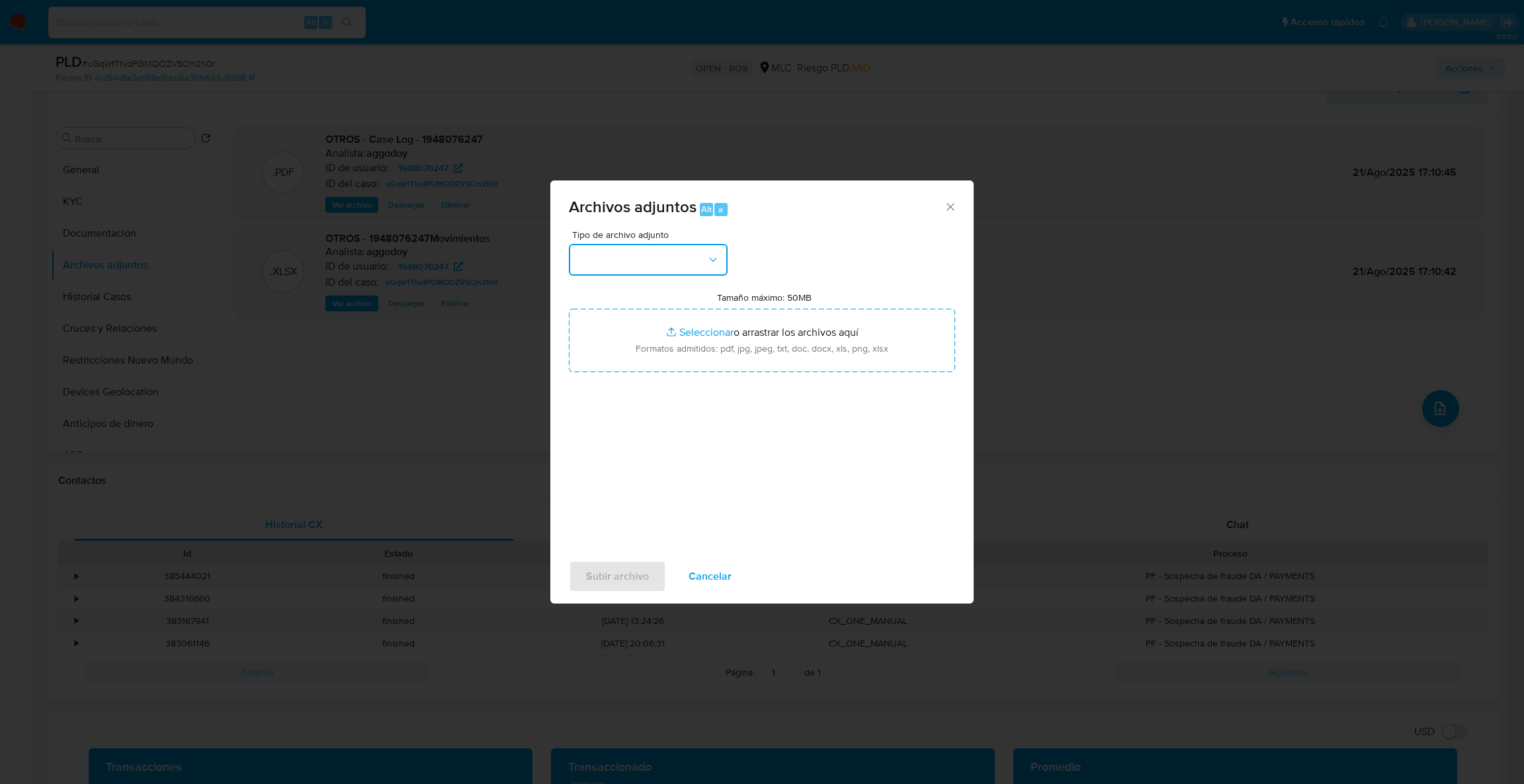
click at [653, 267] on button "button" at bounding box center [648, 260] width 158 height 32
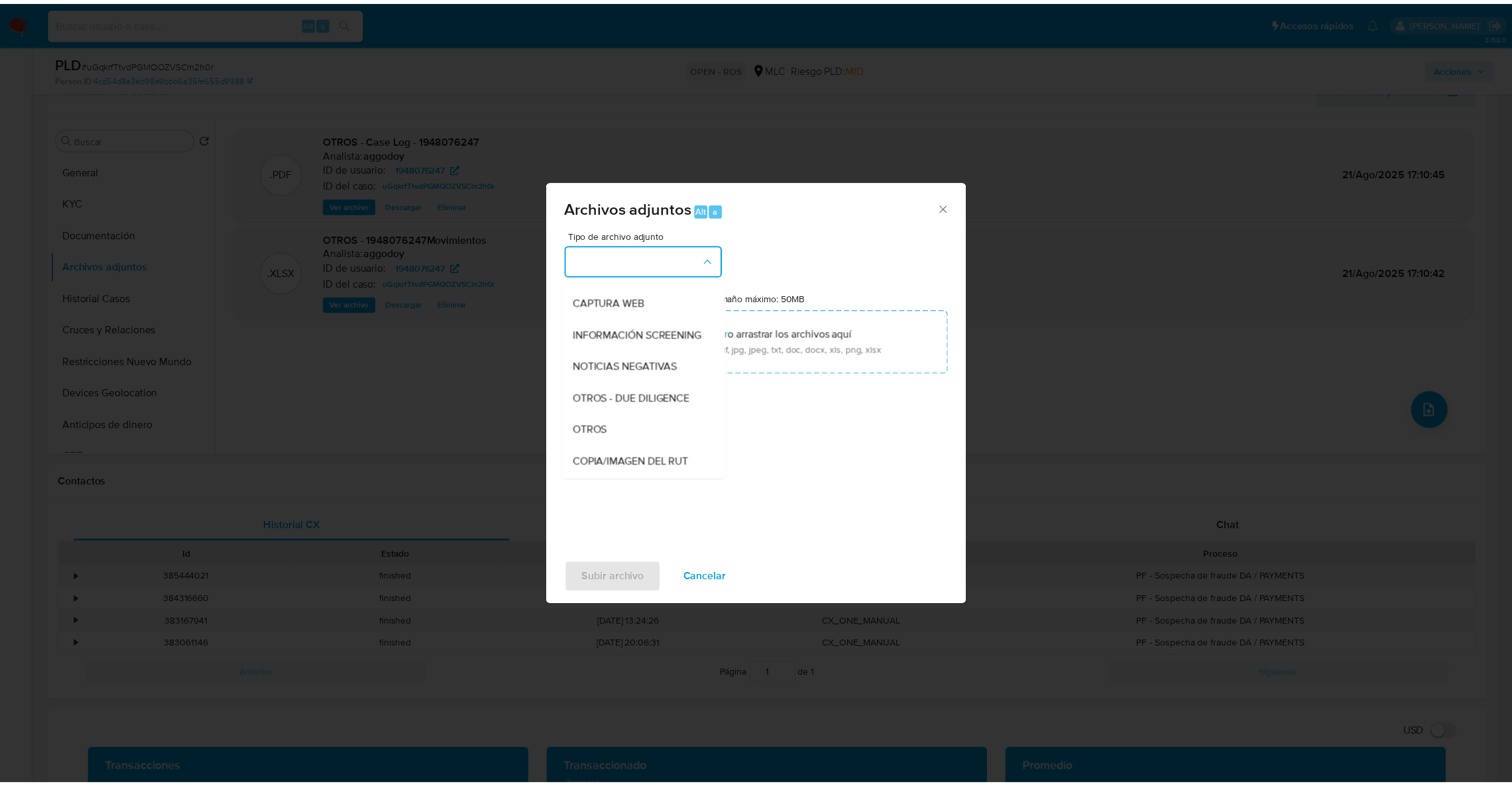
scroll to position [177, 0]
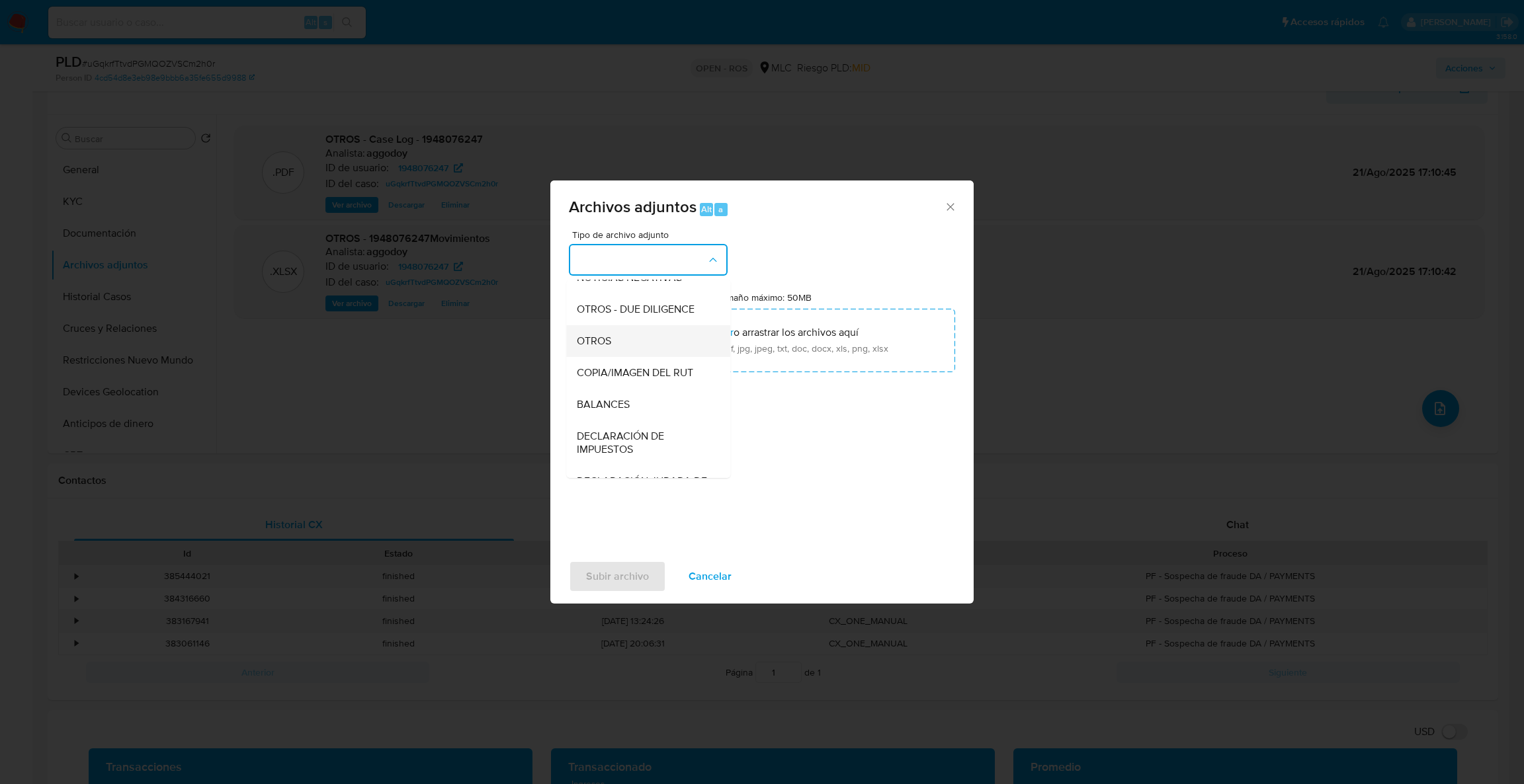
click at [592, 348] on span "OTROS" at bounding box center [593, 341] width 34 height 13
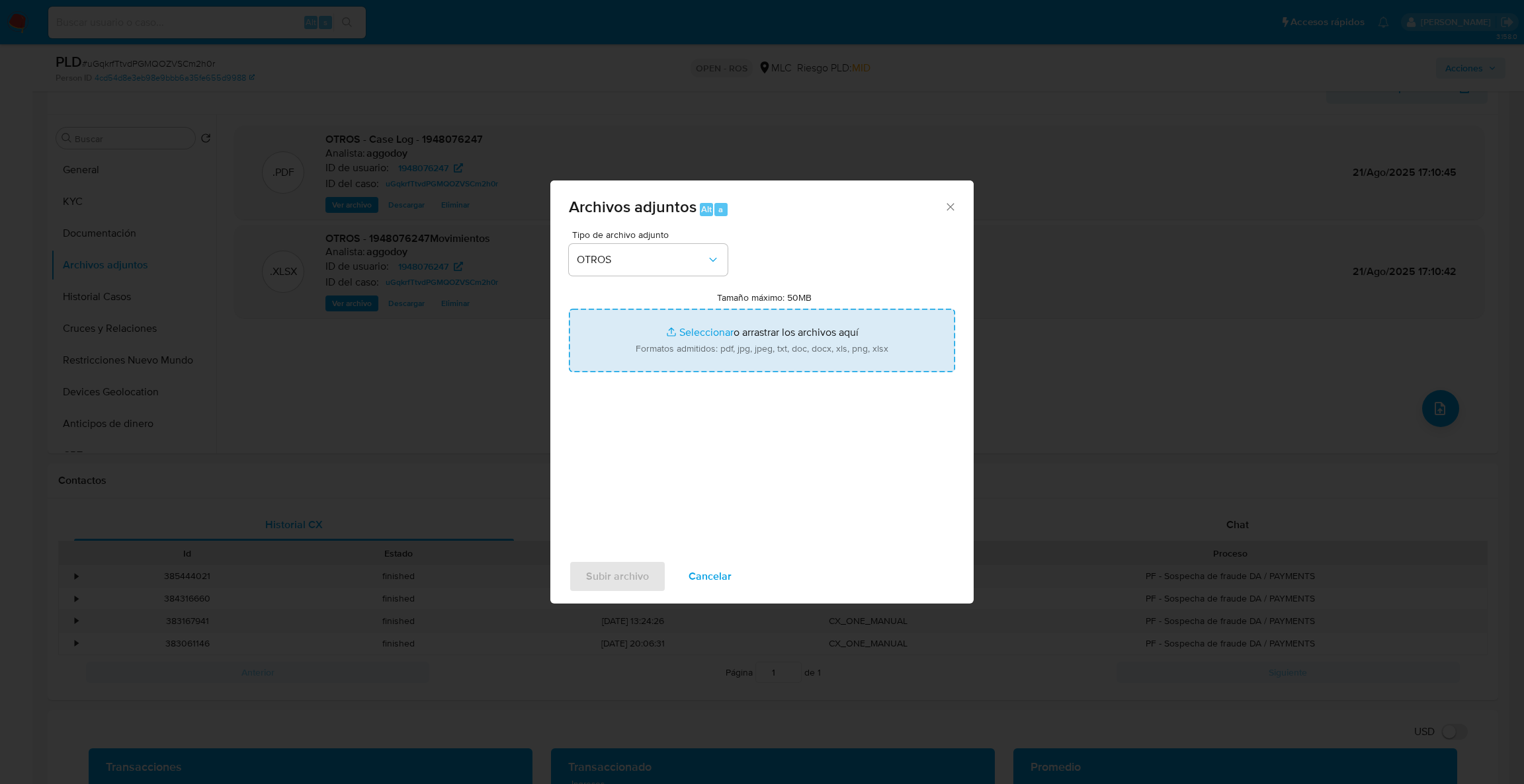
click at [620, 348] on input "Tamaño máximo: 50MB Seleccionar archivos" at bounding box center [762, 341] width 386 height 64
type input "C:\fakepath\UAF #1287.pdf"
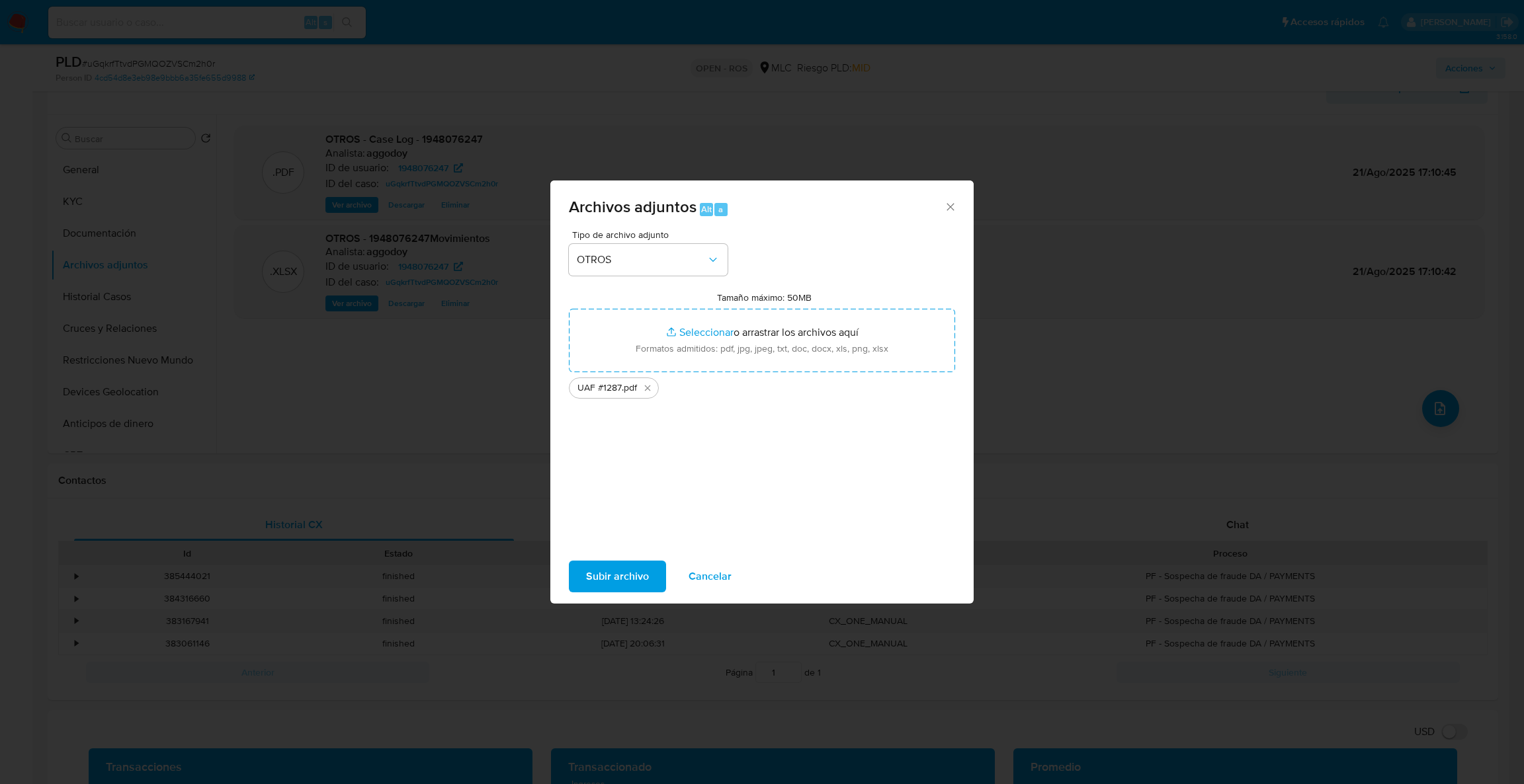
click at [640, 585] on span "Subir archivo" at bounding box center [617, 576] width 63 height 29
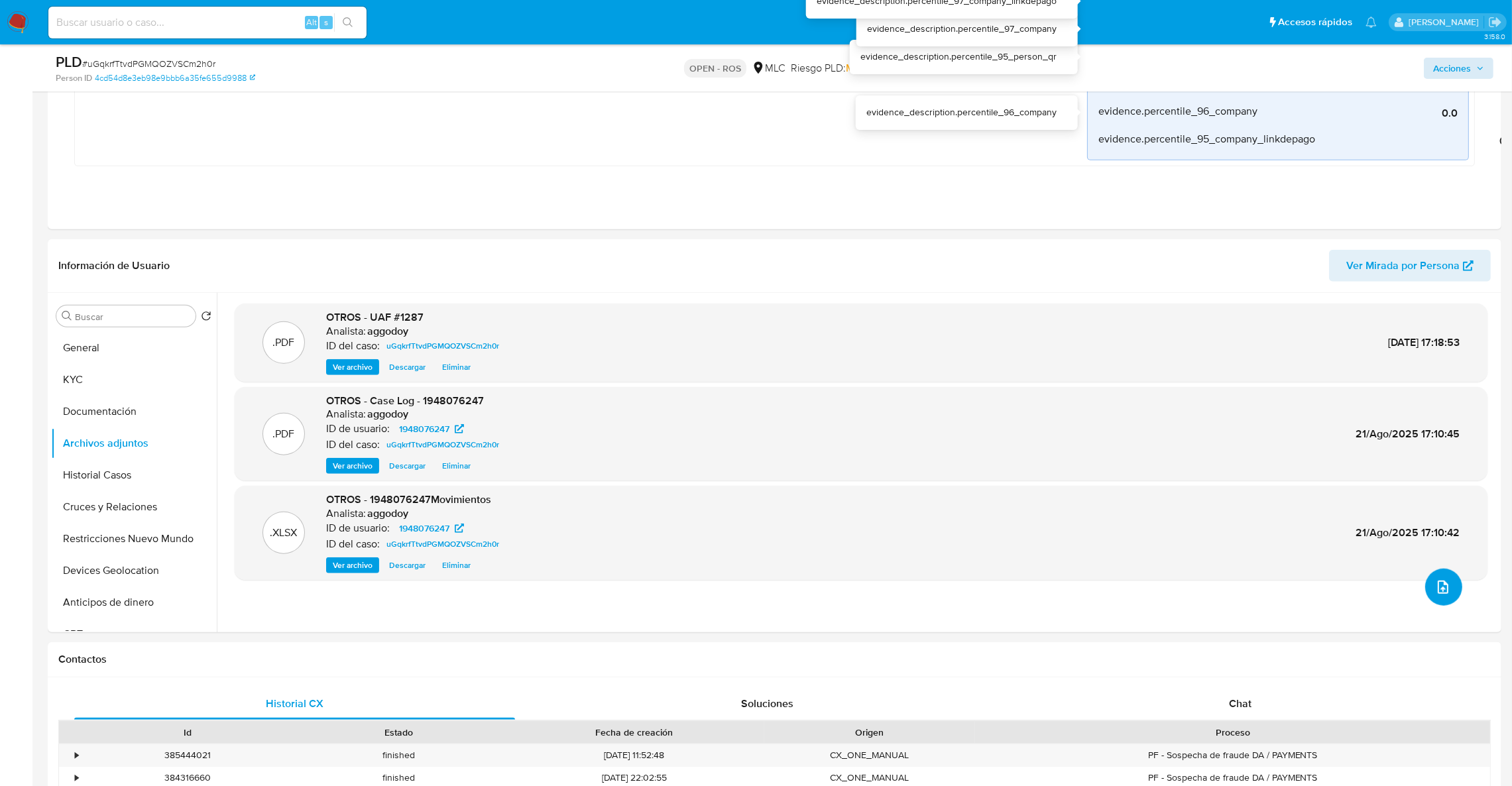
scroll to position [1491, 0]
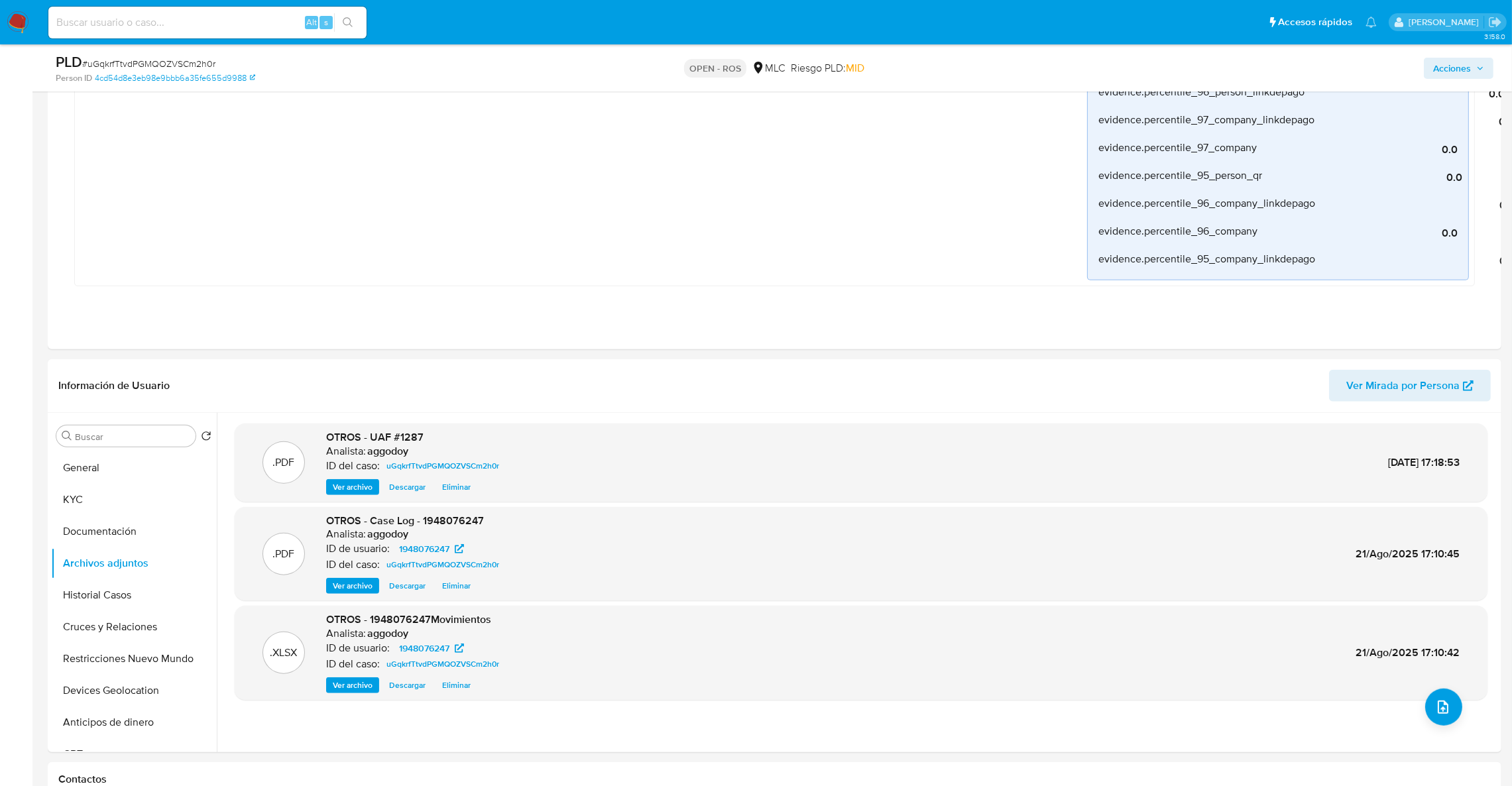
click at [1480, 65] on icon "button" at bounding box center [1479, 68] width 8 height 8
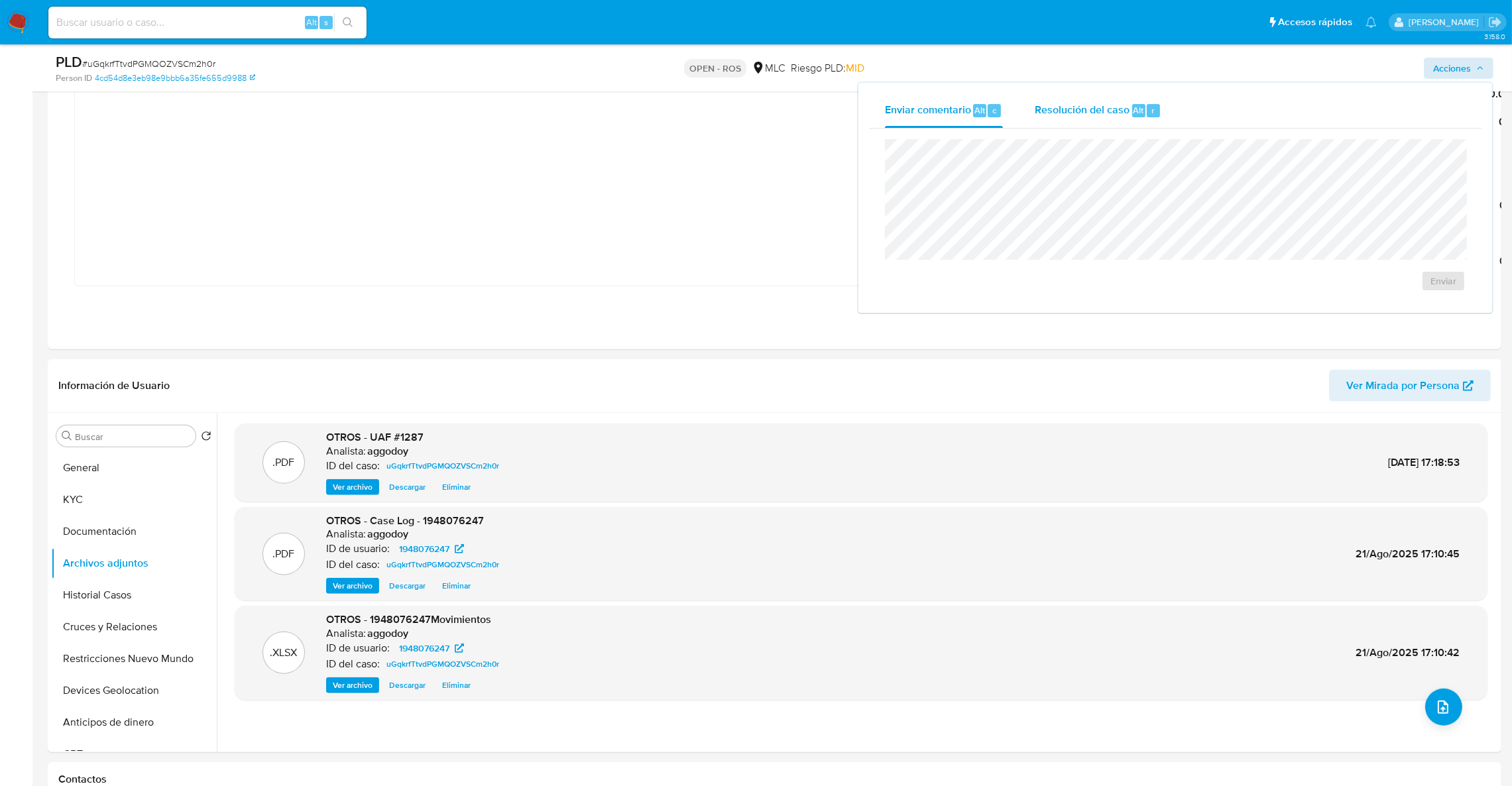
click at [1066, 107] on span "Resolución del caso" at bounding box center [1081, 110] width 95 height 15
click at [1446, 342] on div "Enviar comentario Alt c Resolución del caso Alt r Cierre de caso ROS" at bounding box center [1175, 212] width 634 height 259
click at [1433, 310] on button "ROS" at bounding box center [1405, 295] width 99 height 32
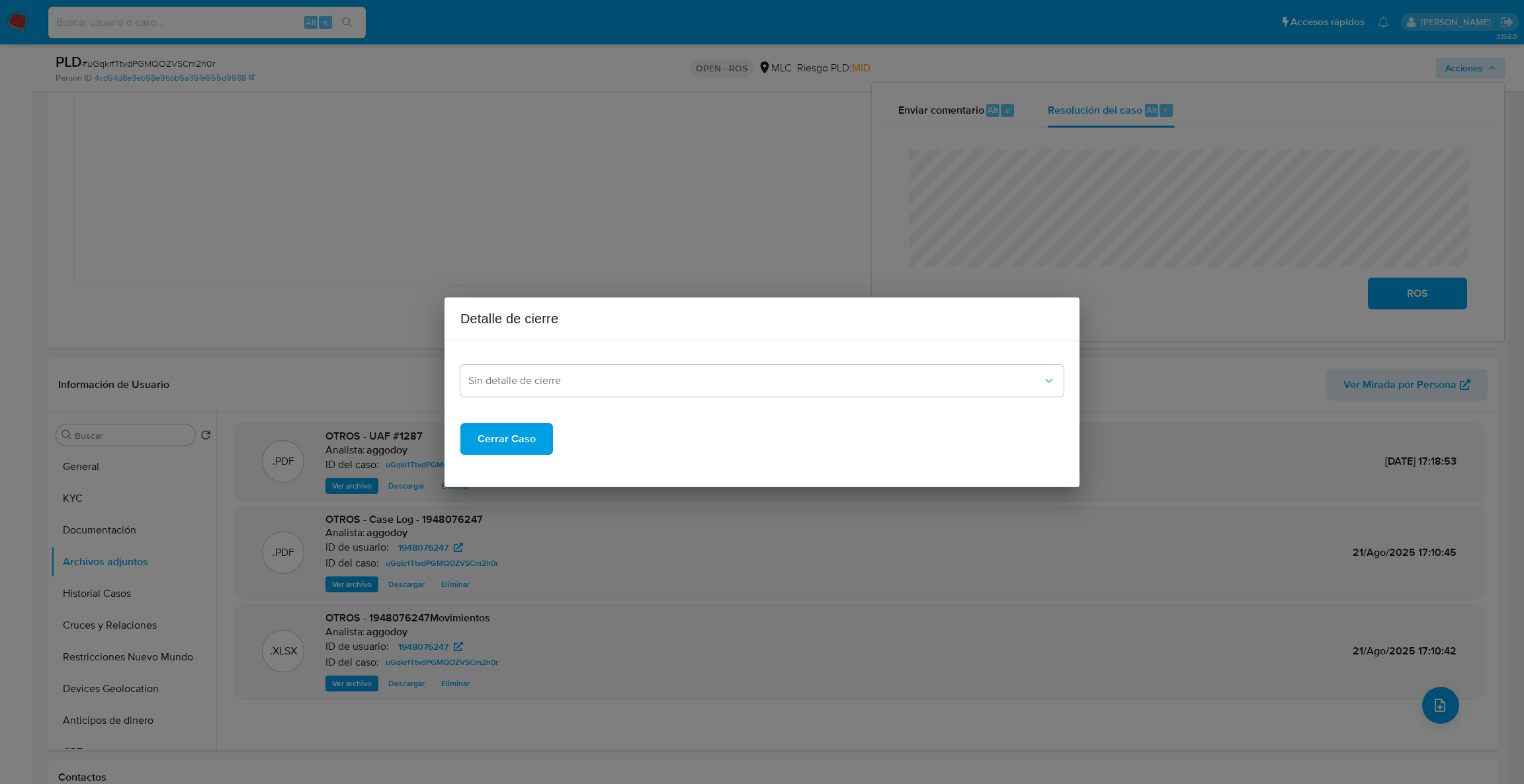
click at [827, 413] on div "Cerrar Caso" at bounding box center [762, 428] width 603 height 53
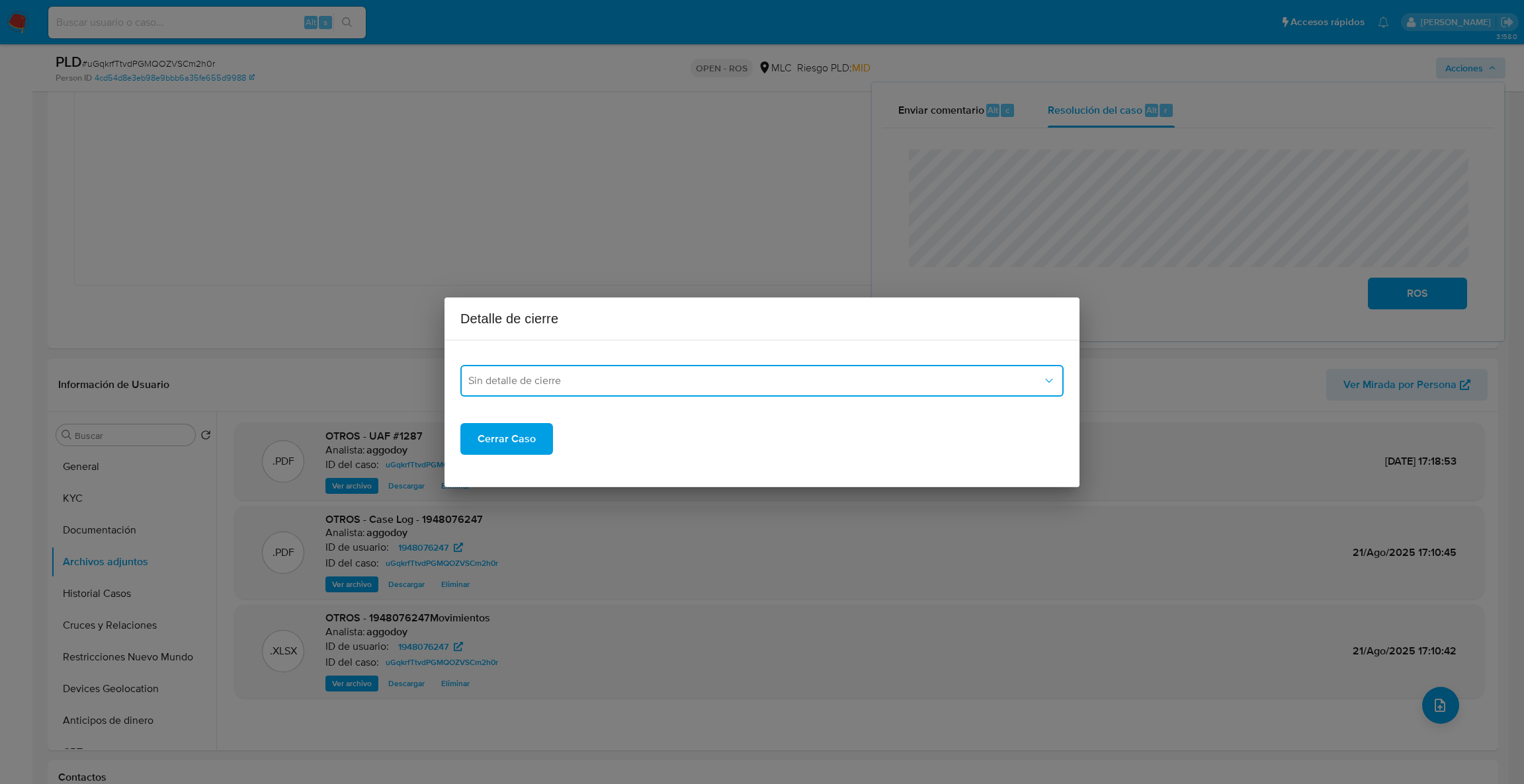
click at [814, 391] on button "Sin detalle de cierre" at bounding box center [762, 381] width 603 height 32
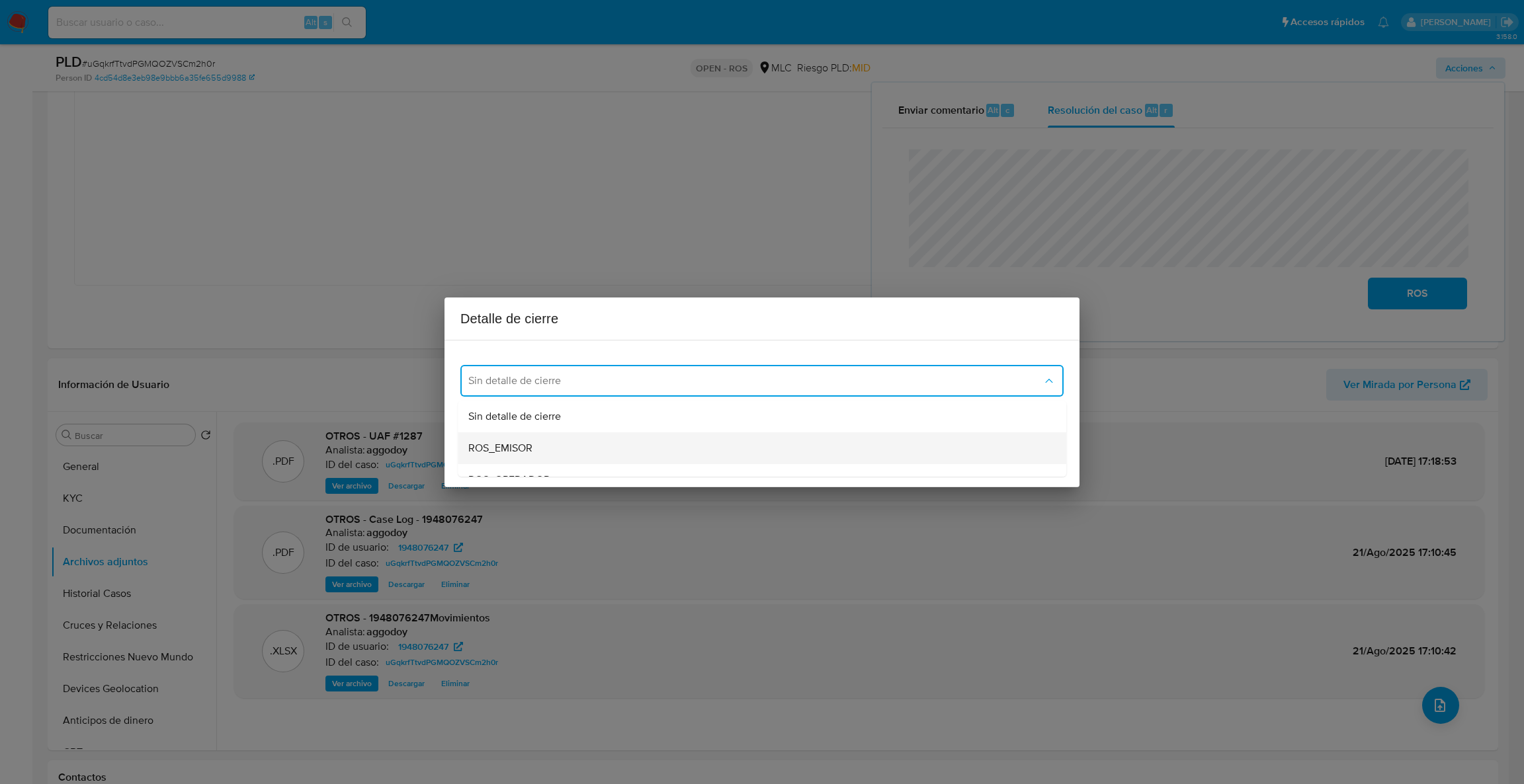
click at [542, 446] on div "ROS_EMISOR" at bounding box center [758, 448] width 580 height 32
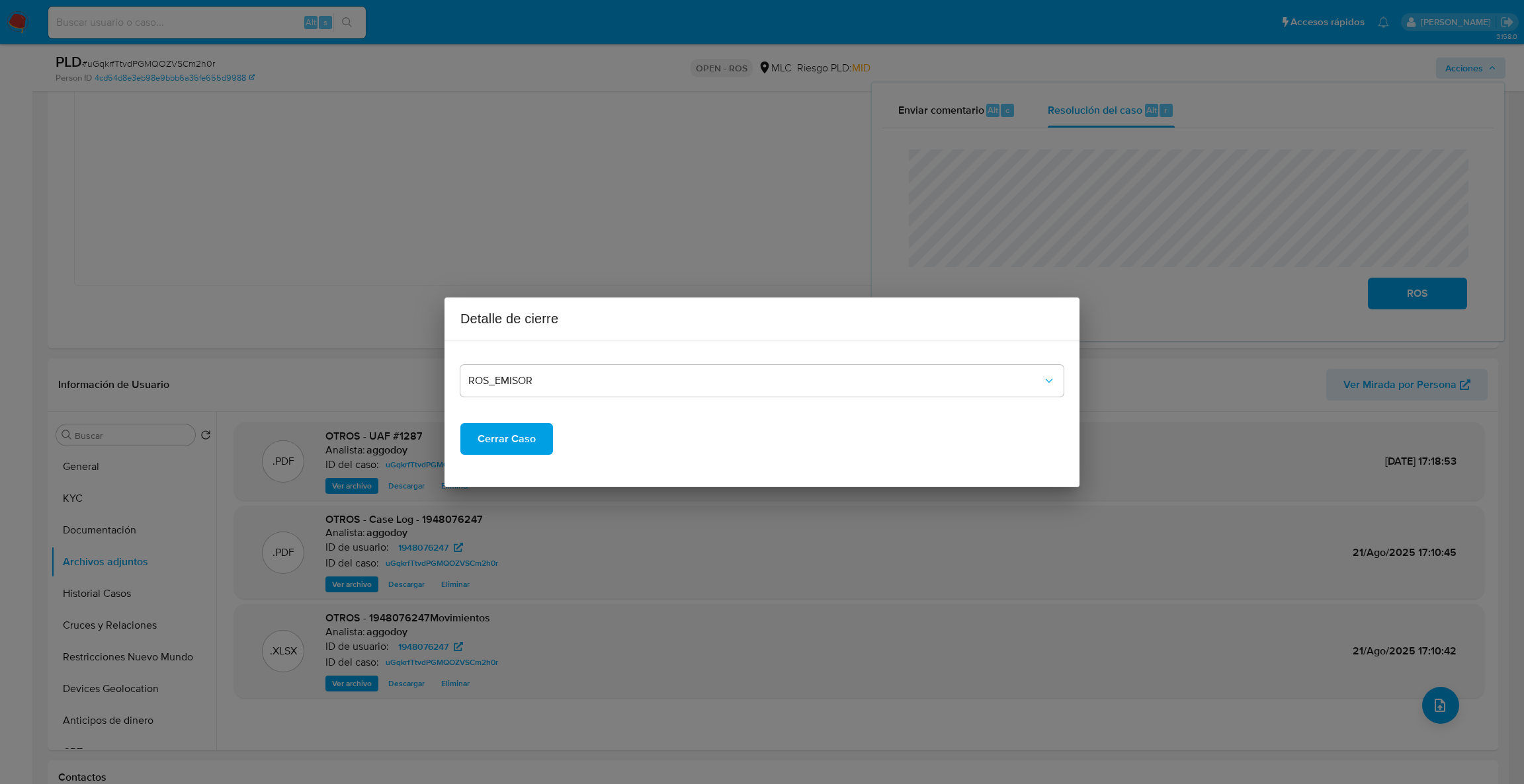
click at [507, 447] on span "Cerrar Caso" at bounding box center [506, 439] width 58 height 29
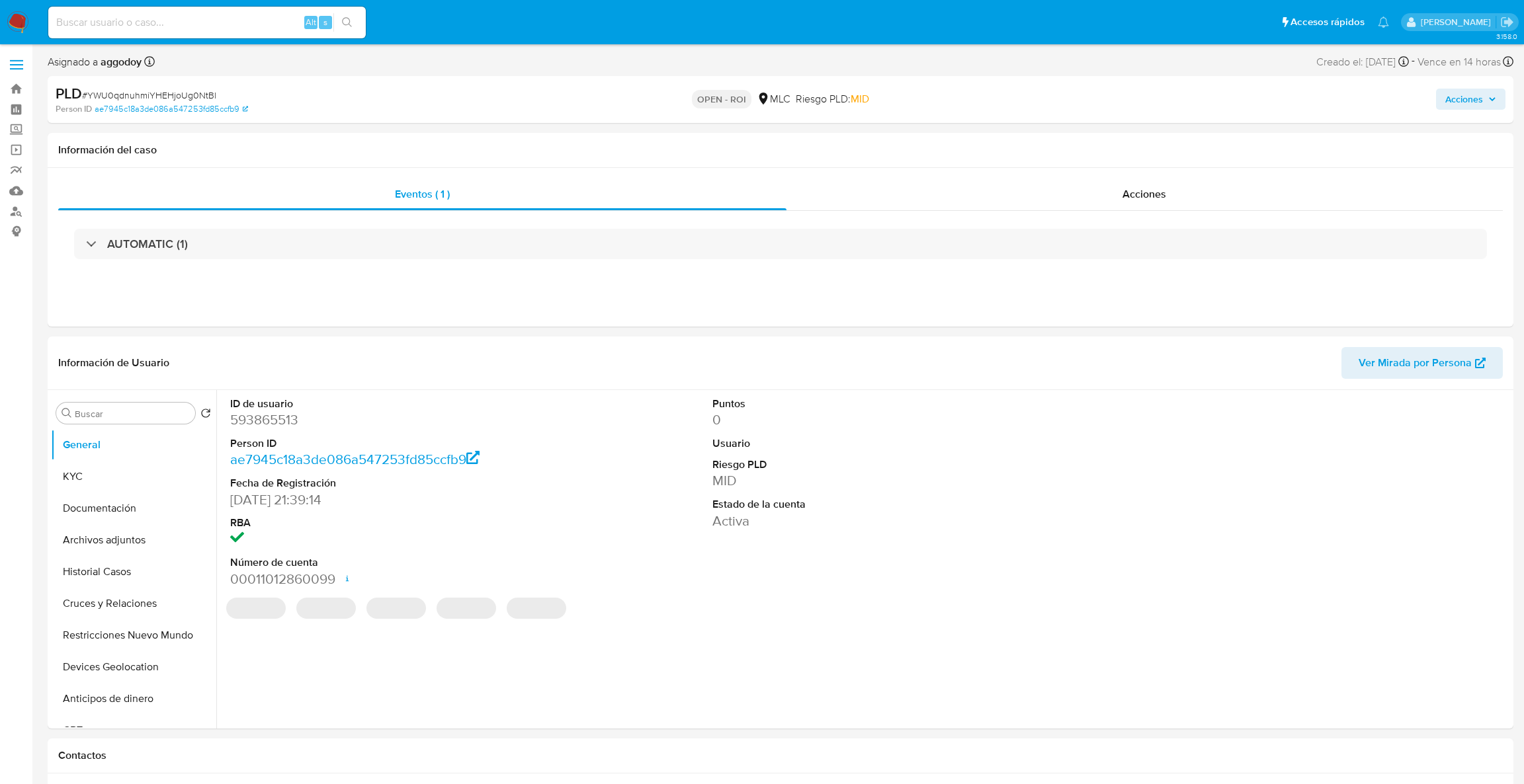
select select "10"
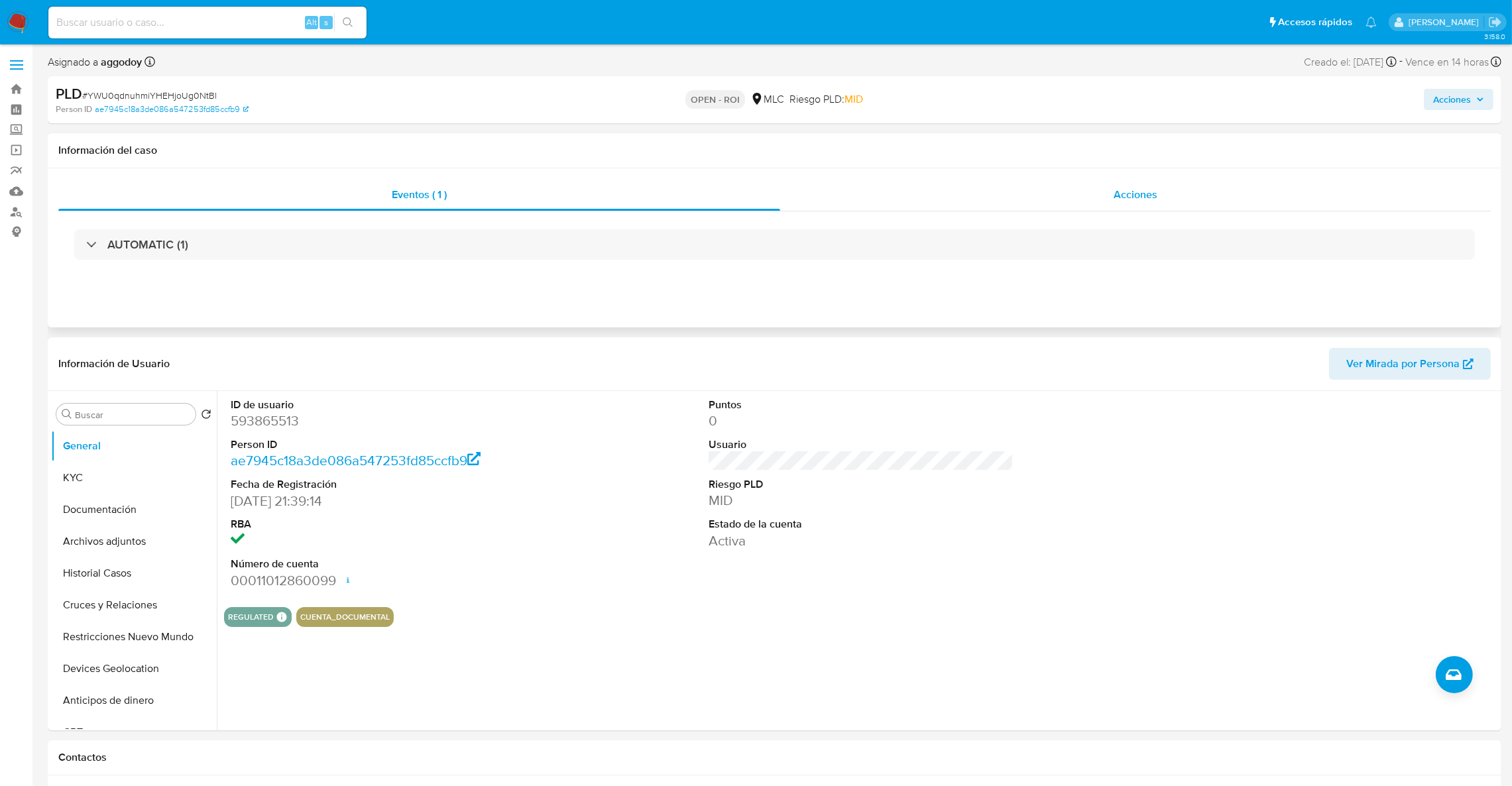
click at [1175, 197] on div "Acciones" at bounding box center [1135, 195] width 710 height 32
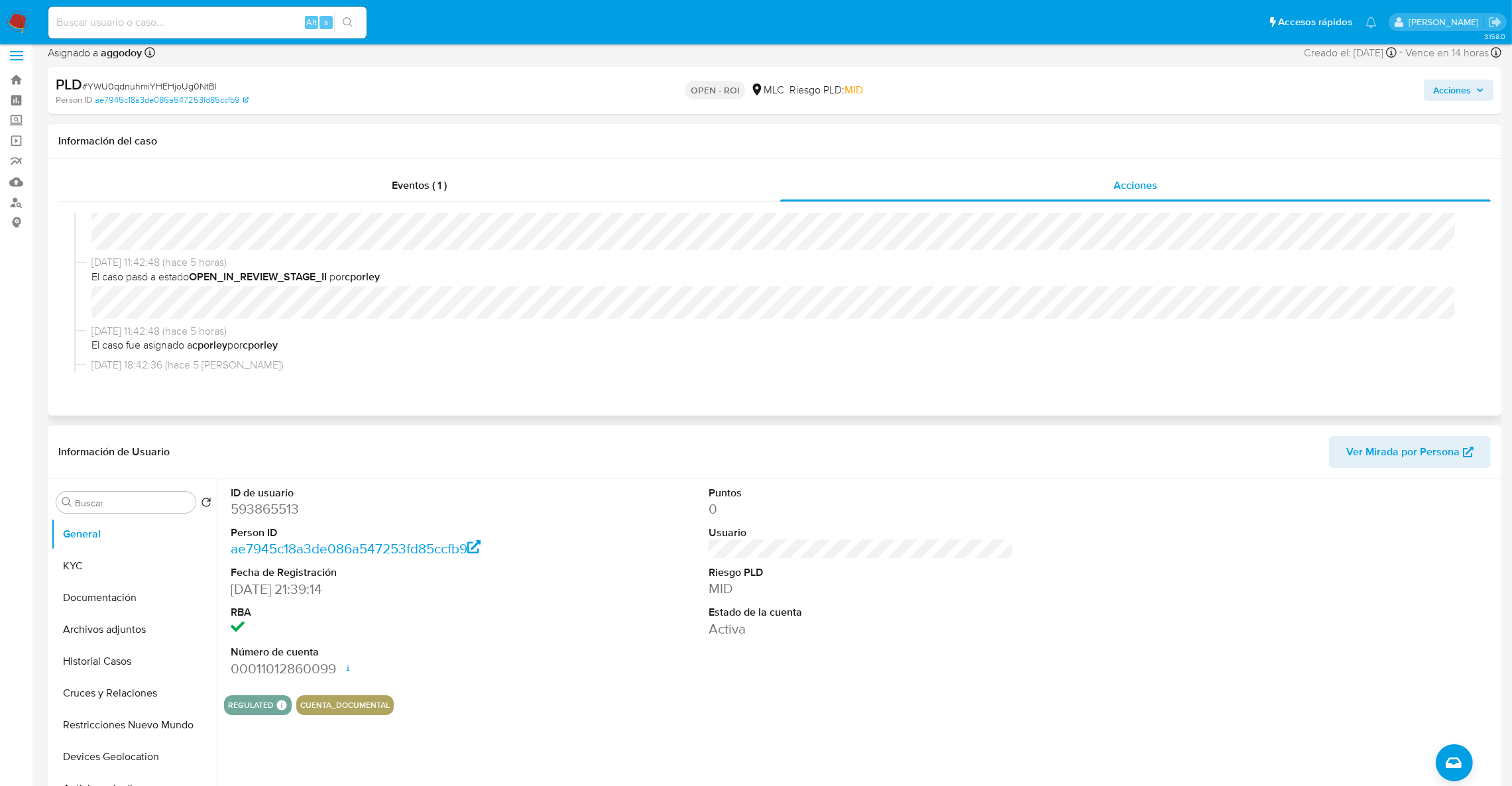
scroll to position [236, 0]
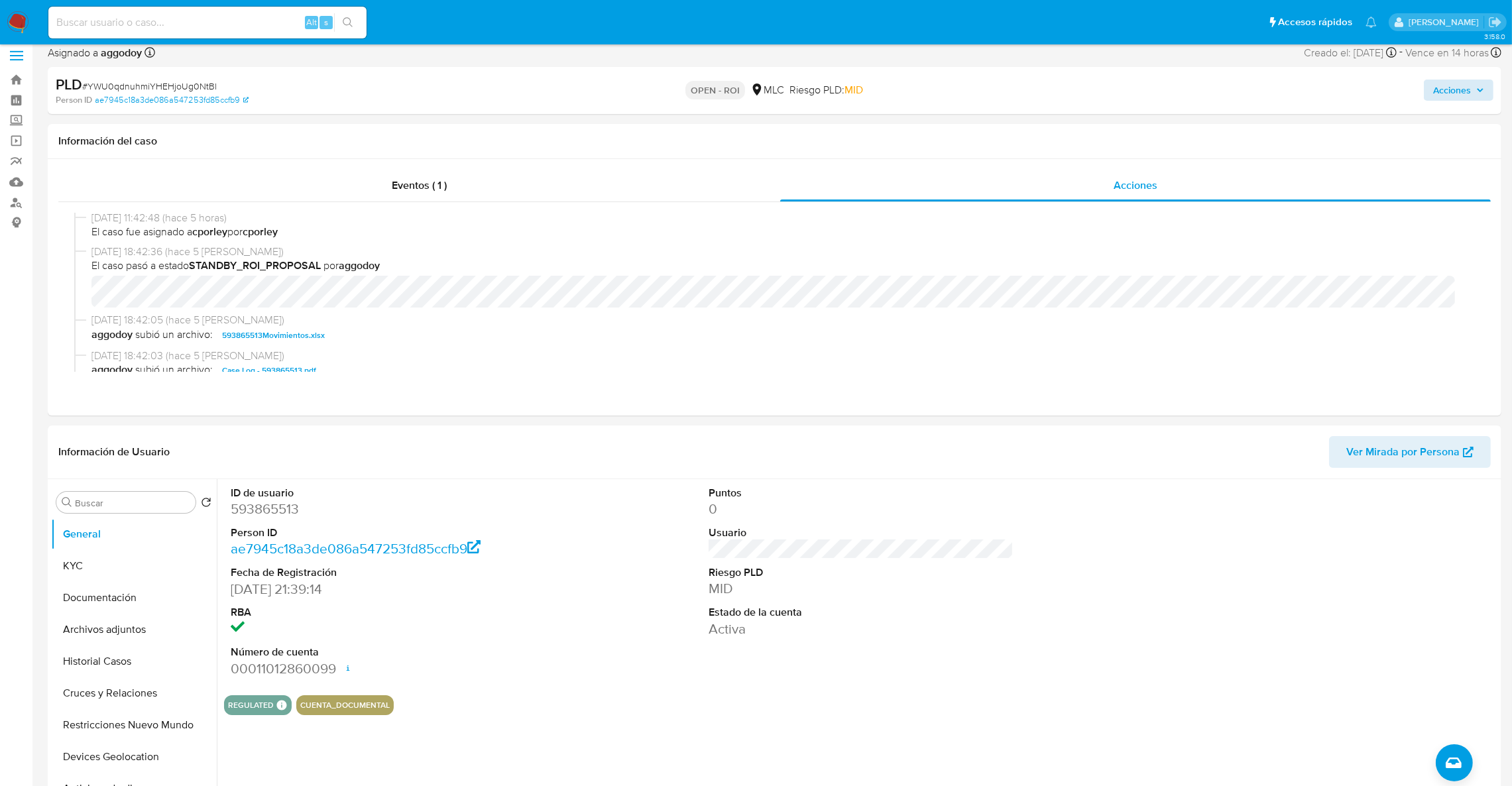
click at [1421, 109] on div "PLD # YWU0qdnuhmiYHEHjoUg0NtBl Person ID ae7945c18a3de086a547253fd85ccfb9 OPEN …" at bounding box center [774, 91] width 1453 height 47
click at [1437, 85] on span "Acciones" at bounding box center [1452, 90] width 38 height 21
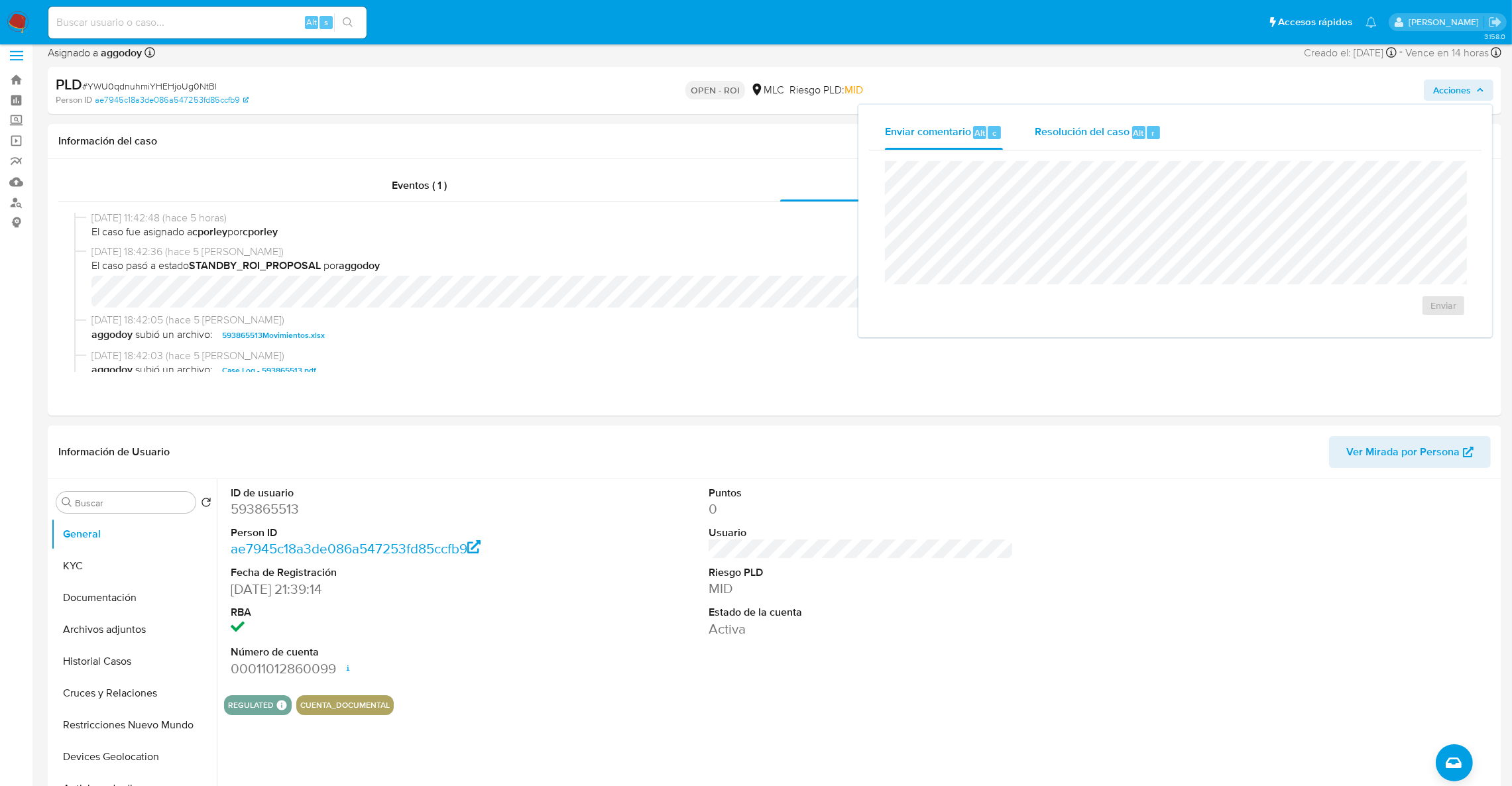
click at [1119, 137] on span "Resolución del caso" at bounding box center [1081, 132] width 95 height 15
click at [1393, 326] on span "ROI" at bounding box center [1405, 318] width 65 height 29
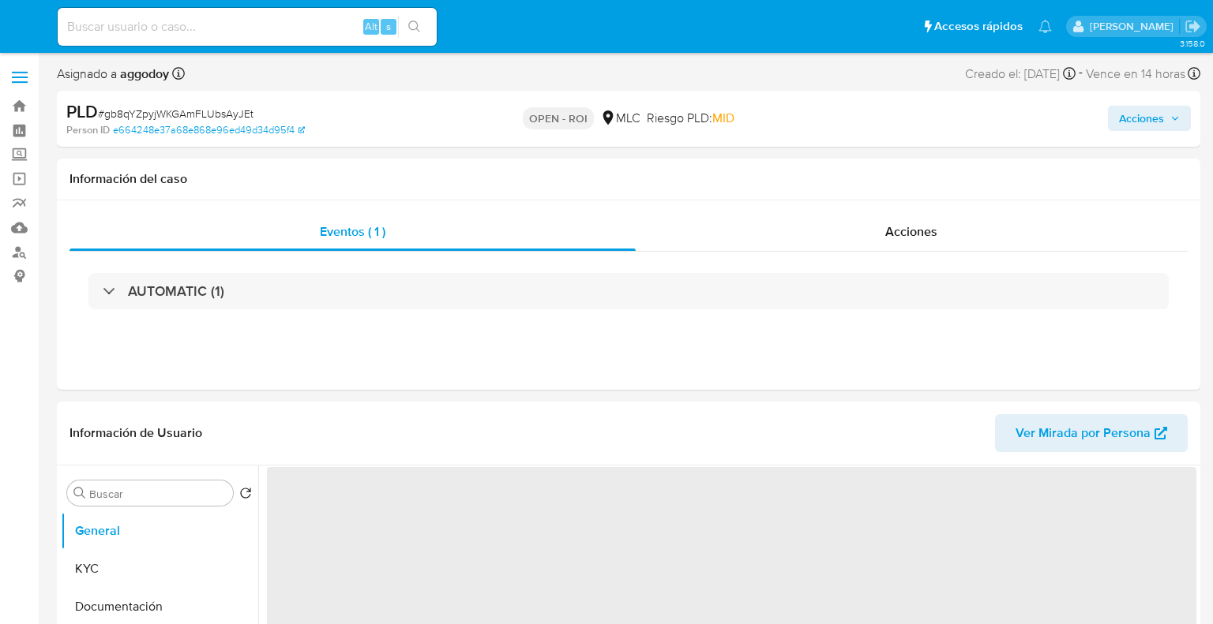
select select "10"
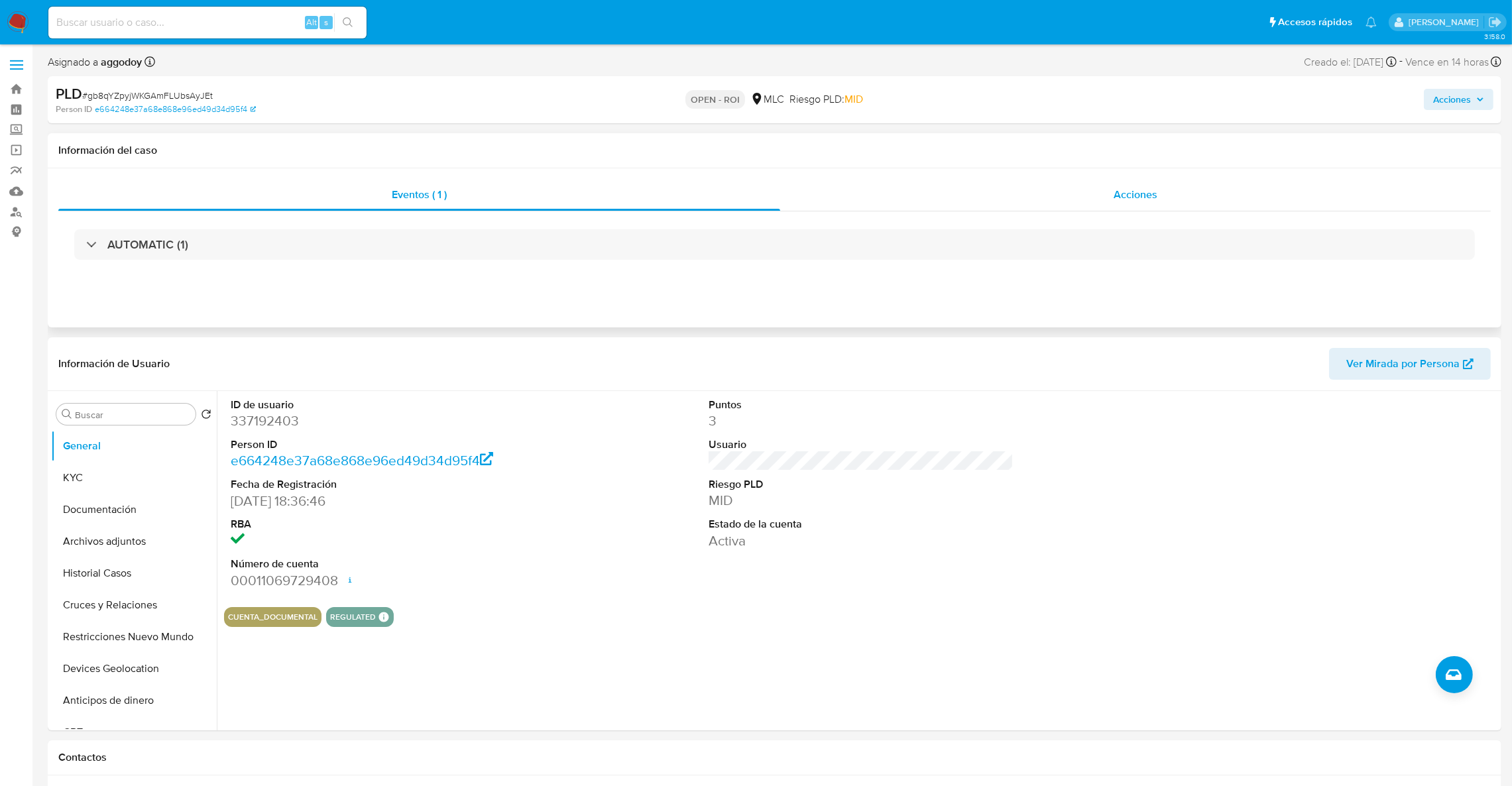
click at [1018, 196] on span "Acciones" at bounding box center [1135, 195] width 44 height 15
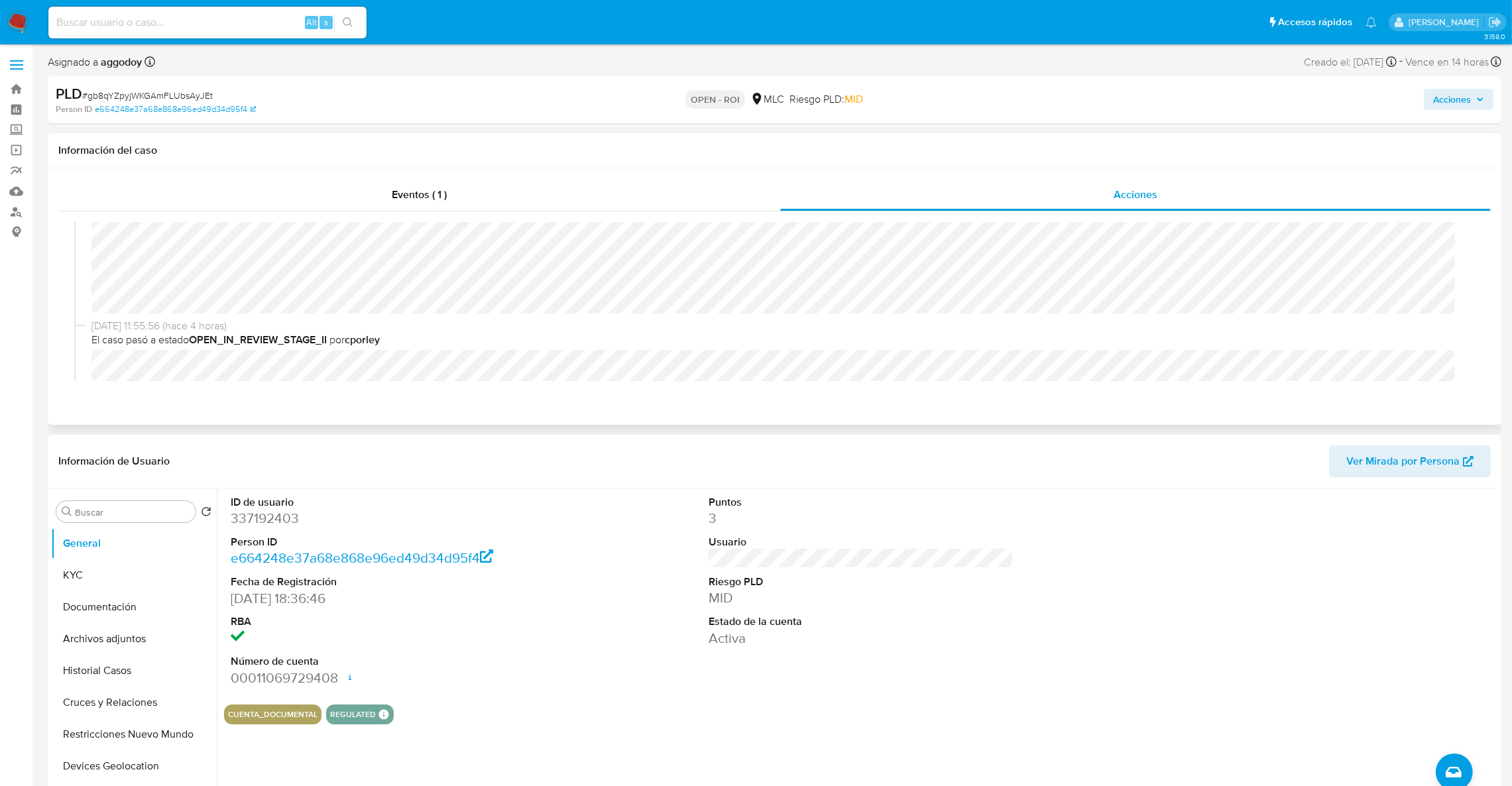
scroll to position [270, 0]
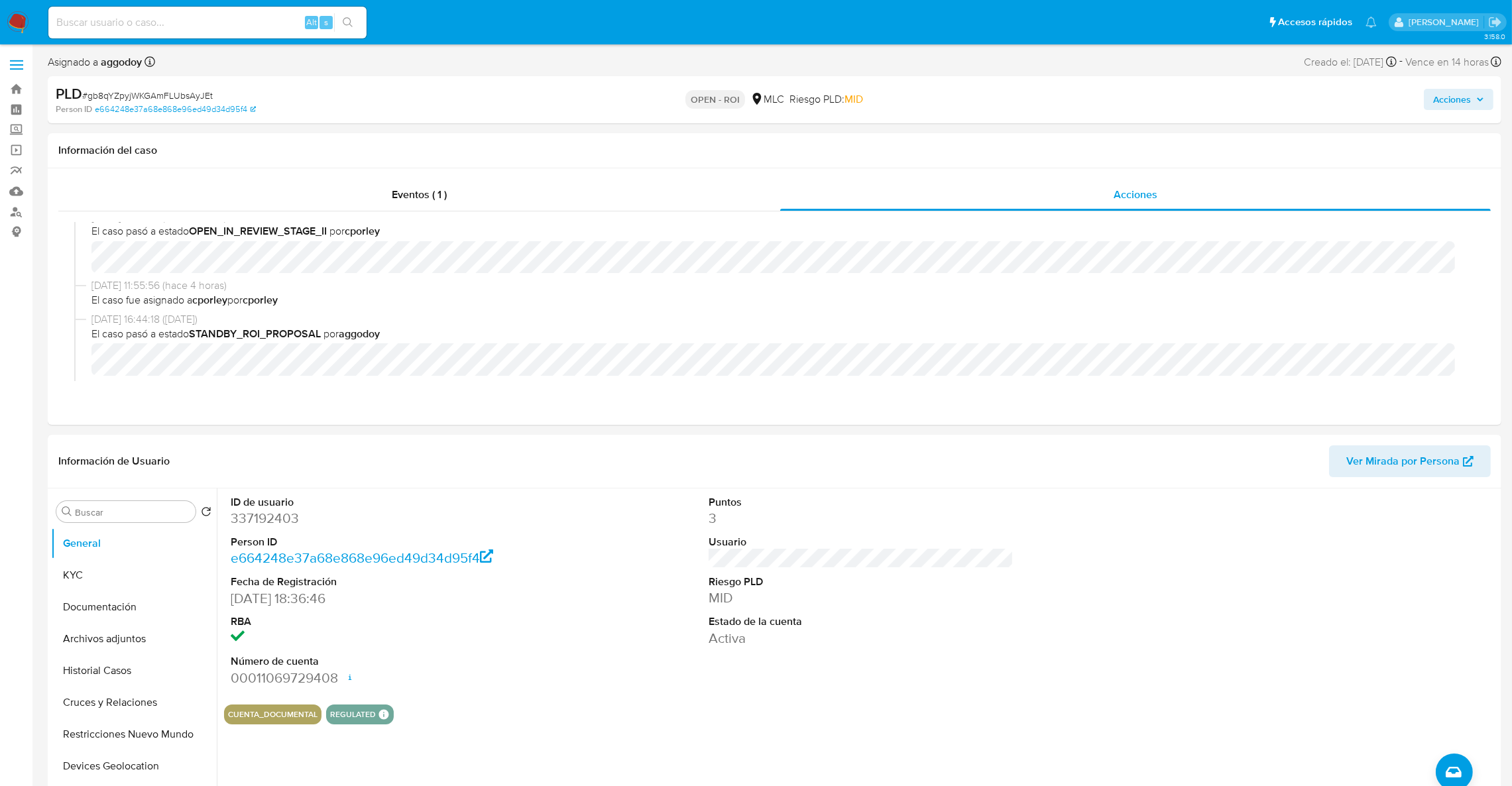
click at [1018, 103] on div "Acciones" at bounding box center [1255, 99] width 476 height 31
click at [1018, 97] on span "Acciones" at bounding box center [1452, 99] width 38 height 21
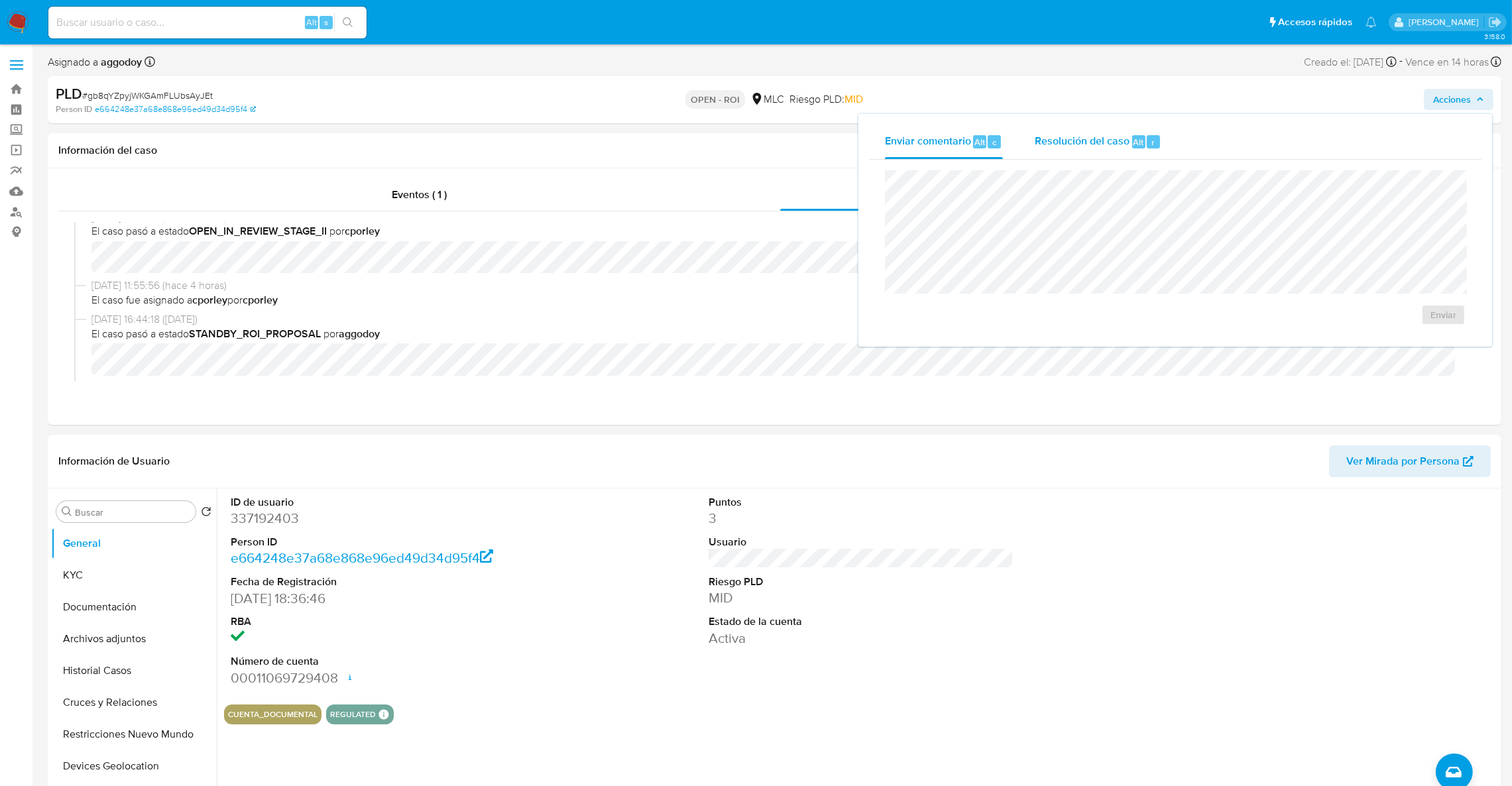
click at [1018, 156] on div "Resolución del caso Alt r" at bounding box center [1097, 141] width 127 height 34
click at [1018, 328] on span "ROI" at bounding box center [1405, 328] width 65 height 29
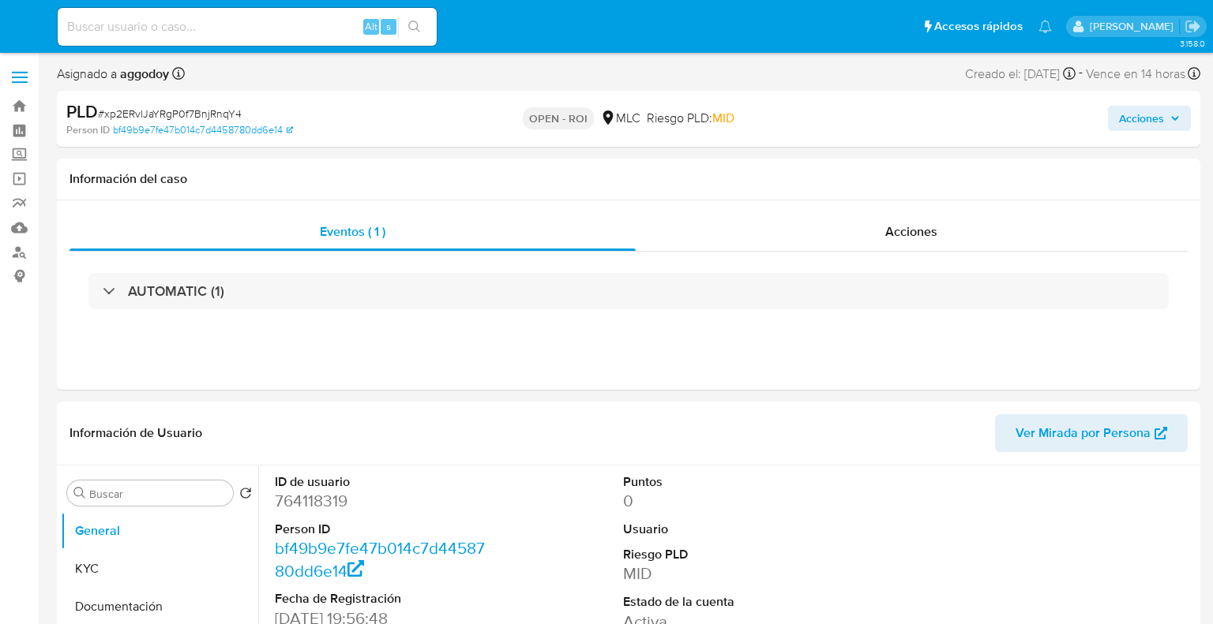
select select "10"
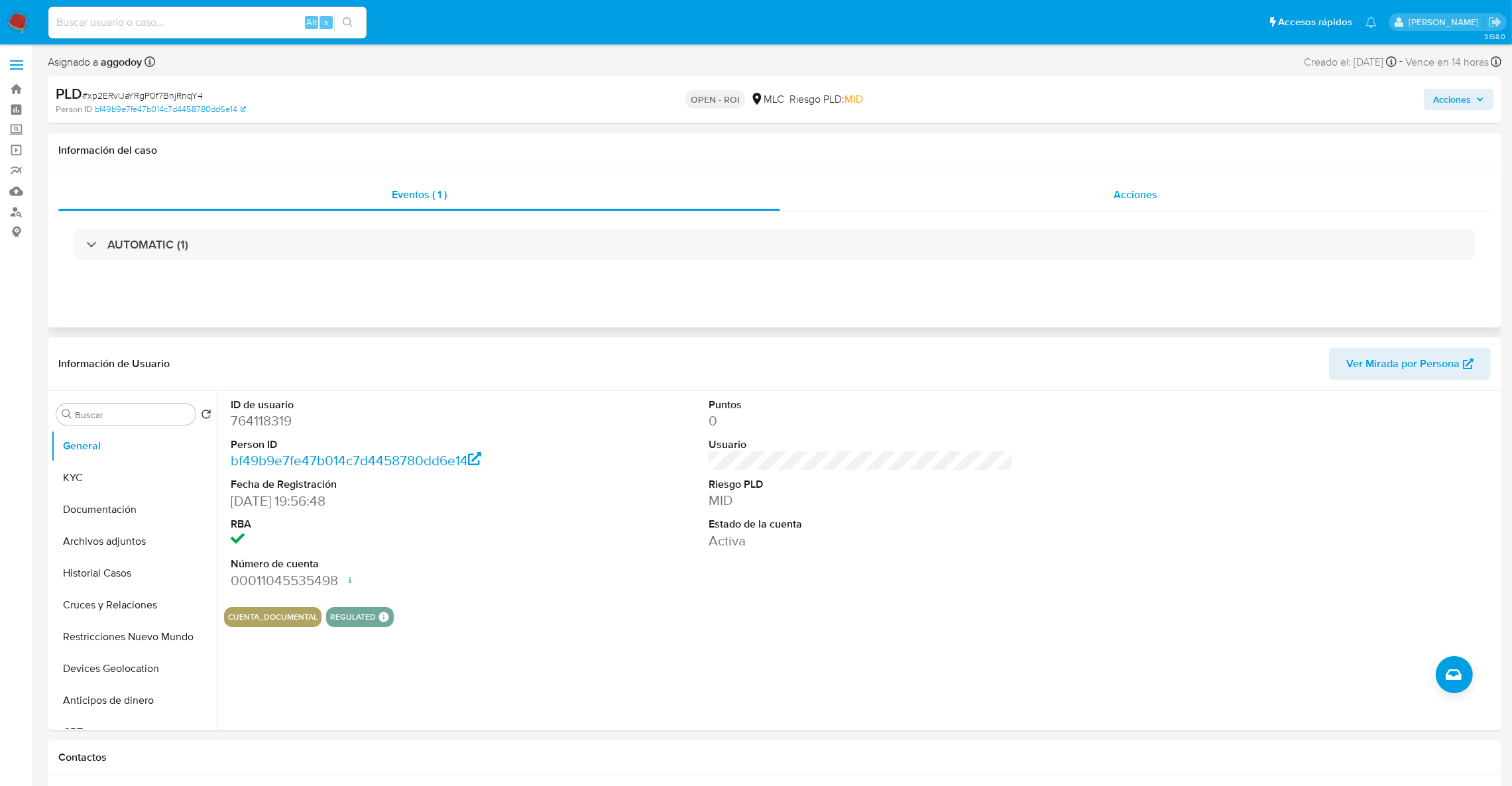
click at [1018, 194] on div "Acciones" at bounding box center [1135, 195] width 710 height 32
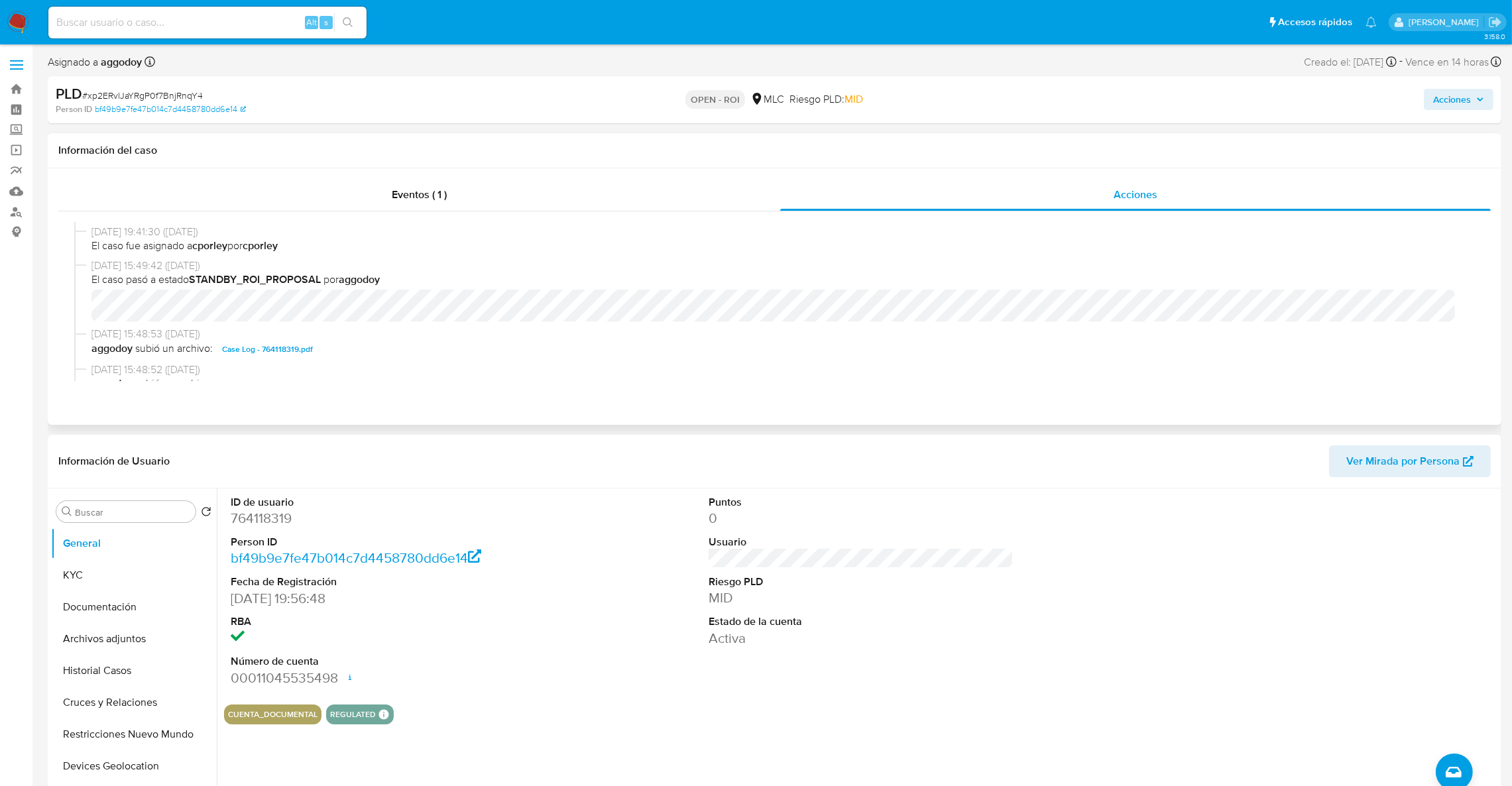
scroll to position [398, 0]
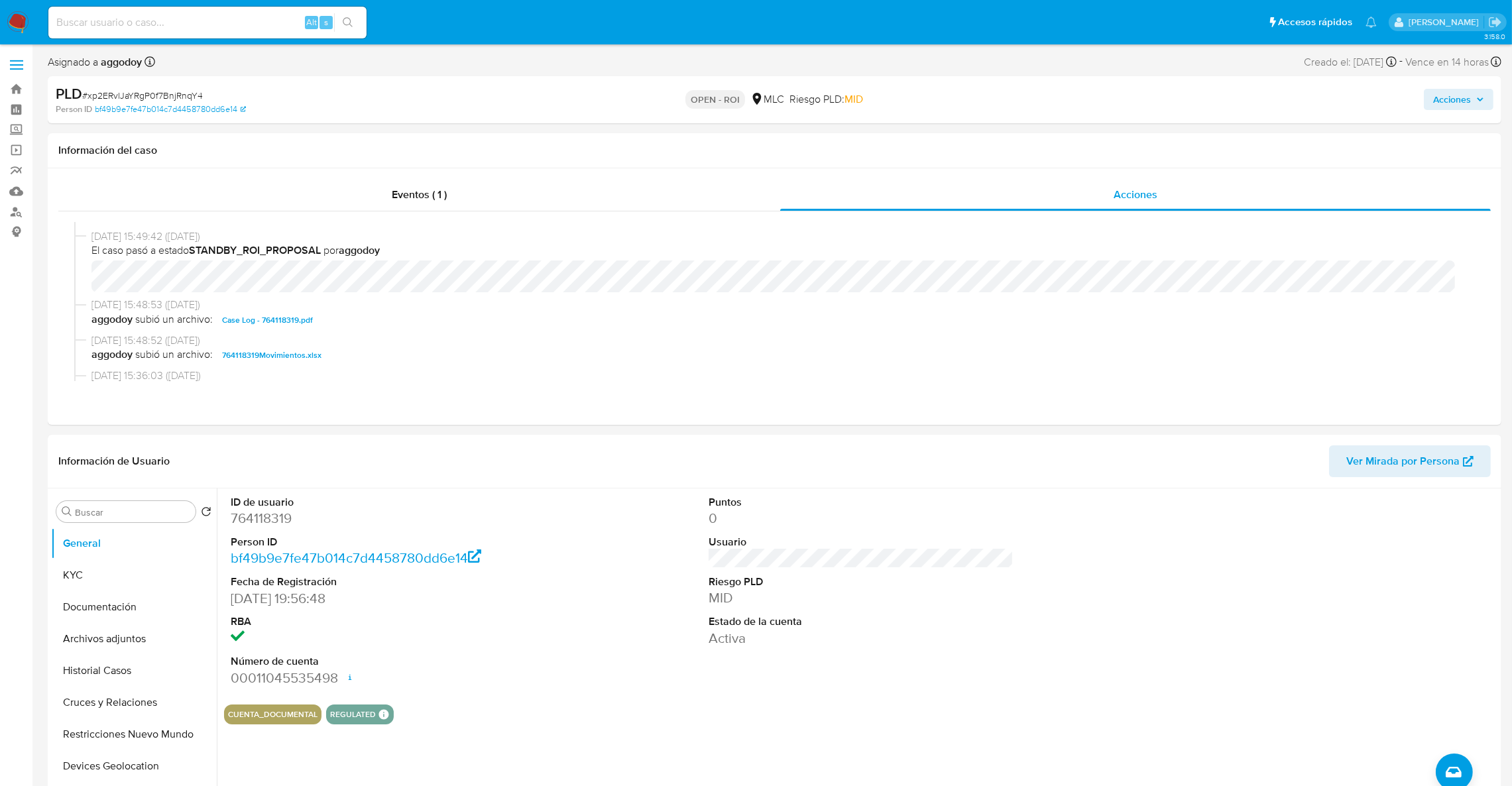
click at [1018, 113] on div "PLD # xp2ERvlJaYRgP0f7BnjRnqY4 Person ID bf49b9e7fe47b014c7d4458780dd6e14 OPEN …" at bounding box center [774, 100] width 1453 height 47
click at [1018, 108] on button "Acciones" at bounding box center [1458, 99] width 70 height 21
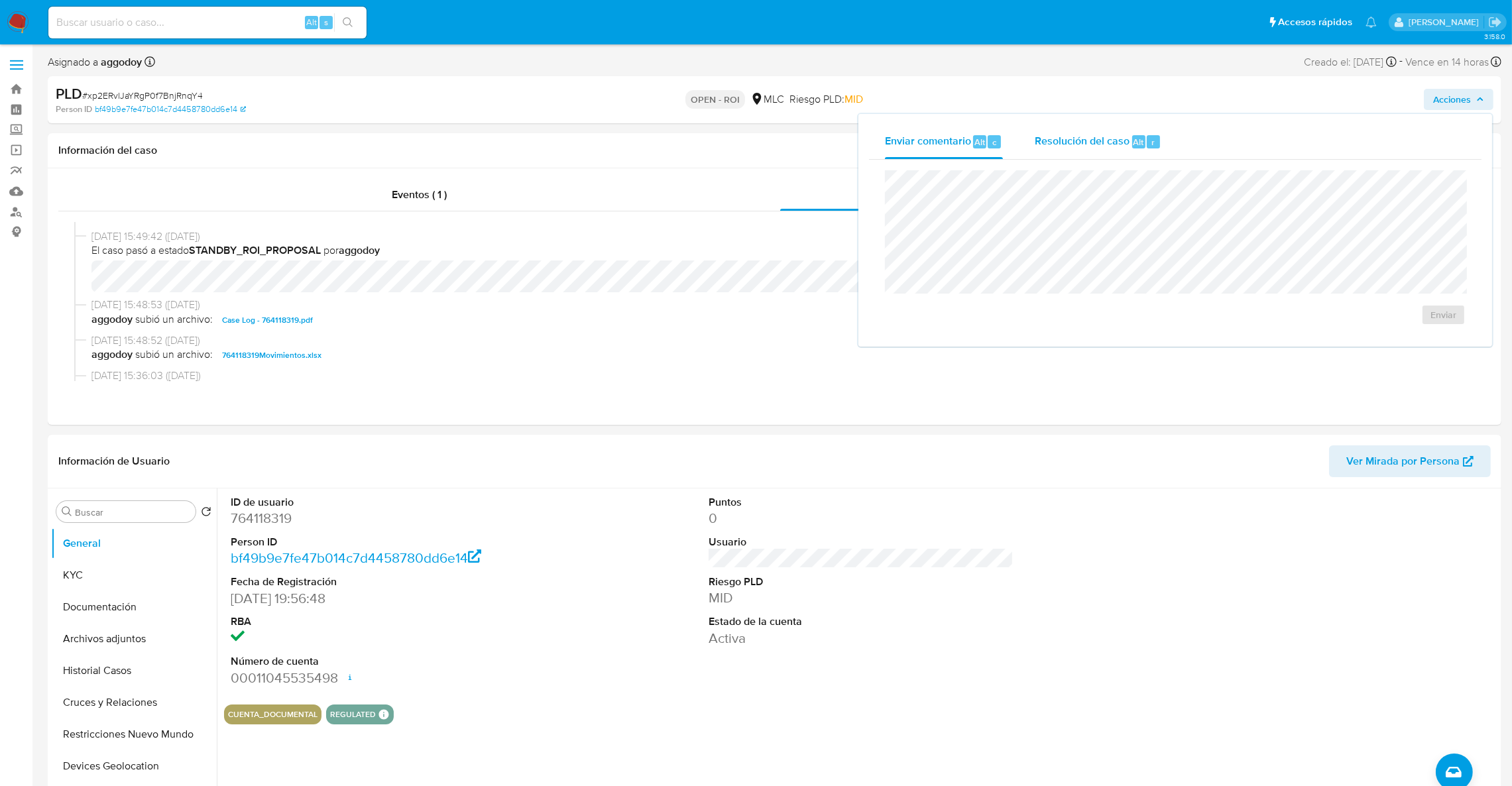
click at [1018, 149] on div "Enviar comentario Alt c Resolución del caso Alt r Enviar" at bounding box center [1175, 230] width 612 height 212
drag, startPoint x: 1098, startPoint y: 149, endPoint x: 1098, endPoint y: 169, distance: 20.0
click at [1018, 161] on div "Enviar comentario Alt c Resolución del caso Alt r Enviar" at bounding box center [1175, 230] width 612 height 212
click at [1018, 147] on span "Resolución del caso" at bounding box center [1081, 141] width 95 height 15
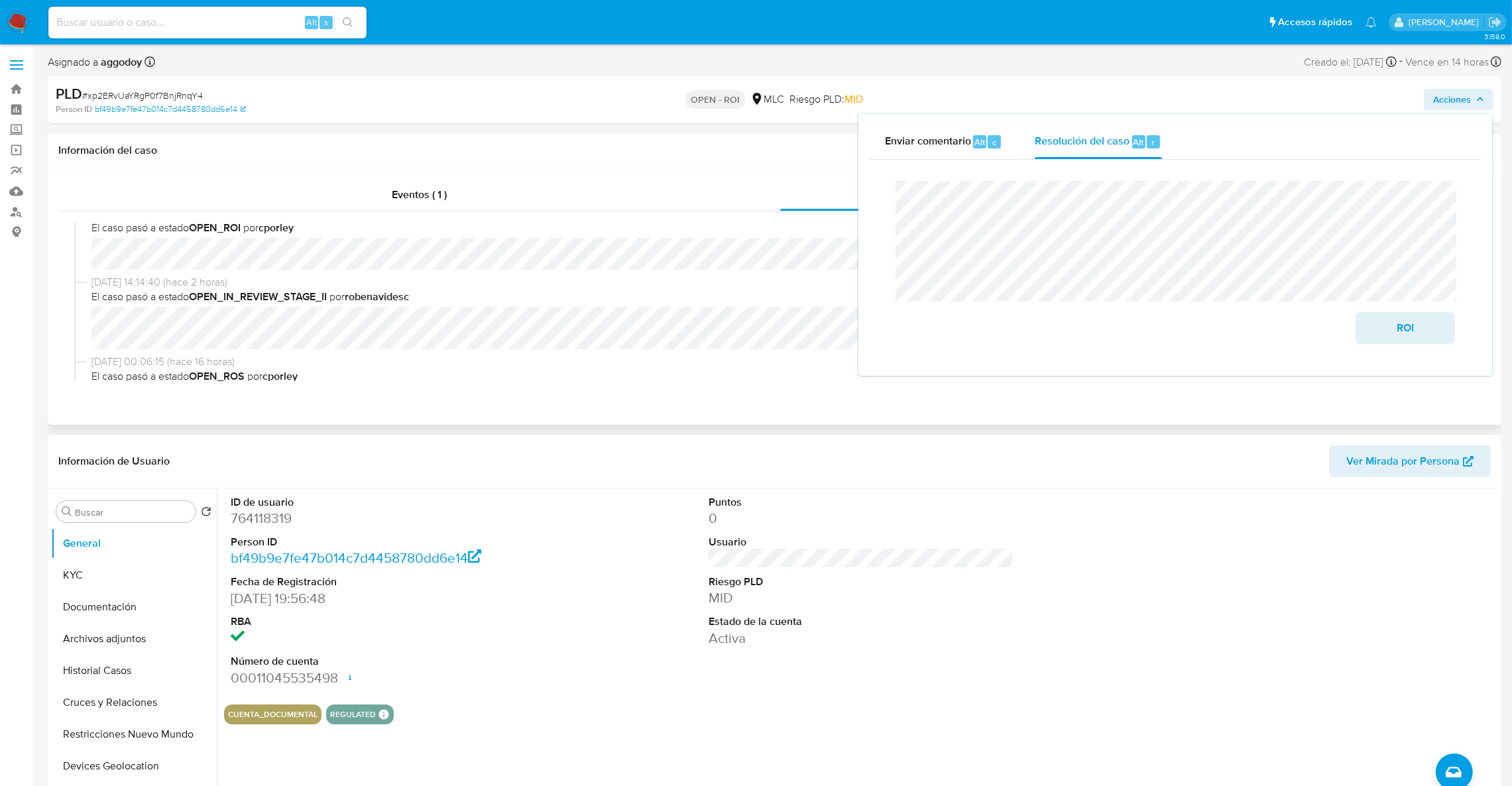
scroll to position [0, 0]
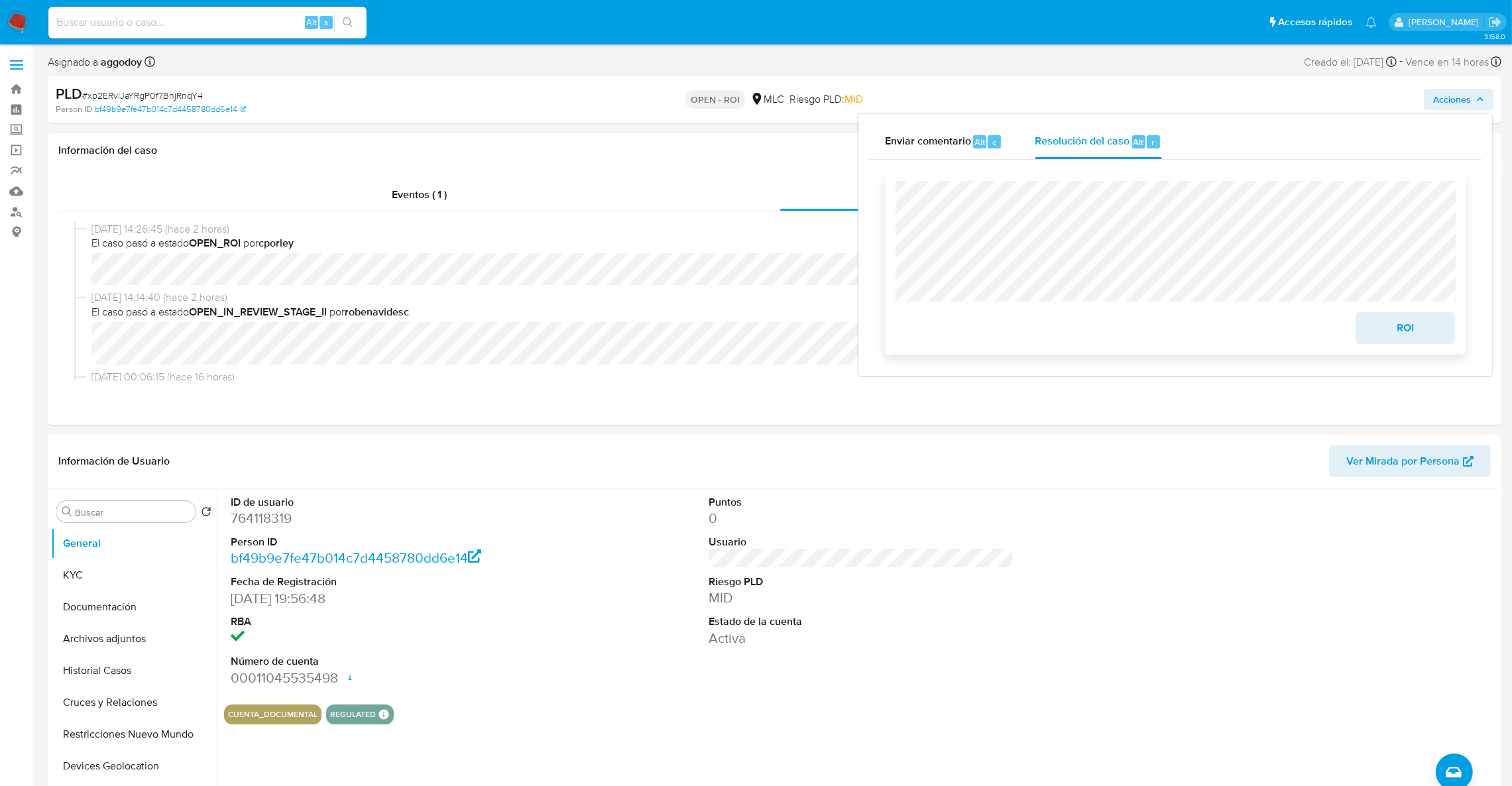
click at [1018, 329] on span "ROI" at bounding box center [1405, 328] width 65 height 29
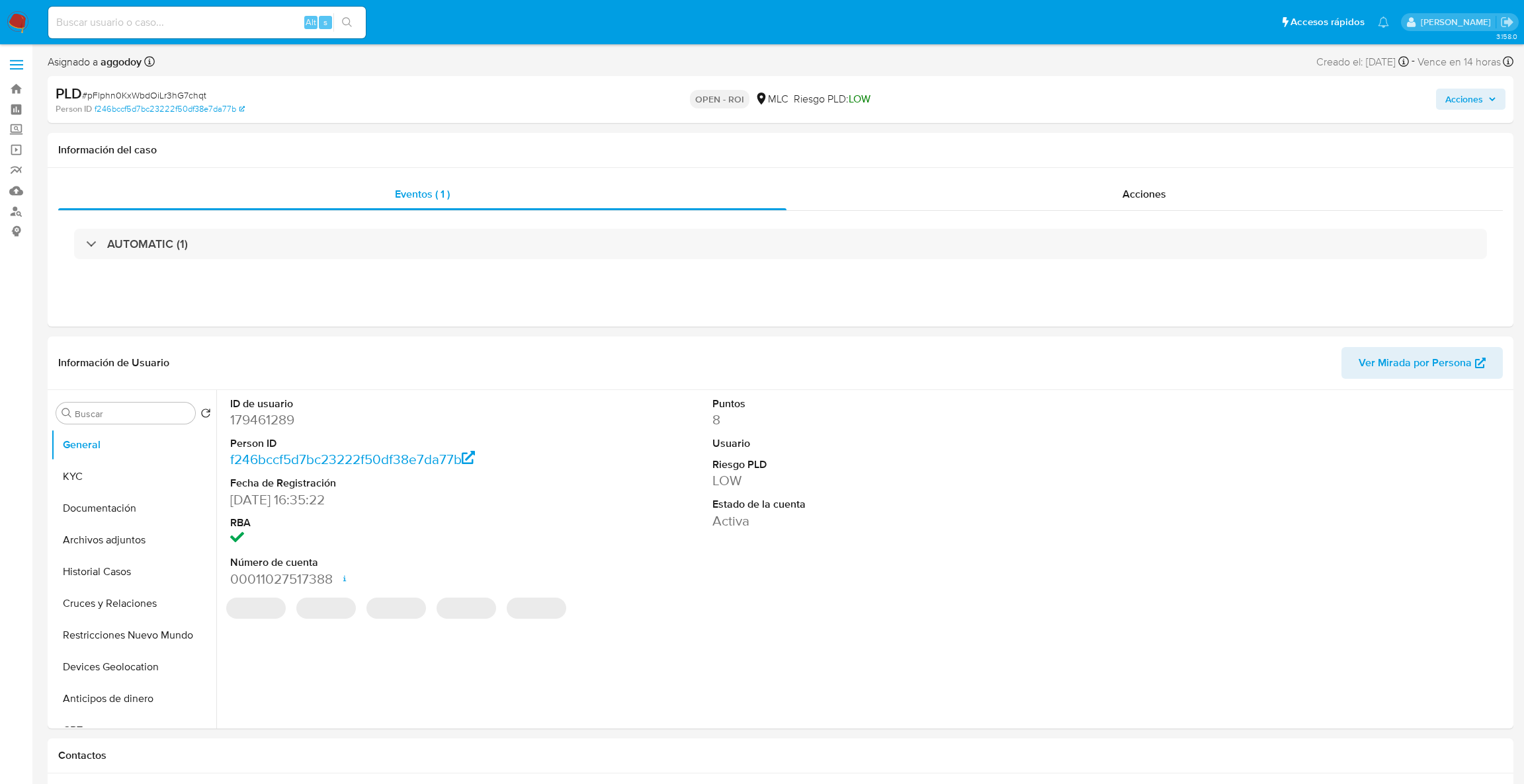
select select "10"
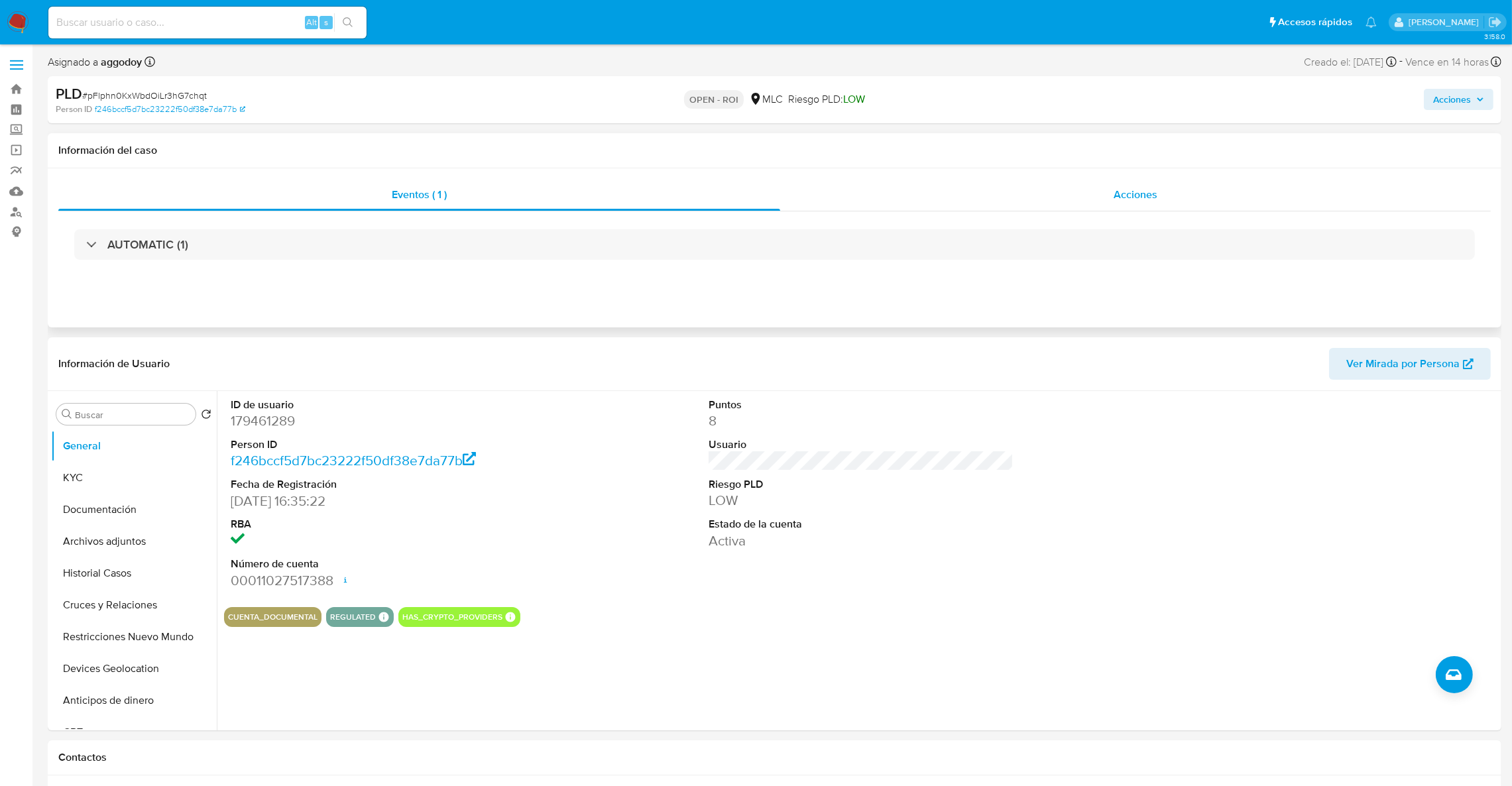
click at [1216, 195] on div "Acciones" at bounding box center [1135, 195] width 710 height 32
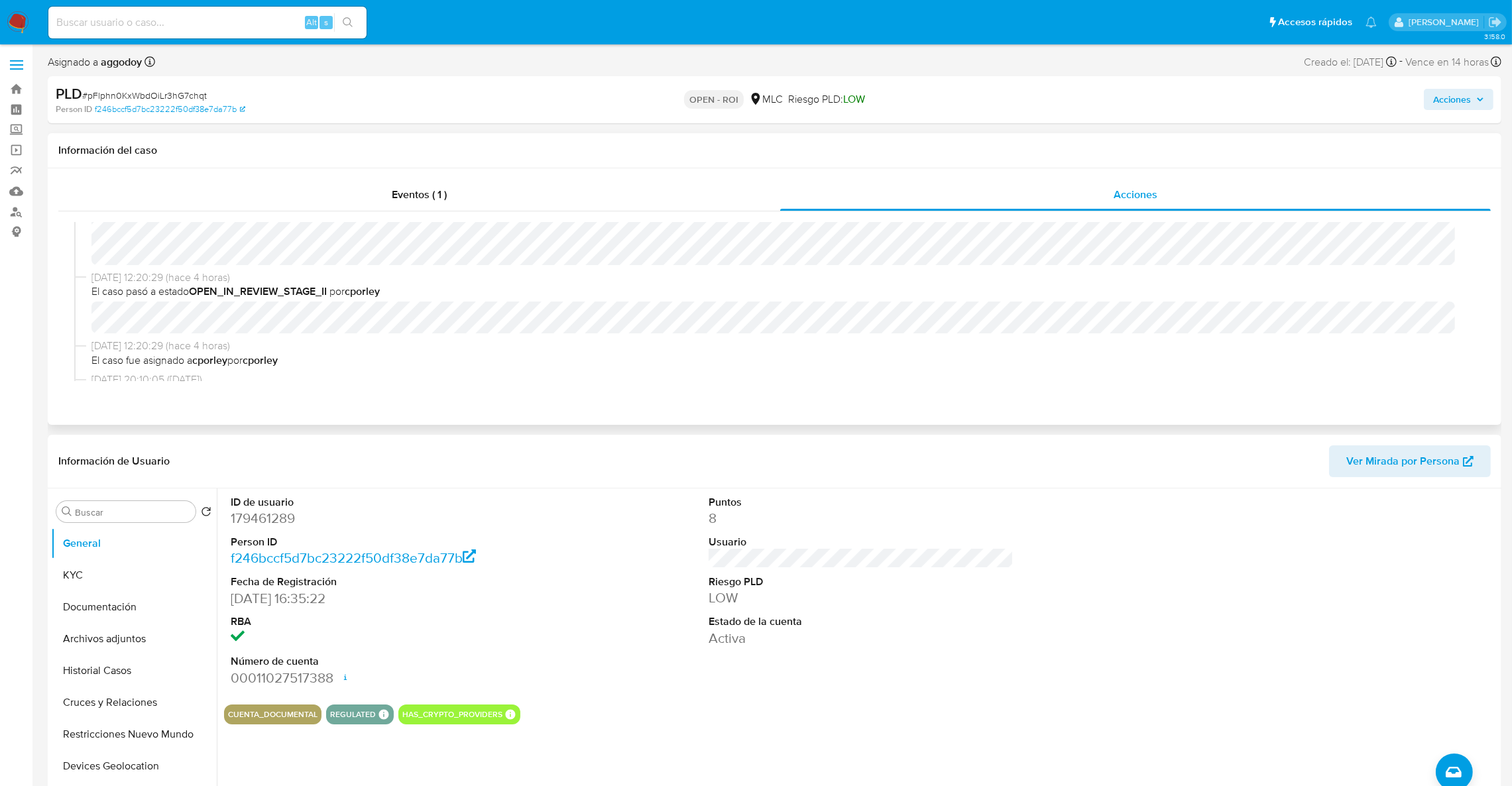
scroll to position [133, 0]
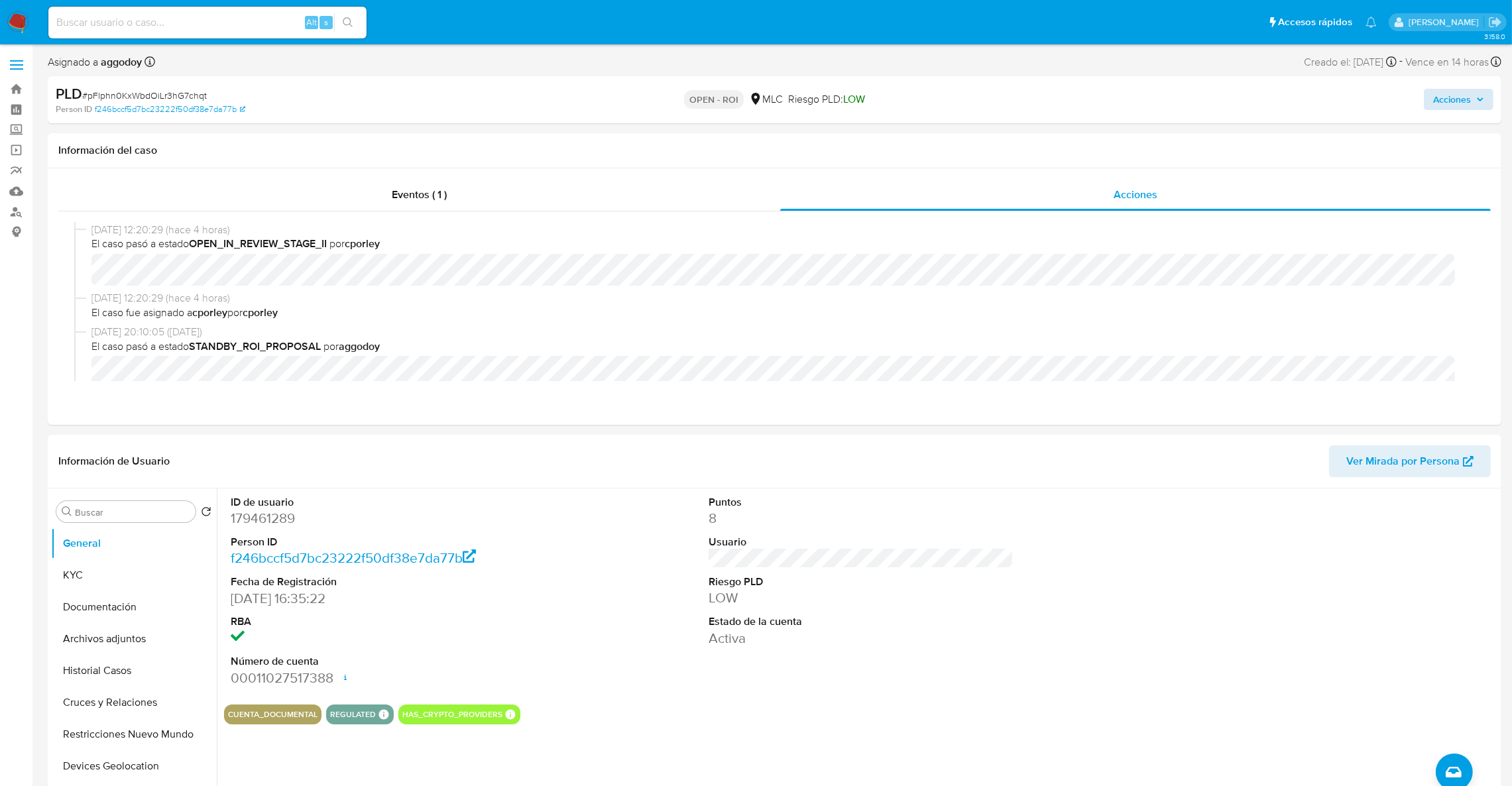
click at [1458, 109] on div "PLD # pFlphn0KxWbdOiLr3hG7chqt Person ID f246bccf5d7bc23222f50df38e7da77b OPEN …" at bounding box center [774, 100] width 1453 height 47
click at [1458, 109] on span "Acciones" at bounding box center [1452, 99] width 38 height 21
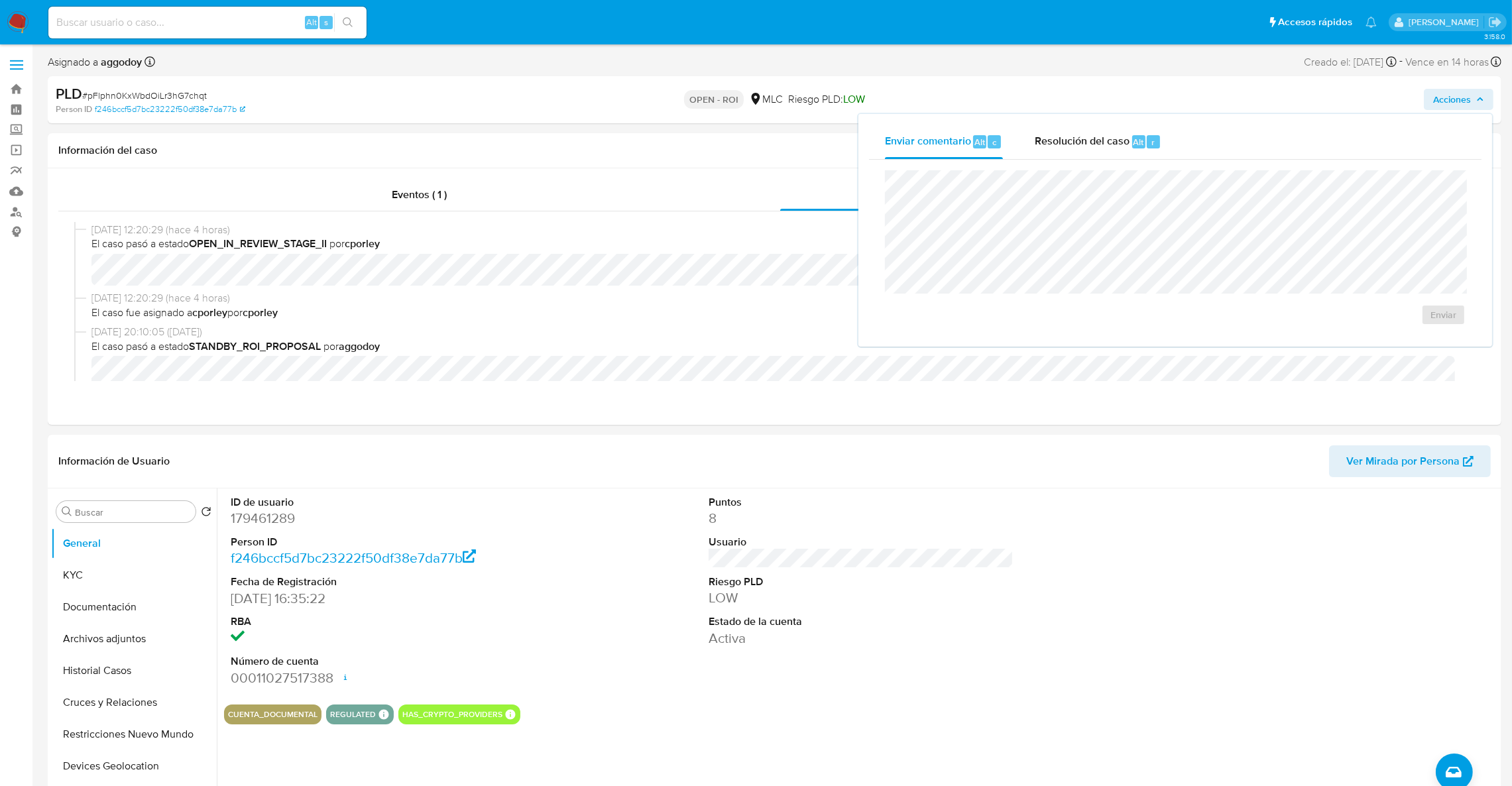
click at [1190, 163] on div "Enviar" at bounding box center [1175, 248] width 612 height 176
click at [1173, 153] on button "Resolución del caso Alt r" at bounding box center [1097, 141] width 159 height 34
click at [1394, 326] on span "ROI" at bounding box center [1405, 328] width 65 height 29
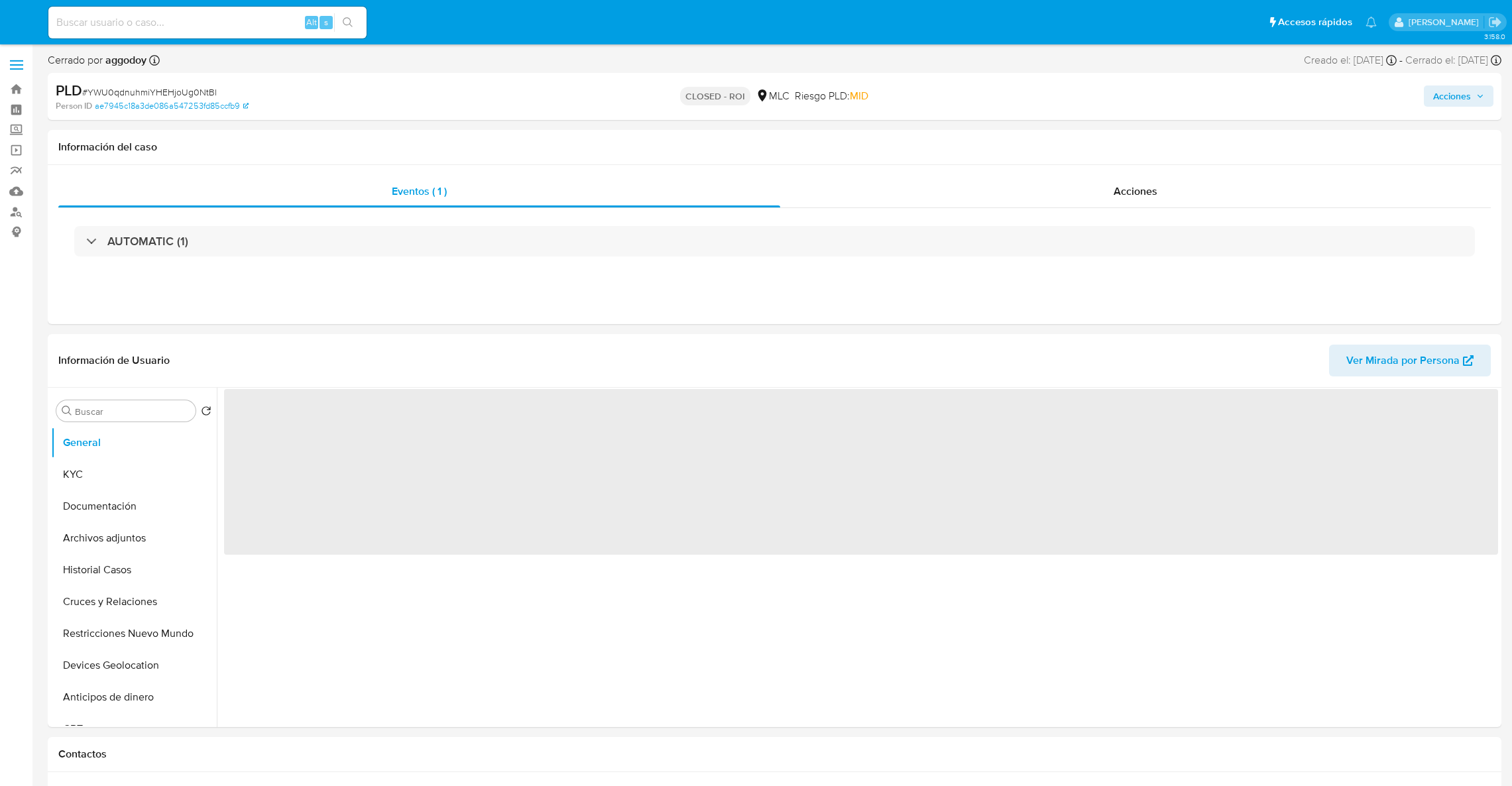
select select "10"
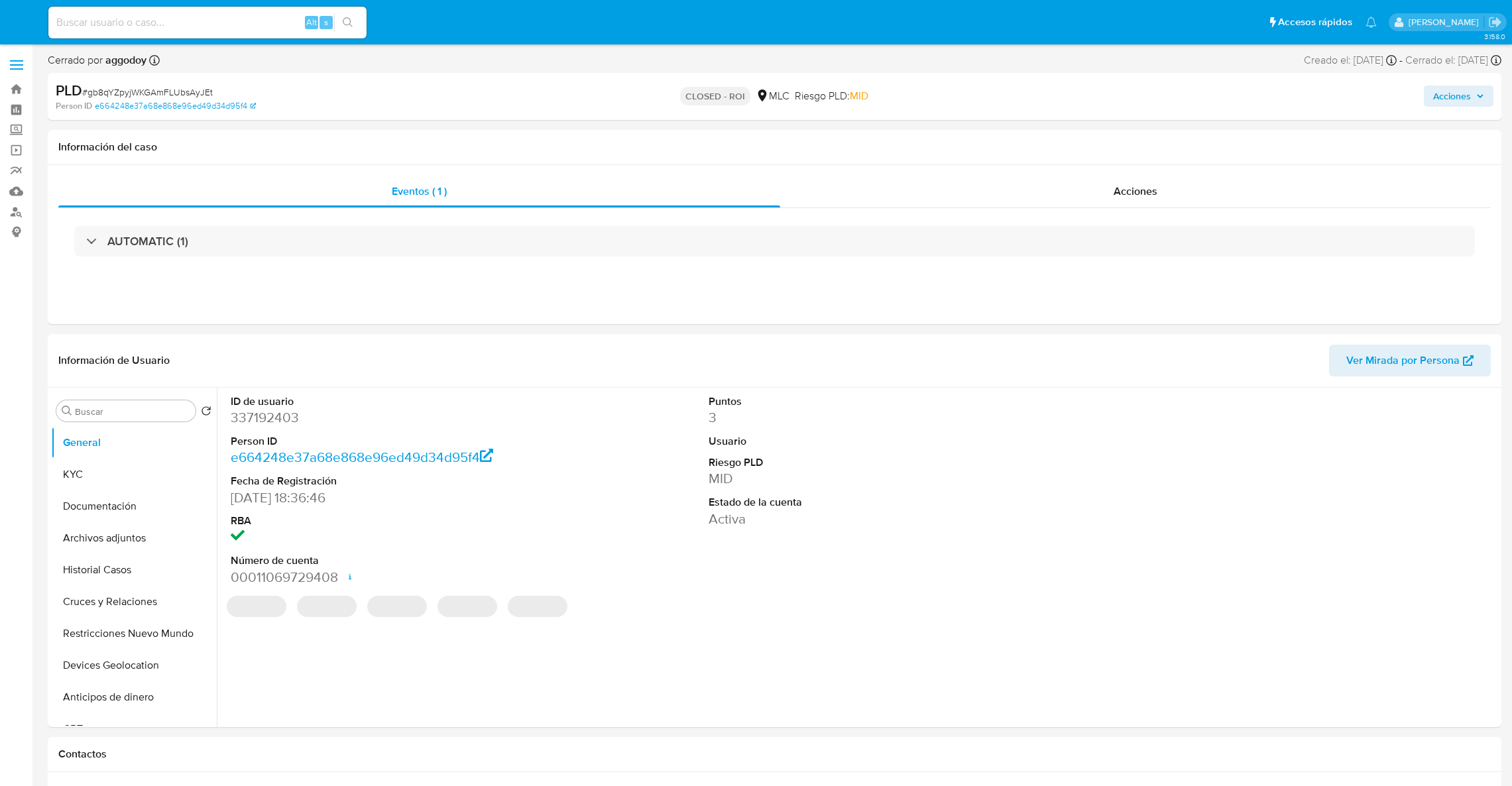
select select "10"
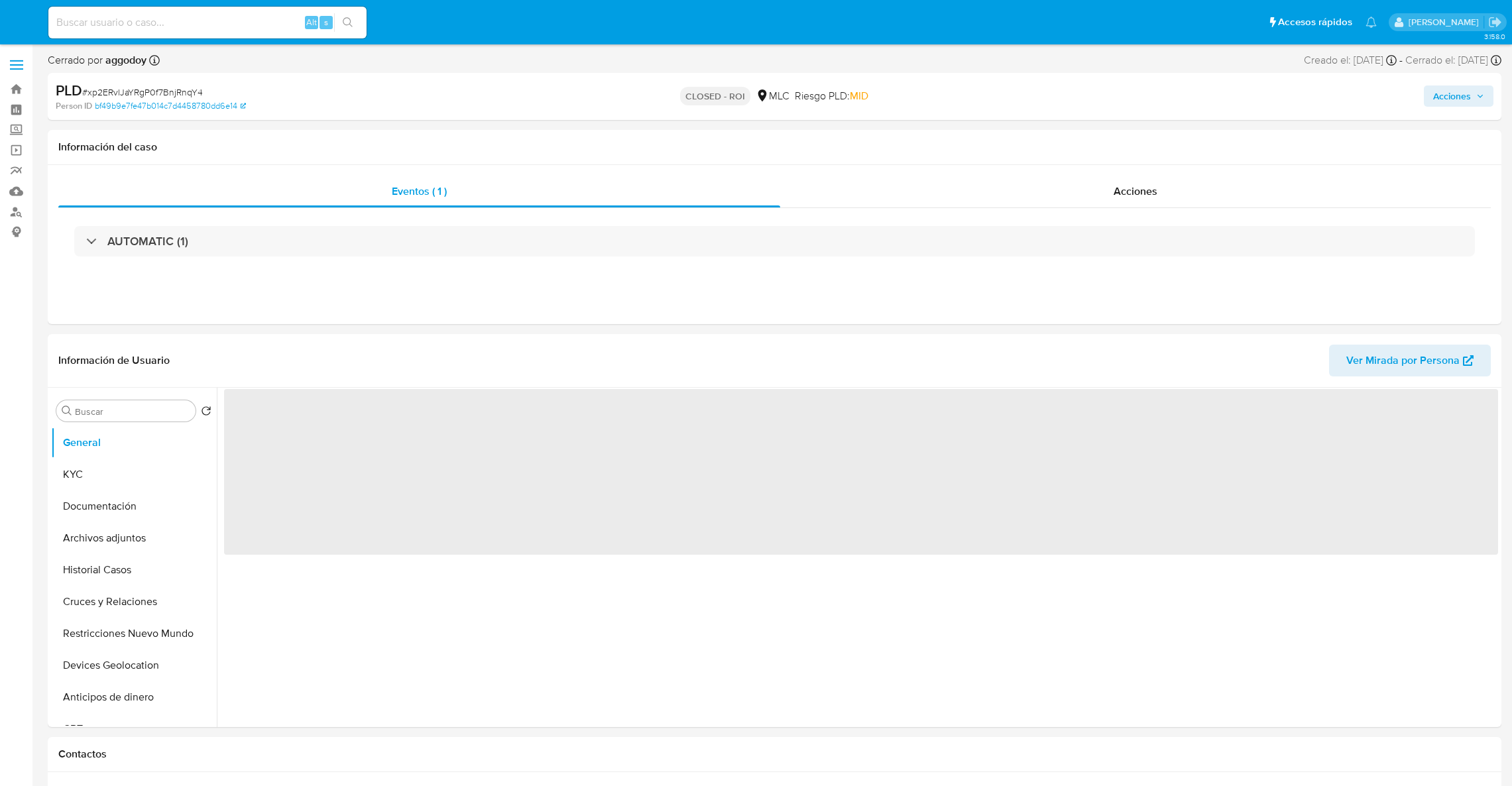
select select "10"
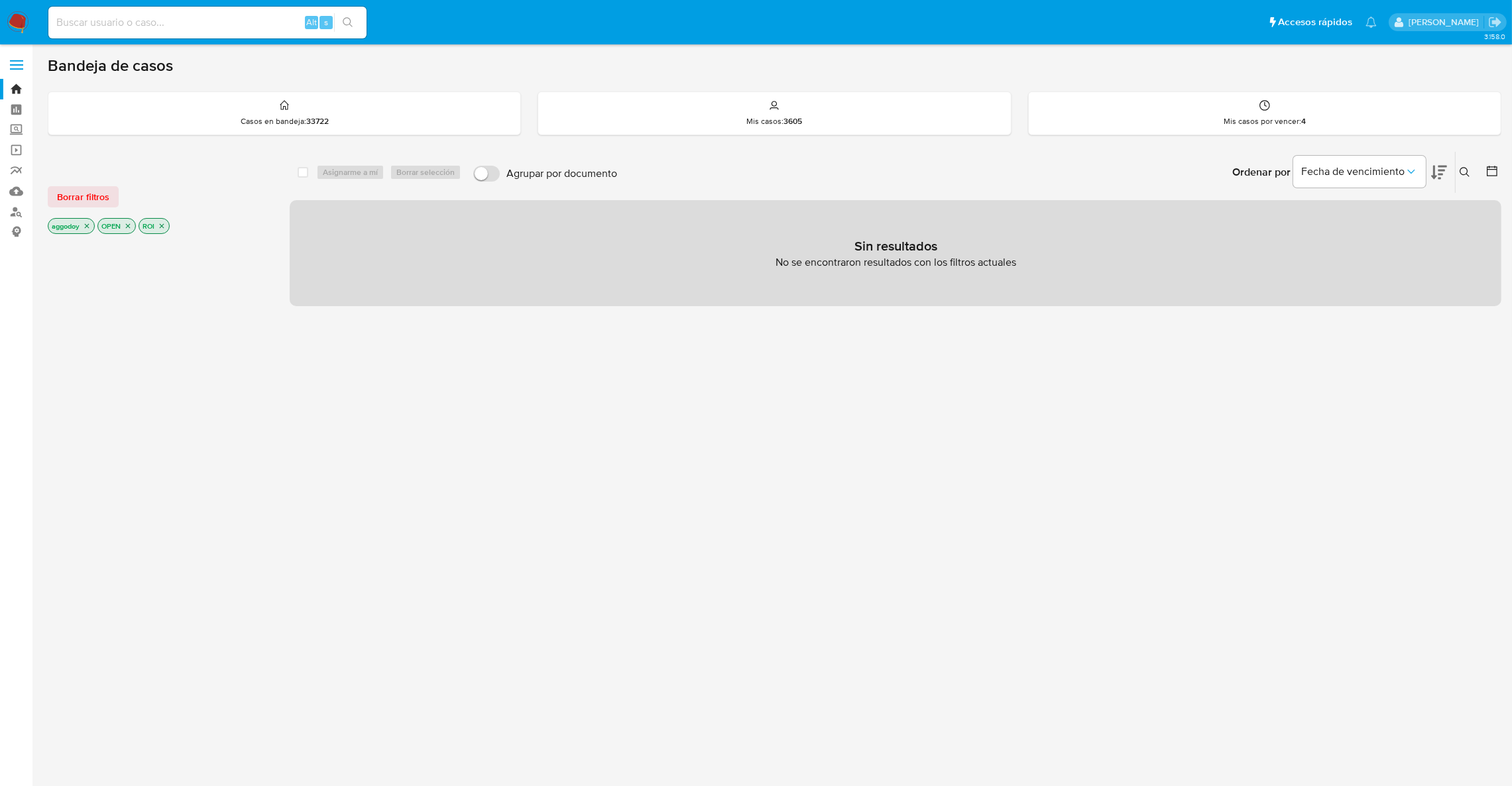
click at [165, 229] on icon "close-filter" at bounding box center [161, 225] width 8 height 8
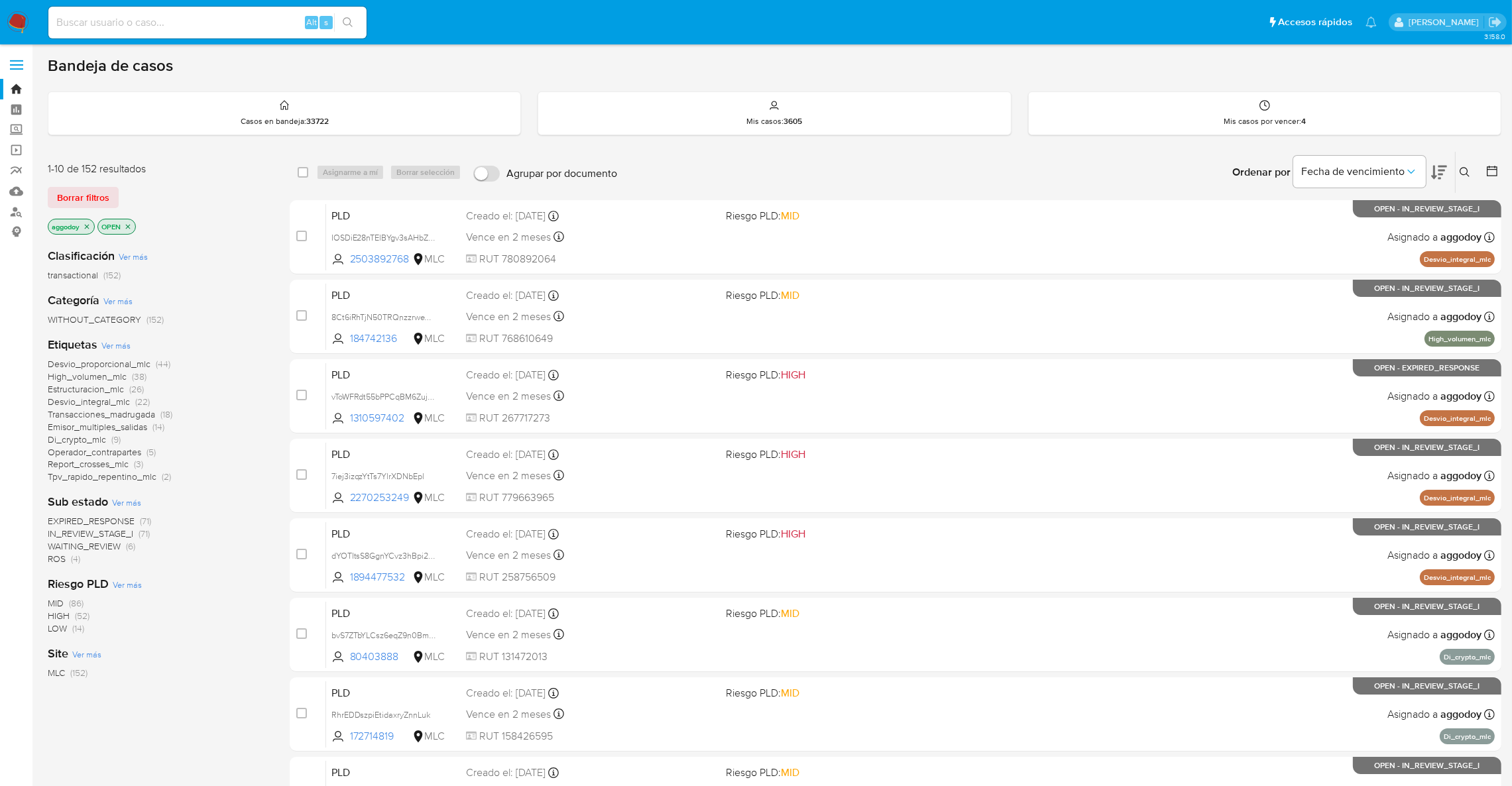
click at [60, 557] on span "ROS" at bounding box center [56, 559] width 18 height 13
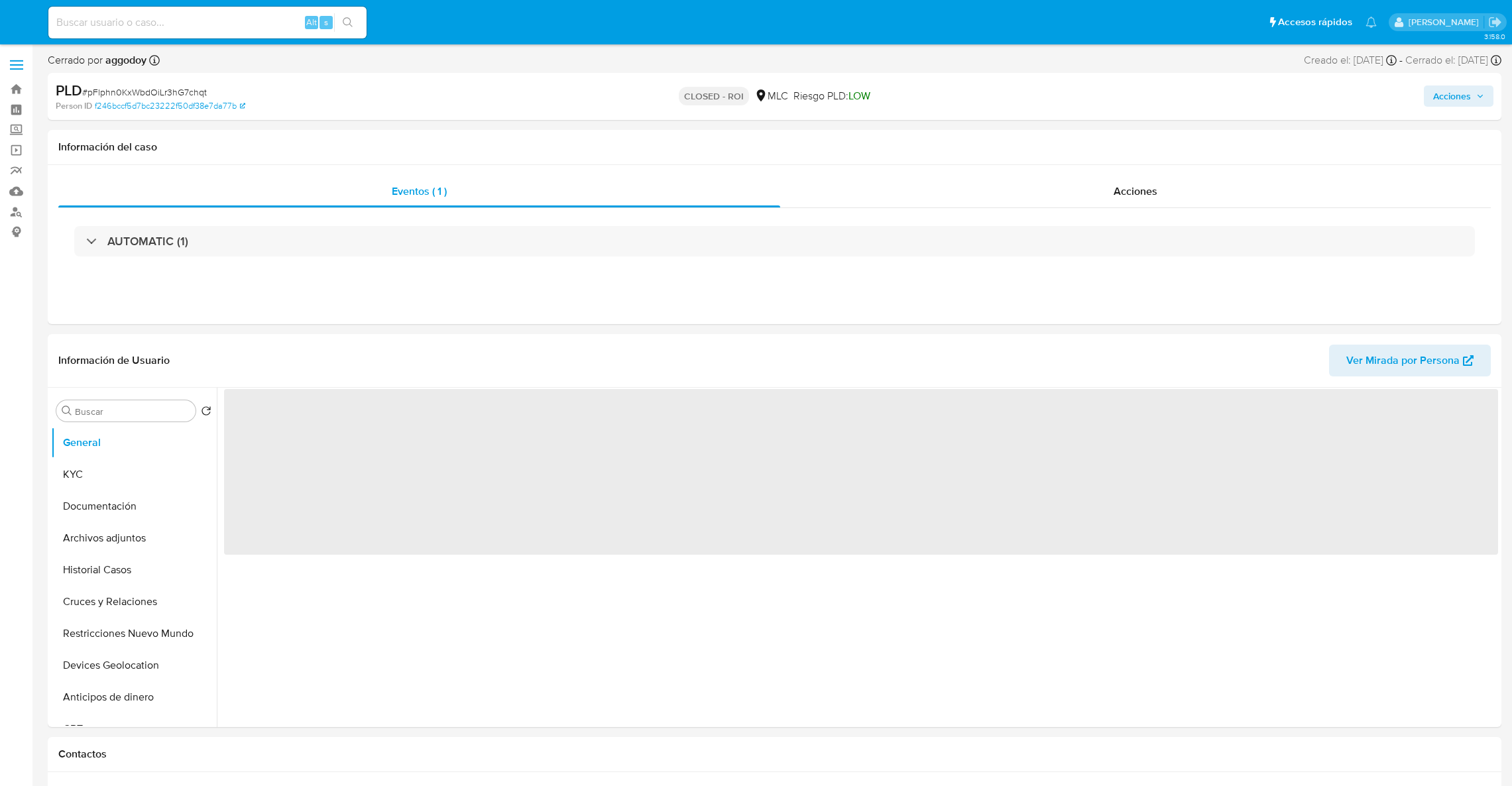
select select "10"
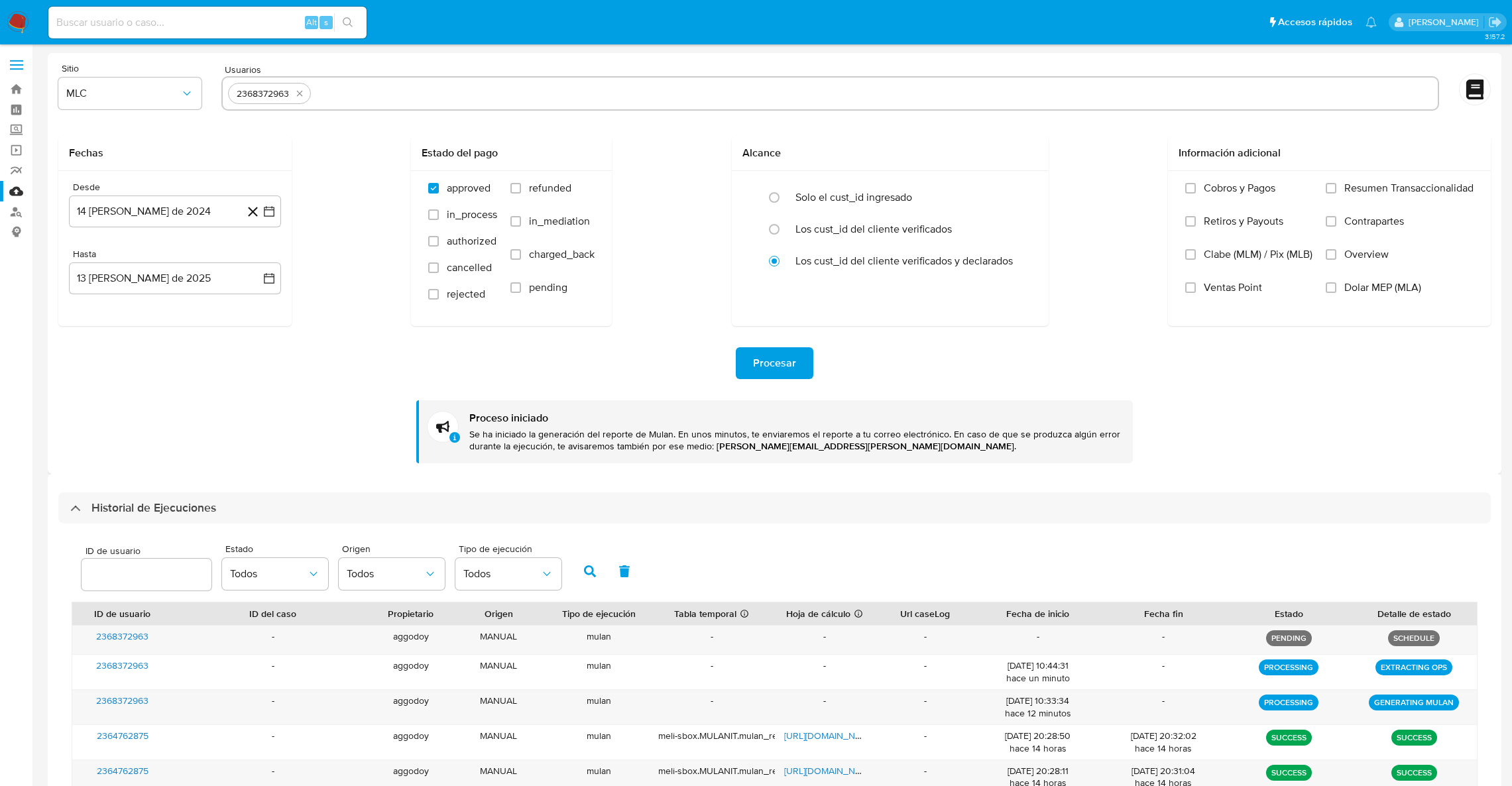
select select "10"
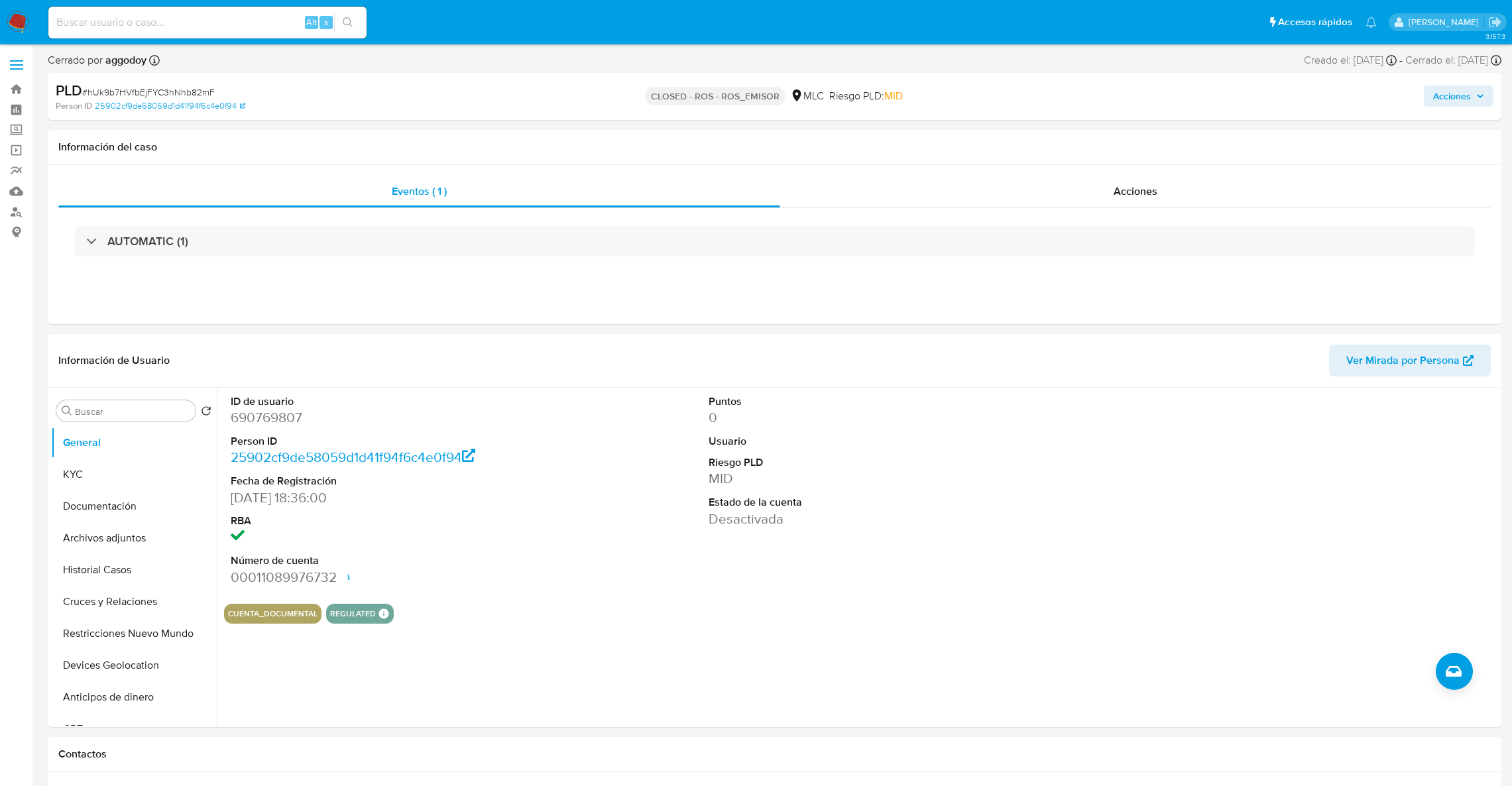
select select "10"
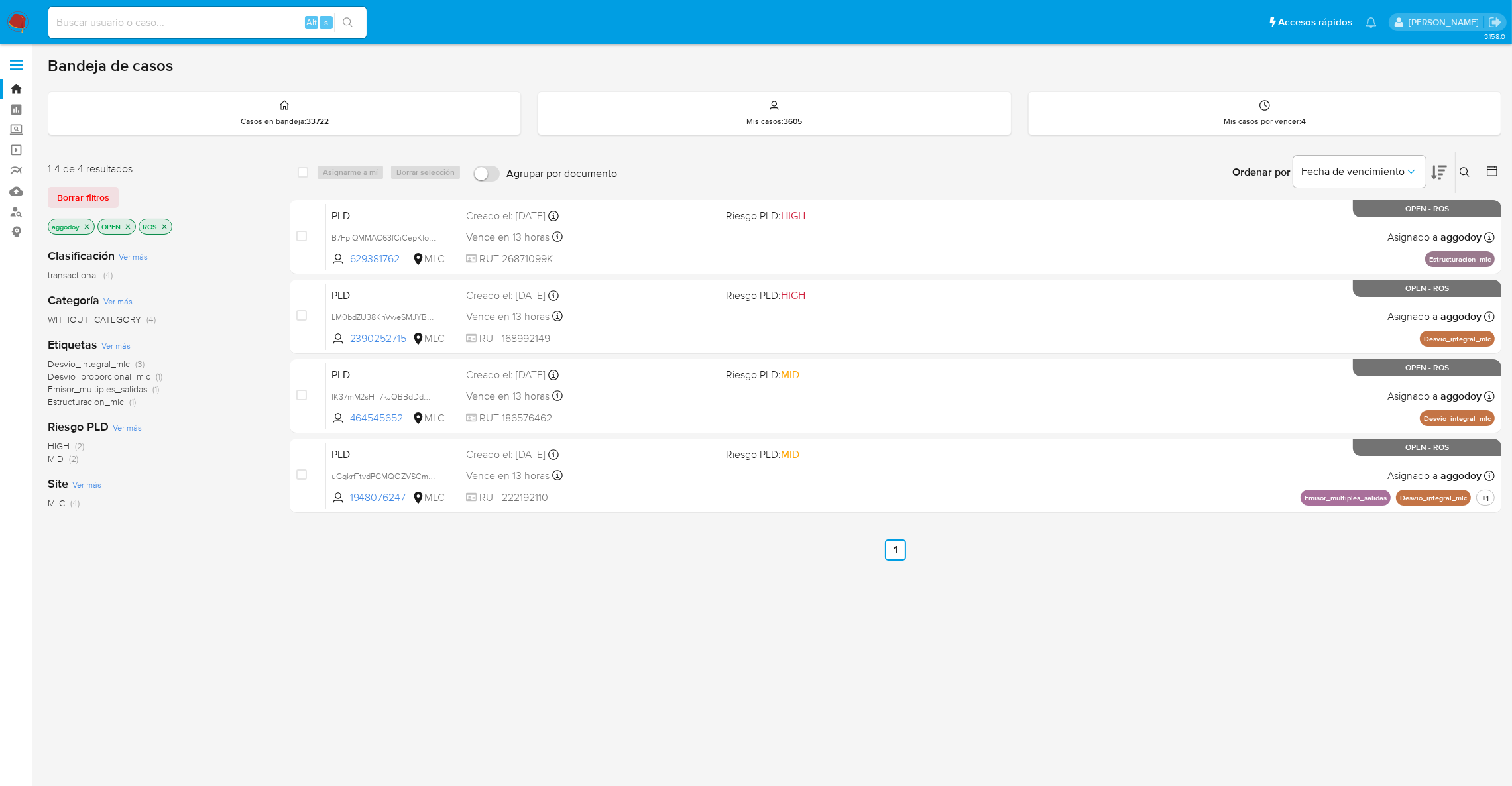
click at [165, 223] on icon "close-filter" at bounding box center [164, 226] width 8 height 8
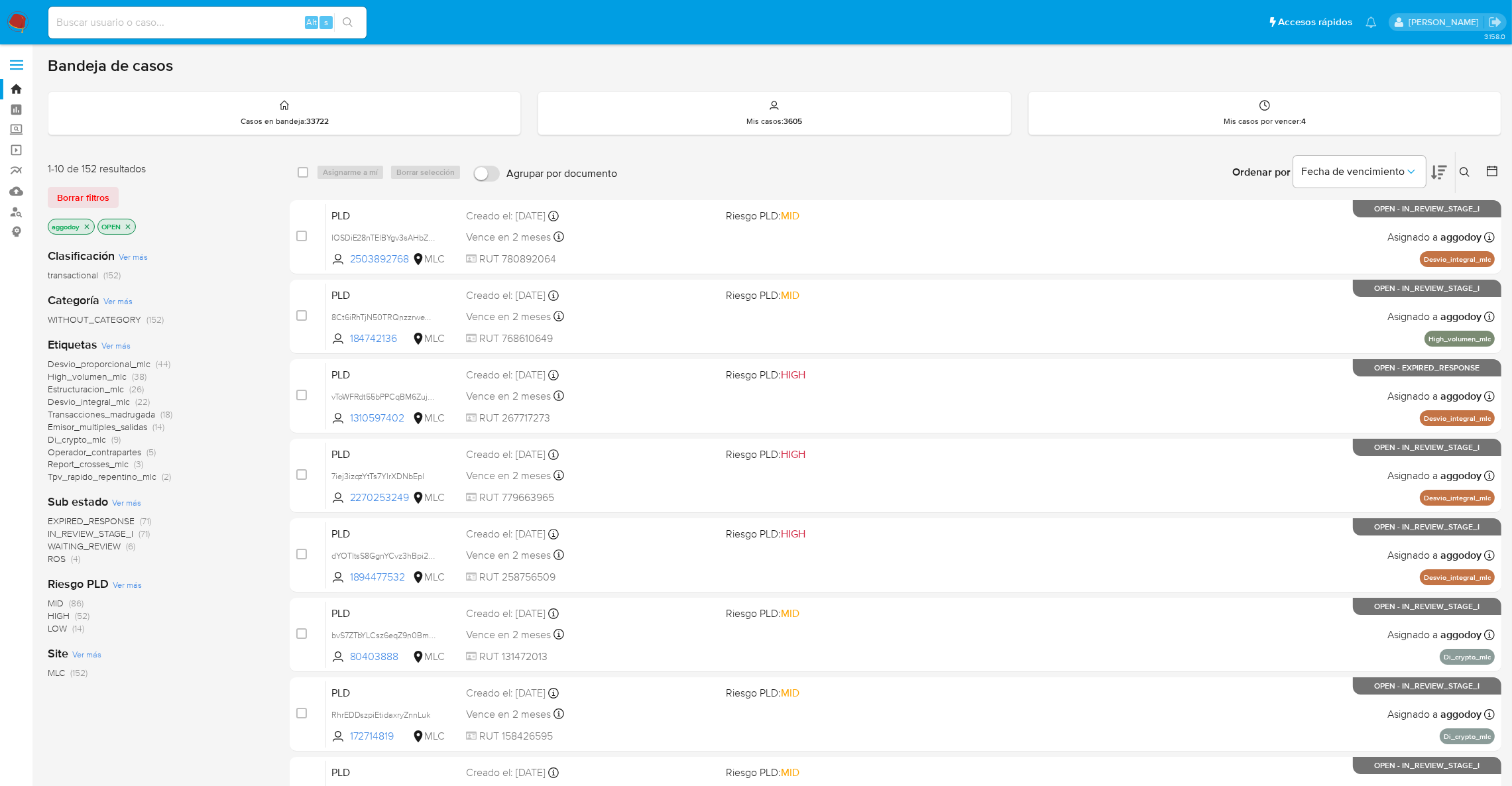
click at [89, 228] on icon "close-filter" at bounding box center [86, 226] width 8 height 8
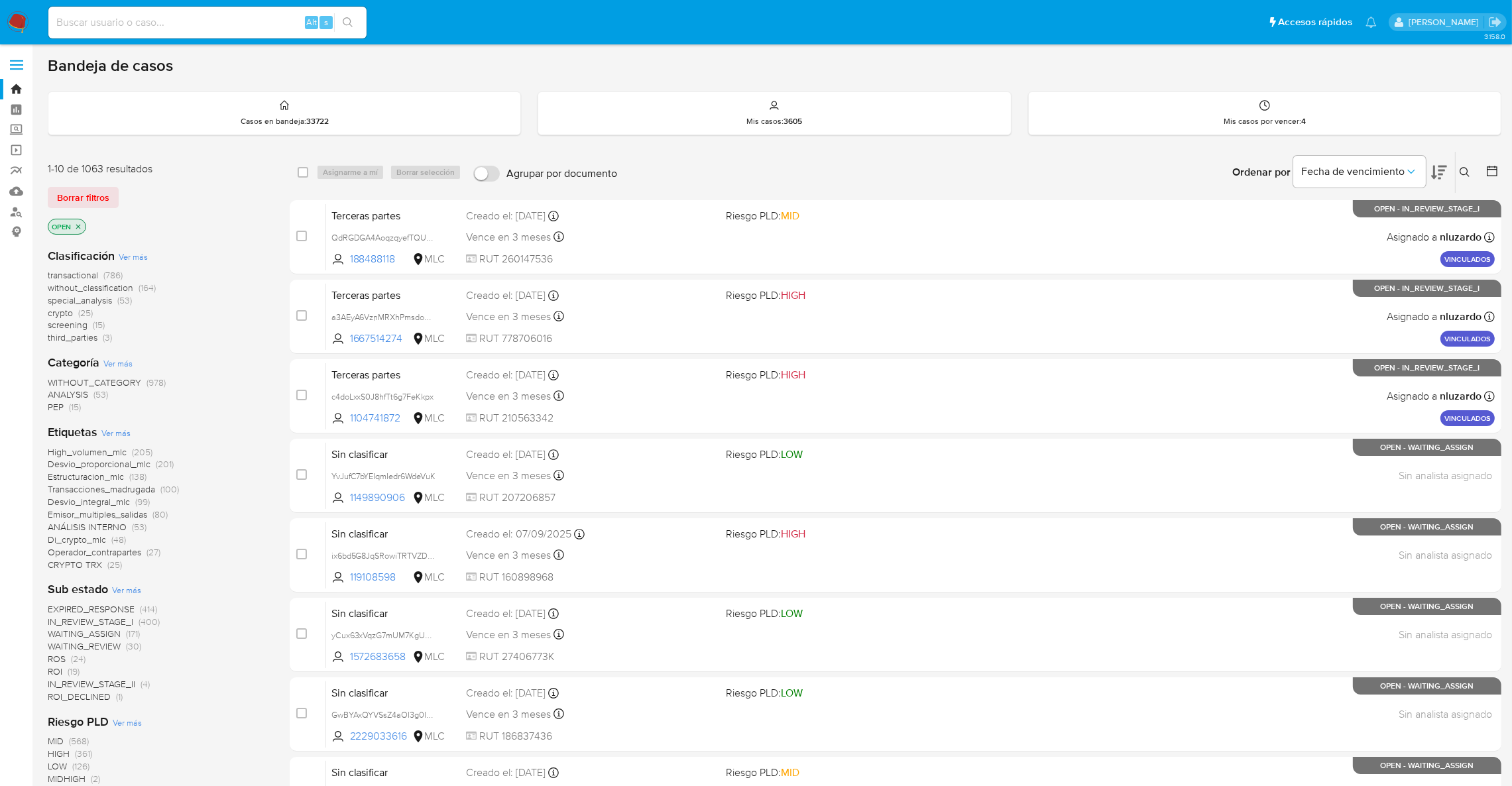
click at [54, 674] on span "ROI" at bounding box center [55, 672] width 14 height 13
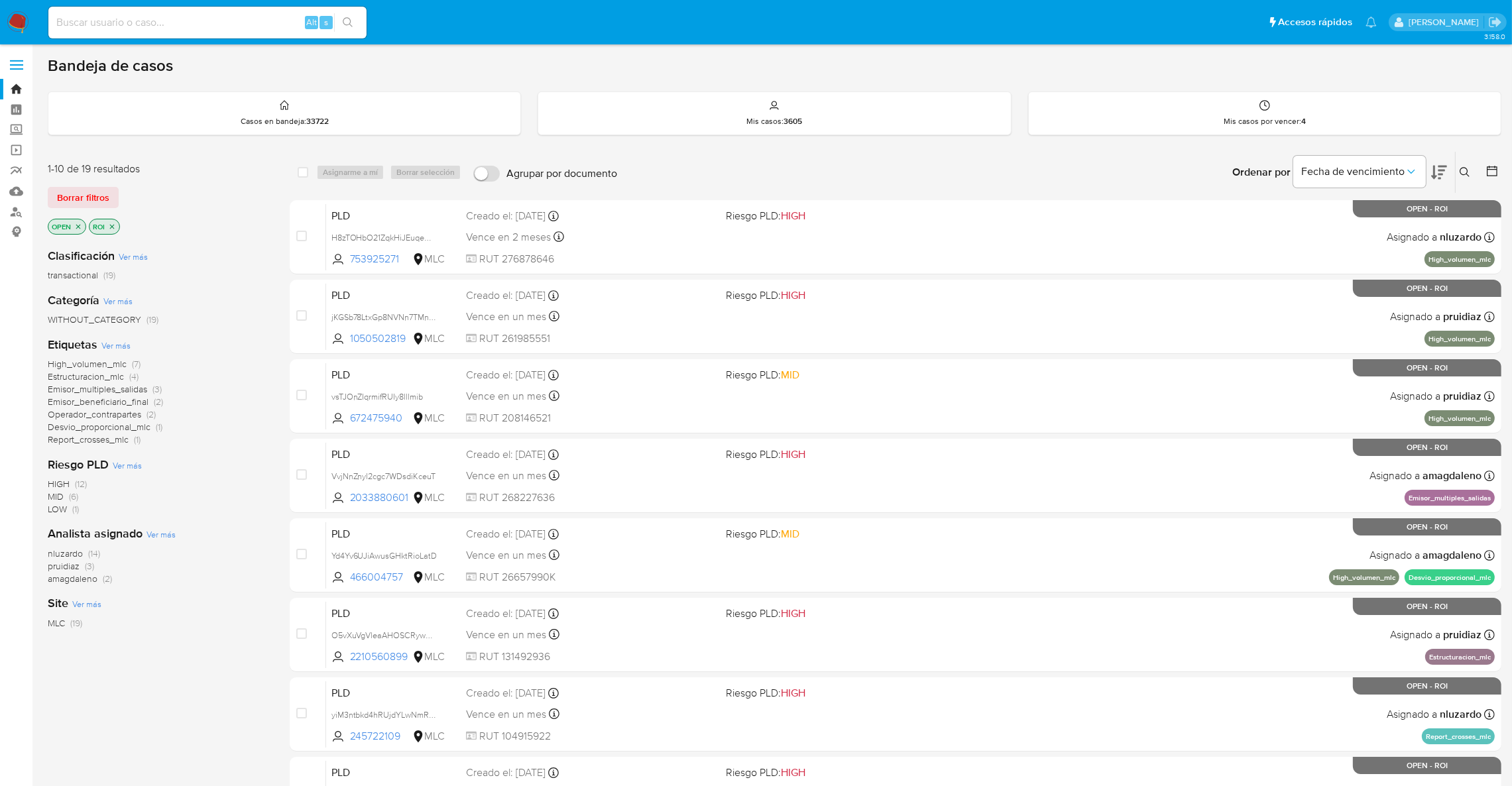
click at [111, 226] on icon "close-filter" at bounding box center [112, 226] width 8 height 8
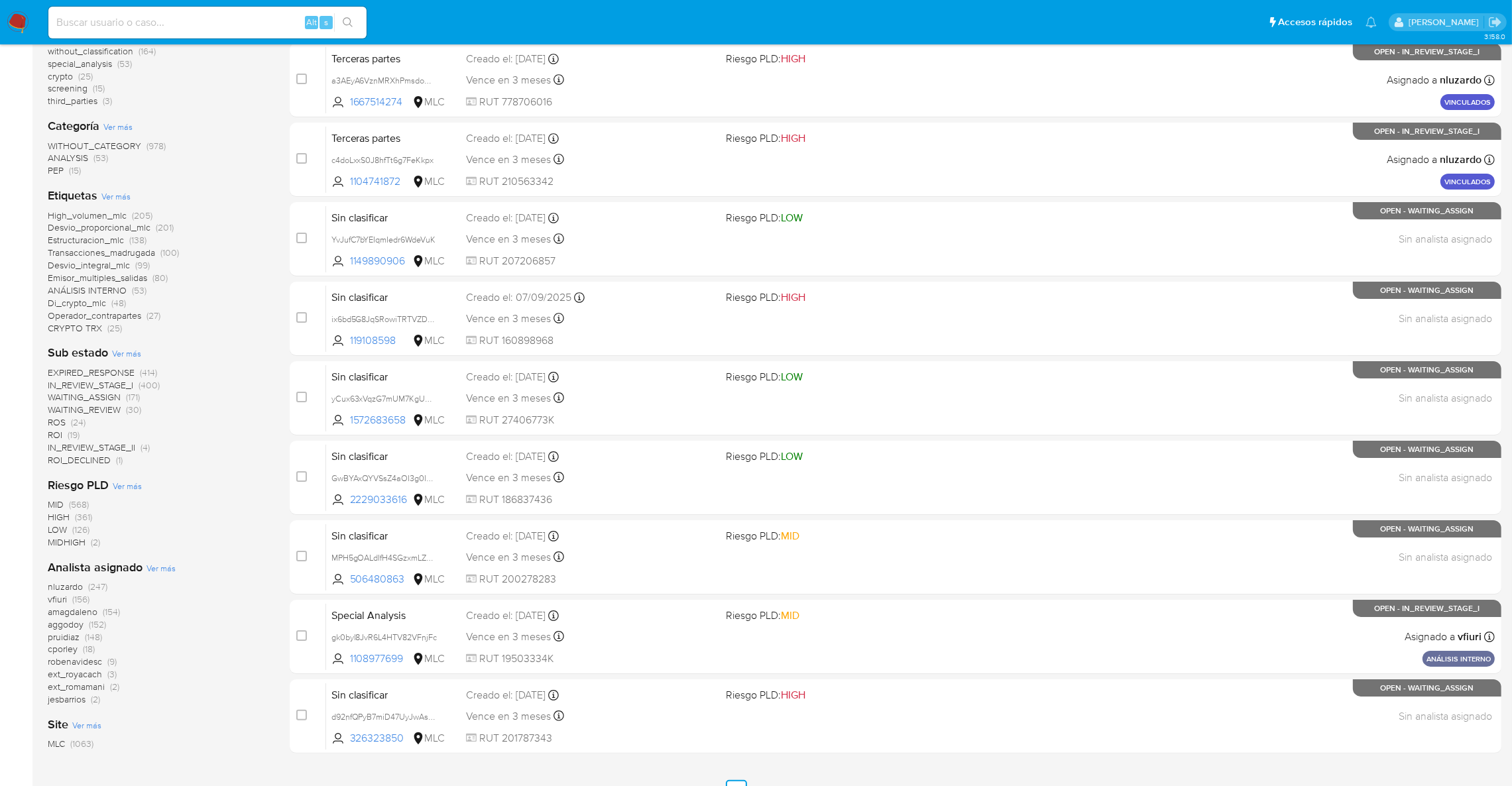
scroll to position [121, 0]
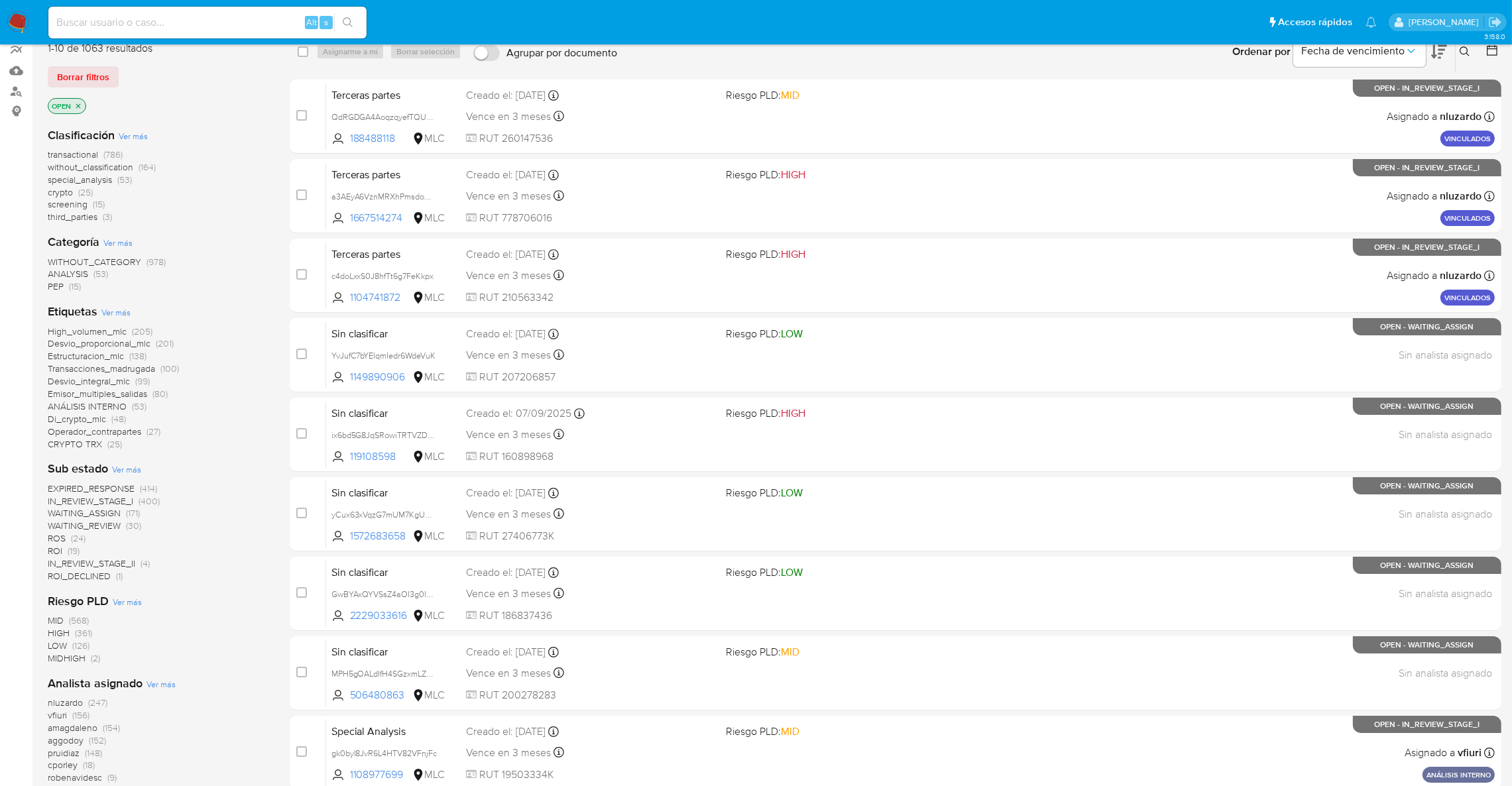
click at [58, 542] on span "ROS" at bounding box center [56, 538] width 18 height 13
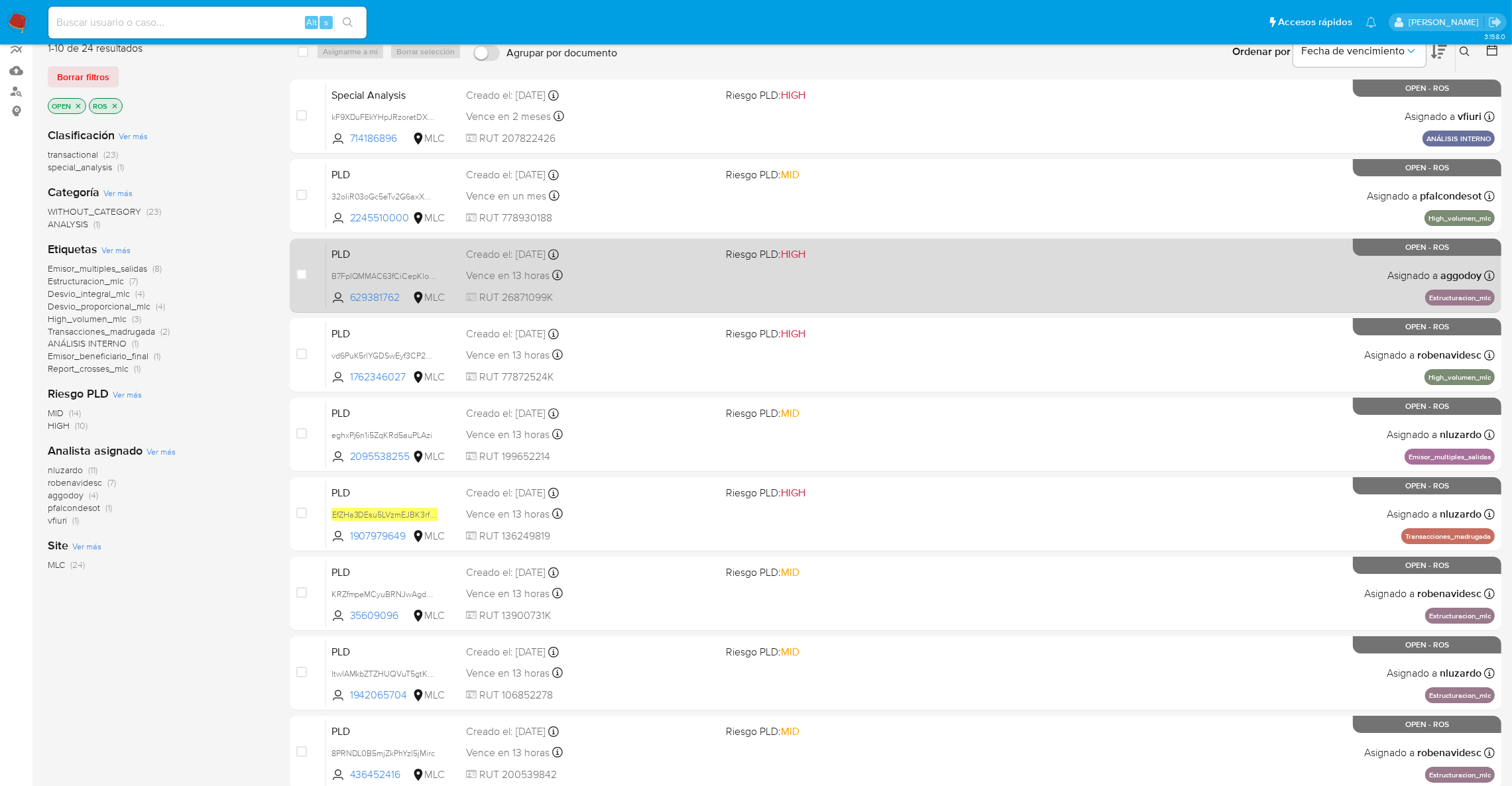
click at [849, 295] on div "PLD B7FpIQMMAC63fCiCepKlo5aG 629381762 MLC Riesgo PLD: HIGH Creado el: 12/06/20…" at bounding box center [910, 275] width 1169 height 67
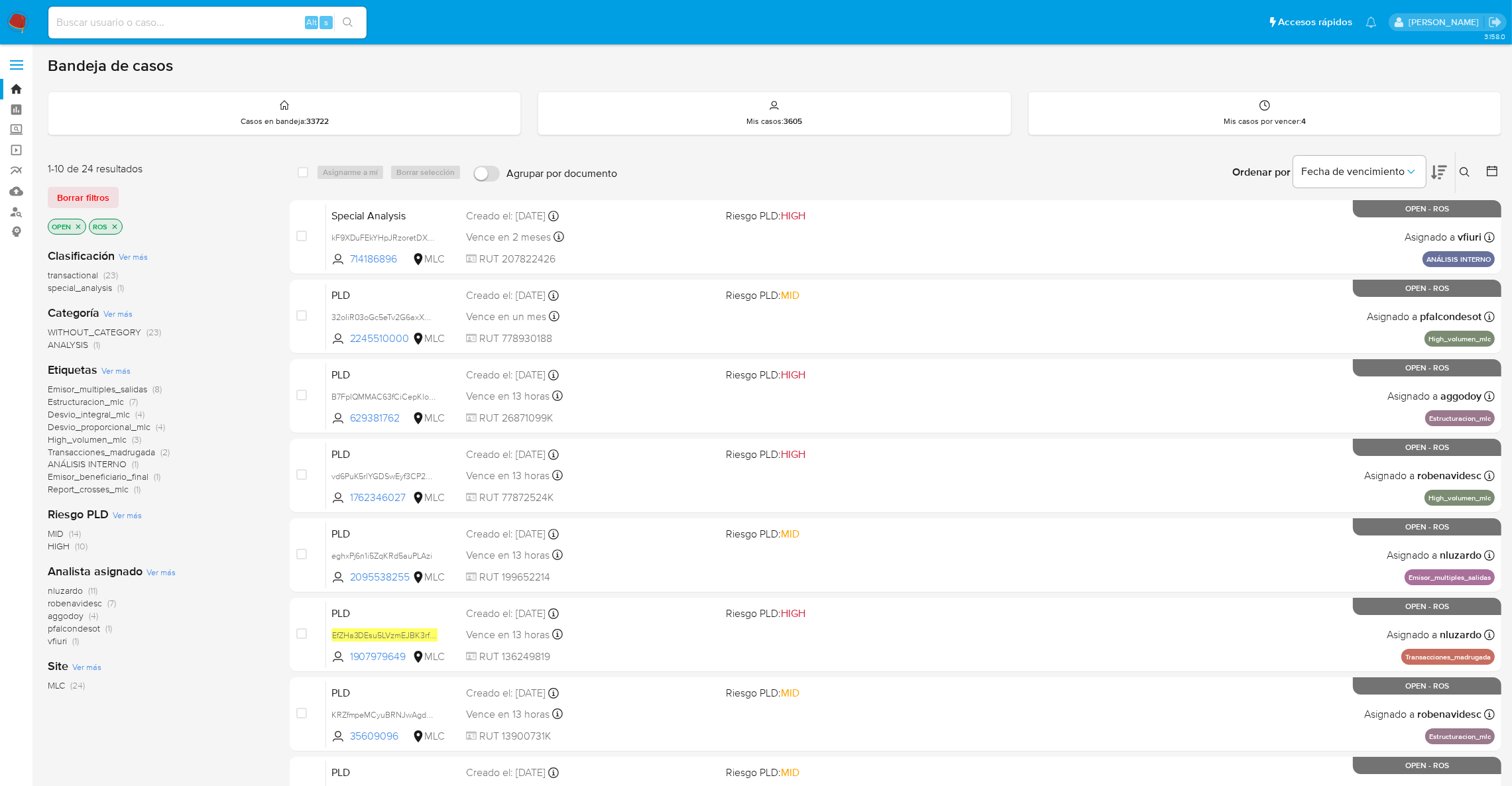
click at [76, 616] on span "aggodoy" at bounding box center [65, 616] width 36 height 13
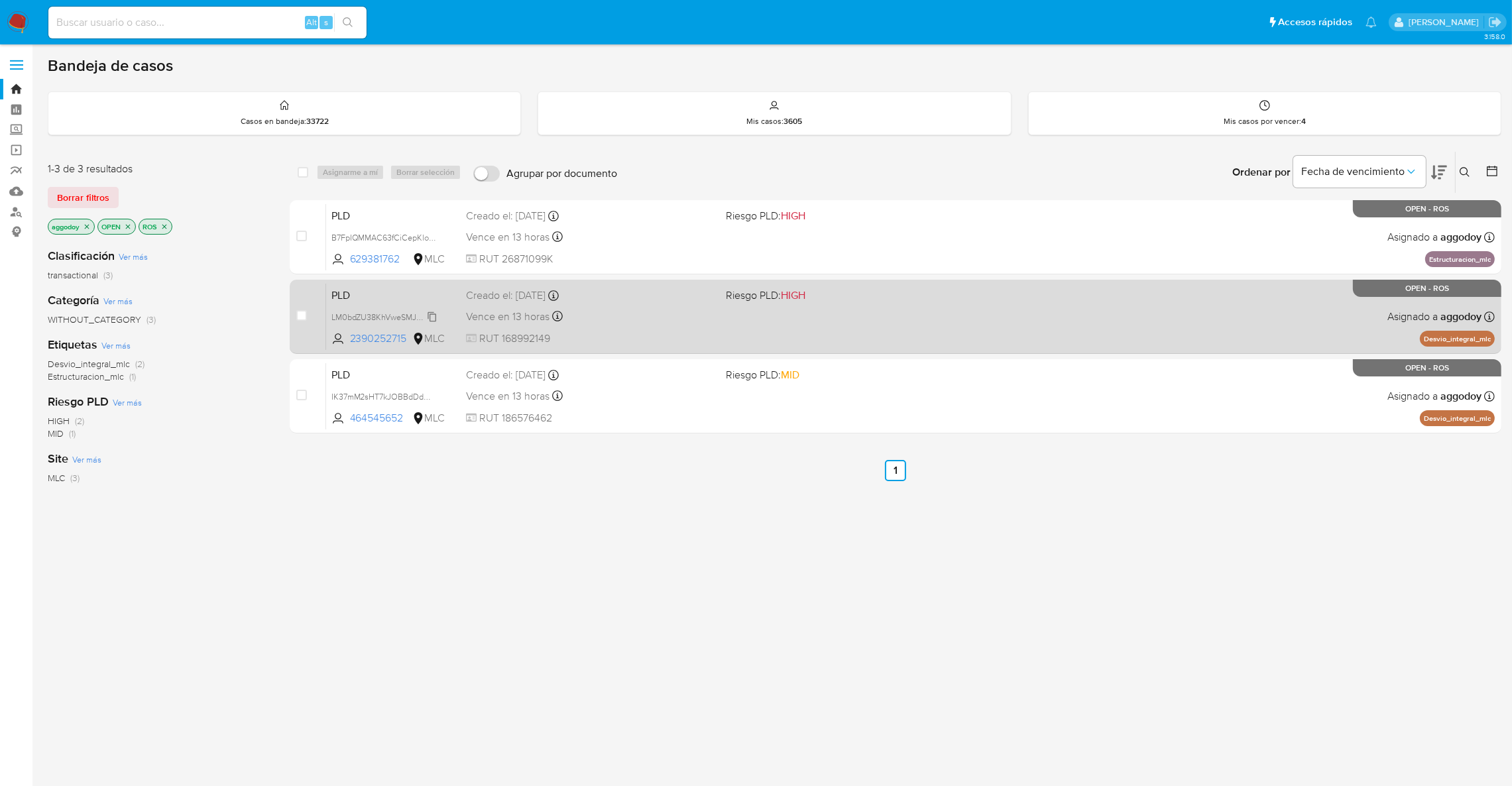
click at [390, 318] on span "LM0bdZU38KhVweSMJYBYIard" at bounding box center [389, 316] width 115 height 14
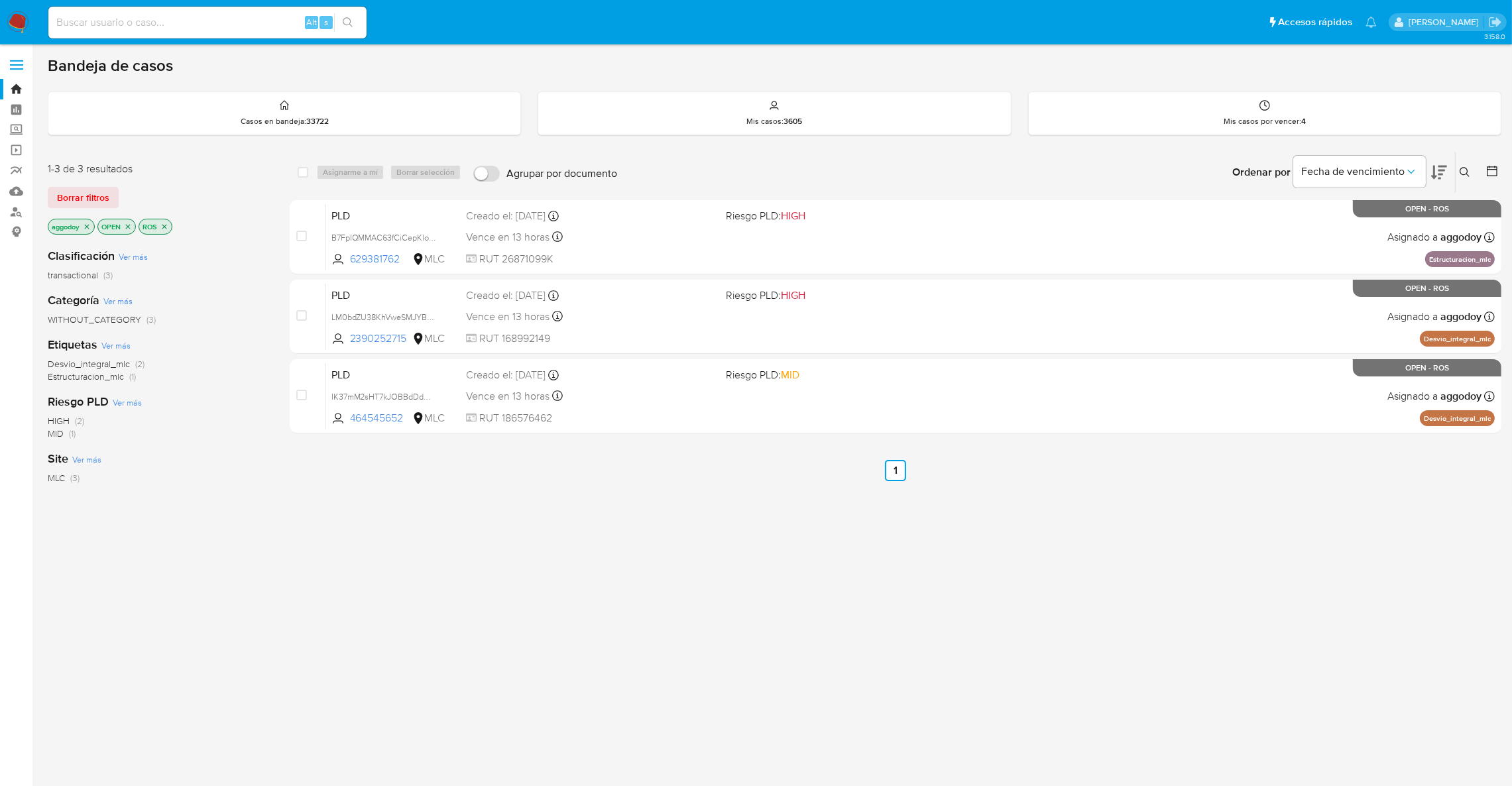
click at [86, 227] on icon "close-filter" at bounding box center [86, 226] width 8 height 8
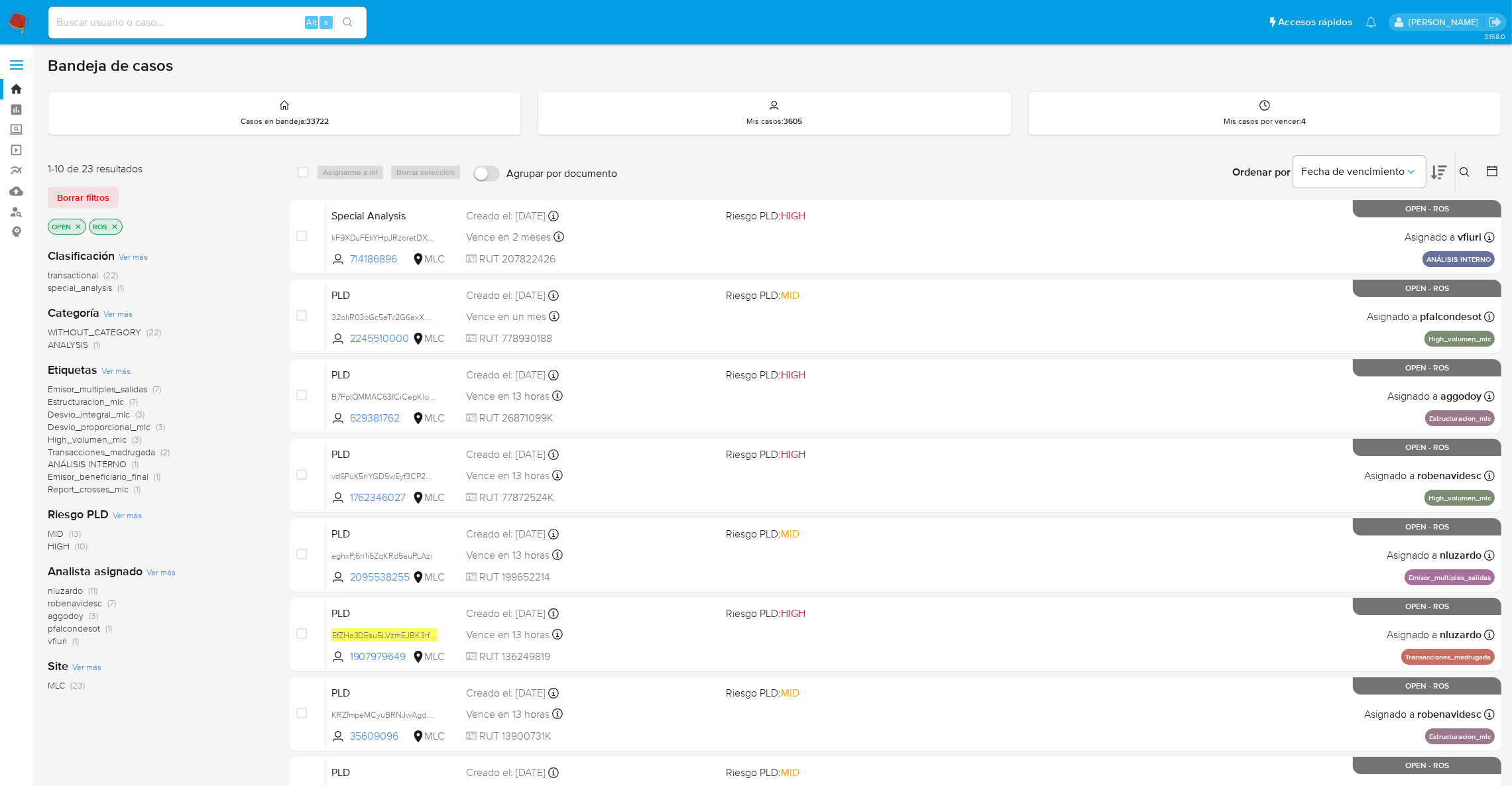
click at [113, 227] on icon "close-filter" at bounding box center [115, 227] width 5 height 5
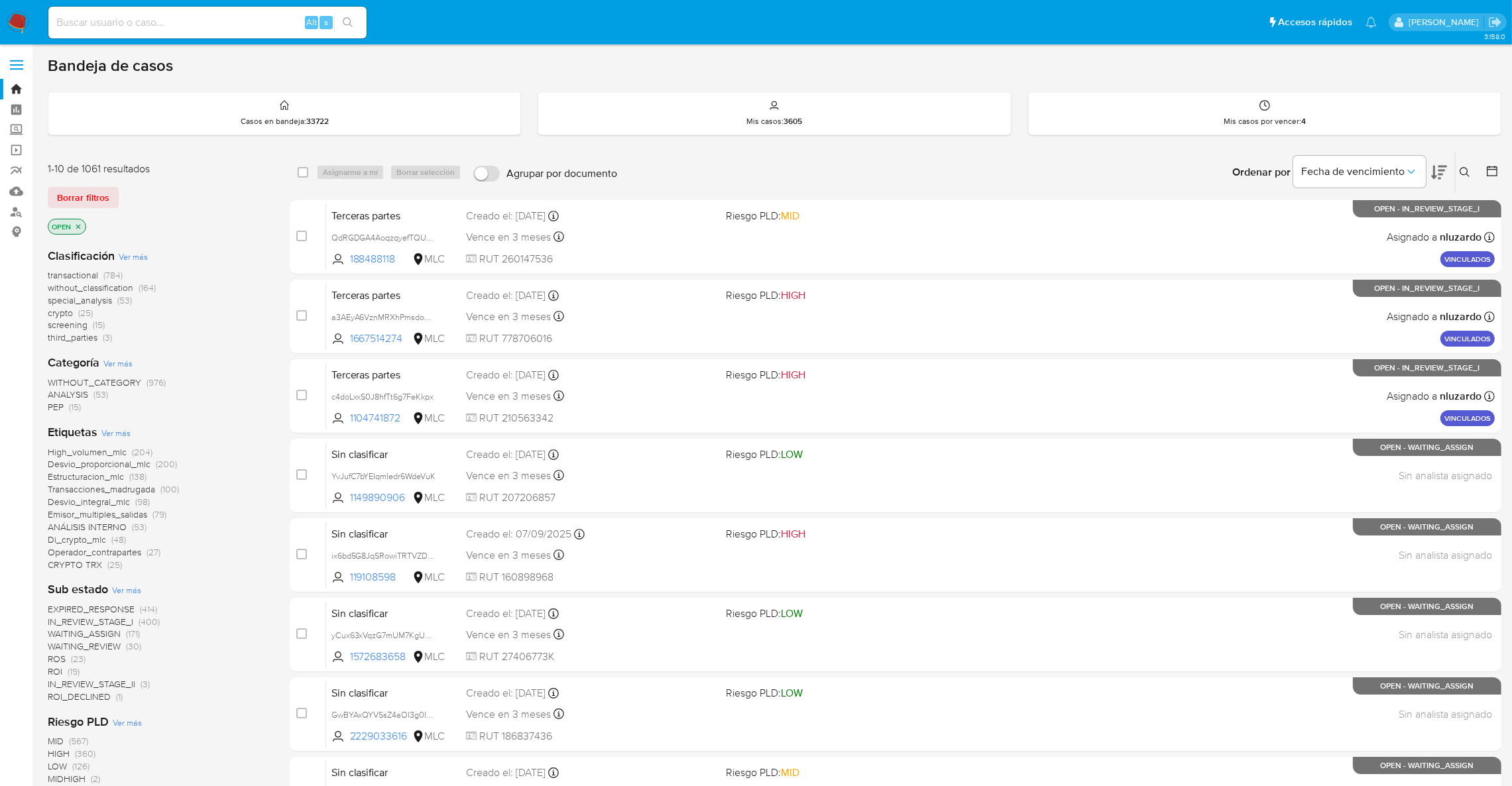
click at [65, 668] on span "ROI (19)" at bounding box center [64, 672] width 32 height 13
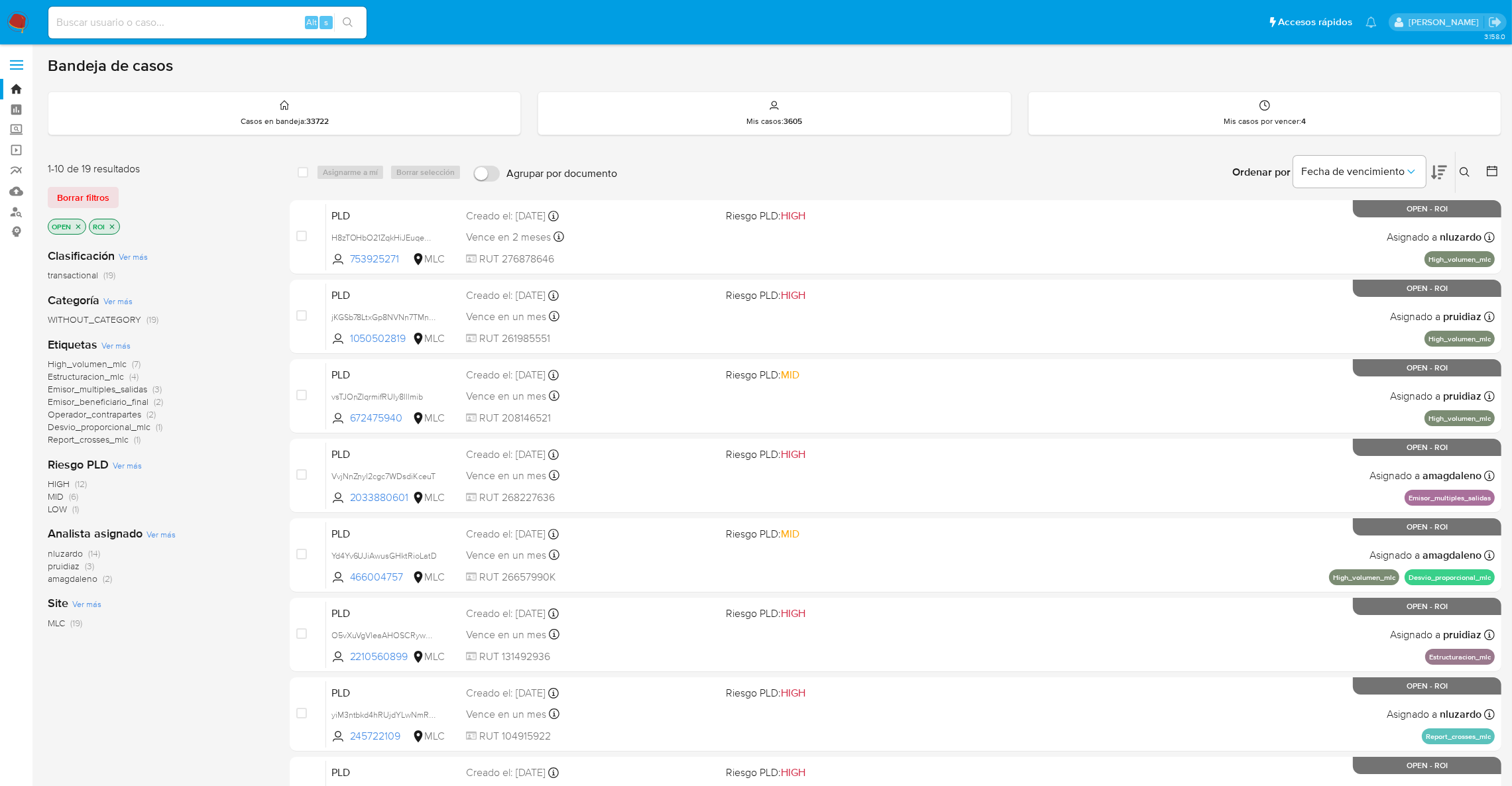
click at [114, 226] on icon "close-filter" at bounding box center [112, 226] width 8 height 8
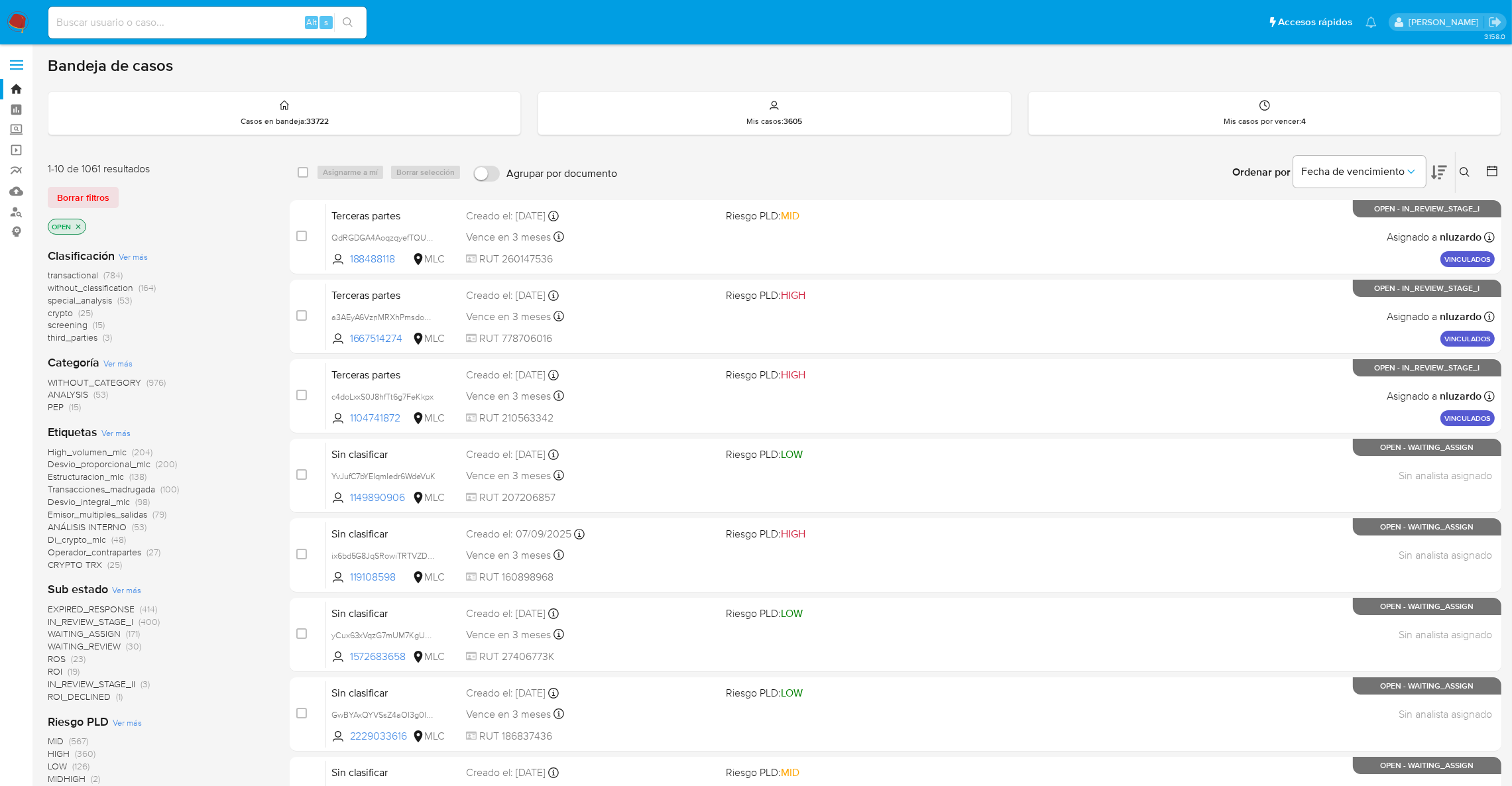
click at [61, 658] on span "ROS" at bounding box center [56, 659] width 18 height 13
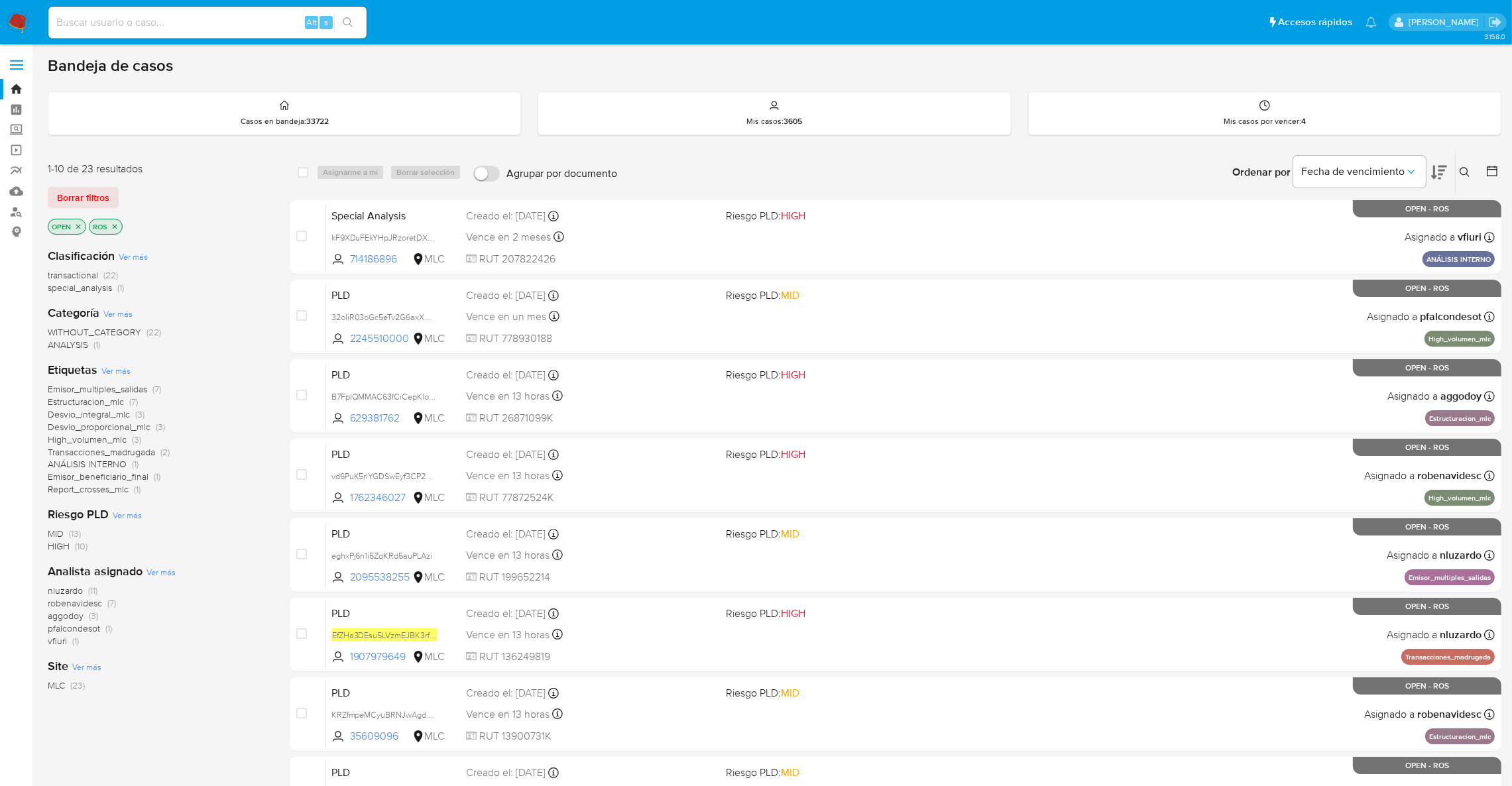
click at [61, 618] on span "aggodoy" at bounding box center [65, 616] width 36 height 13
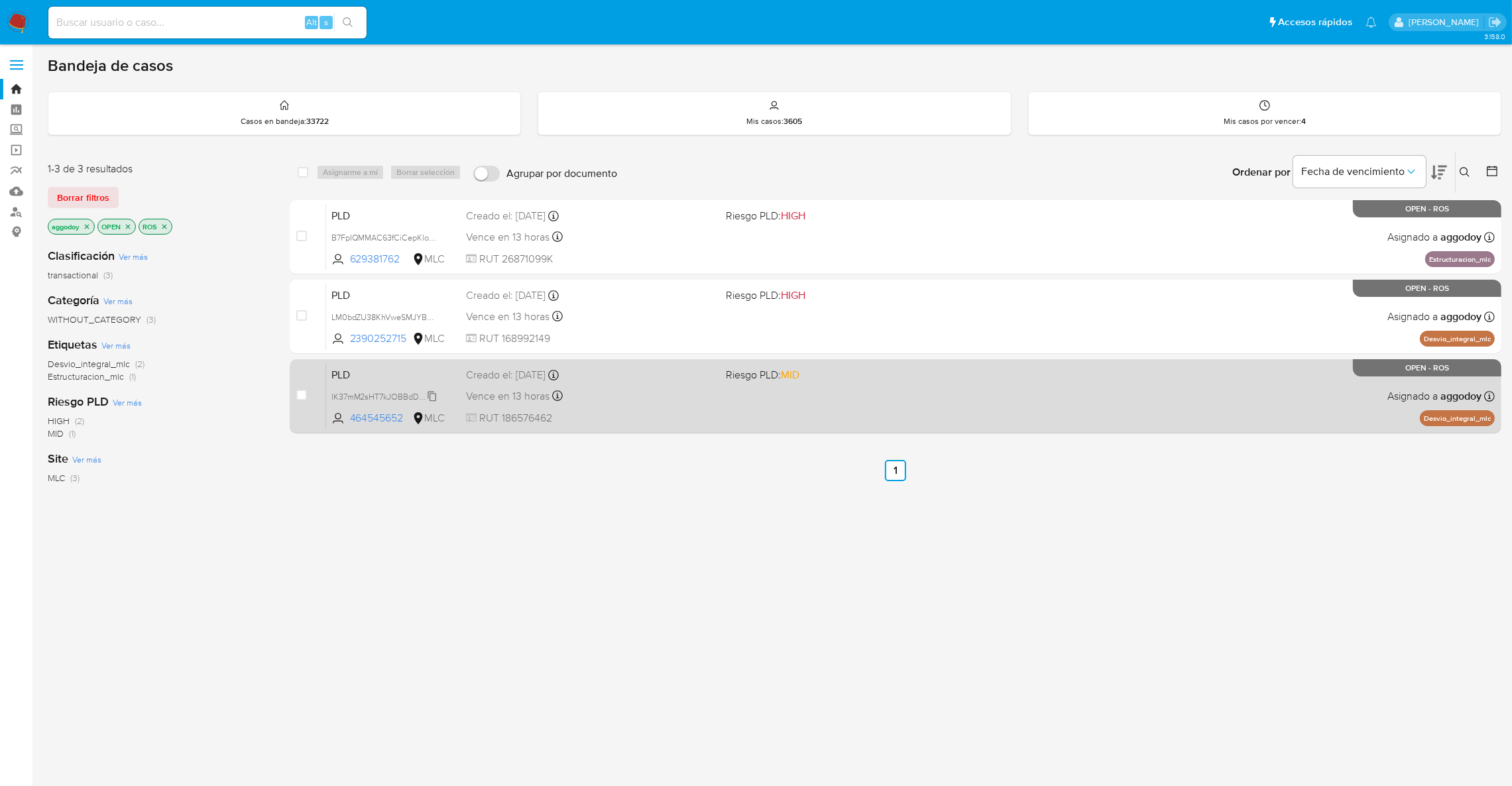
click at [389, 393] on span "IK37mM2sHT7kJOBBdDdOIJYT" at bounding box center [389, 396] width 115 height 14
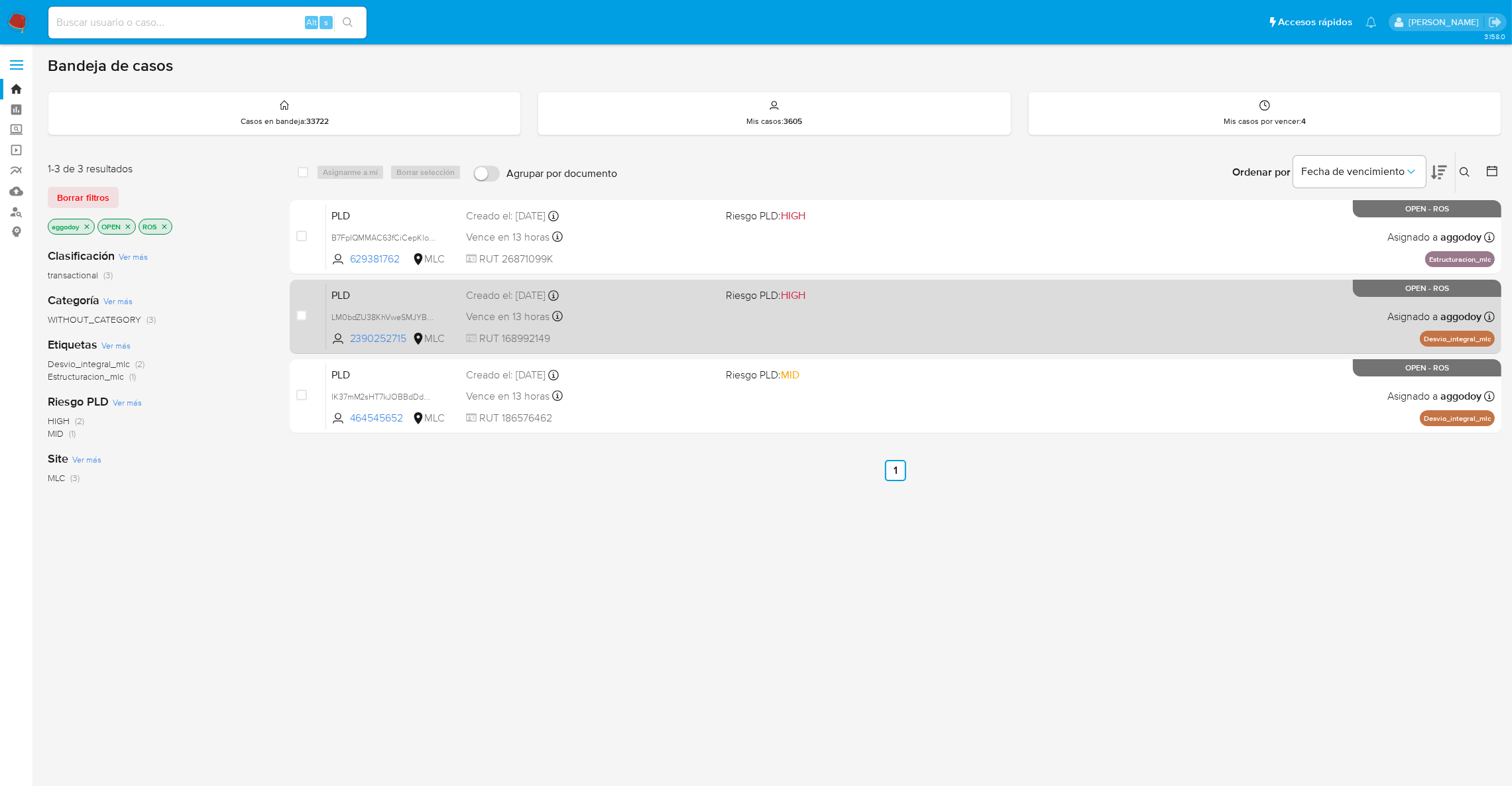
click at [685, 322] on div "Vence en 13 horas Vence el 10/09/2025 06:04:24" at bounding box center [590, 316] width 249 height 18
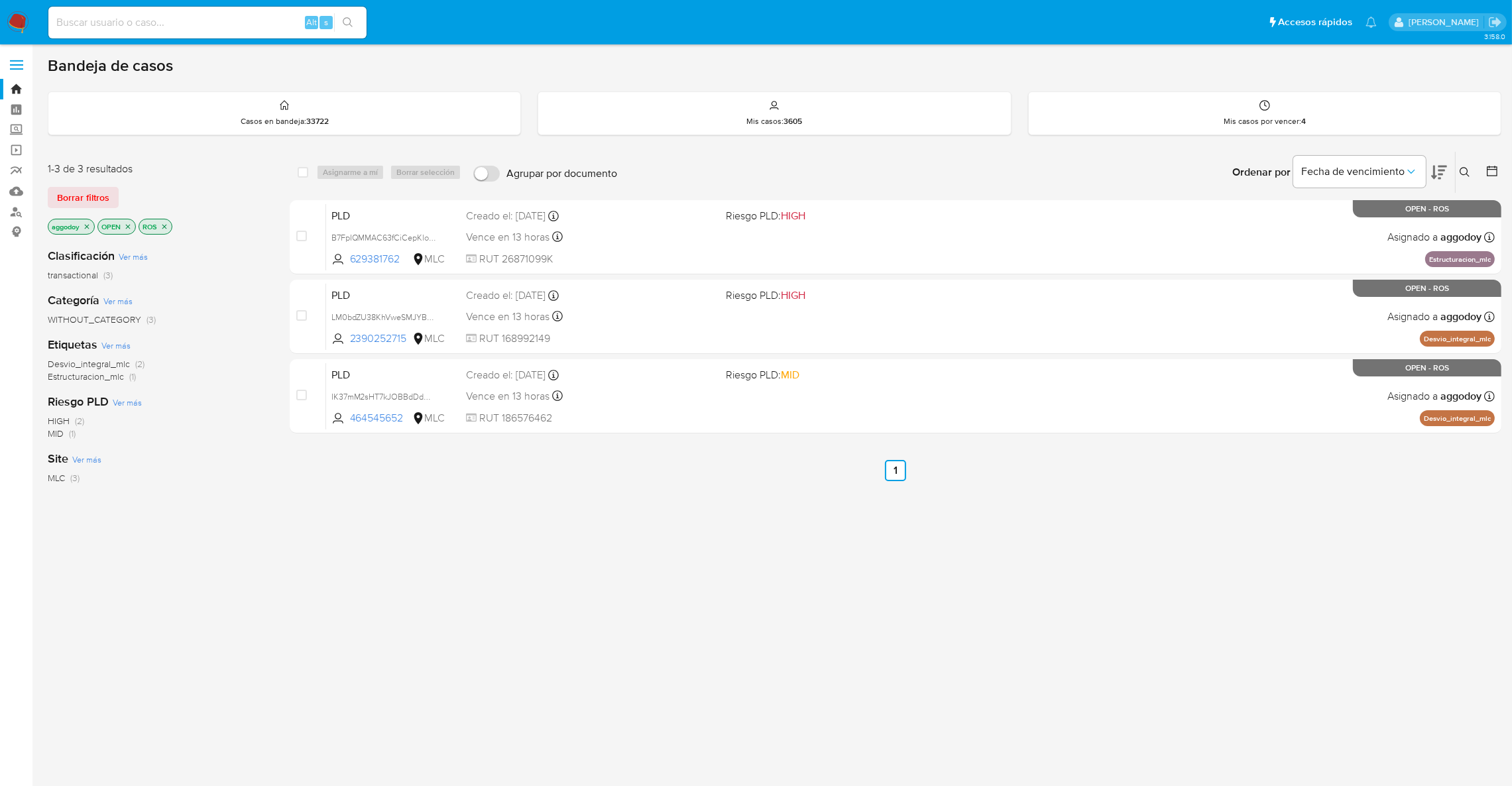
click at [90, 225] on icon "close-filter" at bounding box center [86, 226] width 8 height 8
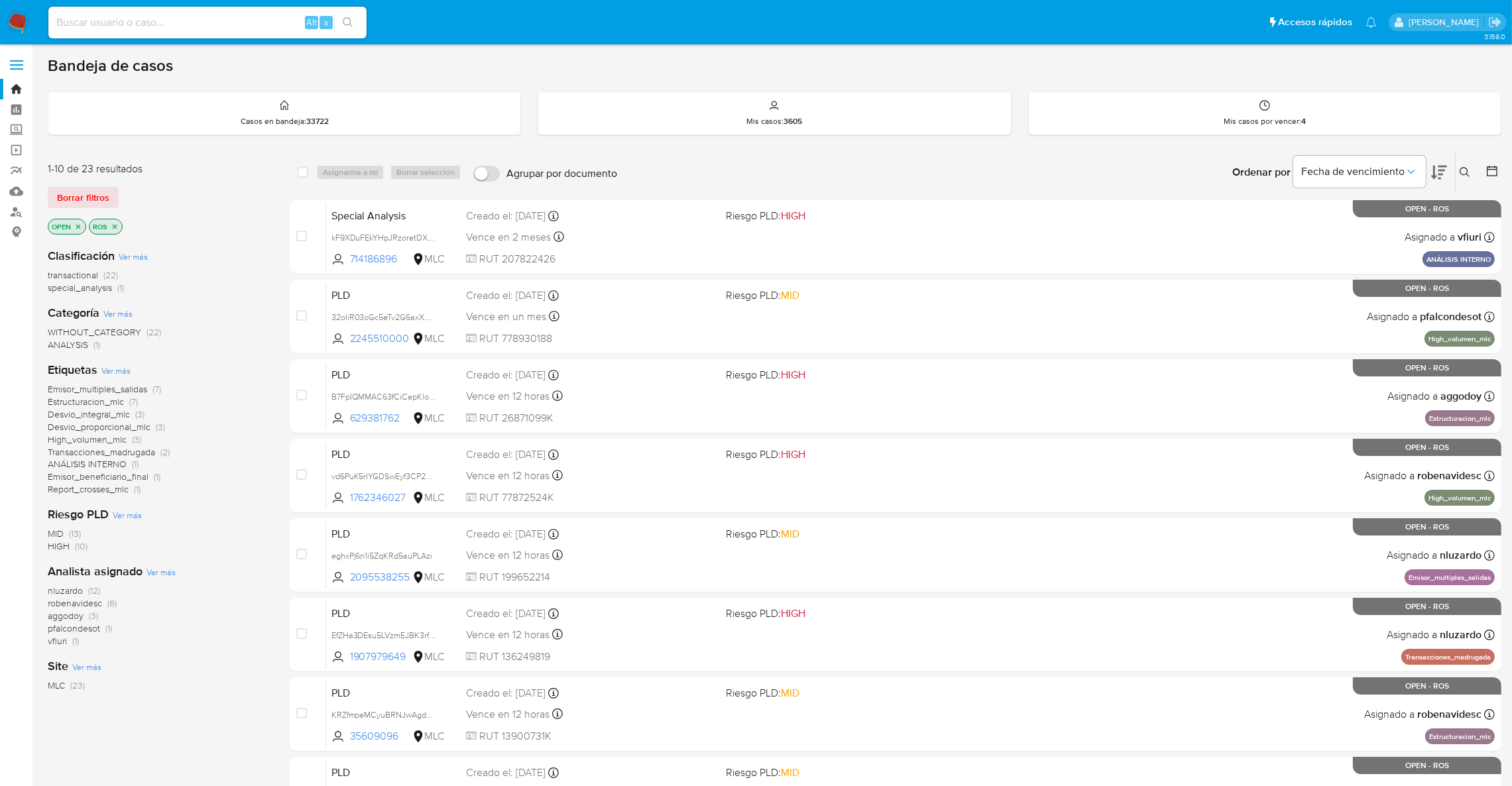
click at [77, 604] on span "robenavidesc" at bounding box center [75, 604] width 55 height 13
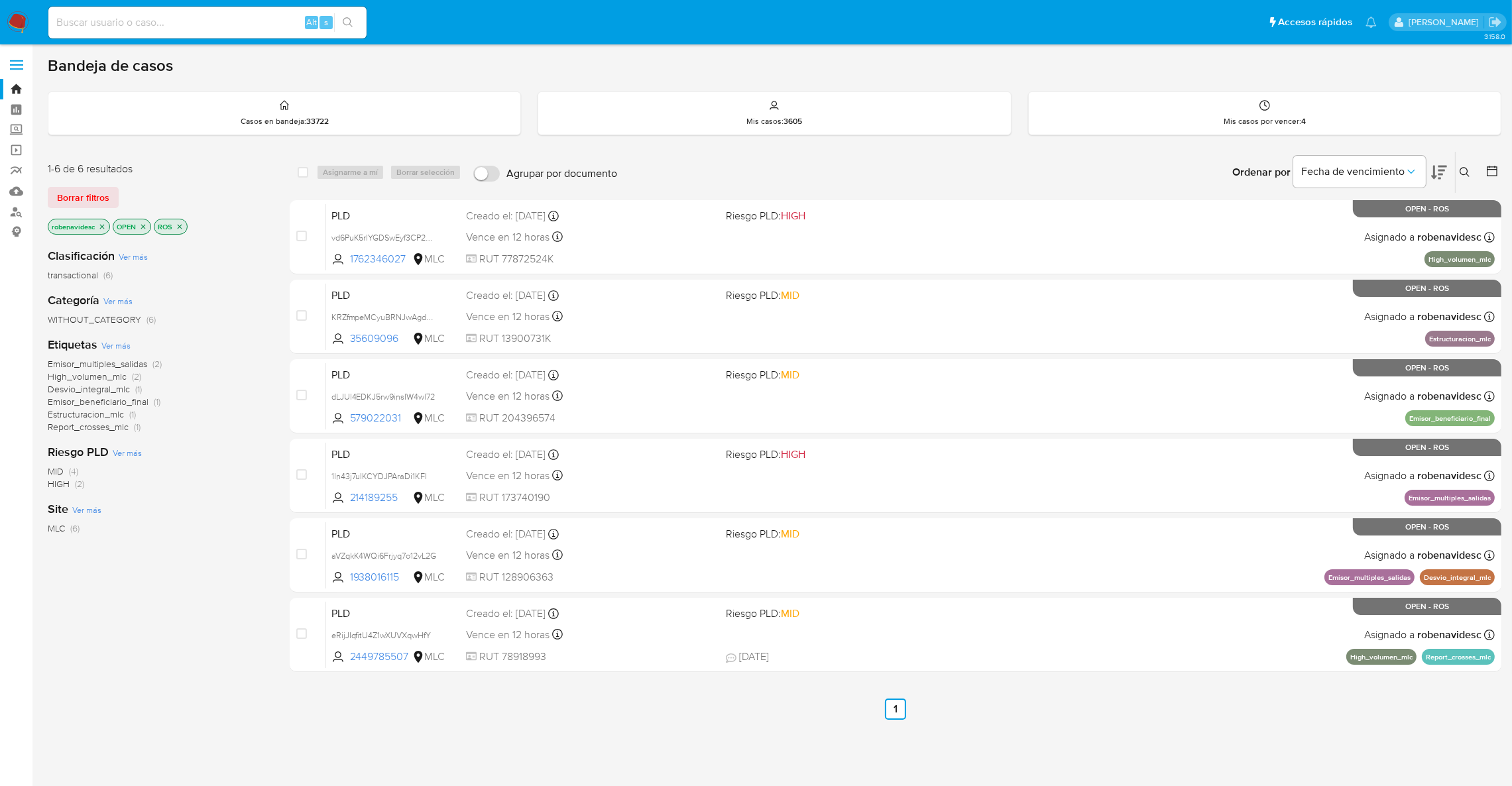
click at [102, 226] on icon "close-filter" at bounding box center [102, 226] width 8 height 8
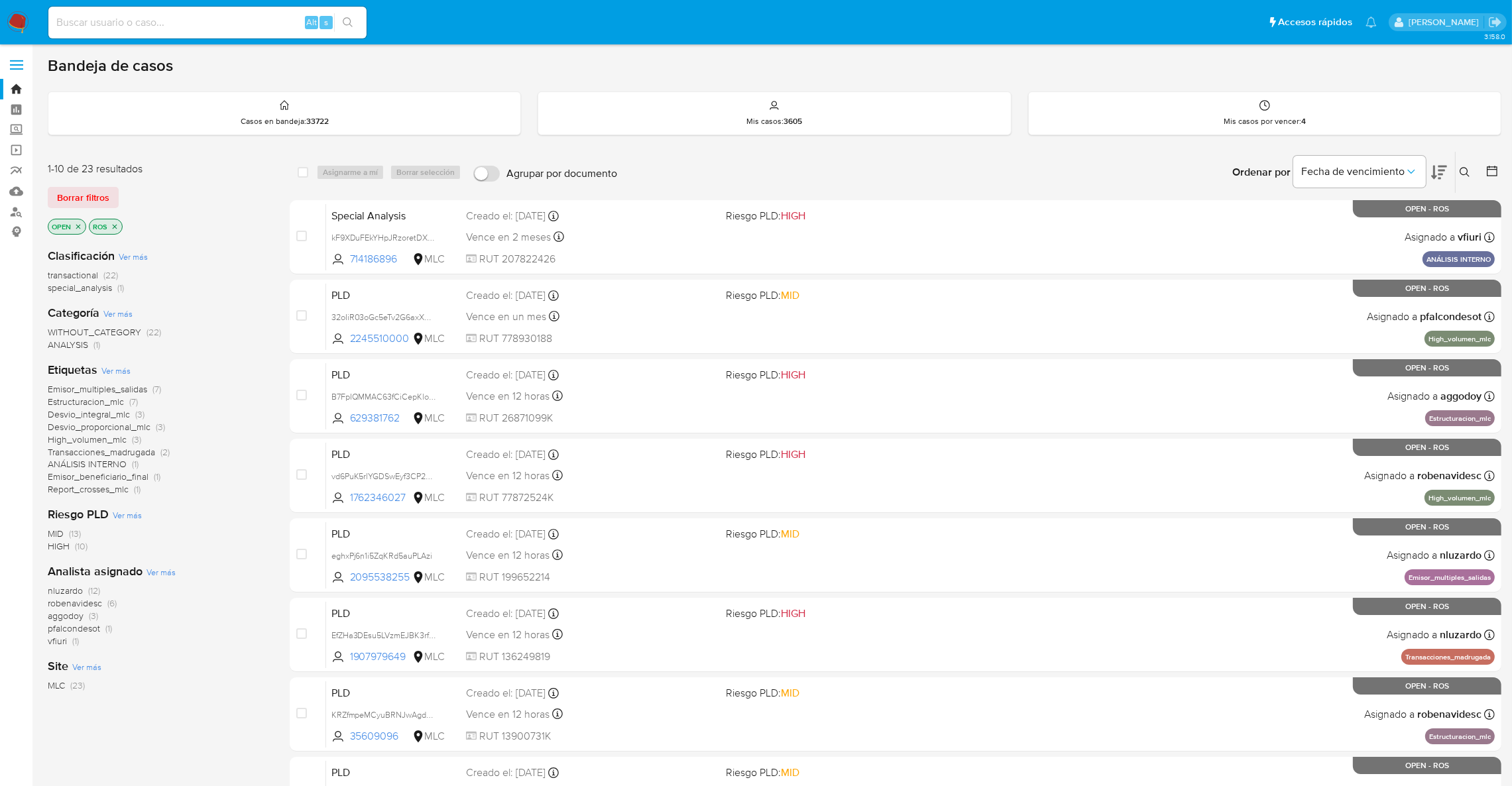
click at [69, 616] on span "aggodoy" at bounding box center [65, 616] width 36 height 13
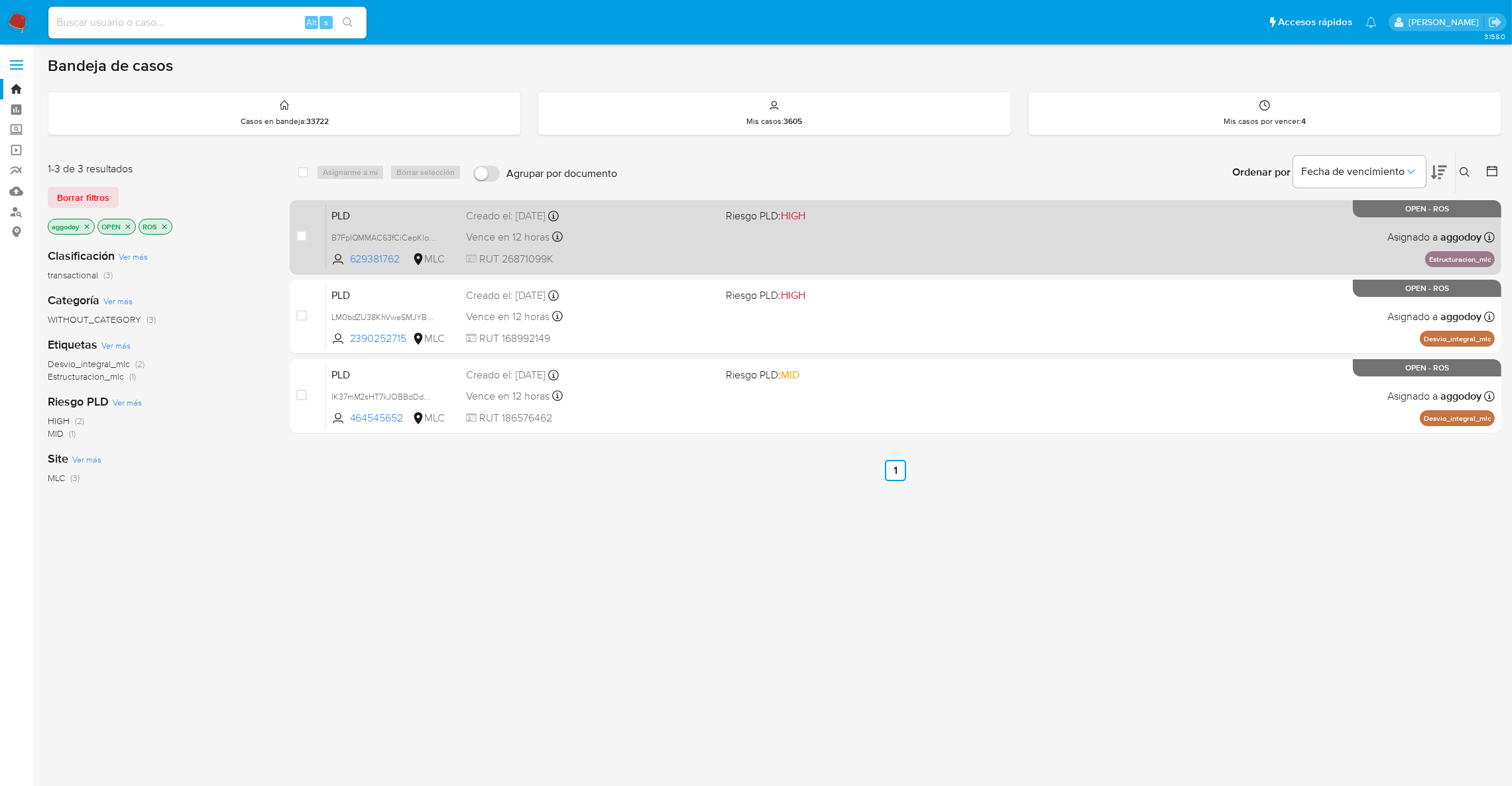
click at [814, 256] on div "PLD B7FpIQMMAC63fCiCepKlo5aG 629381762 MLC Riesgo PLD: HIGH Creado el: 12/06/20…" at bounding box center [910, 237] width 1169 height 67
click at [547, 244] on div "Vence en 12 horas Vence el 10/09/2025 06:09:31" at bounding box center [590, 237] width 249 height 18
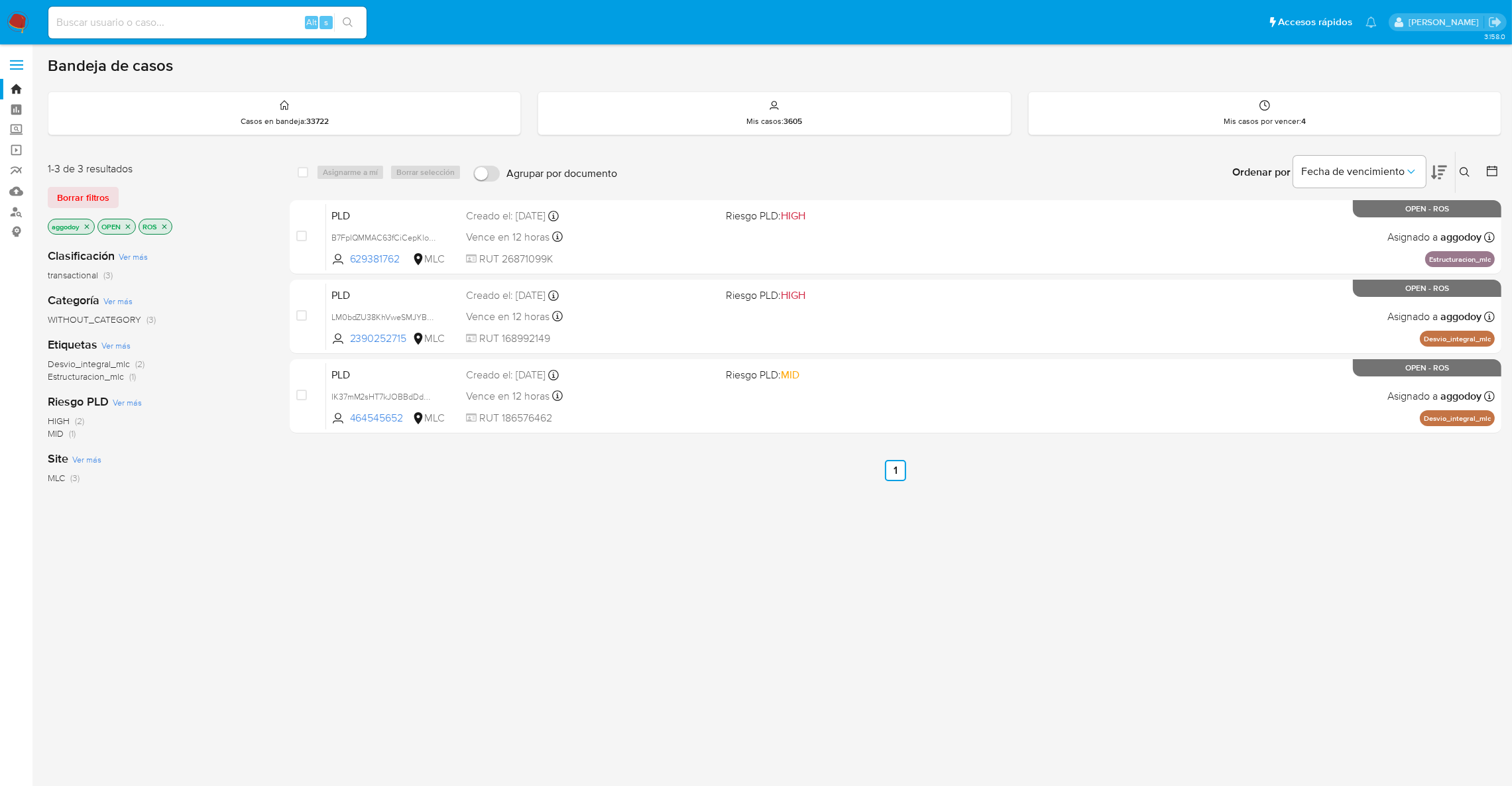
click at [171, 226] on p "ROS" at bounding box center [155, 226] width 33 height 14
click at [169, 225] on icon "close-filter" at bounding box center [164, 226] width 8 height 8
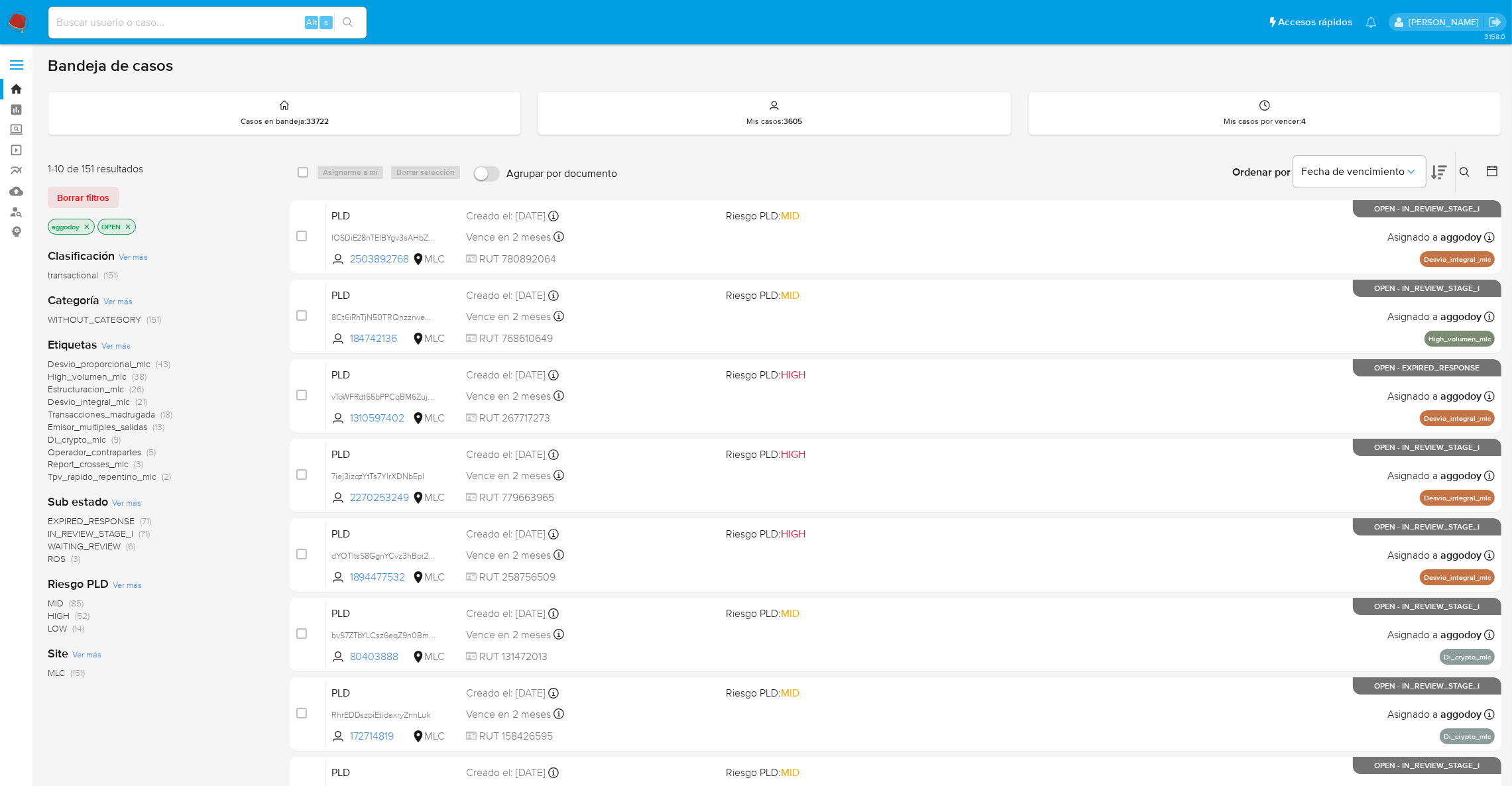
click at [88, 228] on icon "close-filter" at bounding box center [86, 226] width 8 height 8
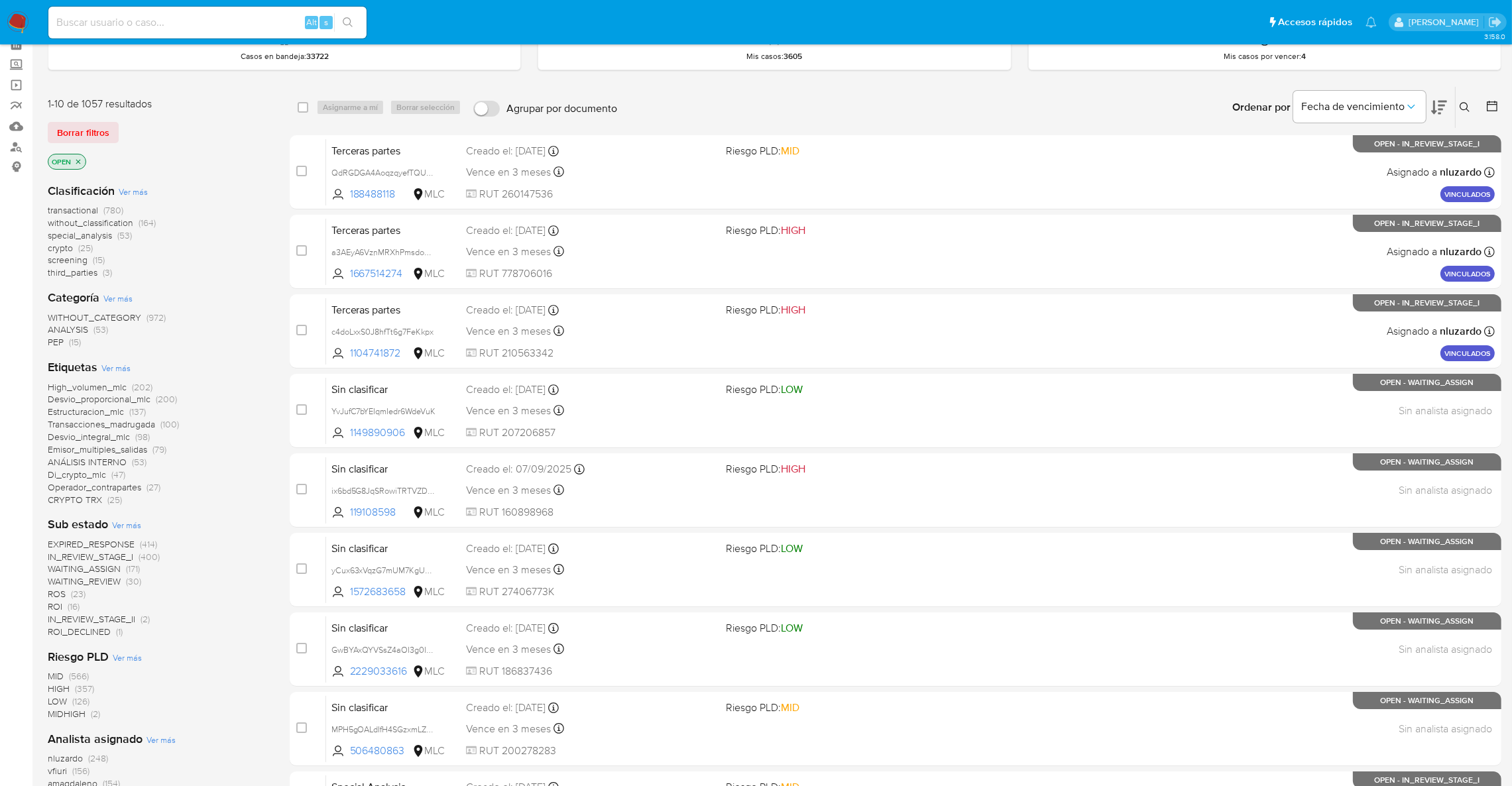
scroll to position [99, 0]
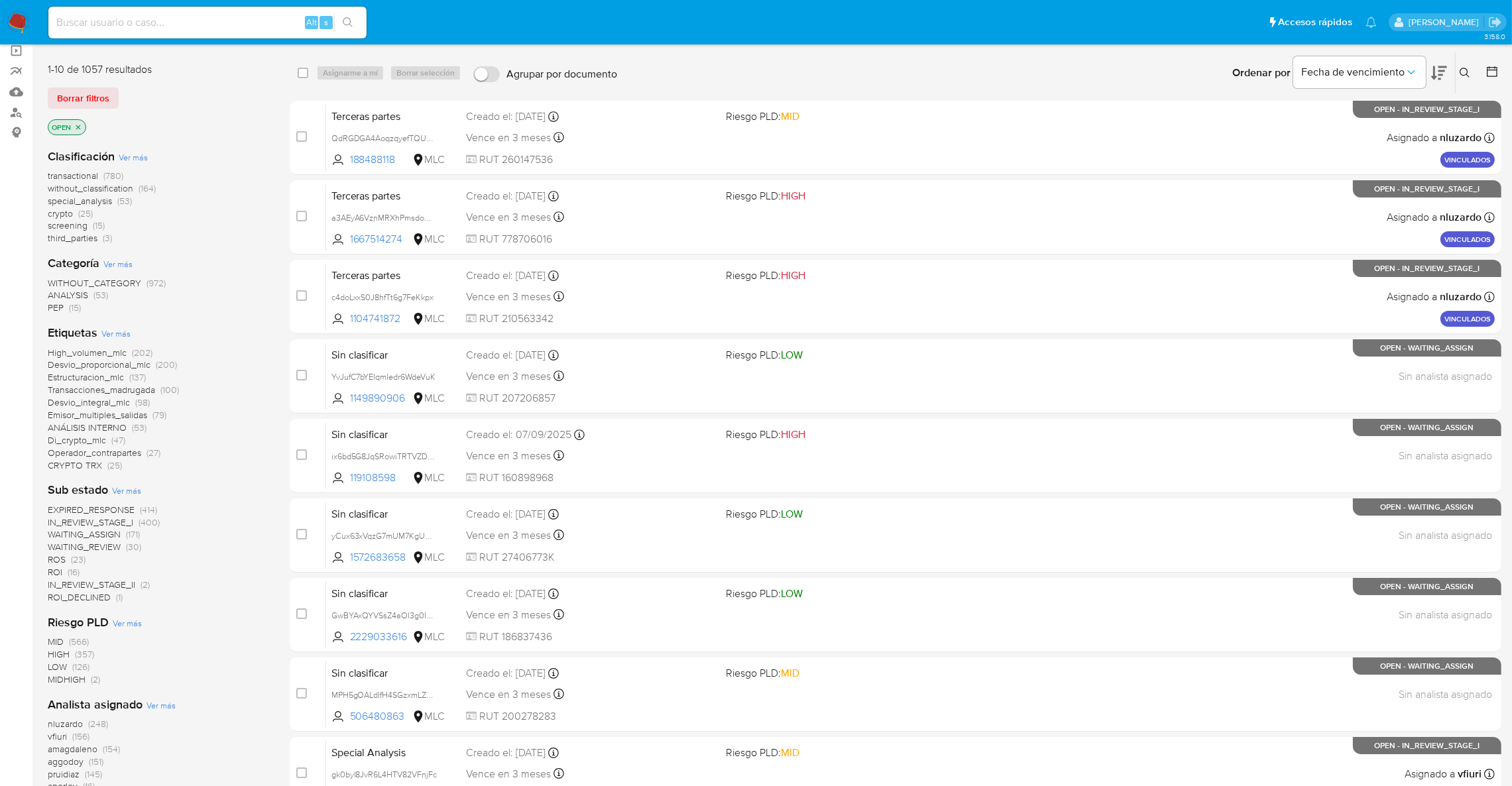
click at [75, 558] on span "(23)" at bounding box center [77, 559] width 14 height 13
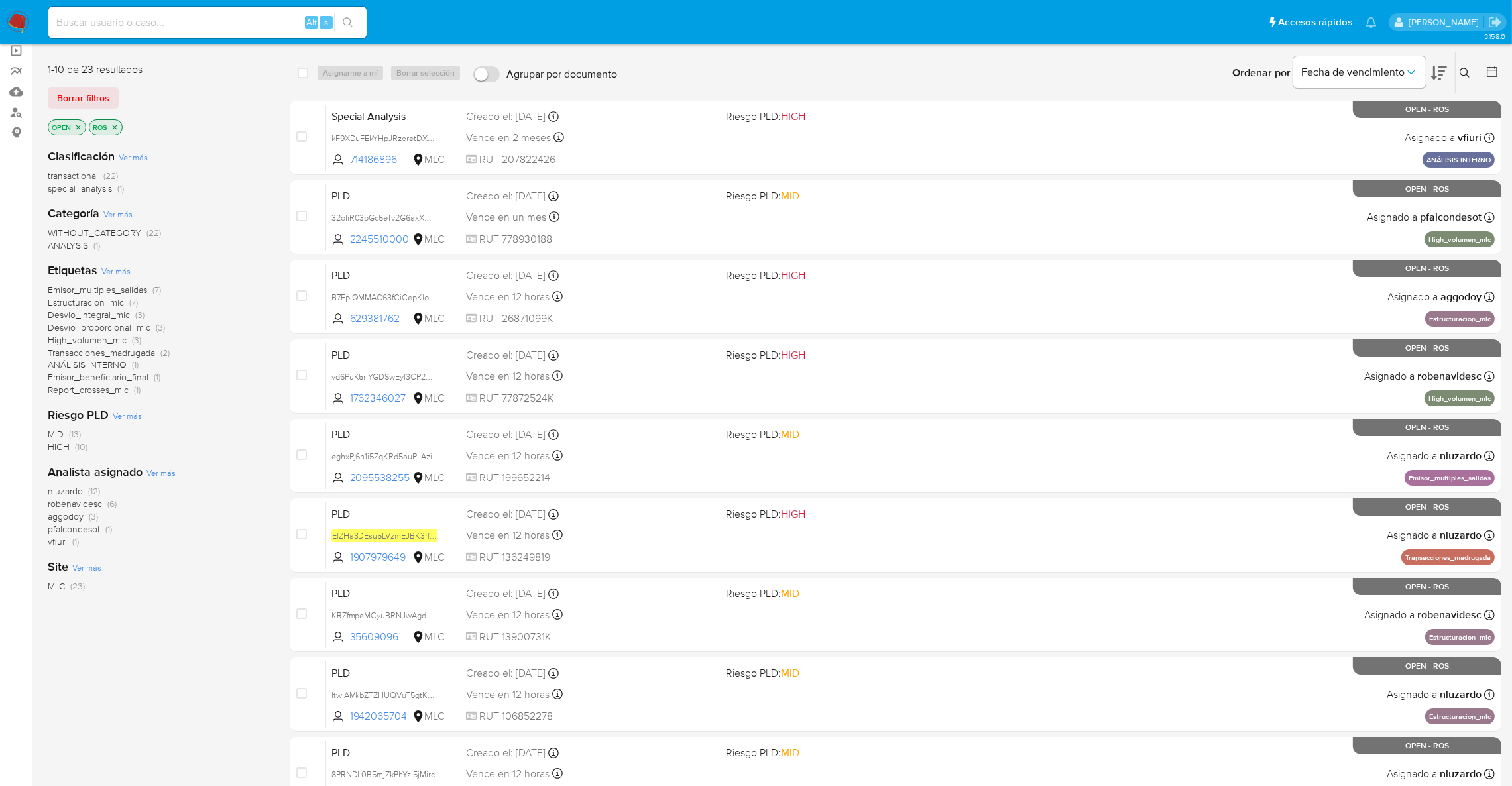
click at [106, 173] on span "(22)" at bounding box center [110, 176] width 14 height 13
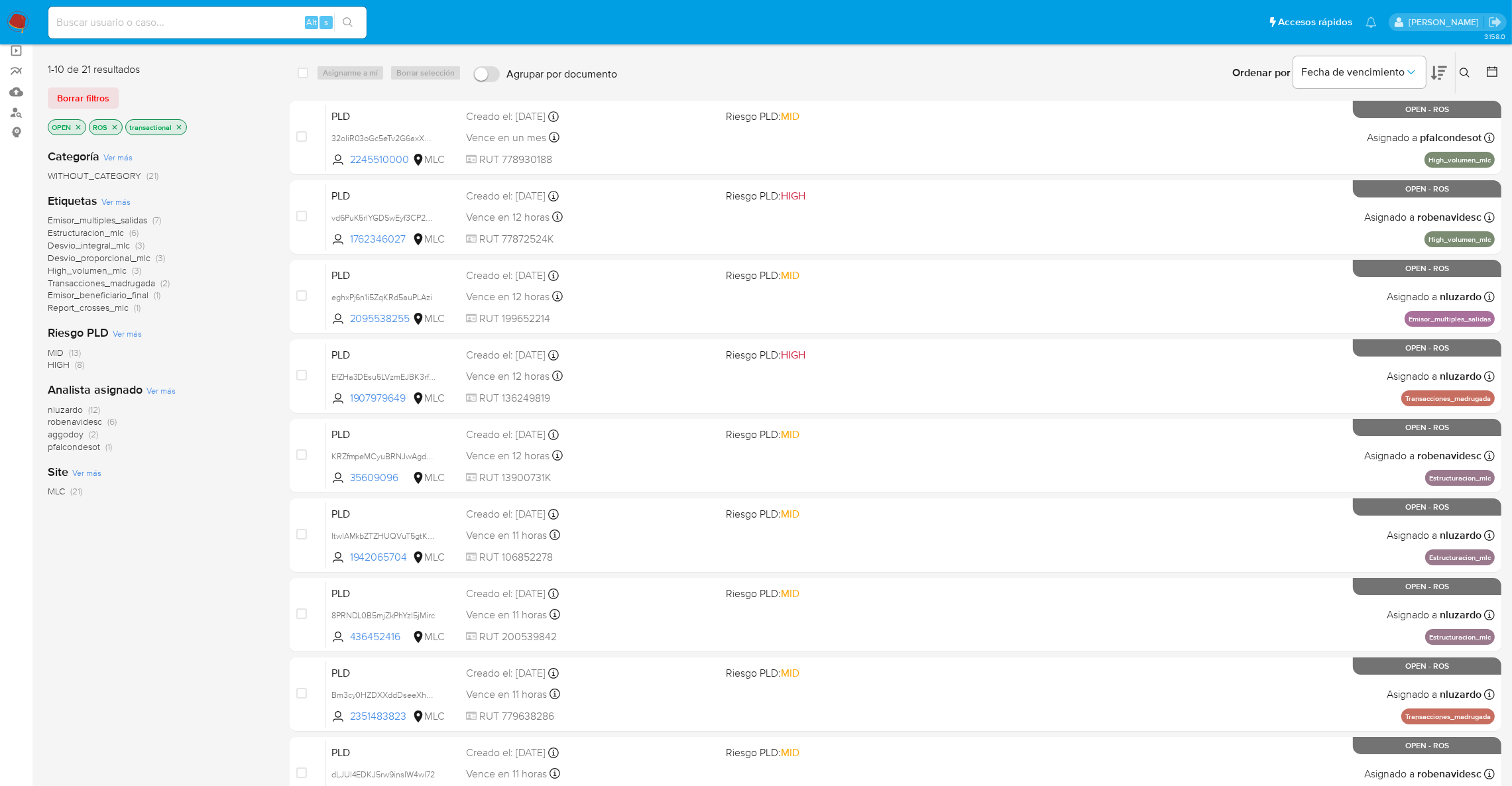
click at [71, 433] on span "aggodoy" at bounding box center [65, 434] width 36 height 13
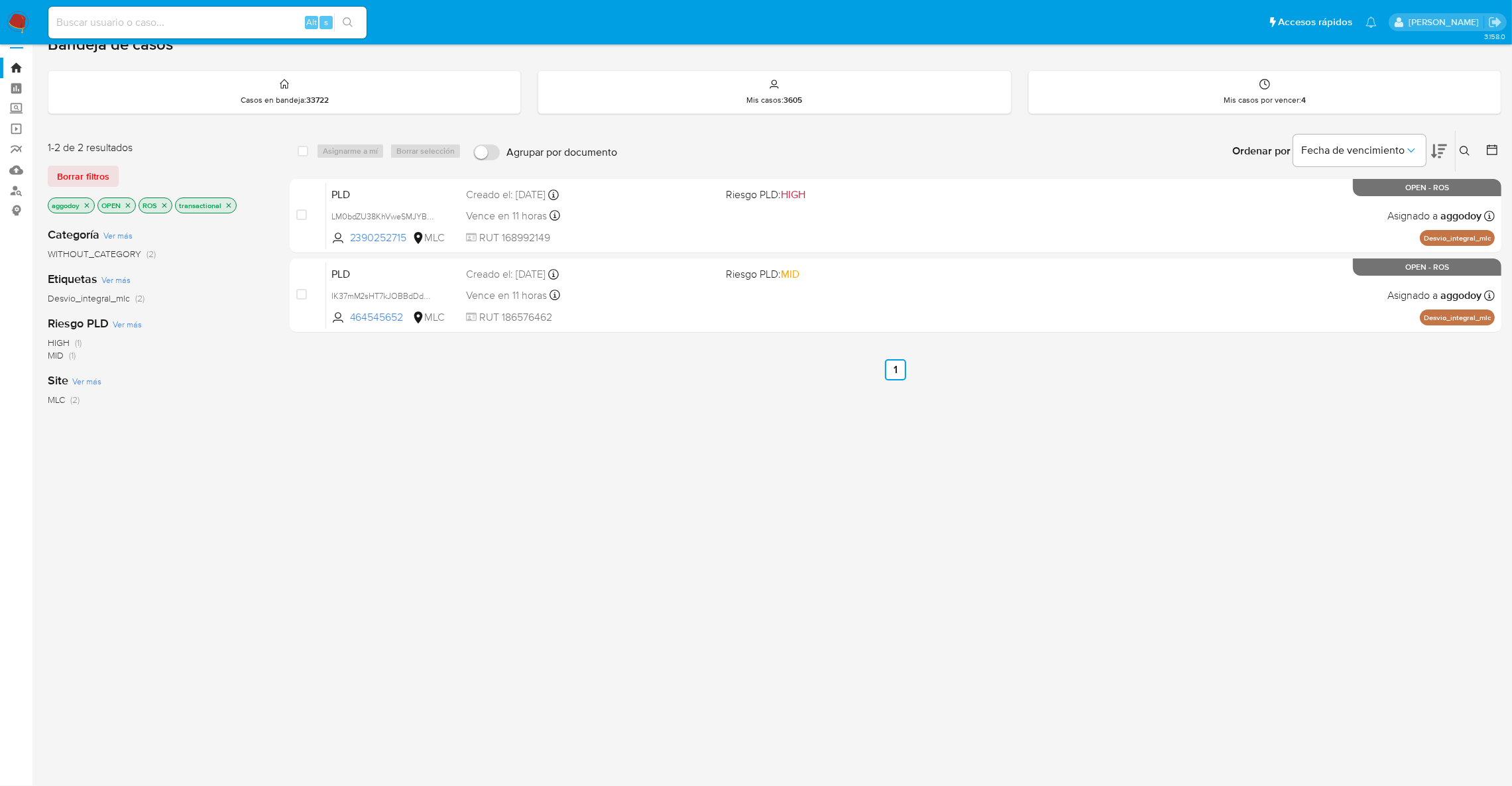
scroll to position [20, 0]
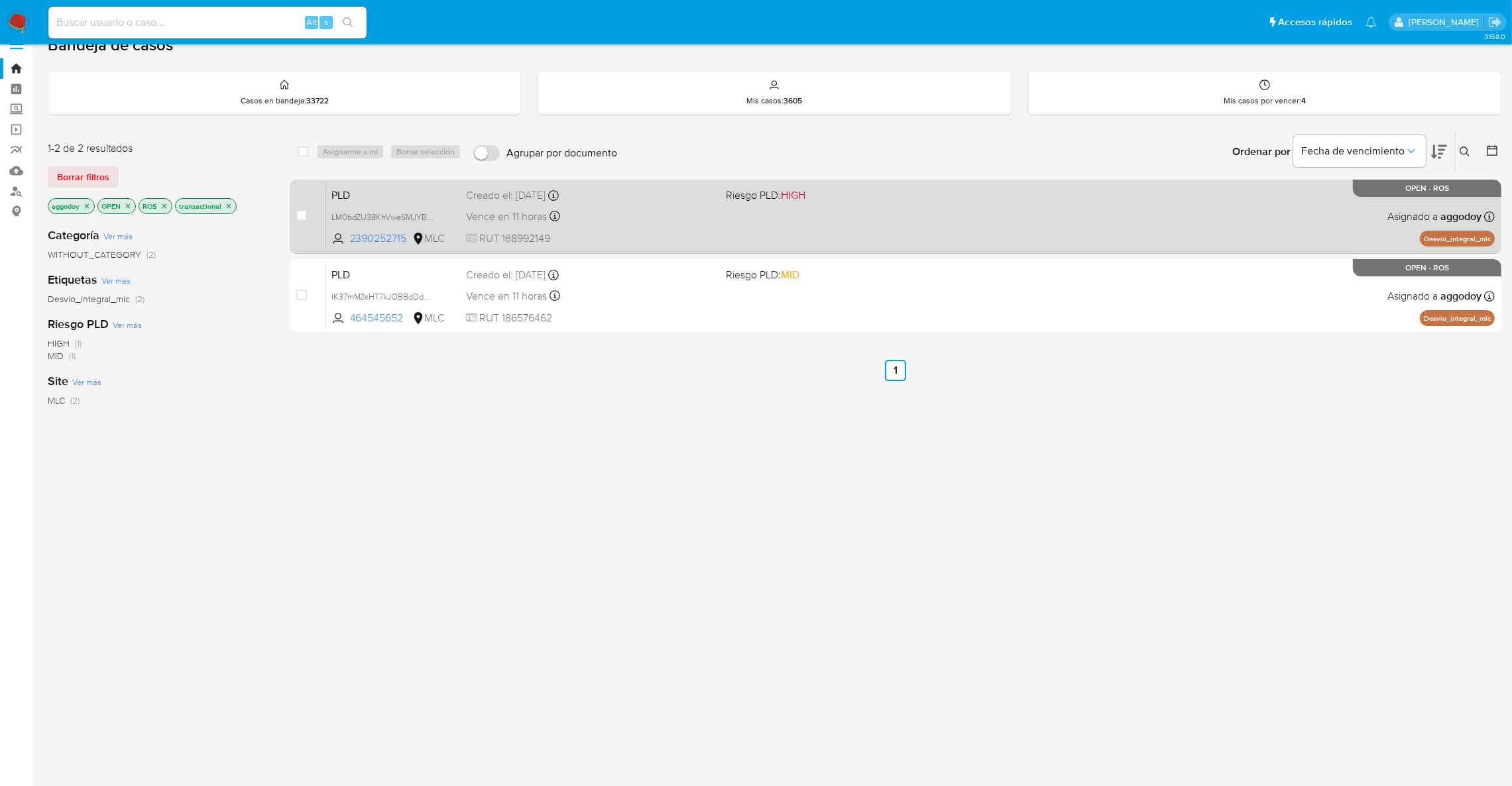
click at [1223, 181] on div "case-item-checkbox No es posible asignar el caso PLD LM0bdZU38KhVweSMJYBYIard 2…" at bounding box center [895, 217] width 1211 height 74
click at [515, 200] on div "Creado el: 12/06/2025 Creado el: 12/06/2025 06:04:23" at bounding box center [590, 195] width 249 height 14
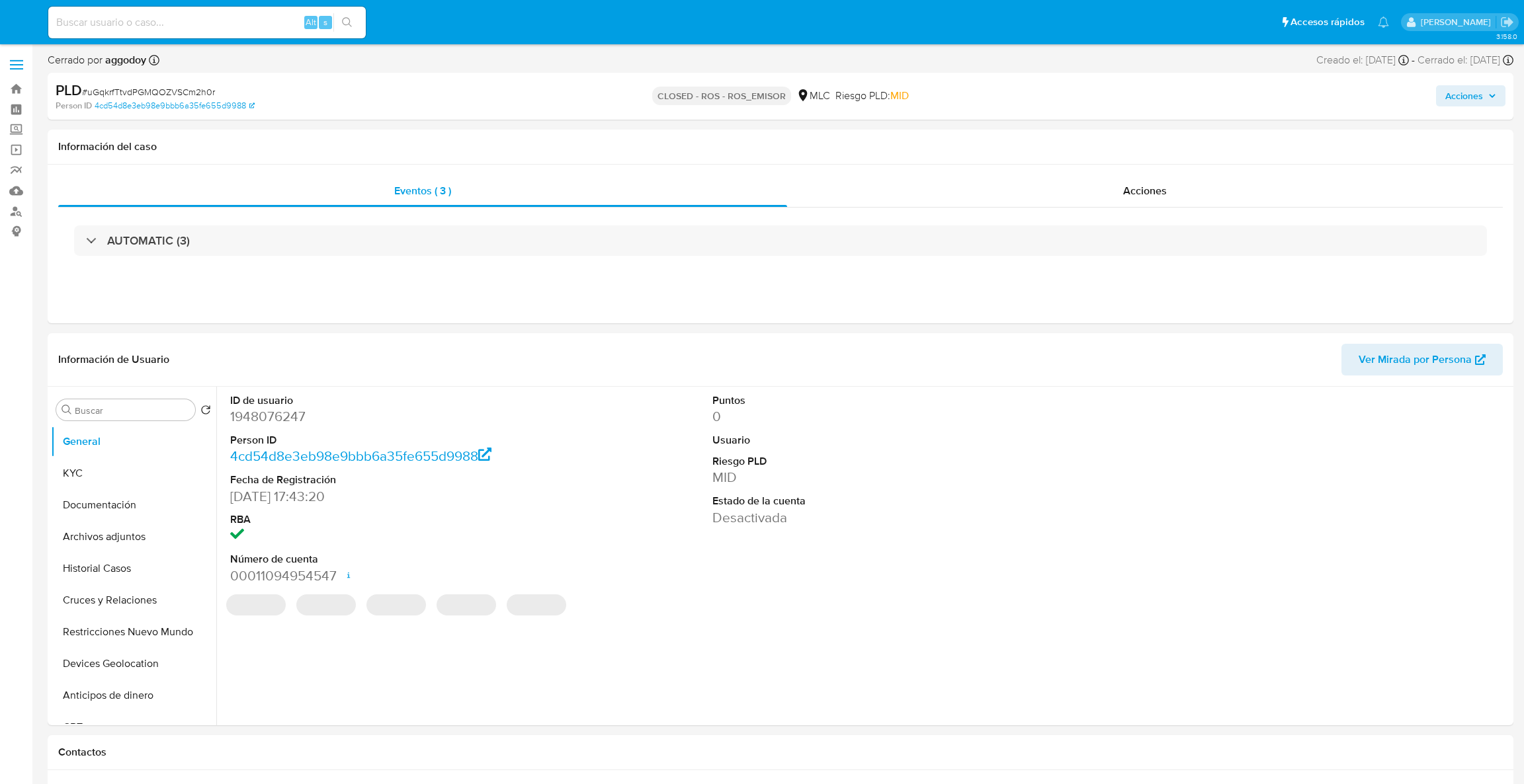
select select "10"
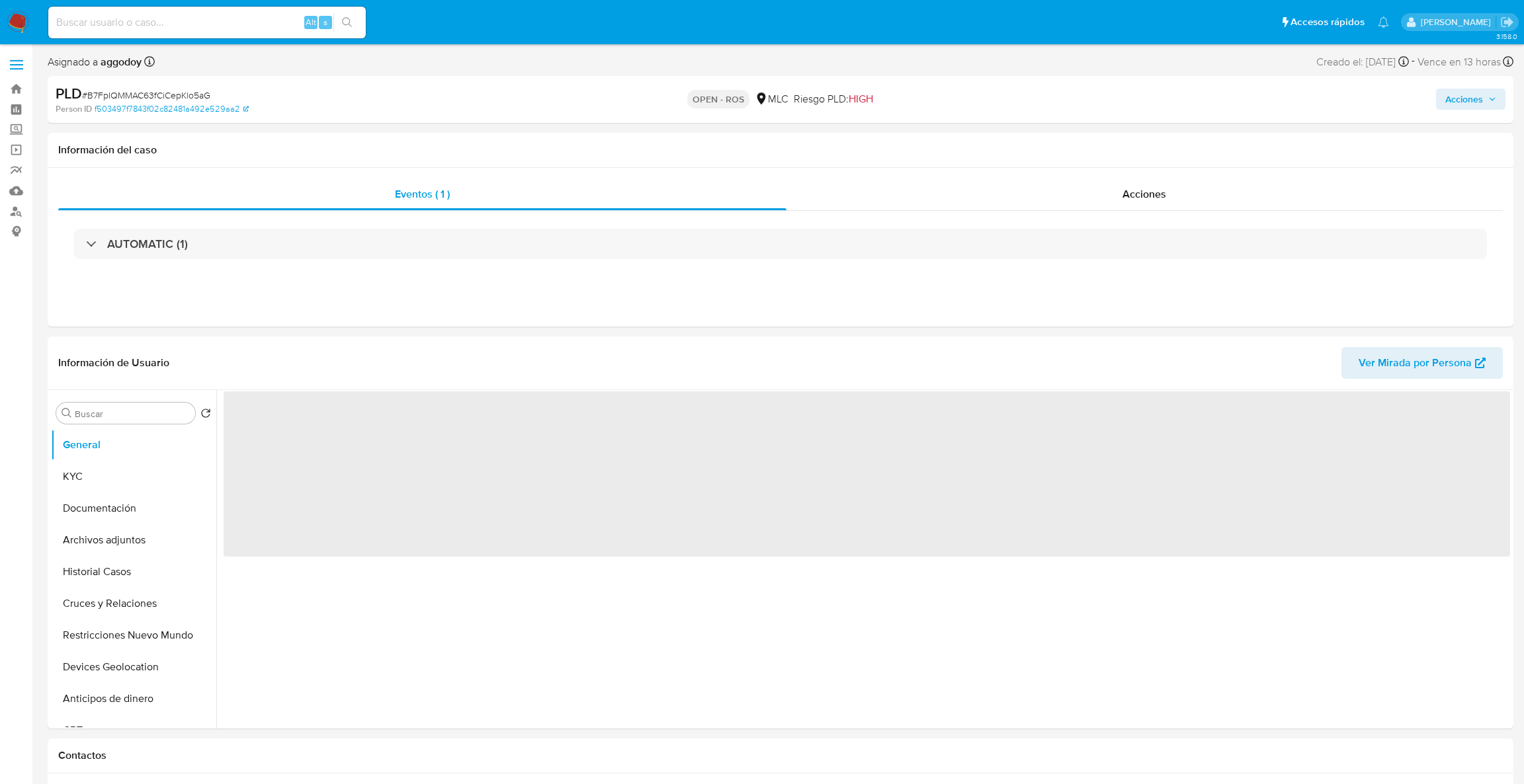
select select "10"
